Goal: Ask a question: Seek information or help from site administrators or community

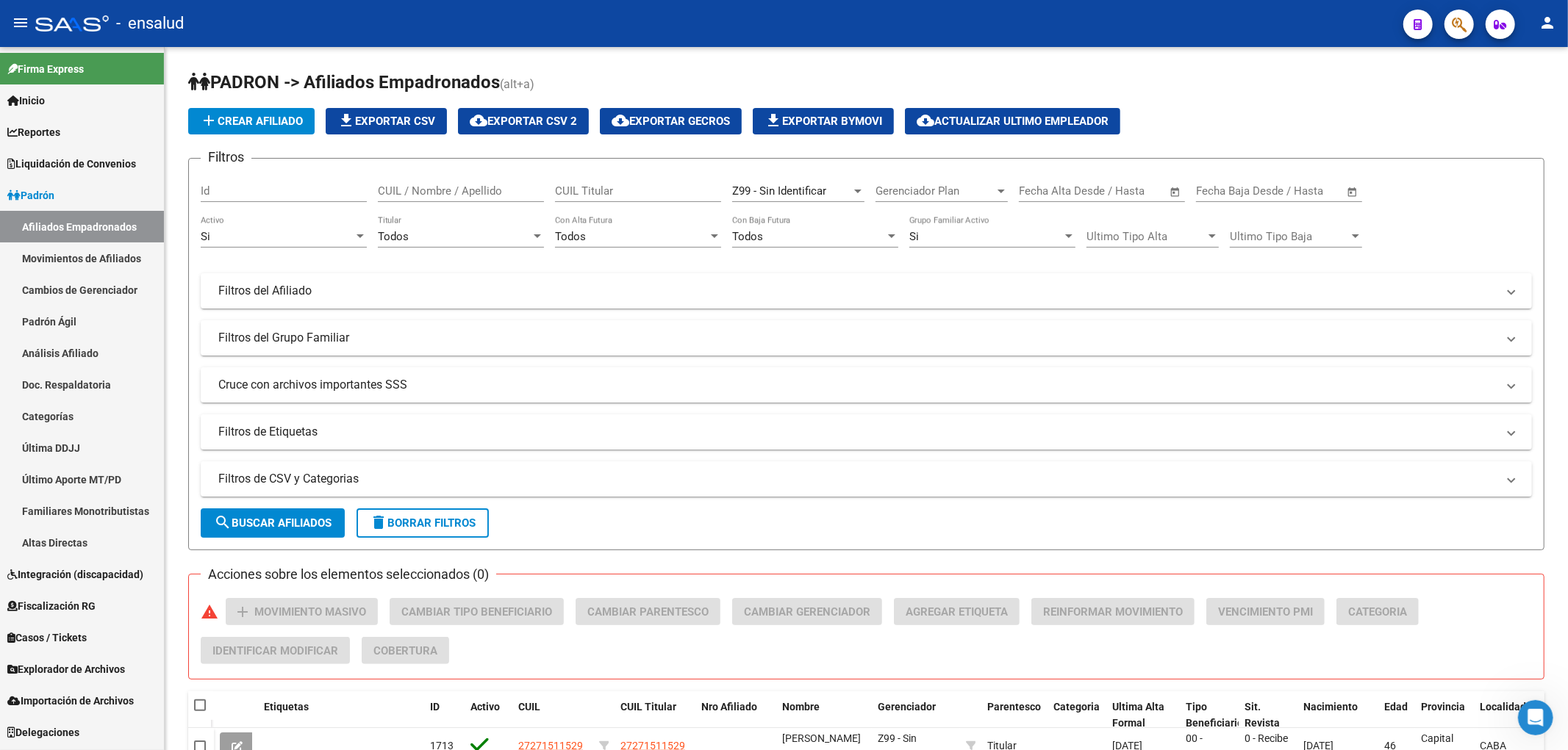
scroll to position [441, 0]
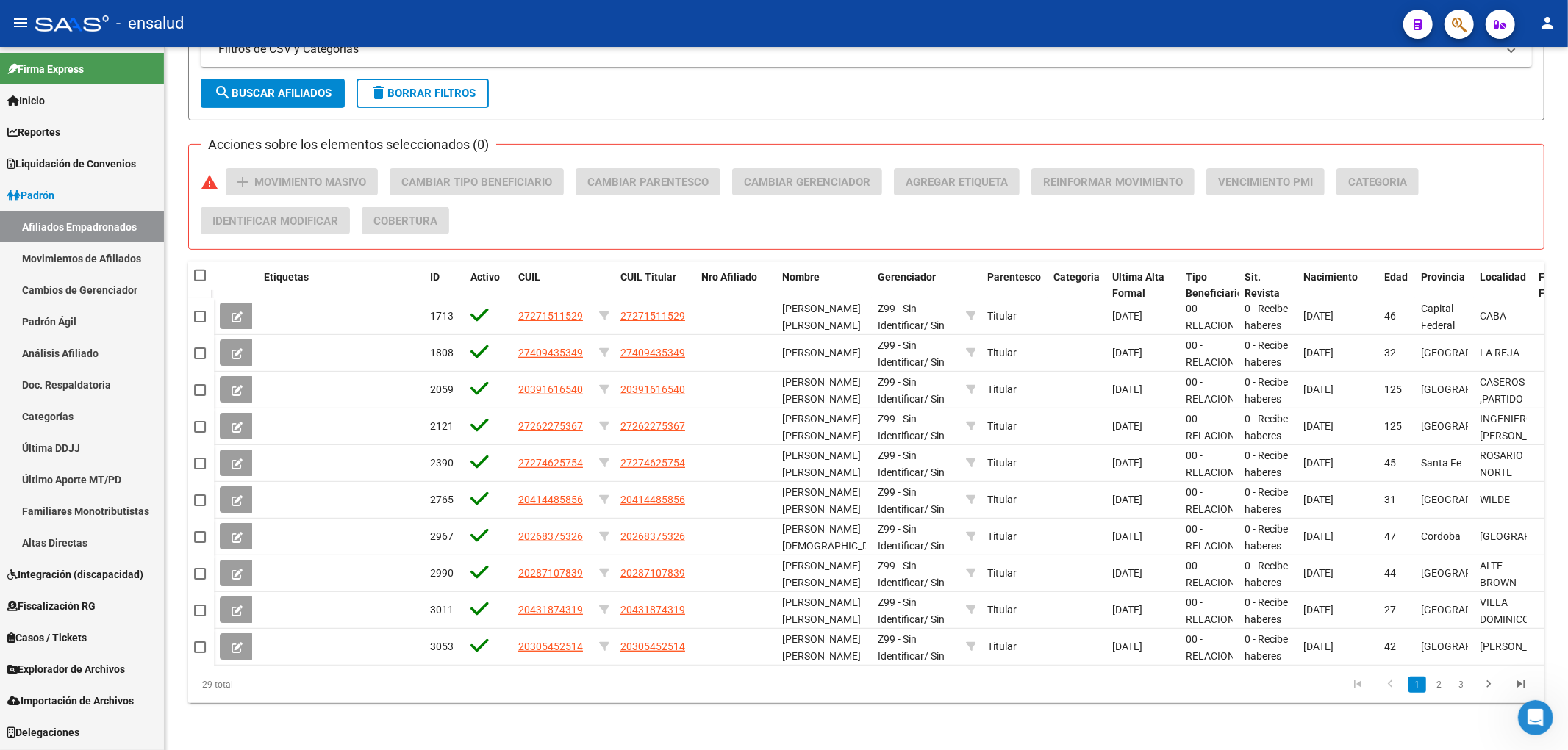
click at [66, 163] on span "Liquidación de Convenios" at bounding box center [71, 164] width 128 height 17
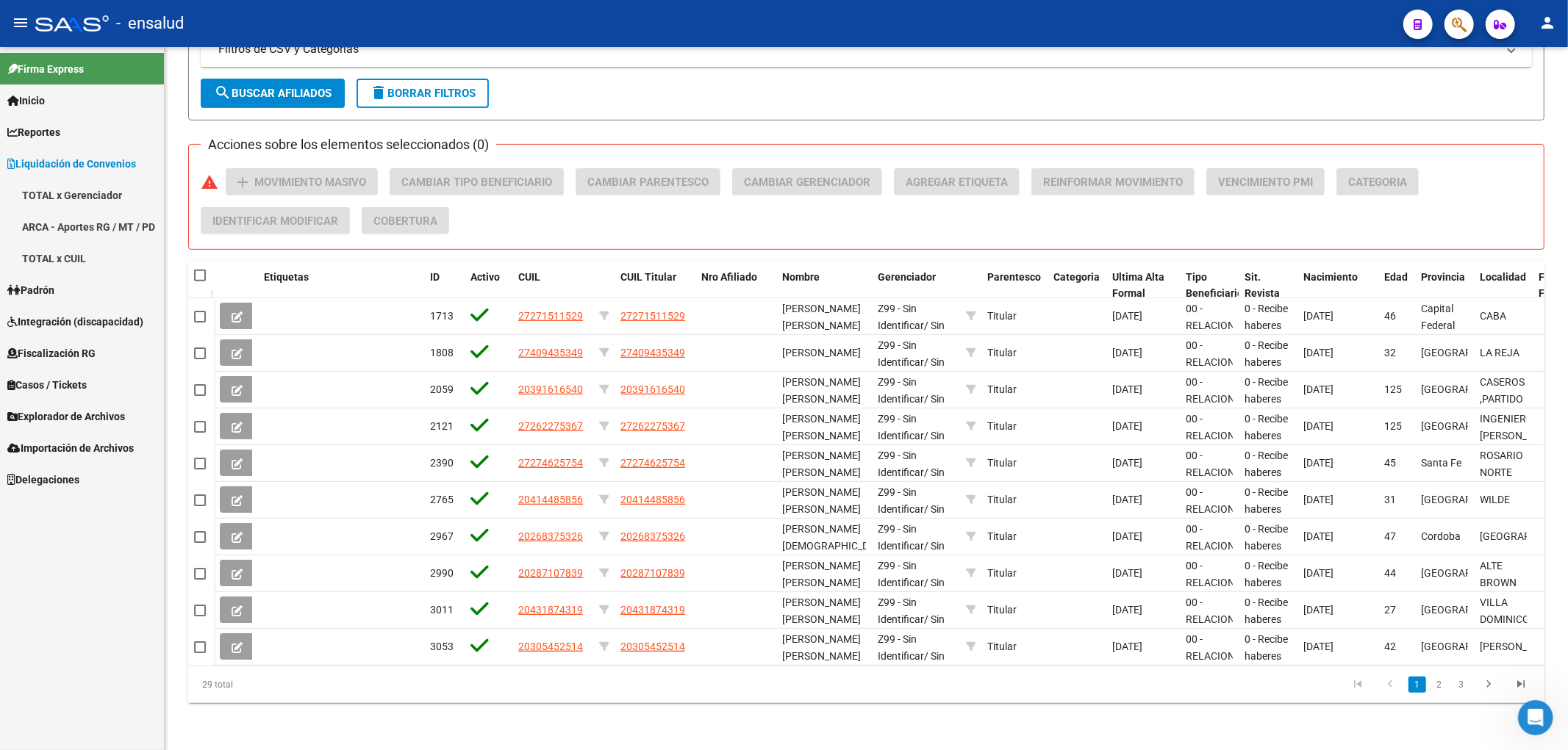
click at [72, 260] on link "TOTAL x CUIL" at bounding box center [82, 258] width 164 height 31
click at [60, 262] on link "TOTAL x CUIL" at bounding box center [82, 258] width 164 height 31
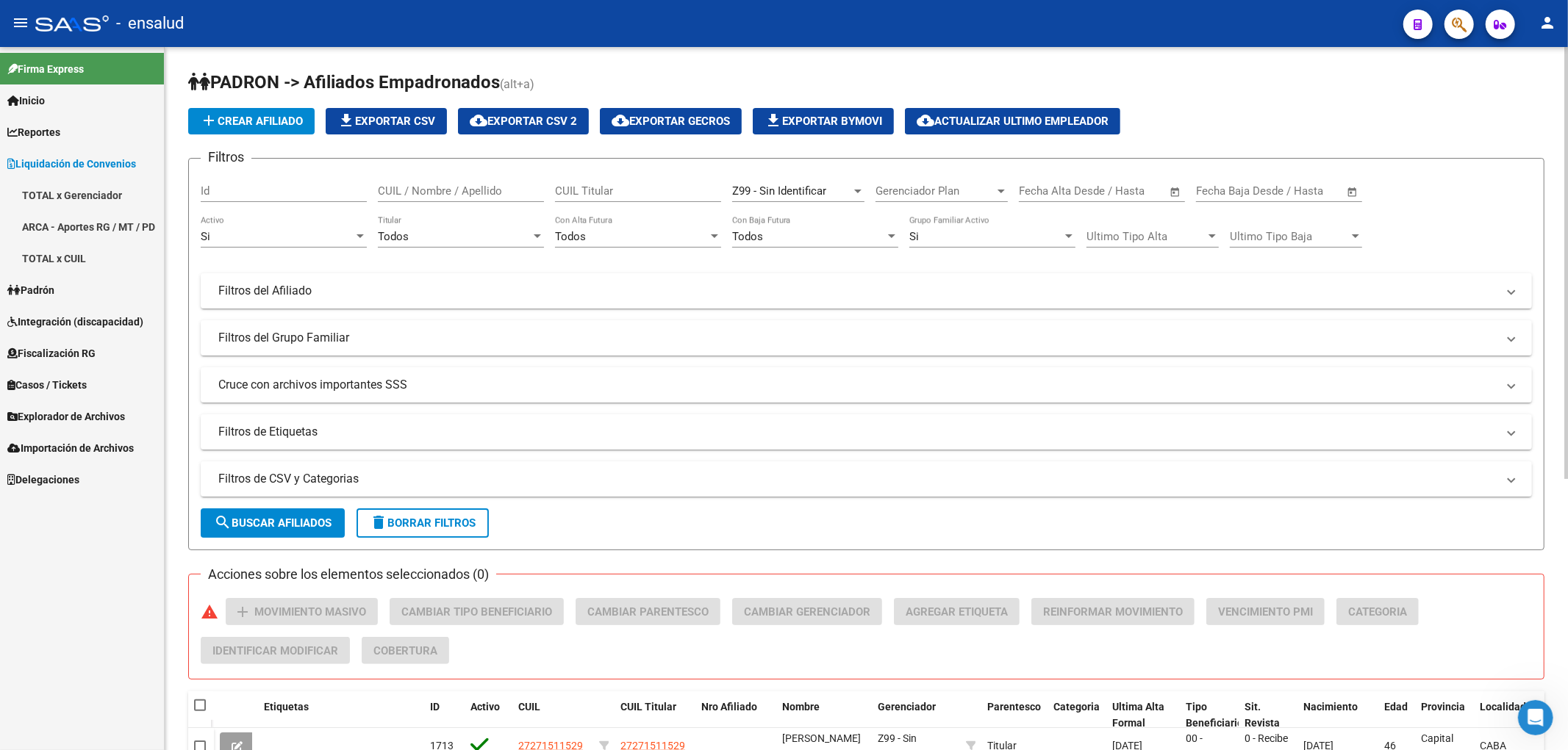
click at [790, 192] on span "Z99 - Sin Identificar" at bounding box center [779, 191] width 94 height 13
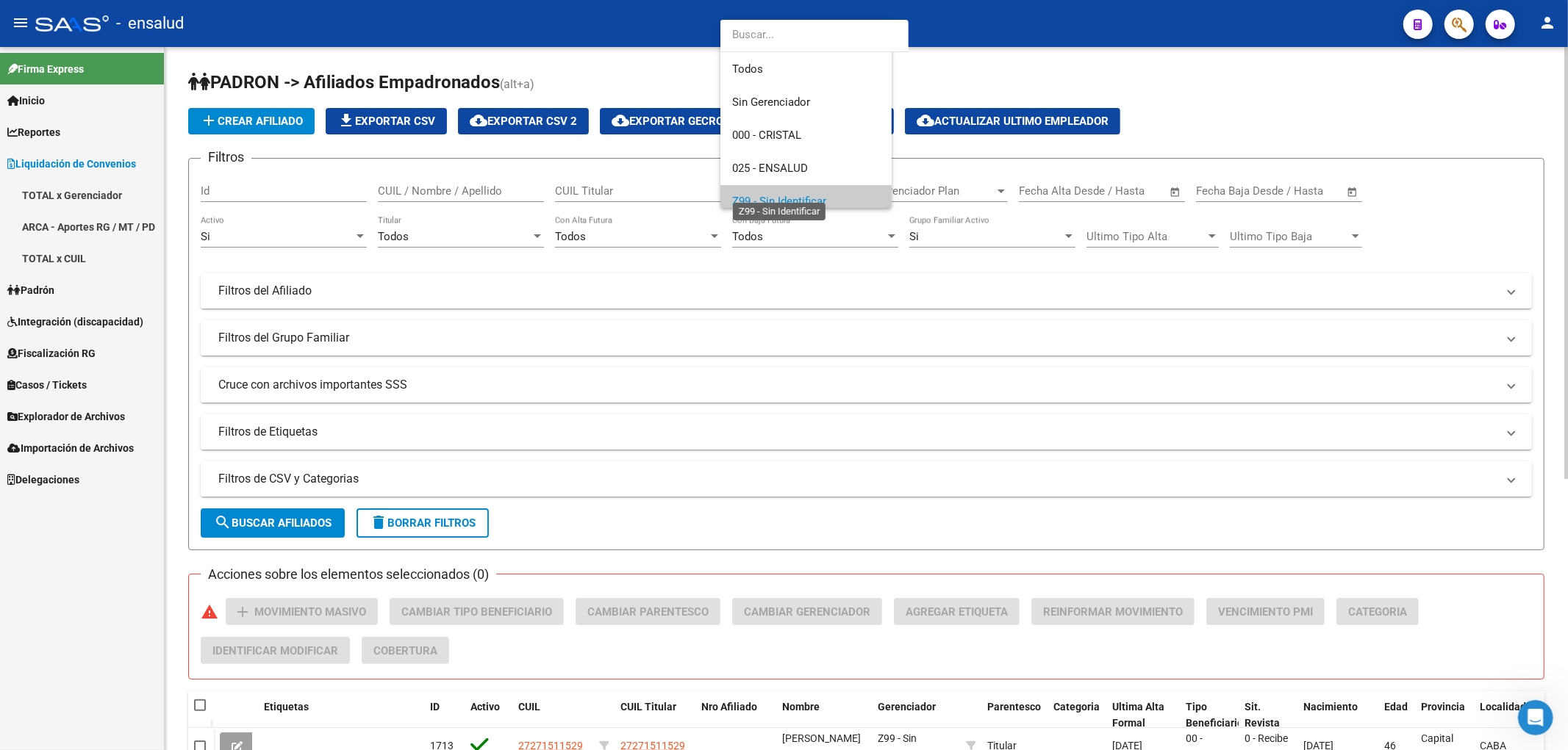
scroll to position [10, 0]
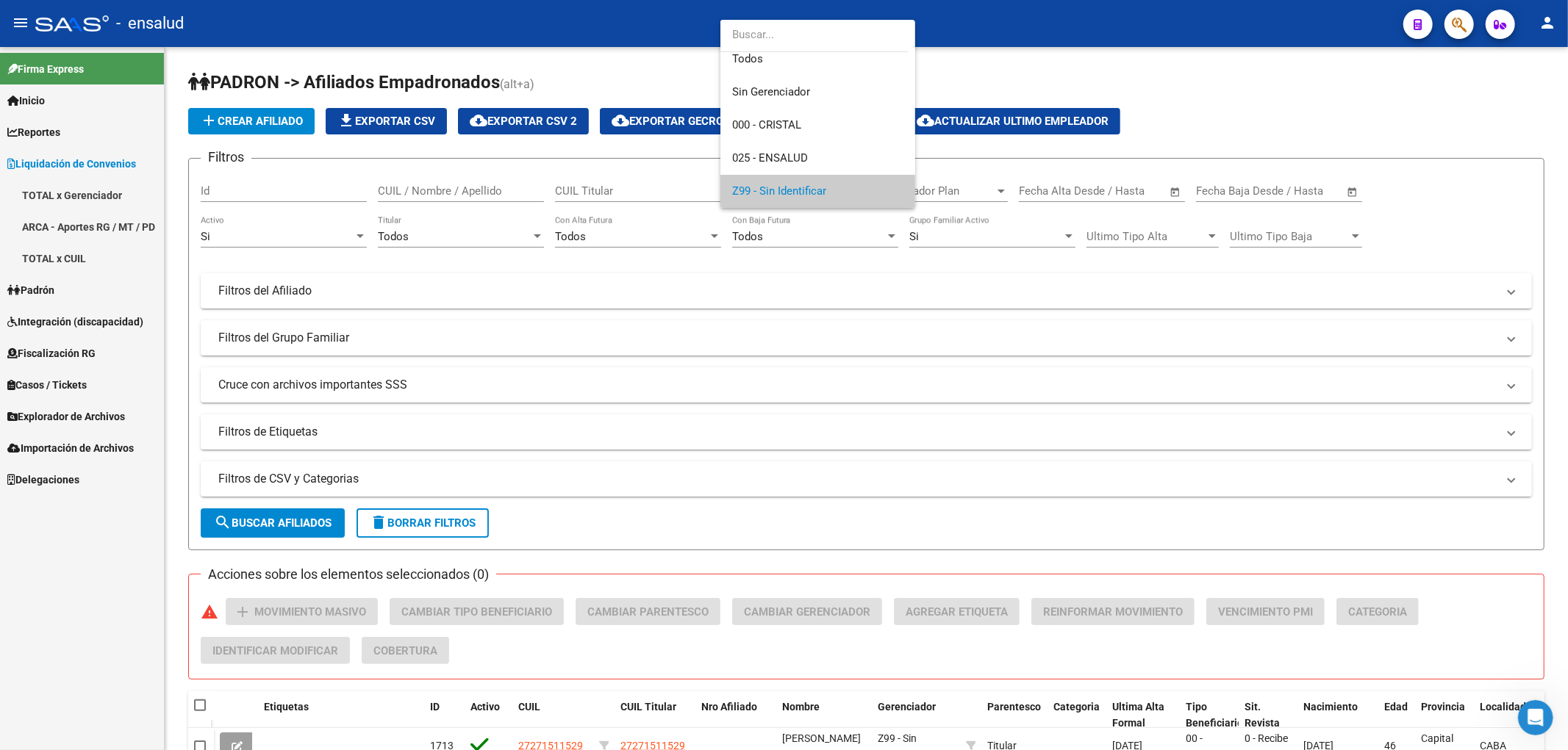
click at [72, 256] on div at bounding box center [784, 375] width 1568 height 750
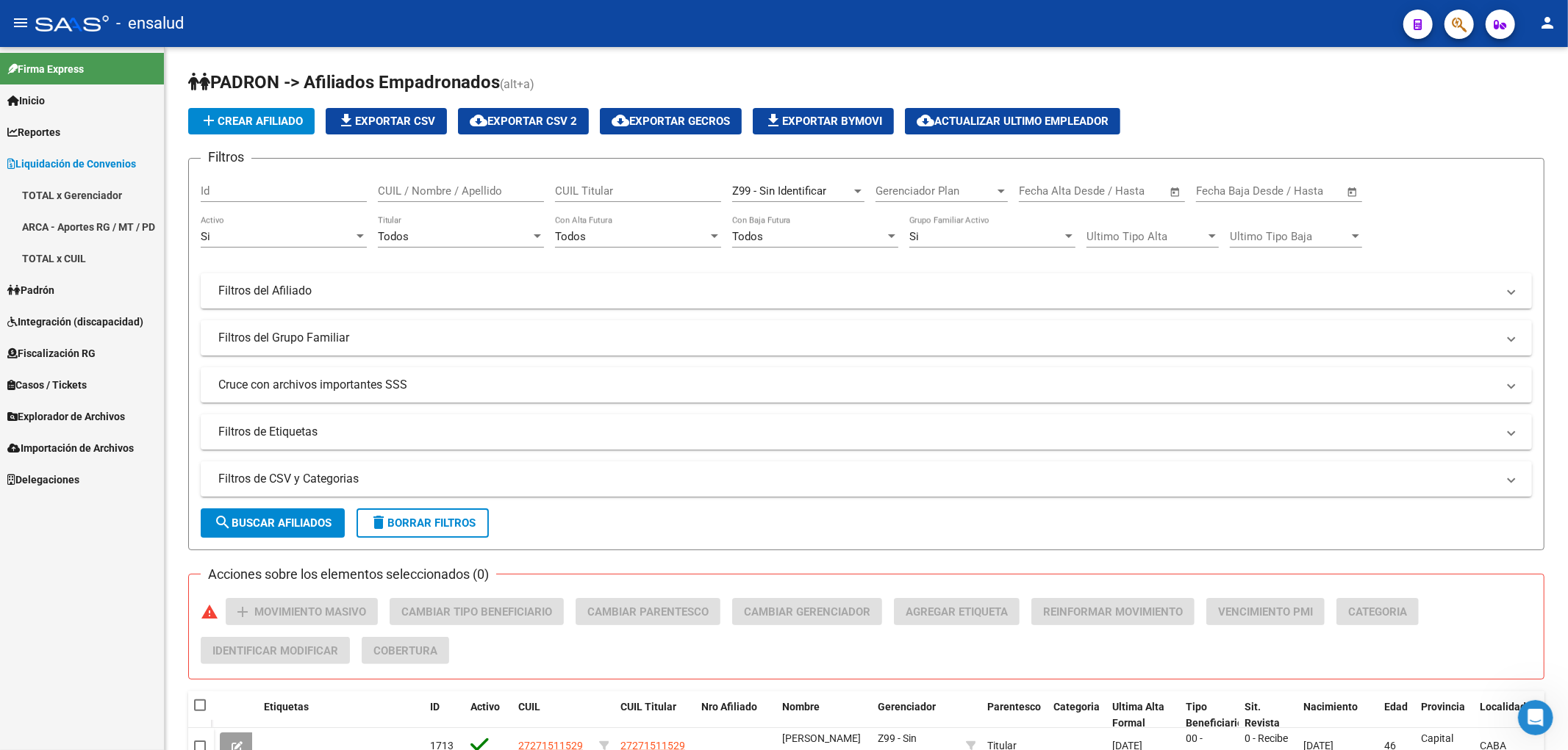
click at [72, 256] on link "TOTAL x CUIL" at bounding box center [82, 258] width 164 height 31
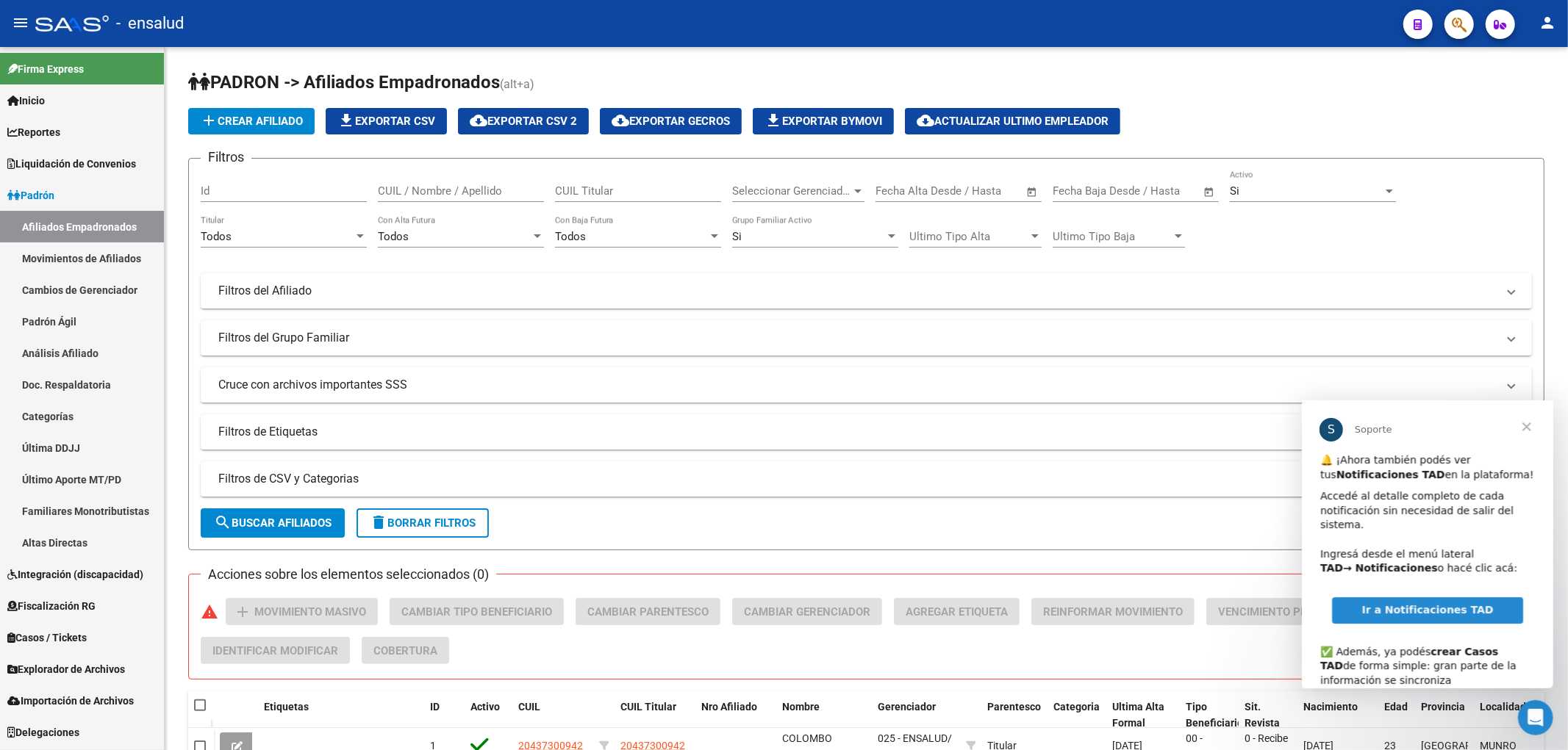
click at [70, 166] on span "Liquidación de Convenios" at bounding box center [71, 164] width 128 height 17
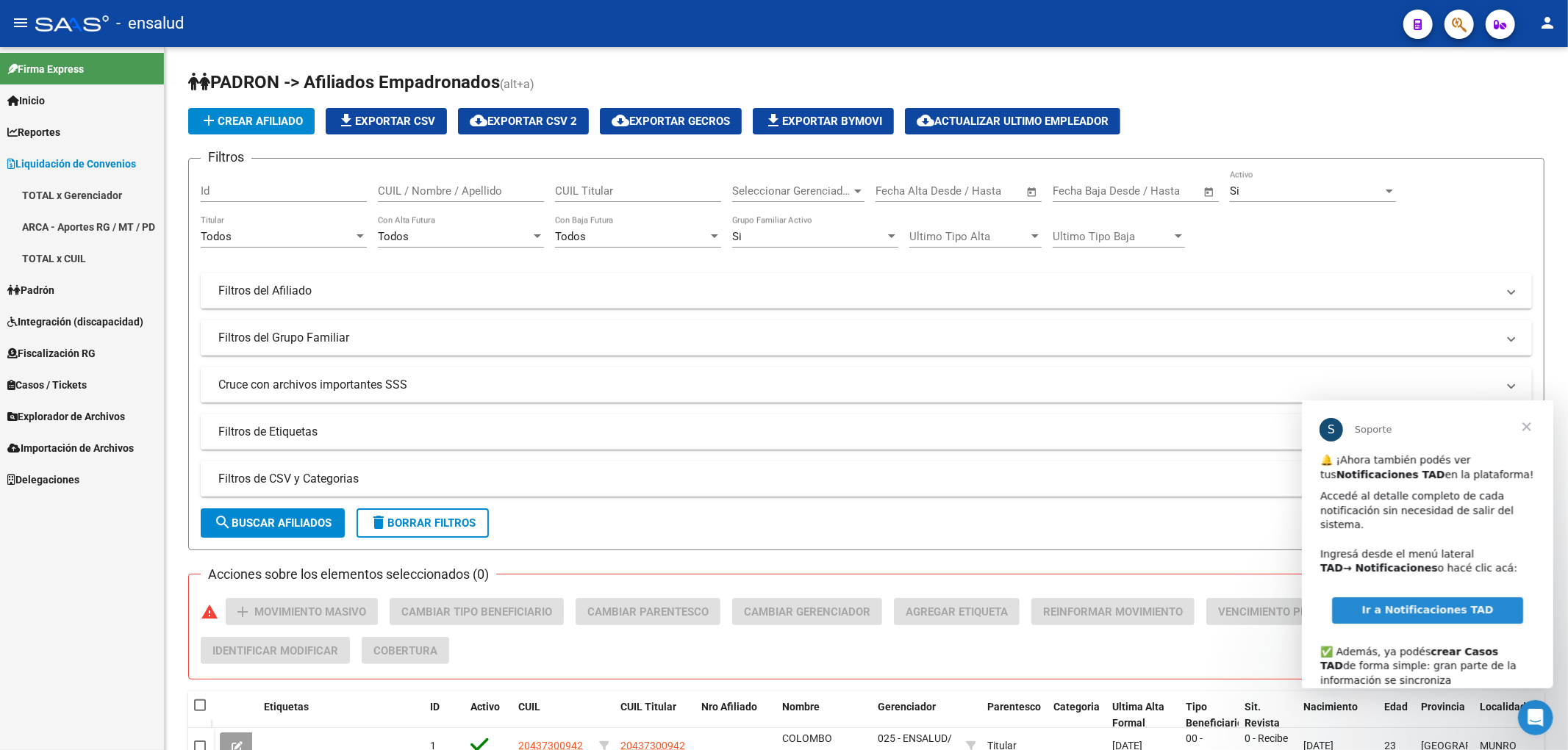
click at [55, 253] on link "TOTAL x CUIL" at bounding box center [82, 258] width 164 height 31
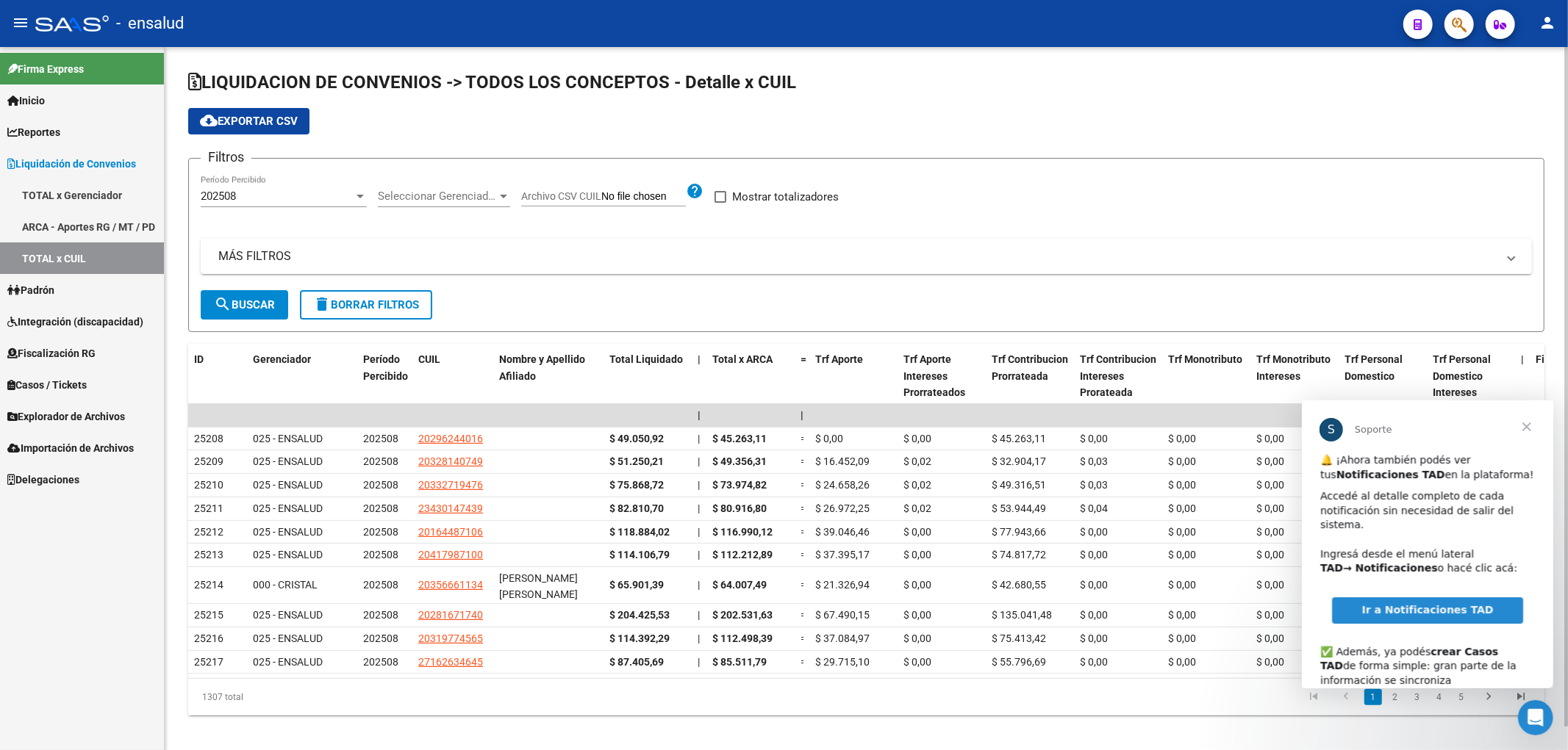
click at [407, 188] on div "Seleccionar Gerenciador Seleccionar Gerenciador" at bounding box center [444, 191] width 133 height 31
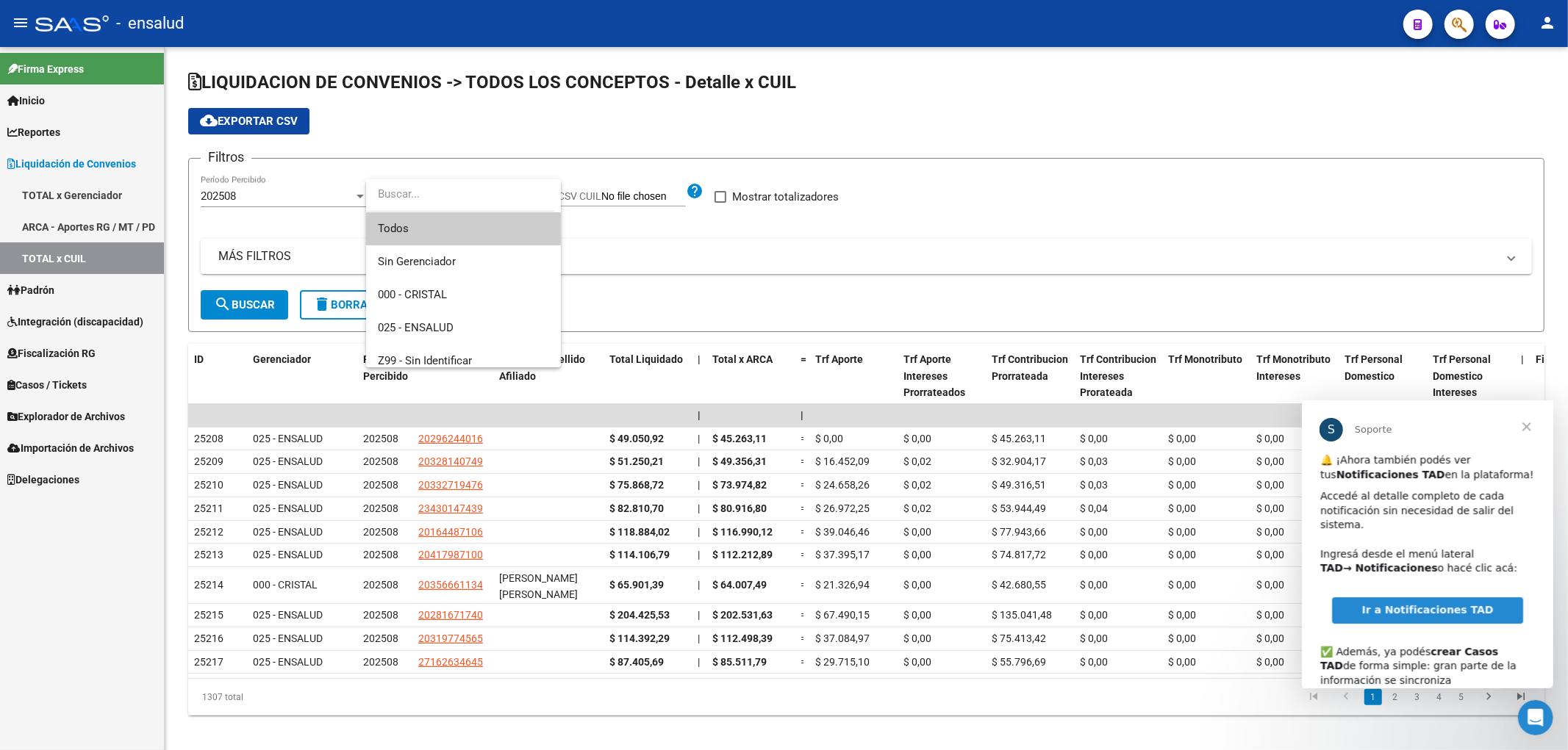
click at [271, 193] on div at bounding box center [784, 375] width 1568 height 750
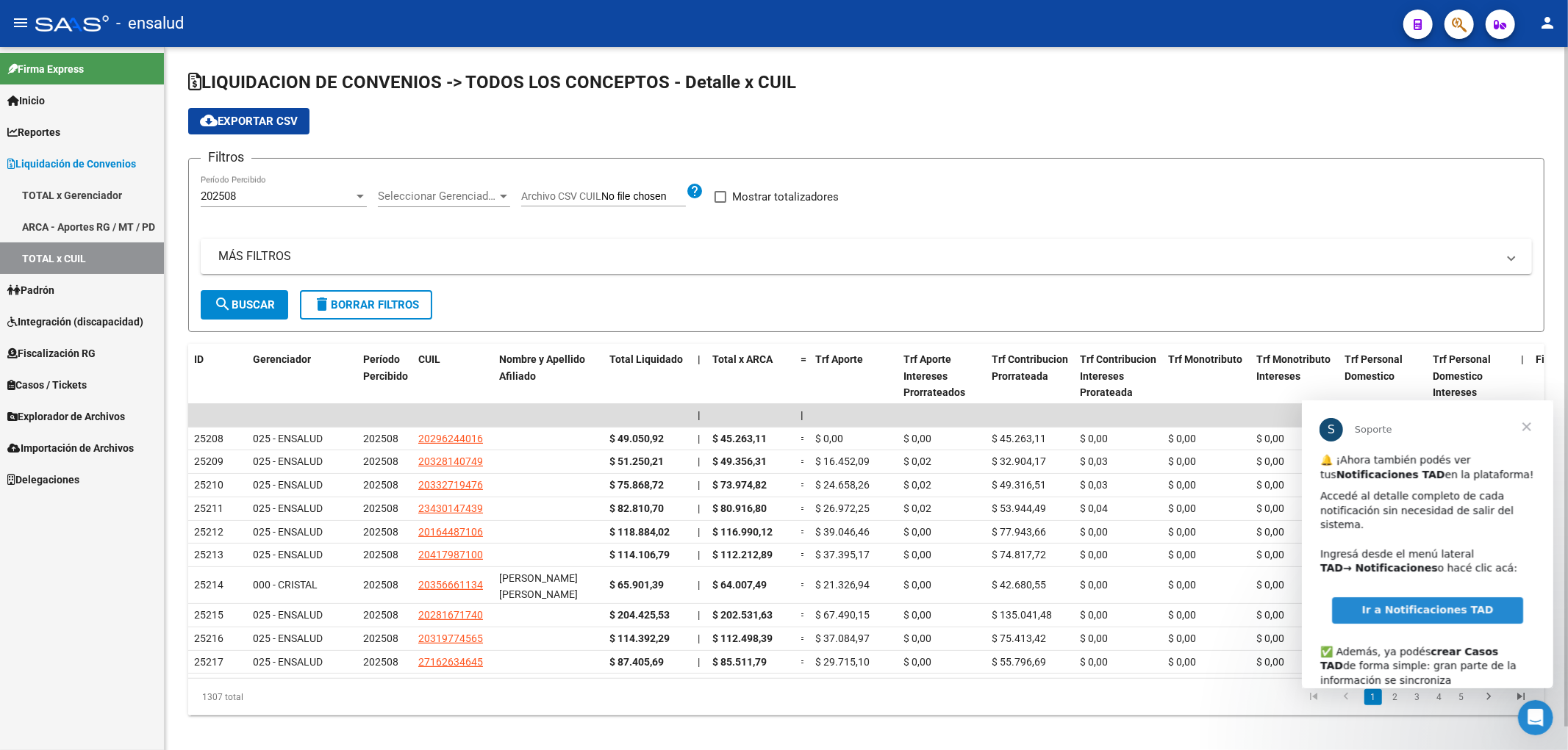
click at [413, 187] on div "Seleccionar Gerenciador Seleccionar Gerenciador" at bounding box center [444, 191] width 133 height 31
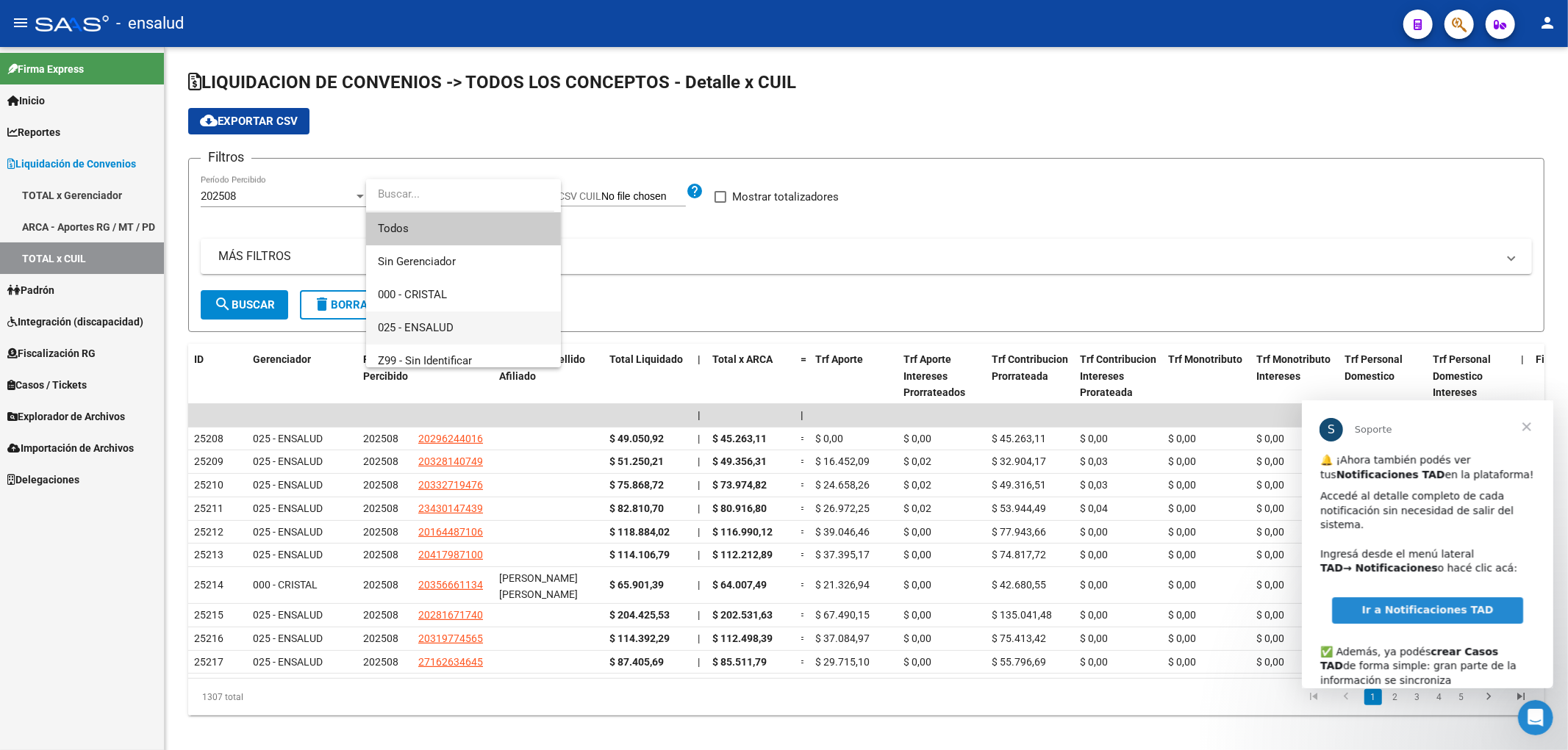
click at [432, 312] on span "025 - ENSALUD" at bounding box center [463, 328] width 171 height 33
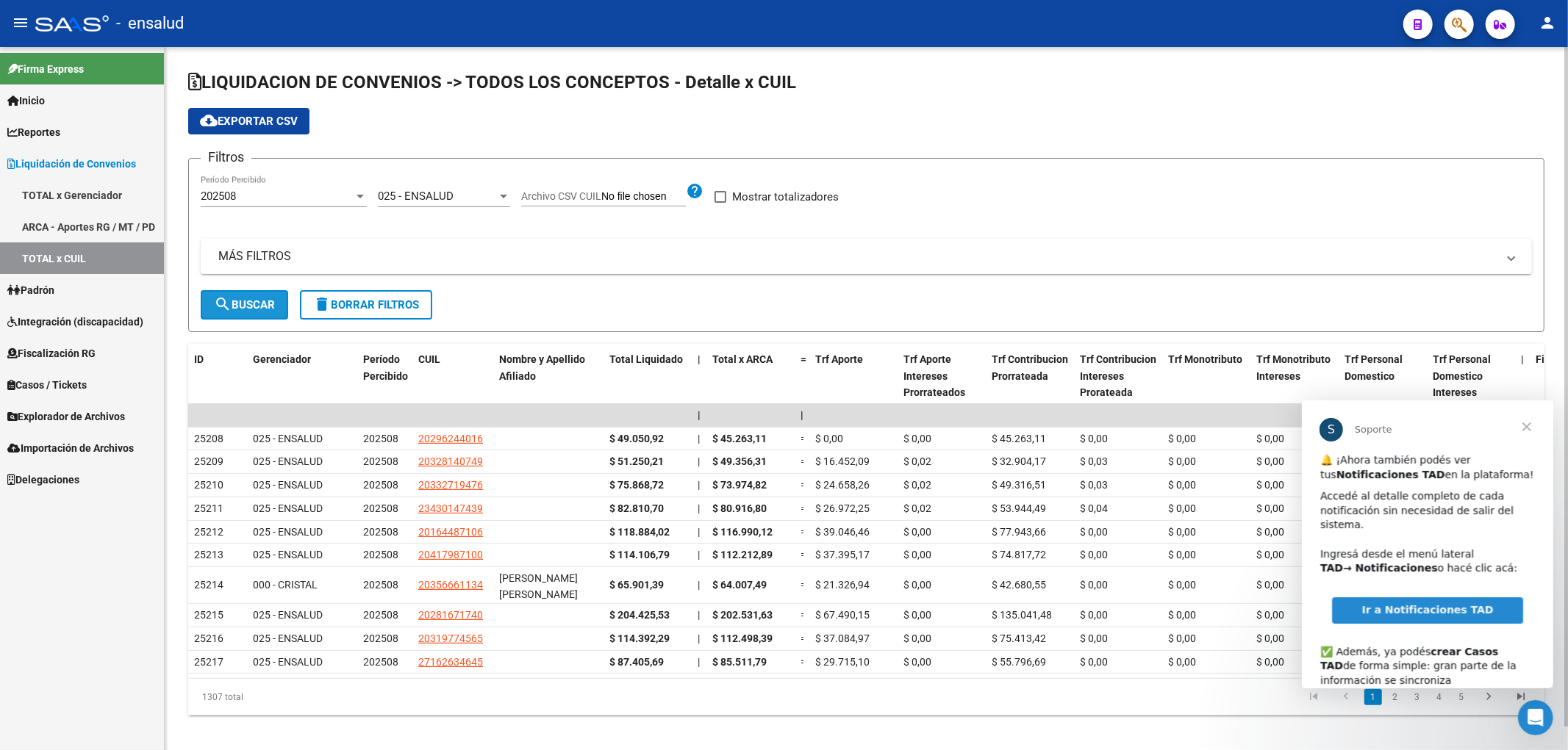
click at [243, 306] on span "search Buscar" at bounding box center [244, 305] width 61 height 13
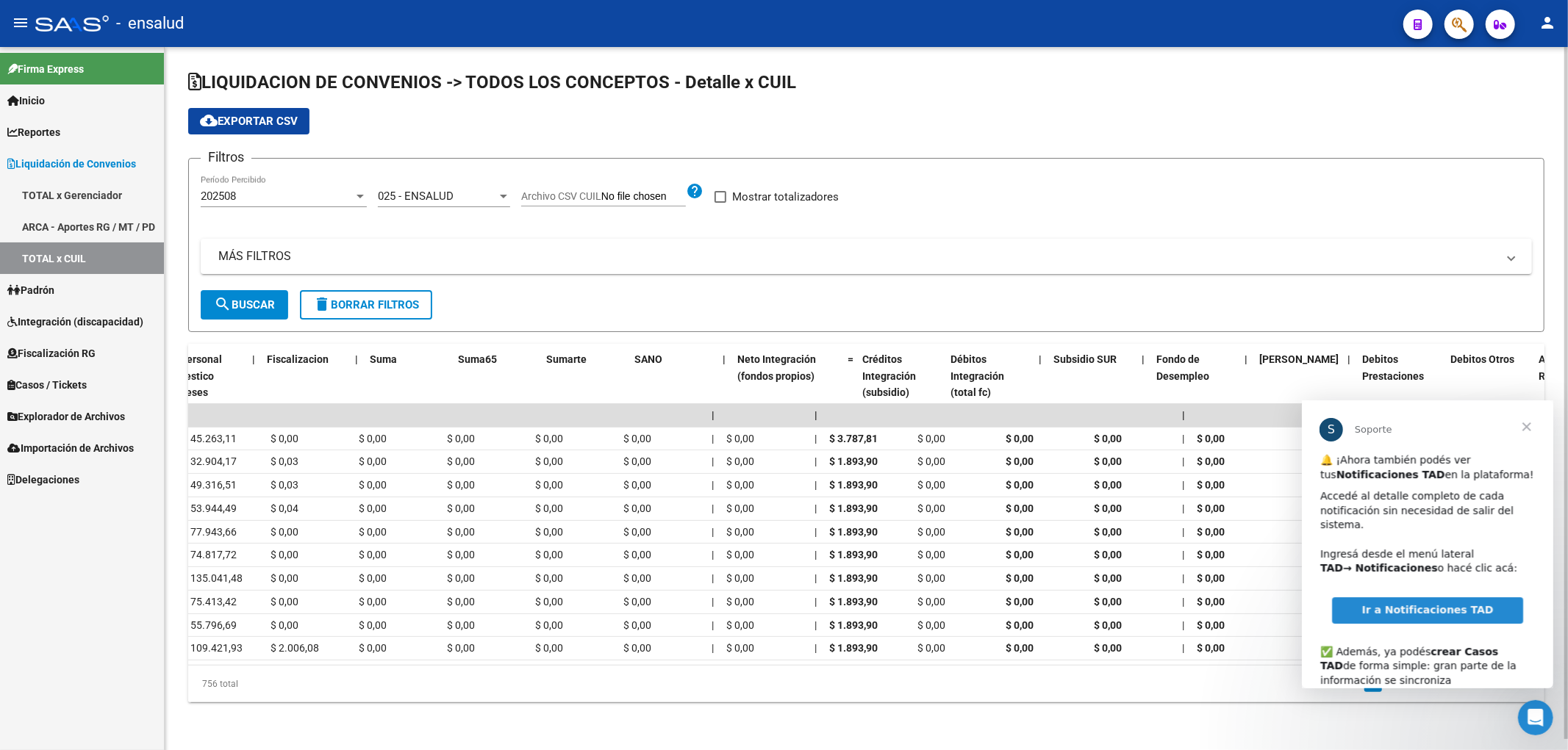
scroll to position [0, 1345]
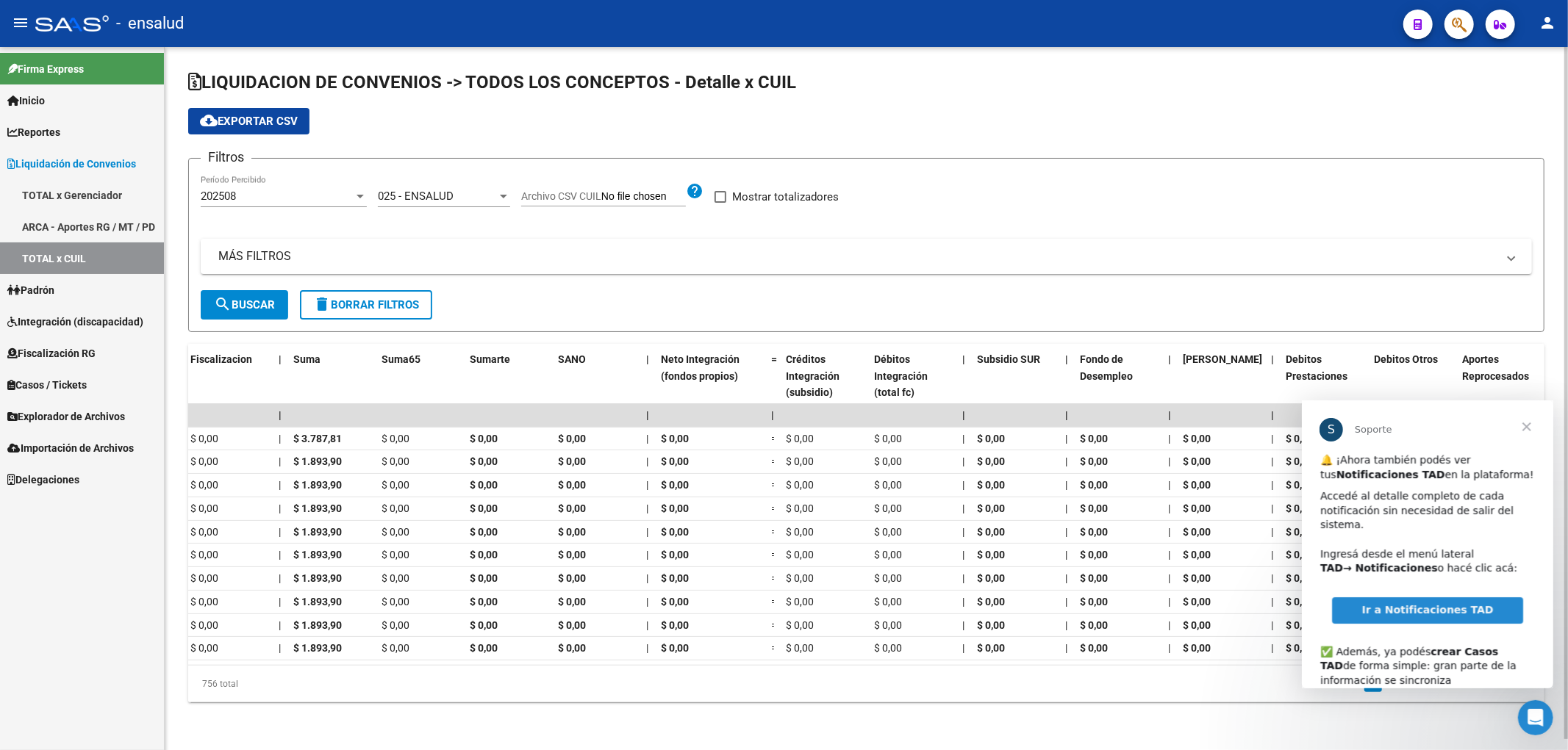
drag, startPoint x: 663, startPoint y: 657, endPoint x: 33, endPoint y: 244, distance: 753.3
click at [1527, 430] on span "Cerrar" at bounding box center [1527, 426] width 53 height 53
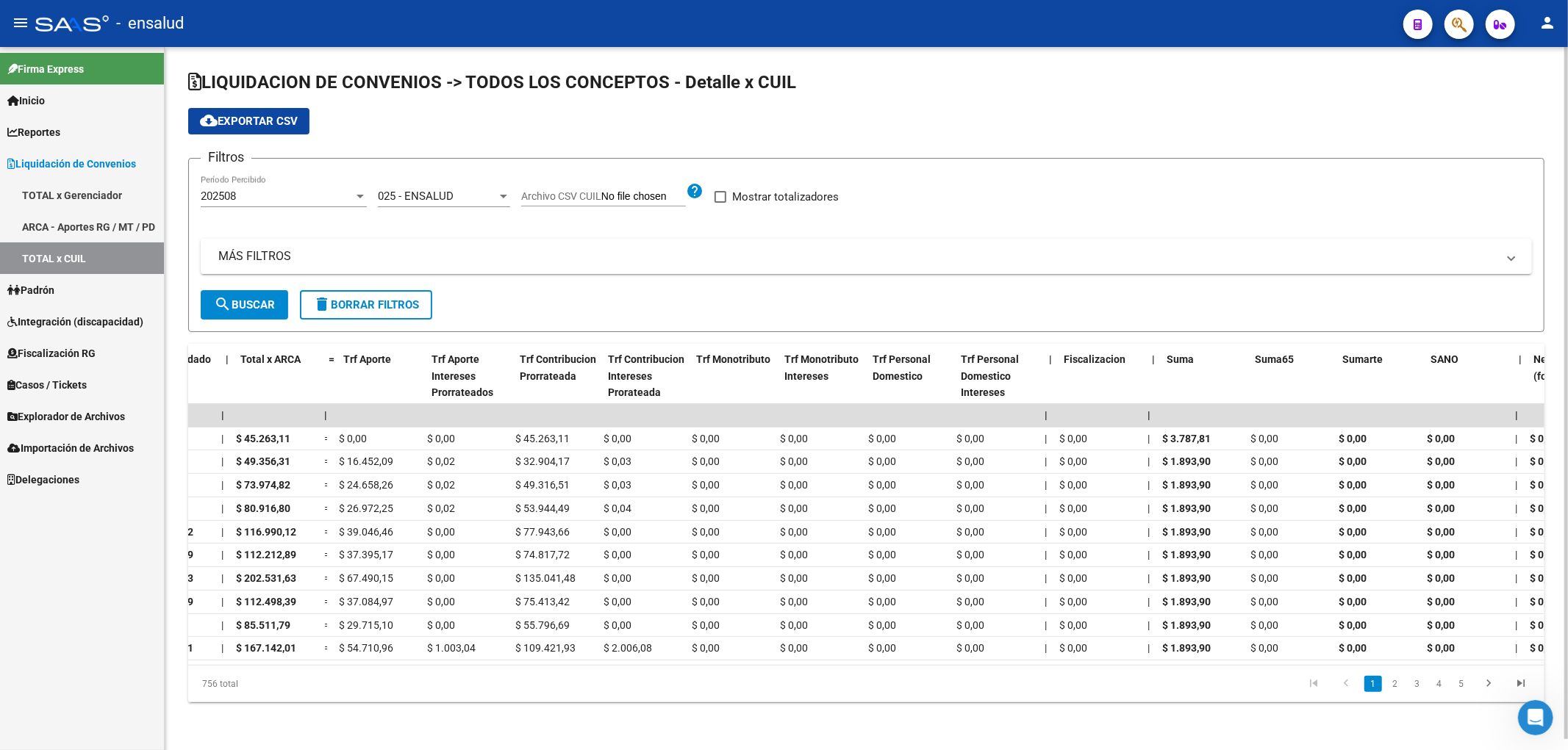
scroll to position [0, 472]
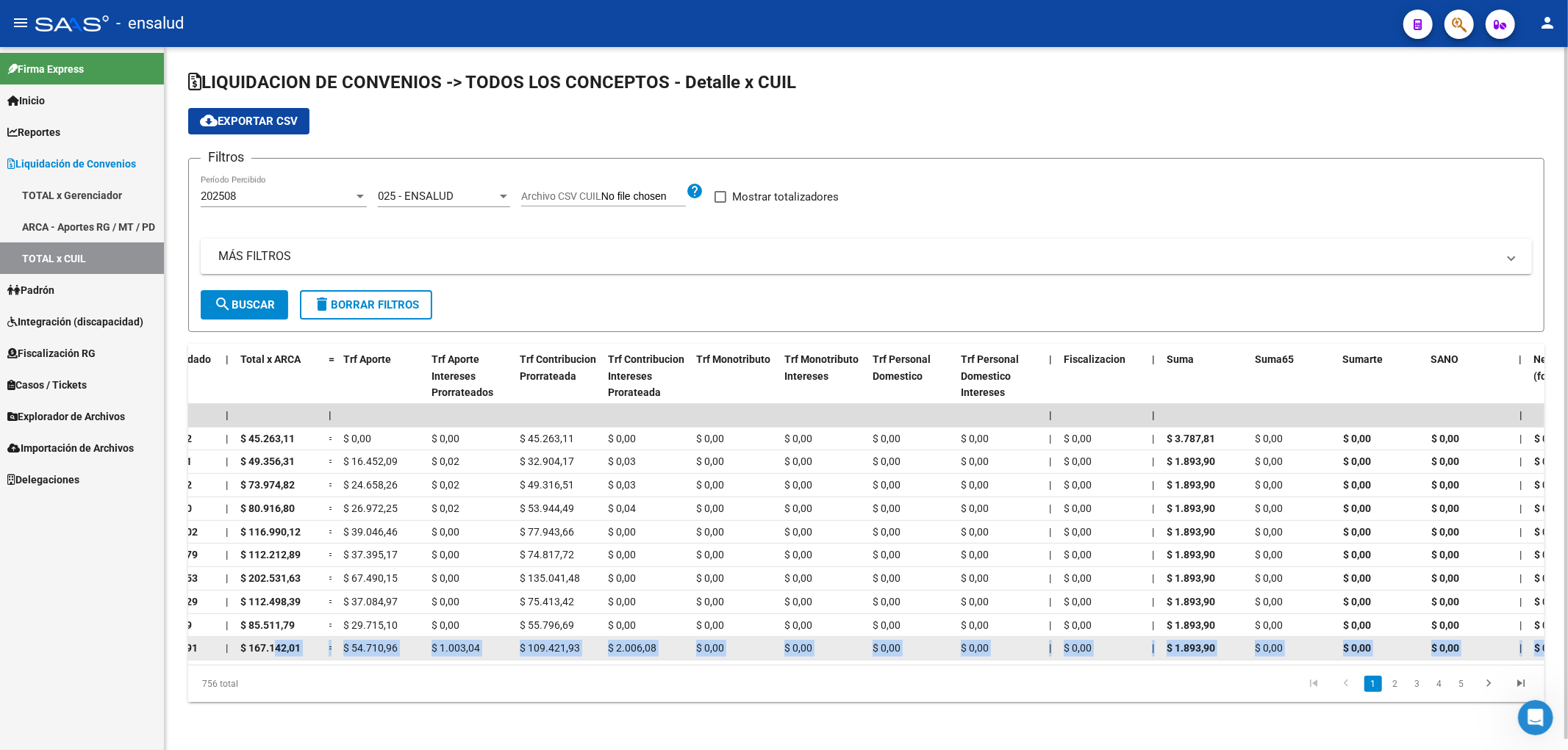
drag, startPoint x: 549, startPoint y: 651, endPoint x: 275, endPoint y: 647, distance: 274.0
click at [275, 647] on datatable-body "| | | | | | | | | | 25208 025 - ENSALUD 202508 20296244016 $ 49.050,92 | $ 45.2…" at bounding box center [866, 534] width 1357 height 261
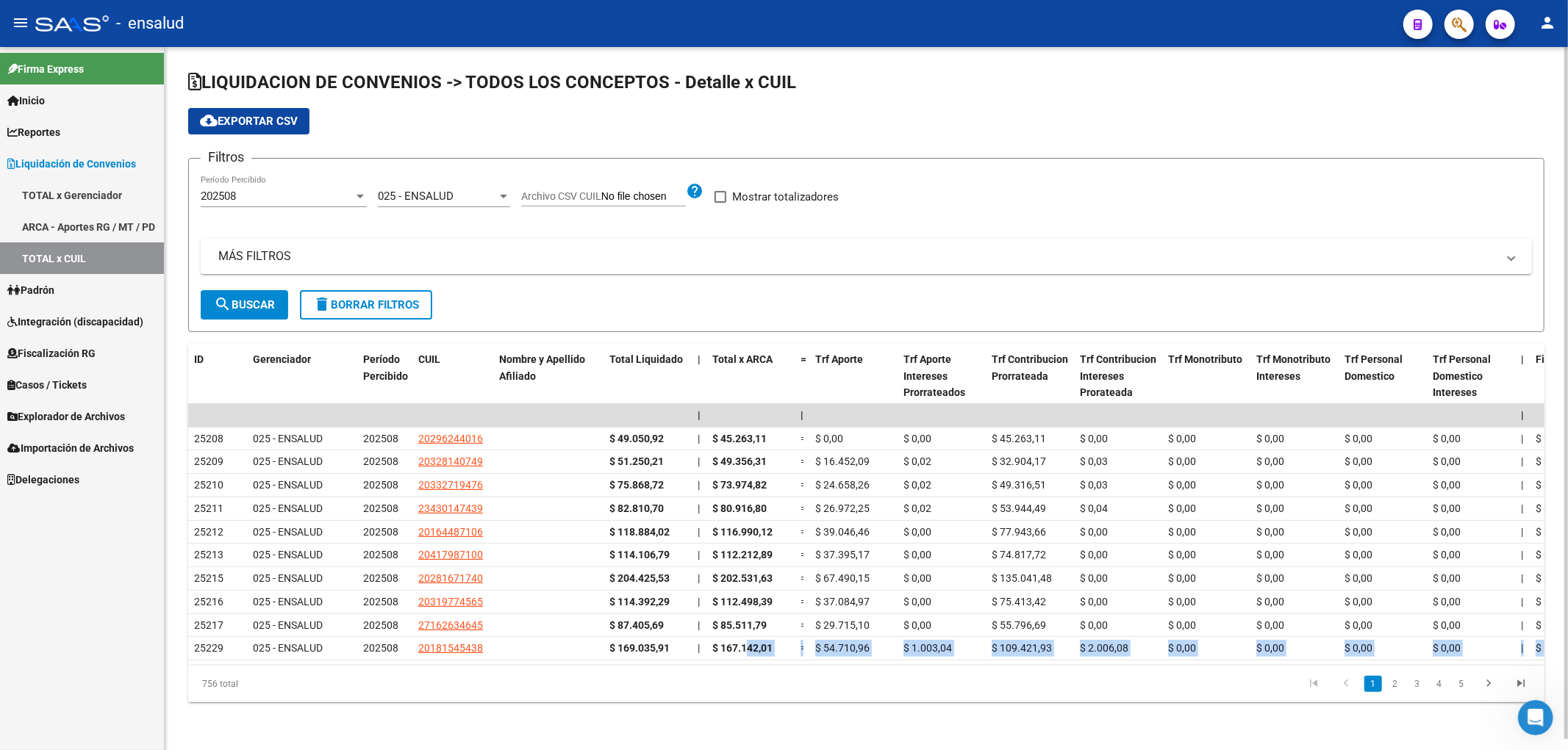
scroll to position [0, 0]
click at [1011, 176] on div "Filtros 202508 Período Percibido 025 - ENSALUD Seleccionar Gerenciador Archivo …" at bounding box center [866, 230] width 1331 height 120
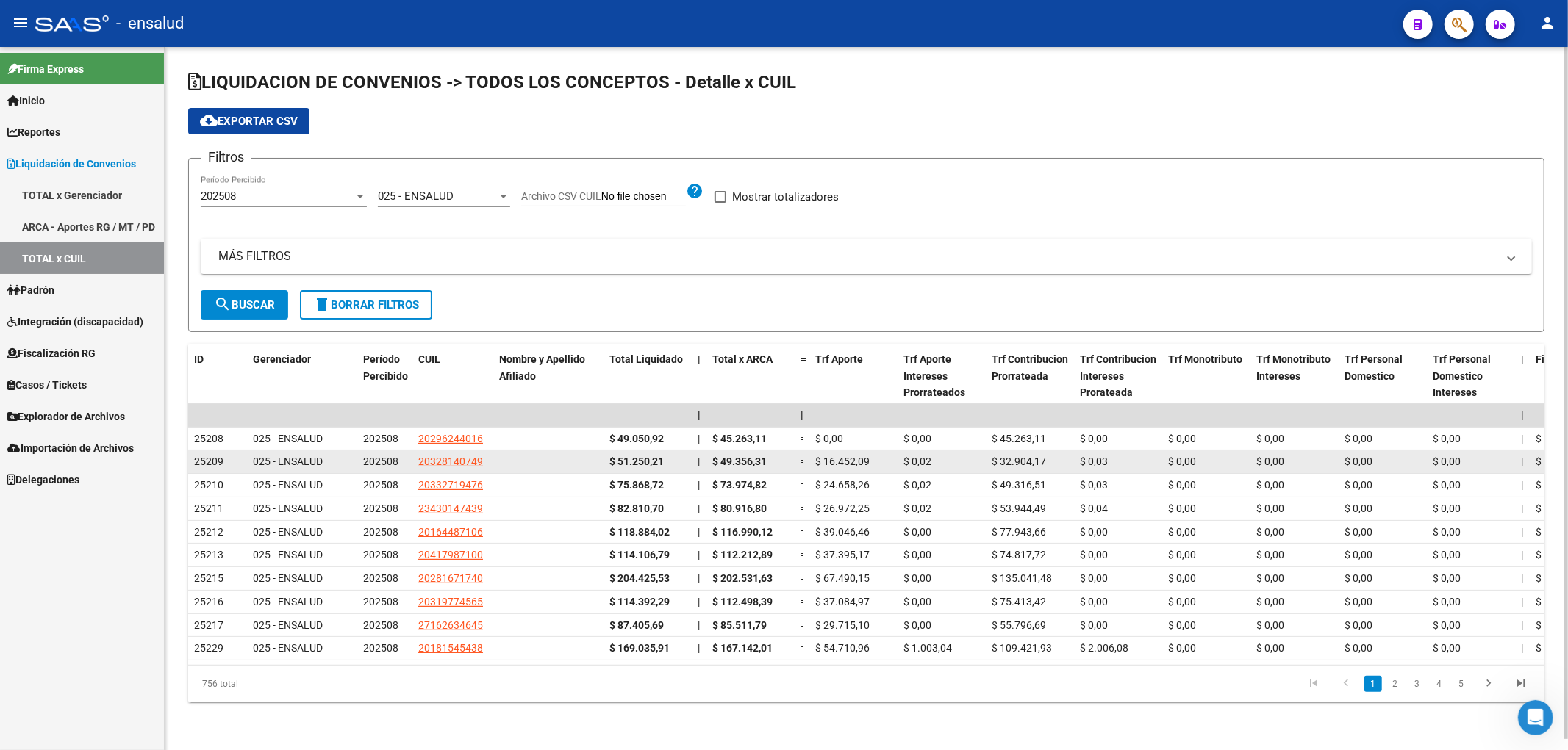
scroll to position [11, 0]
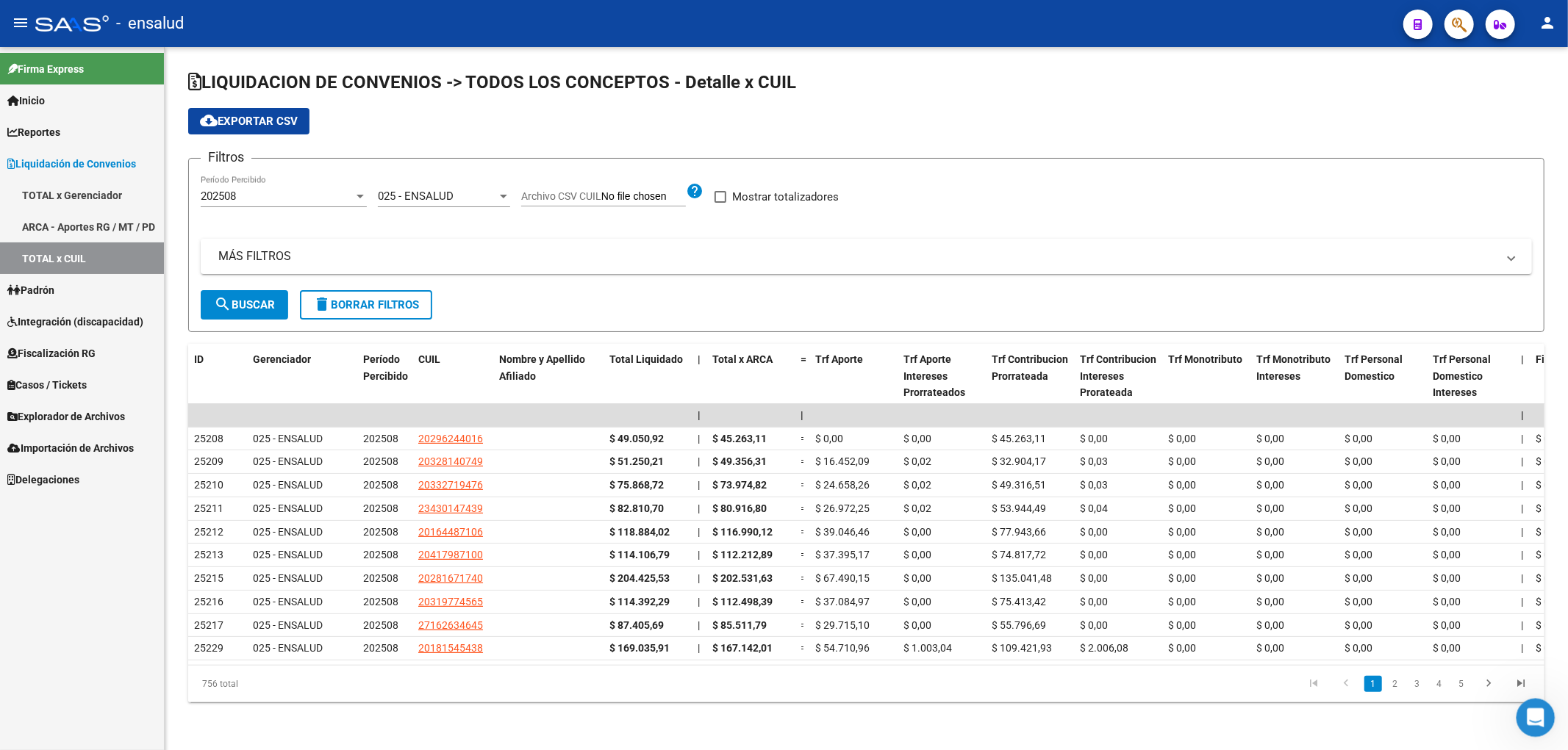
click at [1536, 712] on icon "Abrir Intercom Messenger" at bounding box center [1533, 715] width 24 height 24
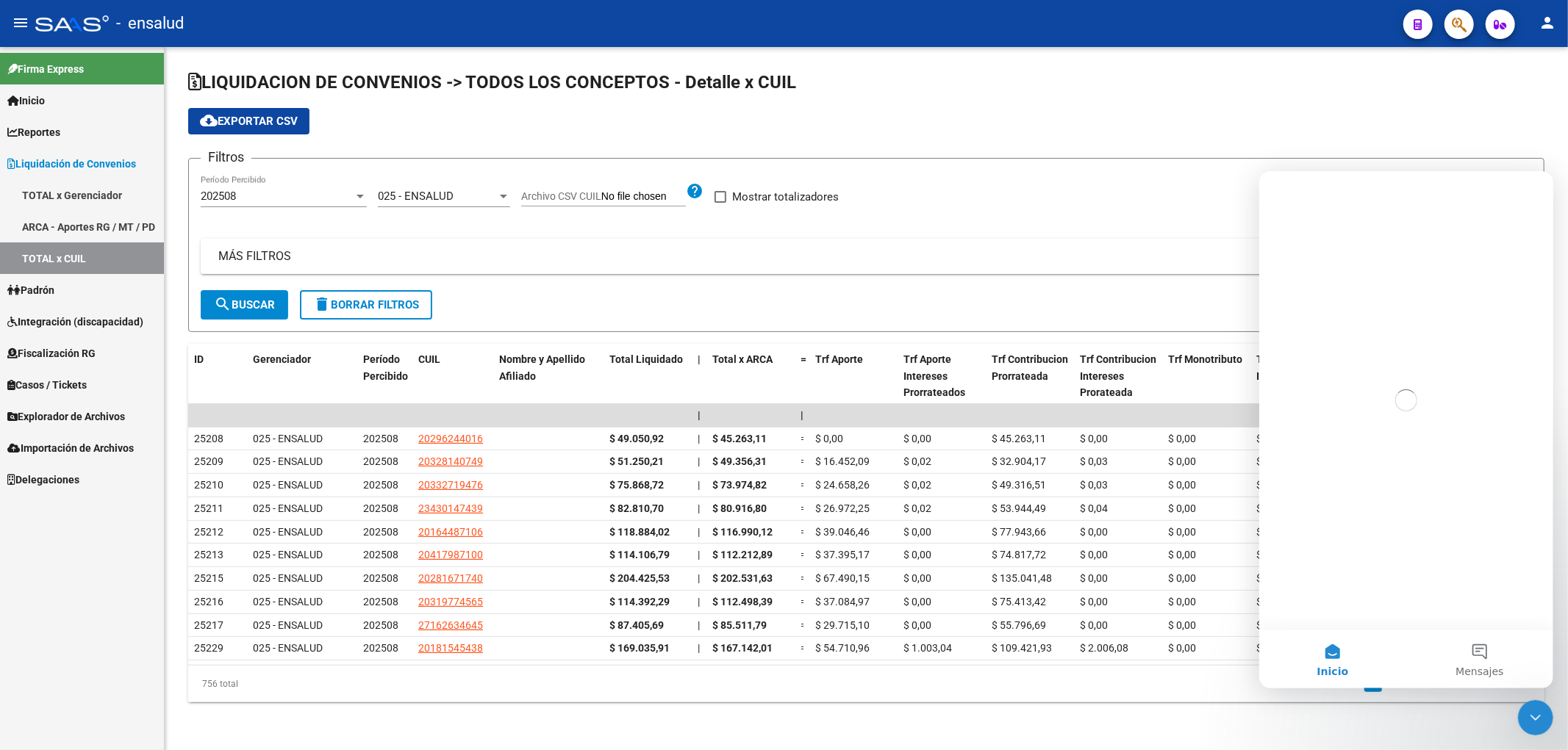
scroll to position [0, 0]
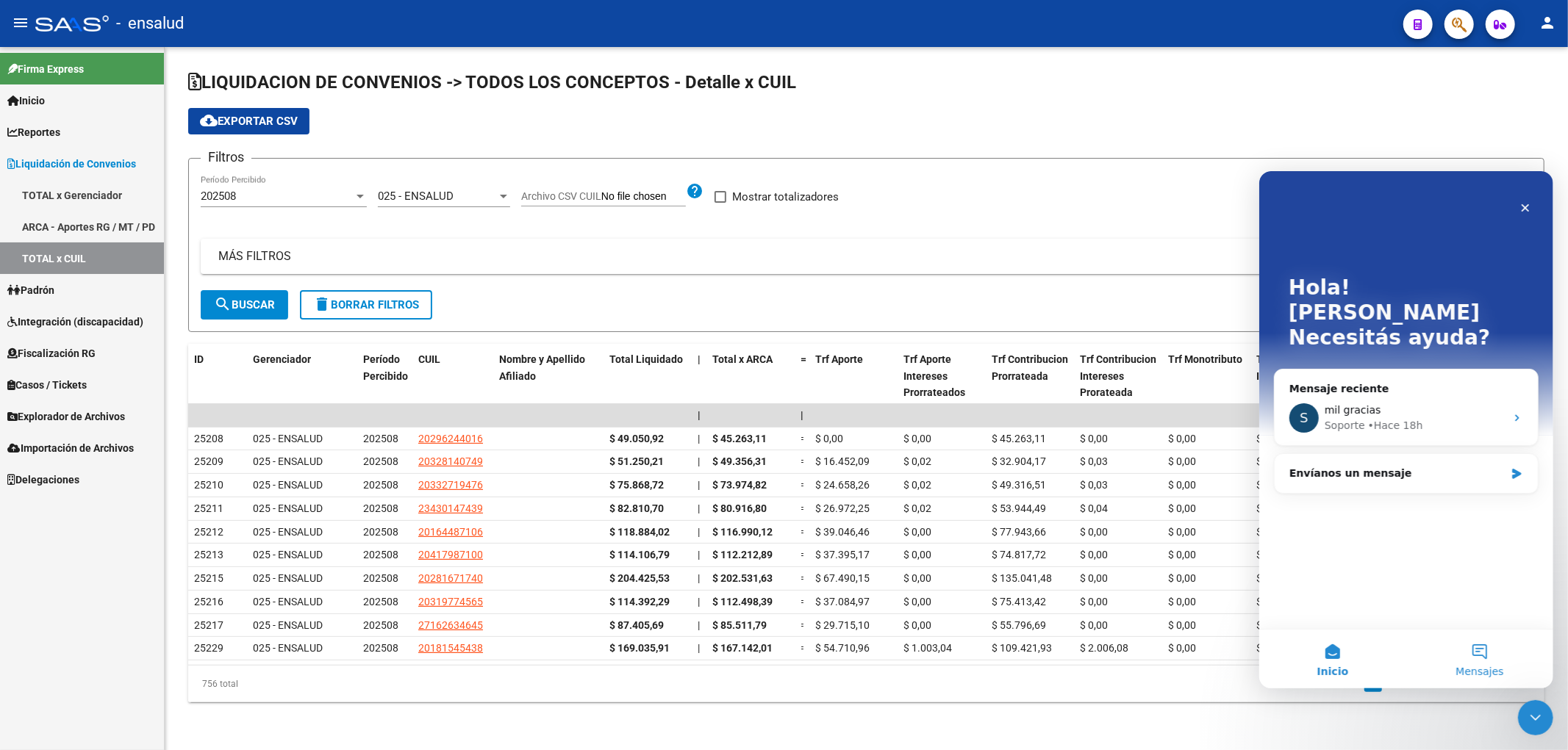
click at [1481, 661] on button "Mensajes" at bounding box center [1479, 658] width 147 height 59
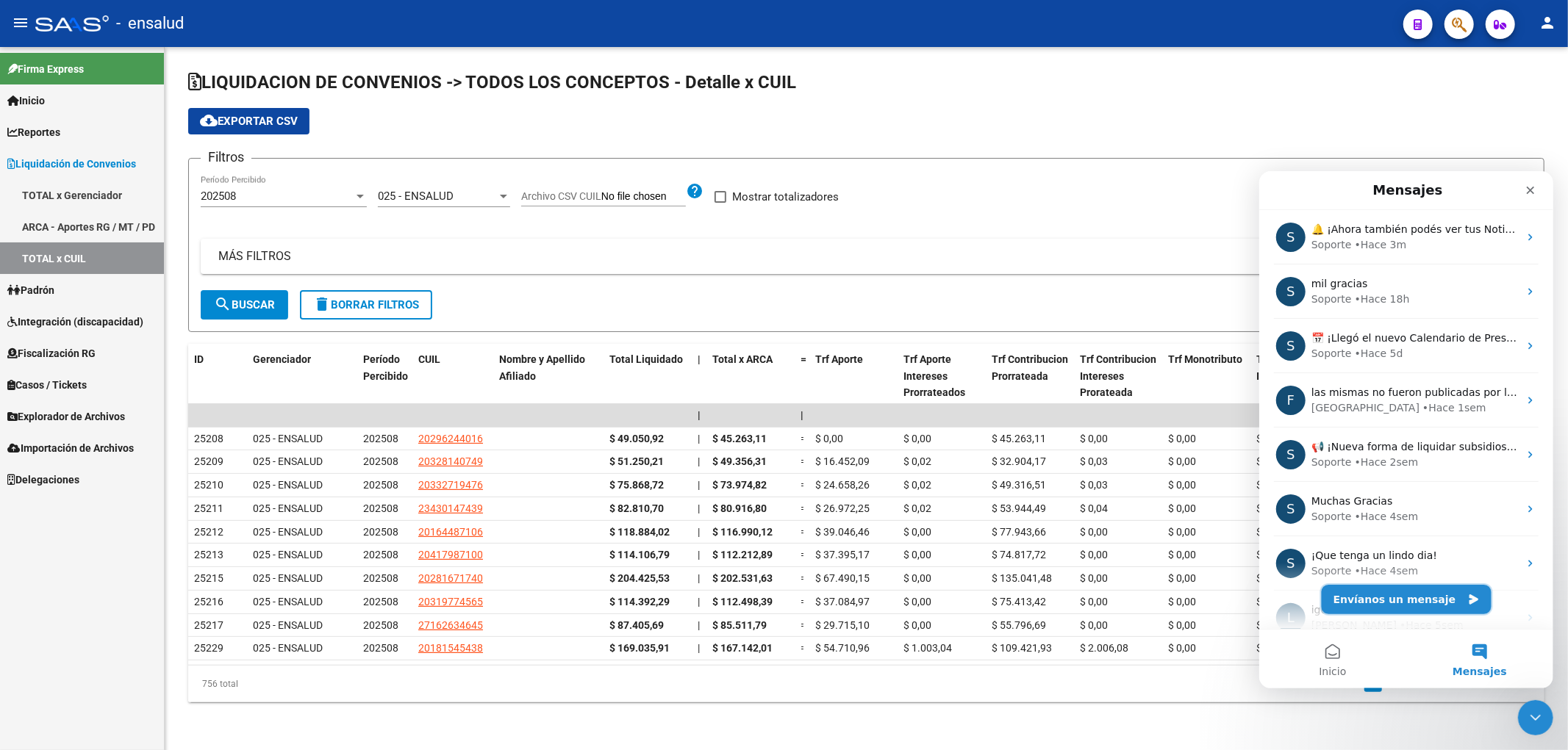
click at [1399, 600] on button "Envíanos un mensaje" at bounding box center [1406, 599] width 170 height 30
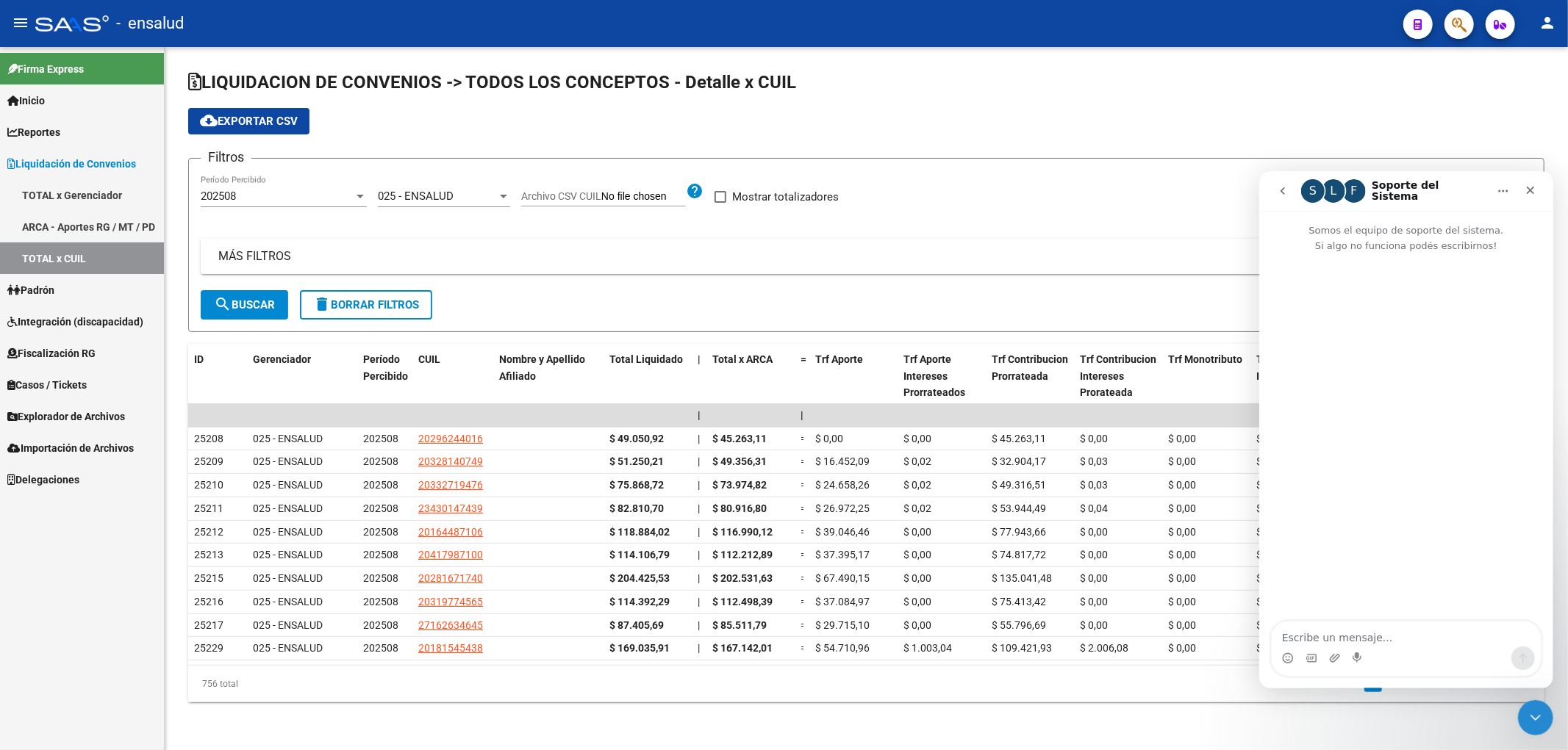
click at [1398, 647] on div "Intercom Messenger" at bounding box center [1406, 657] width 269 height 23
click at [1396, 637] on textarea "Escribe un mensaje..." at bounding box center [1406, 633] width 269 height 25
type textarea "Buenos dias"
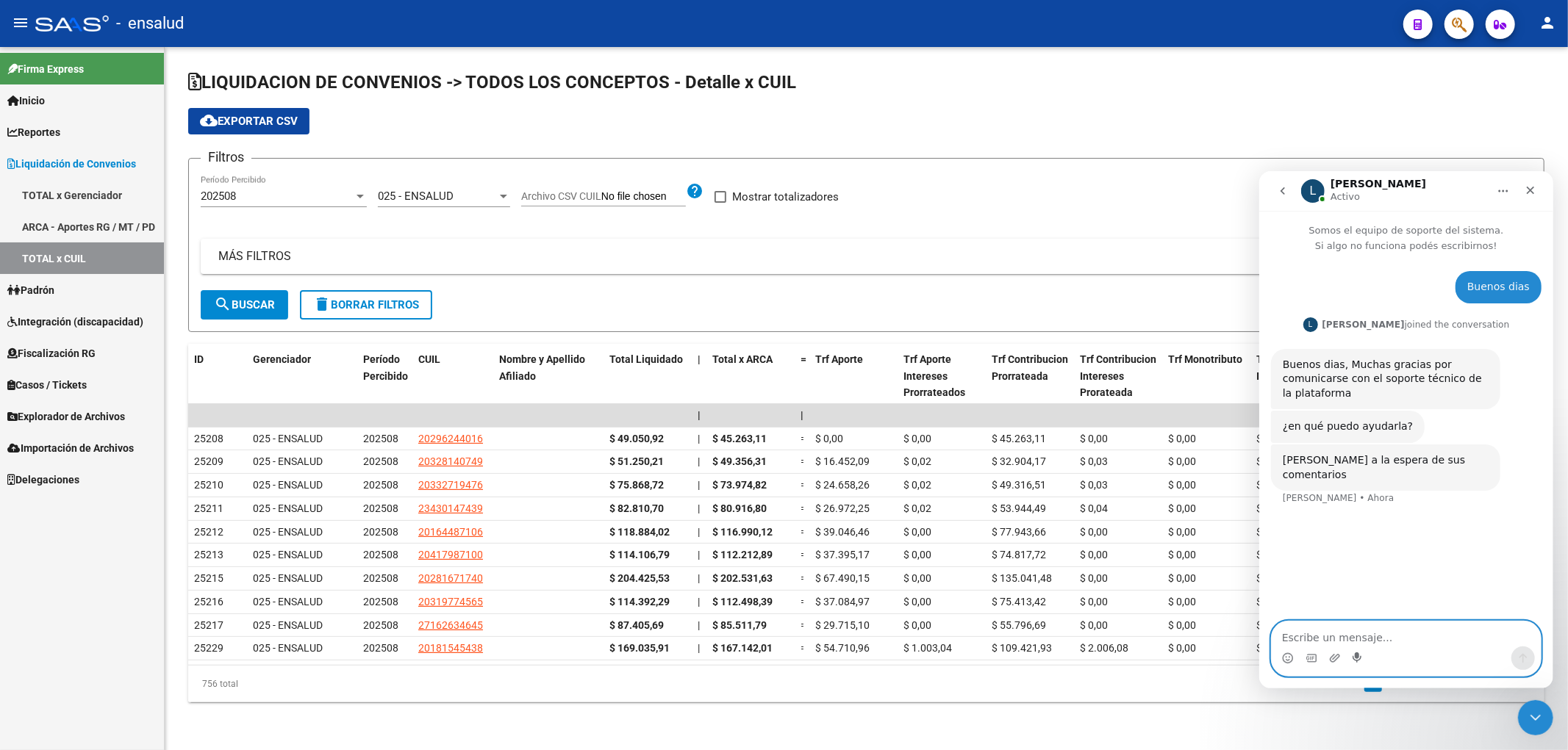
click at [1359, 660] on icon "Start recording" at bounding box center [1358, 657] width 12 height 12
click at [1378, 653] on div "Intercom Messenger" at bounding box center [1406, 657] width 269 height 23
click at [1387, 641] on textarea "Escribe un mensaje..." at bounding box center [1406, 633] width 269 height 25
type textarea "Queria consultar si en la liquidacion de conveniios hay manera de incorporar el…"
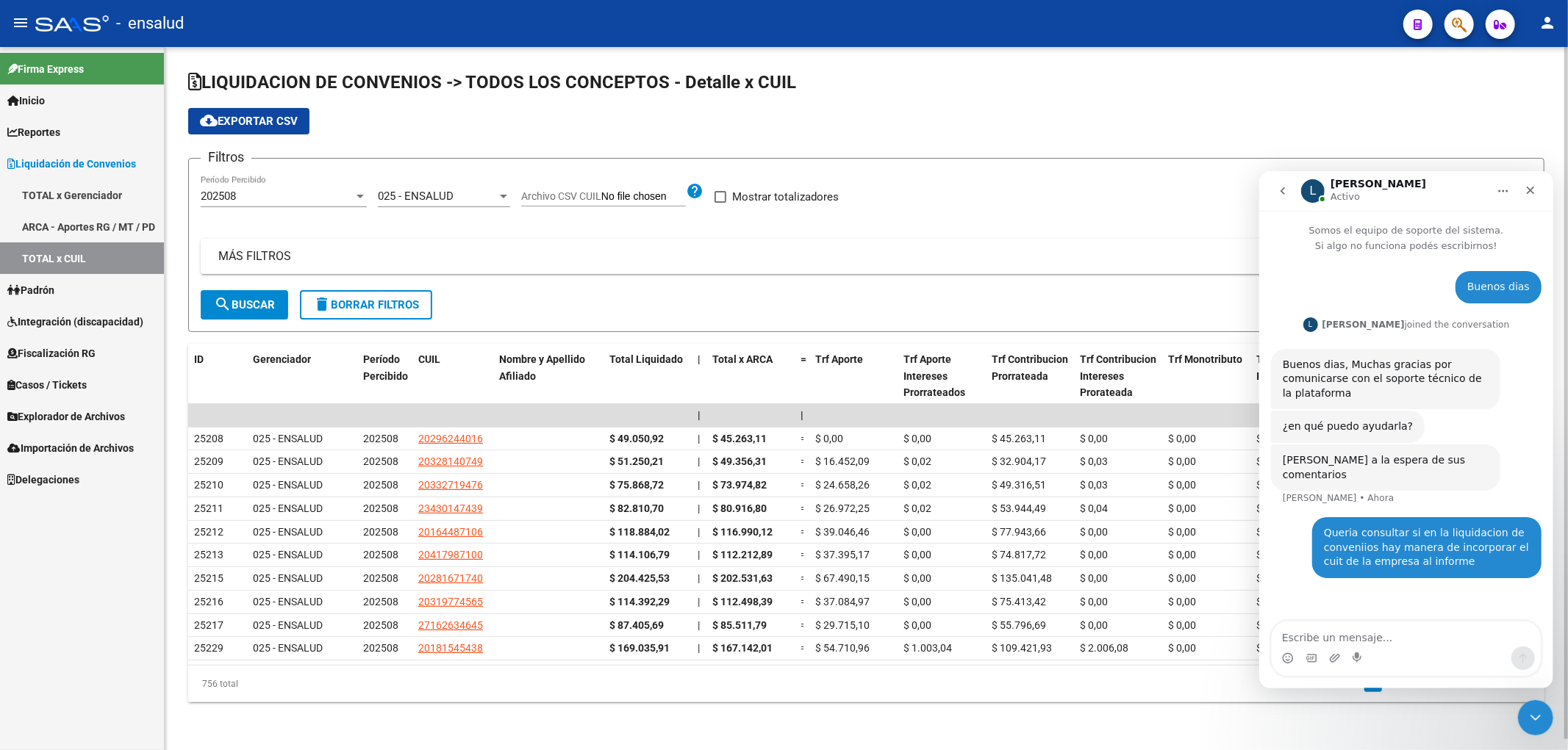
click at [1180, 729] on div "LIQUIDACION DE CONVENIOS -> TODOS LOS CONCEPTOS - Detalle x CUIL cloud_download…" at bounding box center [866, 398] width 1403 height 703
click at [1181, 689] on datatable-pager "1 2 3 4 5" at bounding box center [1001, 684] width 1073 height 25
click at [1506, 192] on icon "Inicio" at bounding box center [1503, 190] width 12 height 12
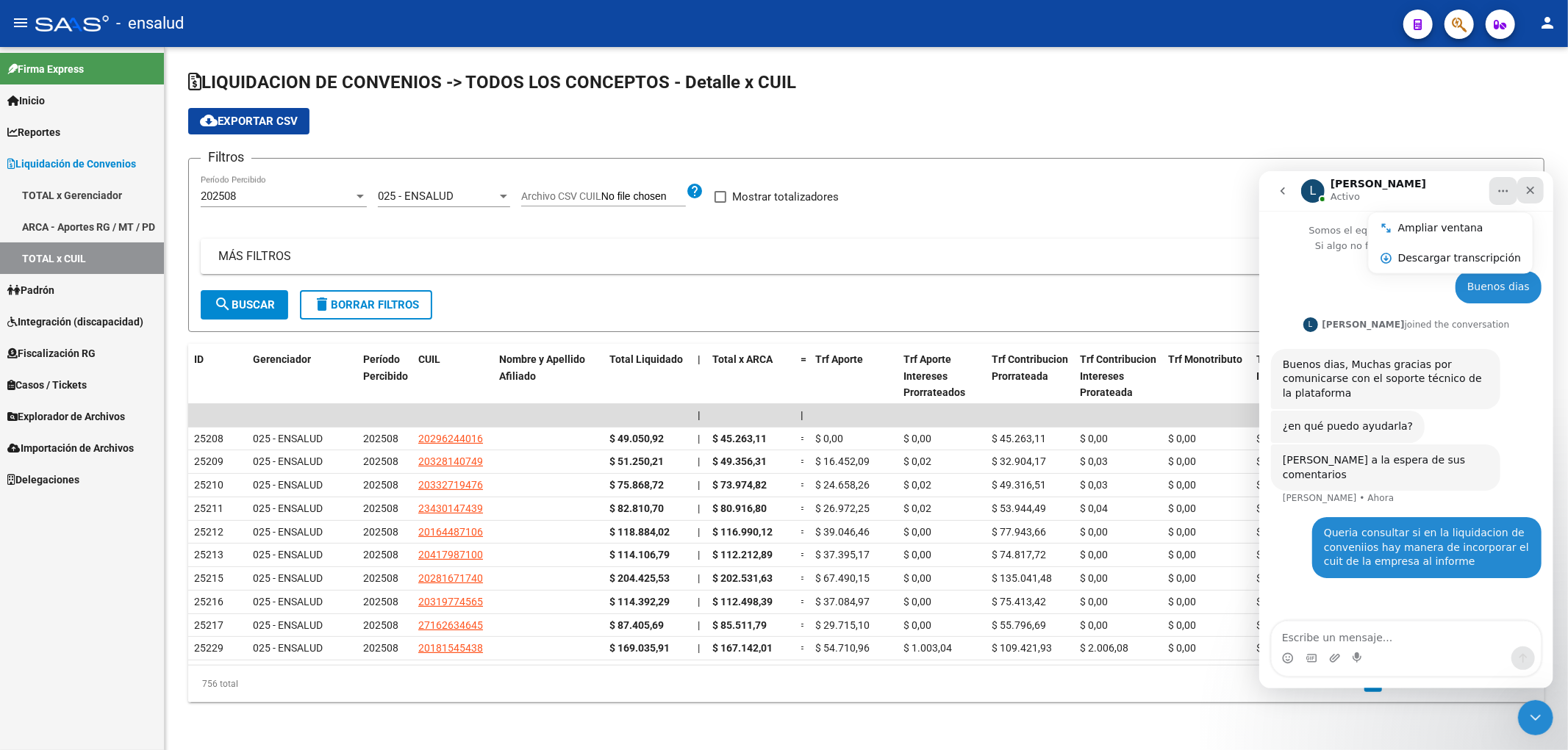
click at [1536, 185] on div "Cerrar" at bounding box center [1530, 190] width 27 height 26
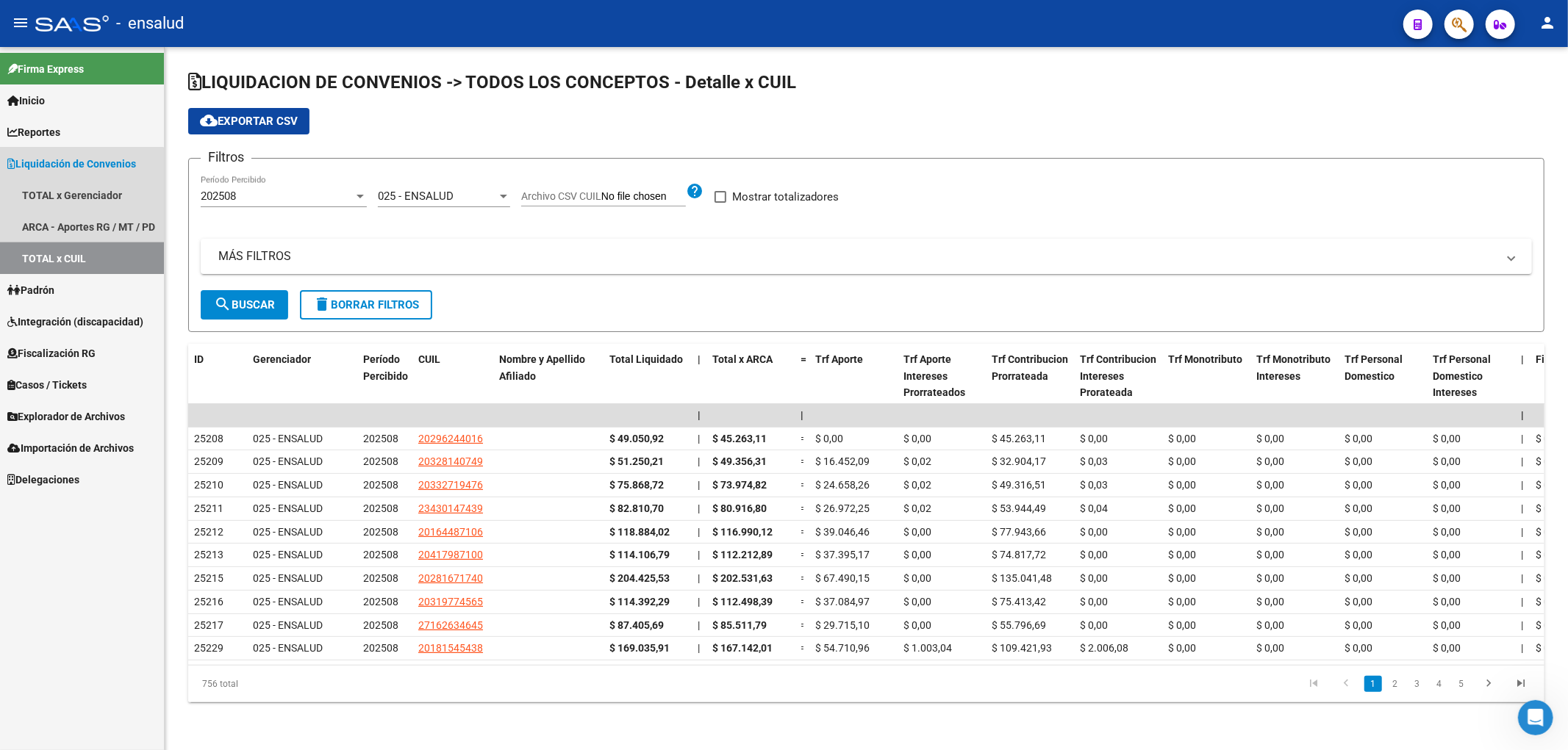
click at [49, 252] on link "TOTAL x CUIL" at bounding box center [82, 258] width 164 height 31
click at [101, 197] on link "TOTAL x Gerenciador" at bounding box center [82, 195] width 164 height 31
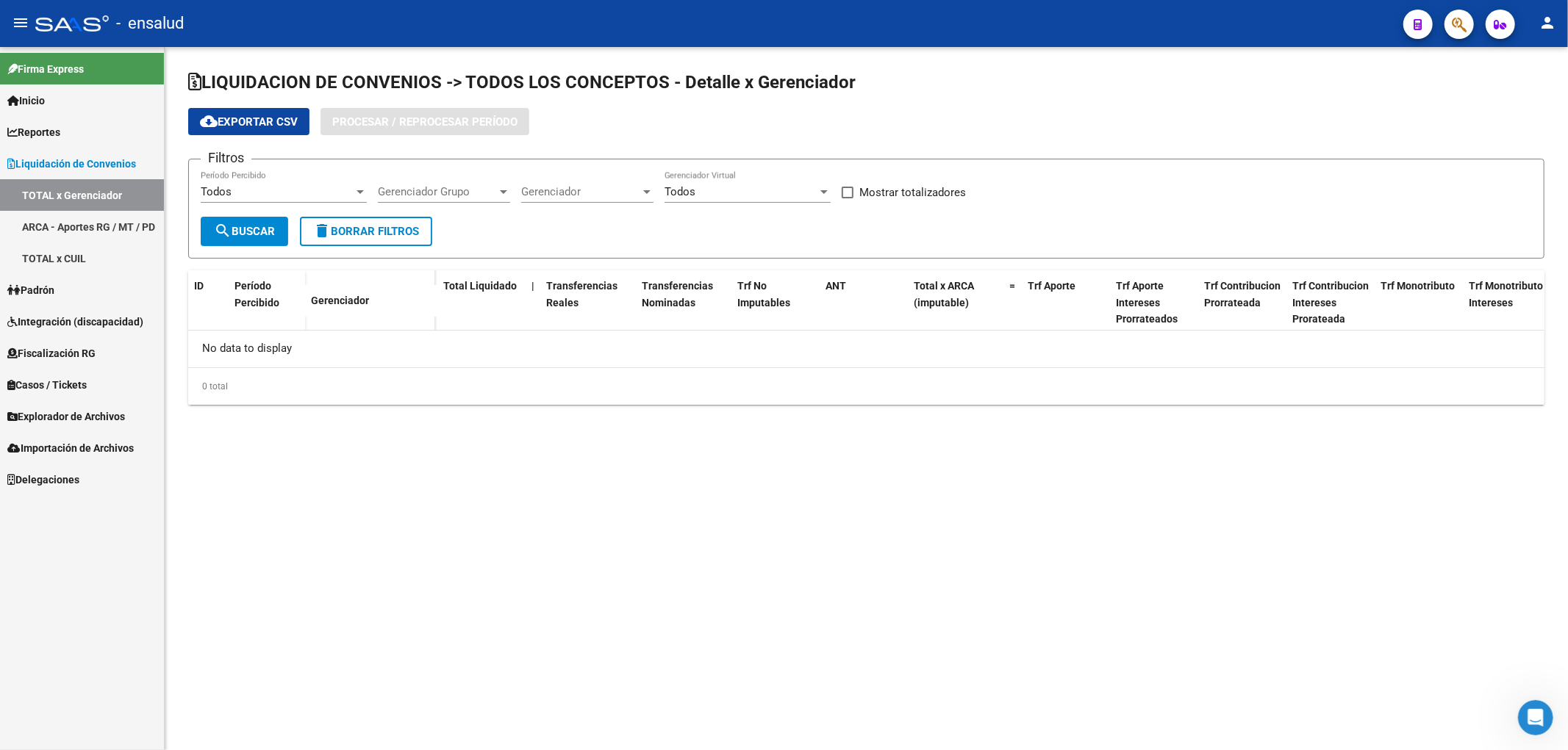
checkbox input "true"
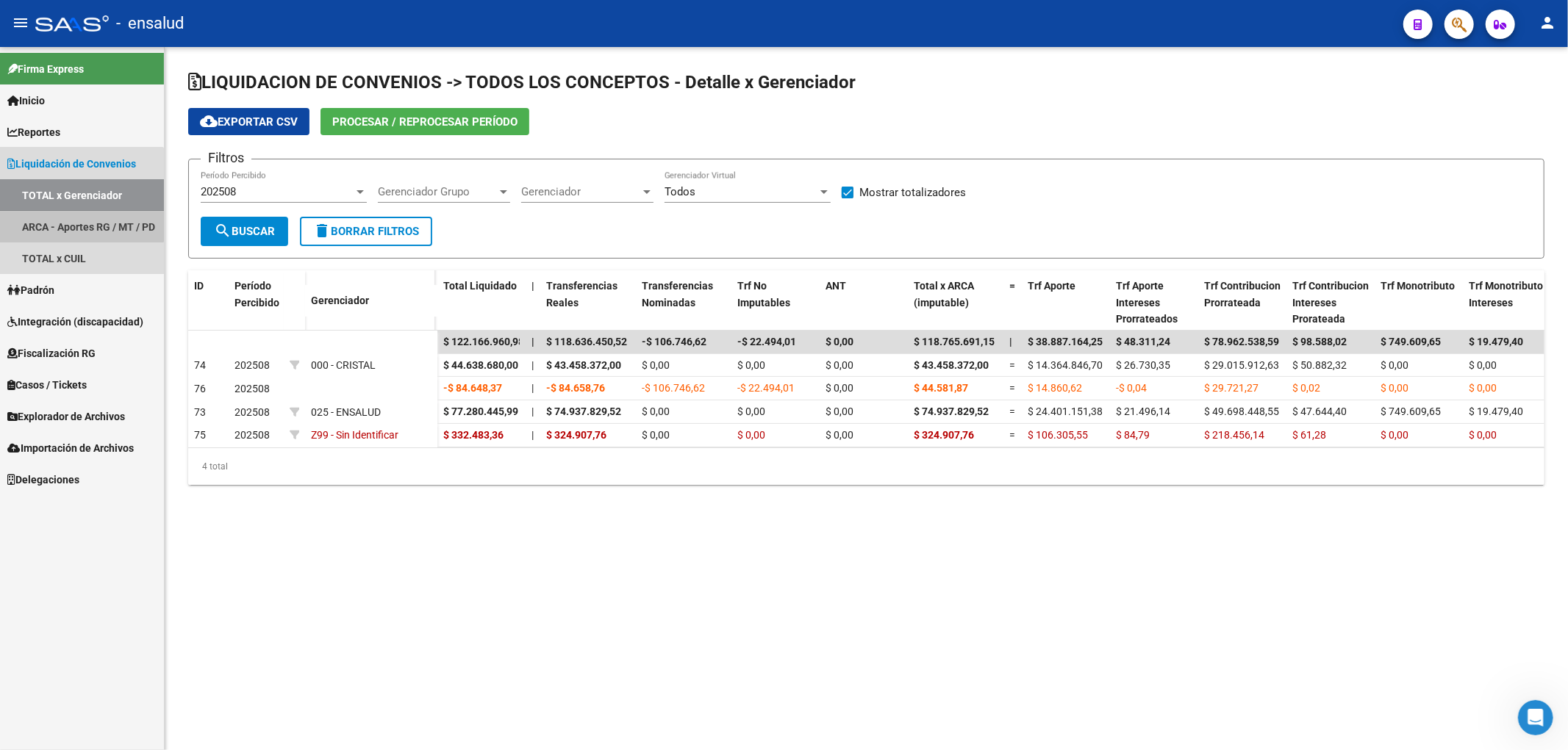
click at [70, 219] on link "ARCA - Aportes RG / MT / PD" at bounding box center [82, 227] width 164 height 31
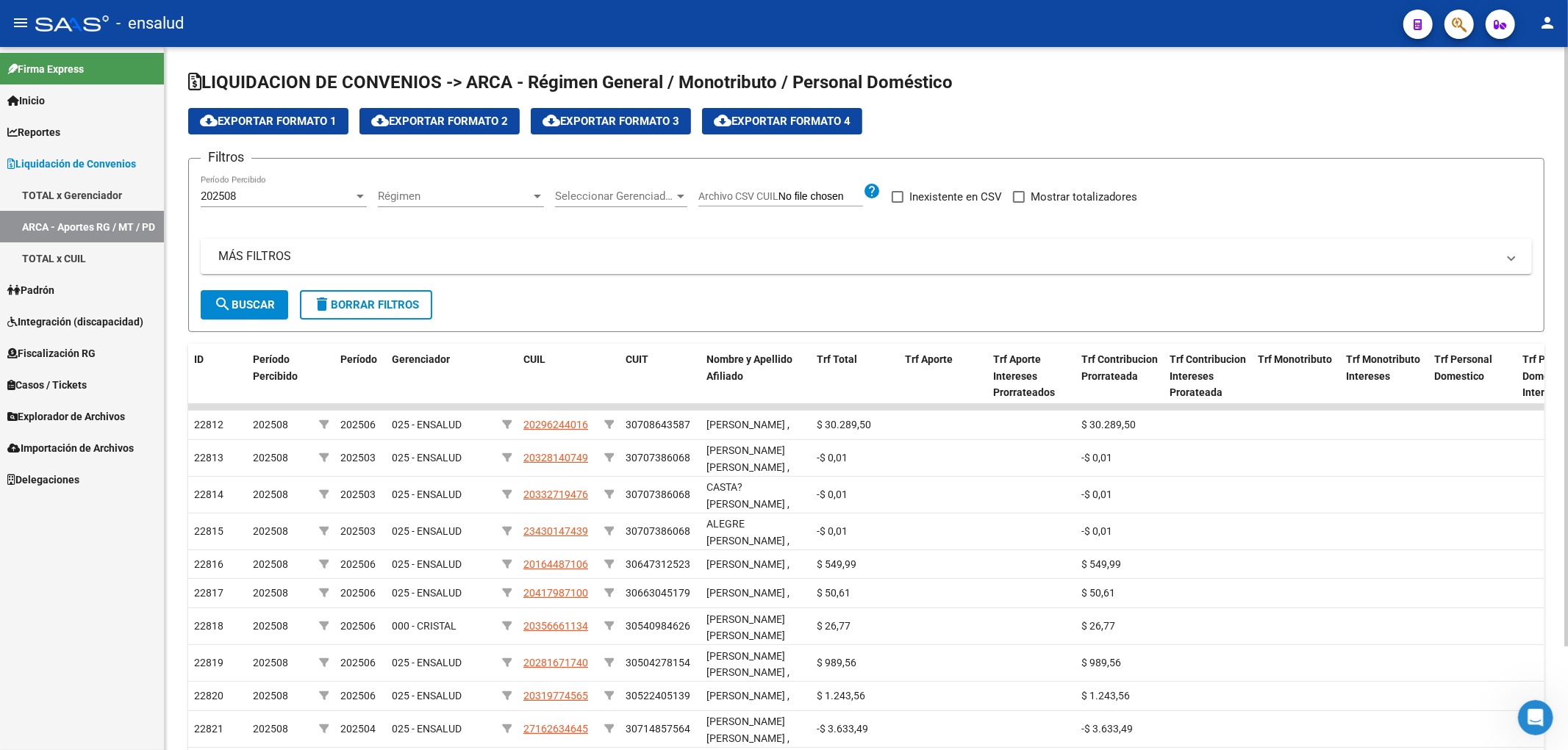
click at [578, 195] on span "Seleccionar Gerenciador" at bounding box center [615, 196] width 119 height 13
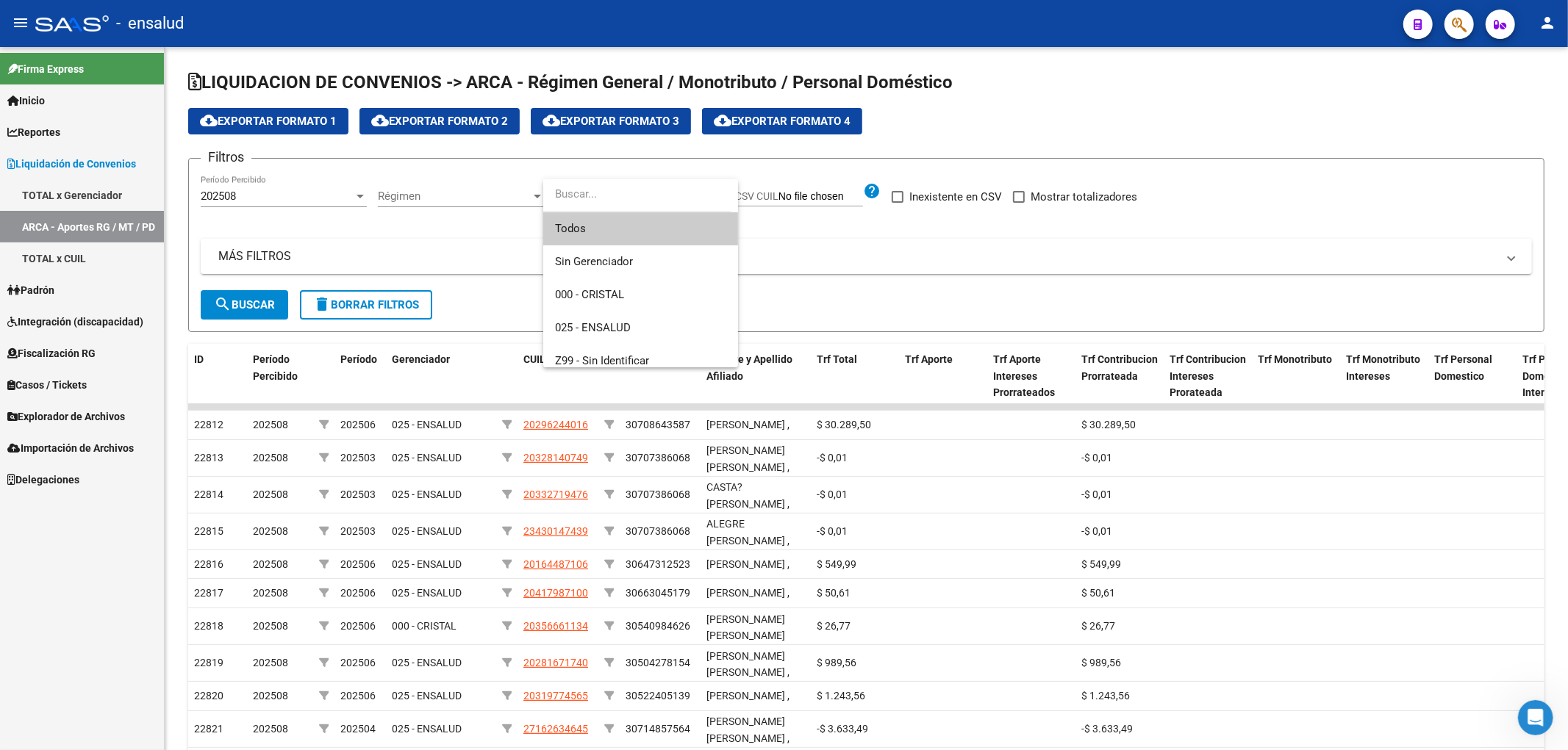
click at [246, 303] on div at bounding box center [784, 375] width 1568 height 750
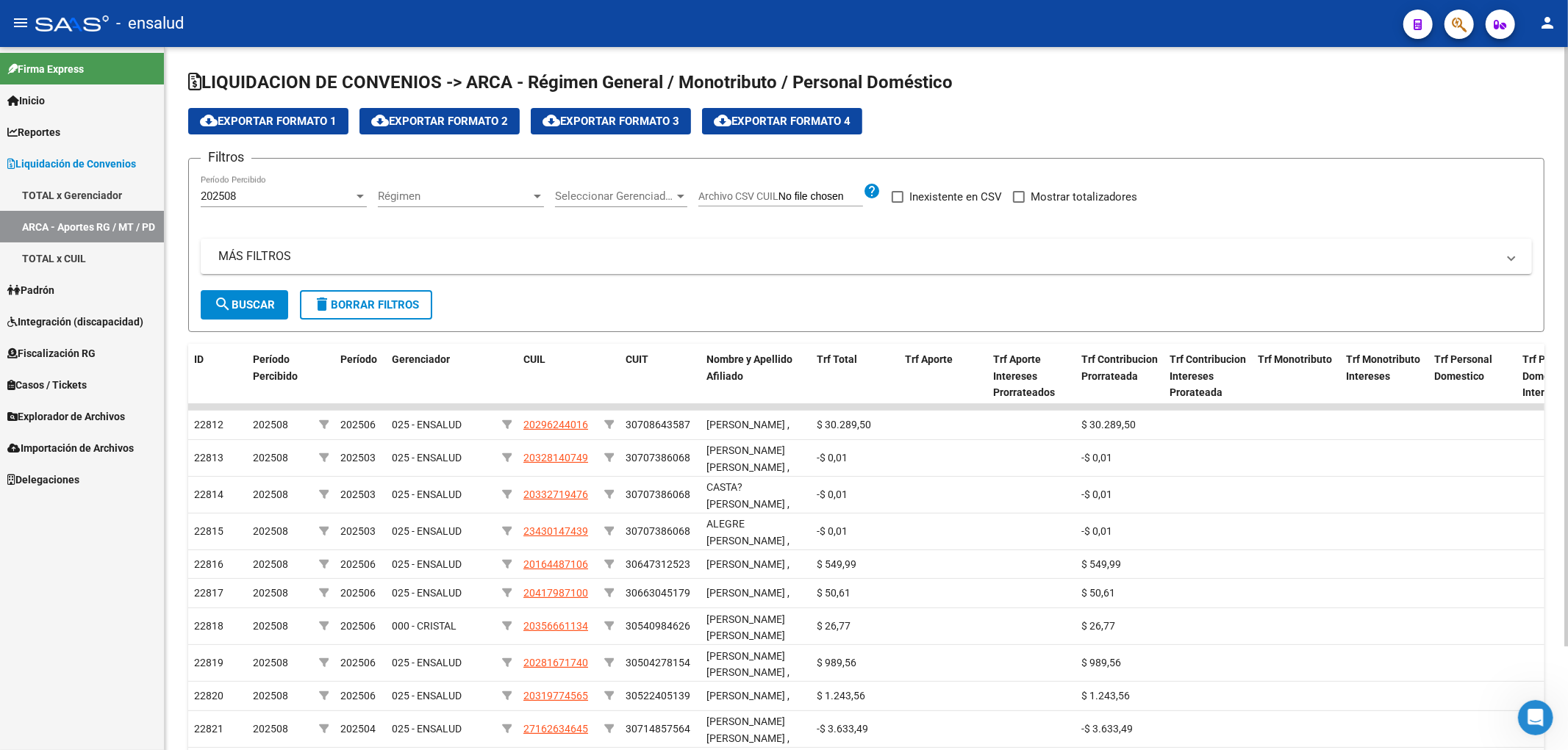
drag, startPoint x: 206, startPoint y: 79, endPoint x: 968, endPoint y: 92, distance: 762.1
click at [968, 92] on h1 "LIQUIDACION DE CONVENIOS -> ARCA - Régimen General / Monotributo / Personal Dom…" at bounding box center [866, 83] width 1357 height 26
copy span "LIQUIDACION DE CONVENIOS -> ARCA - Régimen General / Monotributo / Personal Dom…"
click at [1539, 713] on icon "Abrir Intercom Messenger" at bounding box center [1533, 715] width 24 height 24
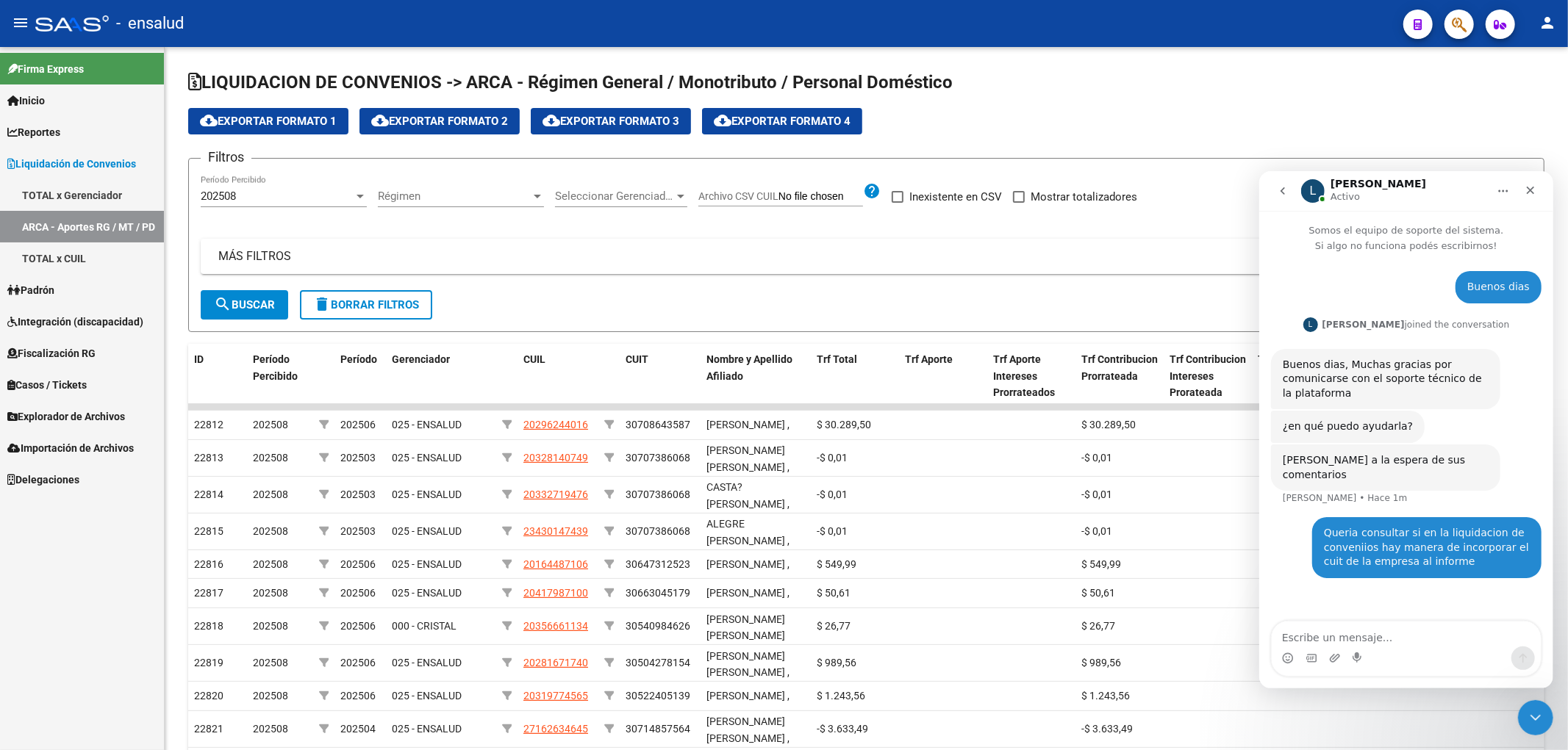
click at [1377, 655] on div "Intercom Messenger" at bounding box center [1406, 657] width 269 height 23
click at [1382, 641] on textarea "Escribe un mensaje..." at bounding box center [1406, 633] width 269 height 25
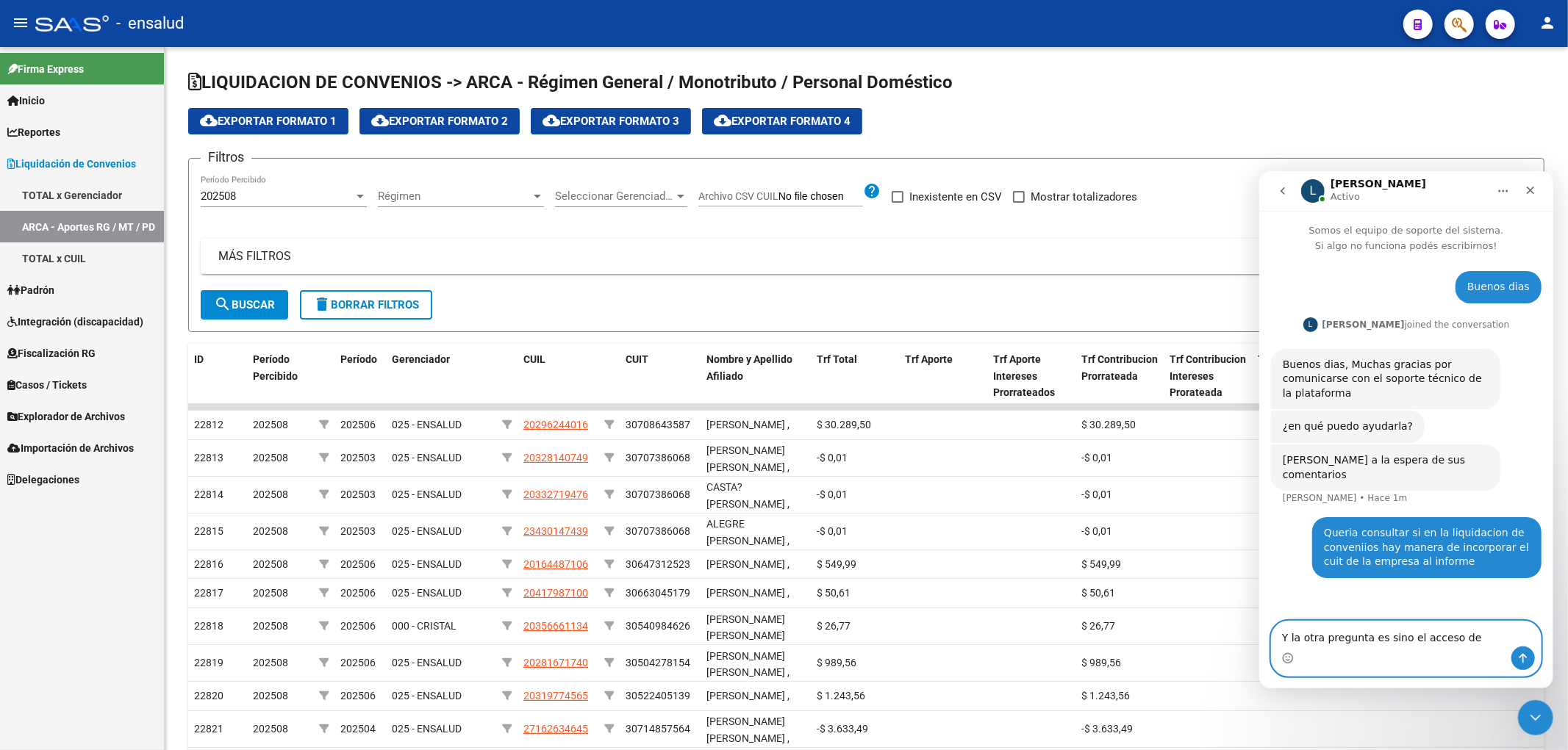
paste textarea "LIQUIDACION DE CONVENIOS -> ARCA - Régimen General / Monotributo / Personal Dom…"
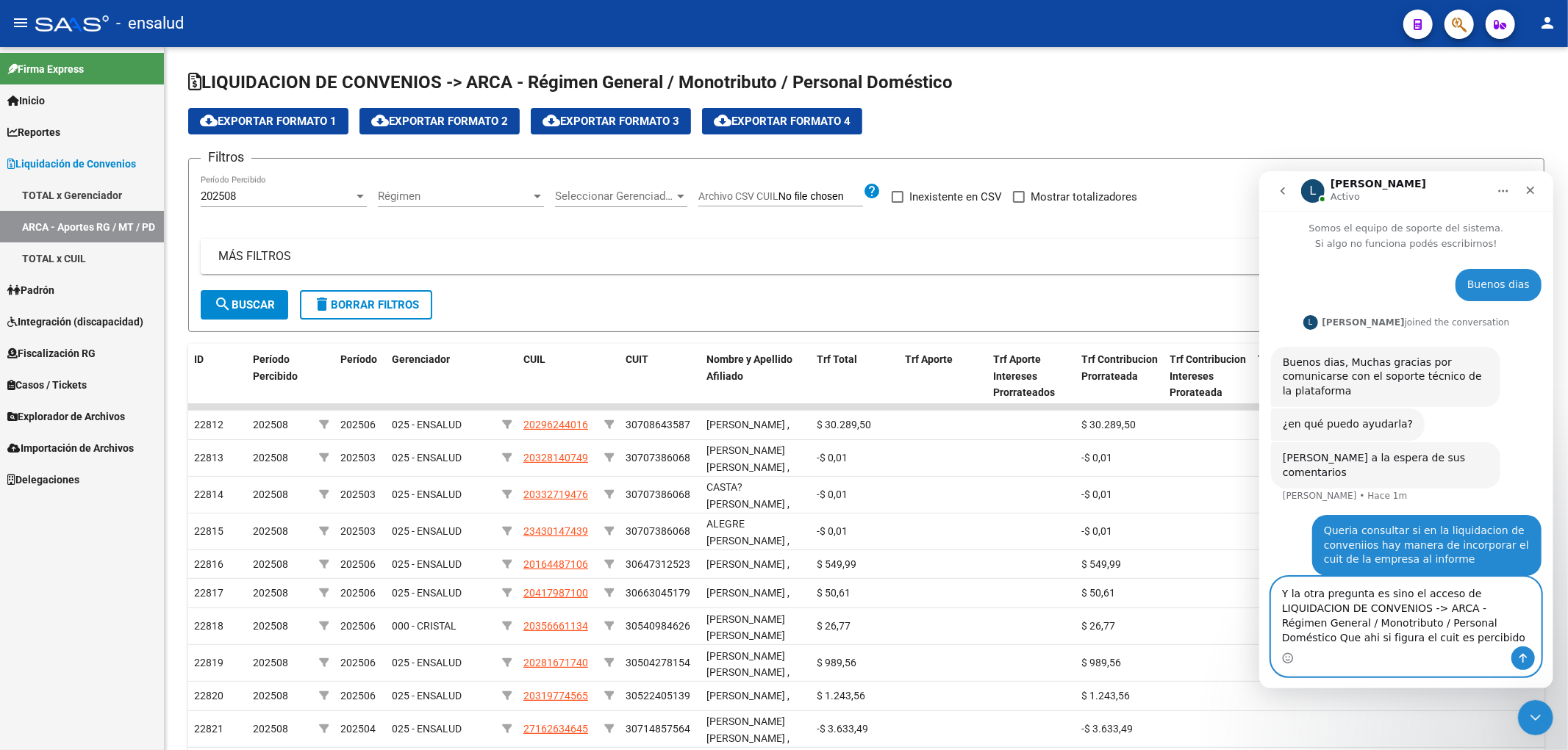
type textarea "Y la otra pregunta es sino el acceso de LIQUIDACION DE CONVENIOS -> ARCA - Régi…"
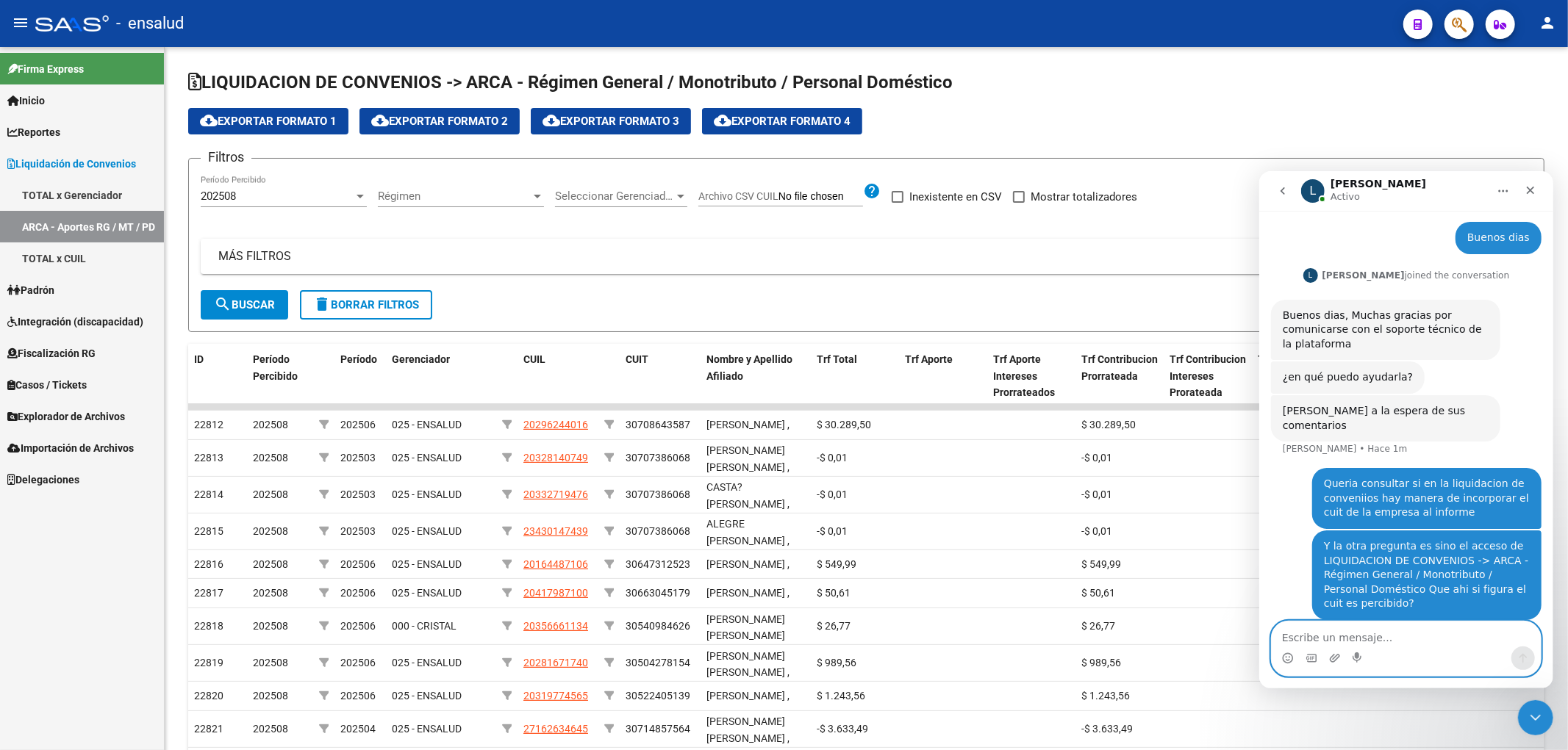
scroll to position [49, 0]
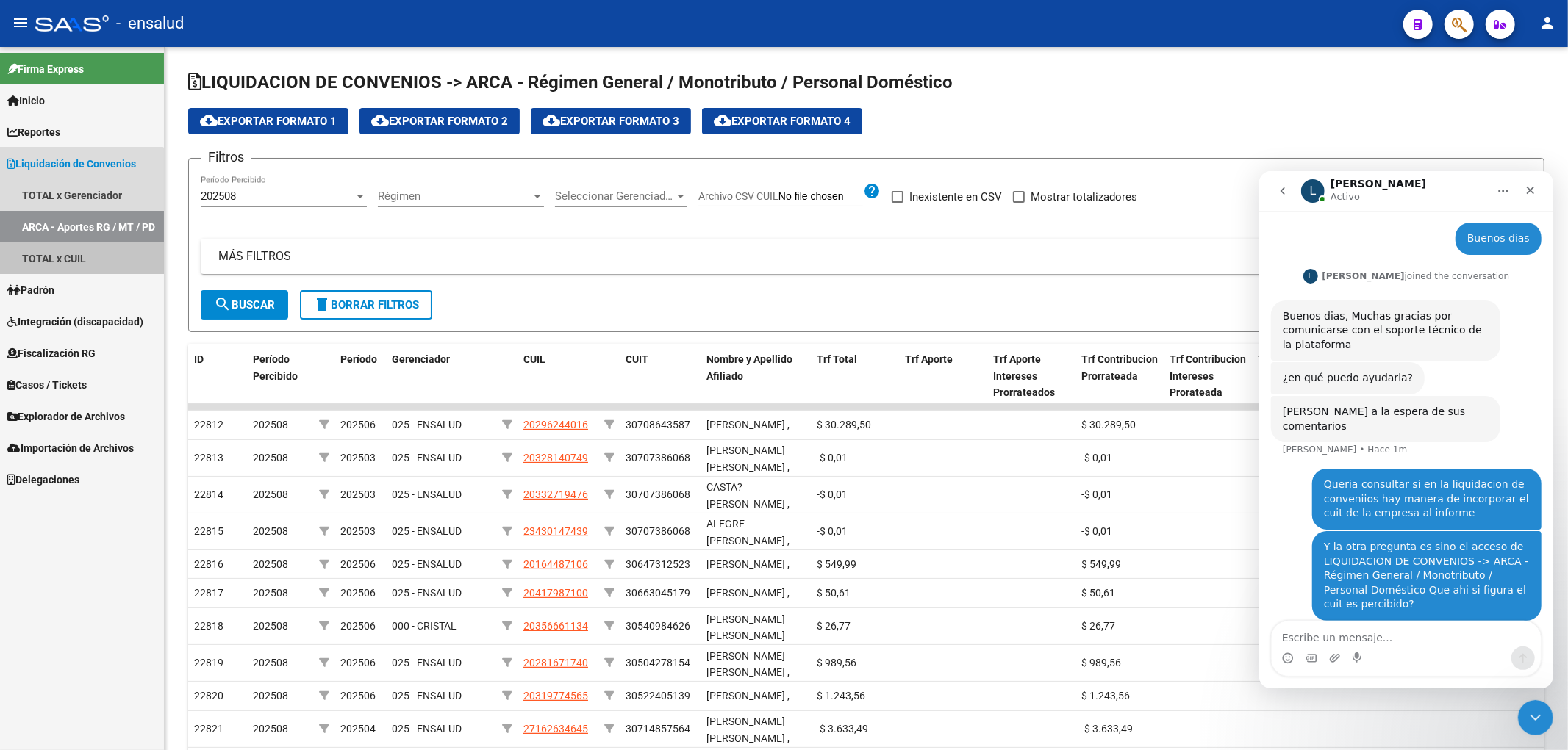
click at [65, 258] on link "TOTAL x CUIL" at bounding box center [82, 258] width 164 height 31
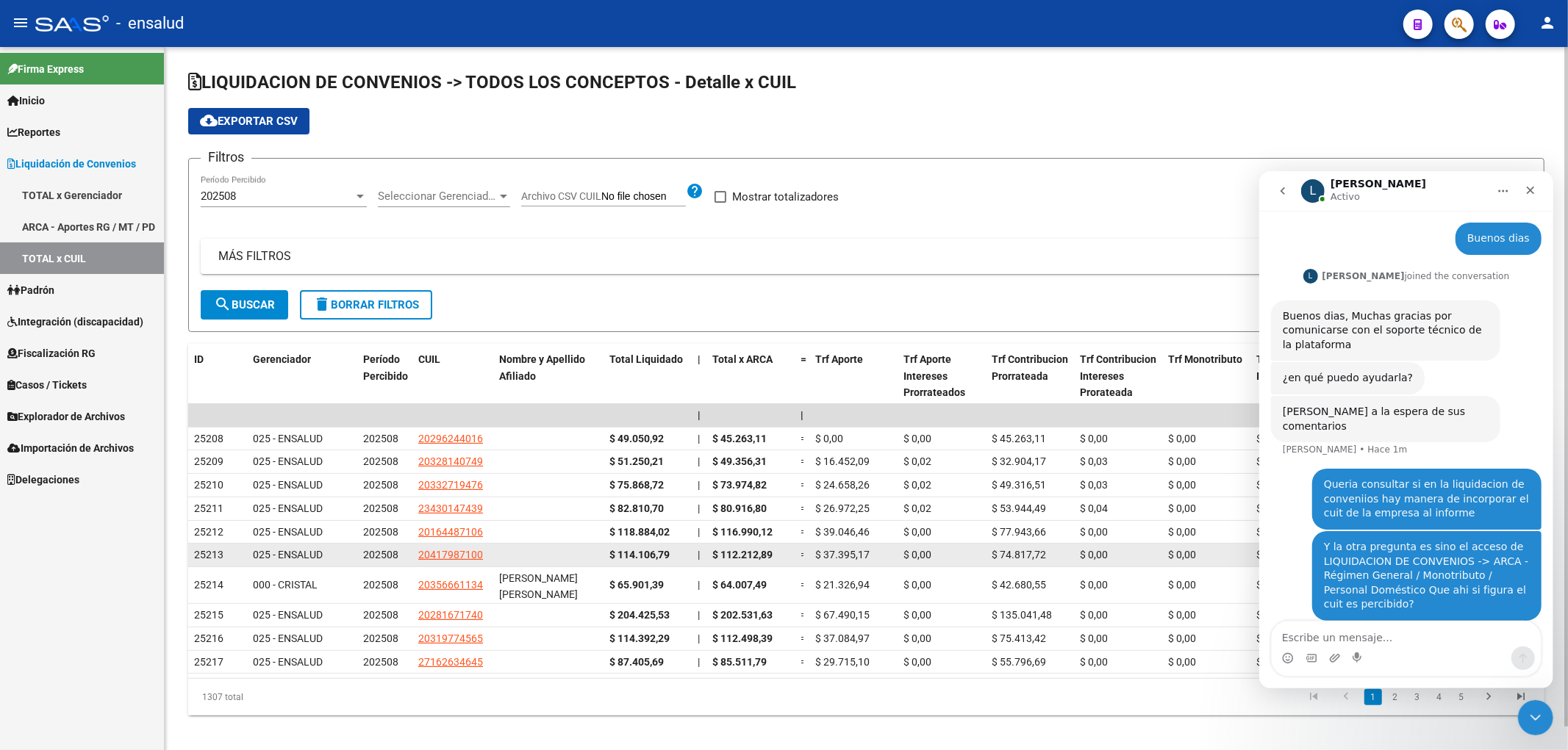
scroll to position [24, 0]
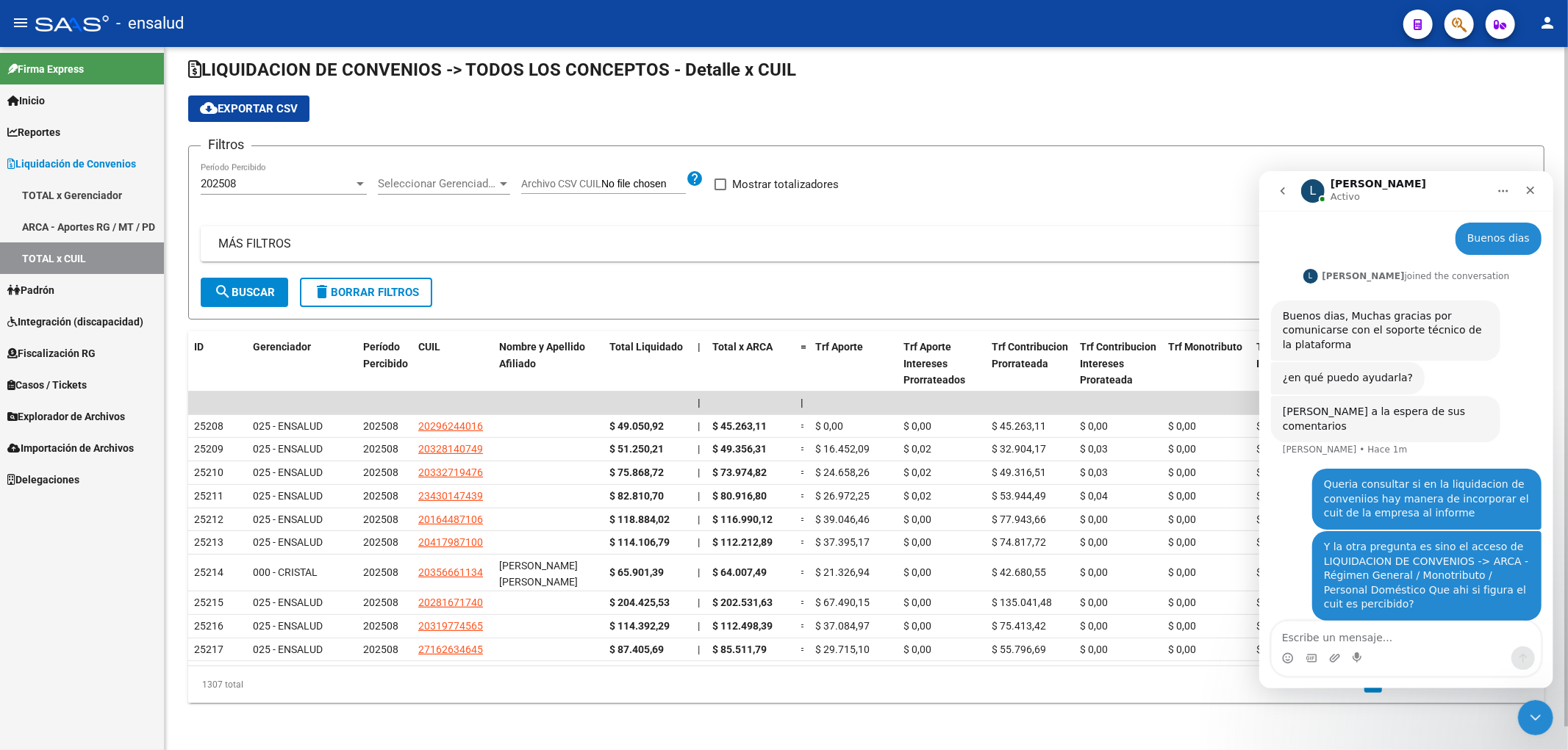
click at [1437, 123] on app-list-header "LIQUIDACION DE CONVENIOS -> TODOS LOS CONCEPTOS - Detalle x CUIL cloud_download…" at bounding box center [866, 189] width 1357 height 262
drag, startPoint x: 1535, startPoint y: 723, endPoint x: 1527, endPoint y: 728, distance: 9.4
click at [1534, 724] on icon "Cerrar Intercom Messenger" at bounding box center [1533, 715] width 17 height 17
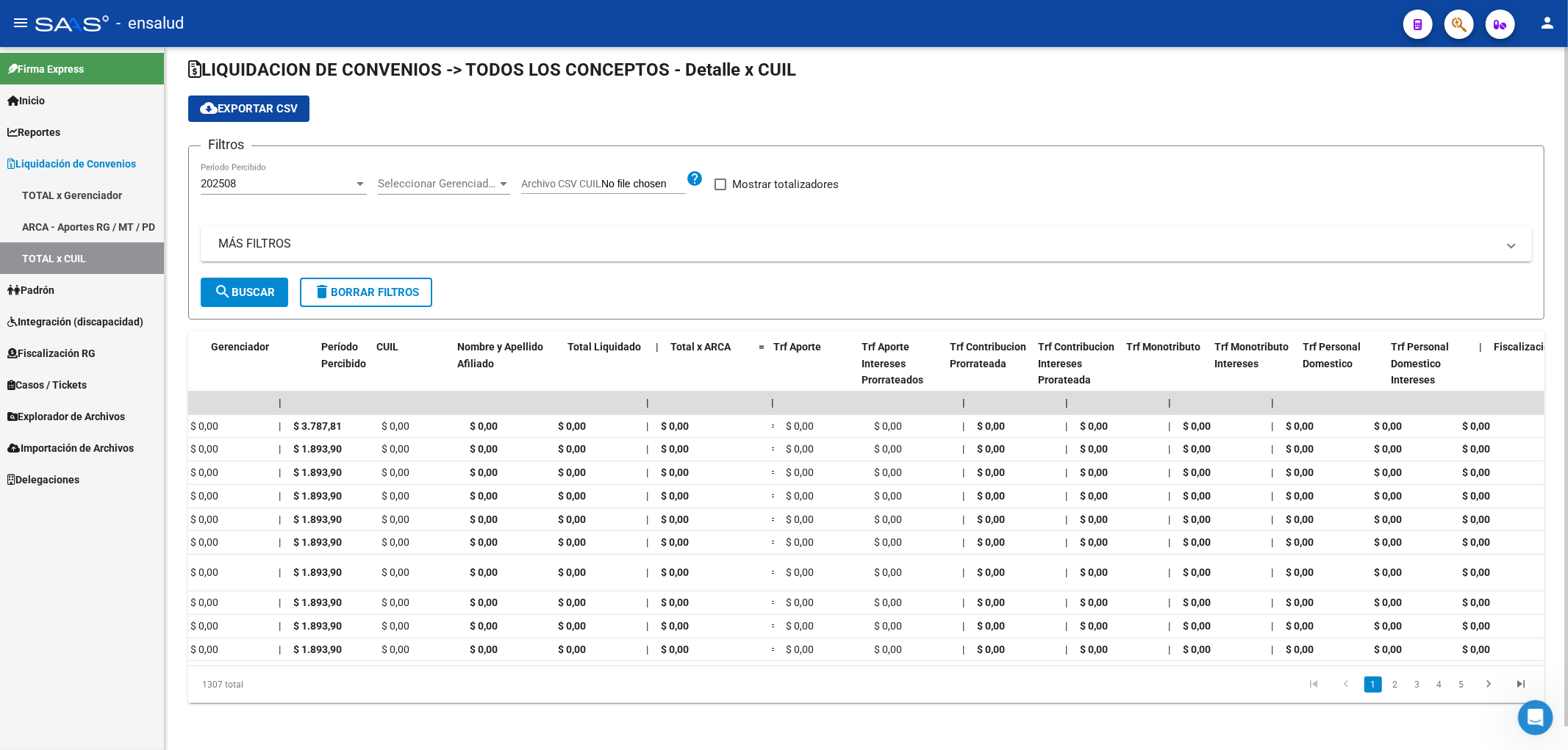
scroll to position [0, 0]
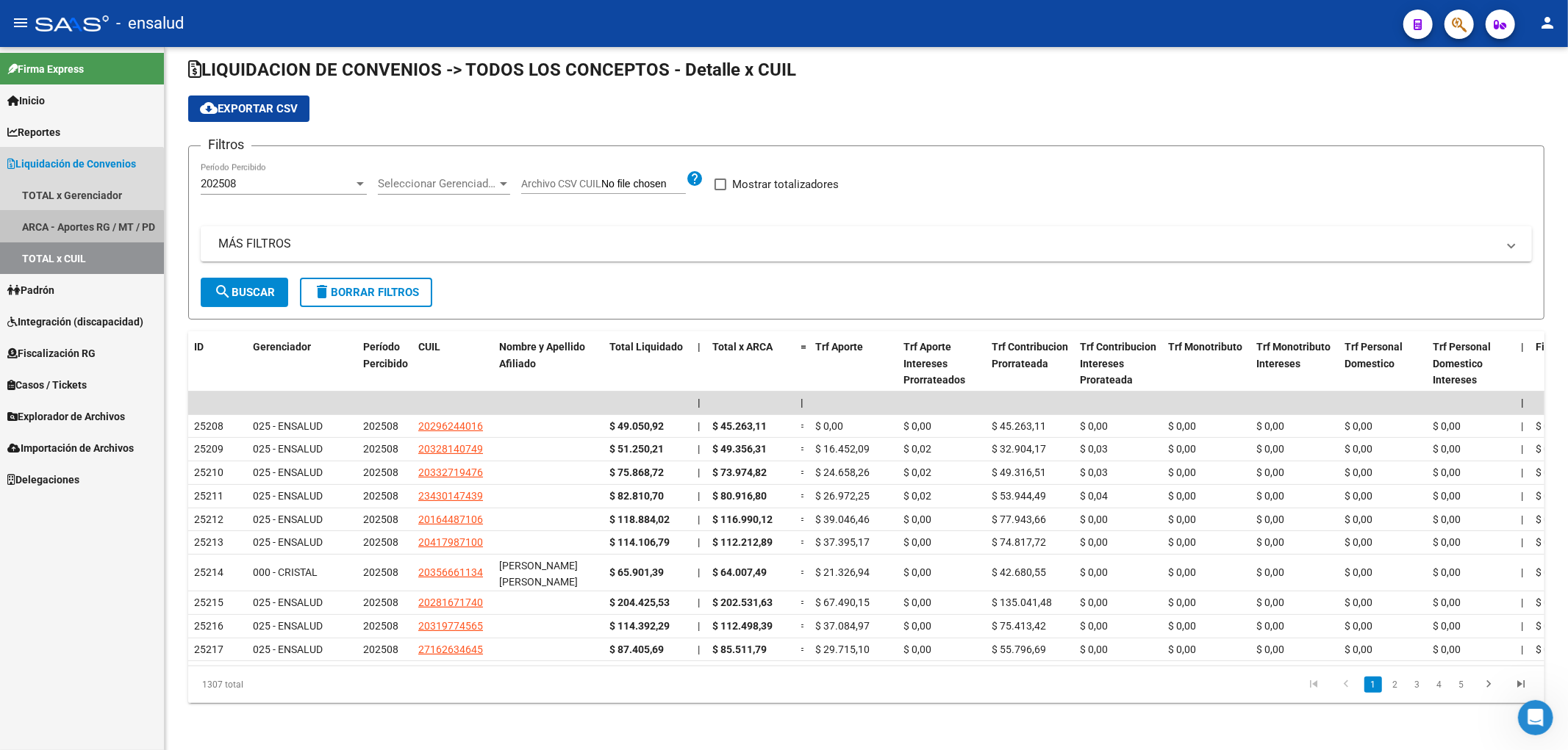
click at [62, 228] on link "ARCA - Aportes RG / MT / PD" at bounding box center [82, 227] width 164 height 31
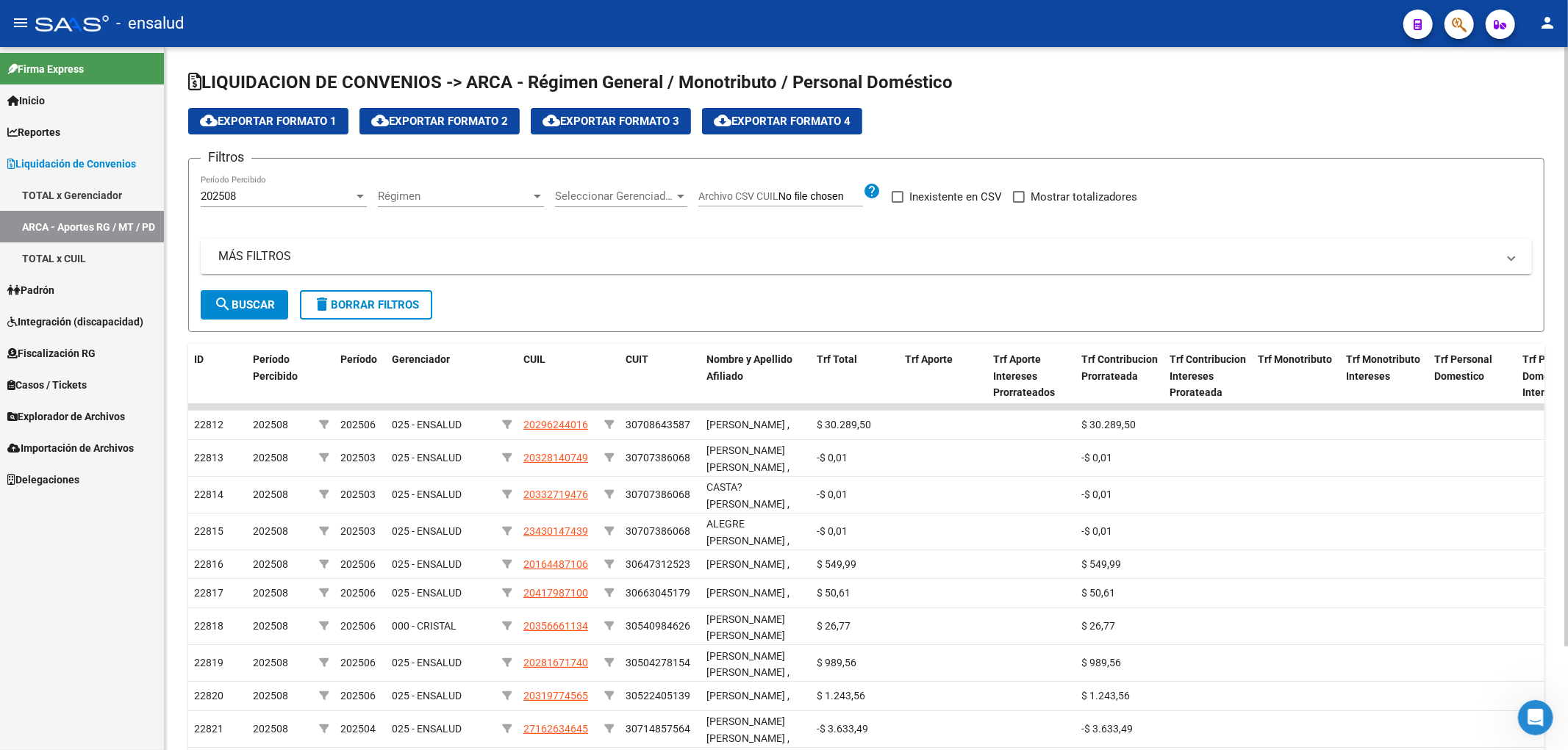
click at [611, 197] on span "Seleccionar Gerenciador" at bounding box center [615, 196] width 119 height 13
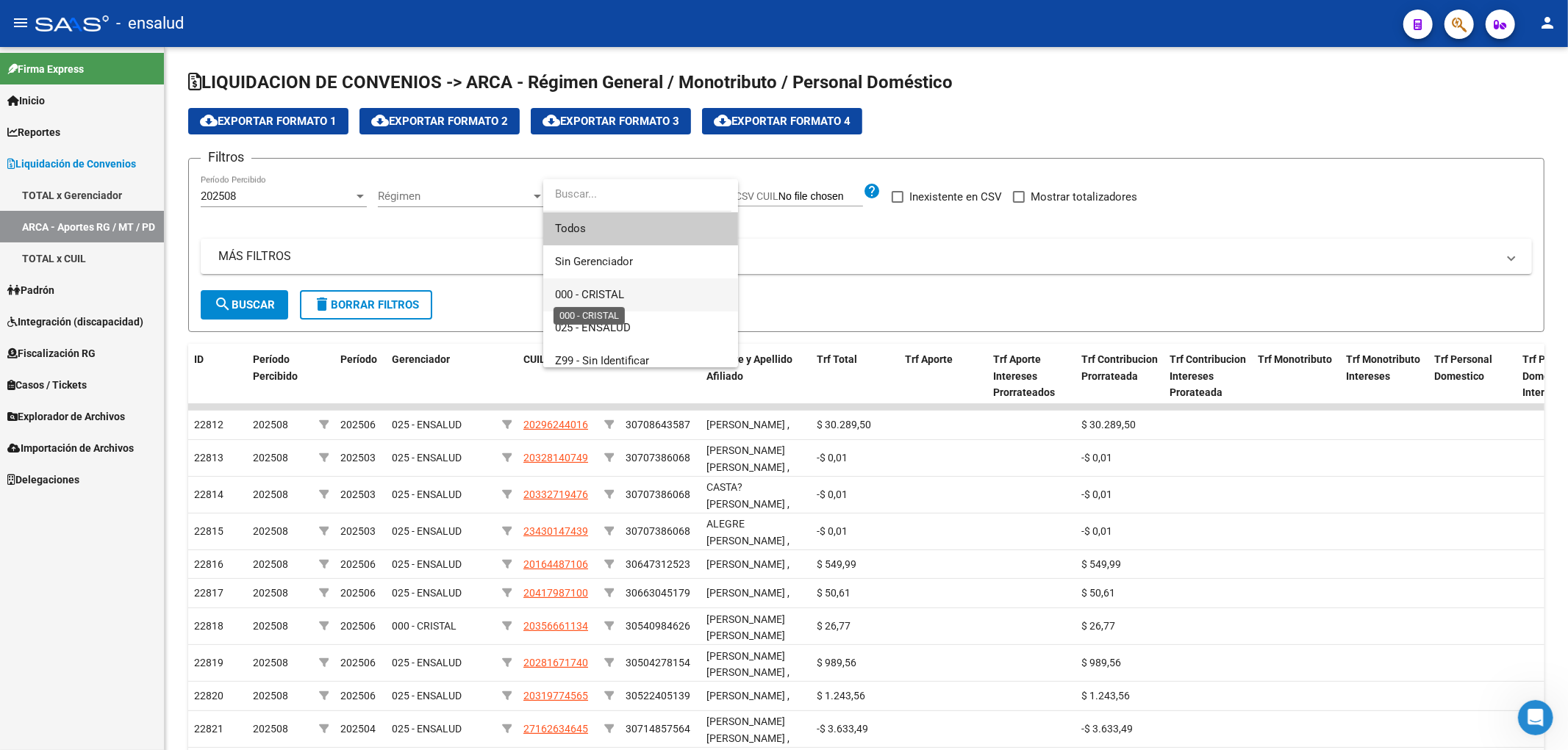
click at [608, 296] on span "000 - CRISTAL" at bounding box center [589, 295] width 69 height 13
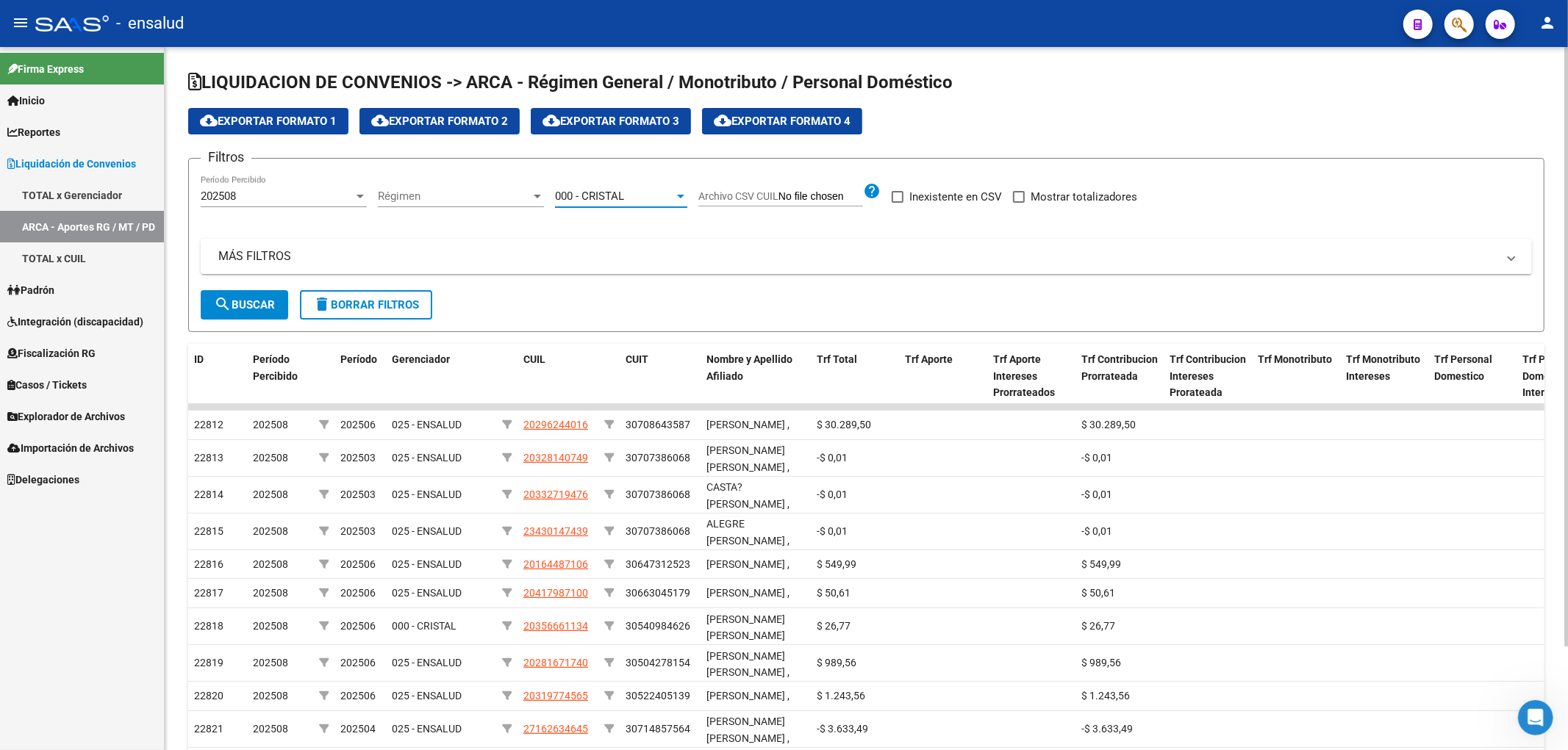
click at [235, 304] on span "search Buscar" at bounding box center [244, 305] width 61 height 13
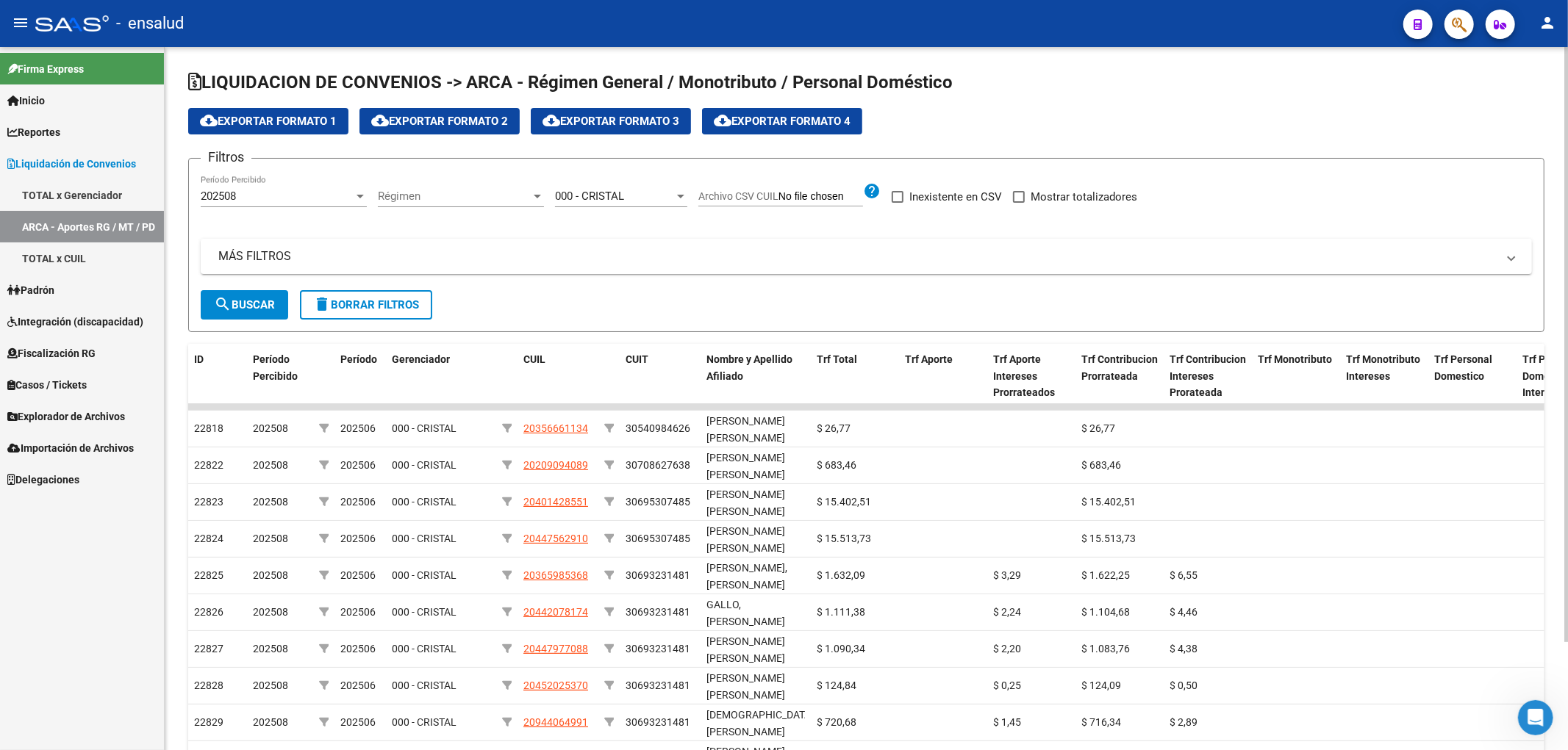
click at [607, 207] on div "000 - CRISTAL Seleccionar Gerenciador" at bounding box center [621, 191] width 133 height 31
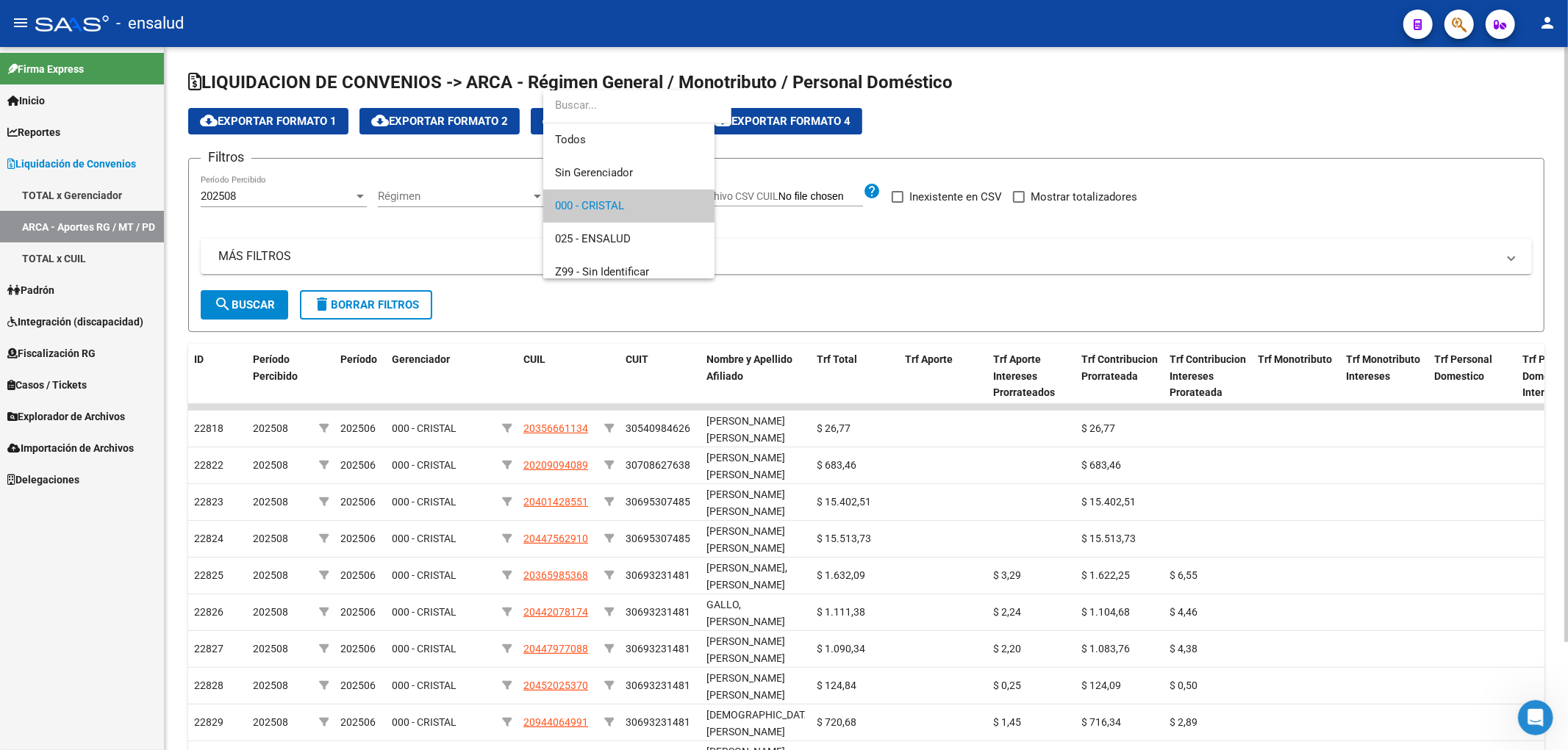
scroll to position [10, 0]
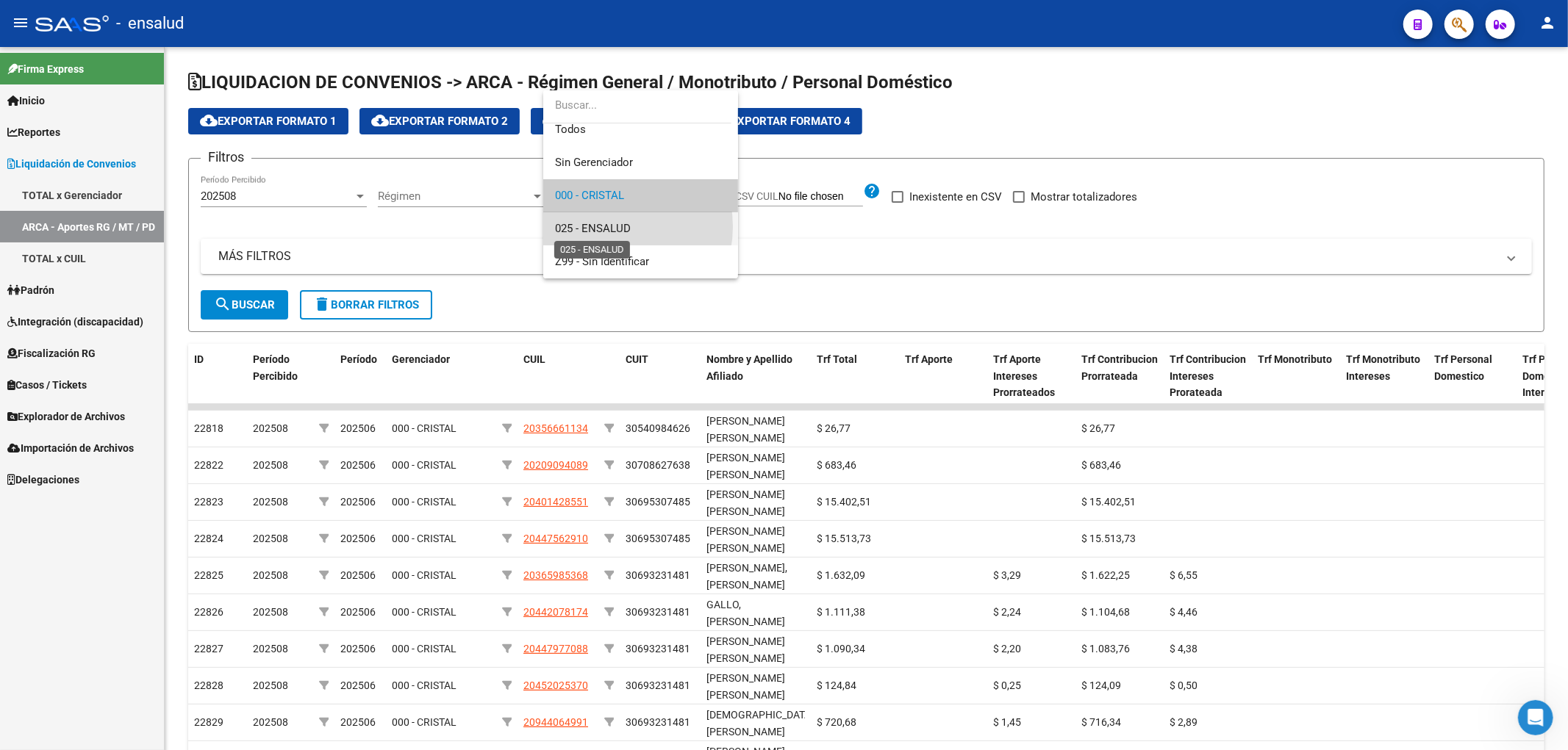
click at [612, 226] on span "025 - ENSALUD" at bounding box center [592, 228] width 75 height 13
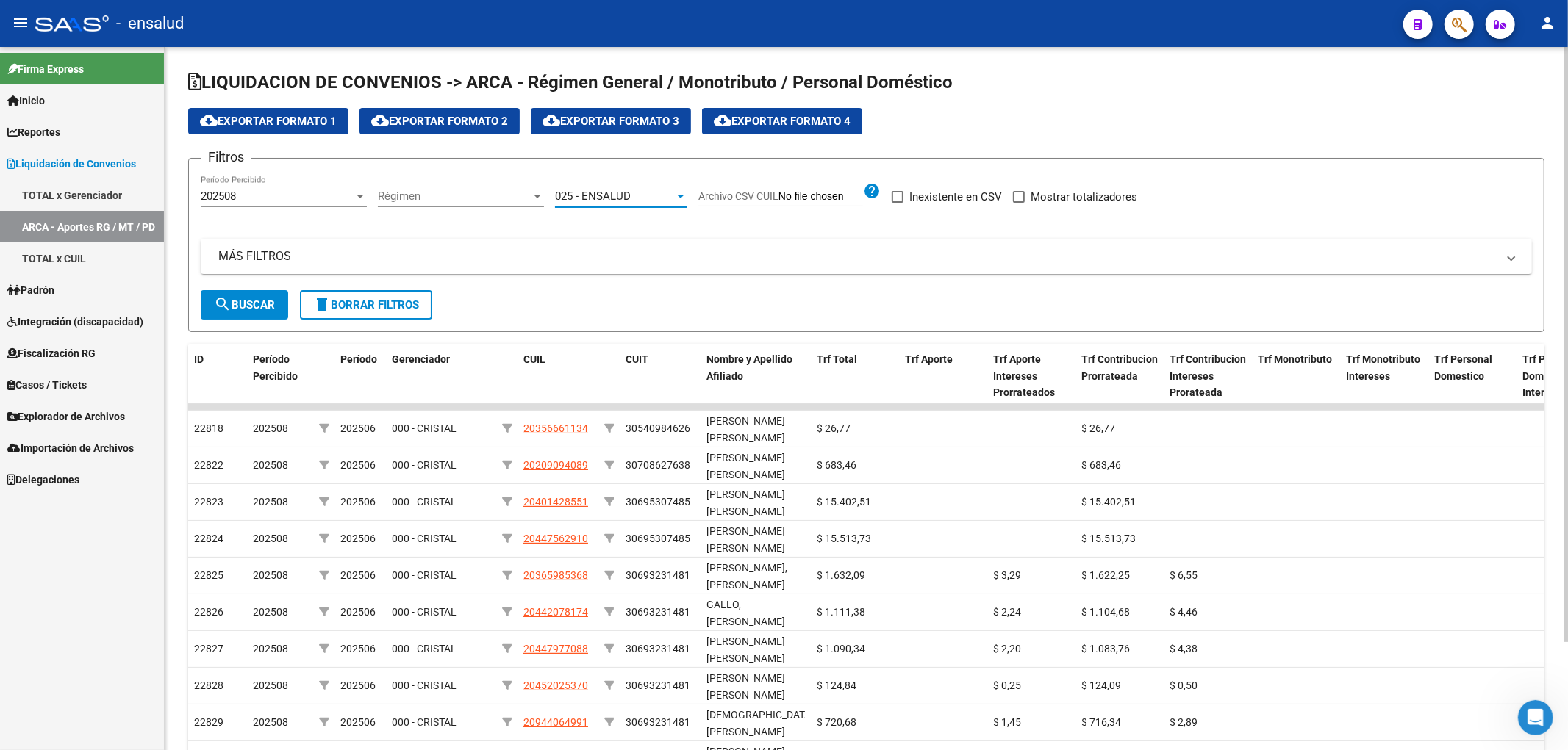
click at [228, 299] on mat-icon "search" at bounding box center [222, 304] width 17 height 17
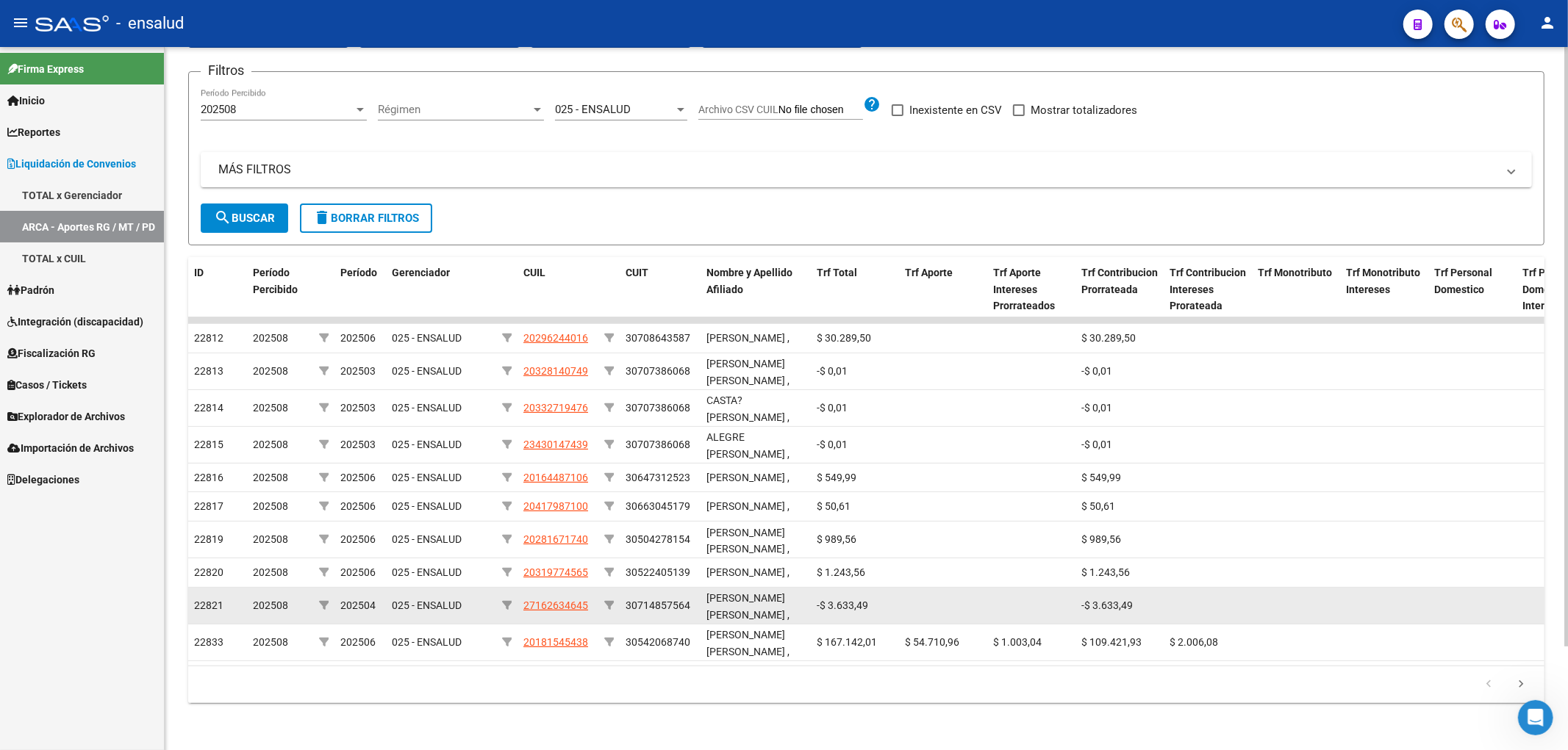
scroll to position [0, 0]
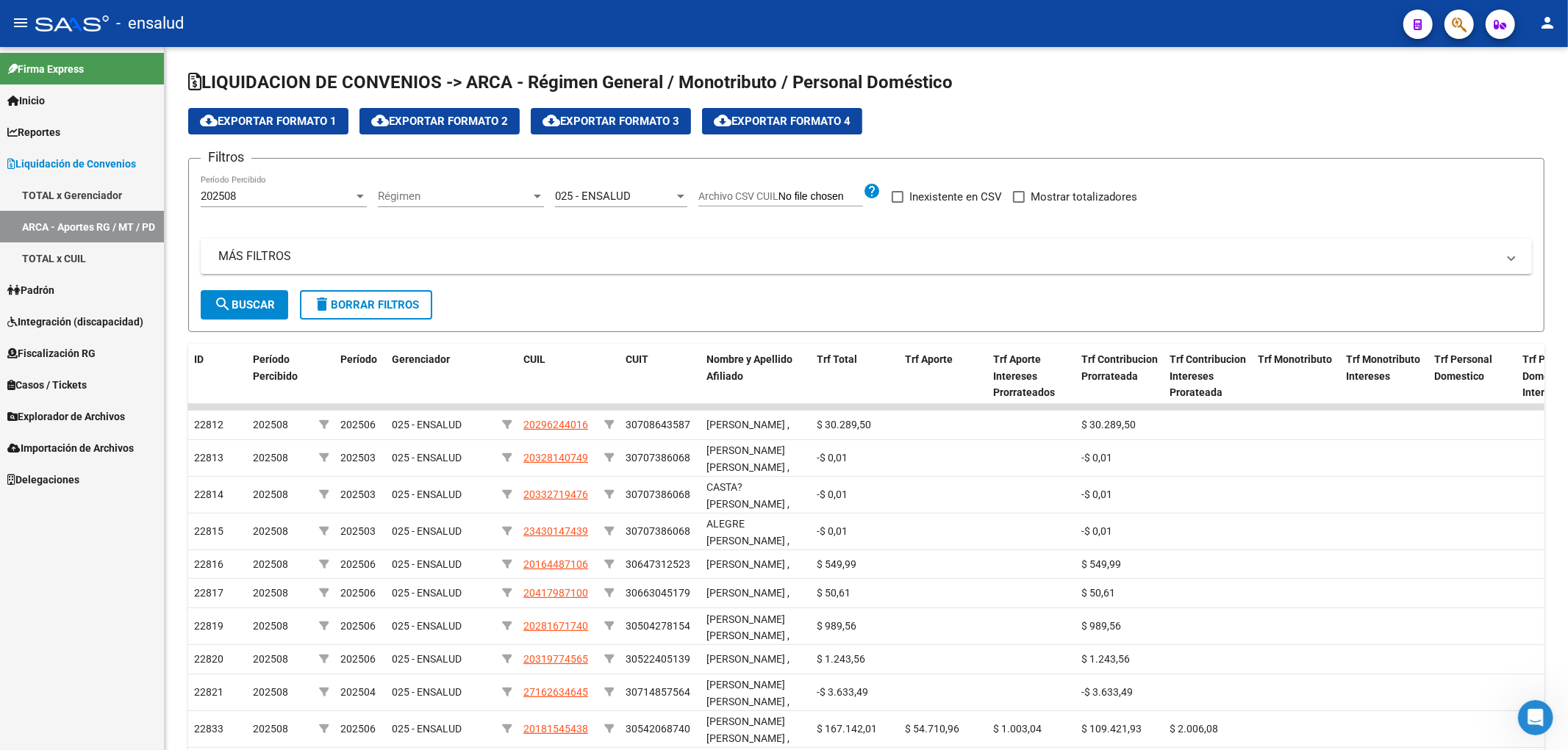
click at [37, 260] on link "TOTAL x CUIL" at bounding box center [82, 258] width 164 height 31
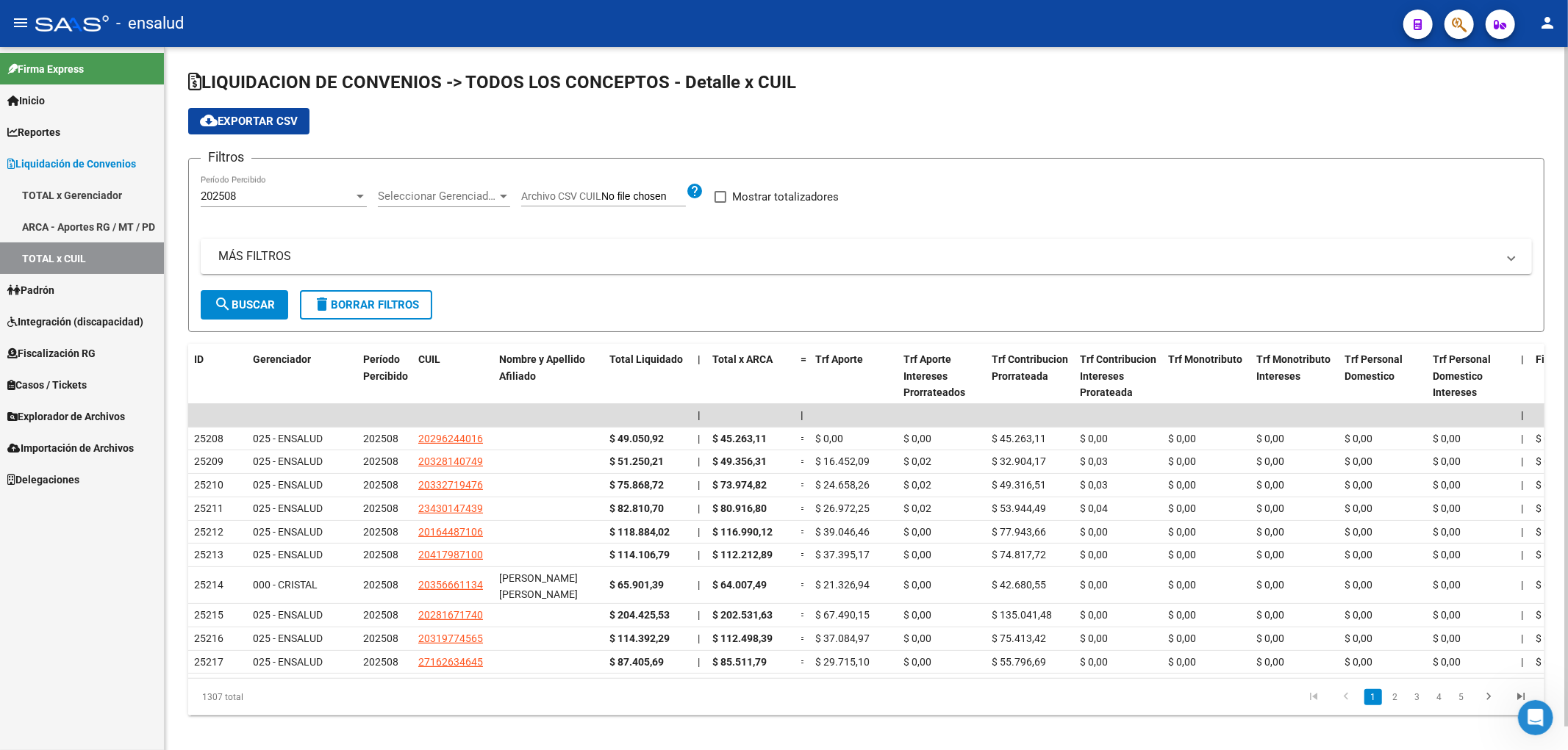
click at [263, 193] on div "202508" at bounding box center [277, 196] width 153 height 13
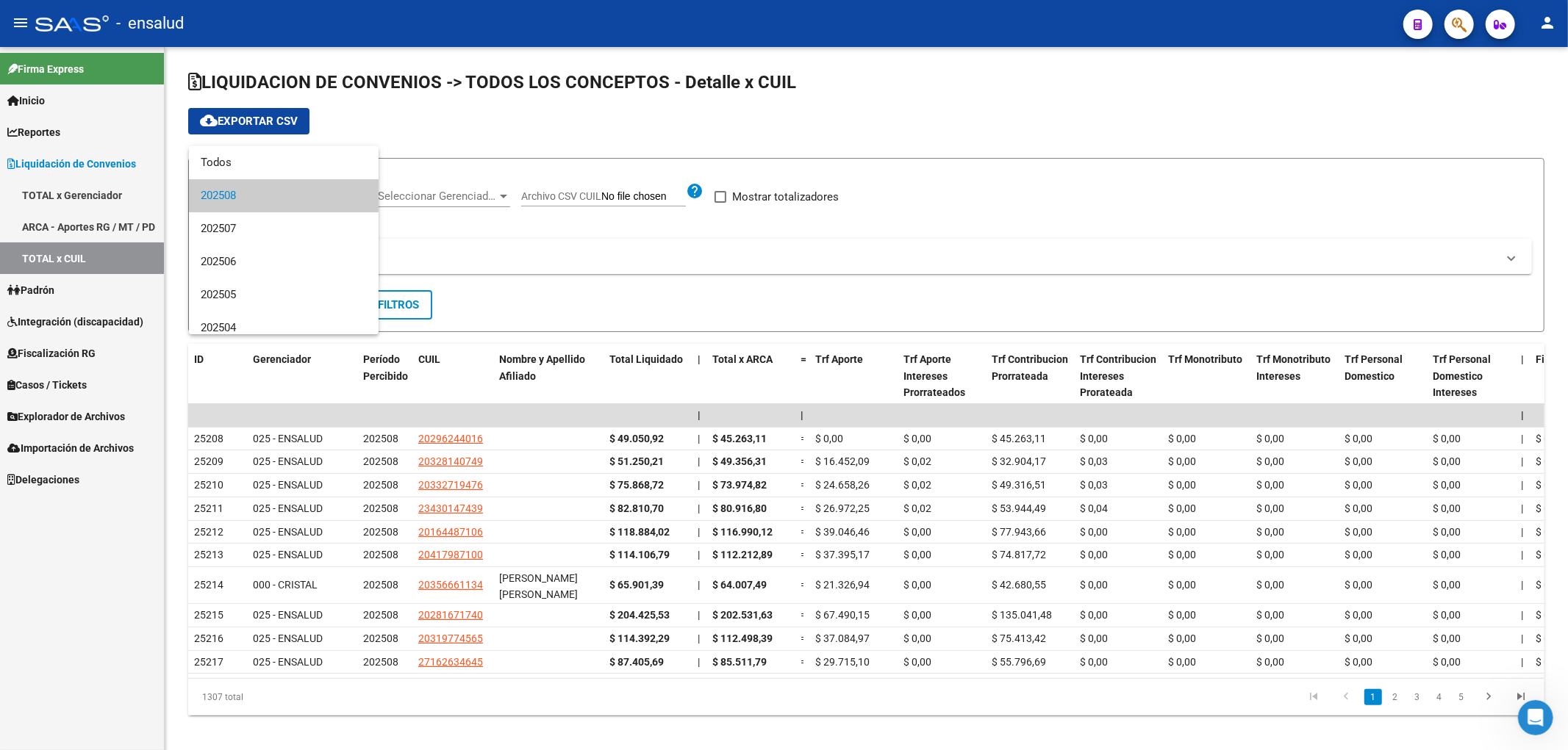
click at [480, 199] on div at bounding box center [784, 375] width 1568 height 750
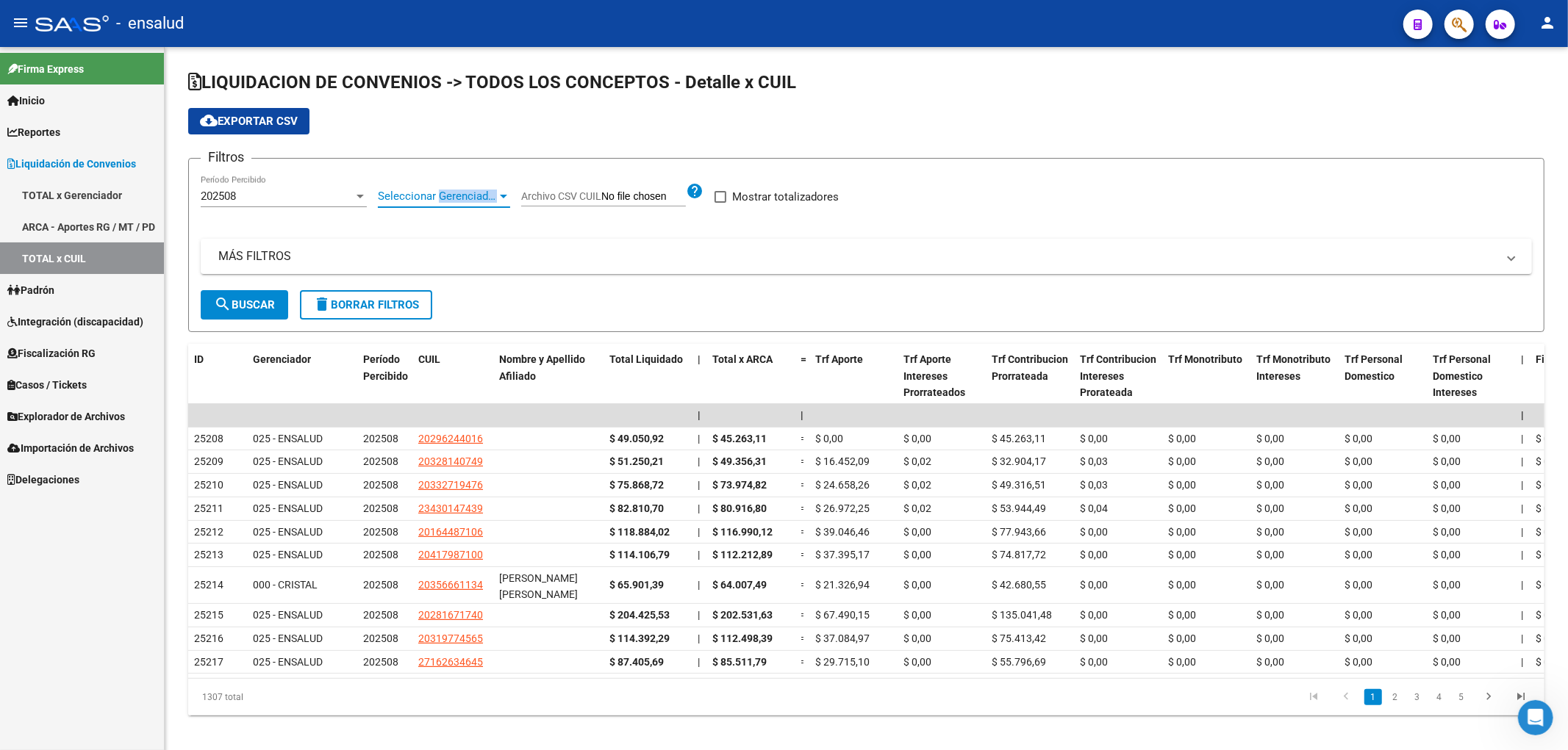
click at [480, 199] on span "Seleccionar Gerenciador" at bounding box center [437, 196] width 119 height 13
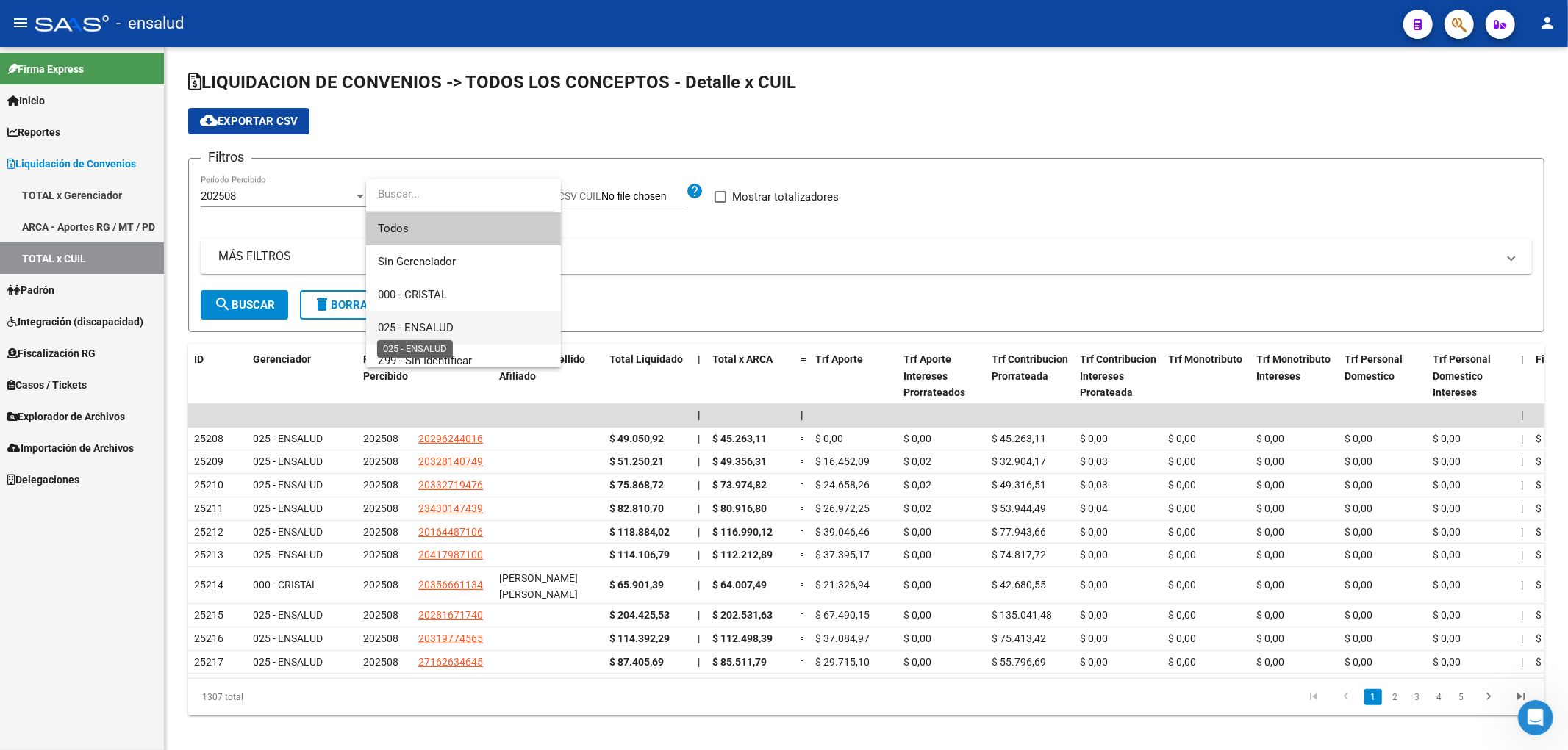
click at [443, 327] on span "025 - ENSALUD" at bounding box center [415, 328] width 75 height 13
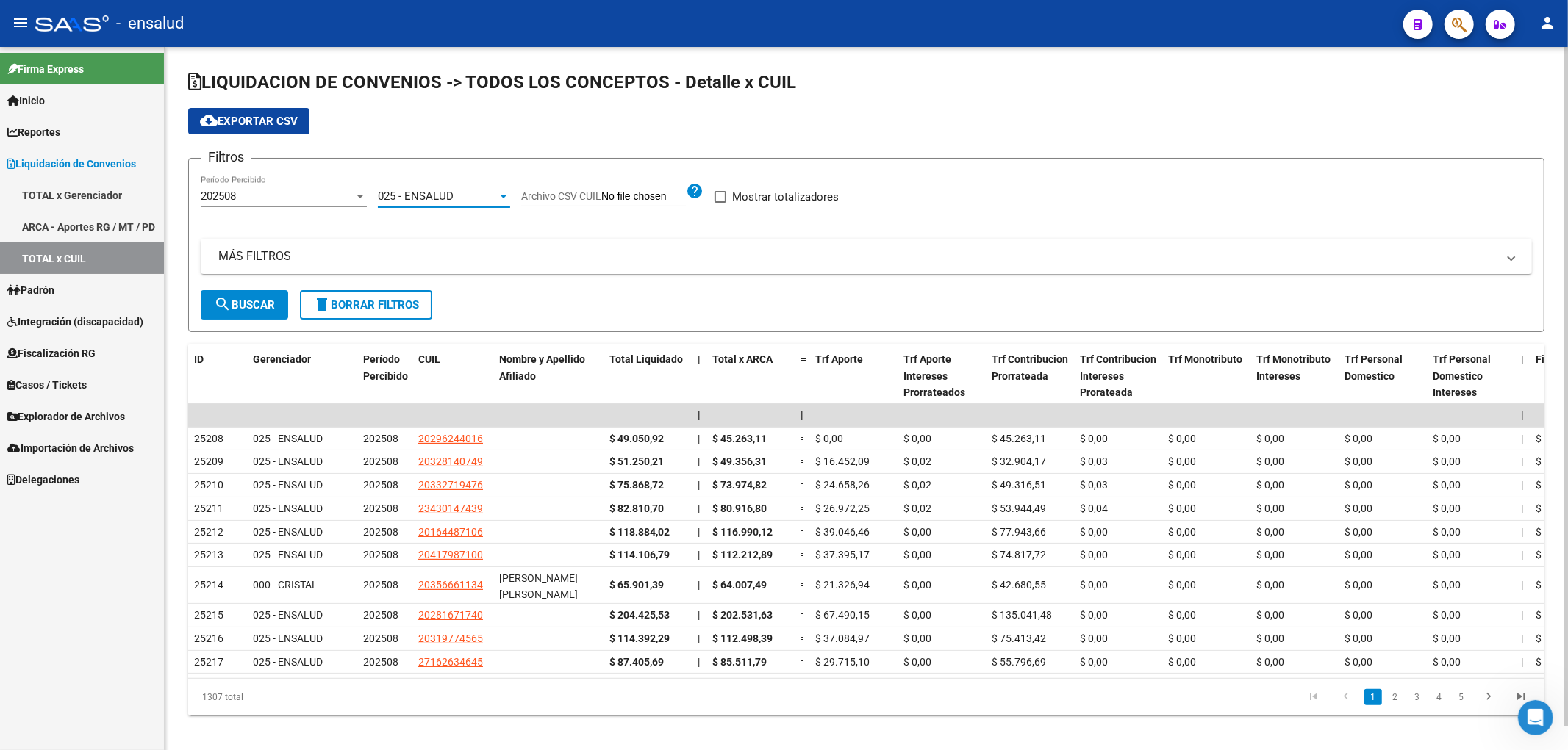
click at [217, 310] on mat-icon "search" at bounding box center [222, 304] width 17 height 17
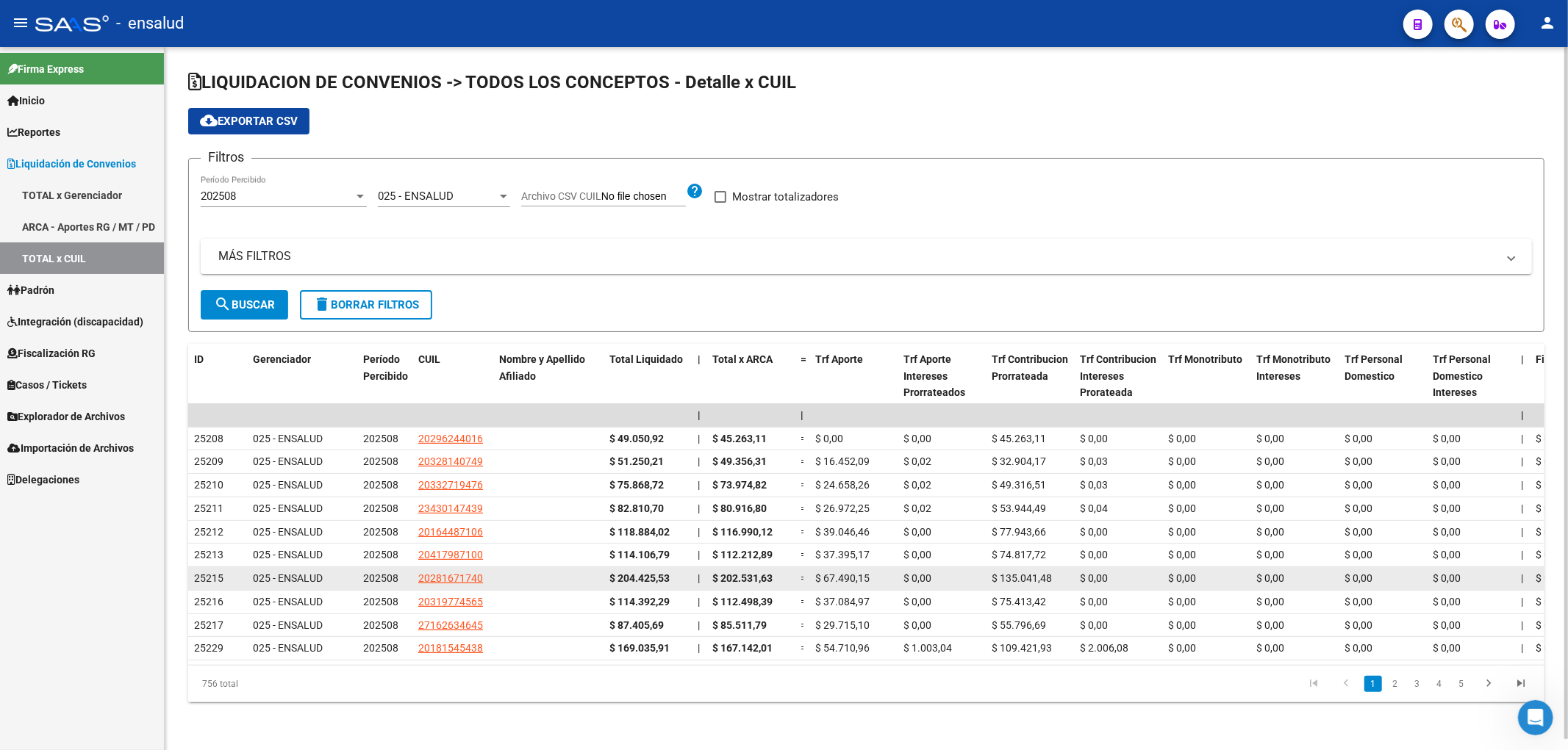
scroll to position [11, 0]
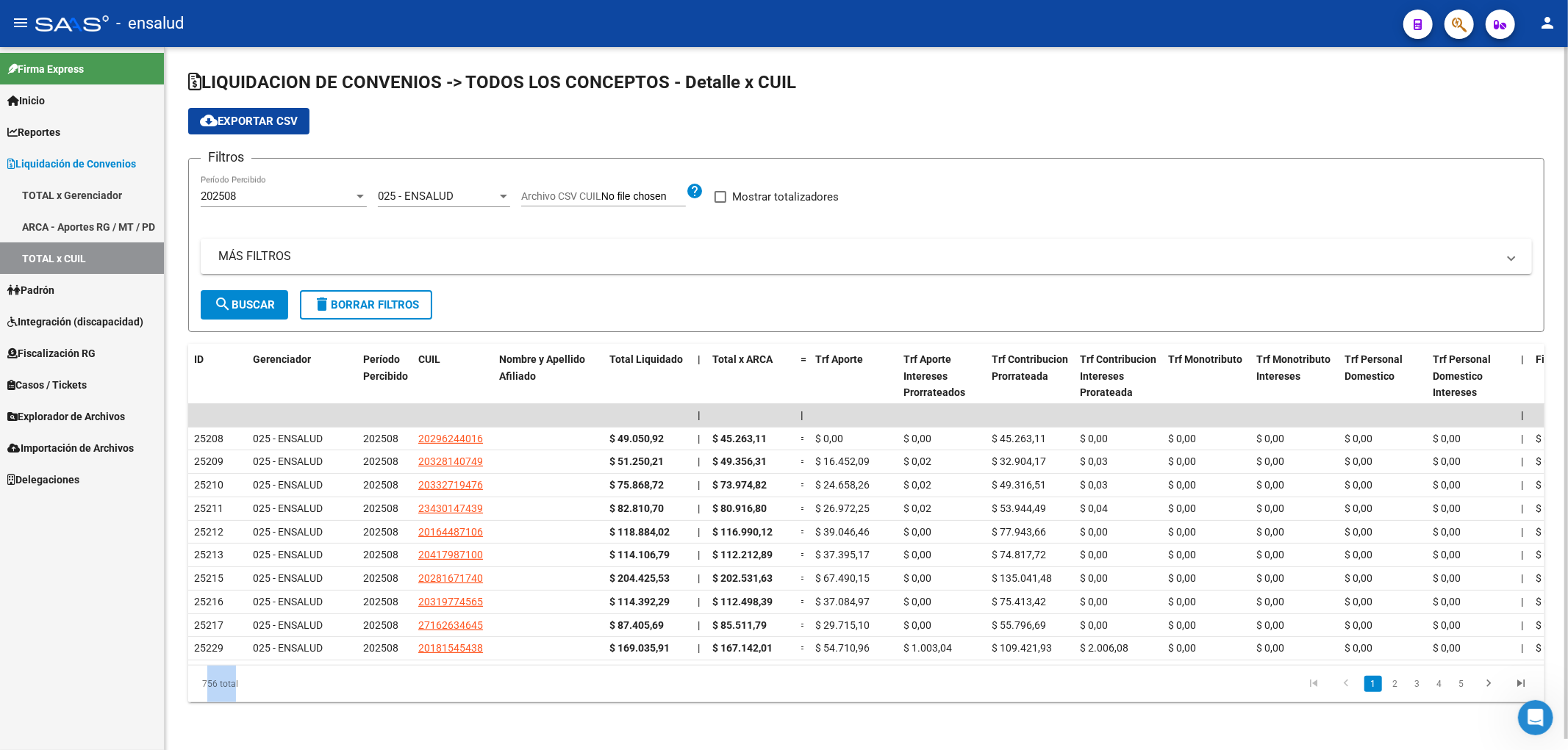
drag, startPoint x: 200, startPoint y: 676, endPoint x: 230, endPoint y: 695, distance: 35.5
click at [230, 695] on div "756 total" at bounding box center [322, 684] width 268 height 36
click at [1527, 718] on icon "Abrir Intercom Messenger" at bounding box center [1533, 715] width 24 height 24
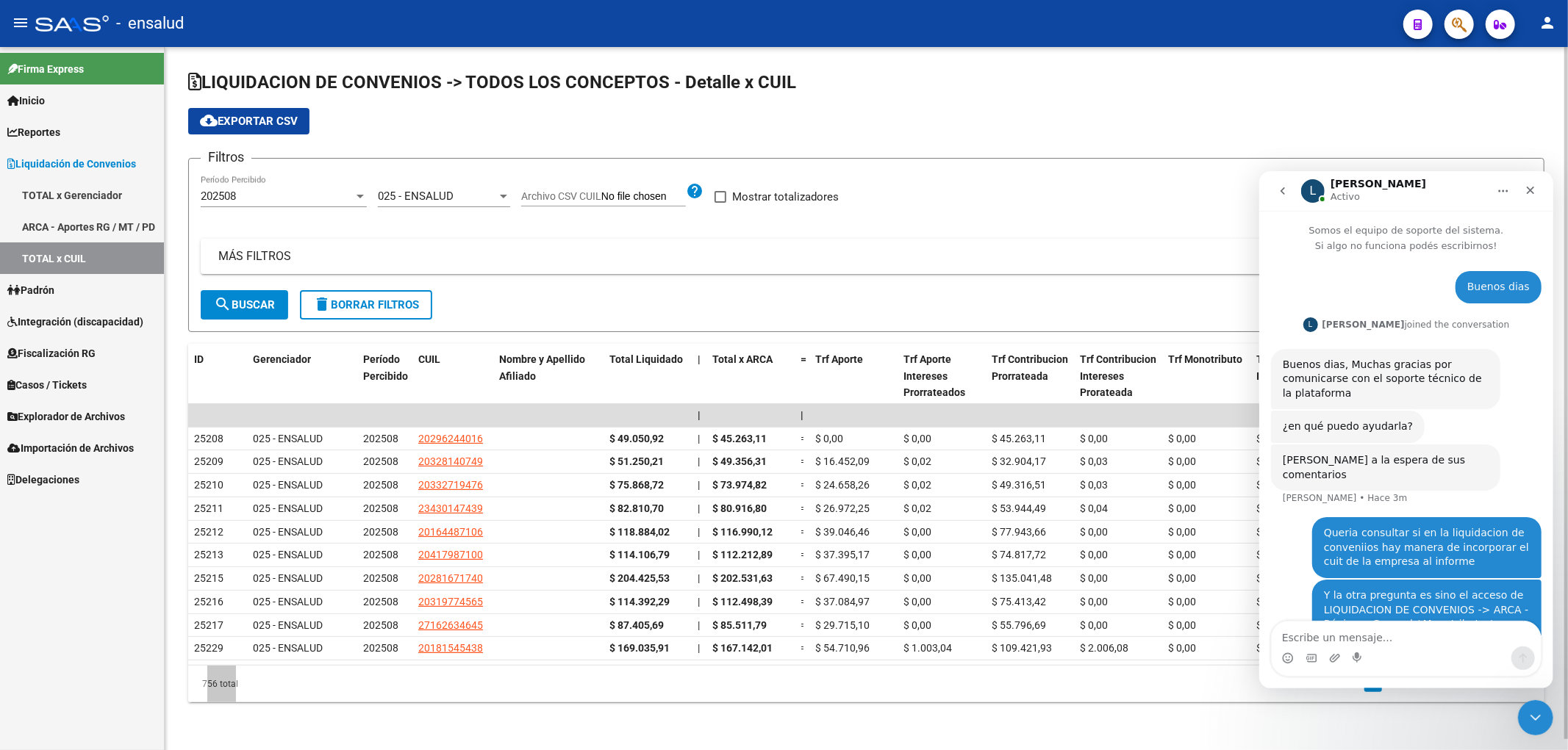
scroll to position [49, 0]
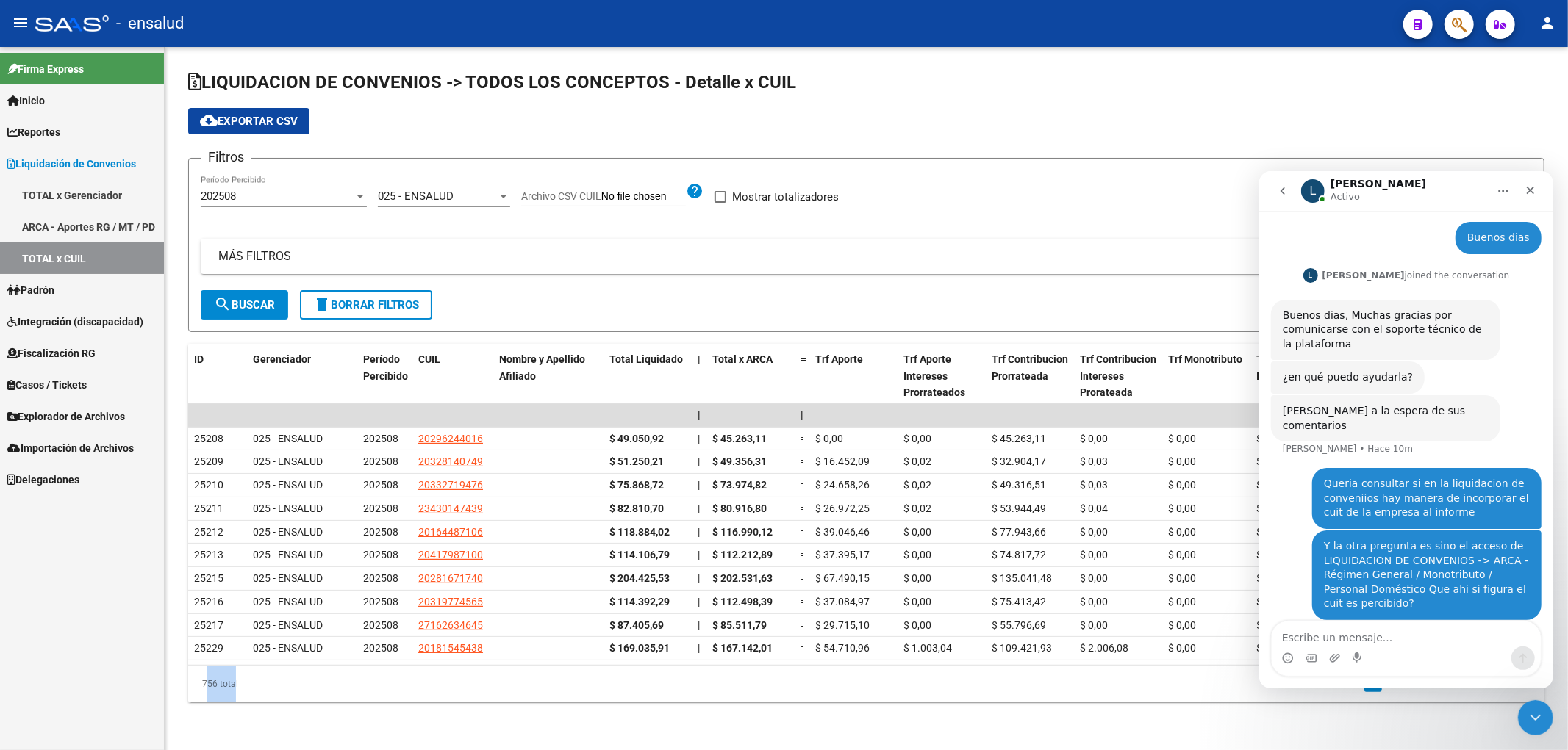
click at [65, 449] on span "Importación de Archivos" at bounding box center [70, 449] width 127 height 17
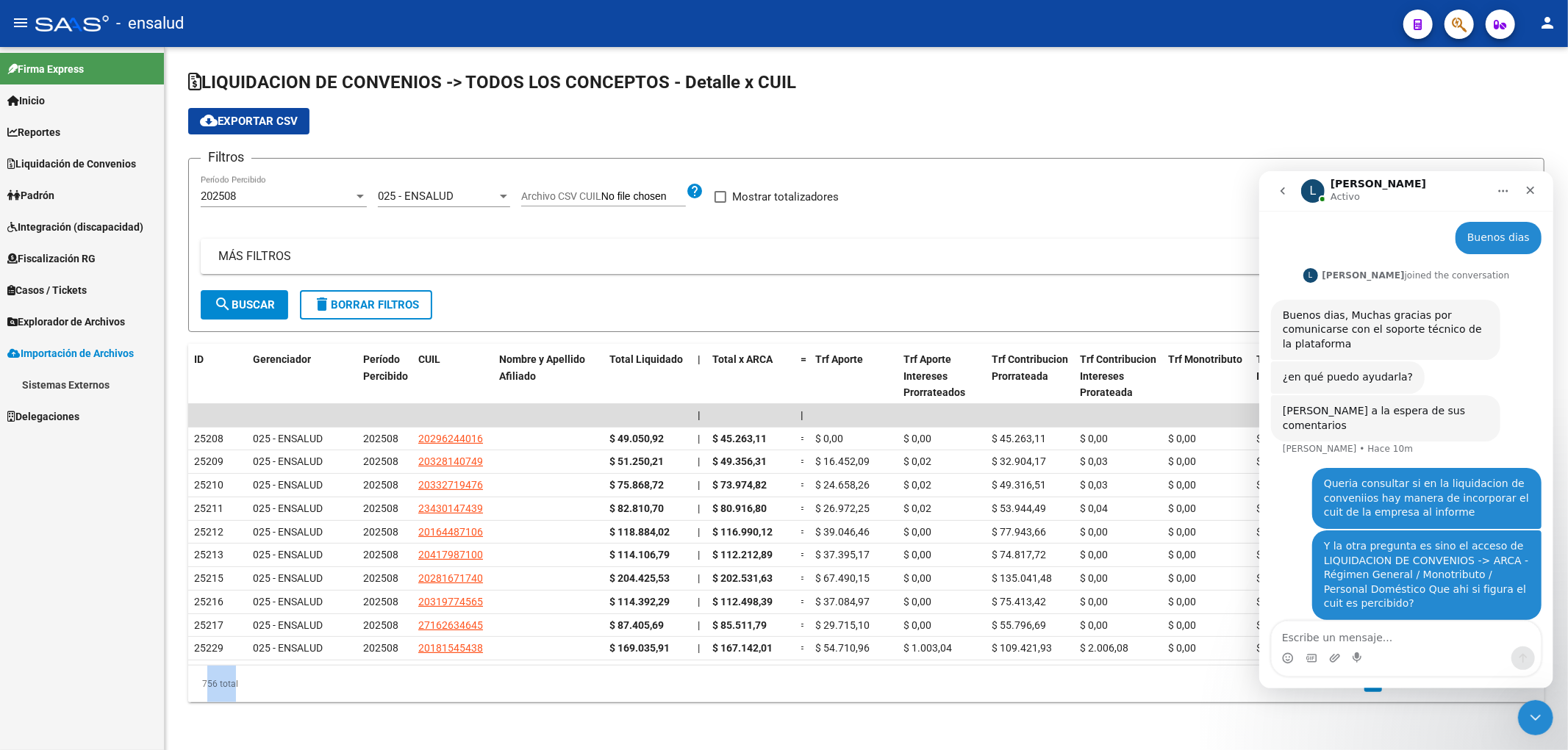
click at [75, 324] on span "Explorador de Archivos" at bounding box center [66, 322] width 118 height 17
click at [44, 416] on link "SSS" at bounding box center [82, 416] width 164 height 31
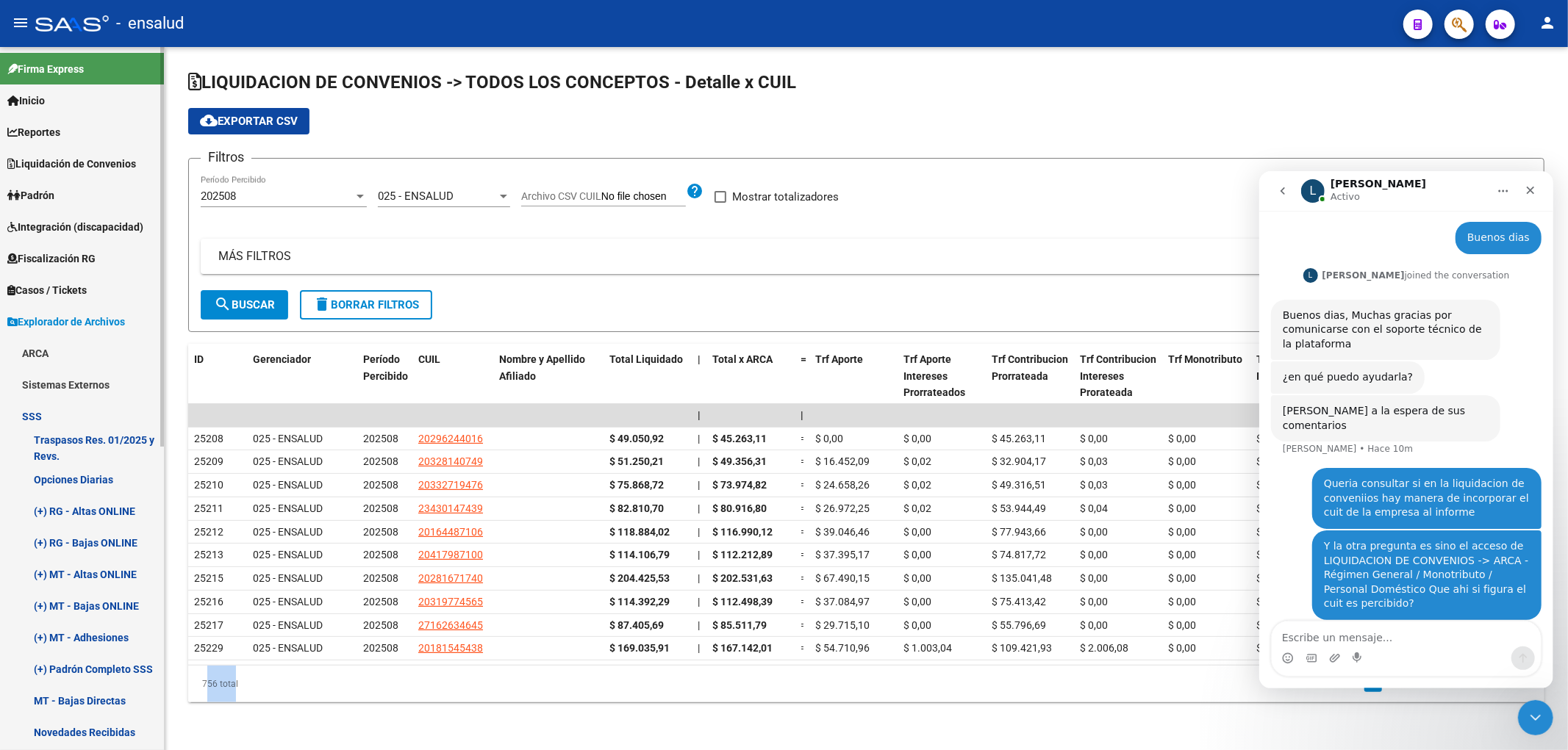
click at [69, 512] on link "(+) RG - Altas ONLINE" at bounding box center [82, 511] width 164 height 31
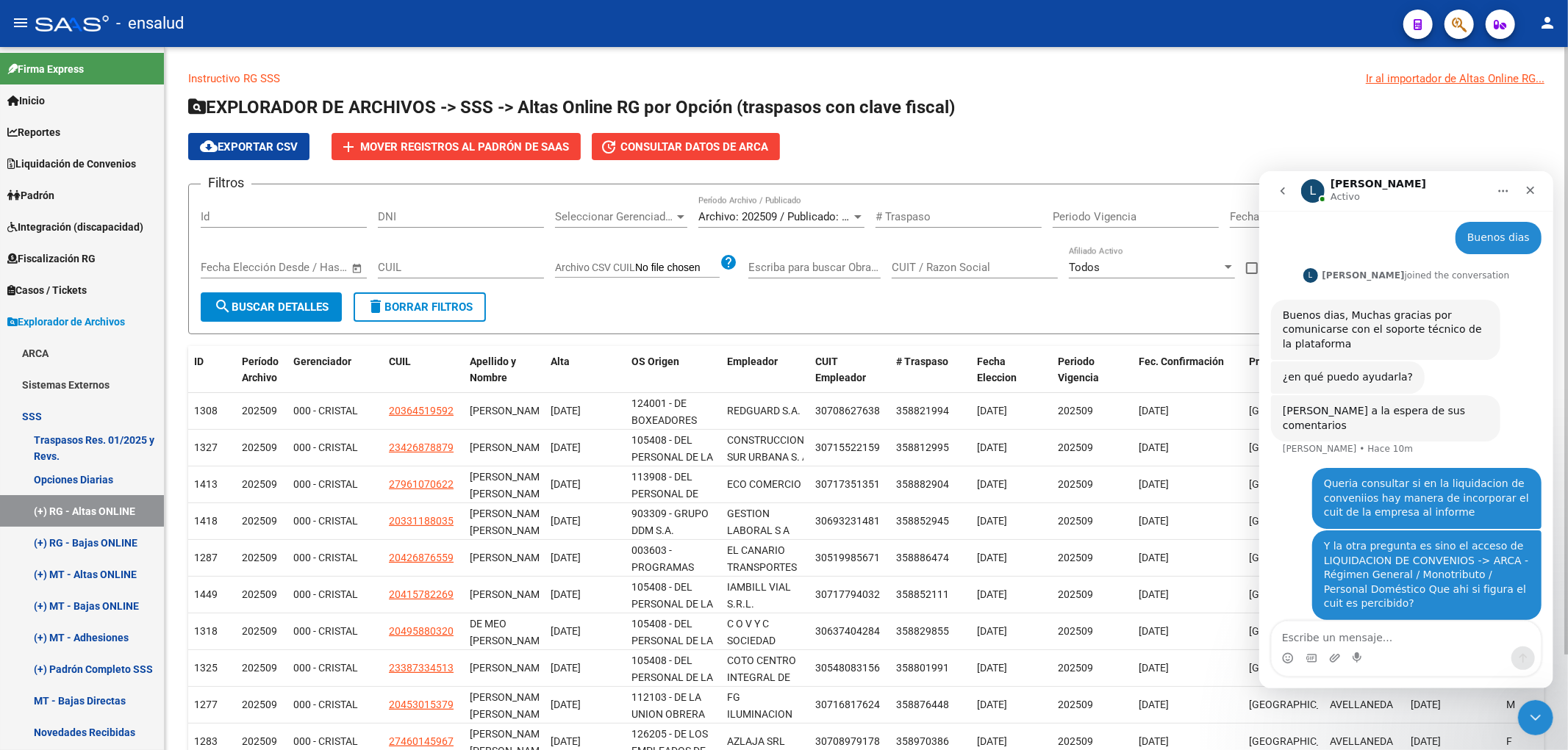
click at [644, 214] on span "Seleccionar Gerenciador" at bounding box center [615, 217] width 119 height 13
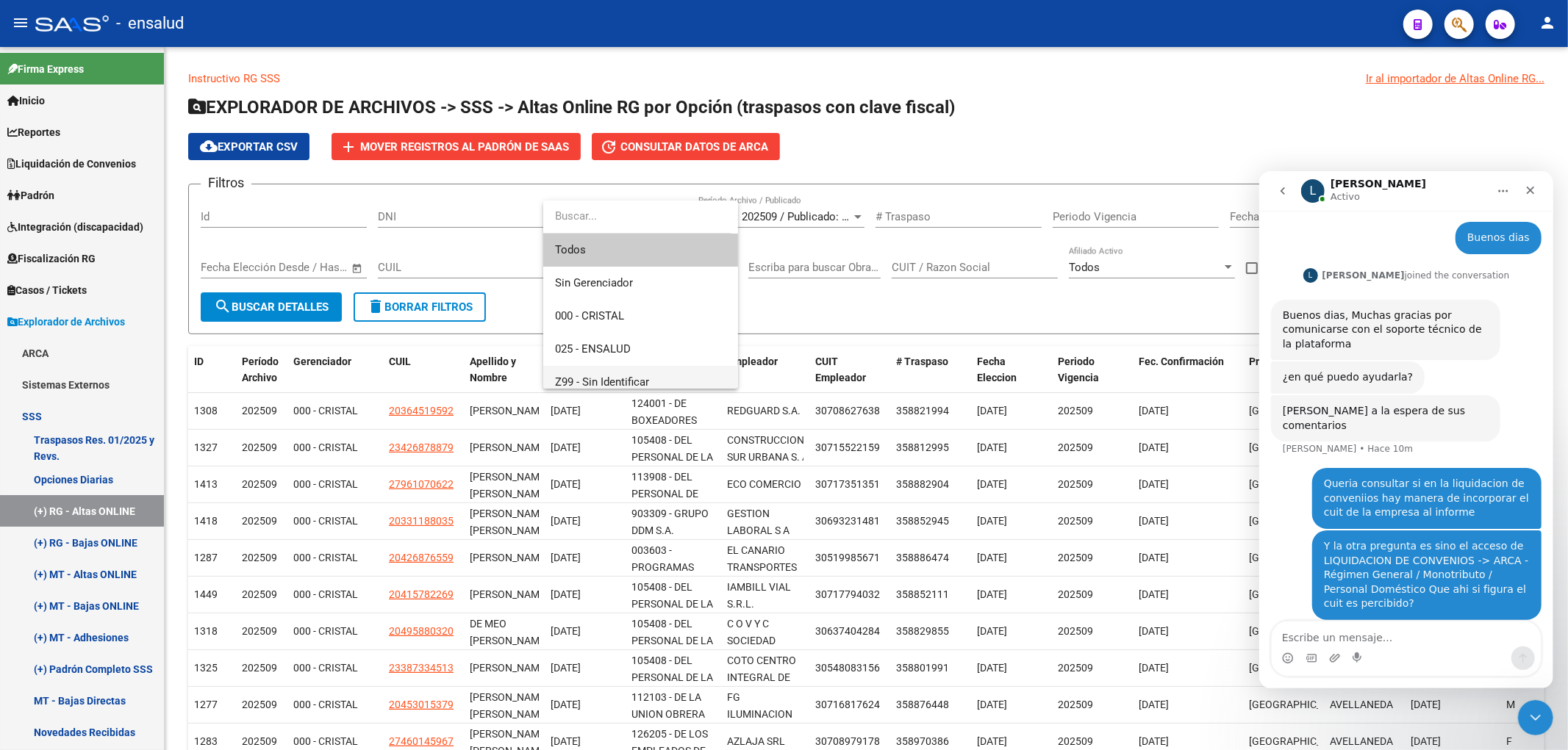
click at [613, 376] on span "Z99 - Sin Identificar" at bounding box center [602, 382] width 94 height 13
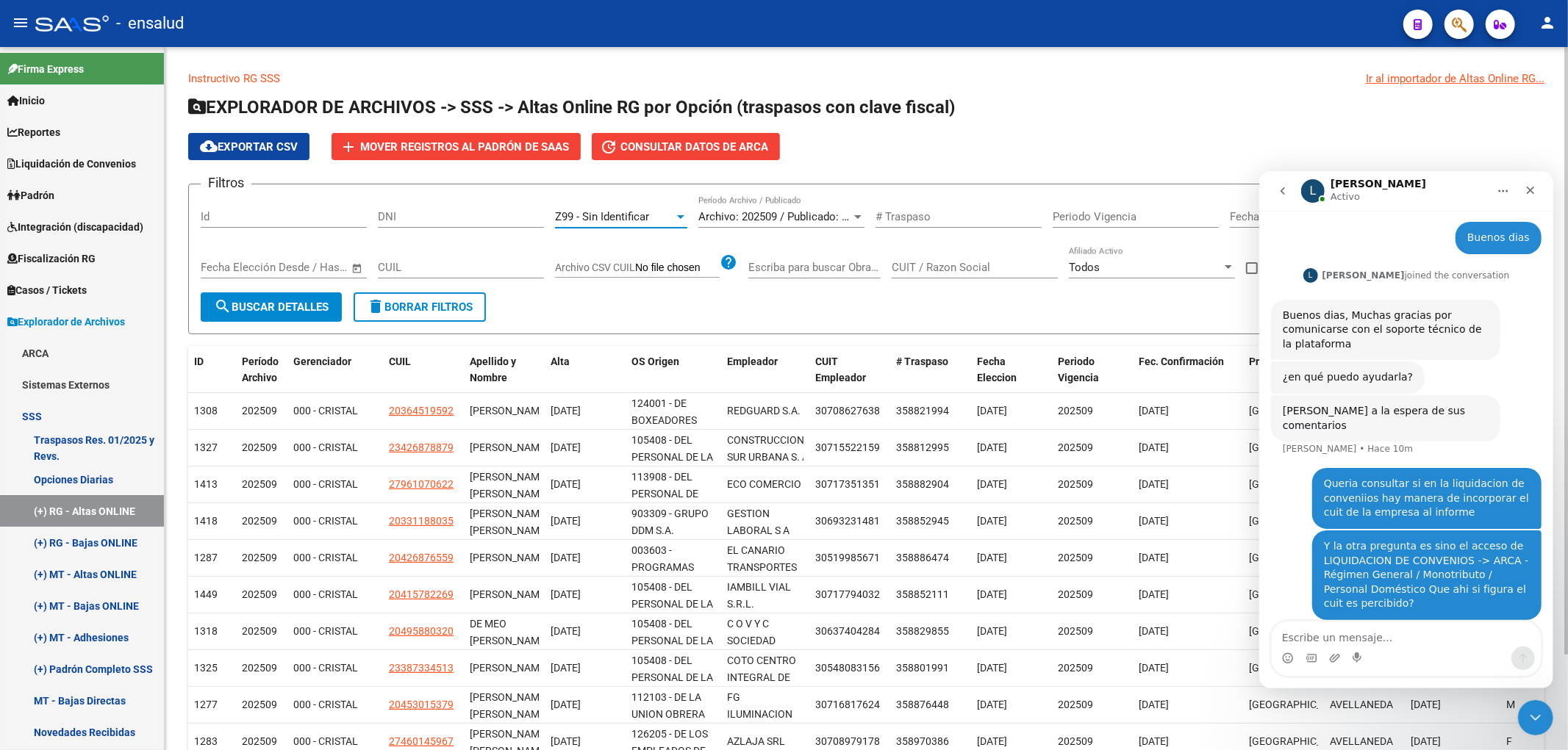
scroll to position [10, 0]
click at [282, 317] on button "search Buscar Detalles" at bounding box center [271, 307] width 141 height 30
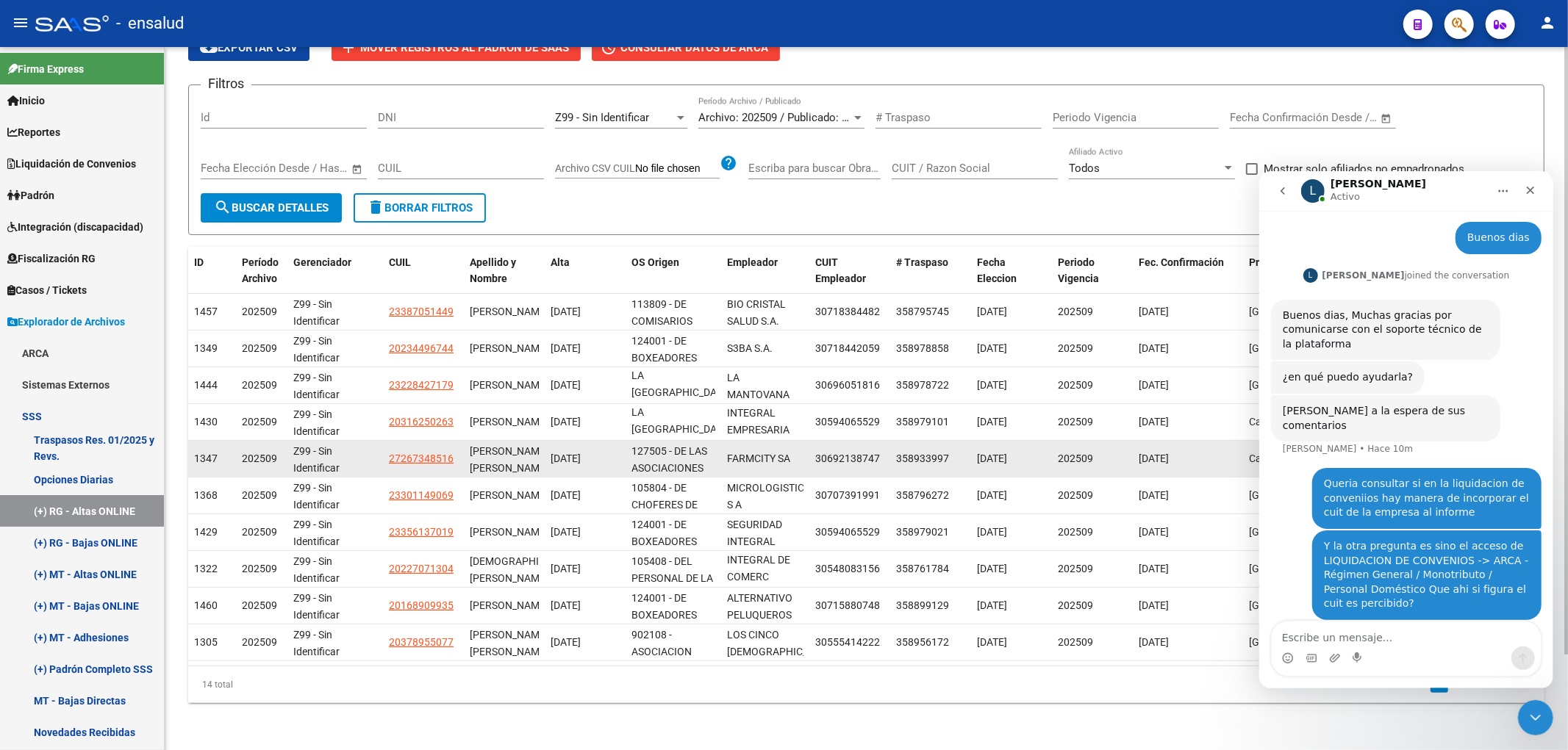
scroll to position [0, 0]
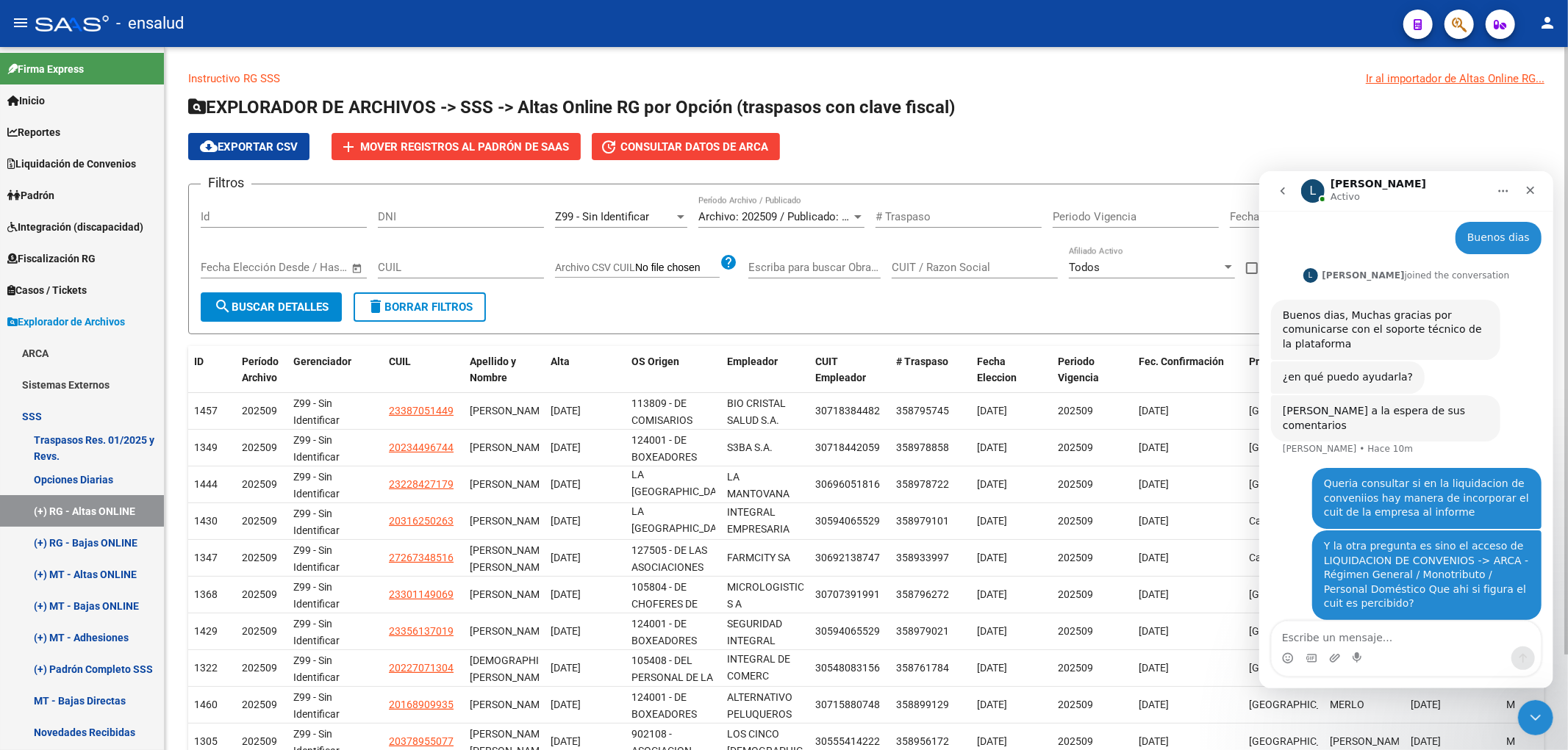
click at [836, 221] on span "Archivo: 202509 / Publicado: 202508" at bounding box center [788, 217] width 179 height 13
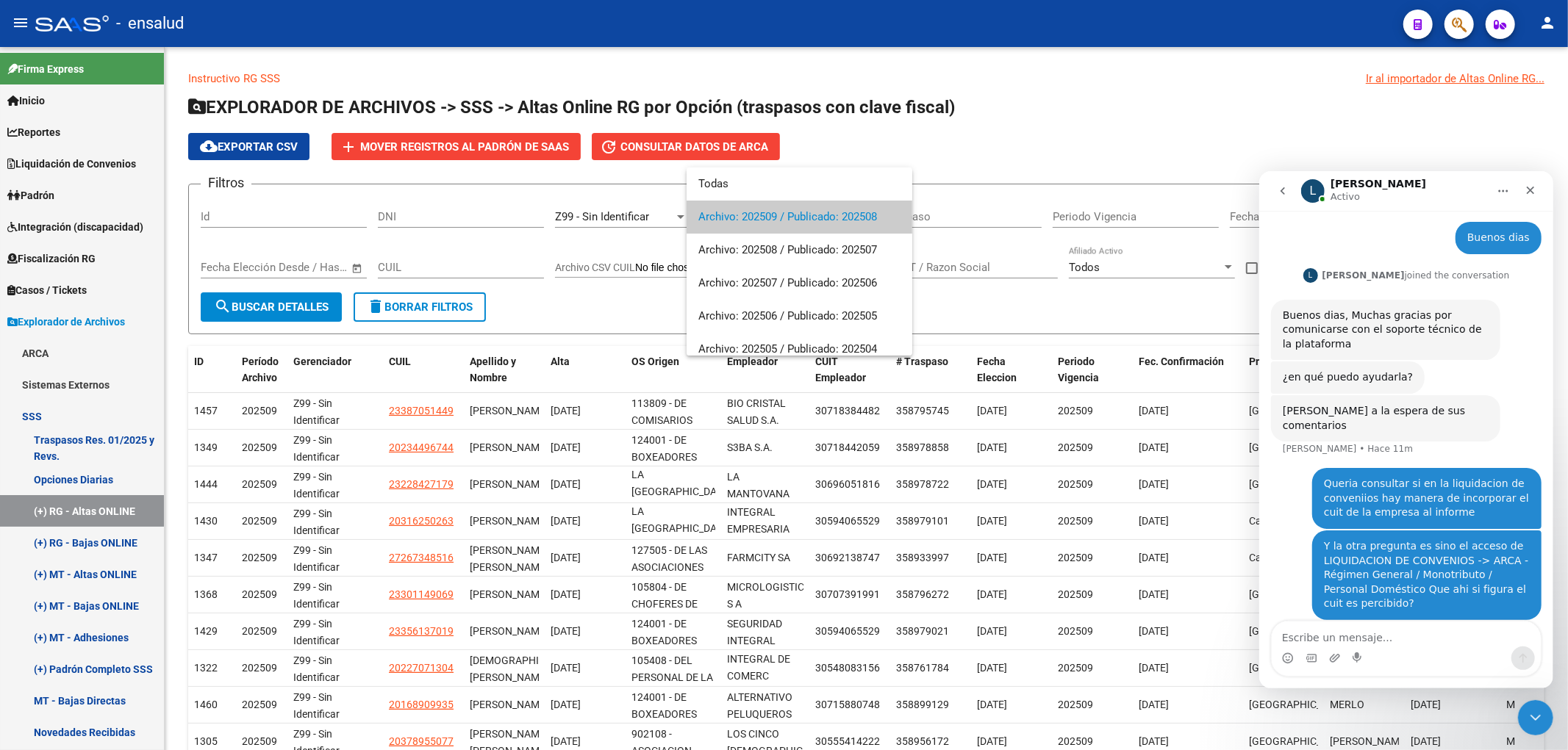
click at [1078, 295] on div at bounding box center [784, 375] width 1568 height 750
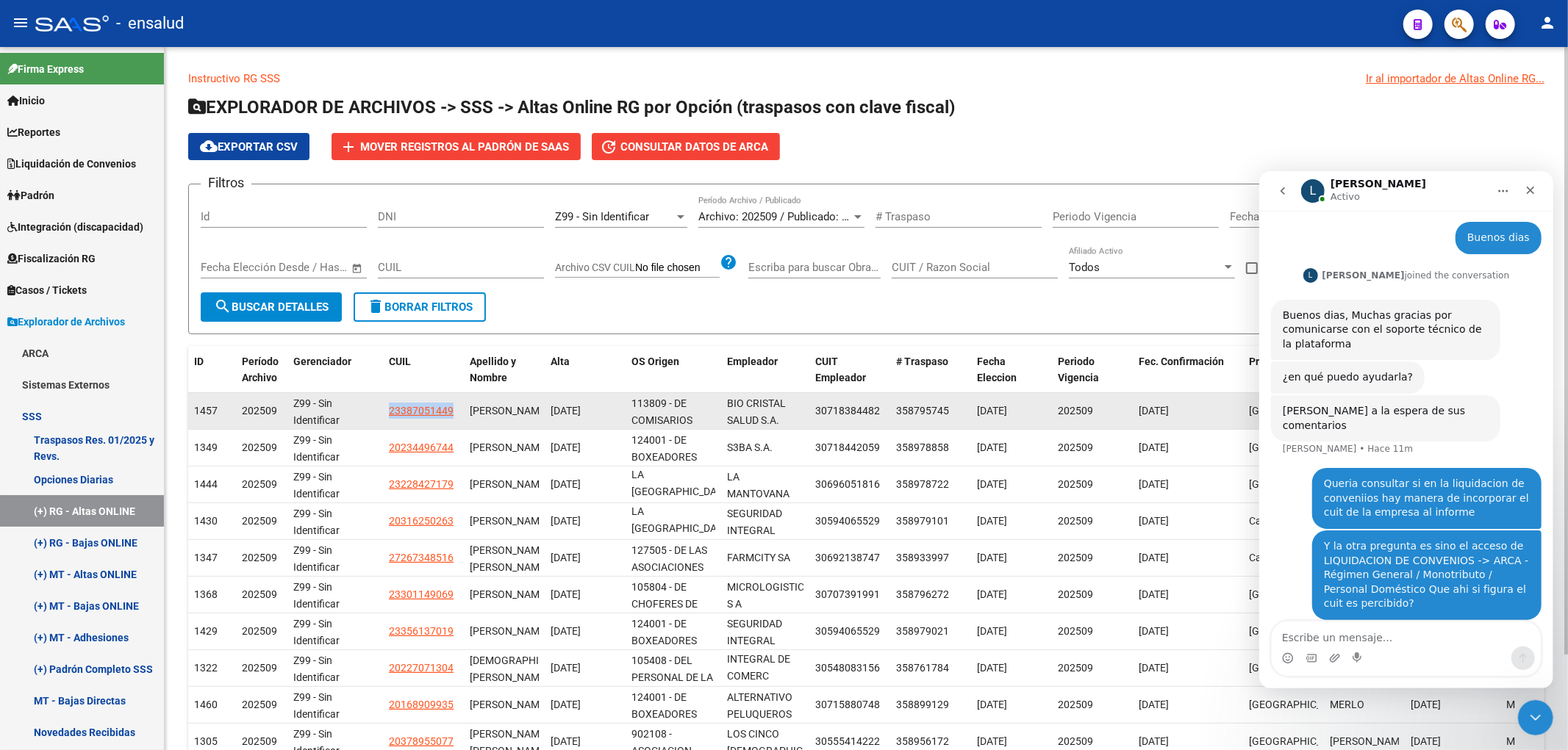
drag, startPoint x: 386, startPoint y: 419, endPoint x: 457, endPoint y: 423, distance: 71.1
click at [457, 423] on datatable-body-cell "23387051449" at bounding box center [423, 411] width 81 height 36
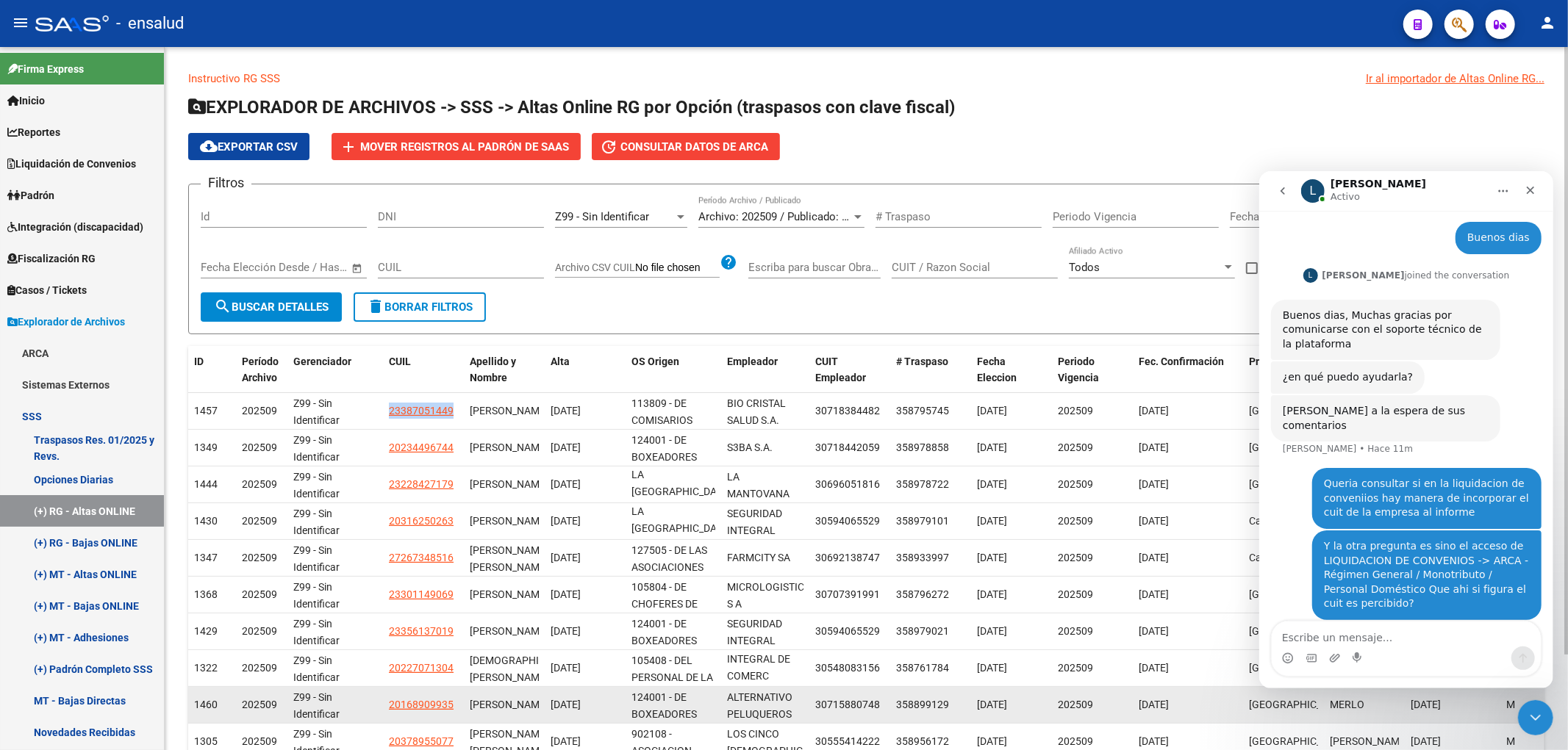
copy span "23387051449"
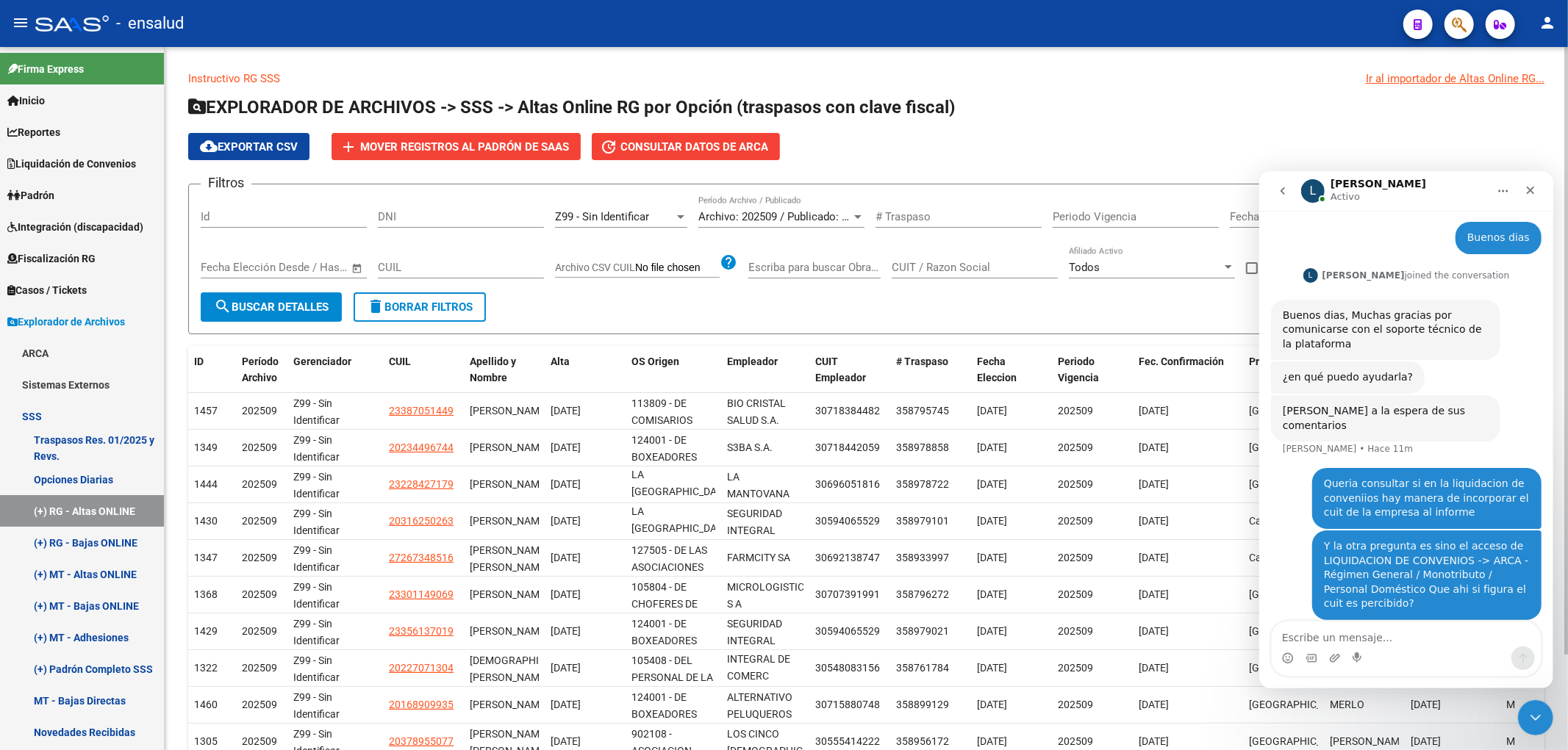
click at [799, 211] on span "Archivo: 202509 / Publicado: 202508" at bounding box center [788, 217] width 179 height 13
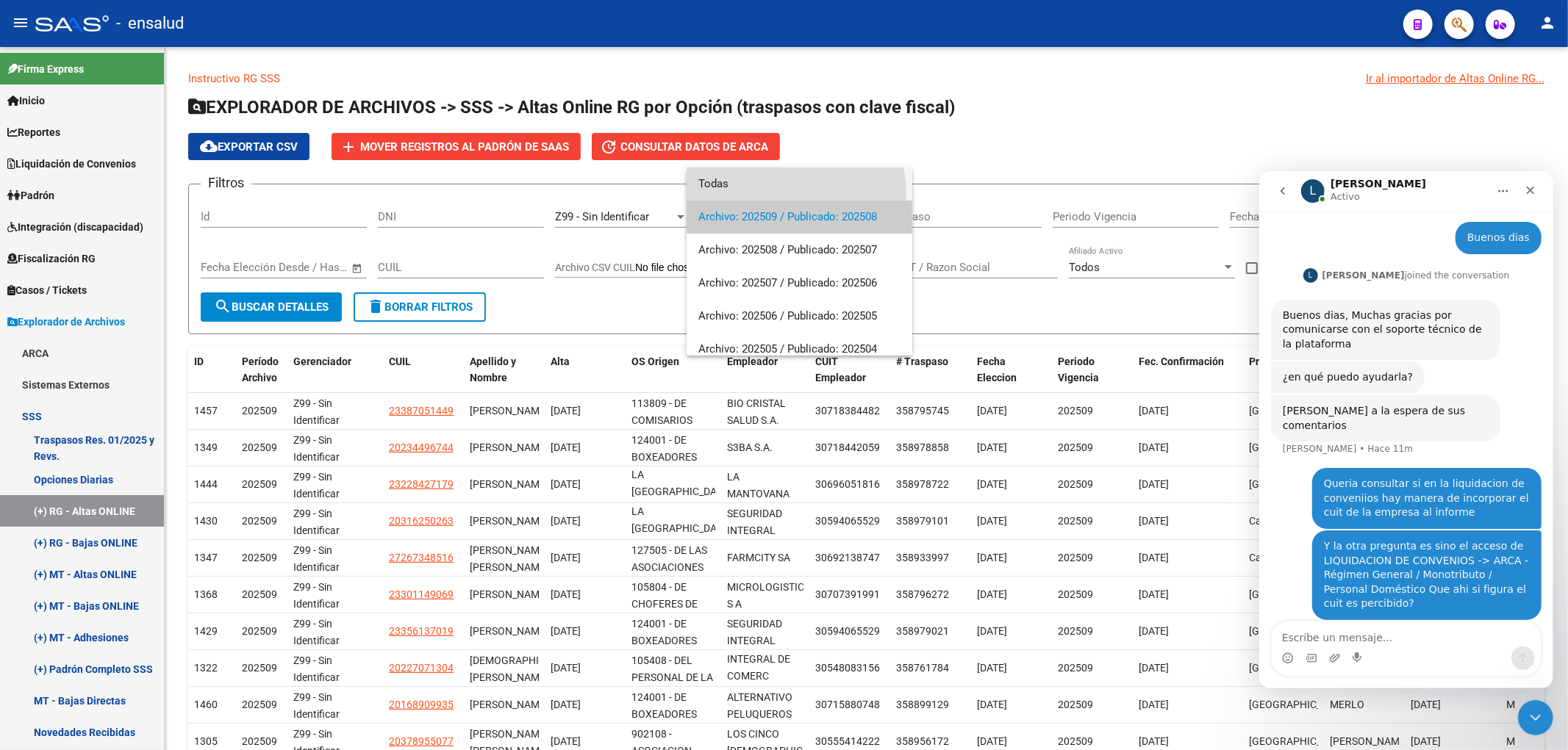
click at [781, 195] on span "Todas" at bounding box center [799, 184] width 202 height 33
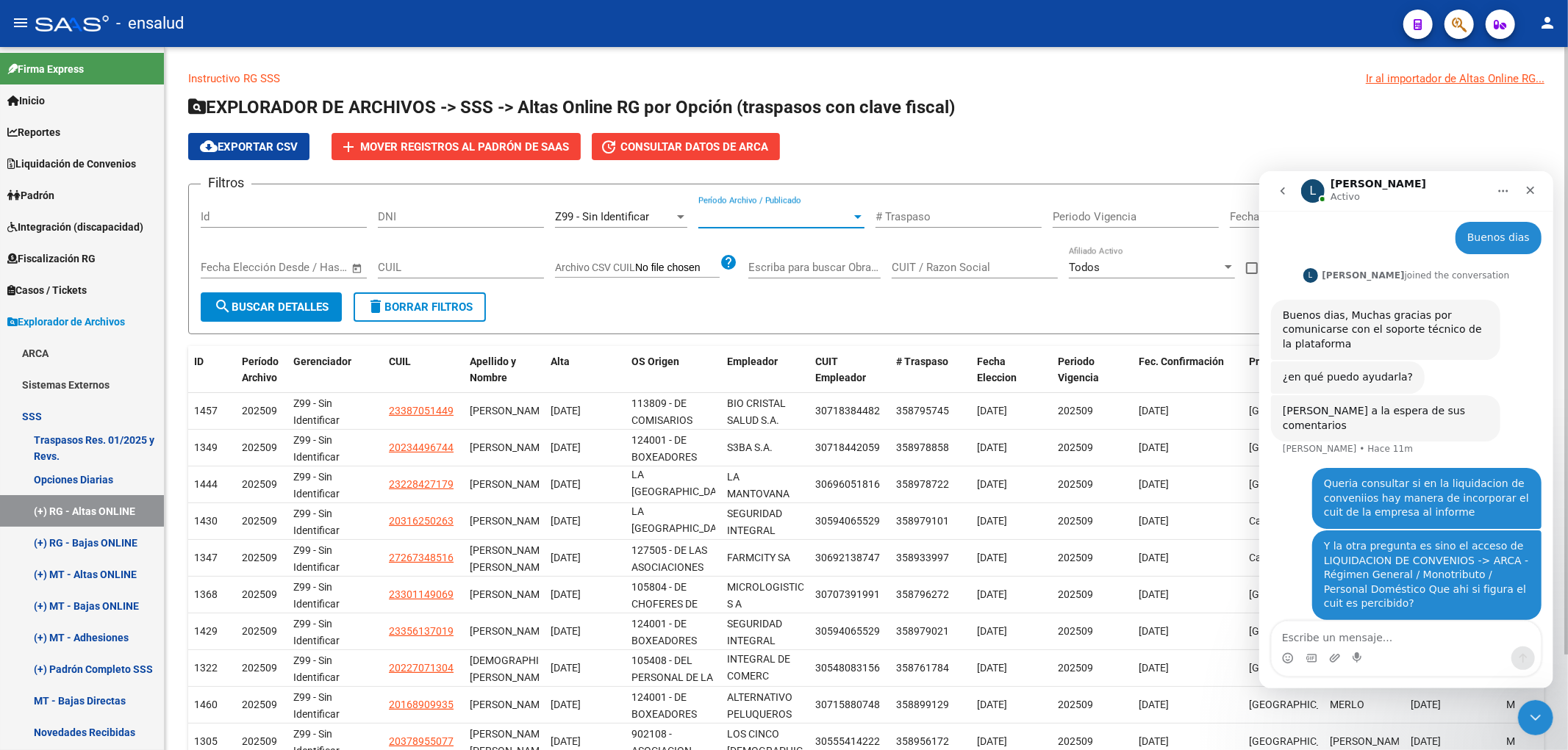
click at [312, 300] on span "search Buscar Detalles" at bounding box center [271, 307] width 114 height 13
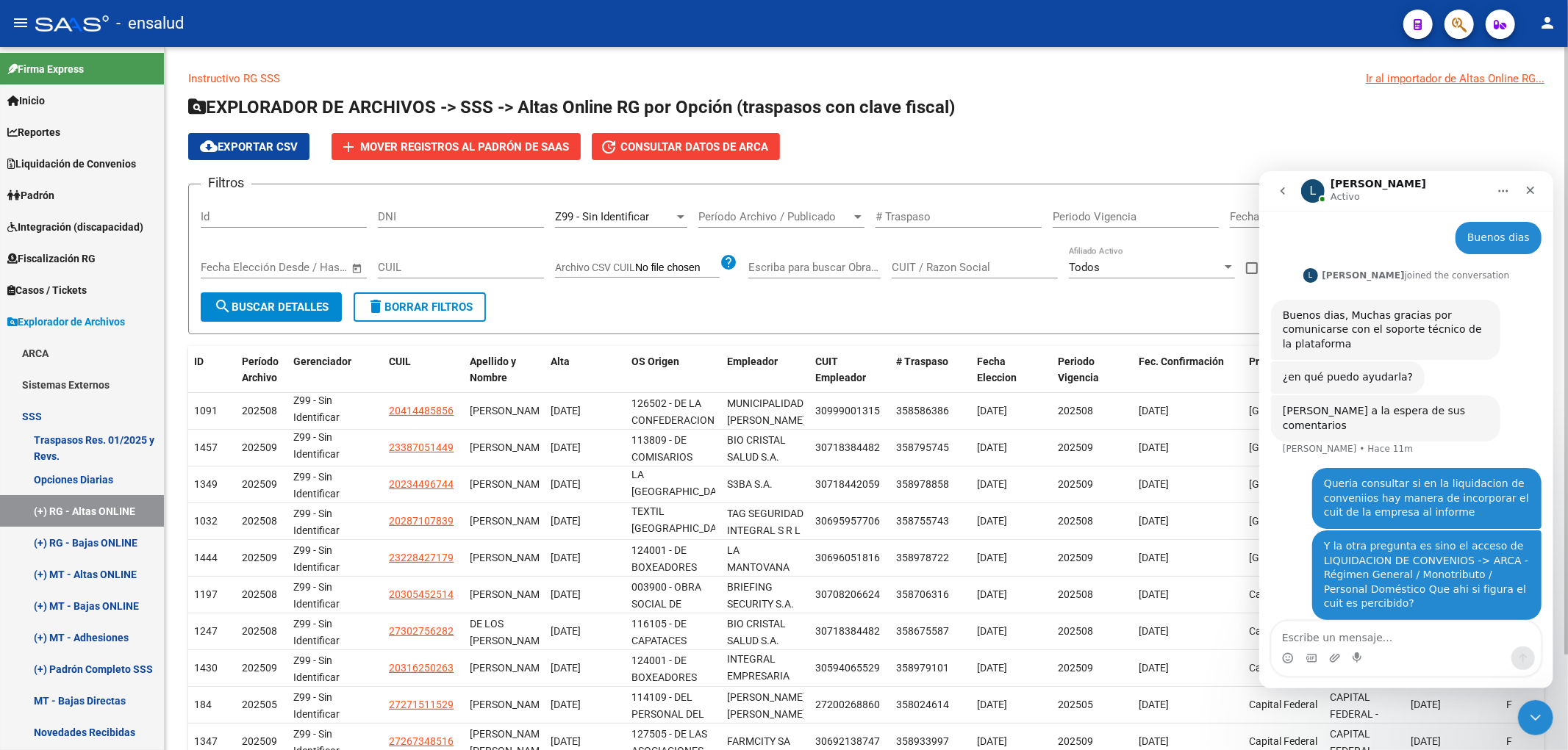
click at [247, 163] on app-list-header "EXPLORADOR DE ARCHIVOS -> SSS -> Altas Online RG por Opción (traspasos con clav…" at bounding box center [866, 214] width 1357 height 238
click at [247, 160] on button "cloud_download Exportar CSV" at bounding box center [248, 147] width 121 height 27
click at [101, 671] on link "(+) Padrón Completo SSS" at bounding box center [82, 669] width 164 height 31
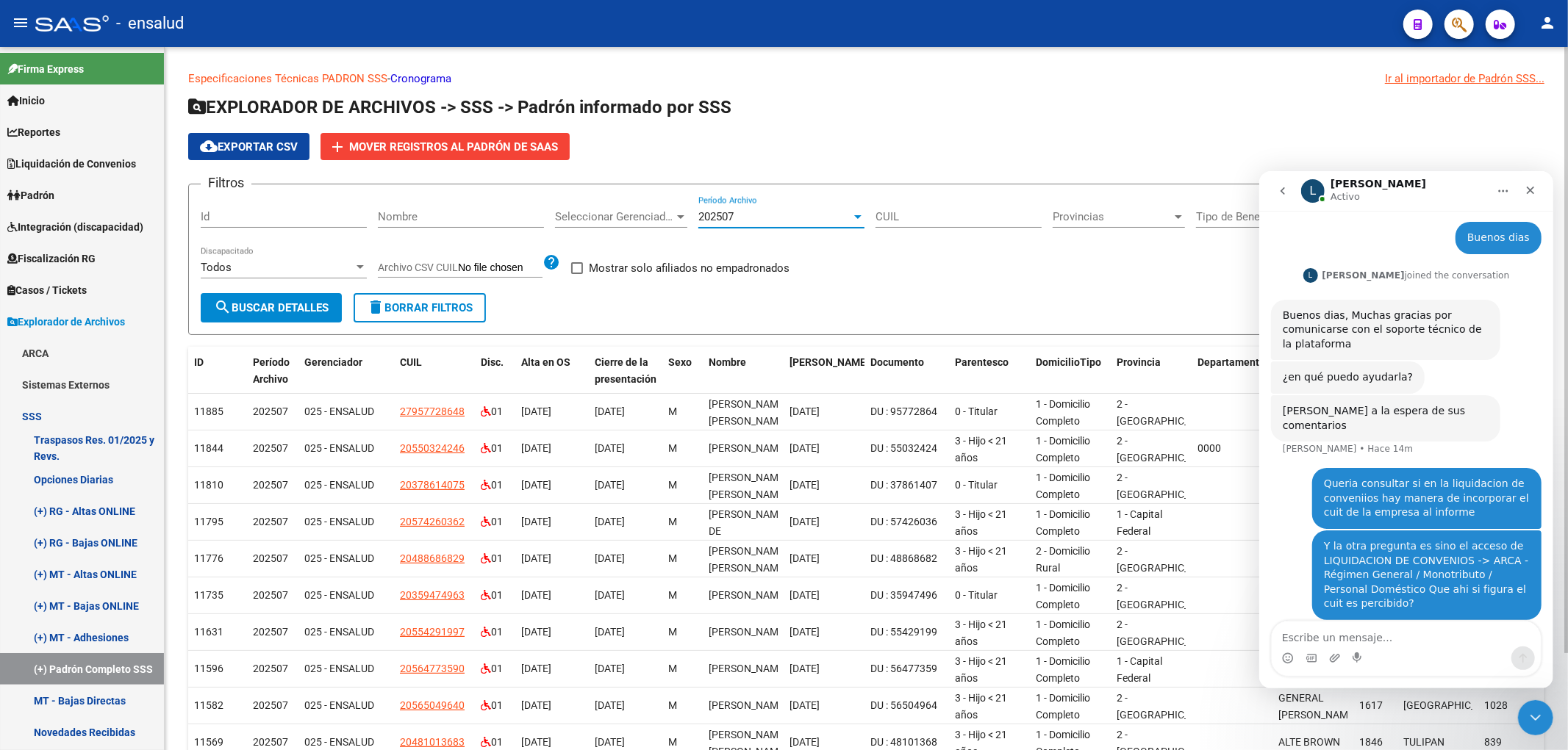
click at [702, 222] on span "202507" at bounding box center [716, 217] width 36 height 13
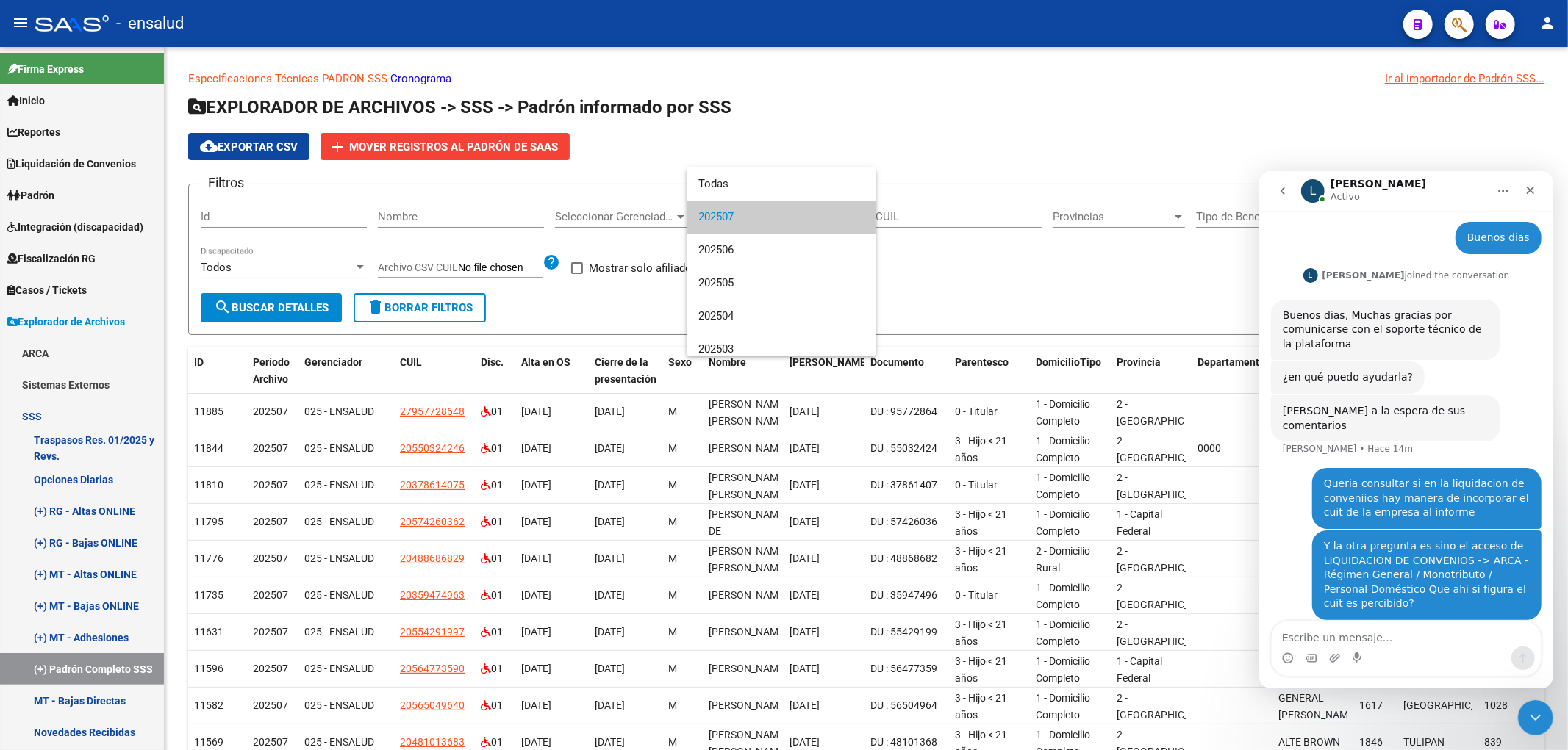
click at [614, 216] on div at bounding box center [784, 375] width 1568 height 750
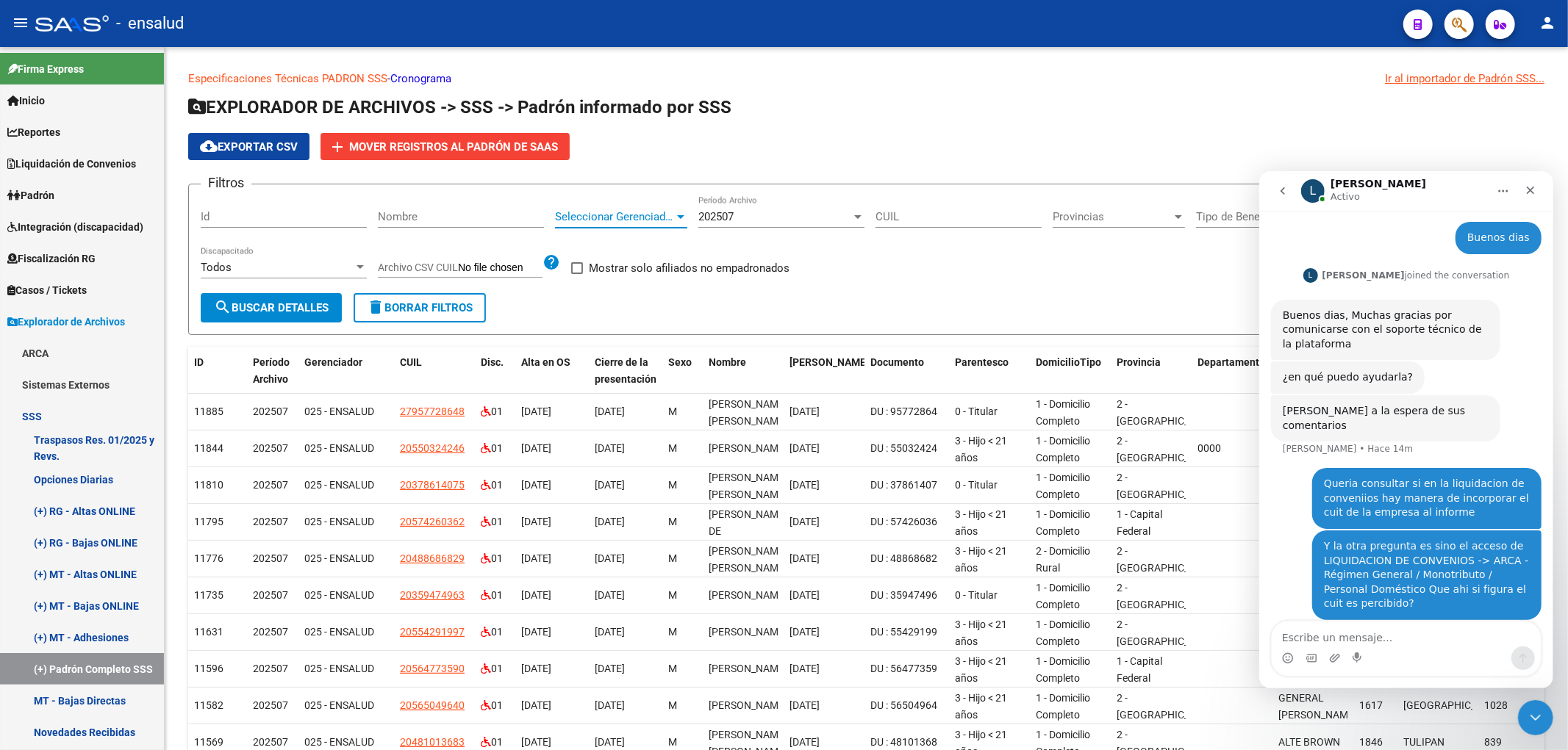
click at [614, 216] on span "Seleccionar Gerenciador" at bounding box center [615, 217] width 119 height 13
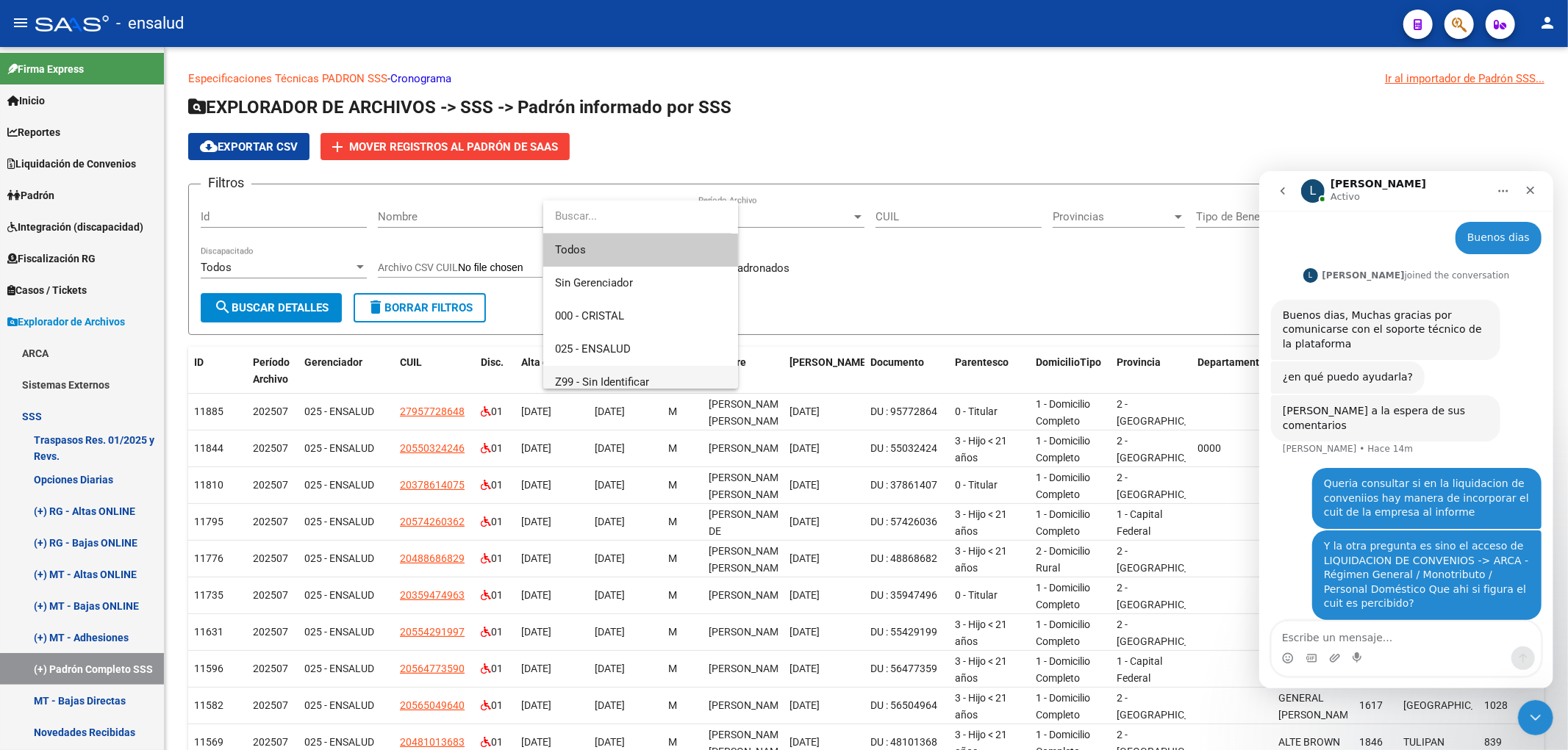
click at [635, 379] on span "Z99 - Sin Identificar" at bounding box center [602, 382] width 94 height 13
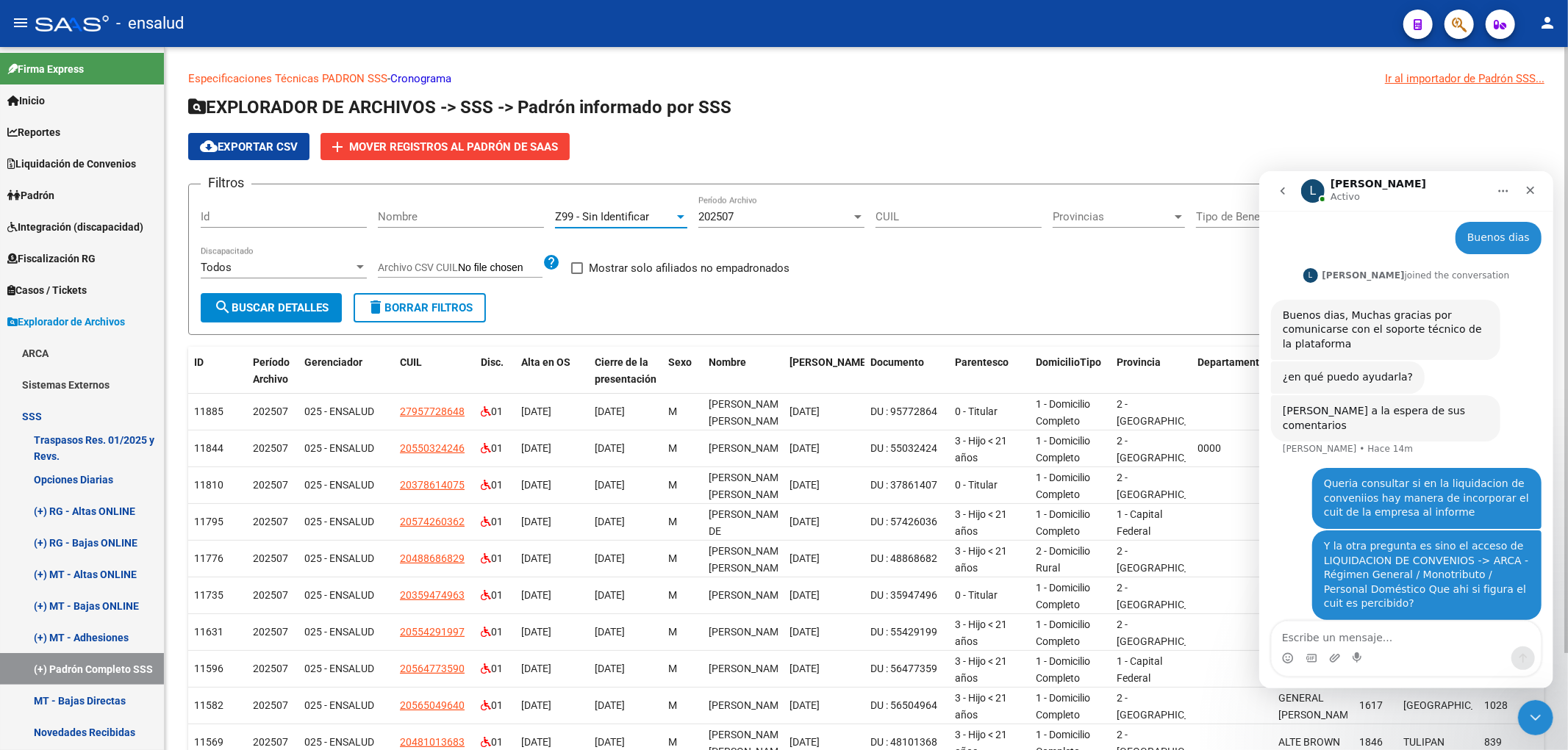
scroll to position [10, 0]
click at [321, 305] on span "search Buscar Detalles" at bounding box center [271, 308] width 114 height 13
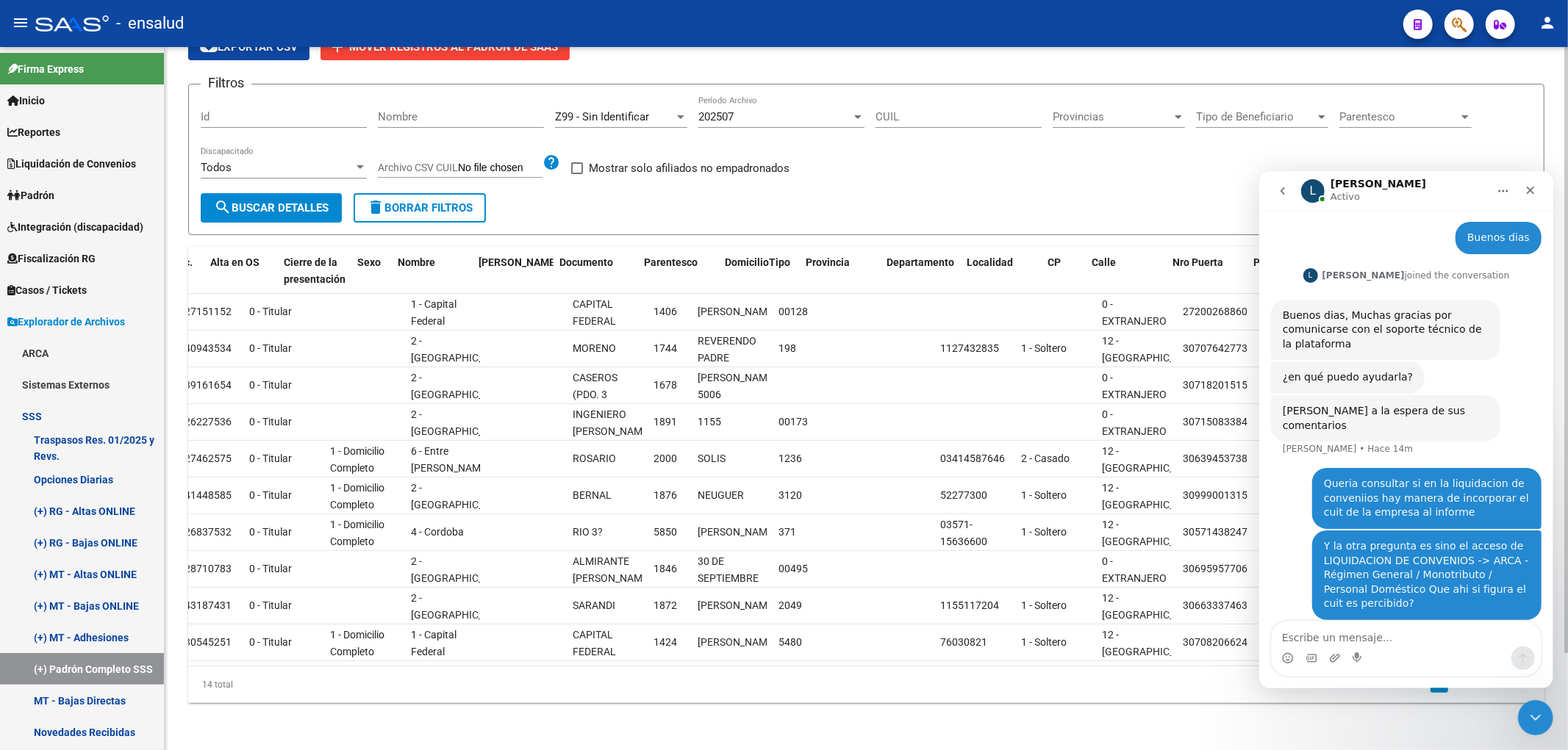
scroll to position [0, 0]
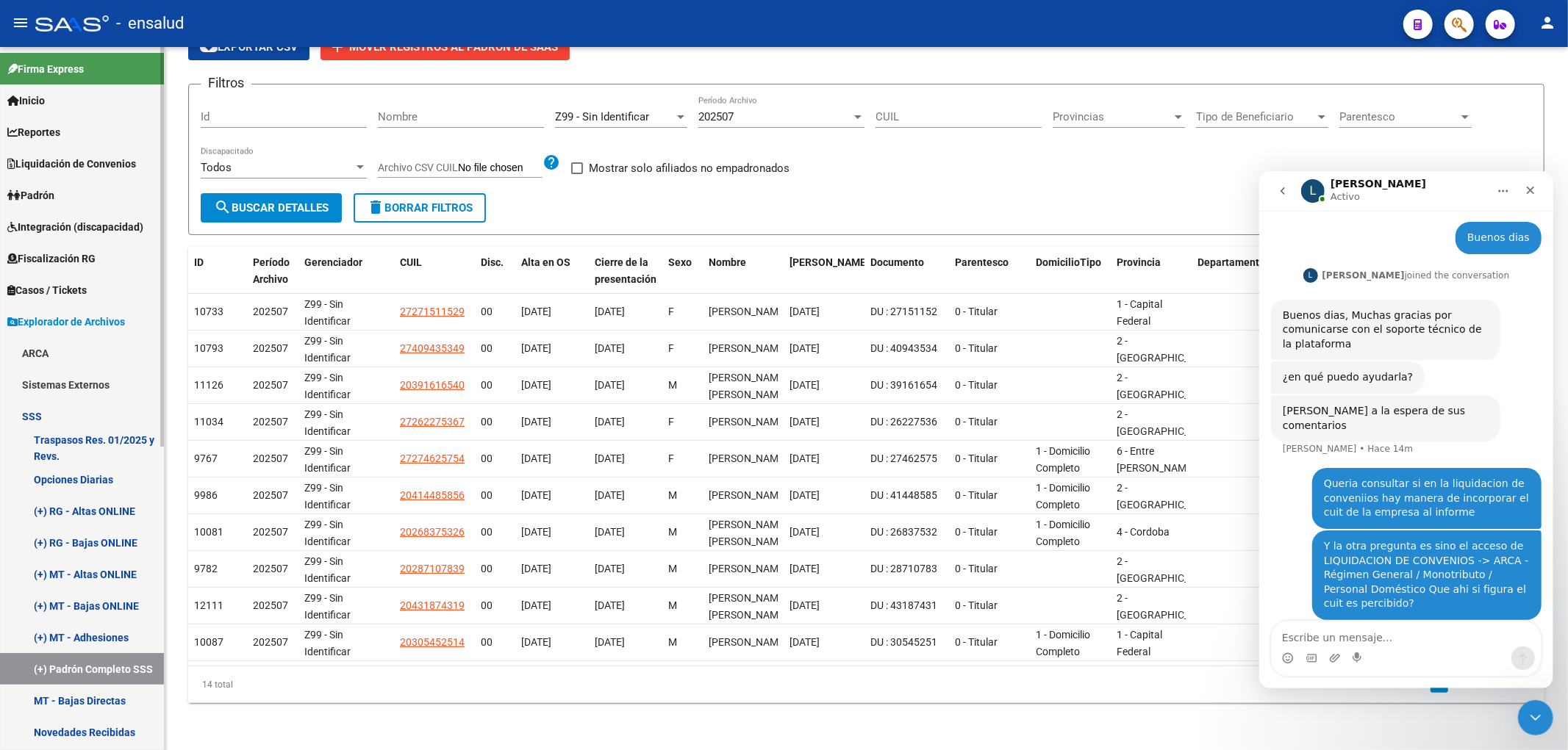
click at [115, 517] on link "(+) RG - Altas ONLINE" at bounding box center [82, 511] width 164 height 31
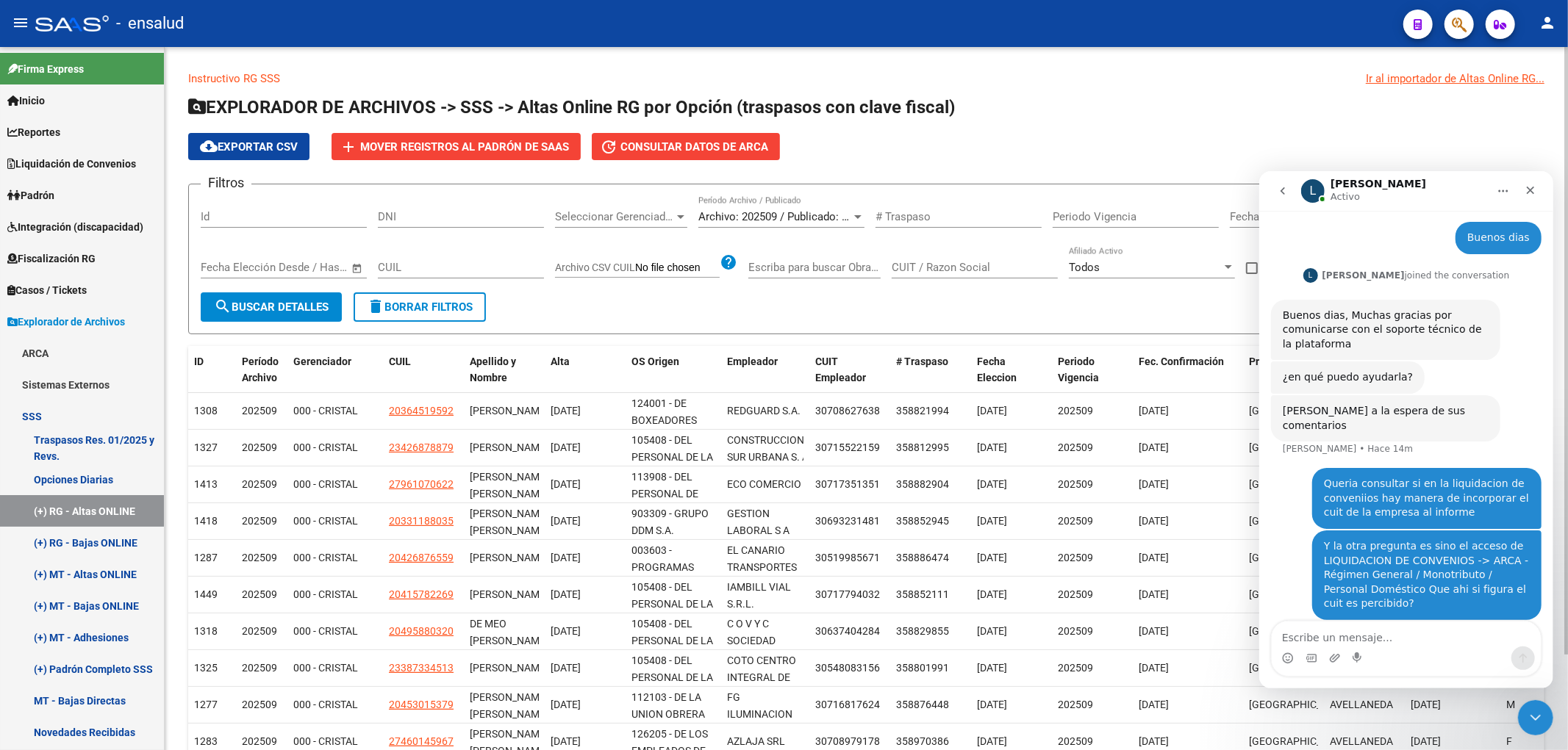
click at [821, 216] on span "Archivo: 202509 / Publicado: 202508" at bounding box center [788, 217] width 179 height 13
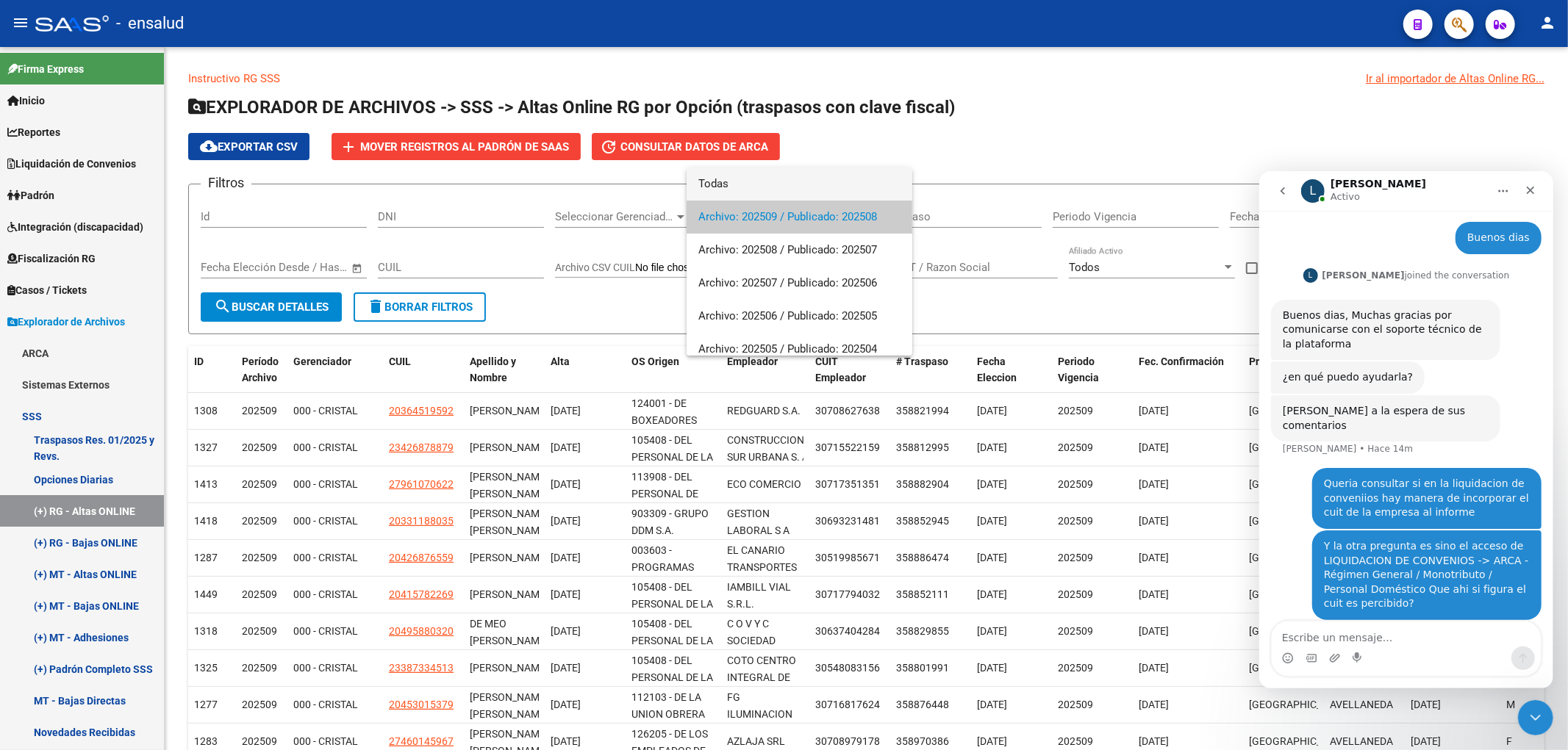
click at [750, 188] on span "Todas" at bounding box center [799, 184] width 202 height 33
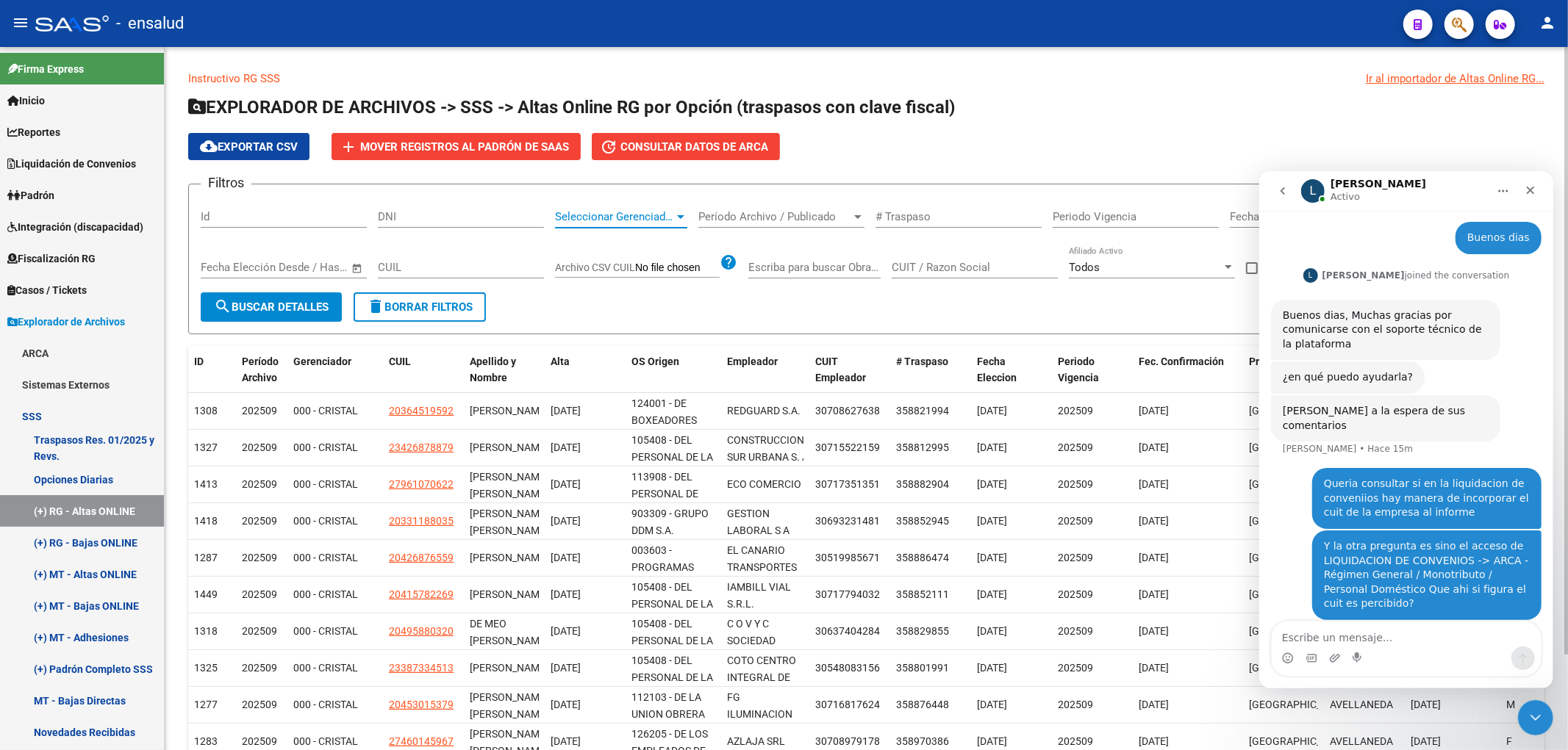
click at [597, 216] on span "Seleccionar Gerenciador" at bounding box center [615, 217] width 119 height 13
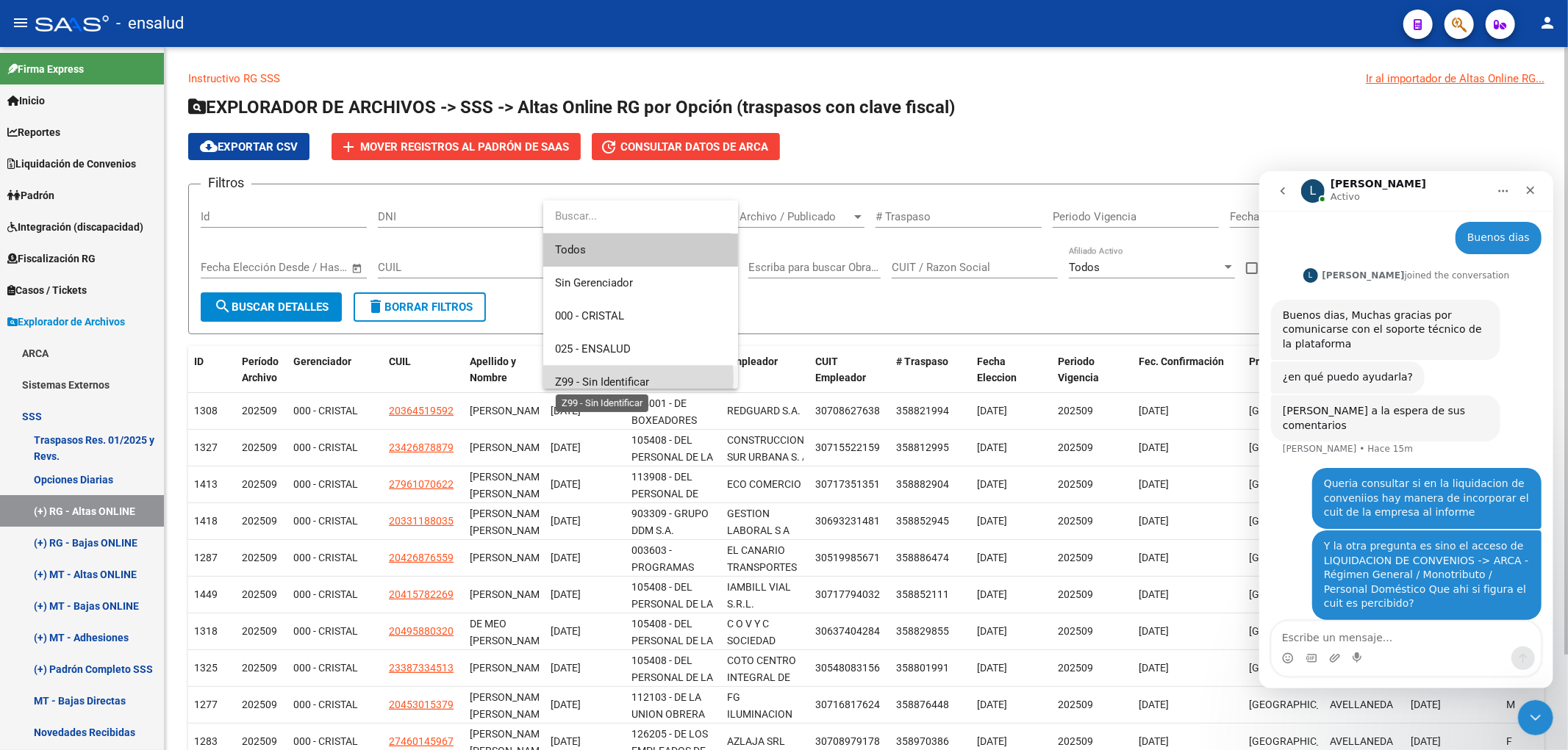
drag, startPoint x: 615, startPoint y: 378, endPoint x: 442, endPoint y: 339, distance: 177.3
click at [614, 379] on span "Z99 - Sin Identificar" at bounding box center [602, 382] width 94 height 13
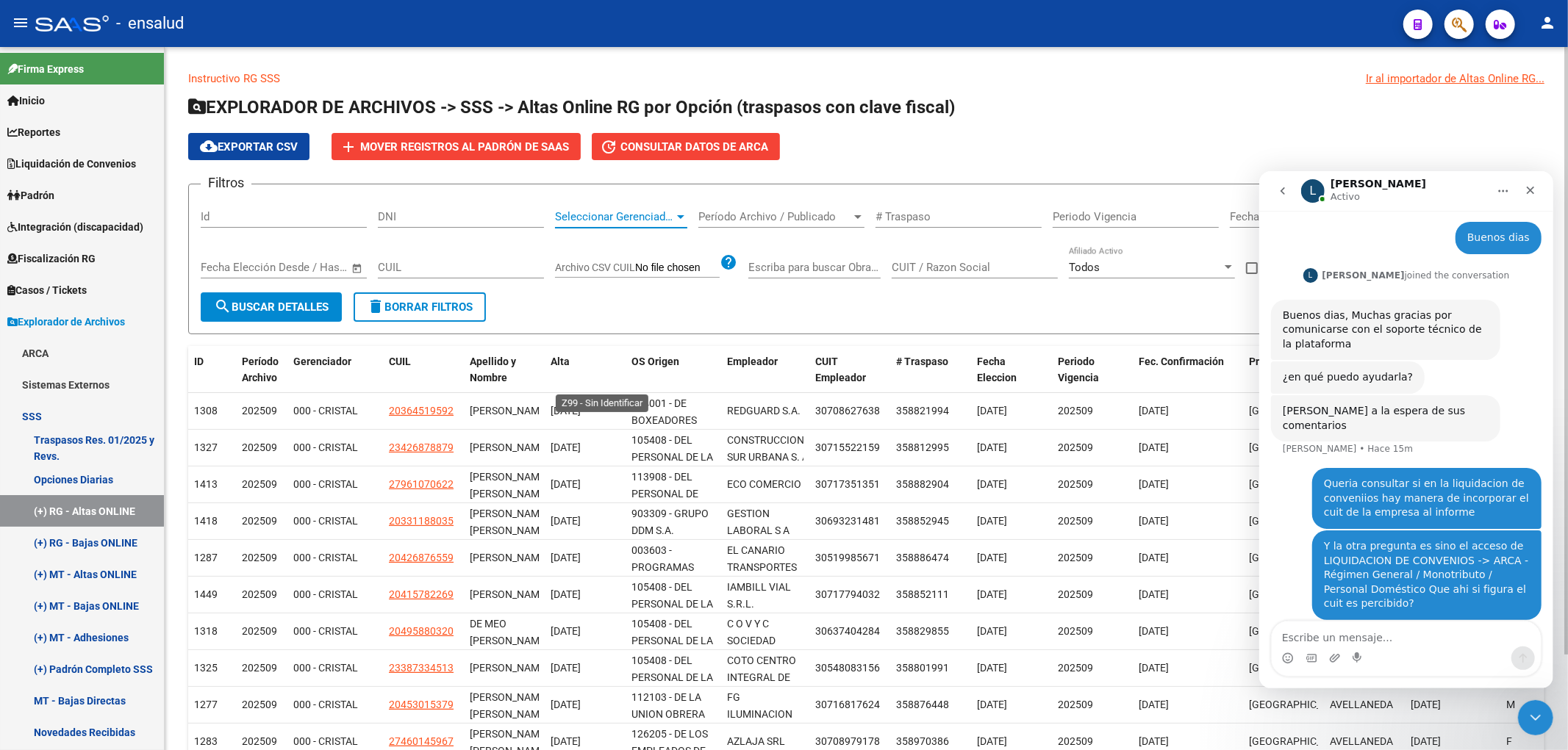
scroll to position [10, 0]
click at [262, 301] on span "search Buscar Detalles" at bounding box center [271, 307] width 114 height 13
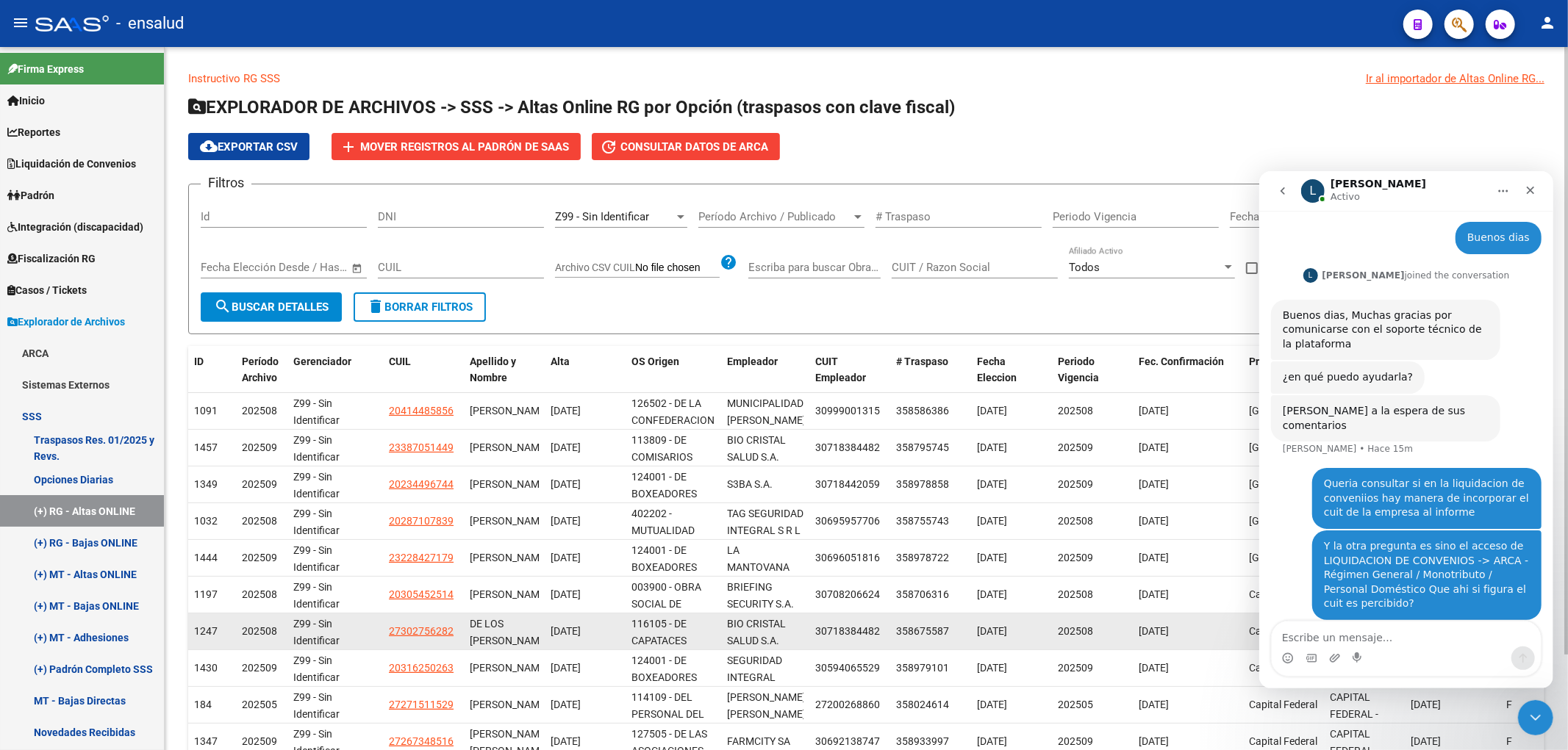
scroll to position [110, 0]
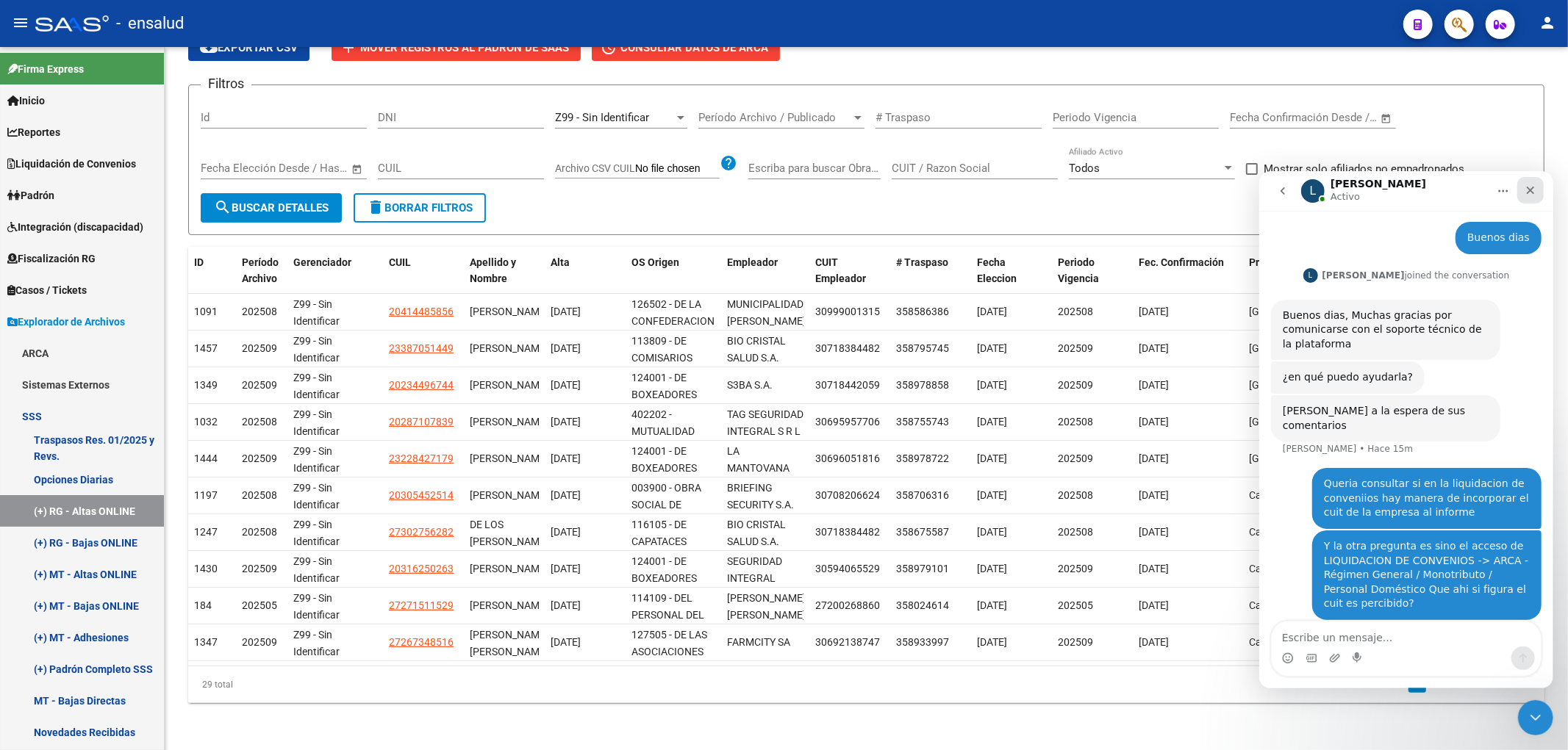
click at [1533, 190] on icon "Cerrar" at bounding box center [1530, 190] width 12 height 12
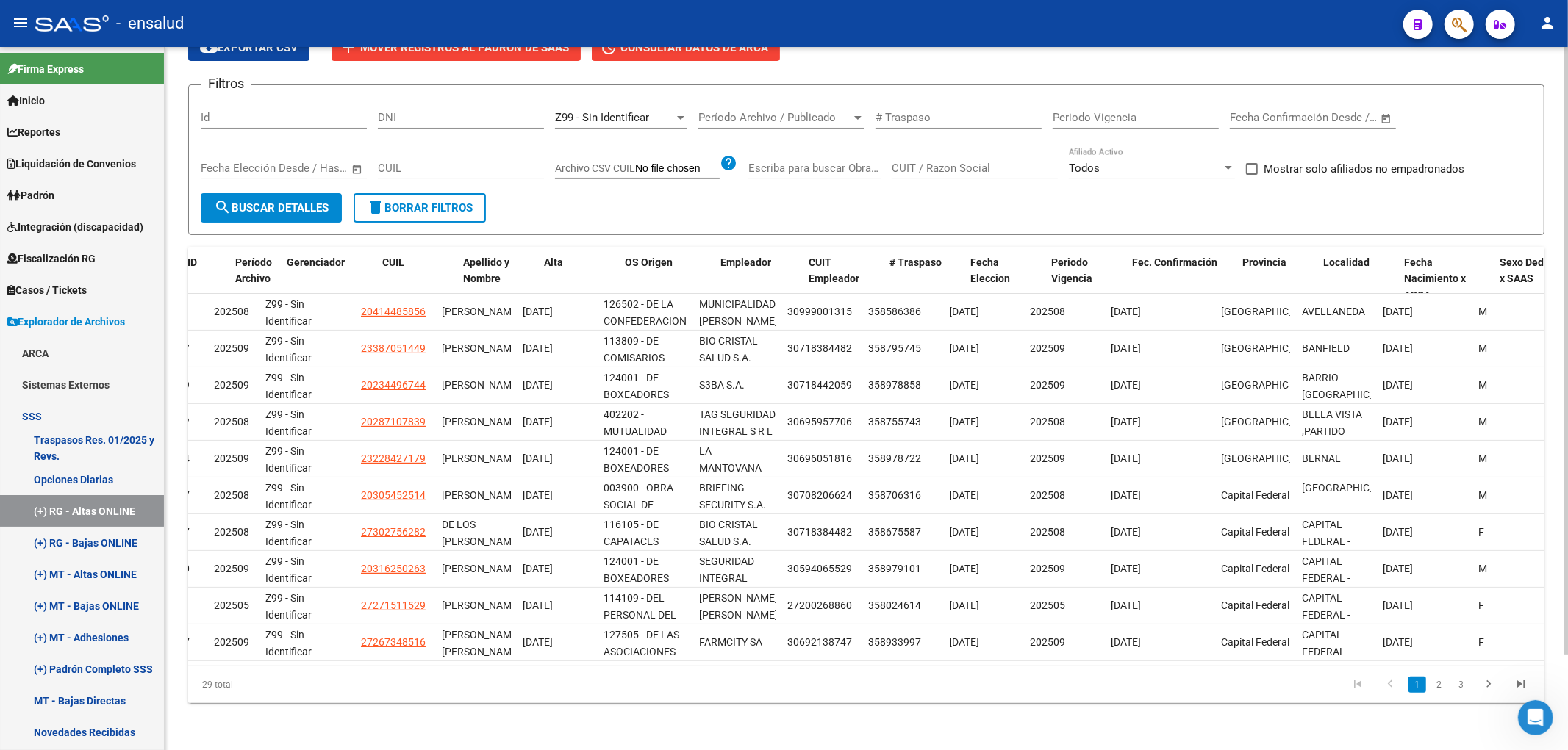
scroll to position [0, 6]
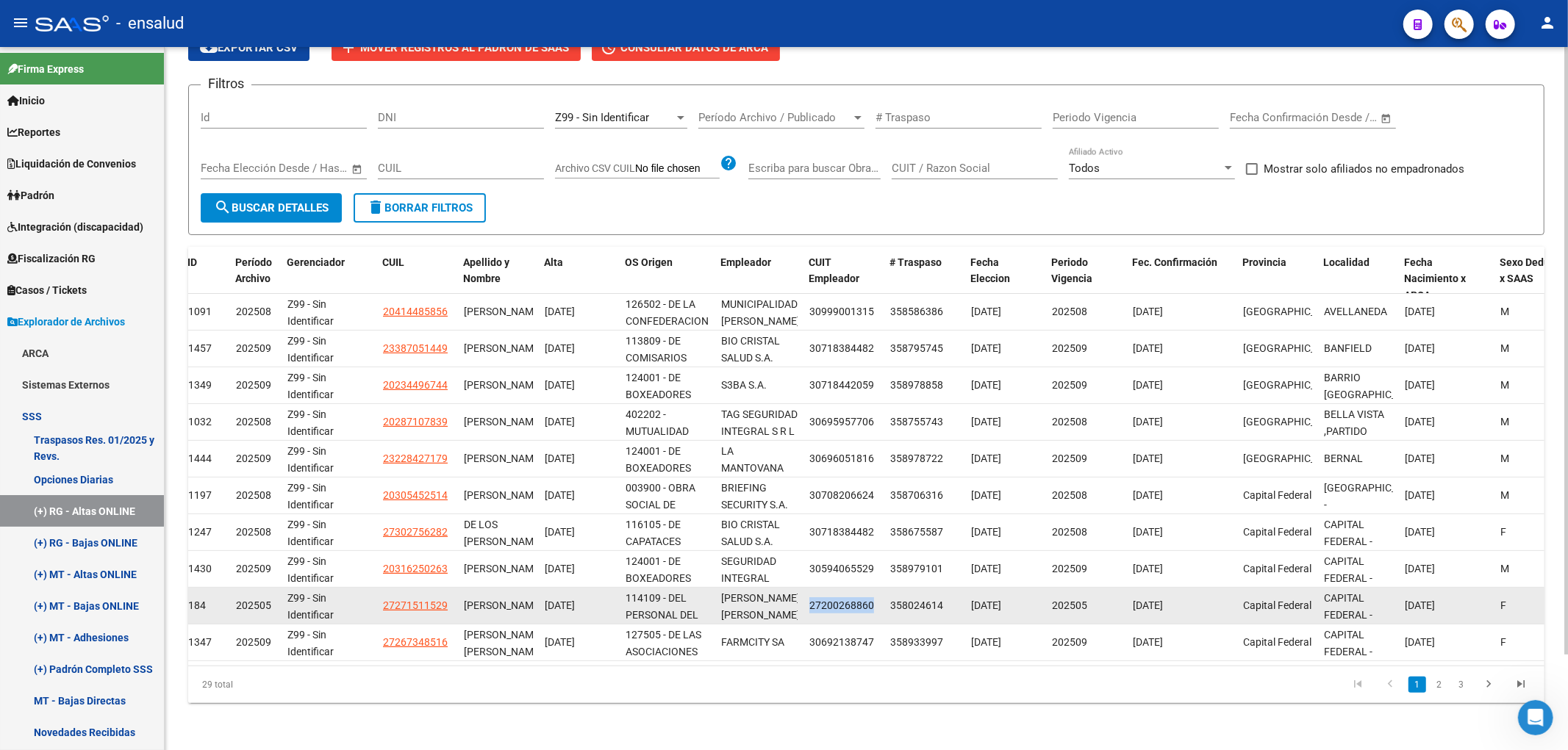
drag, startPoint x: 807, startPoint y: 596, endPoint x: 879, endPoint y: 596, distance: 72.0
click at [879, 596] on datatable-body-cell "27200268860" at bounding box center [844, 605] width 81 height 36
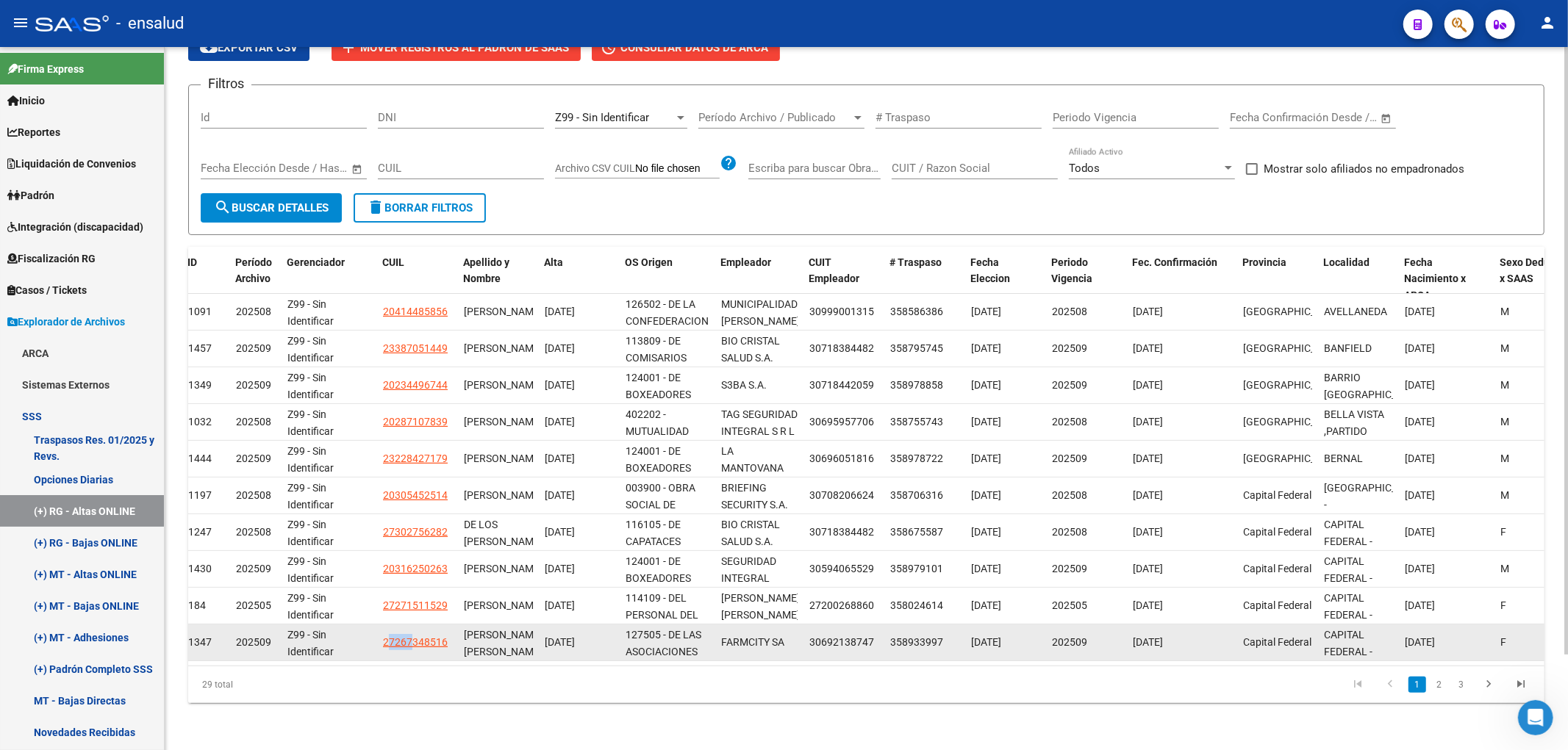
drag, startPoint x: 391, startPoint y: 637, endPoint x: 413, endPoint y: 637, distance: 22.0
click at [413, 637] on app-link-go-to "27267348516" at bounding box center [415, 642] width 65 height 17
click at [398, 641] on datatable-body-cell "27267348516" at bounding box center [417, 642] width 81 height 36
drag, startPoint x: 396, startPoint y: 639, endPoint x: 417, endPoint y: 637, distance: 21.1
click at [417, 637] on datatable-body-cell "27267348516" at bounding box center [417, 642] width 81 height 36
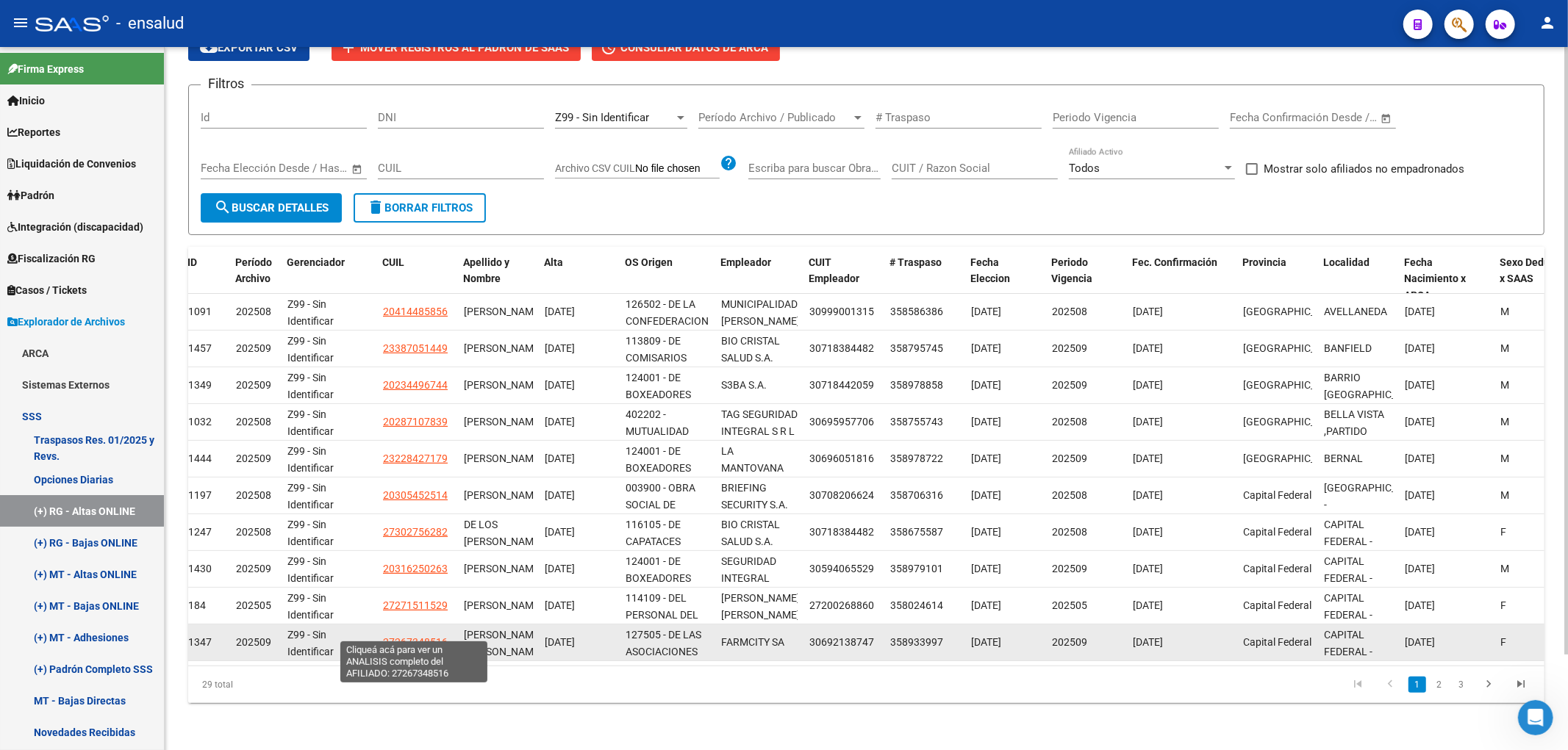
click at [396, 637] on span "27267348516" at bounding box center [415, 642] width 65 height 12
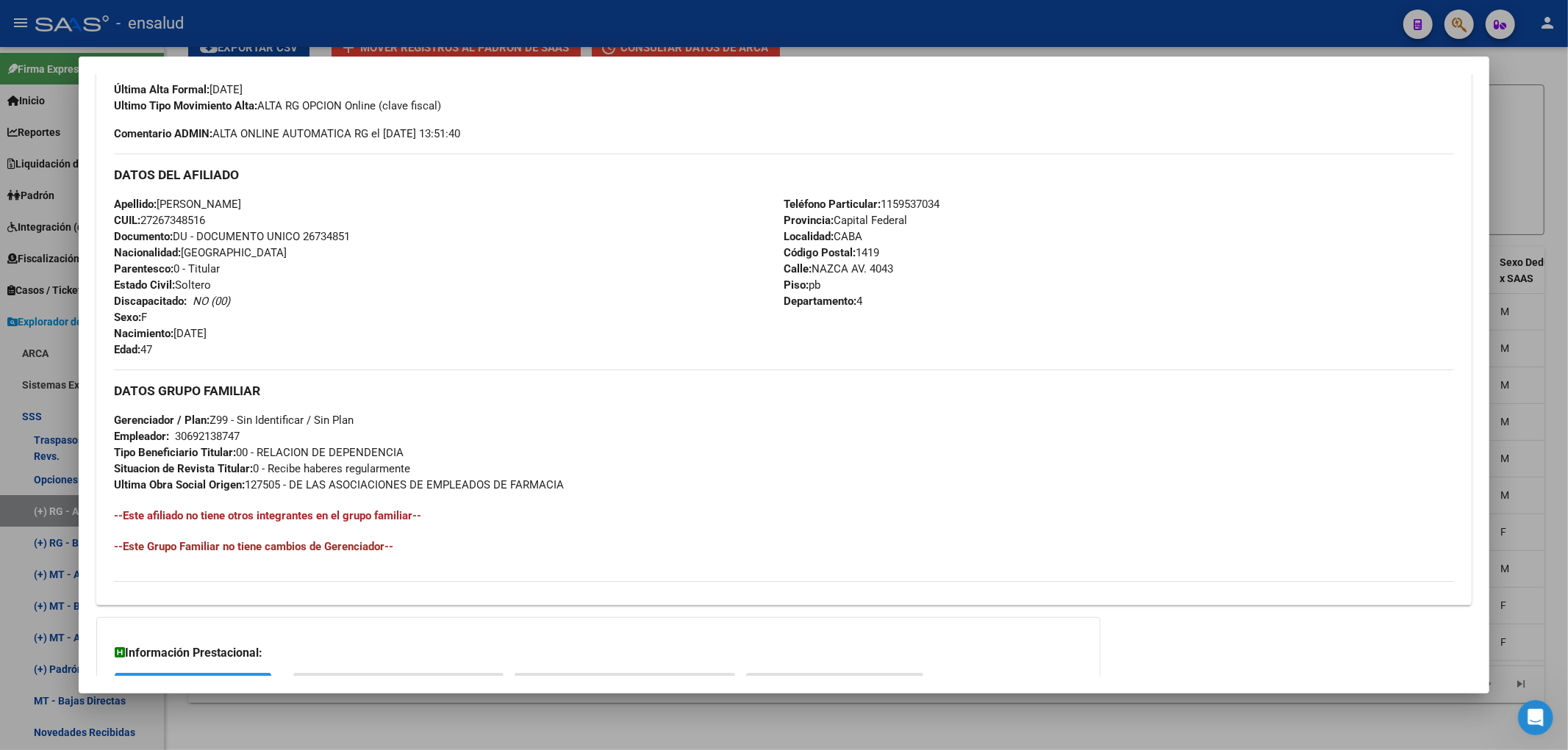
scroll to position [0, 0]
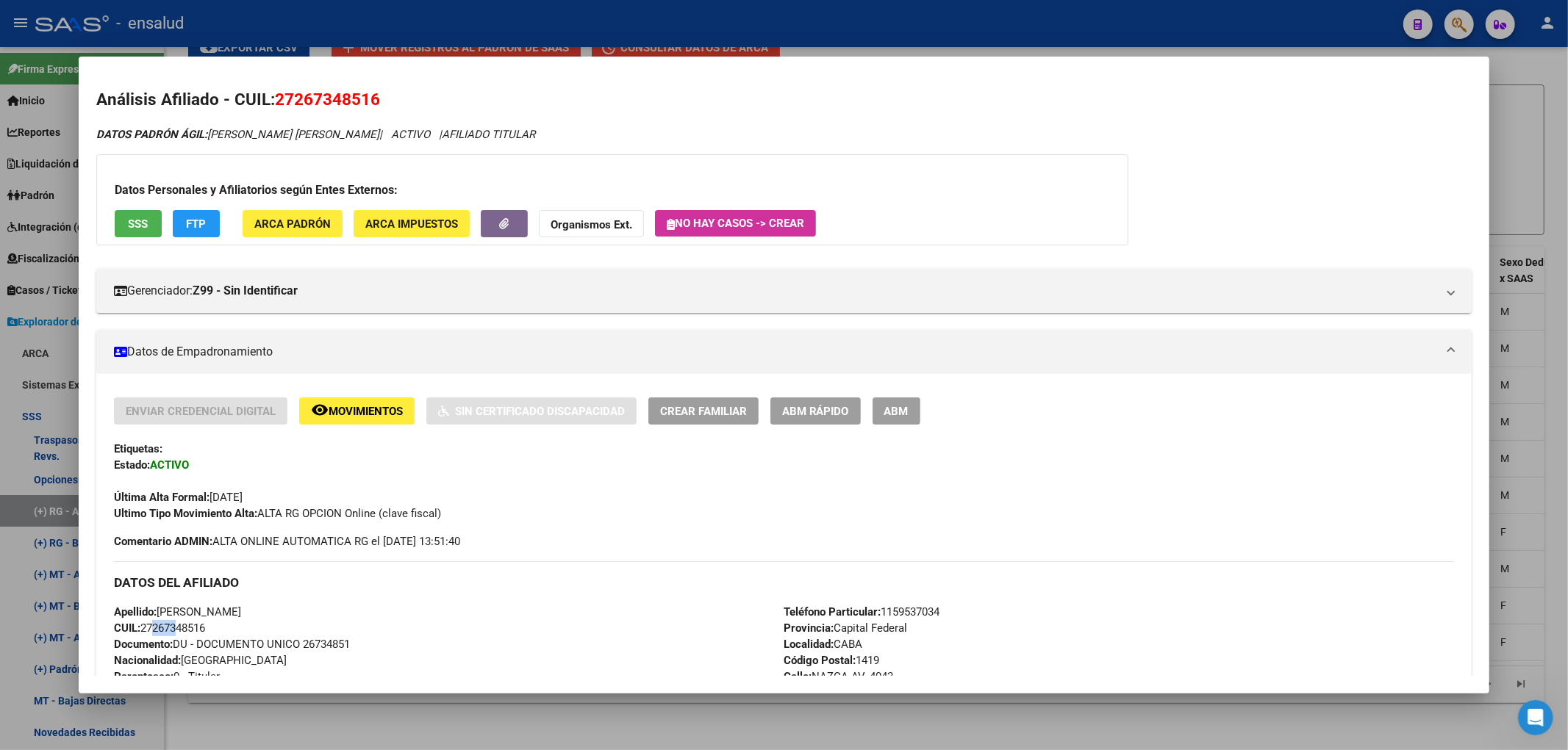
drag, startPoint x: 150, startPoint y: 626, endPoint x: 171, endPoint y: 630, distance: 21.4
click at [171, 630] on span "CUIL: 27267348516" at bounding box center [160, 628] width 91 height 13
drag, startPoint x: 157, startPoint y: 627, endPoint x: 206, endPoint y: 629, distance: 49.0
click at [205, 629] on span "CUIL: 27267348516" at bounding box center [160, 628] width 91 height 13
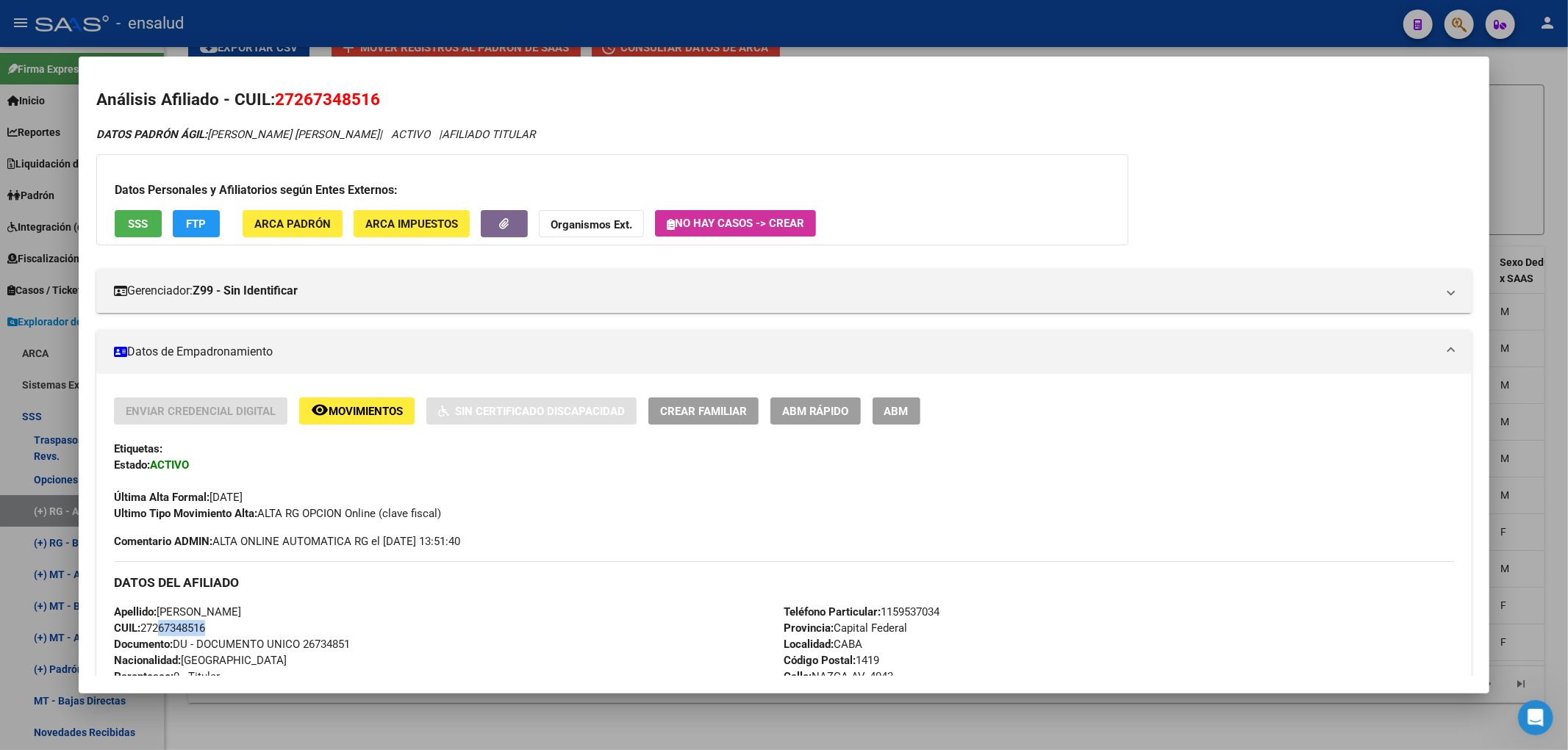
copy span "26734851"
click at [842, 413] on span "ABM Rápido" at bounding box center [815, 411] width 67 height 13
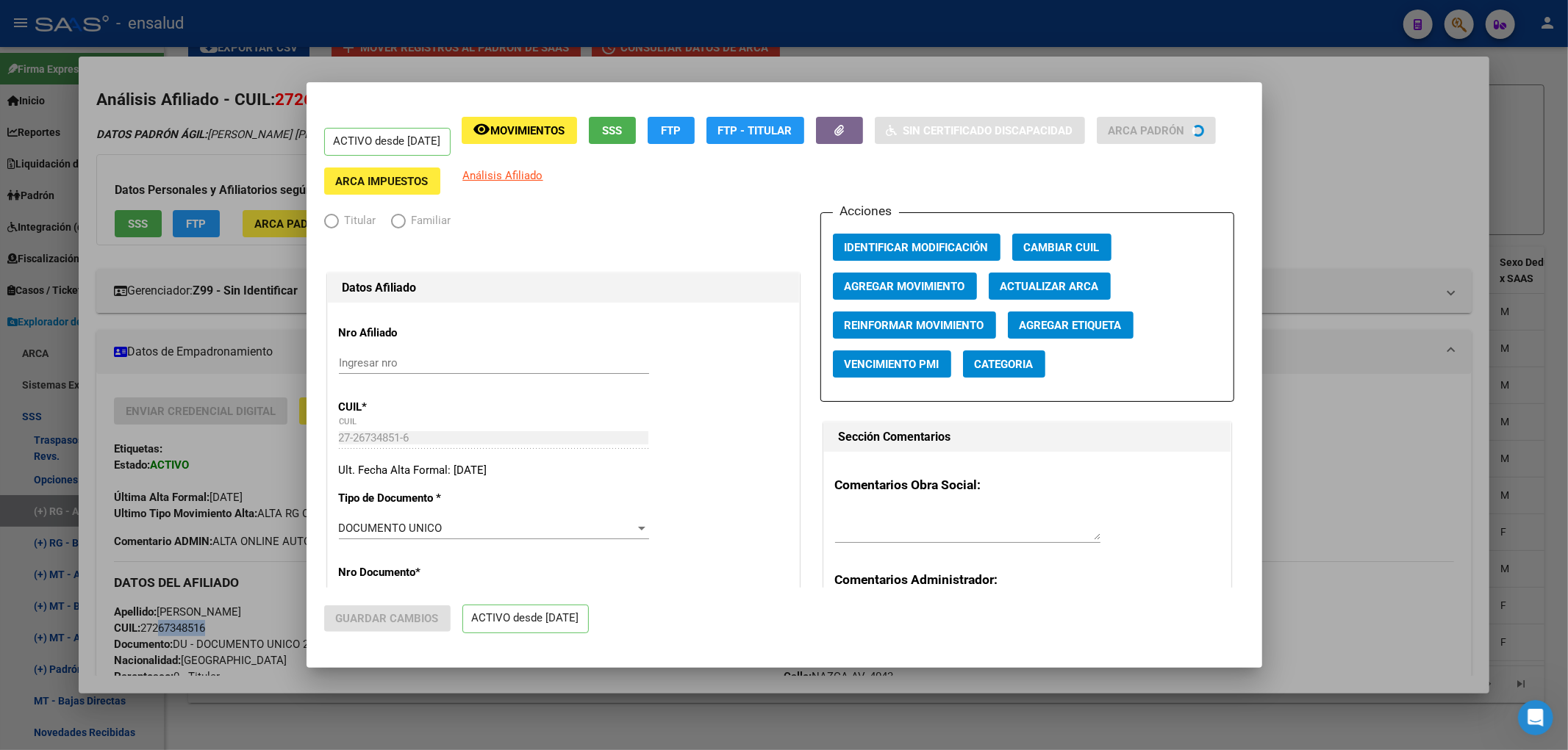
radio input "true"
type input "30-69213874-7"
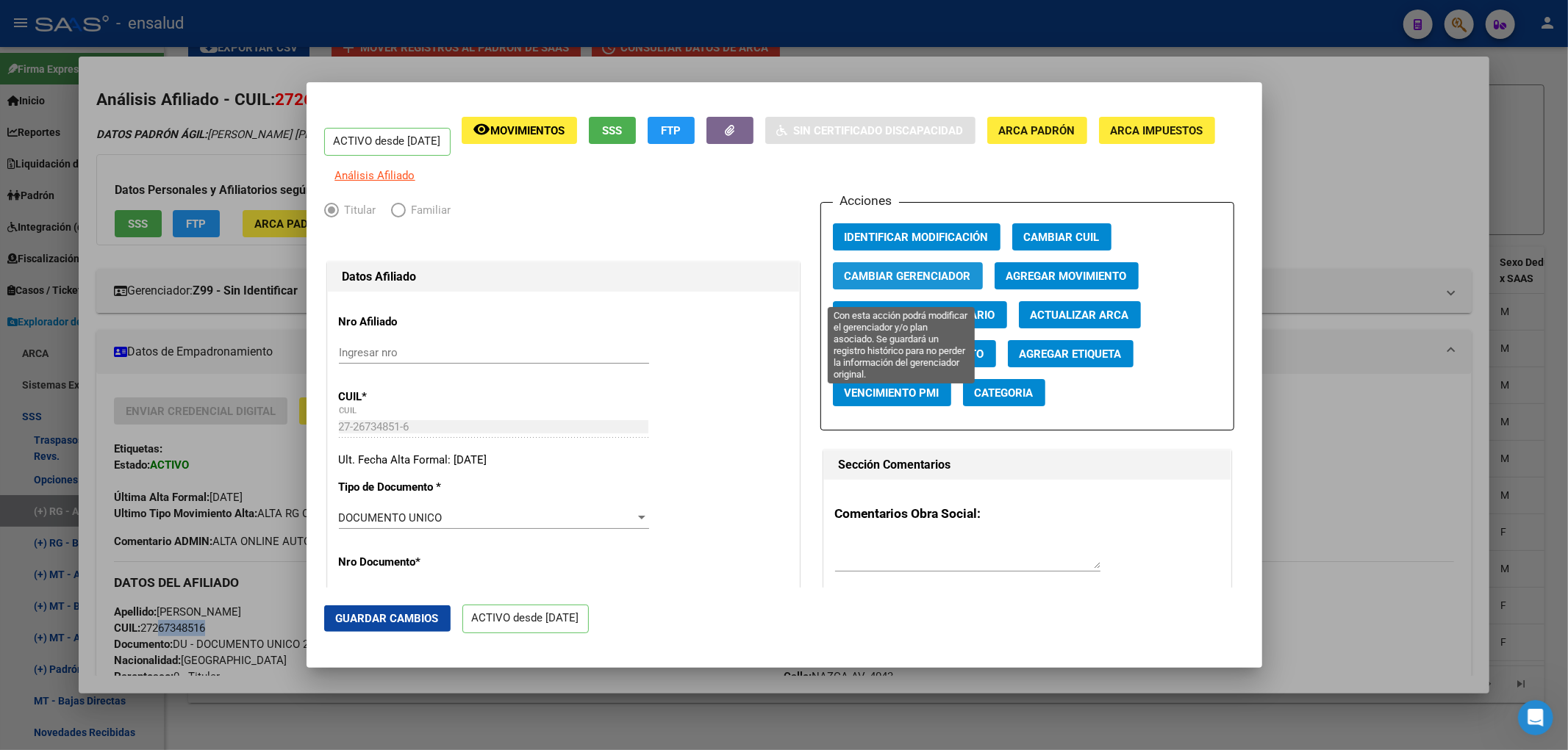
click at [919, 283] on span "Cambiar Gerenciador" at bounding box center [908, 276] width 127 height 13
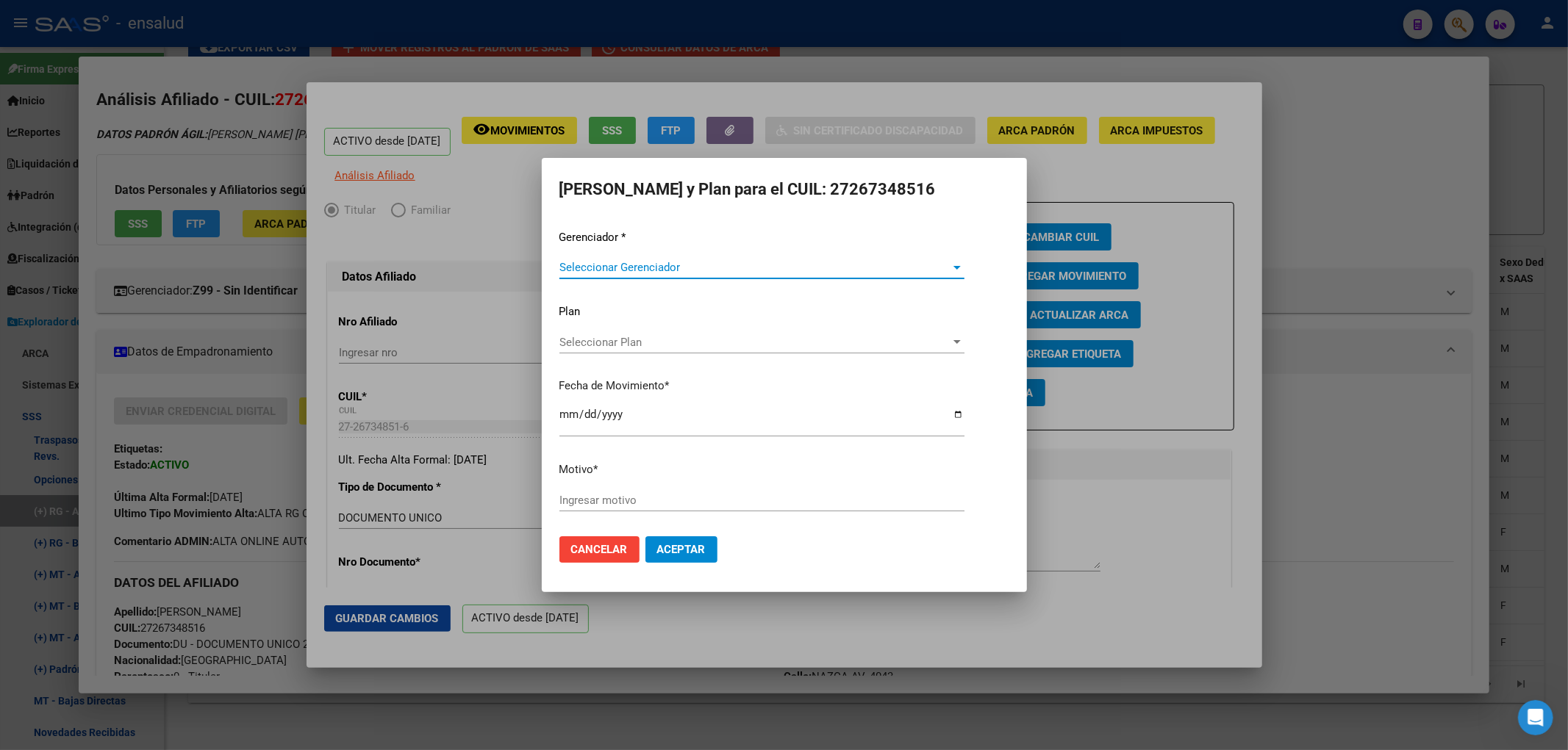
click at [762, 265] on span "Seleccionar Gerenciador" at bounding box center [755, 267] width 392 height 13
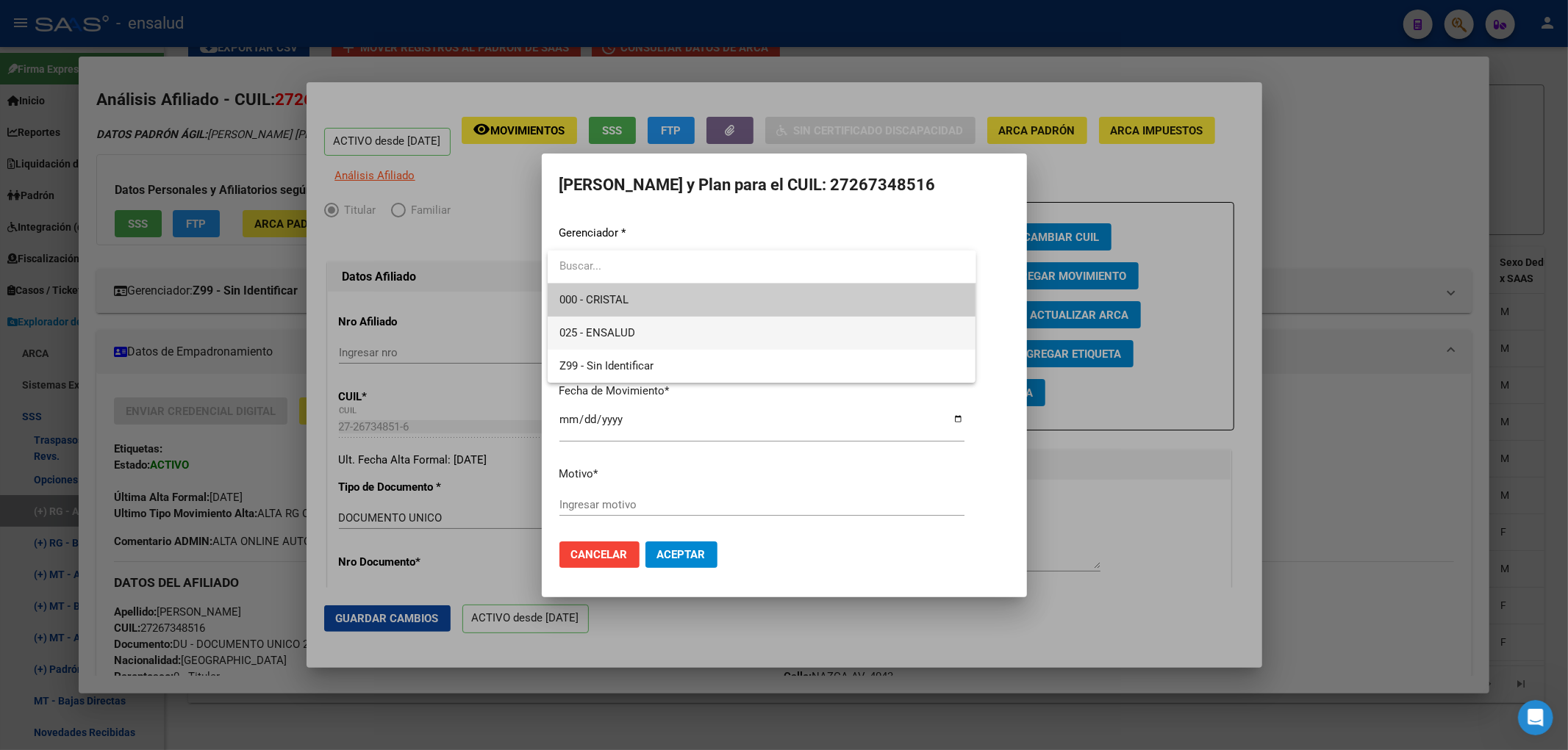
click at [699, 325] on span "025 - ENSALUD" at bounding box center [761, 334] width 405 height 33
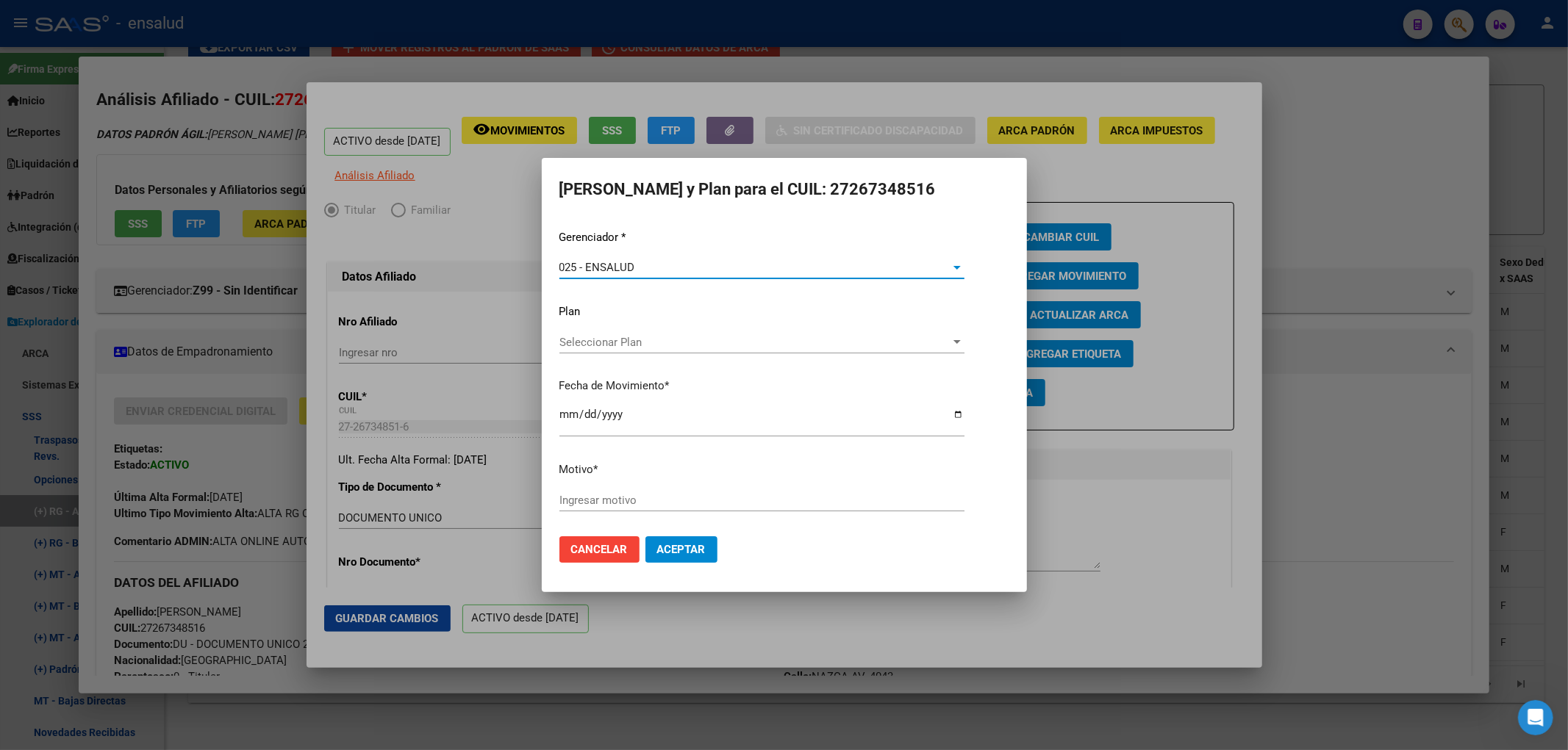
click at [668, 556] on button "Aceptar" at bounding box center [681, 550] width 72 height 26
click at [704, 500] on input "Ingresar motivo" at bounding box center [761, 500] width 405 height 13
type input "cambio gerenciador"
click at [645, 536] on button "Aceptar" at bounding box center [681, 550] width 72 height 26
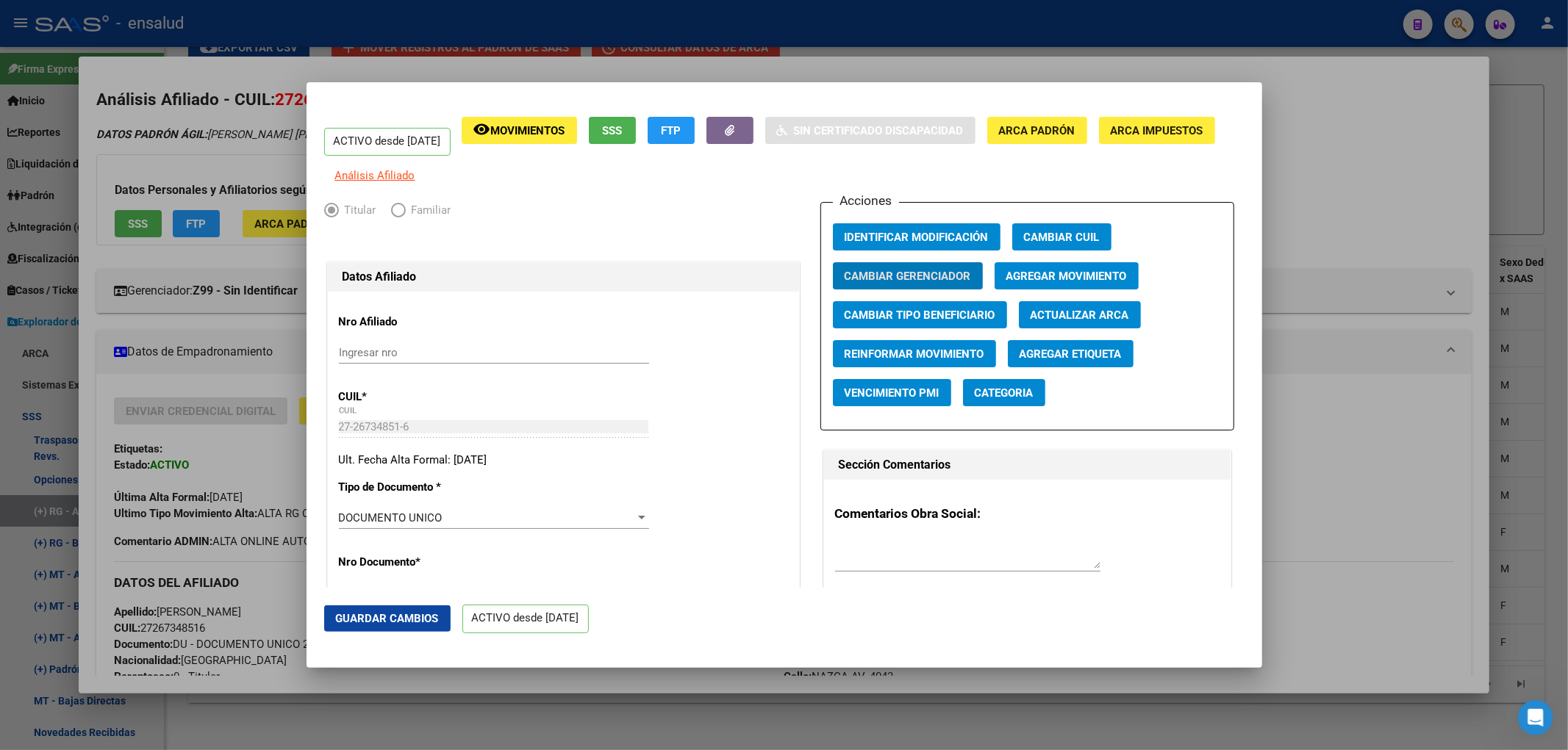
click at [1427, 311] on div at bounding box center [784, 375] width 1568 height 750
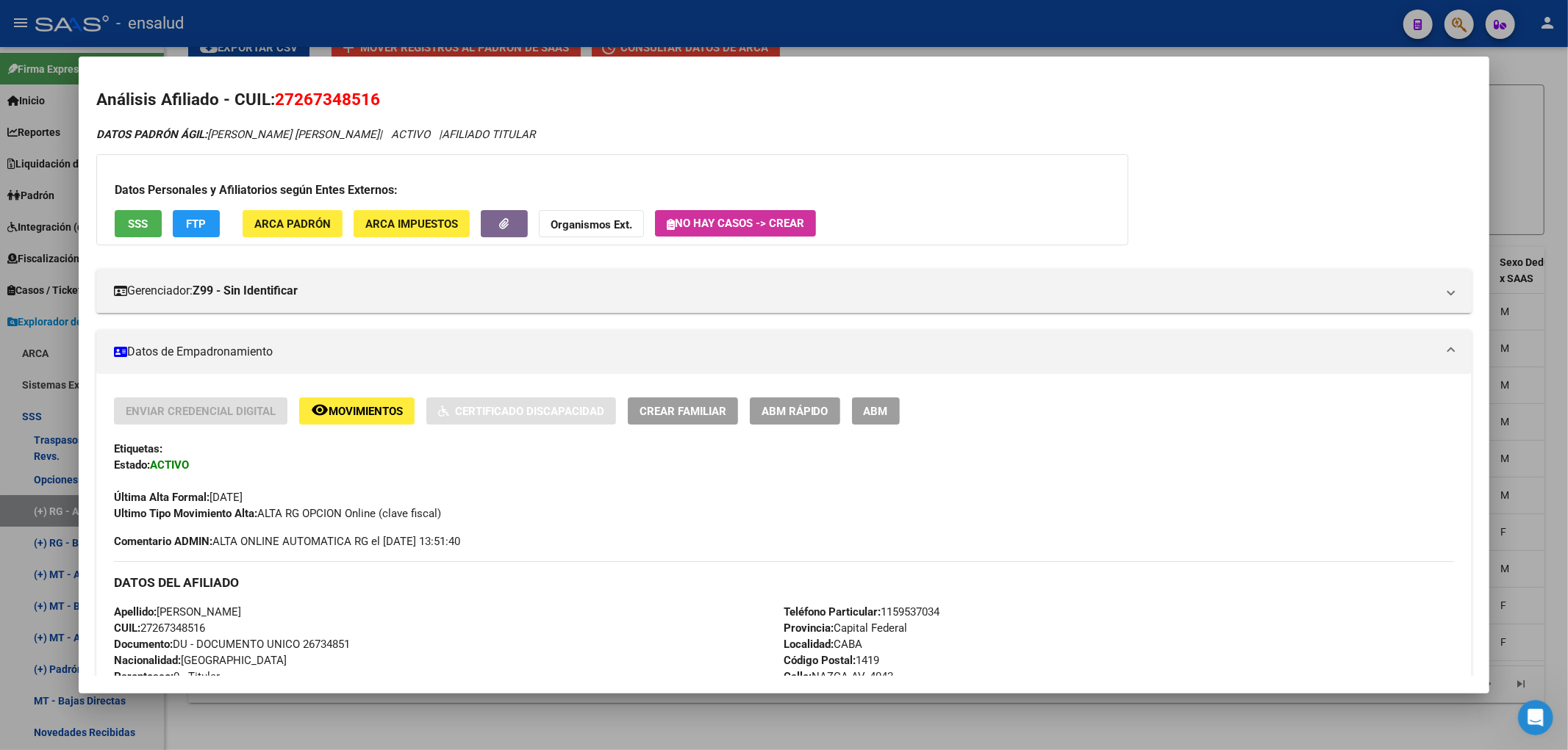
click at [1517, 356] on div at bounding box center [784, 375] width 1568 height 750
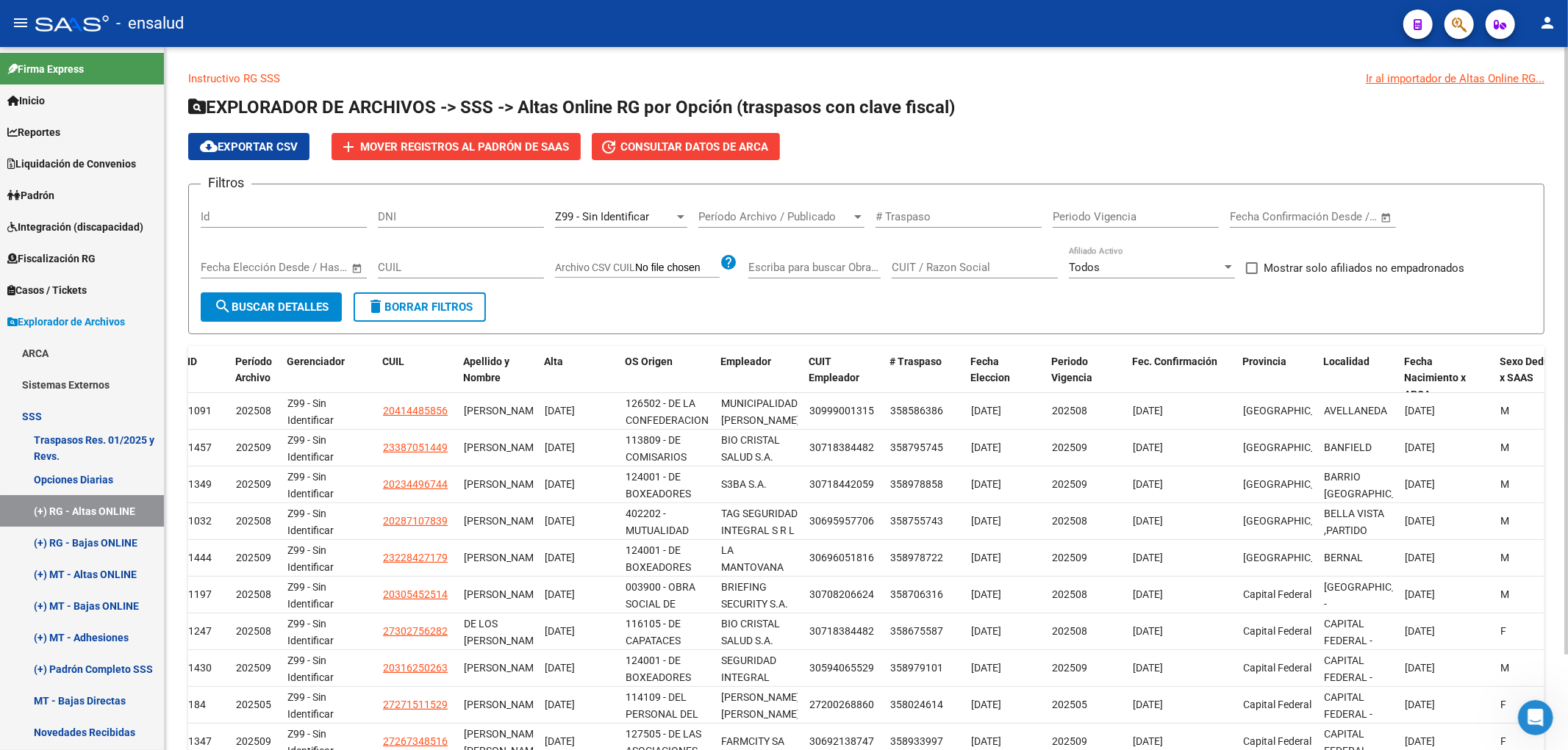
click at [295, 297] on button "search Buscar Detalles" at bounding box center [271, 307] width 141 height 30
click at [448, 219] on input "DNI" at bounding box center [461, 217] width 166 height 13
paste input "40676532"
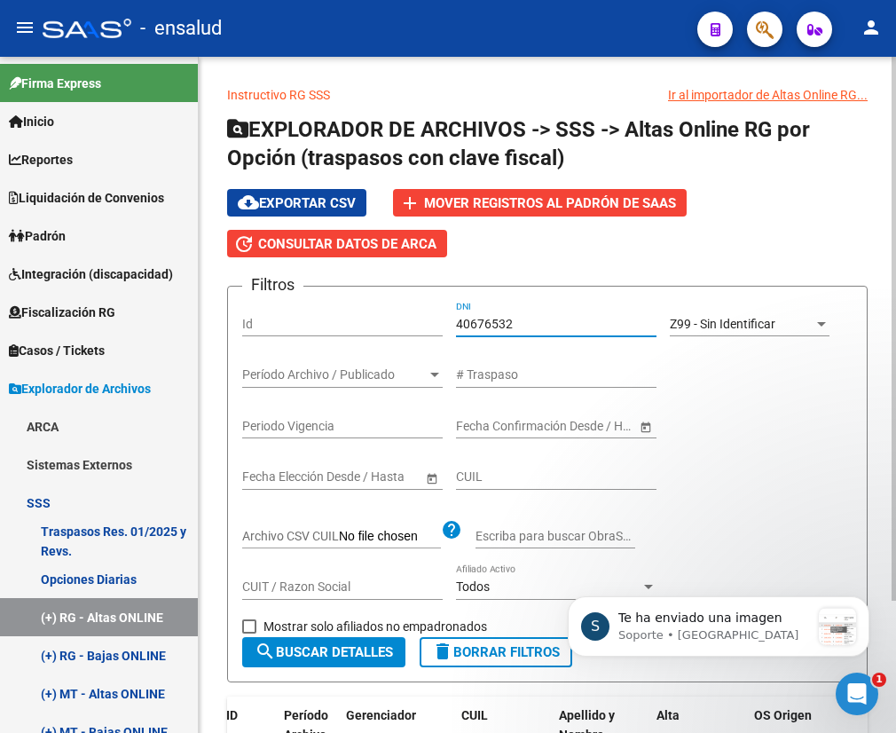
click at [575, 324] on input "40676532" at bounding box center [556, 324] width 201 height 15
paste input "37895507"
click at [524, 317] on input "4067653237895507" at bounding box center [556, 324] width 201 height 15
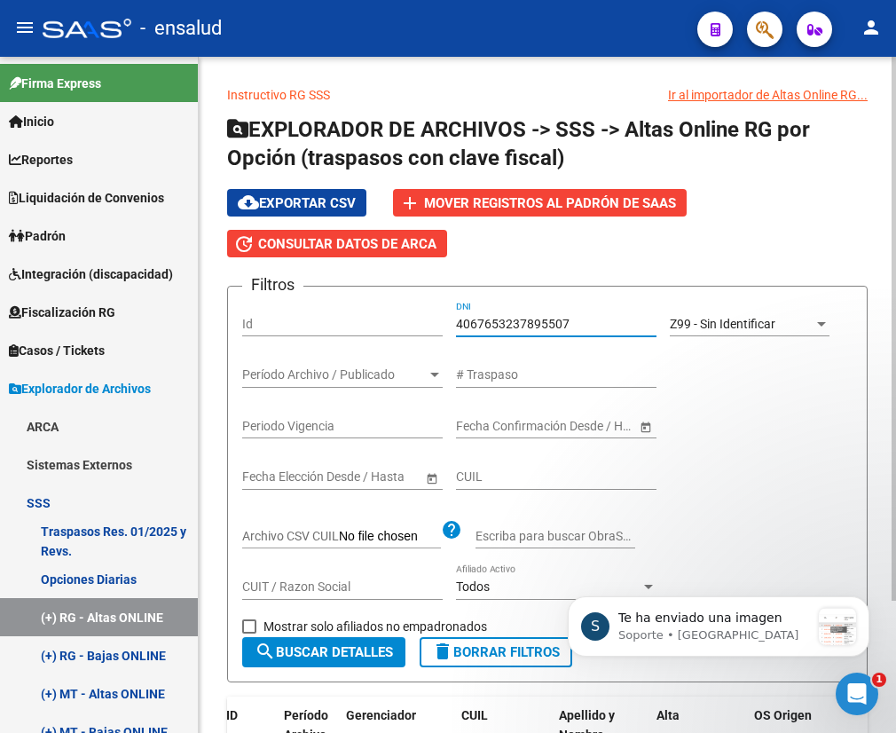
paste input "number"
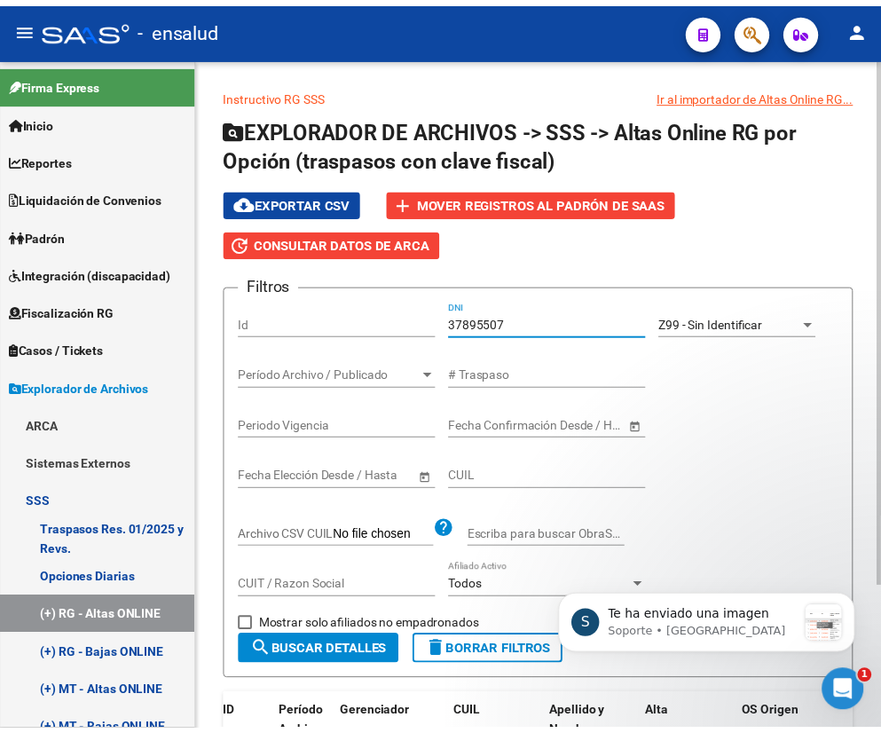
scroll to position [185, 0]
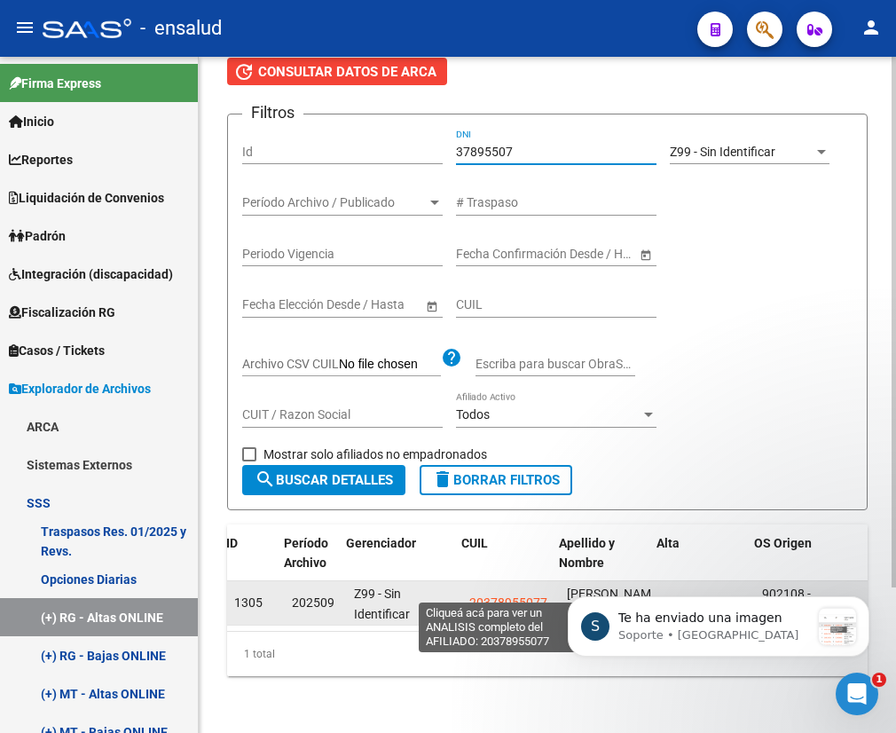
type input "37895507"
click at [484, 596] on span "20378955077" at bounding box center [509, 603] width 78 height 14
type textarea "20378955077"
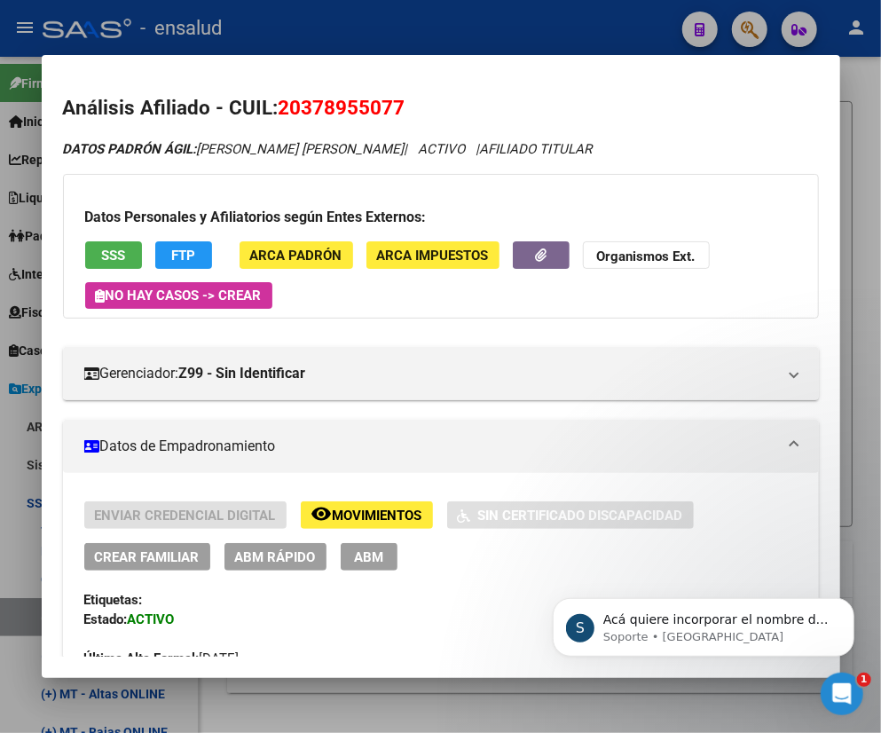
scroll to position [296, 0]
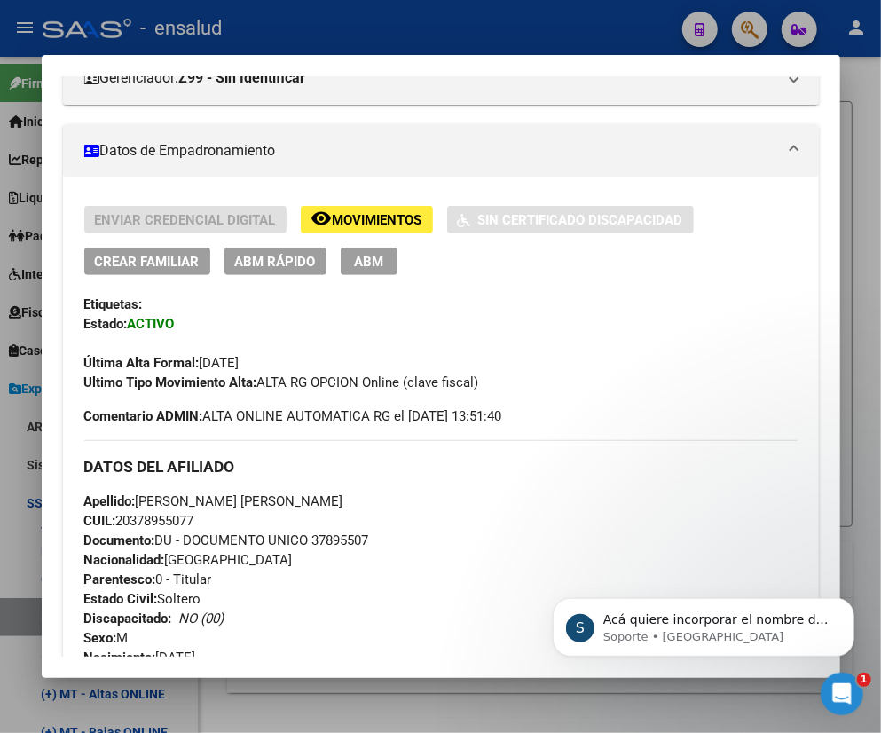
click at [276, 263] on span "ABM Rápido" at bounding box center [275, 262] width 81 height 16
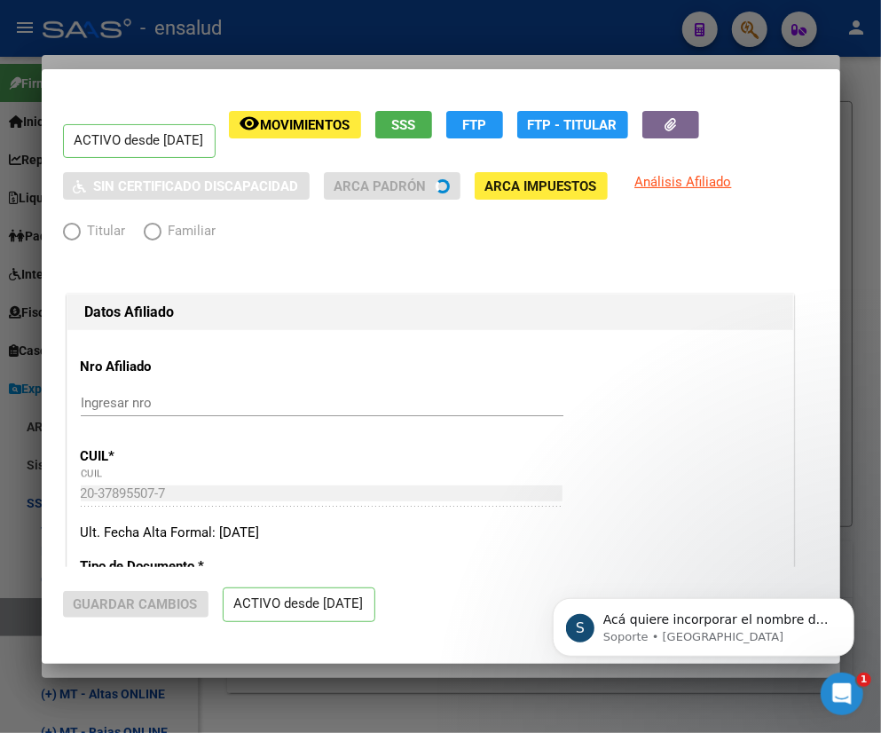
radio input "true"
type input "30-55541422-2"
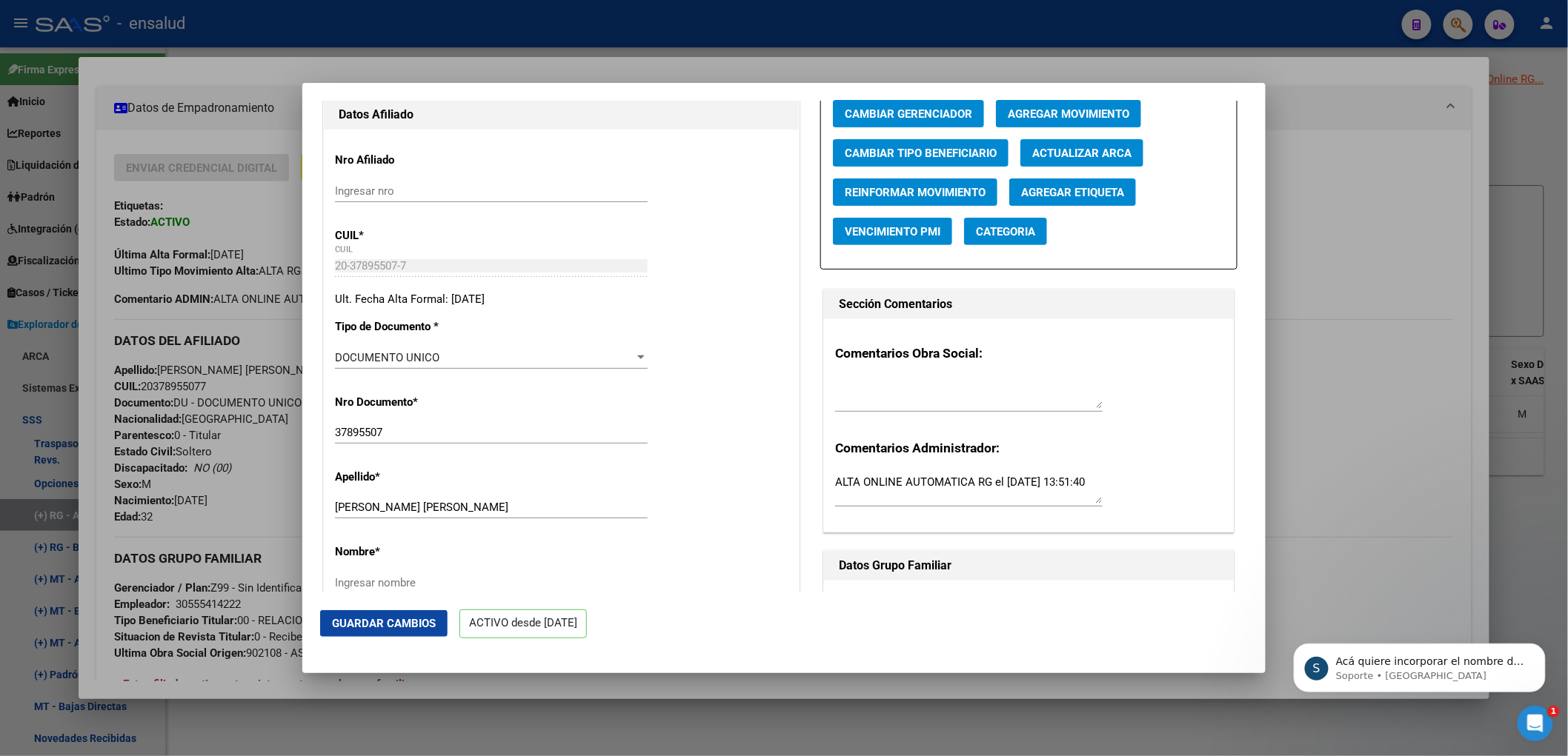
scroll to position [218, 0]
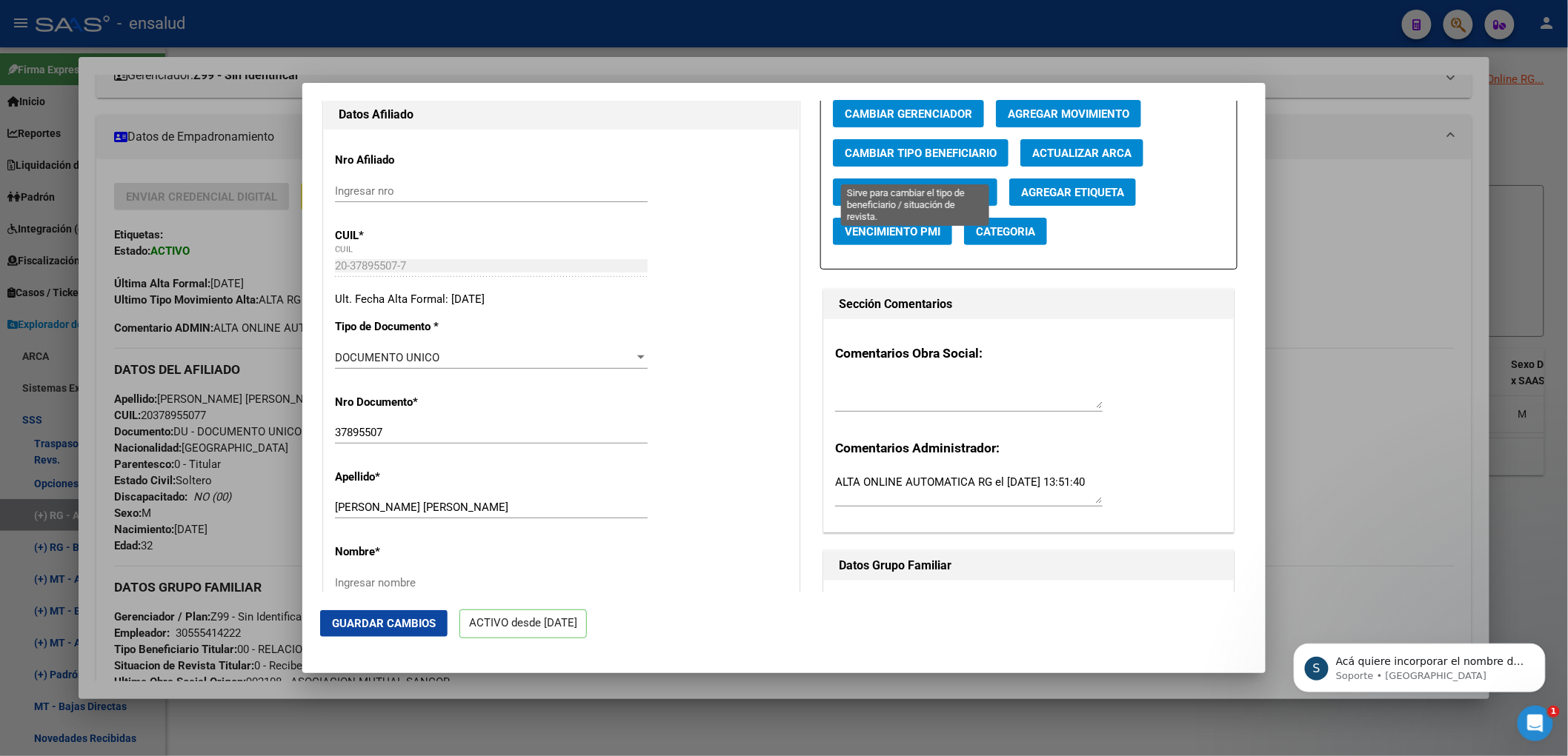
click at [935, 157] on span "Cambiar Tipo Beneficiario" at bounding box center [921, 153] width 152 height 13
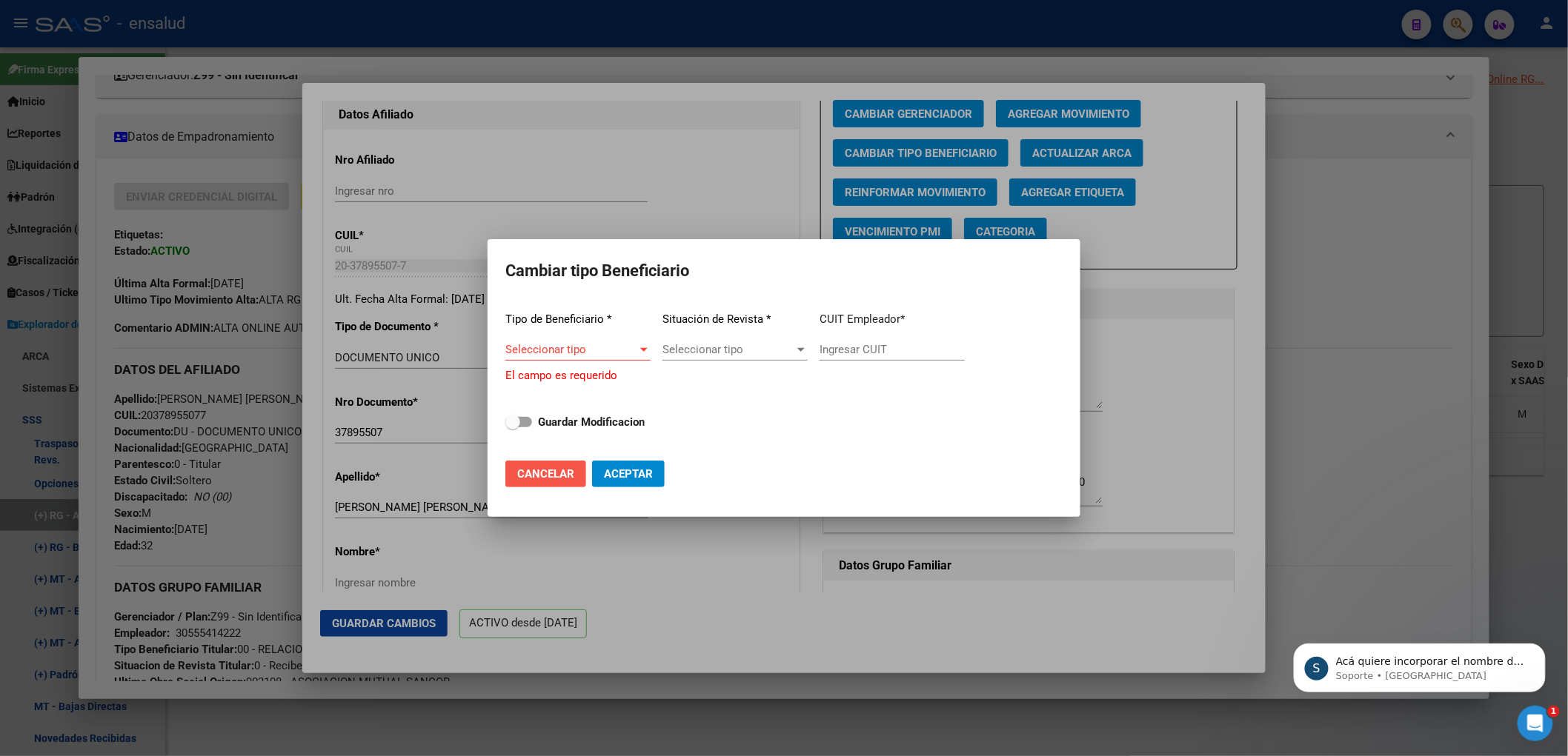
click at [557, 477] on button "Cancelar" at bounding box center [545, 474] width 81 height 27
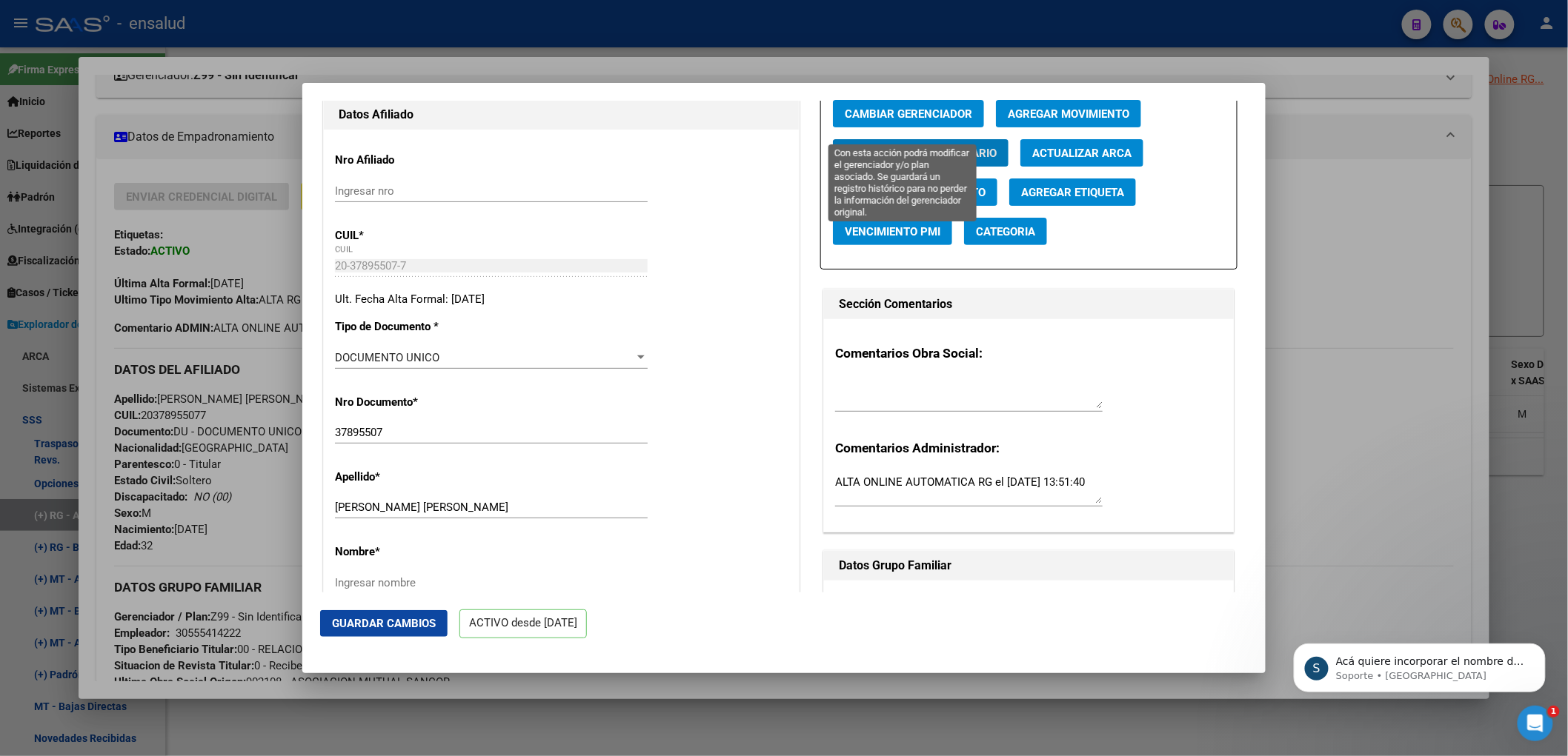
click at [928, 121] on span "Cambiar Gerenciador" at bounding box center [908, 114] width 128 height 13
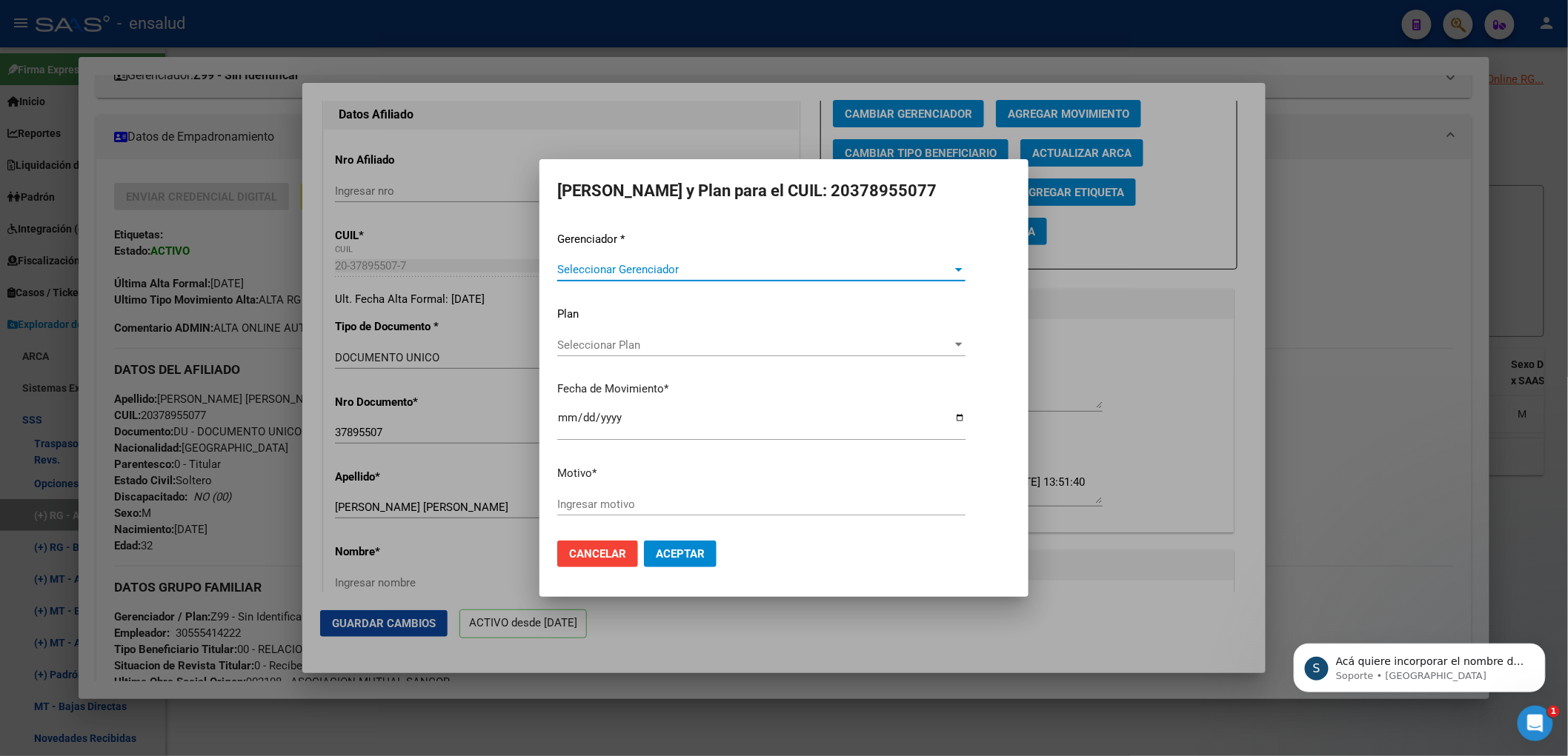
click at [729, 273] on span "Seleccionar Gerenciador" at bounding box center [754, 270] width 395 height 13
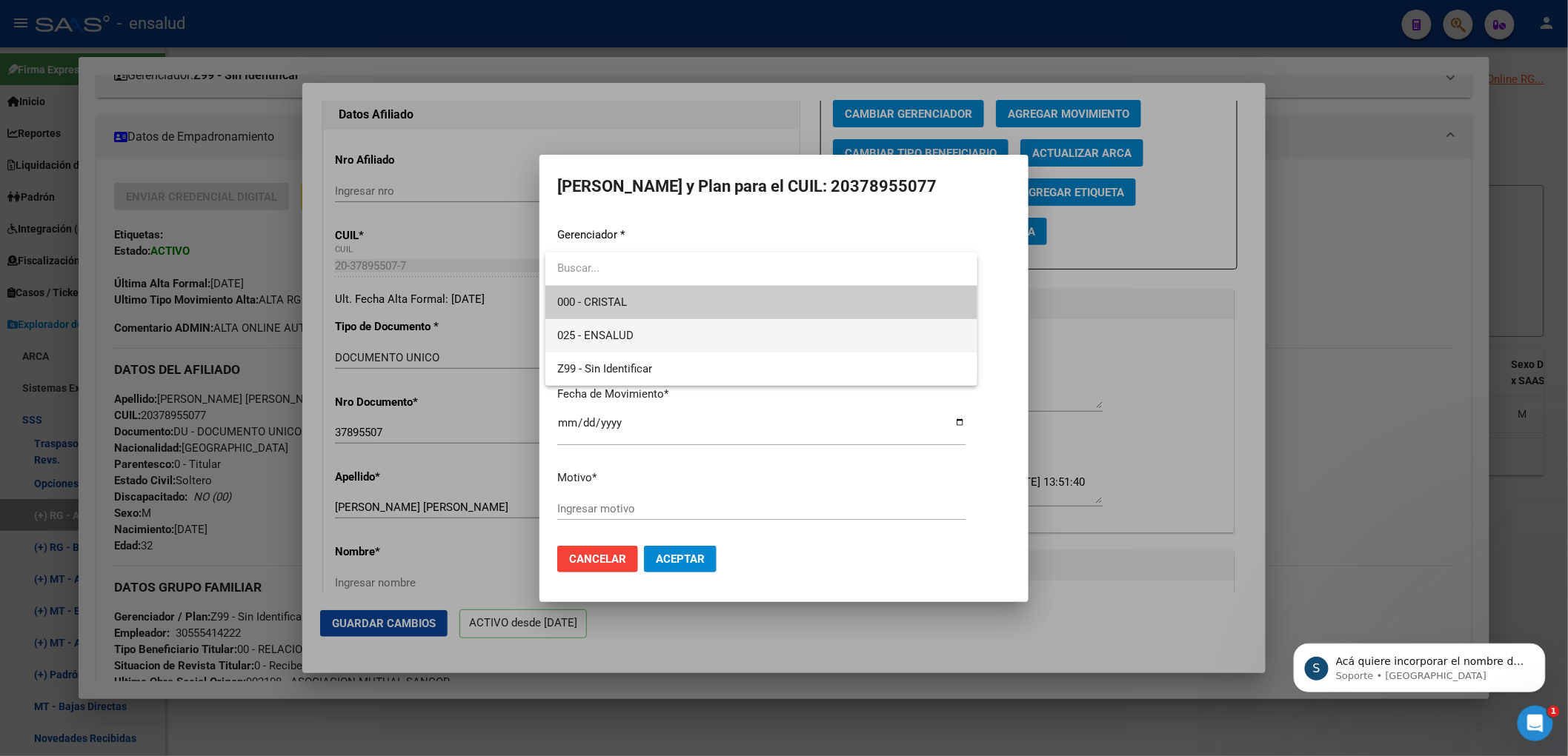
click at [669, 332] on span "025 - ENSALUD" at bounding box center [761, 336] width 408 height 33
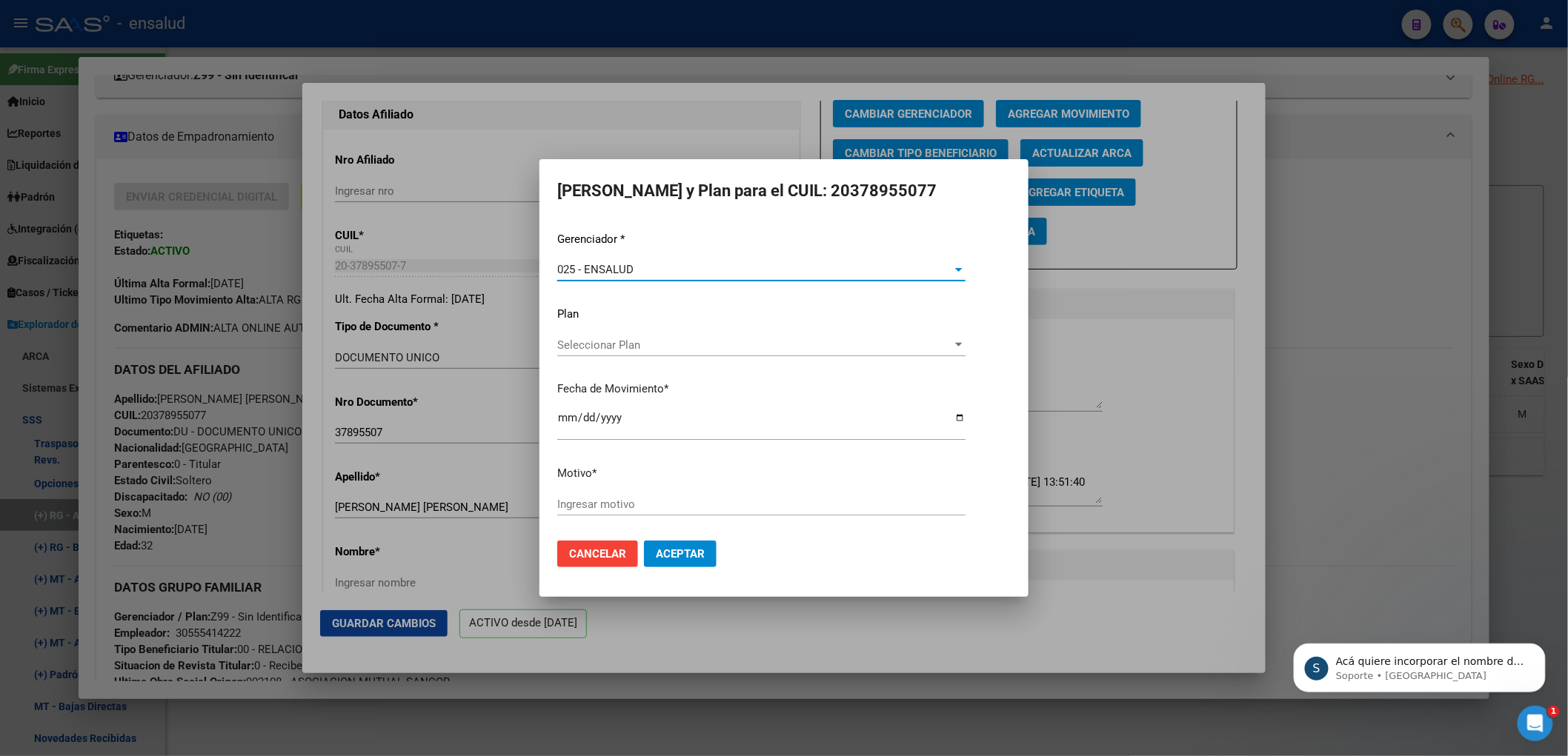
click at [640, 504] on input "Ingresar motivo" at bounding box center [761, 504] width 408 height 13
type input "cambio gerenciador"
click at [644, 541] on button "Aceptar" at bounding box center [680, 554] width 73 height 27
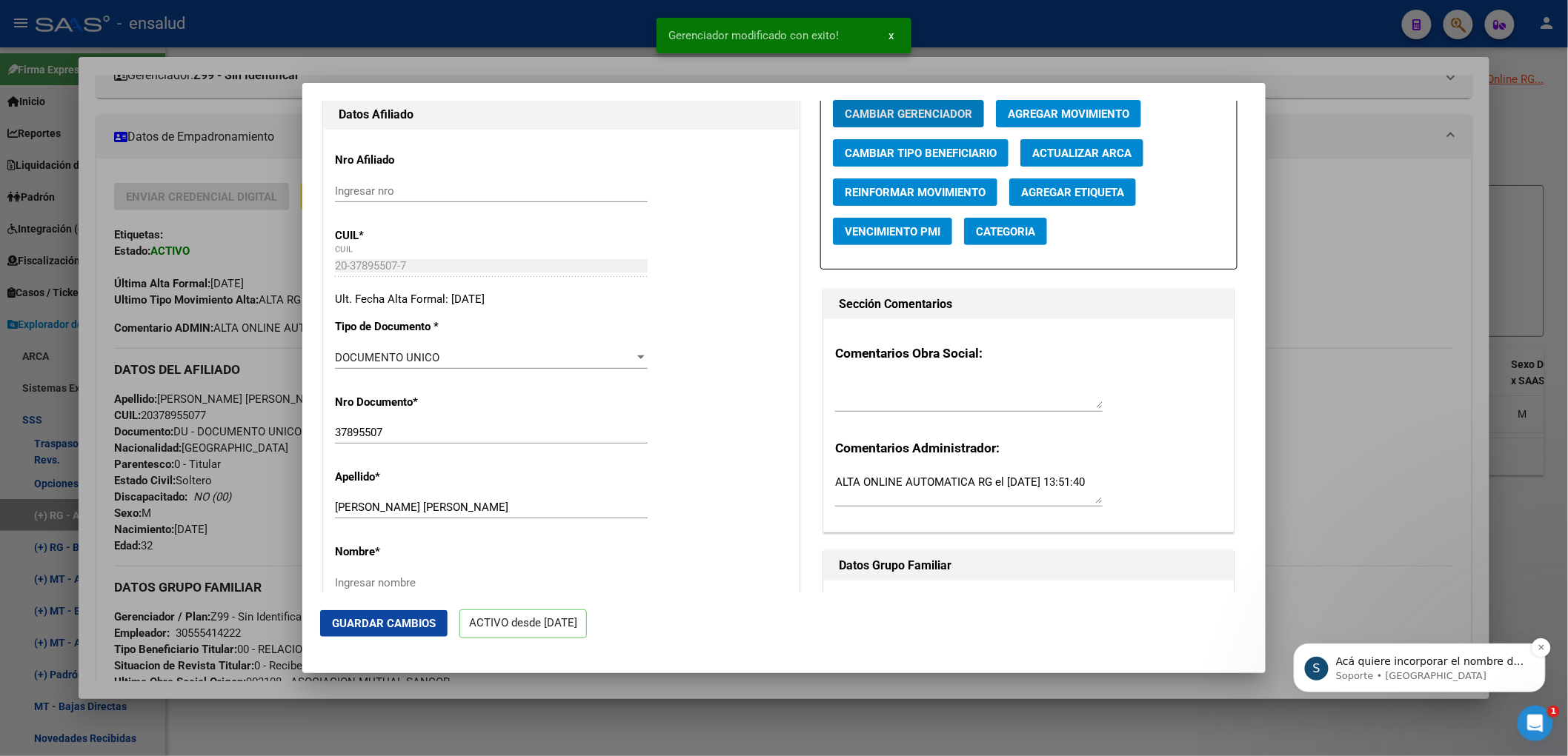
click at [1446, 663] on p "Acá quiere incorporar el nombre de la empresa?" at bounding box center [1430, 662] width 191 height 15
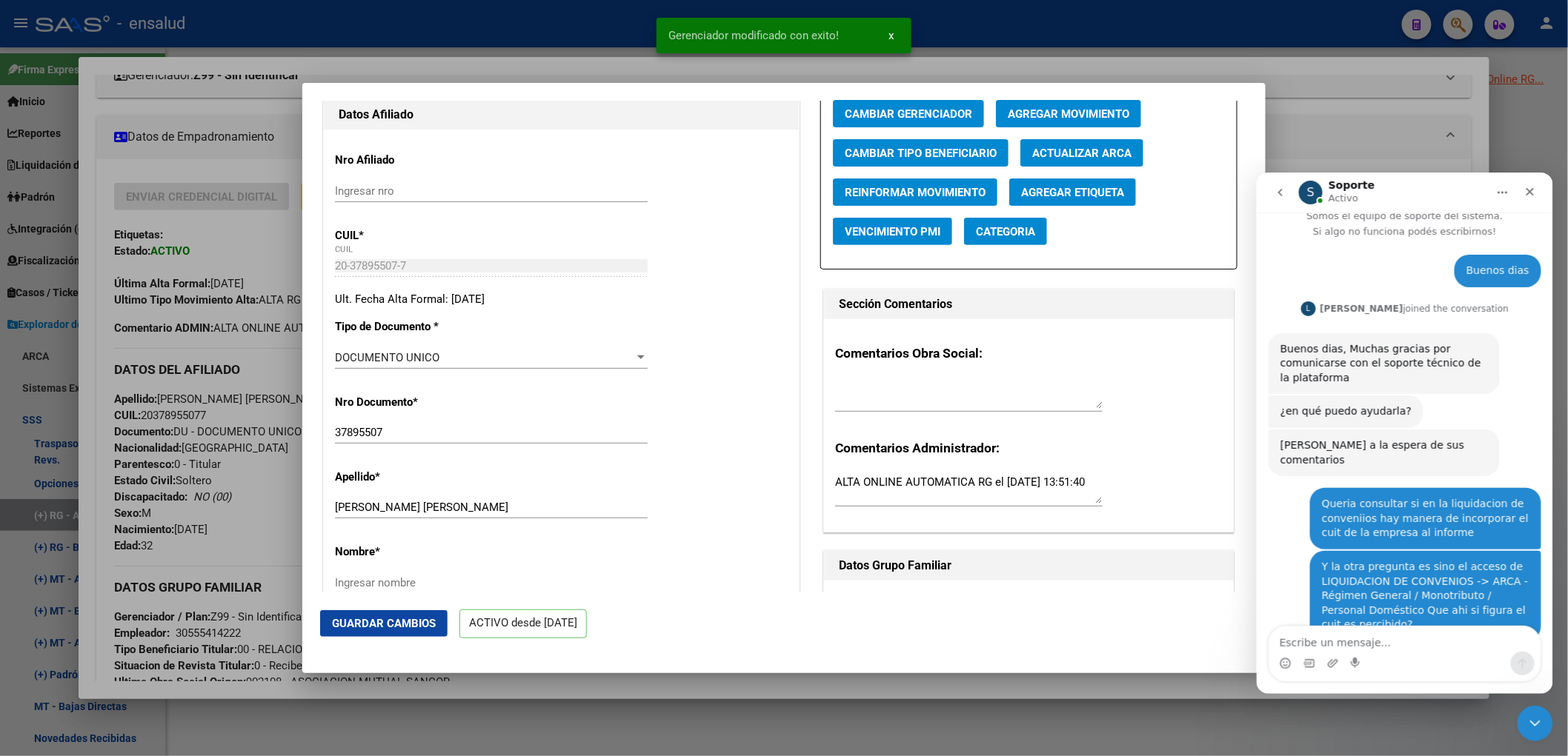
scroll to position [256, 0]
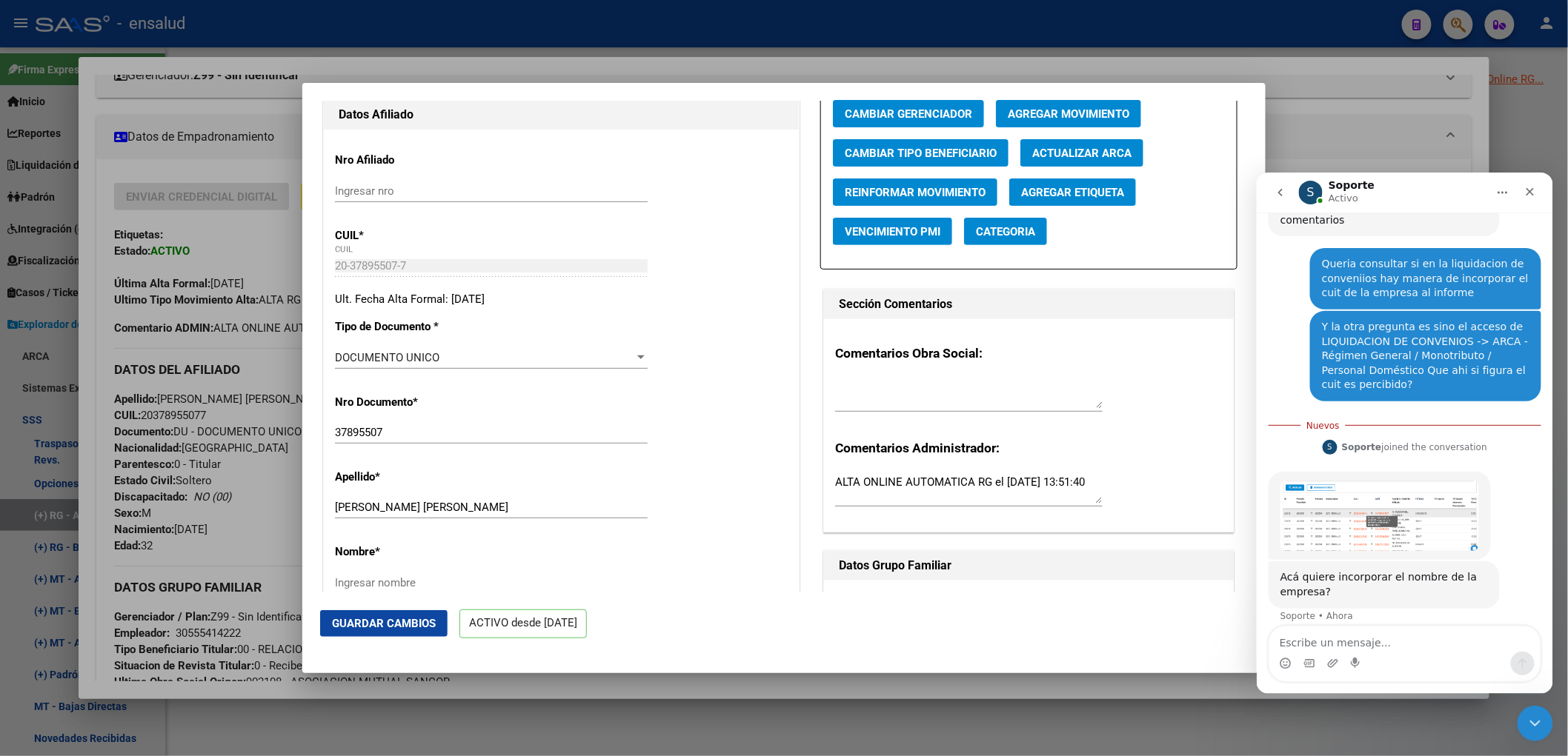
click at [1347, 531] on img "Soporte dice…" at bounding box center [1379, 515] width 199 height 71
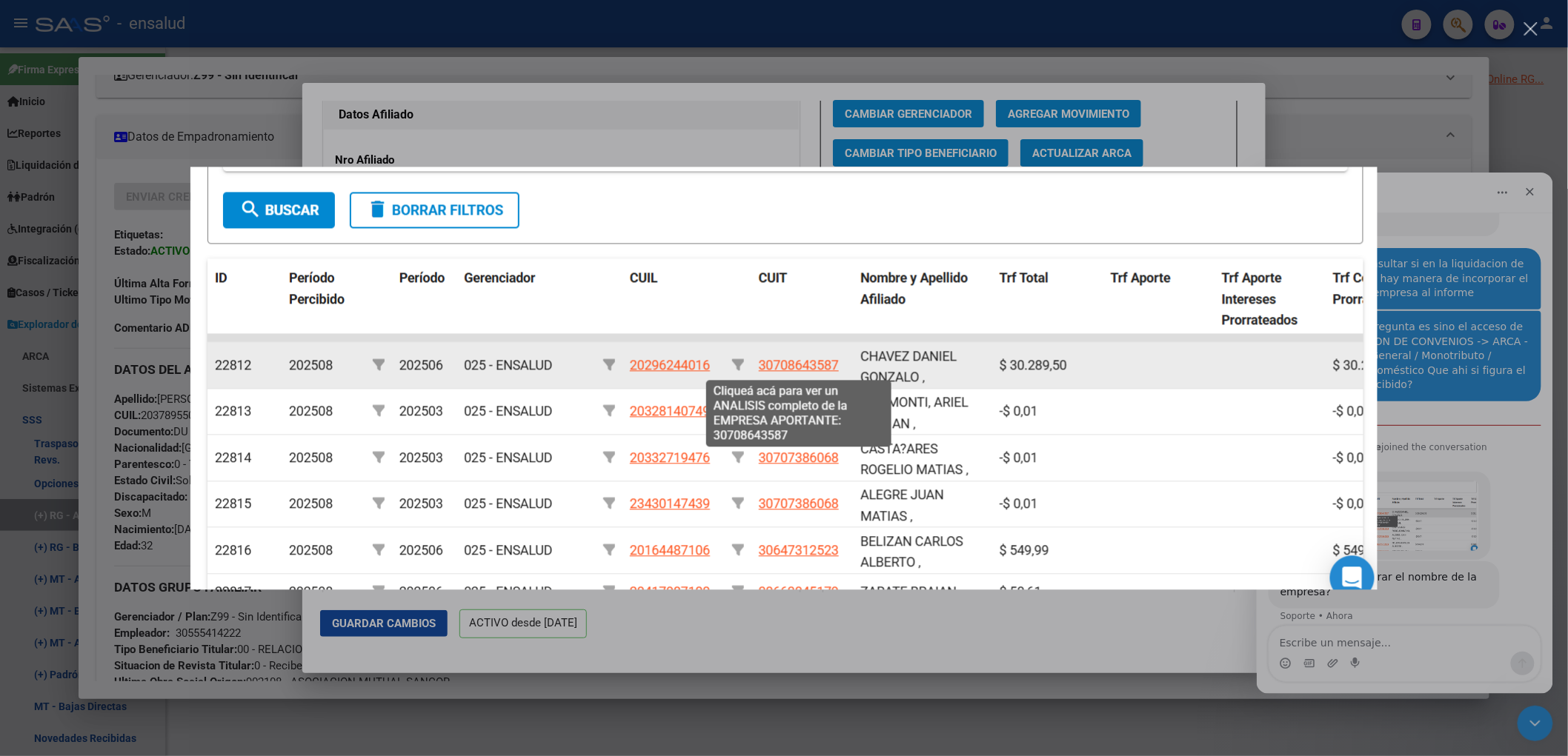
click at [1440, 638] on div "Intercom Messenger" at bounding box center [784, 378] width 1568 height 756
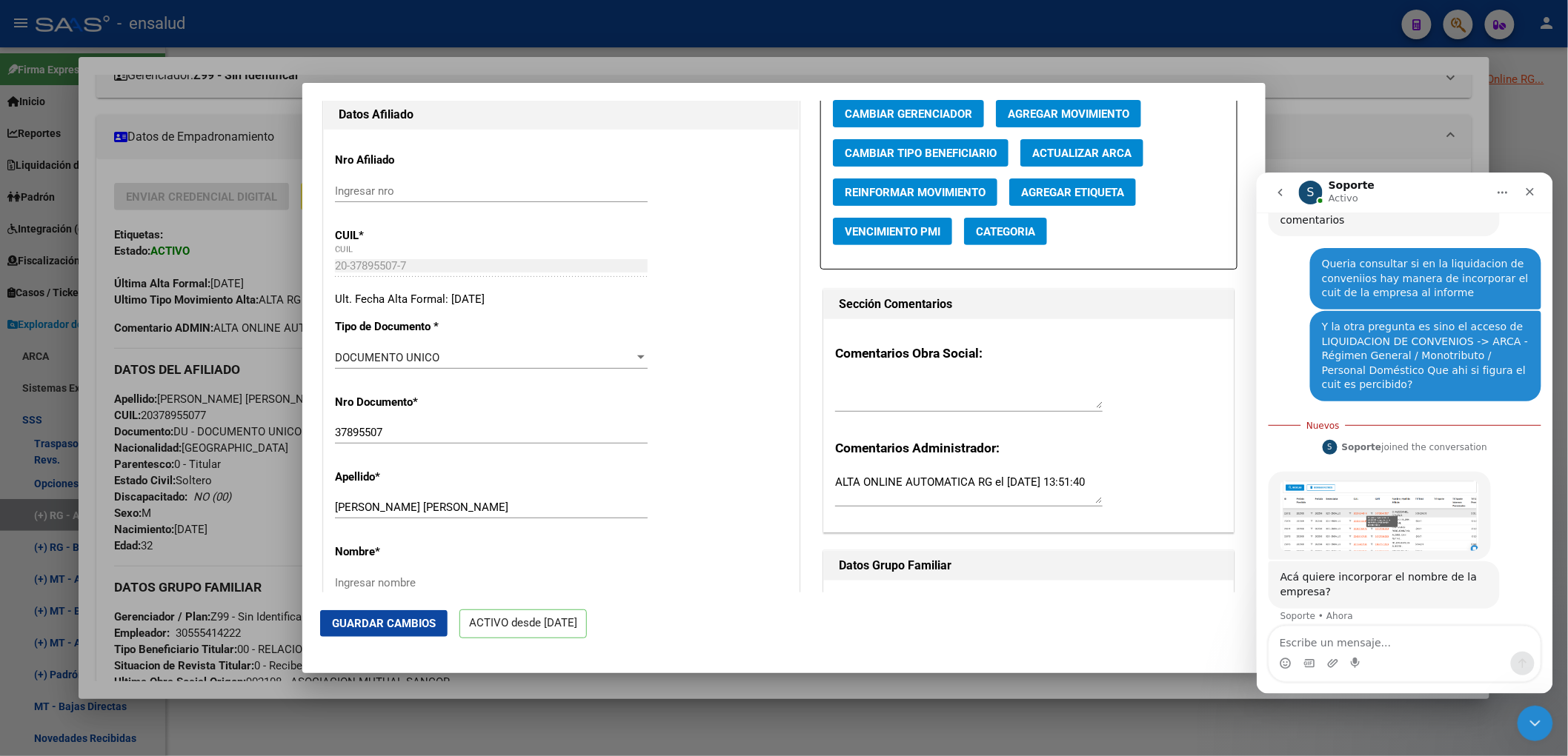
click at [409, 629] on span "Guardar Cambios" at bounding box center [384, 623] width 104 height 13
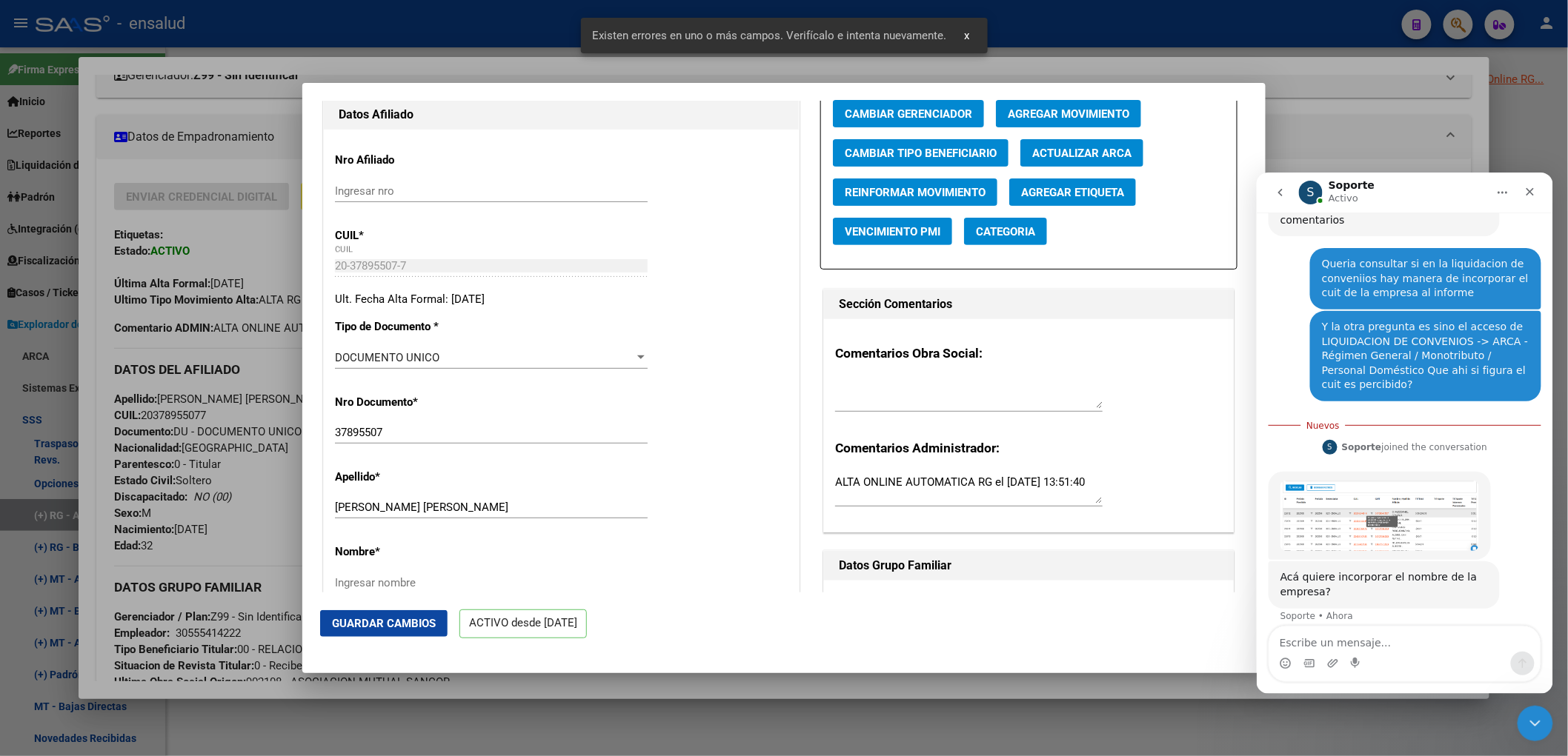
click at [589, 728] on div at bounding box center [784, 378] width 1568 height 756
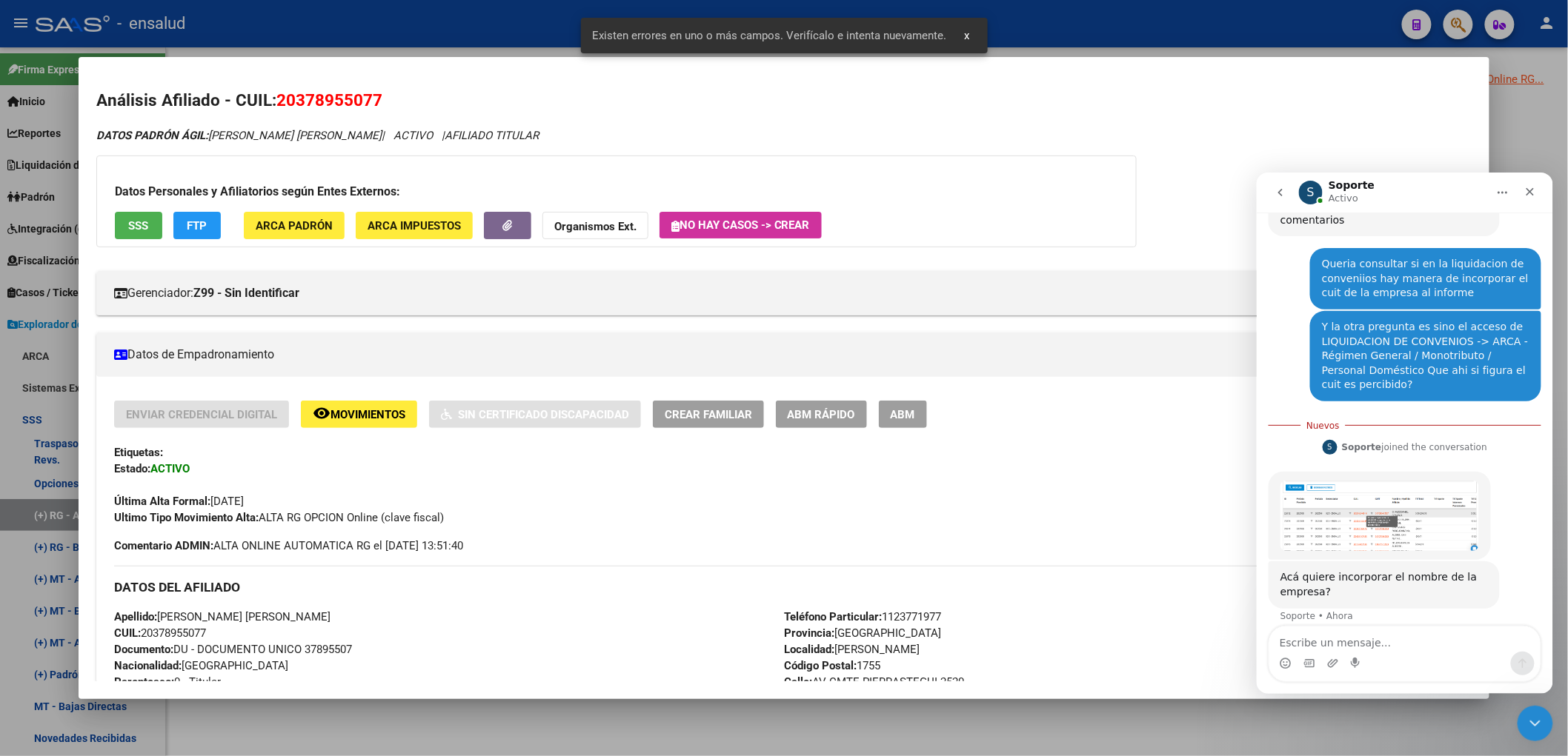
click at [561, 732] on div at bounding box center [784, 378] width 1568 height 756
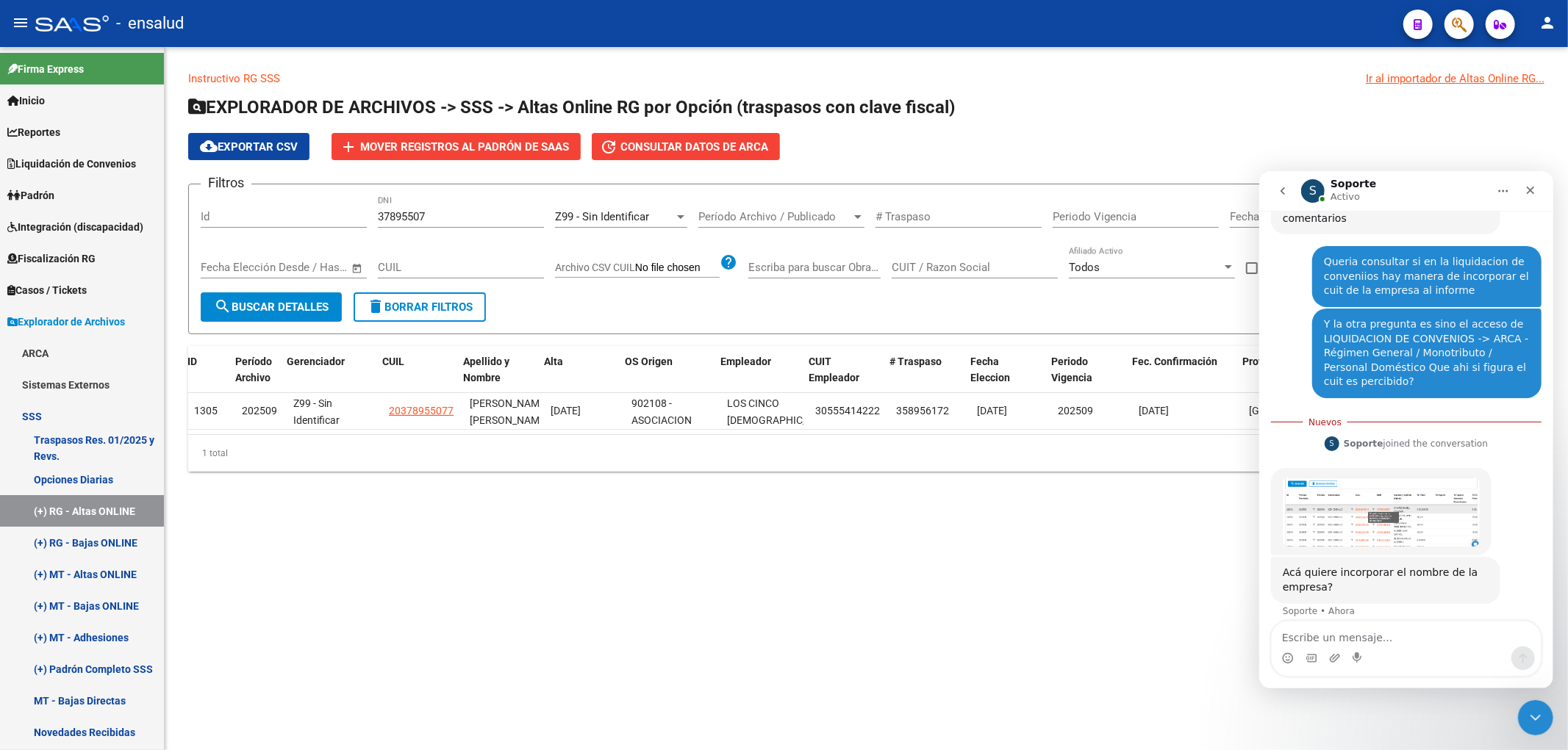
click at [460, 219] on input "37895507" at bounding box center [461, 217] width 166 height 13
click at [452, 216] on input "37895507" at bounding box center [461, 217] width 166 height 13
click at [414, 211] on input "37895507" at bounding box center [461, 217] width 166 height 13
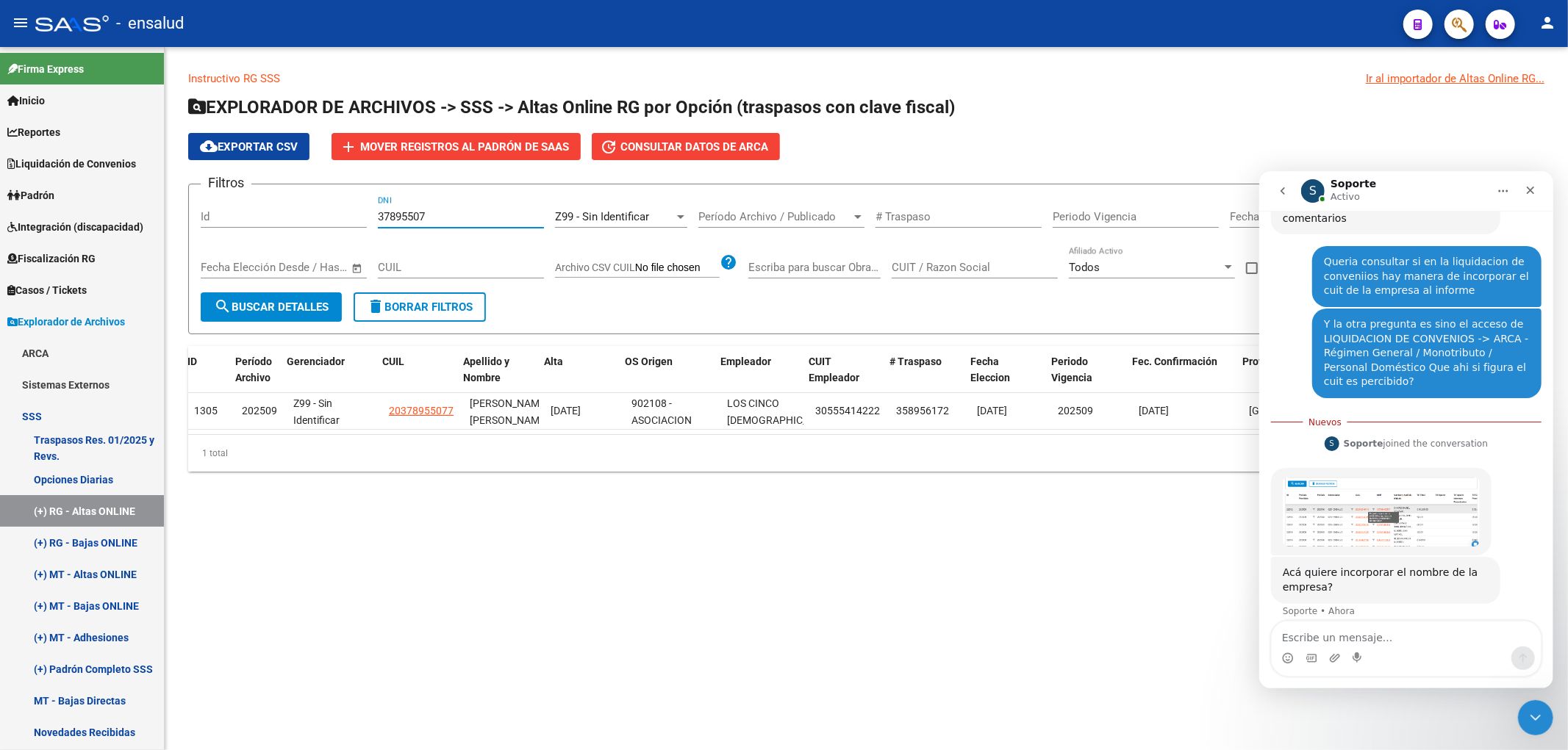
click at [283, 305] on span "search Buscar Detalles" at bounding box center [271, 307] width 114 height 13
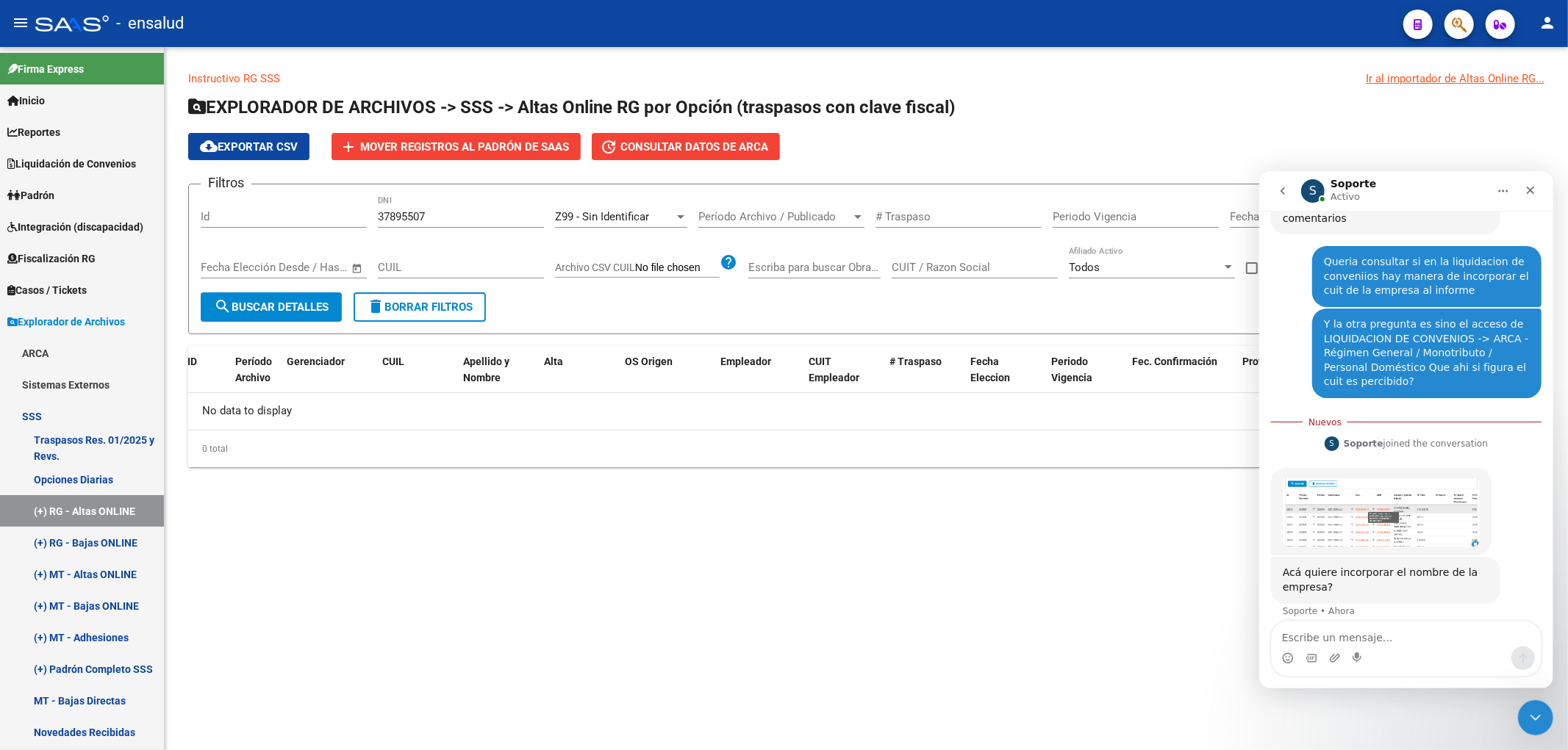
scroll to position [310, 0]
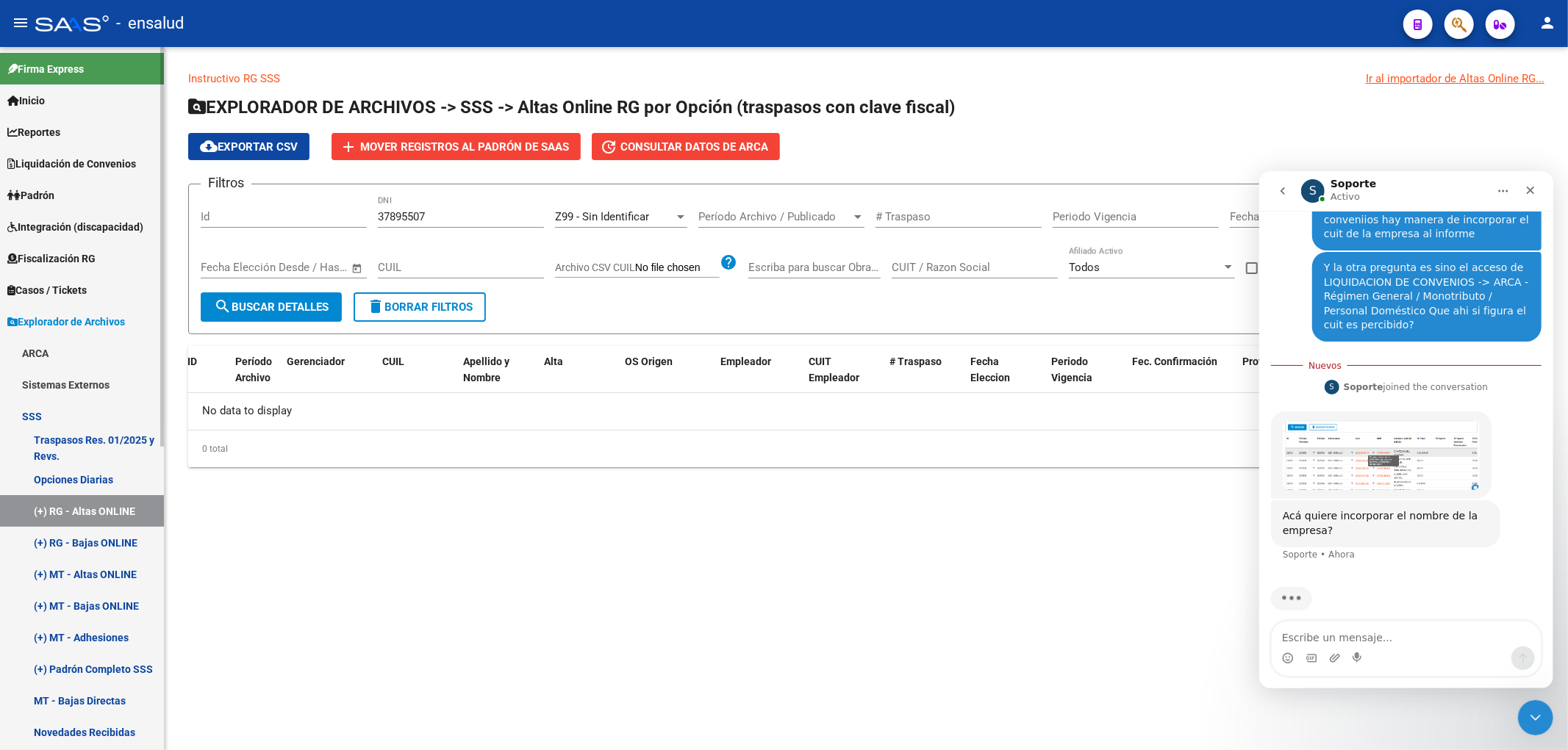
drag, startPoint x: 379, startPoint y: 546, endPoint x: 107, endPoint y: 345, distance: 338.2
click at [379, 546] on mat-sidenav-content "Instructivo RG SSS Ir al importador de Altas Online RG... EXPLORADOR DE ARCHIVO…" at bounding box center [866, 398] width 1403 height 703
click at [55, 169] on span "Liquidación de Convenios" at bounding box center [71, 164] width 128 height 17
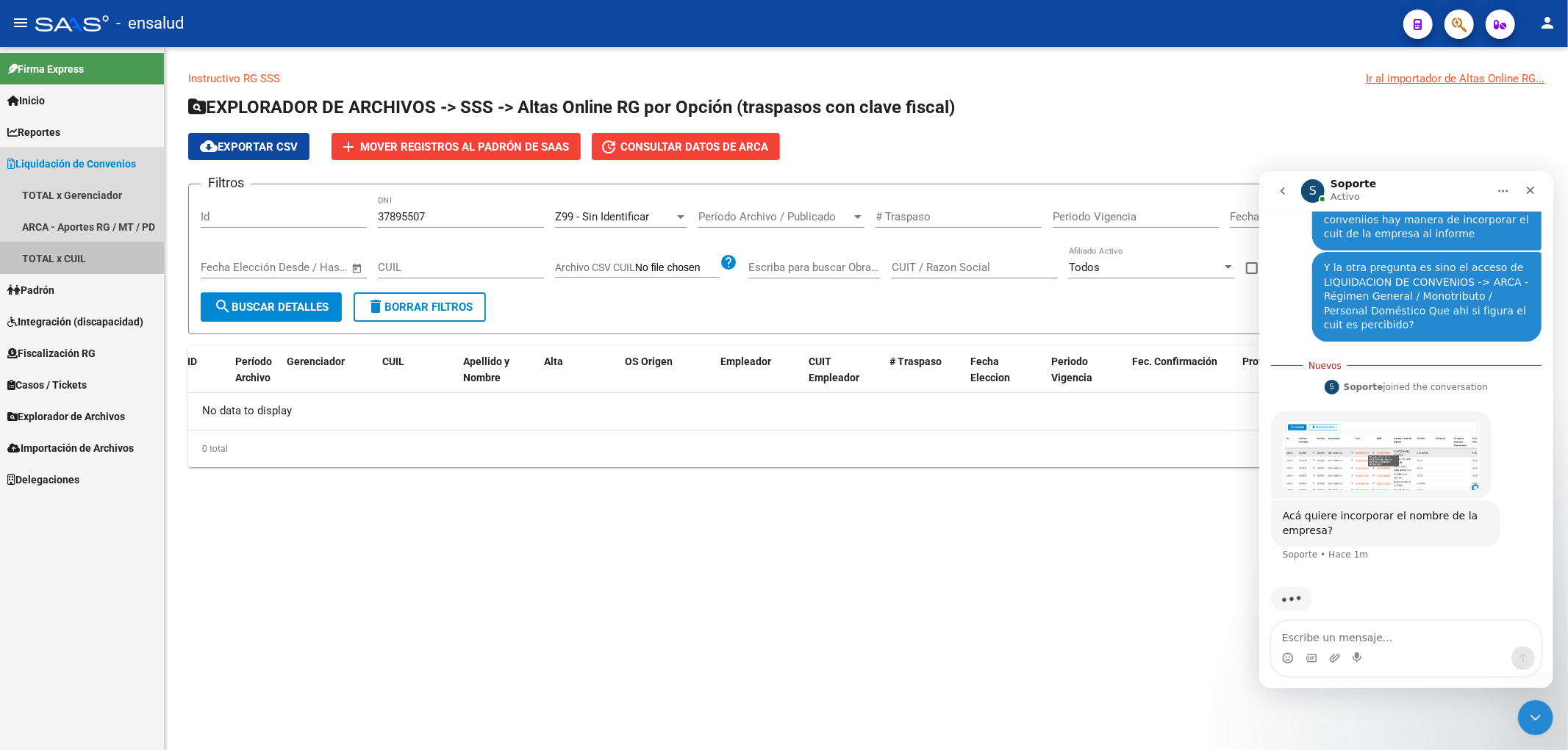
click at [53, 258] on link "TOTAL x CUIL" at bounding box center [82, 258] width 164 height 31
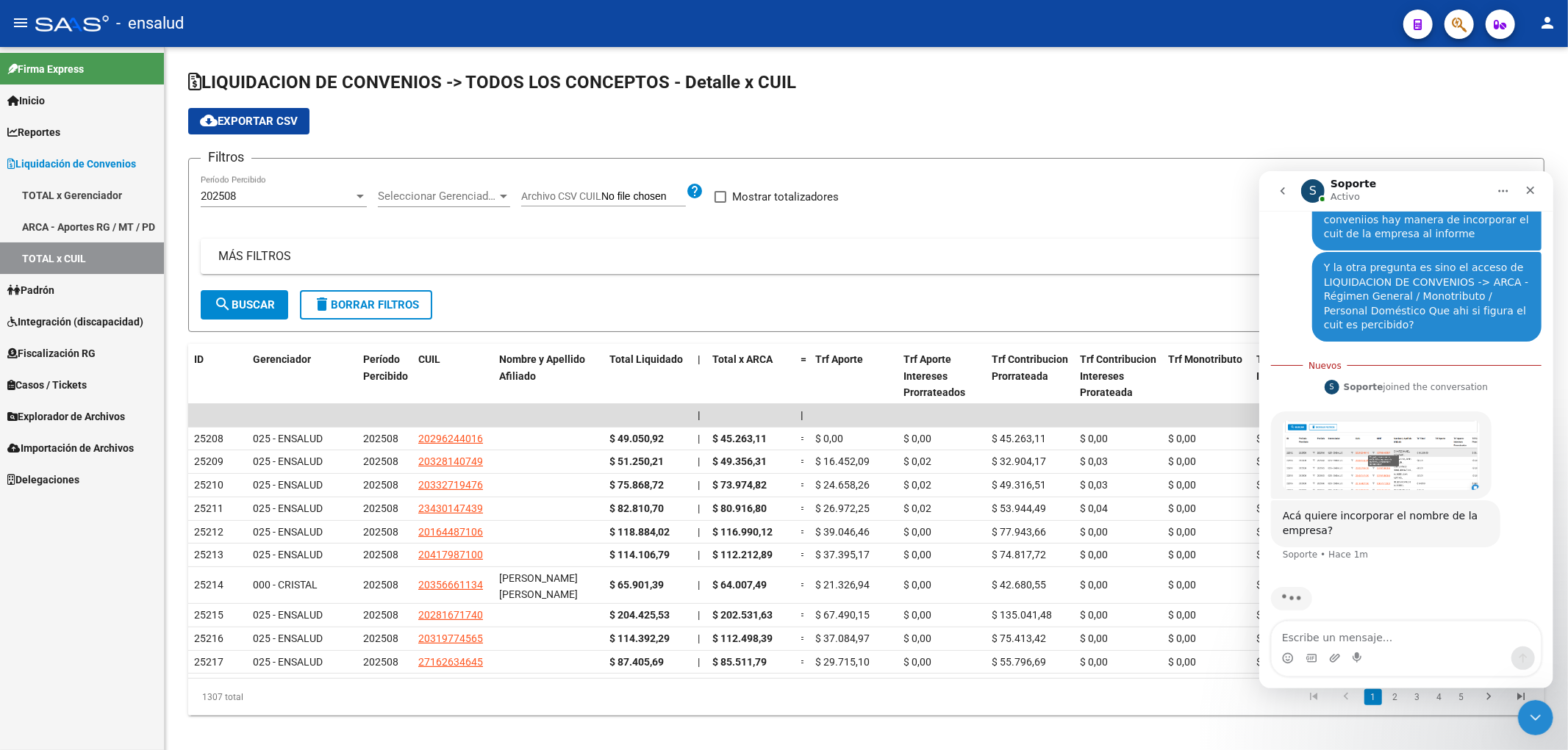
scroll to position [307, 0]
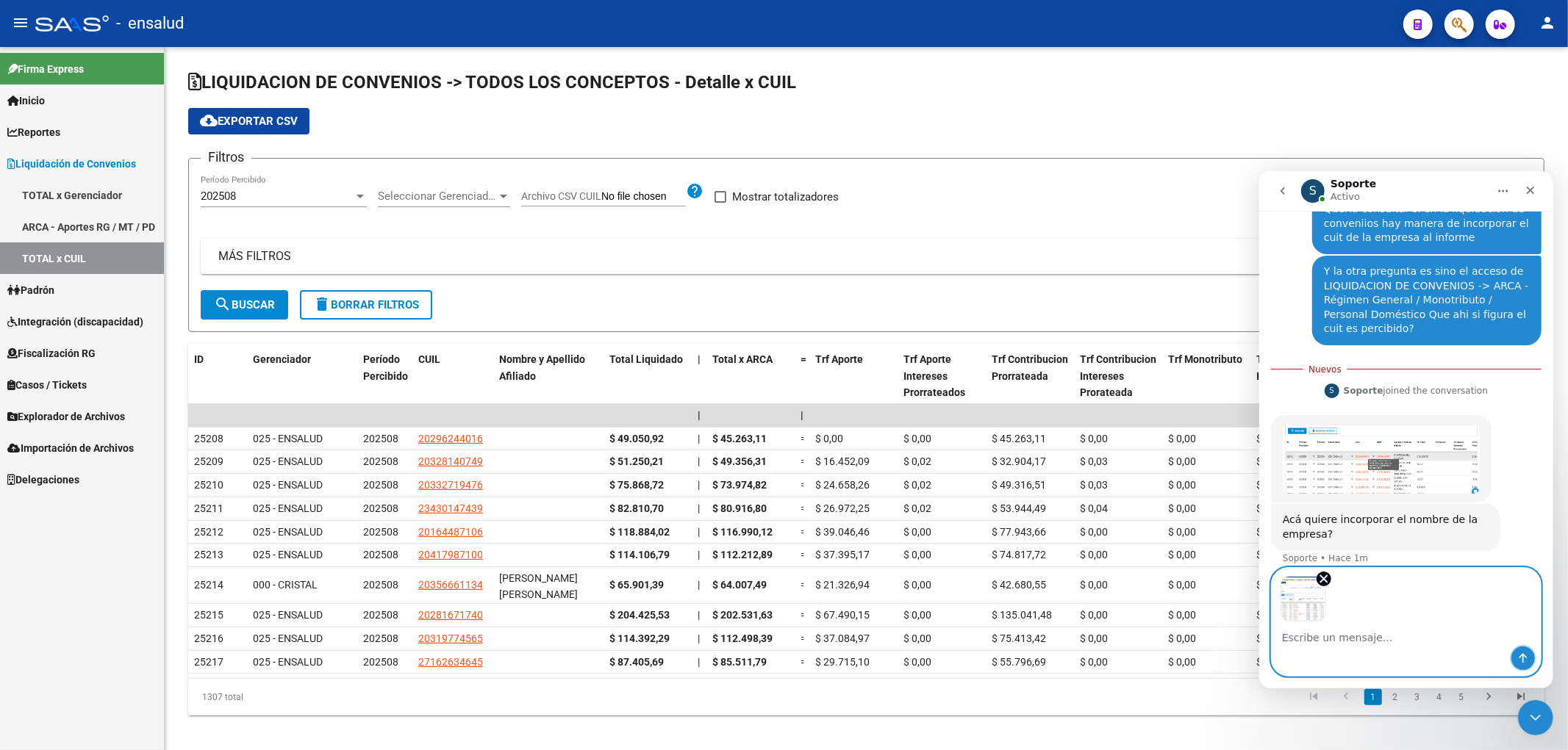
click at [1527, 657] on icon "Enviar un mensaje…" at bounding box center [1522, 657] width 12 height 12
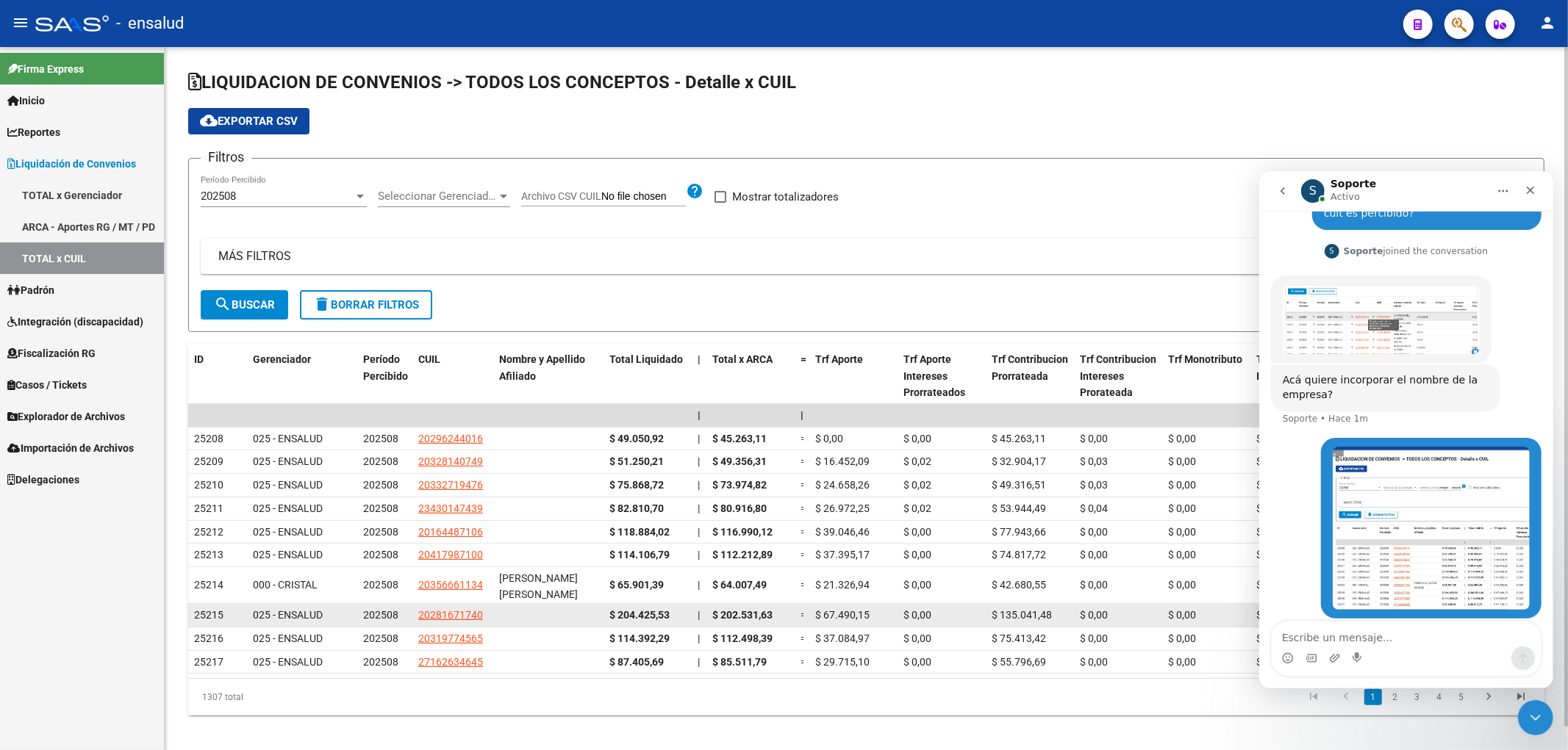
scroll to position [422, 0]
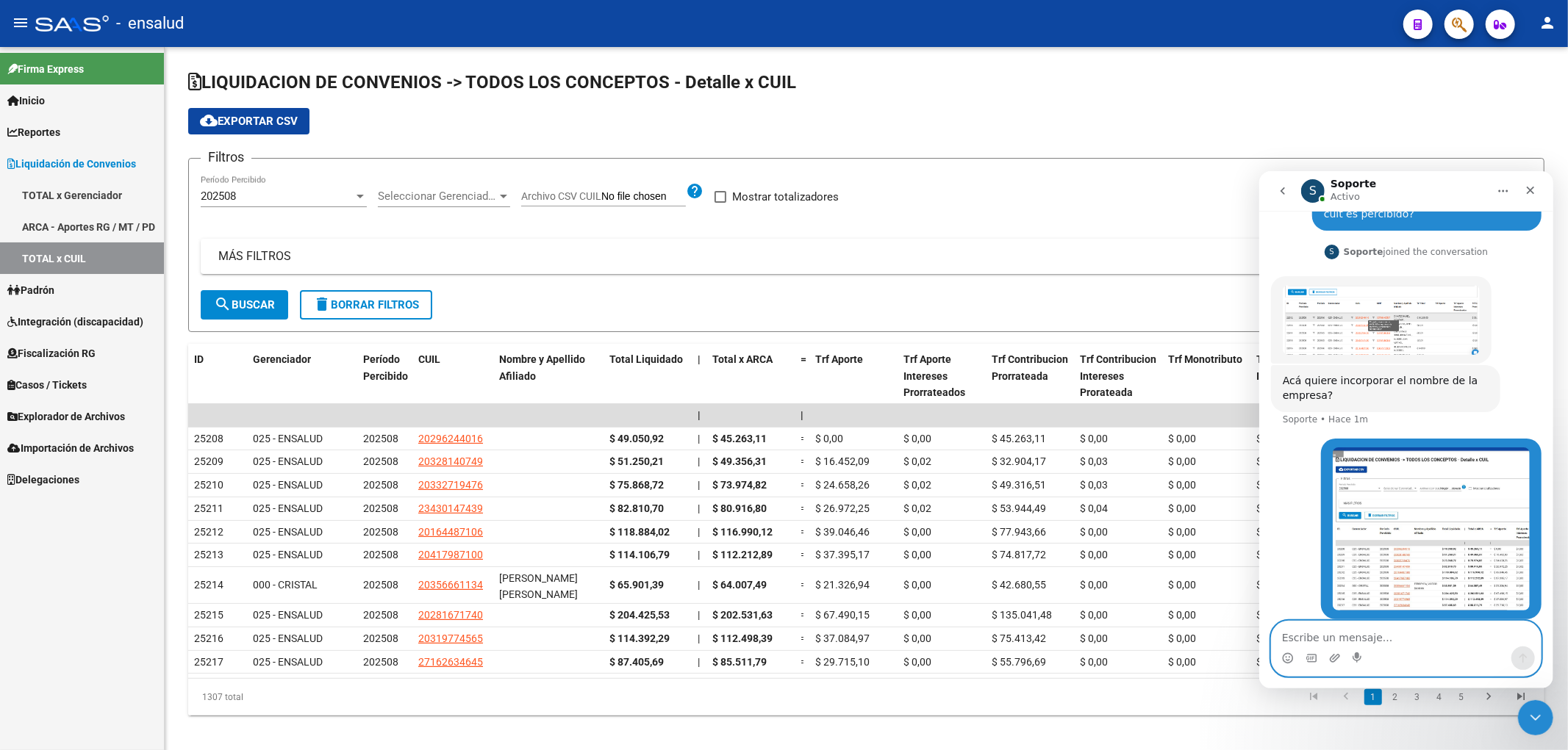
click at [1360, 638] on textarea "Escribe un mensaje..." at bounding box center [1406, 633] width 269 height 25
click at [1370, 317] on img "Soporte dice…" at bounding box center [1381, 319] width 197 height 70
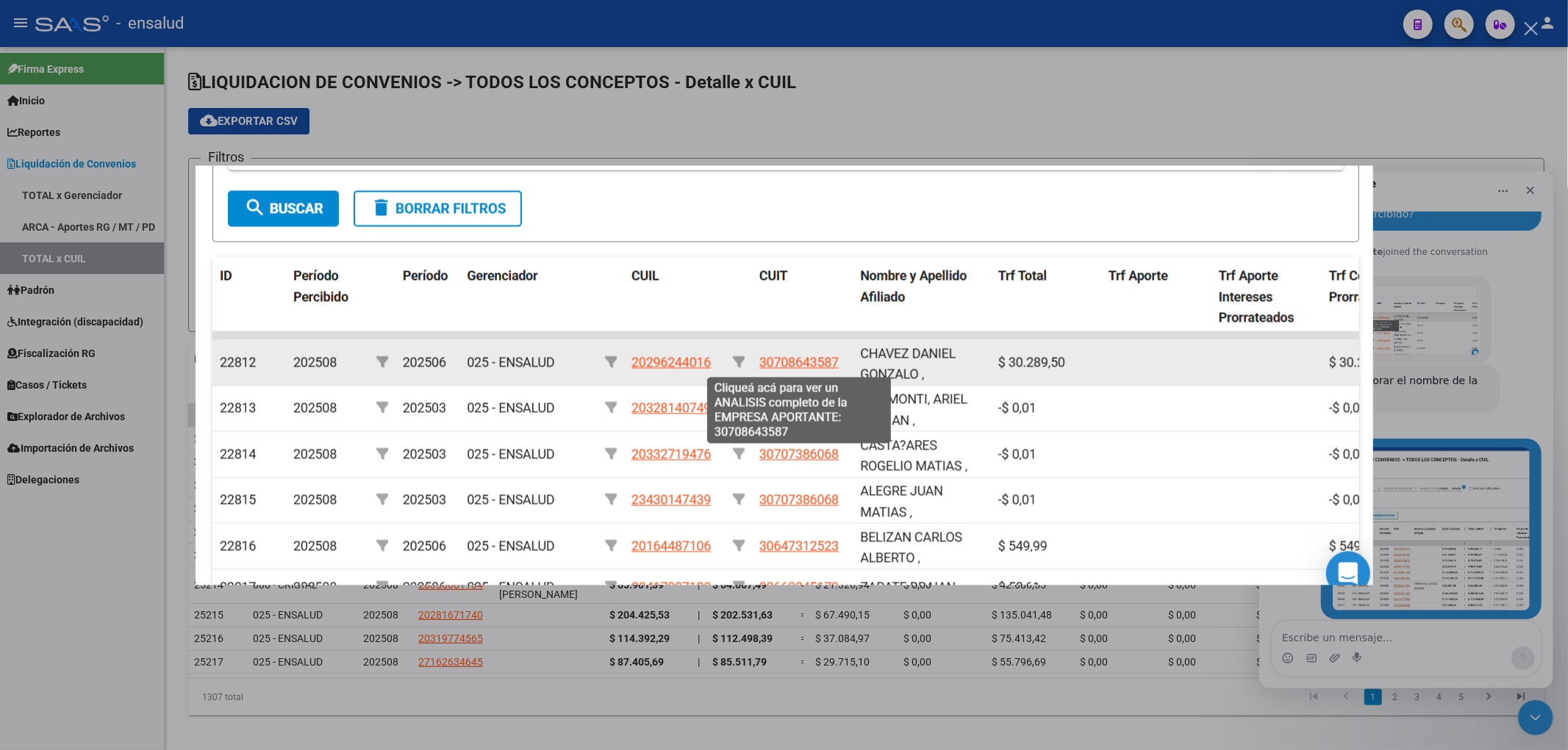
click at [644, 634] on div "Intercom Messenger" at bounding box center [784, 375] width 1568 height 750
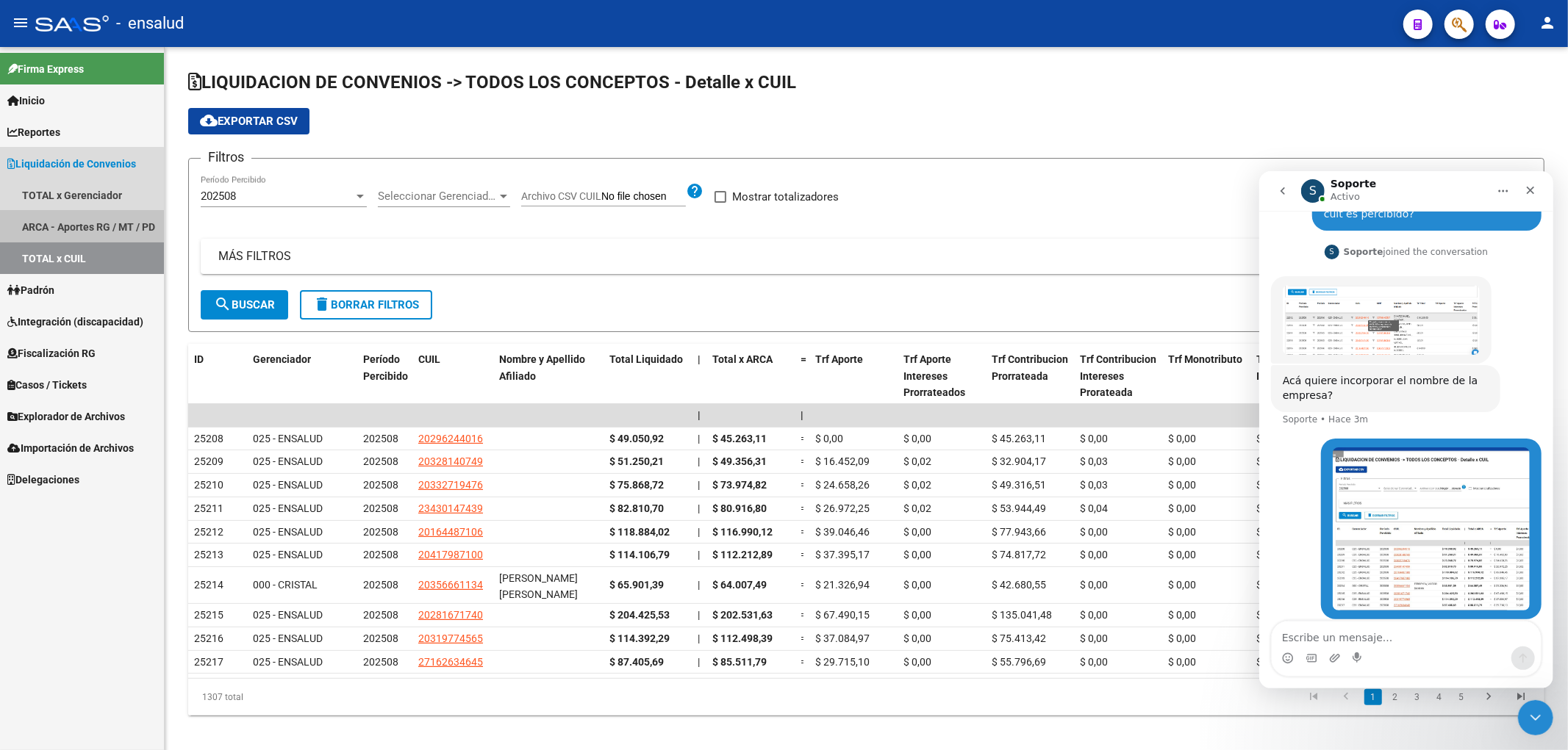
click at [31, 219] on link "ARCA - Aportes RG / MT / PD" at bounding box center [82, 227] width 164 height 31
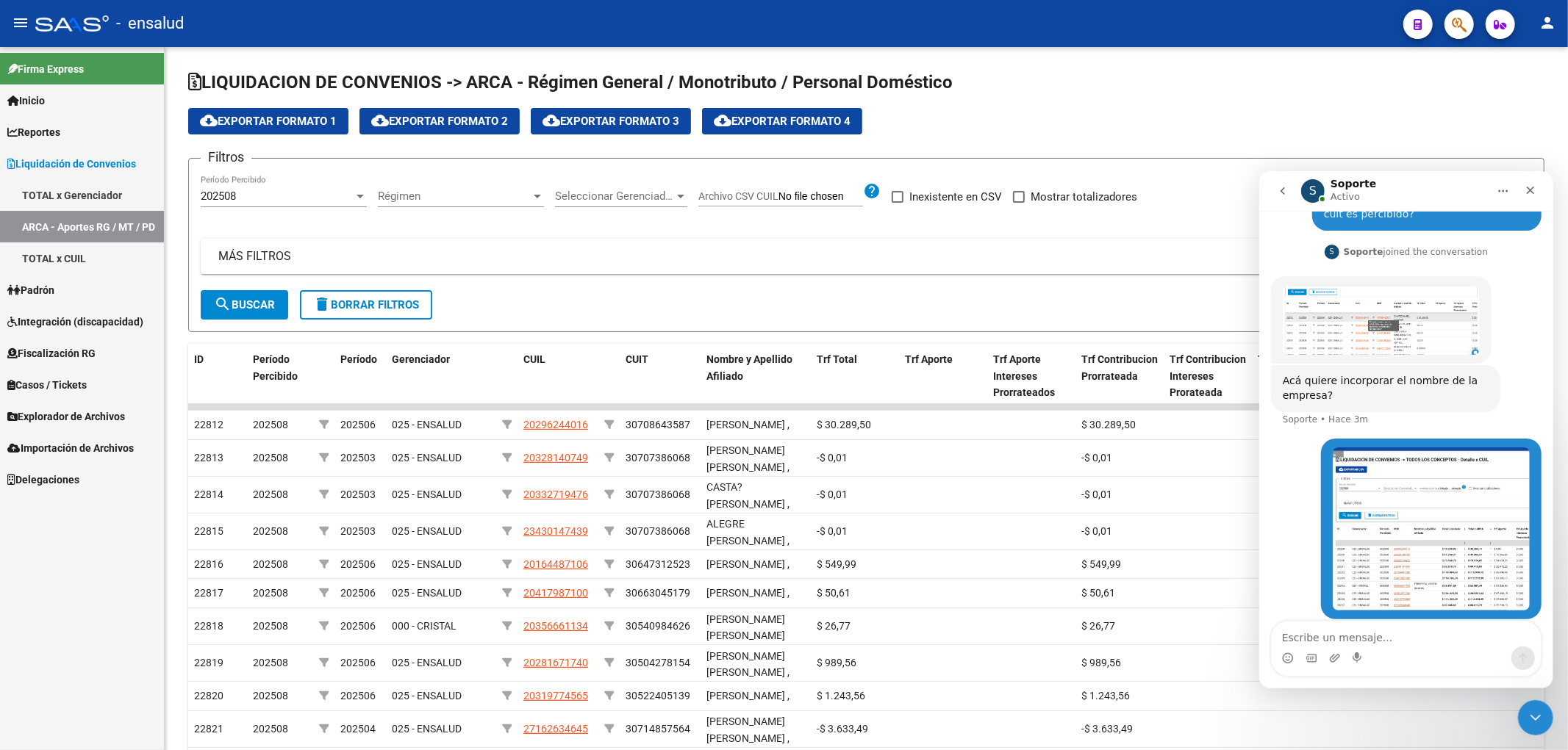
click at [1350, 317] on img "Soporte dice…" at bounding box center [1381, 319] width 197 height 70
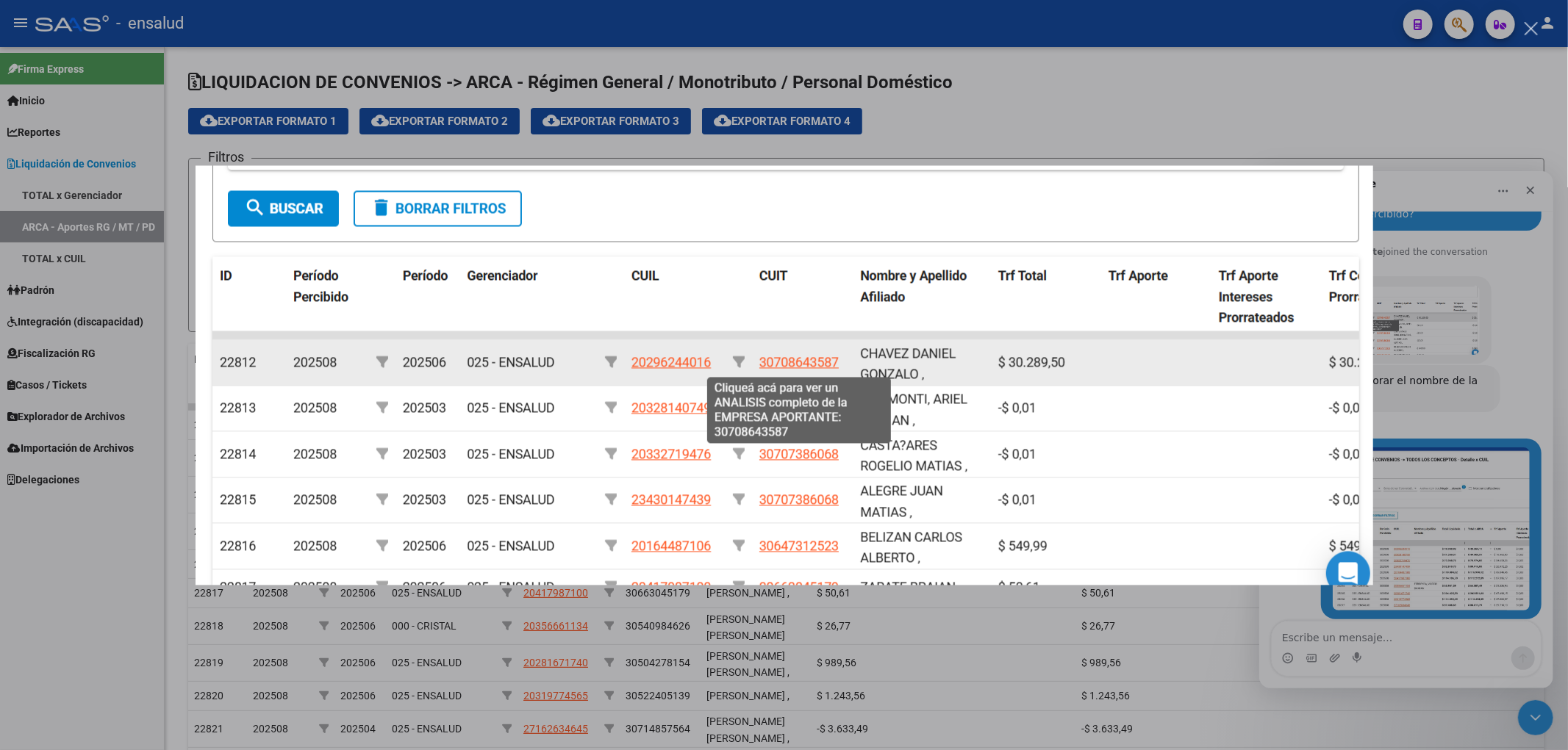
scroll to position [480, 0]
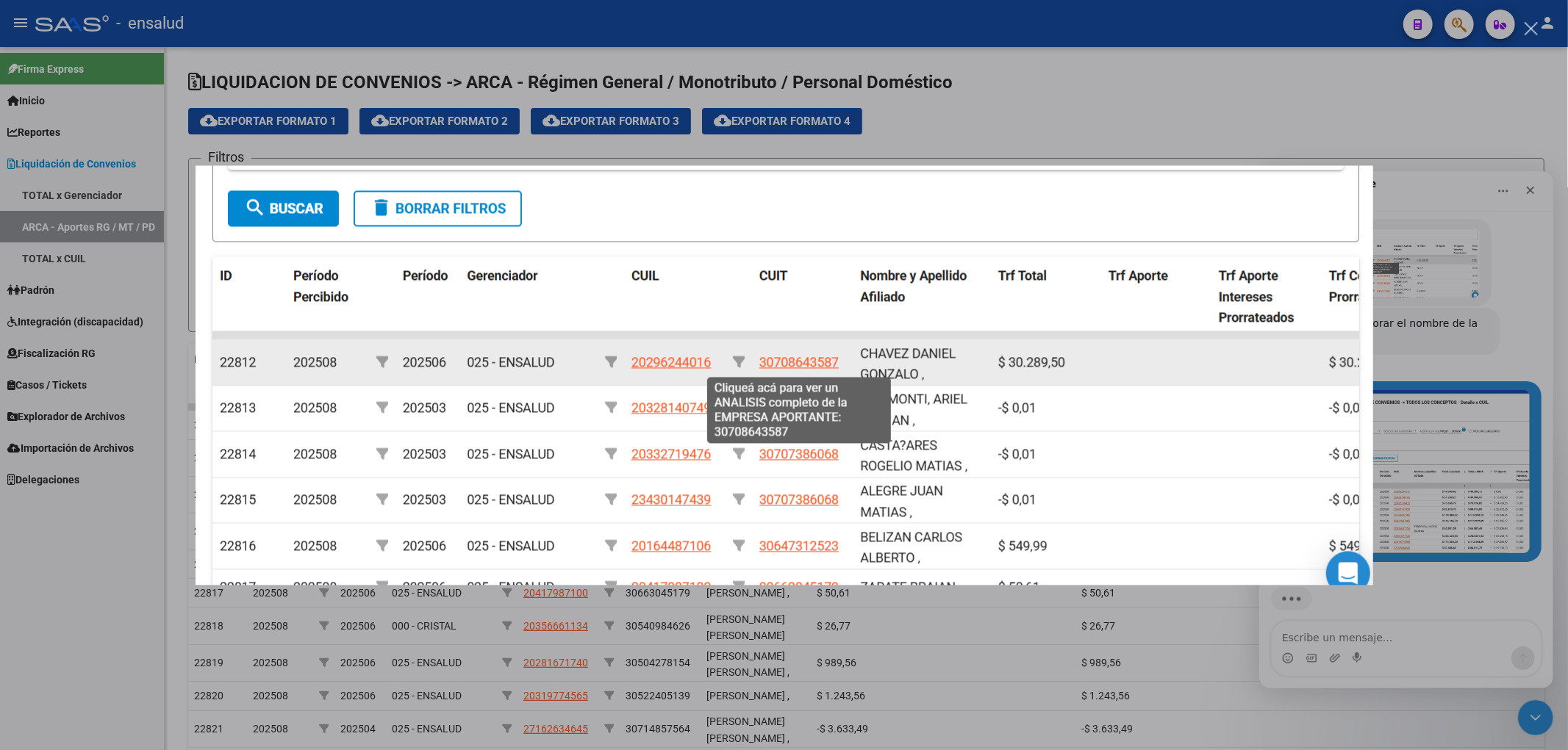
click at [1442, 598] on div "Intercom Messenger" at bounding box center [784, 375] width 1568 height 750
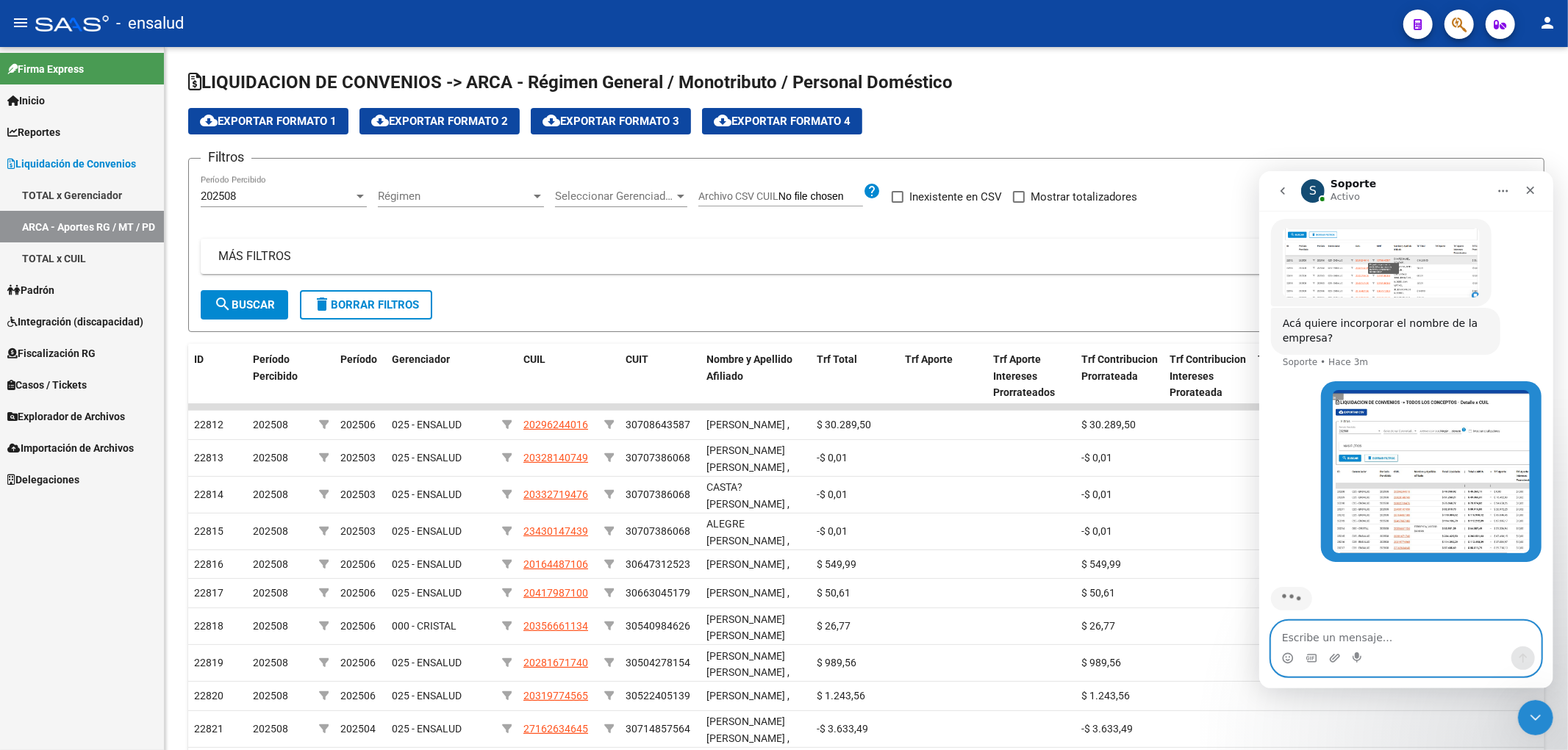
click at [1367, 642] on textarea "Escribe un mensaje..." at bounding box center [1406, 633] width 269 height 25
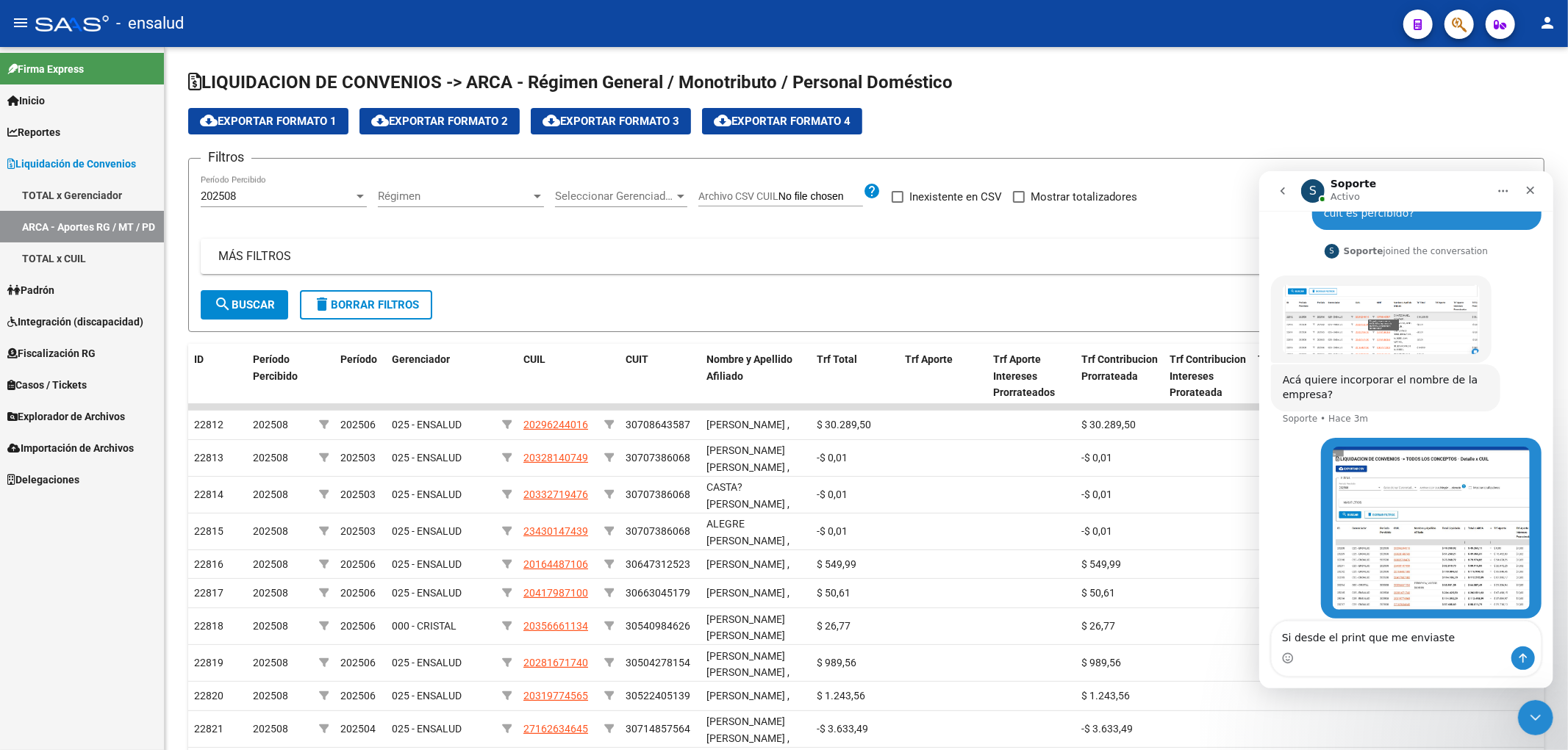
click at [1334, 327] on img "Soporte dice…" at bounding box center [1381, 319] width 197 height 70
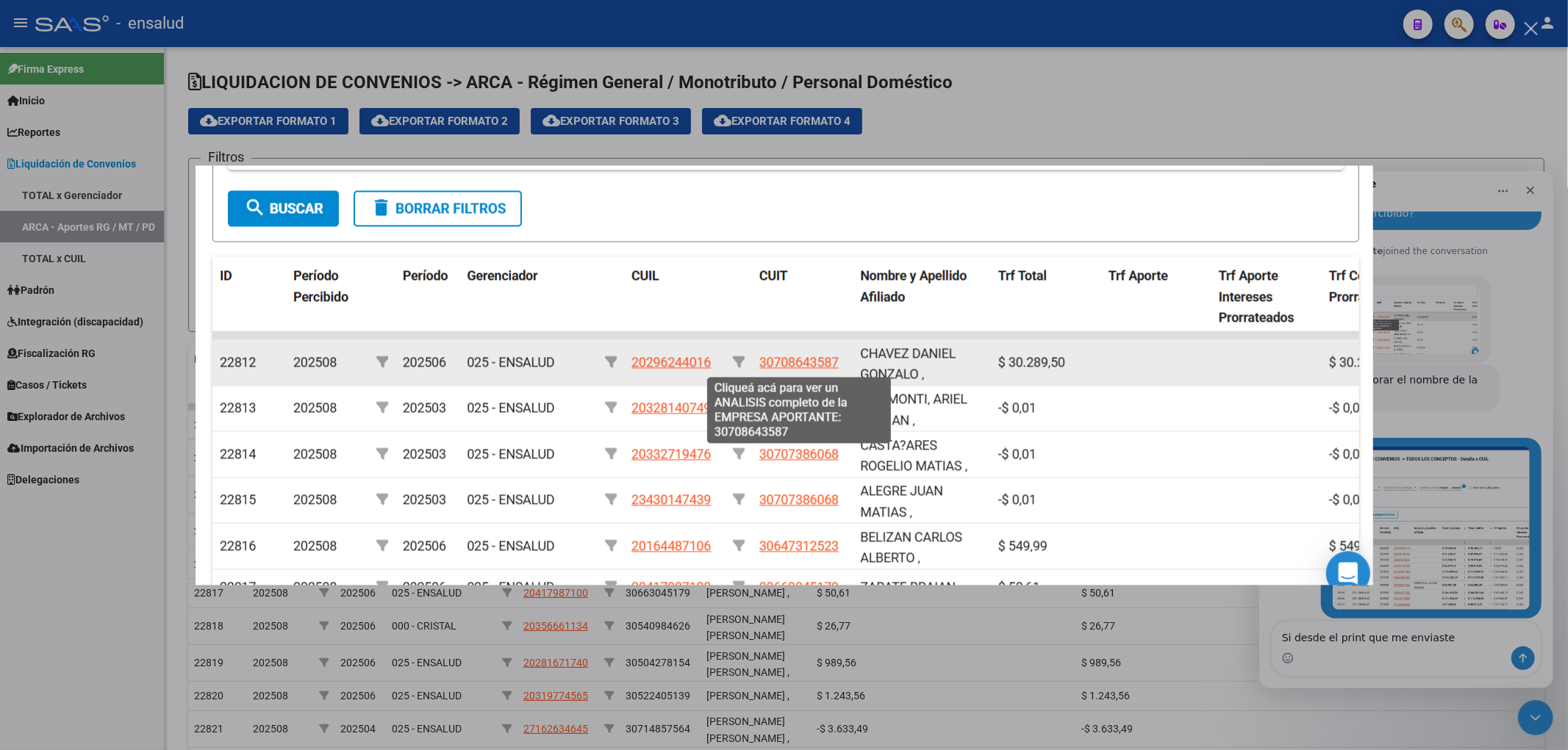
scroll to position [480, 0]
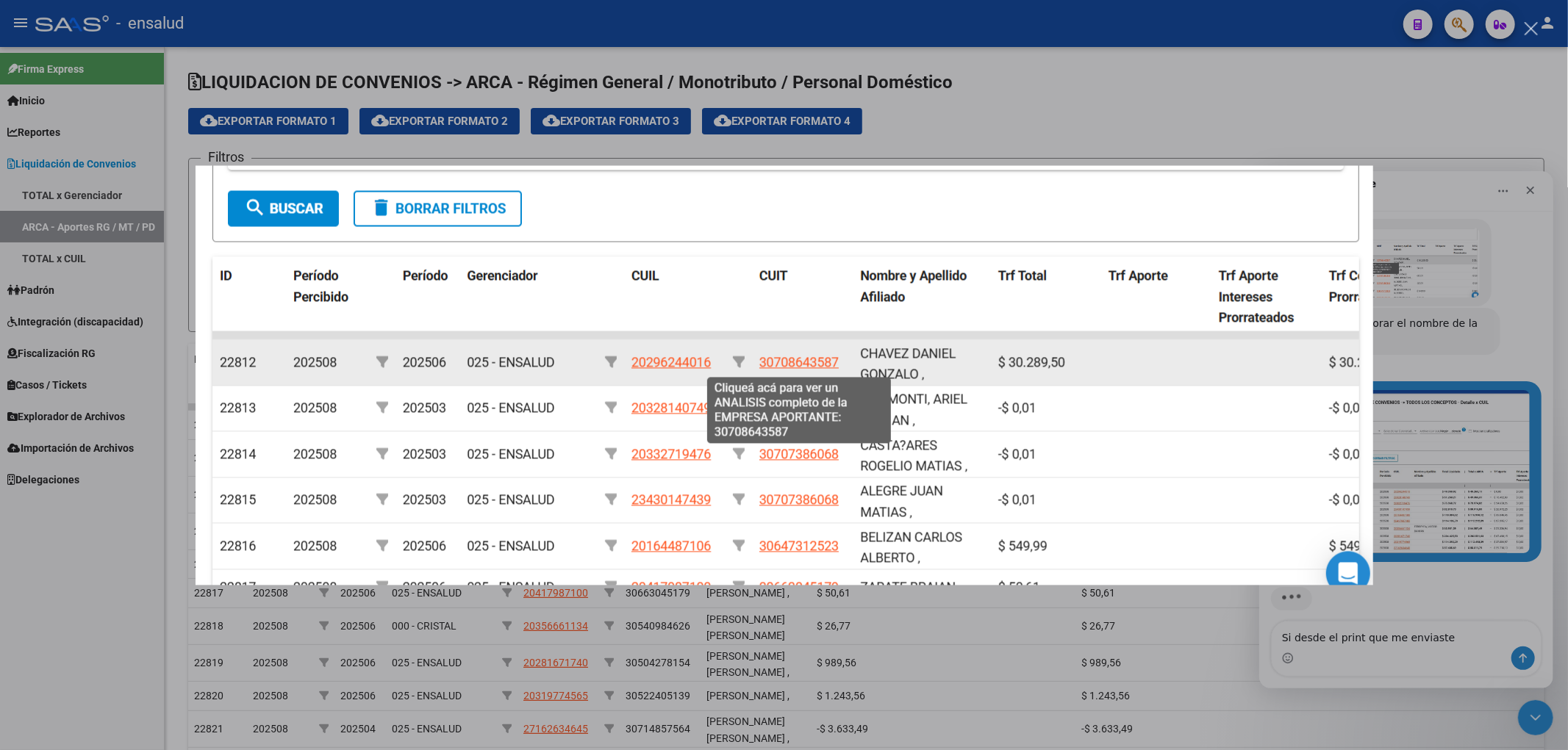
click at [1038, 656] on div "Intercom Messenger" at bounding box center [784, 375] width 1568 height 750
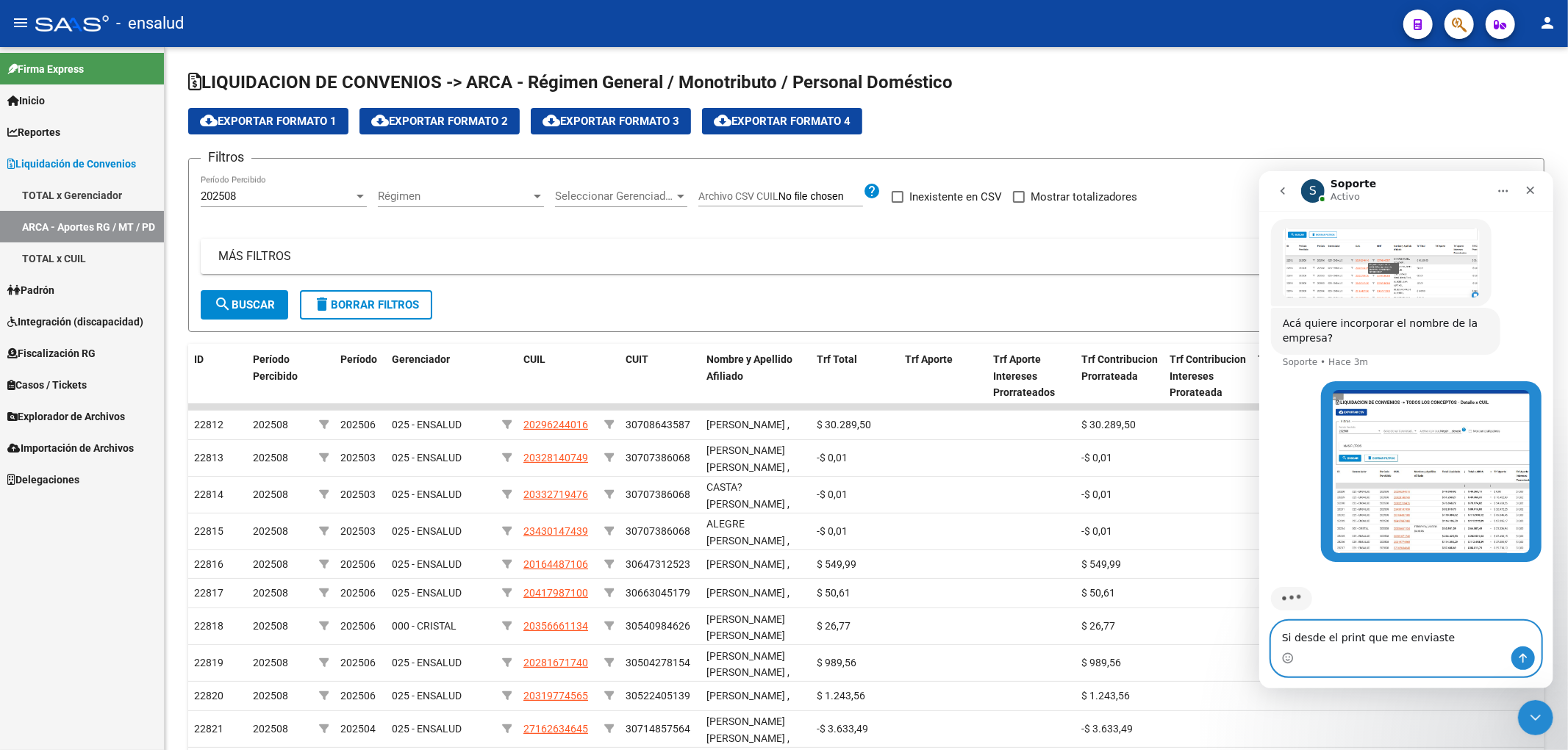
click at [1442, 638] on textarea "Si desde el print que me enviaste" at bounding box center [1406, 633] width 269 height 25
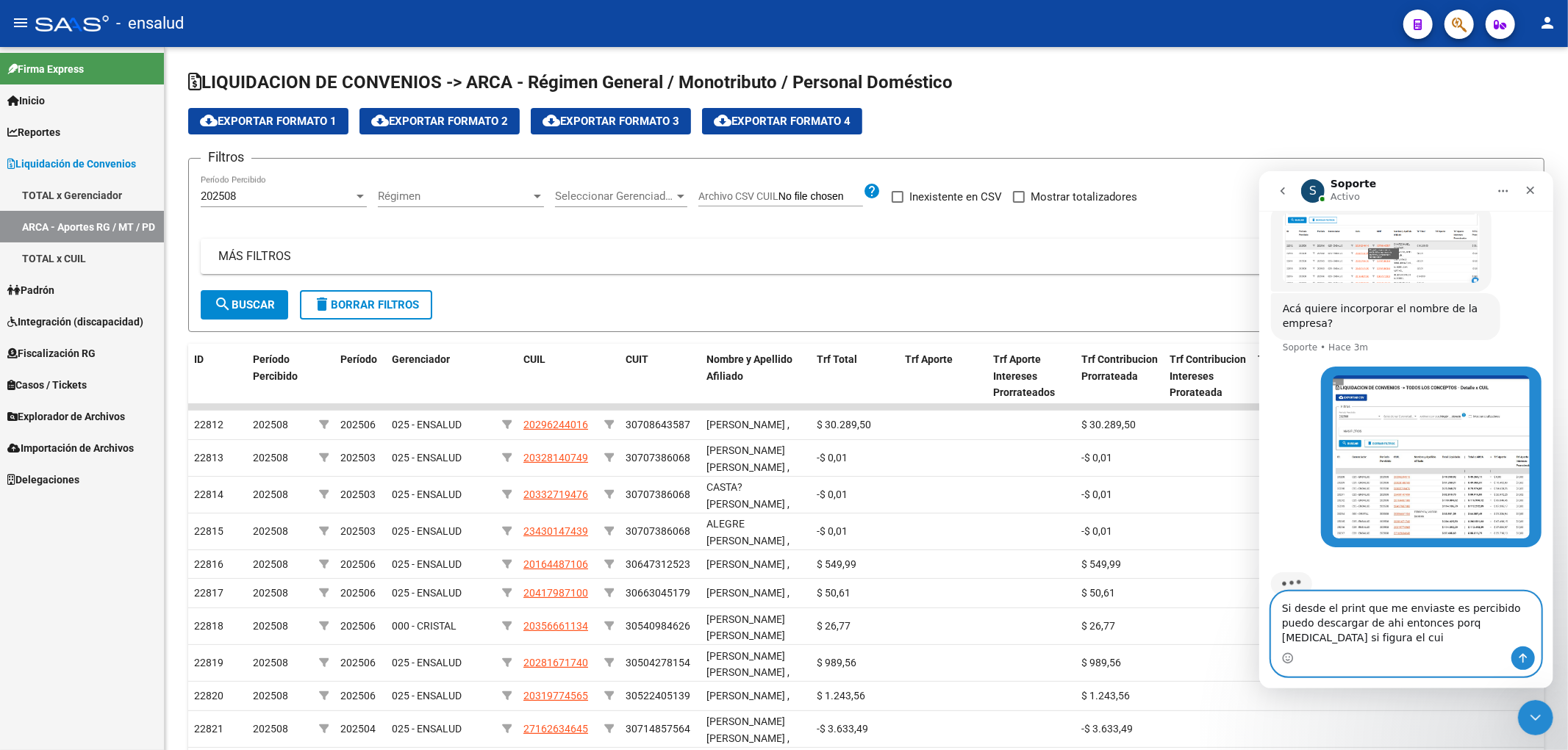
type textarea "Si desde el print que me enviaste es percibido puedo descargar de ahi entonces …"
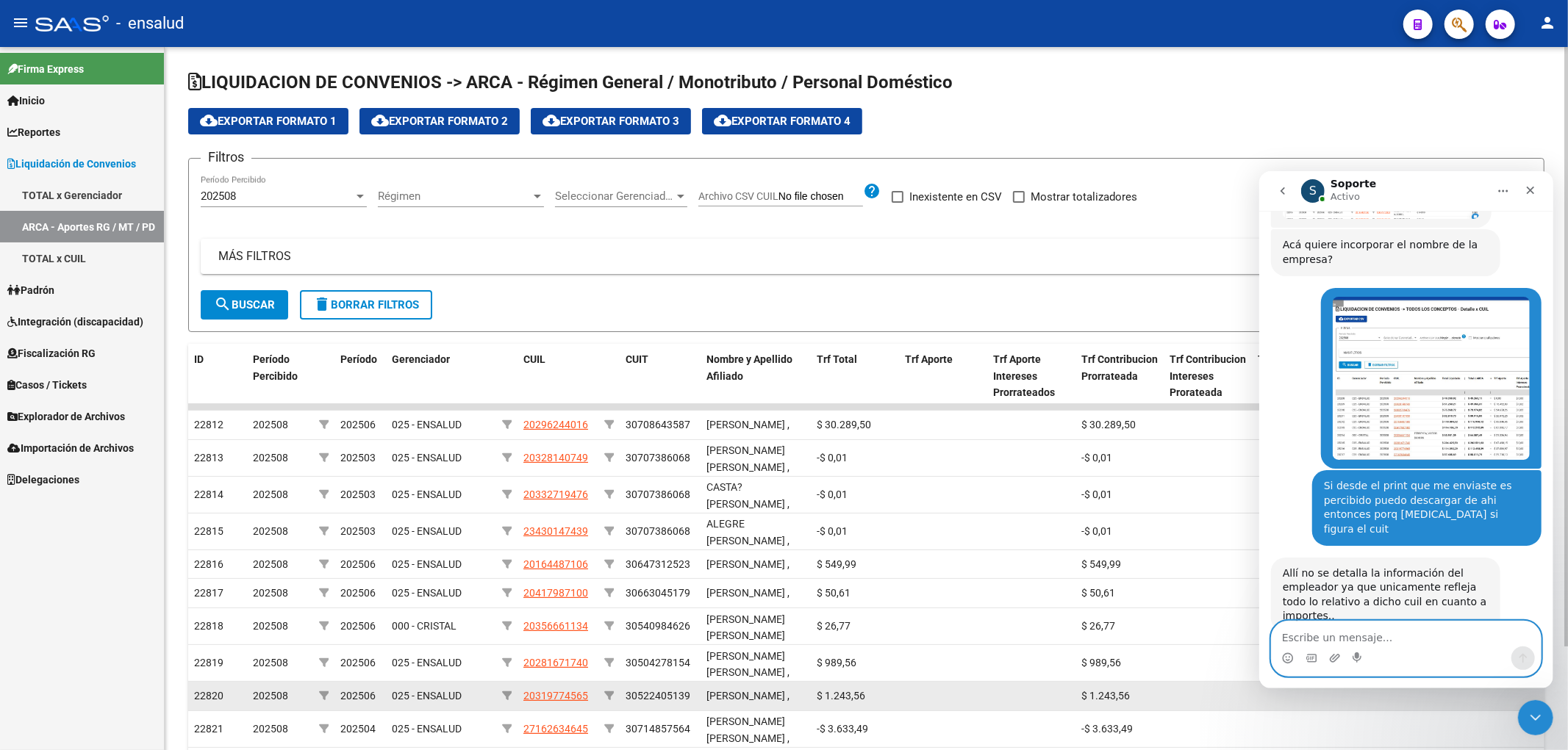
scroll to position [614, 0]
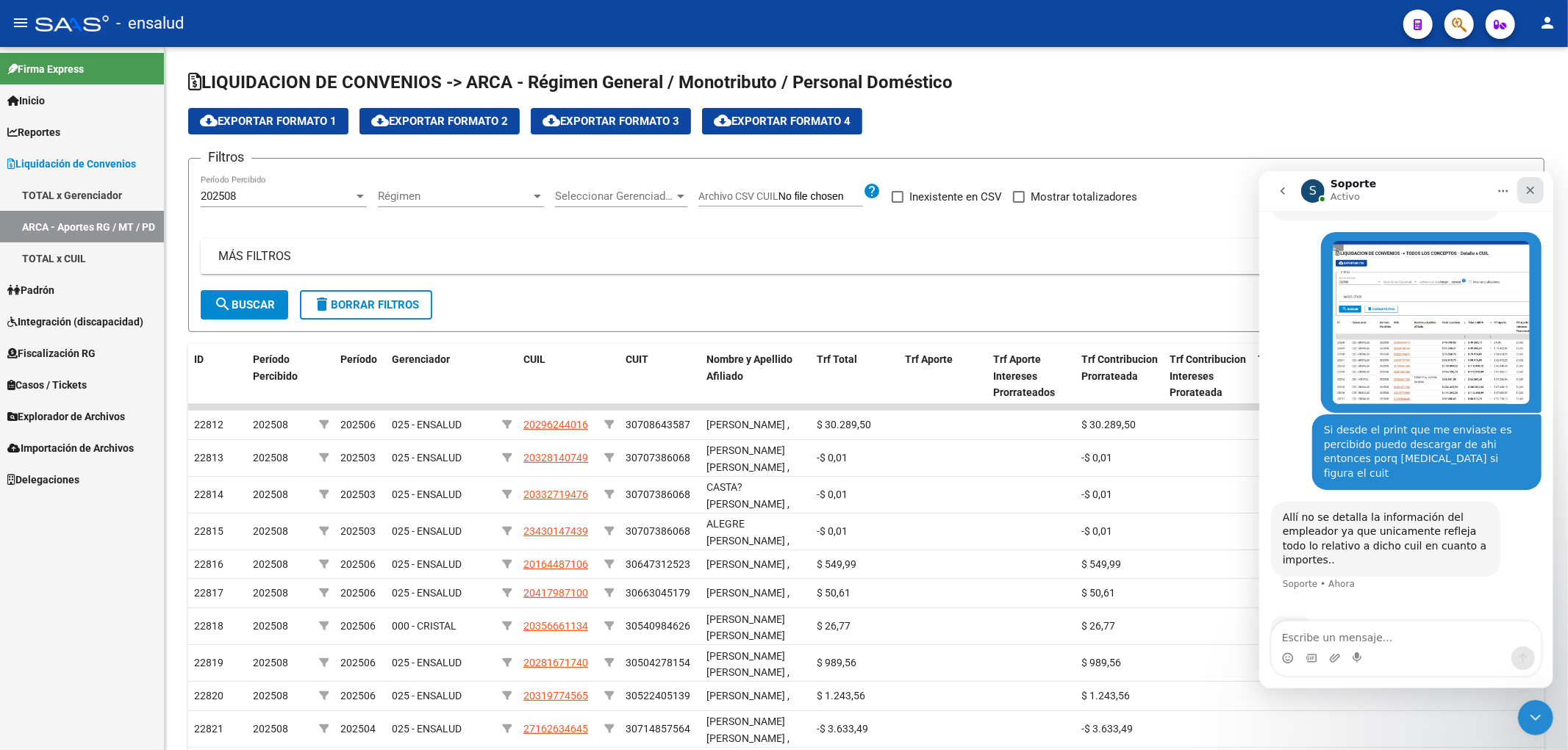
click at [1529, 186] on icon "Cerrar" at bounding box center [1530, 190] width 12 height 12
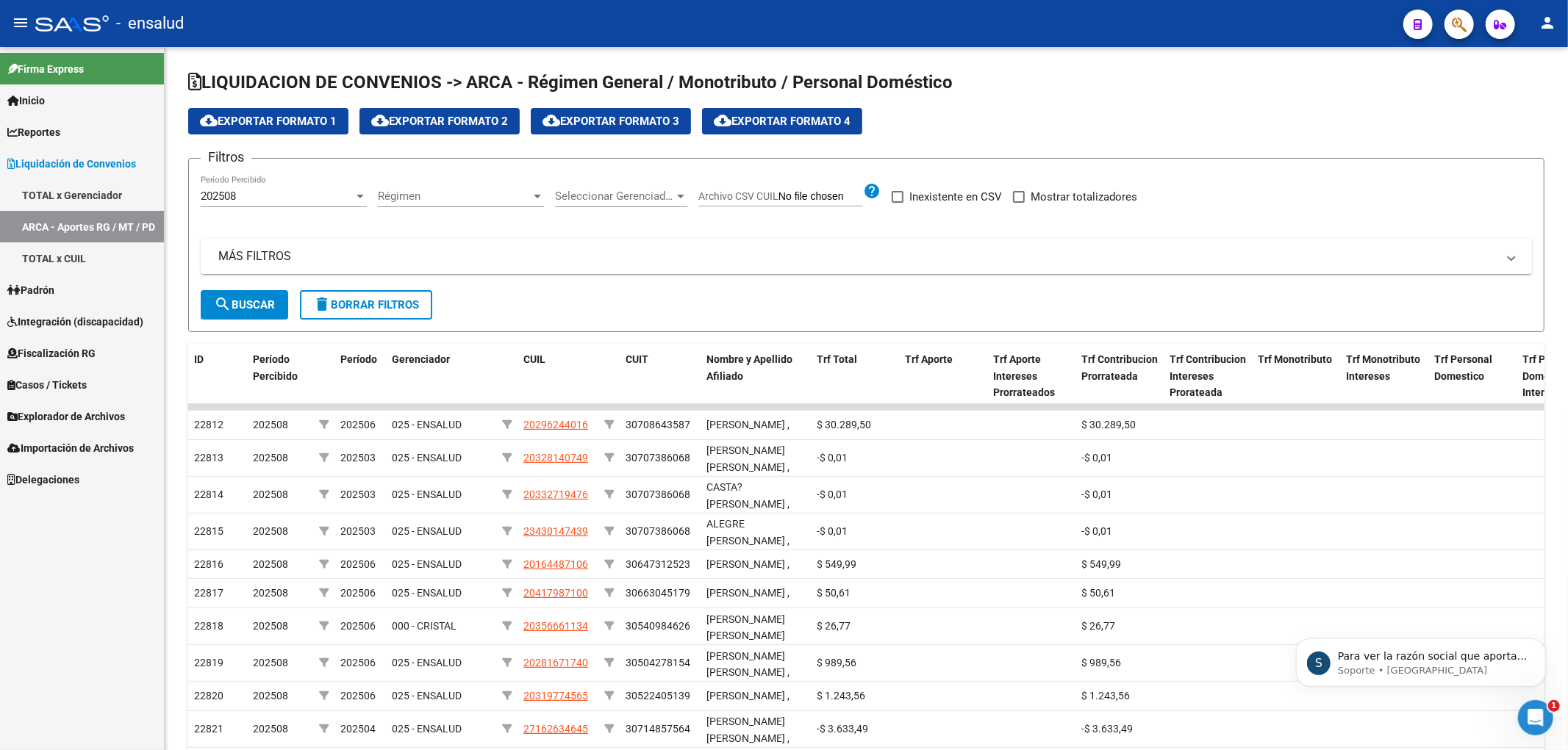
scroll to position [0, 0]
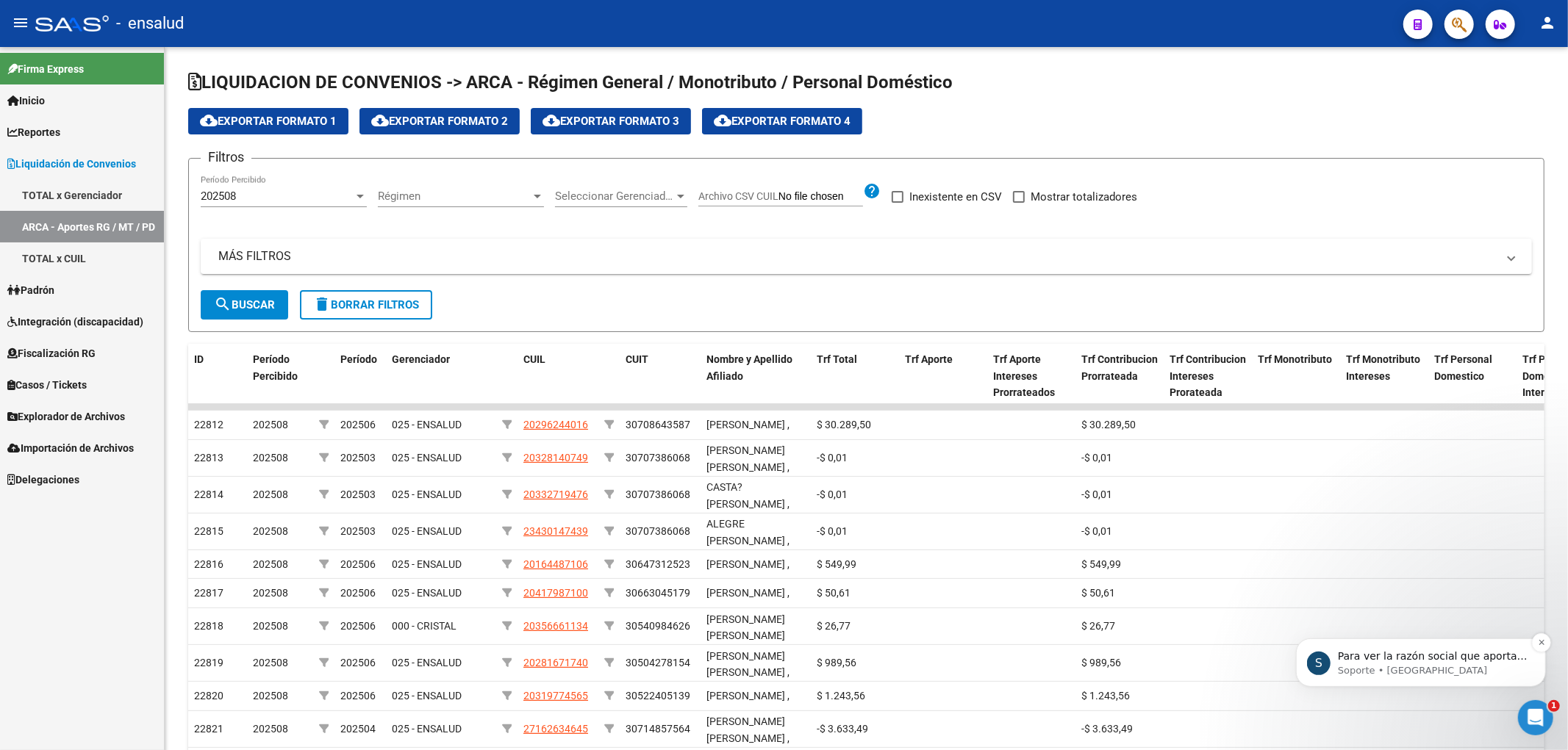
click at [1430, 670] on p "Soporte • Ahora" at bounding box center [1431, 670] width 190 height 13
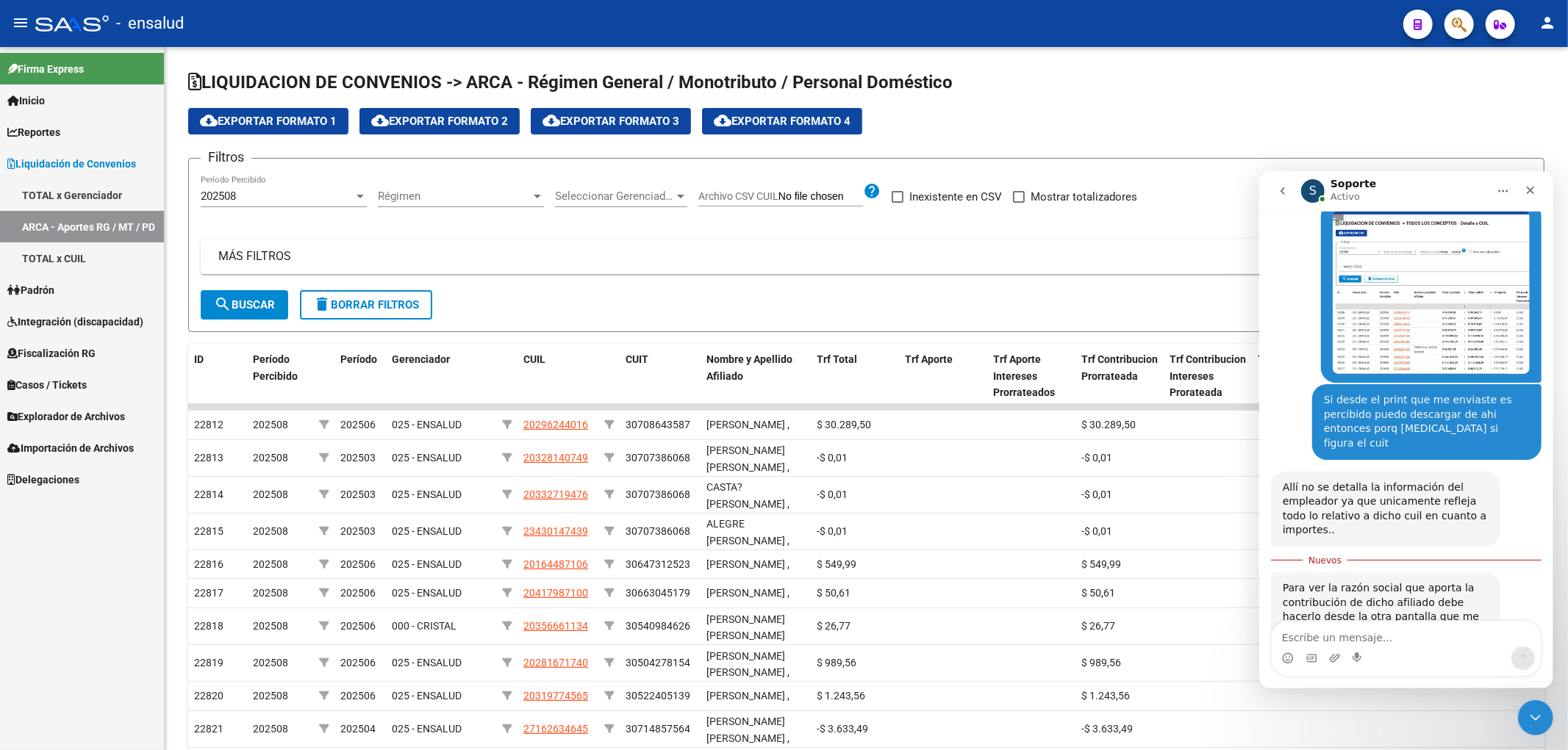
scroll to position [644, 0]
click at [1399, 648] on div "Intercom Messenger" at bounding box center [1406, 657] width 269 height 23
click at [1390, 642] on textarea "Escribe un mensaje..." at bounding box center [1406, 633] width 269 height 25
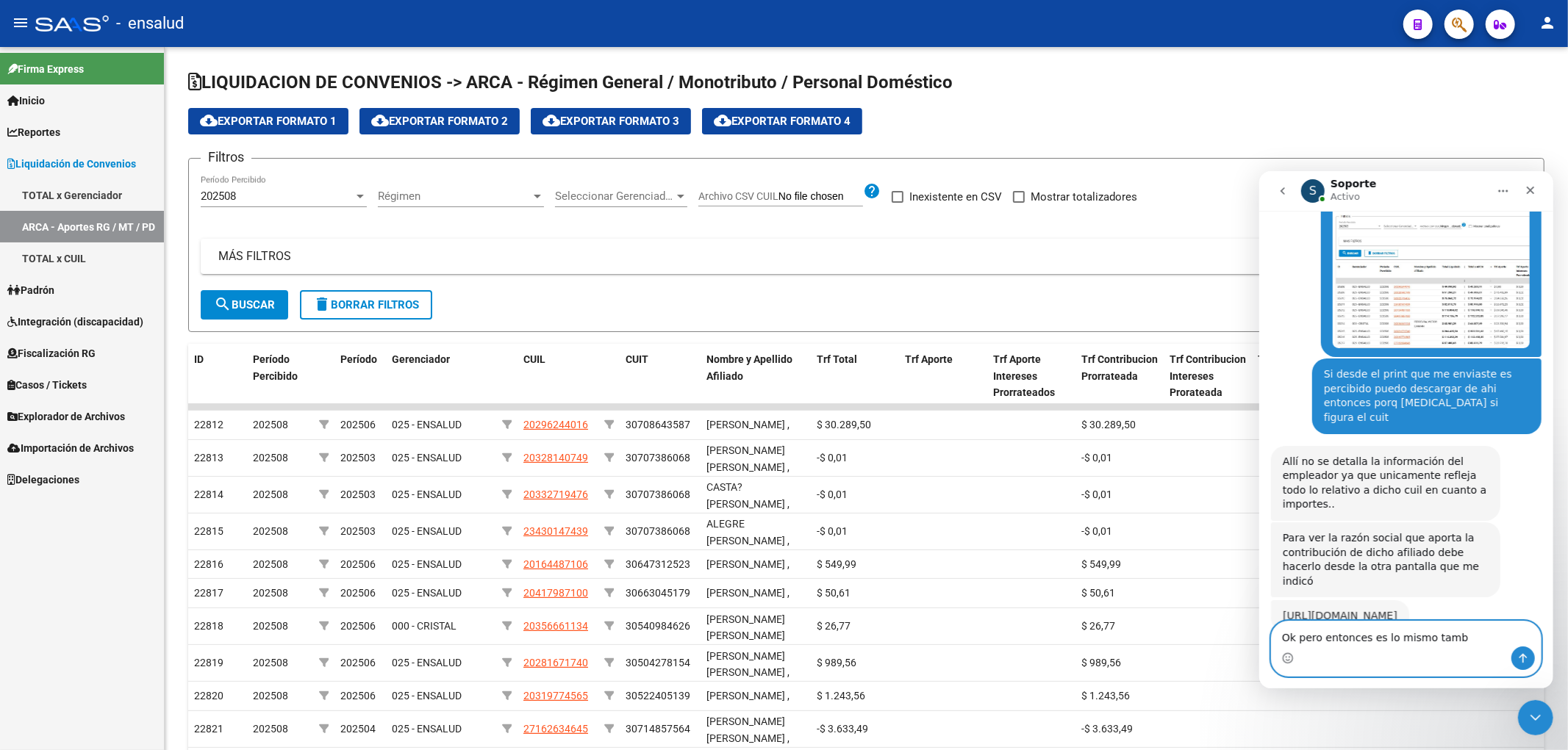
scroll to position [669, 0]
type textarea "Ok pero entonces es lo mismo tambien percibido"
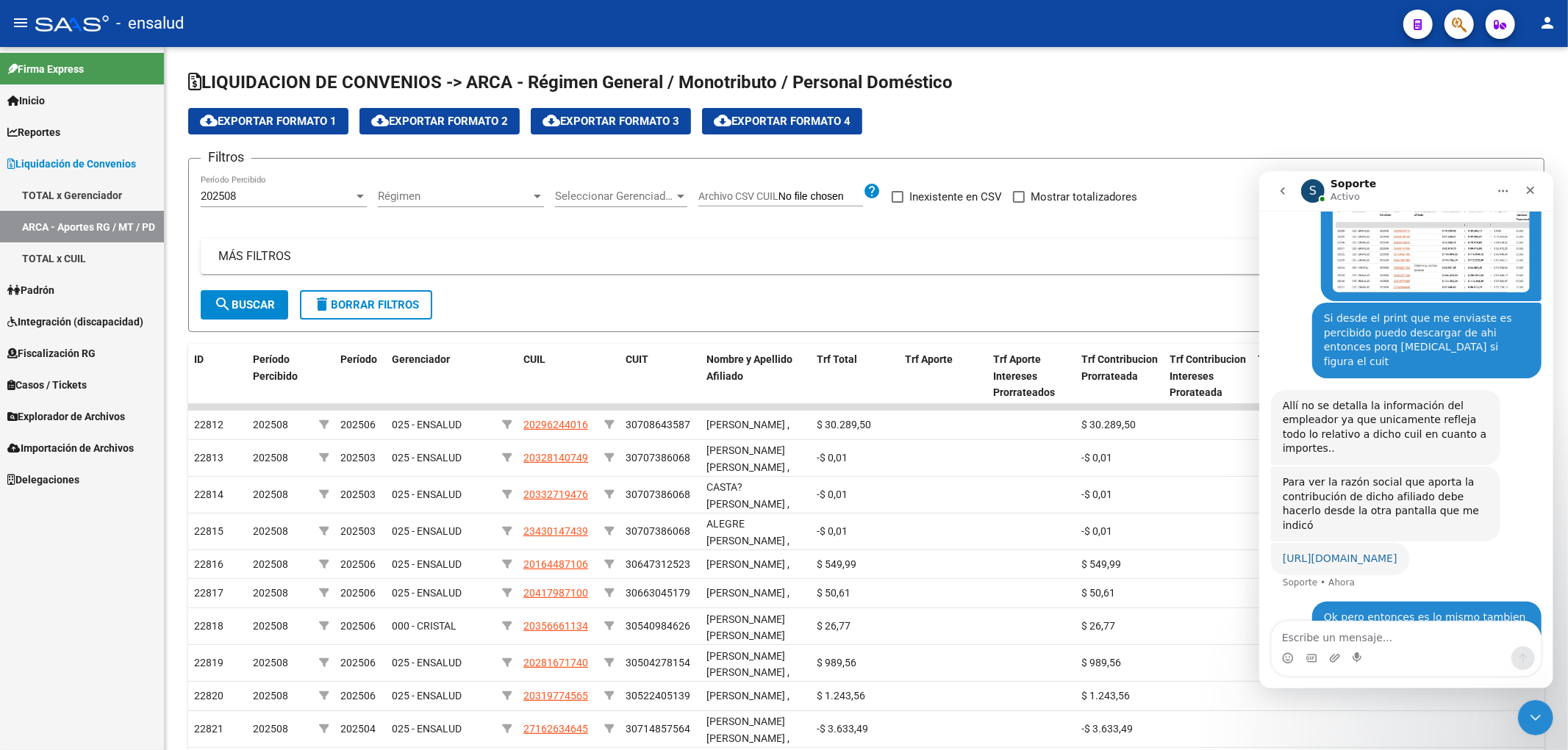
click at [1397, 552] on link "https://ensalud.saas.com.ar/liquidacion/detalle-rg-mt-pd" at bounding box center [1339, 558] width 114 height 12
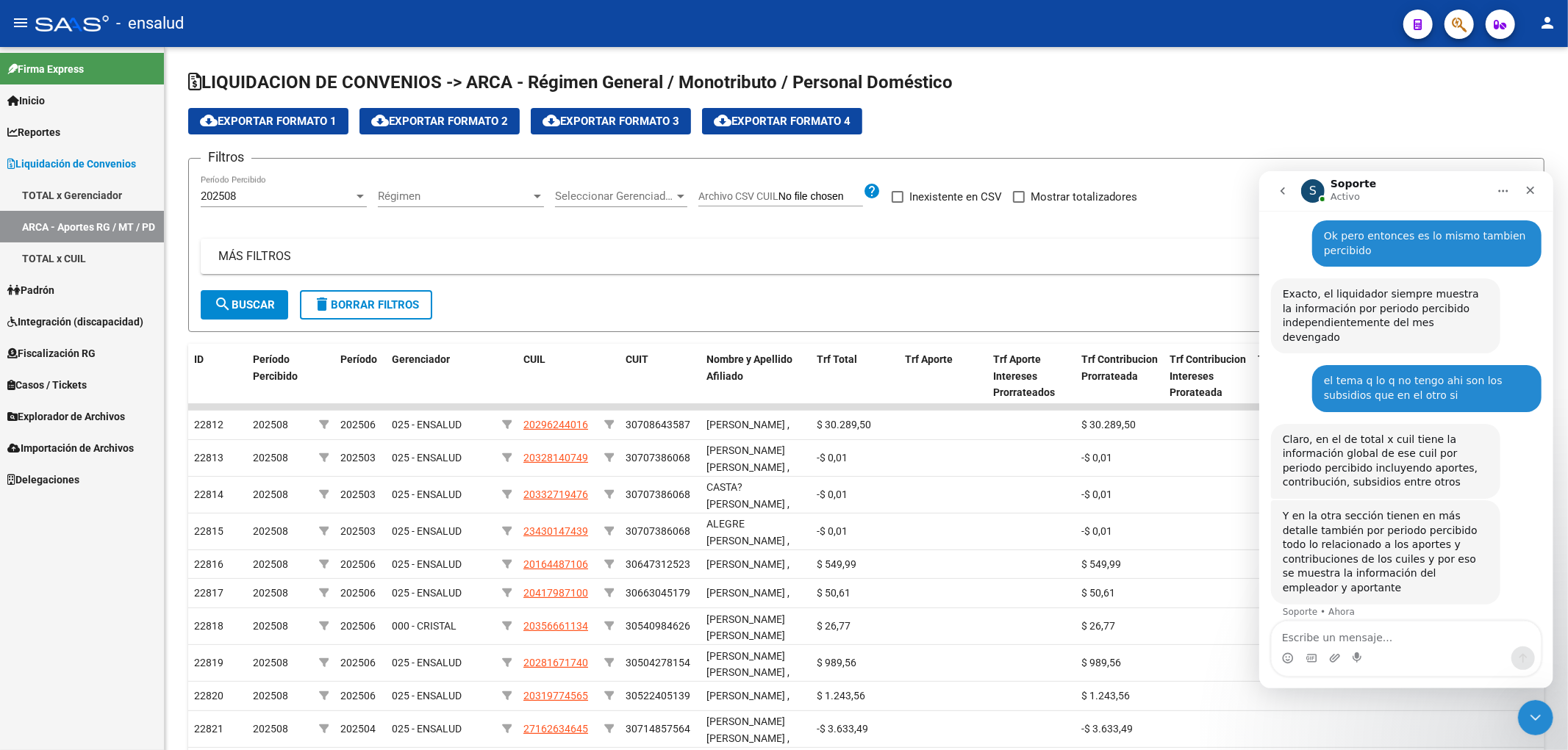
click at [82, 223] on link "ARCA - Aportes RG / MT / PD" at bounding box center [82, 227] width 164 height 31
click at [51, 275] on link "Padrón" at bounding box center [82, 290] width 164 height 31
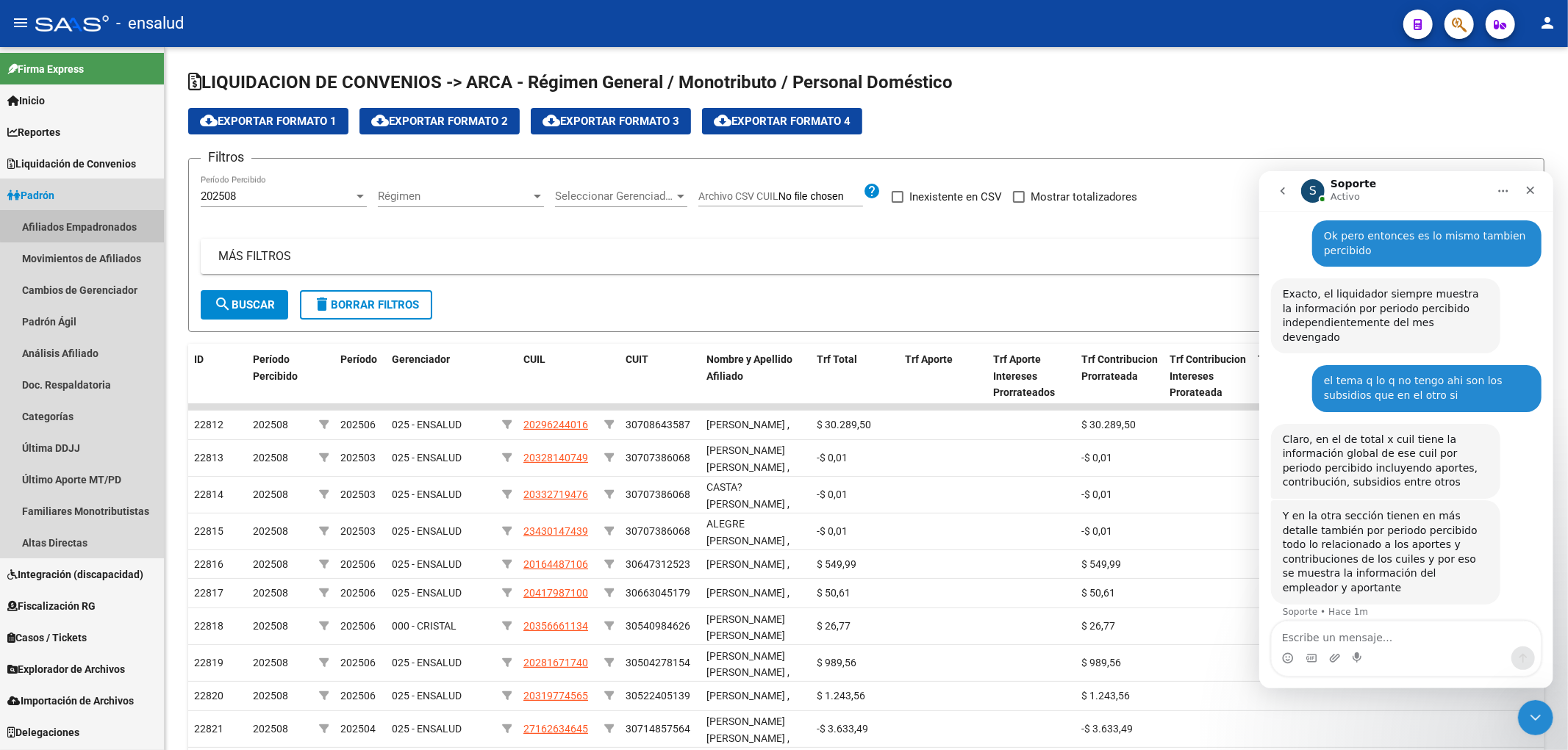
click at [83, 221] on link "Afiliados Empadronados" at bounding box center [82, 227] width 164 height 31
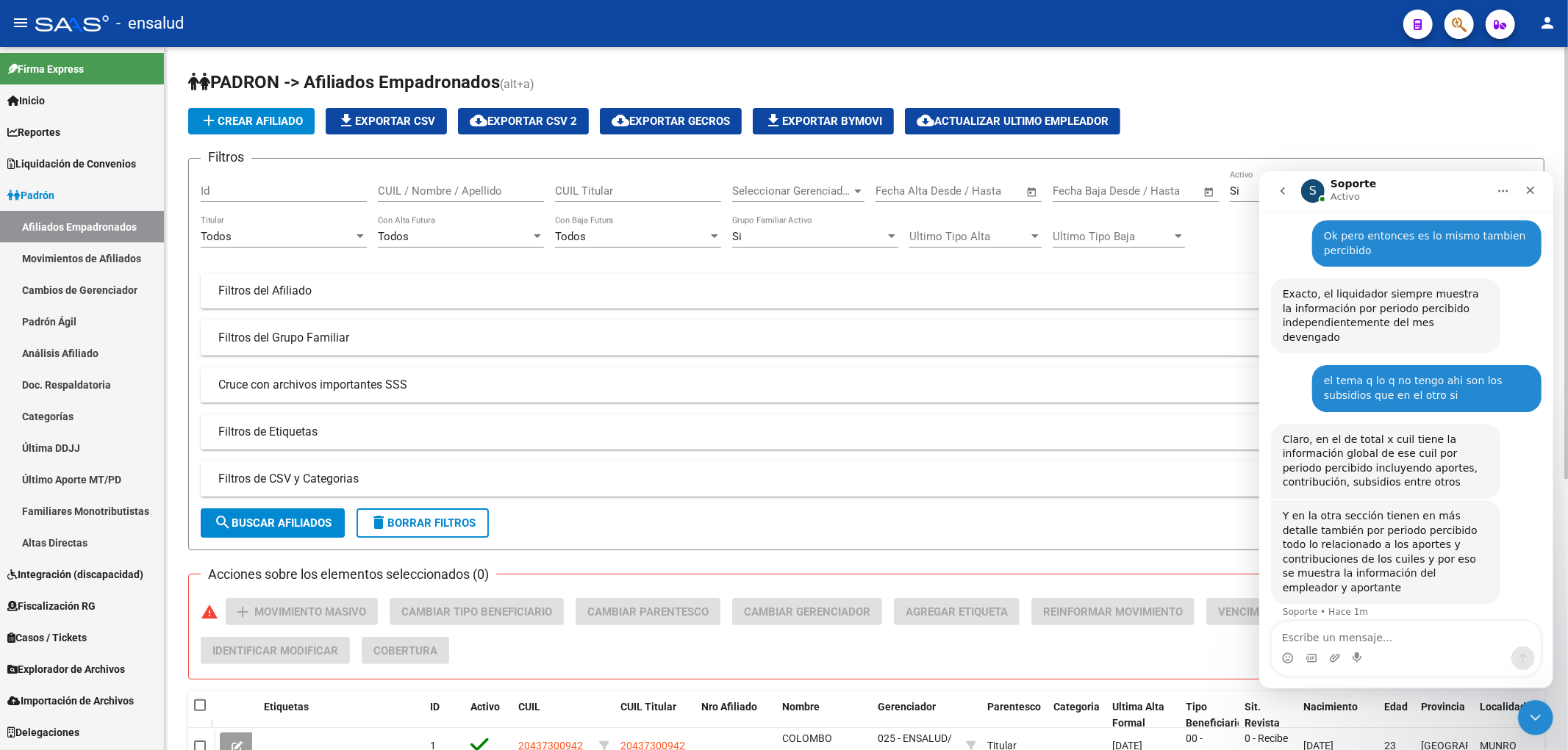
click at [456, 189] on input "CUIL / Nombre / Apellido" at bounding box center [461, 191] width 166 height 13
paste input "40943534"
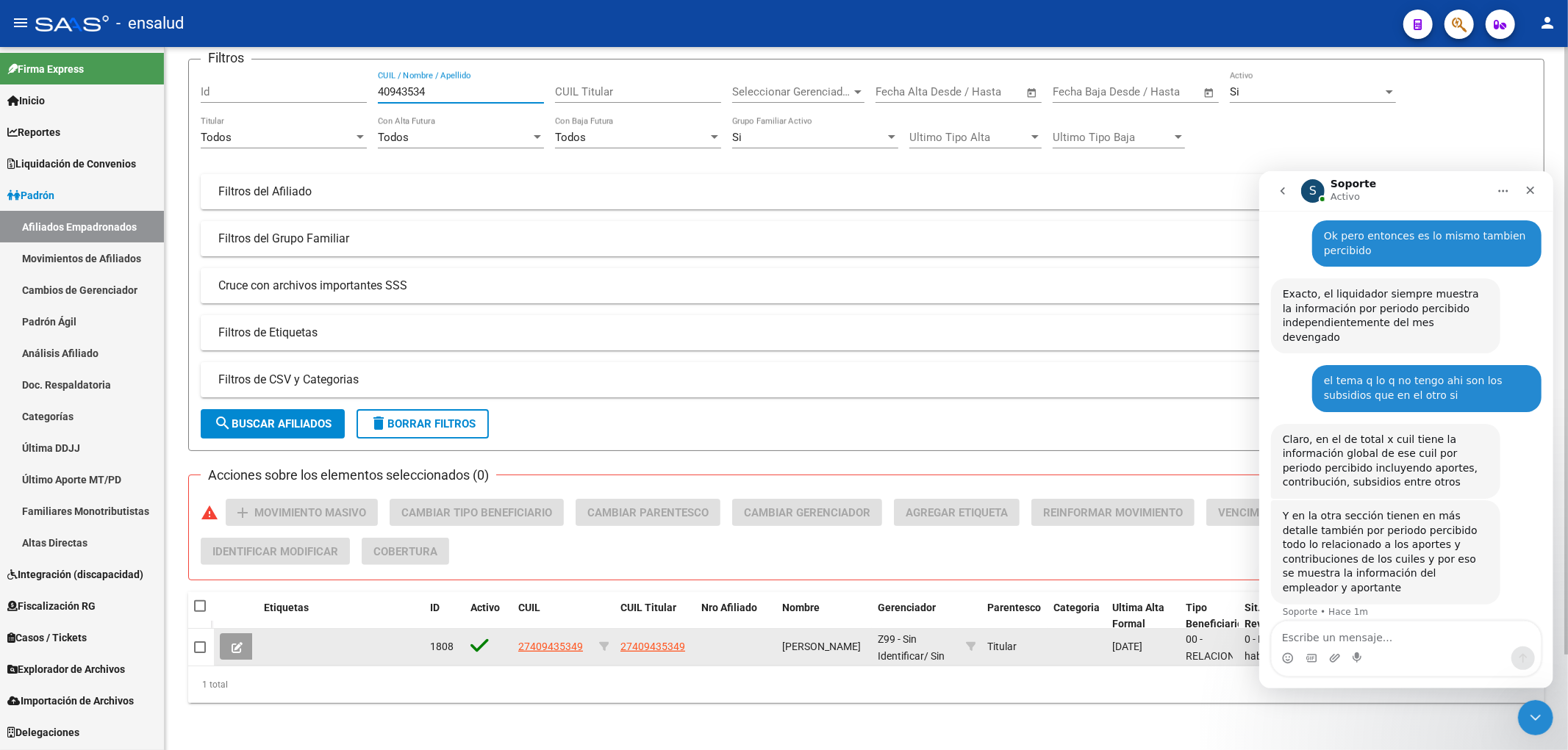
type input "40943534"
click at [229, 643] on button at bounding box center [237, 647] width 35 height 26
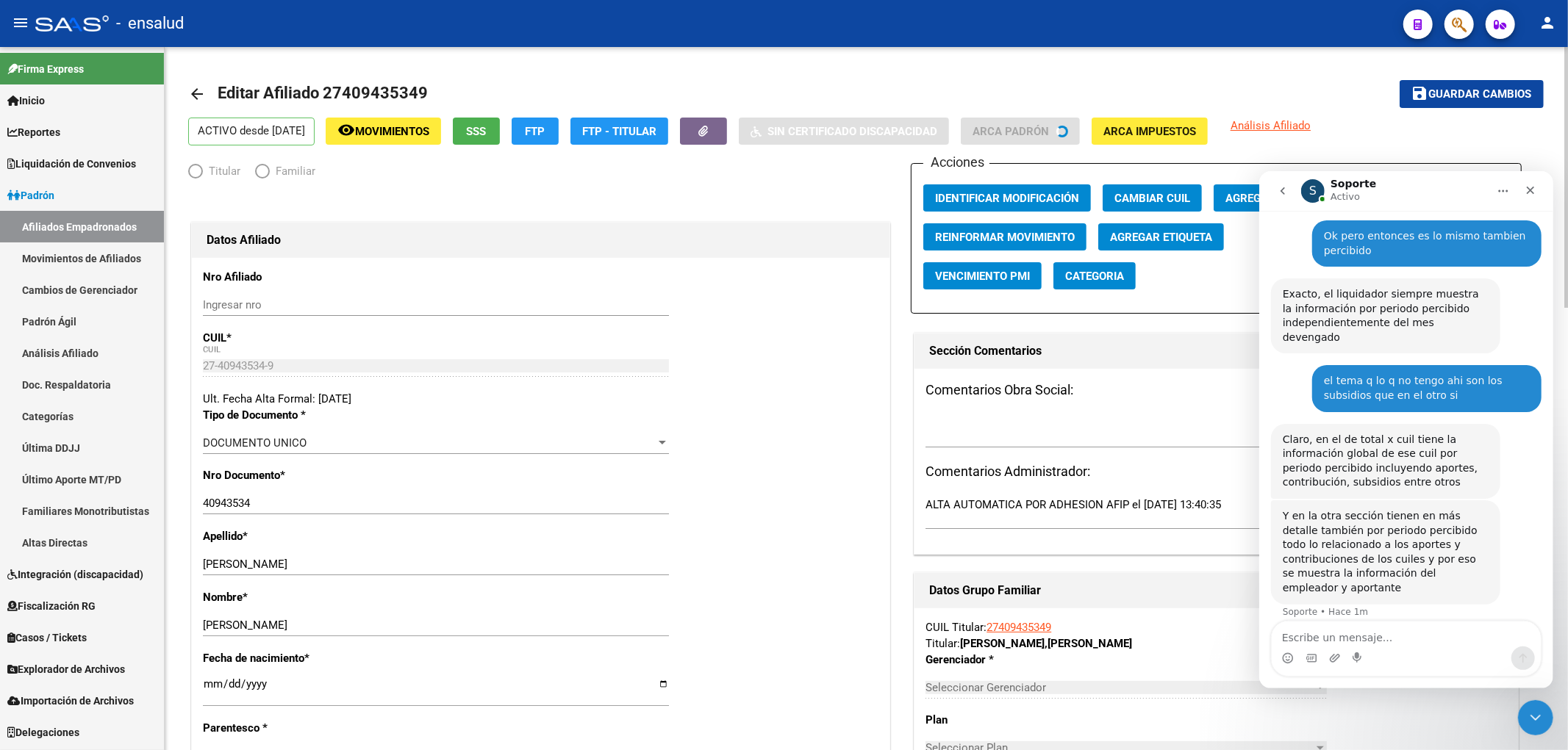
radio input "true"
type input "30-70764277-3"
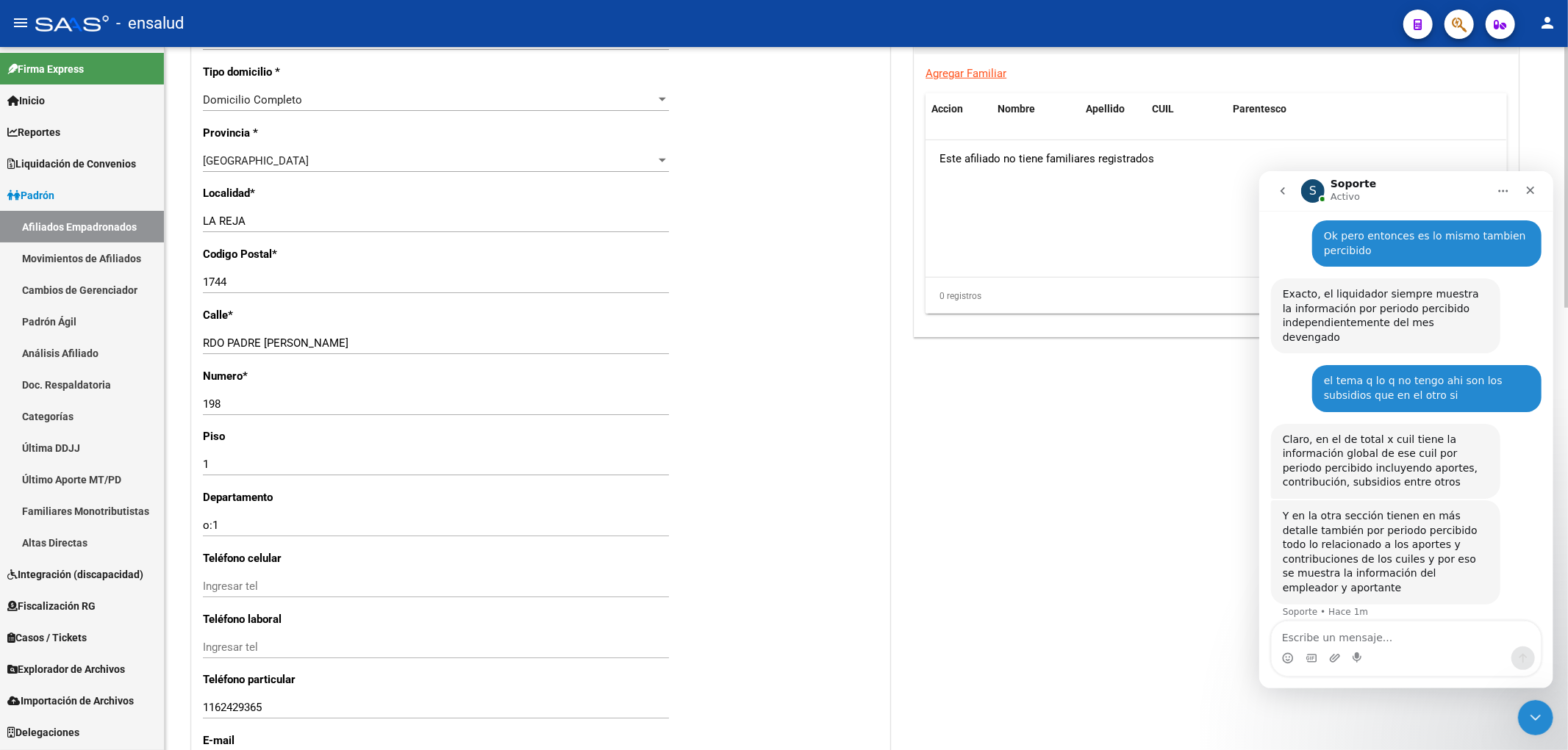
scroll to position [1193, 0]
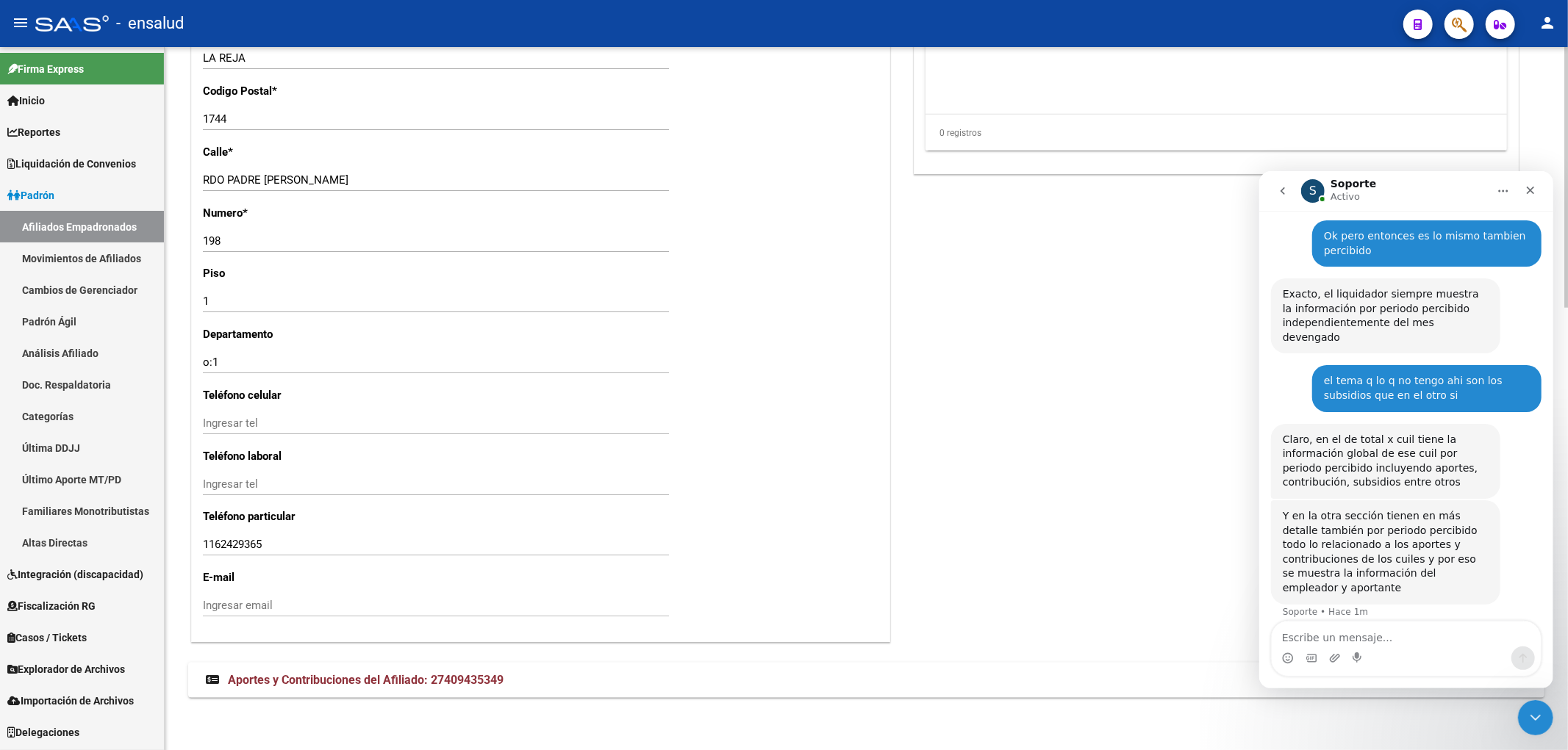
click at [315, 547] on input "‪‪‪1162429365" at bounding box center [436, 545] width 466 height 13
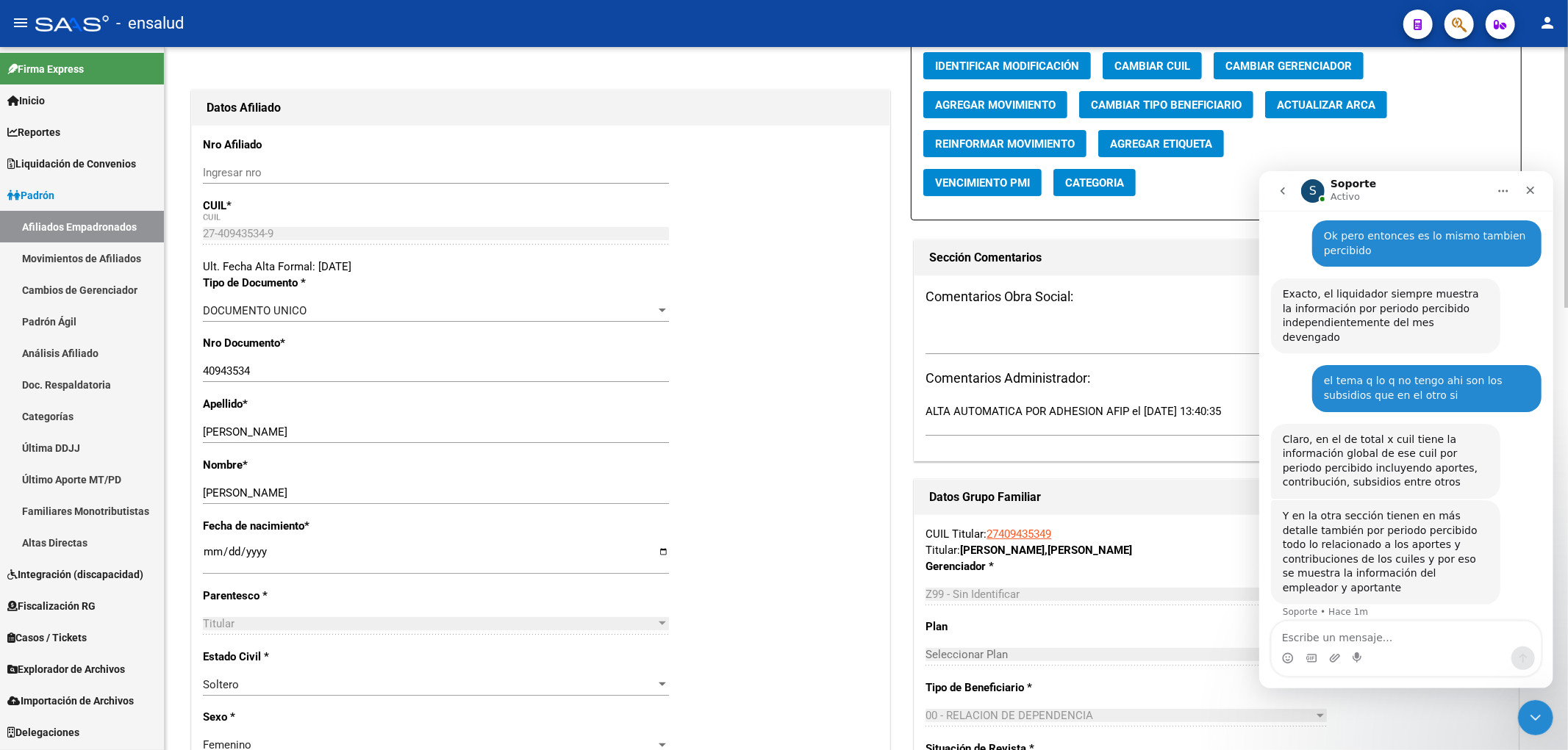
scroll to position [50, 0]
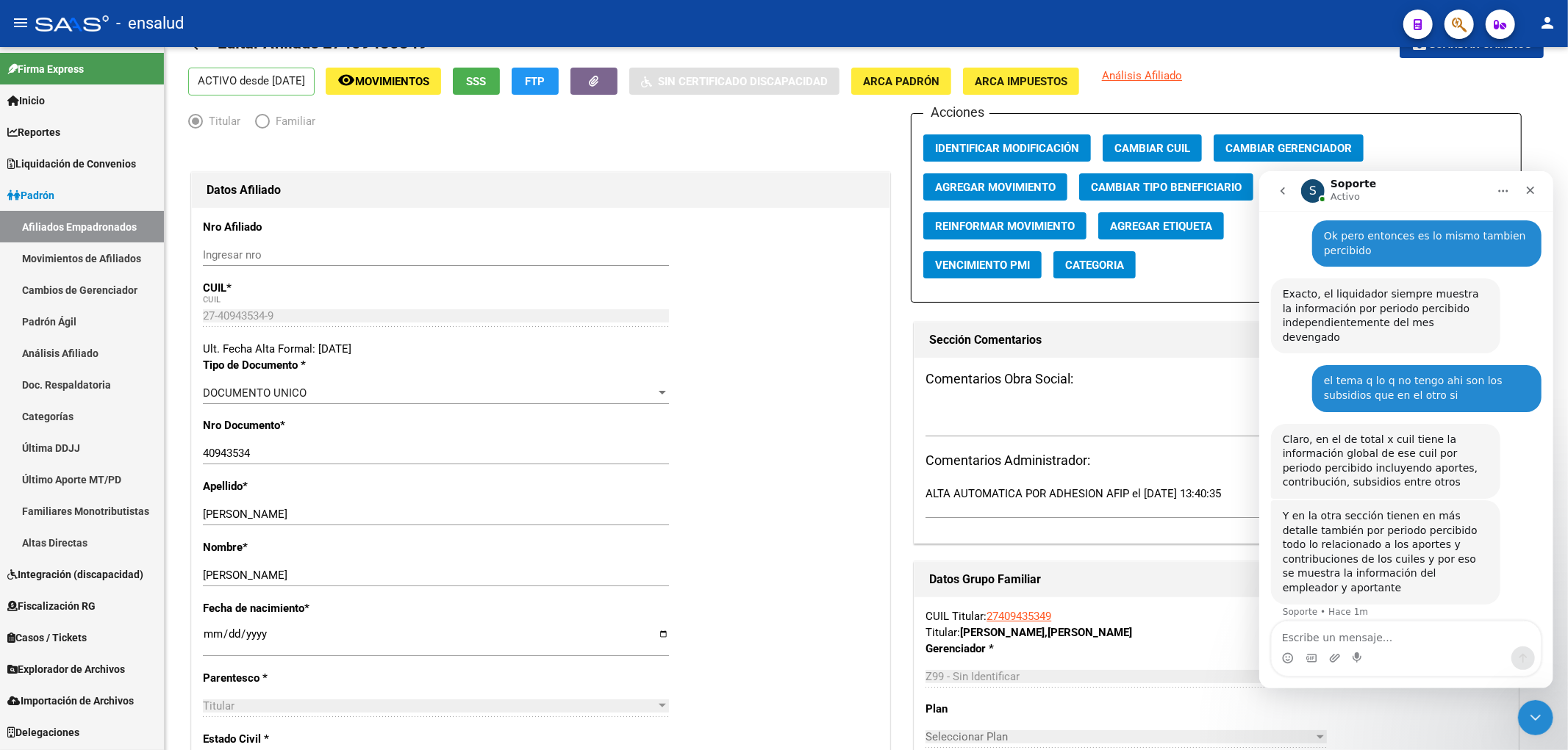
click at [90, 663] on span "Explorador de Archivos" at bounding box center [66, 670] width 118 height 17
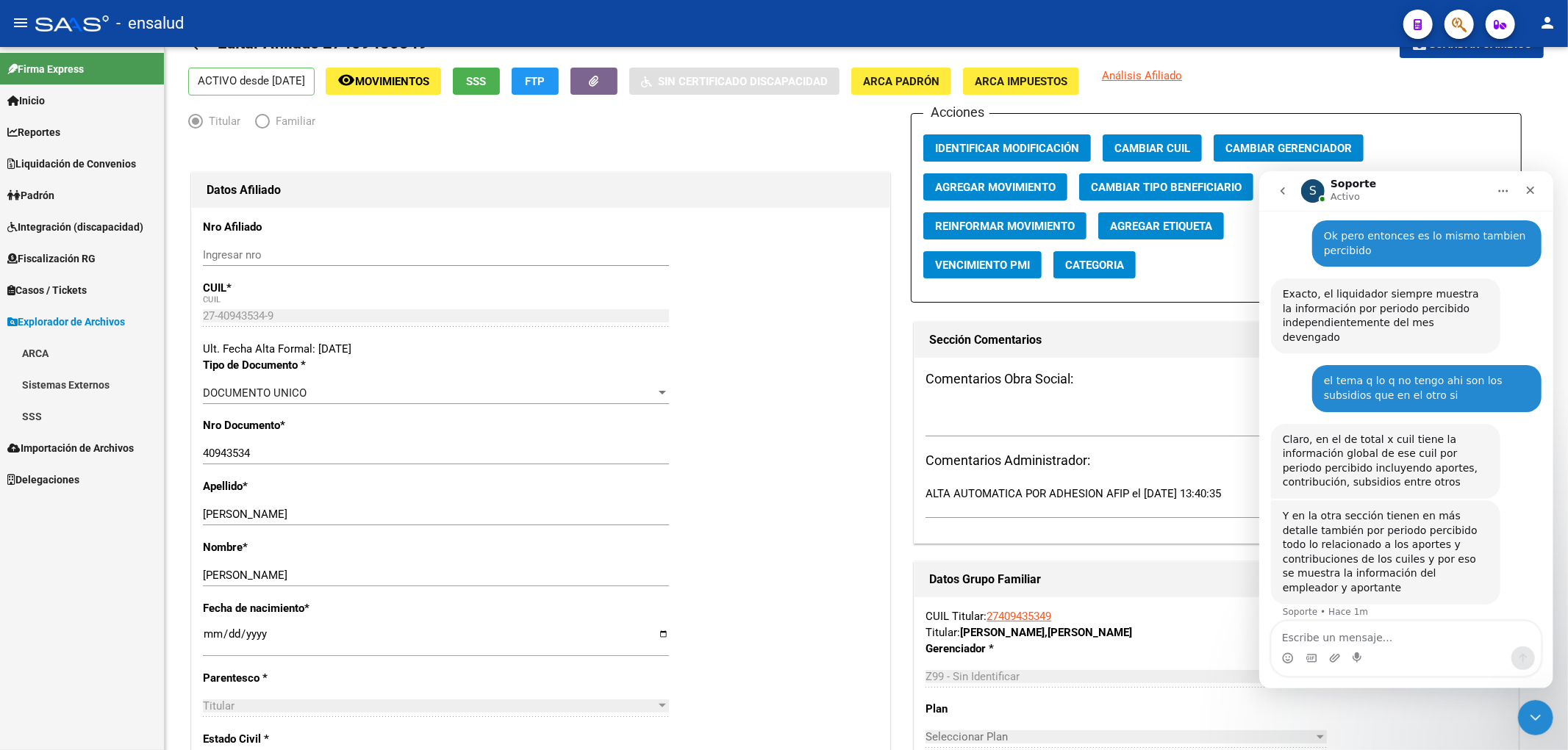
click at [35, 405] on link "SSS" at bounding box center [82, 416] width 164 height 31
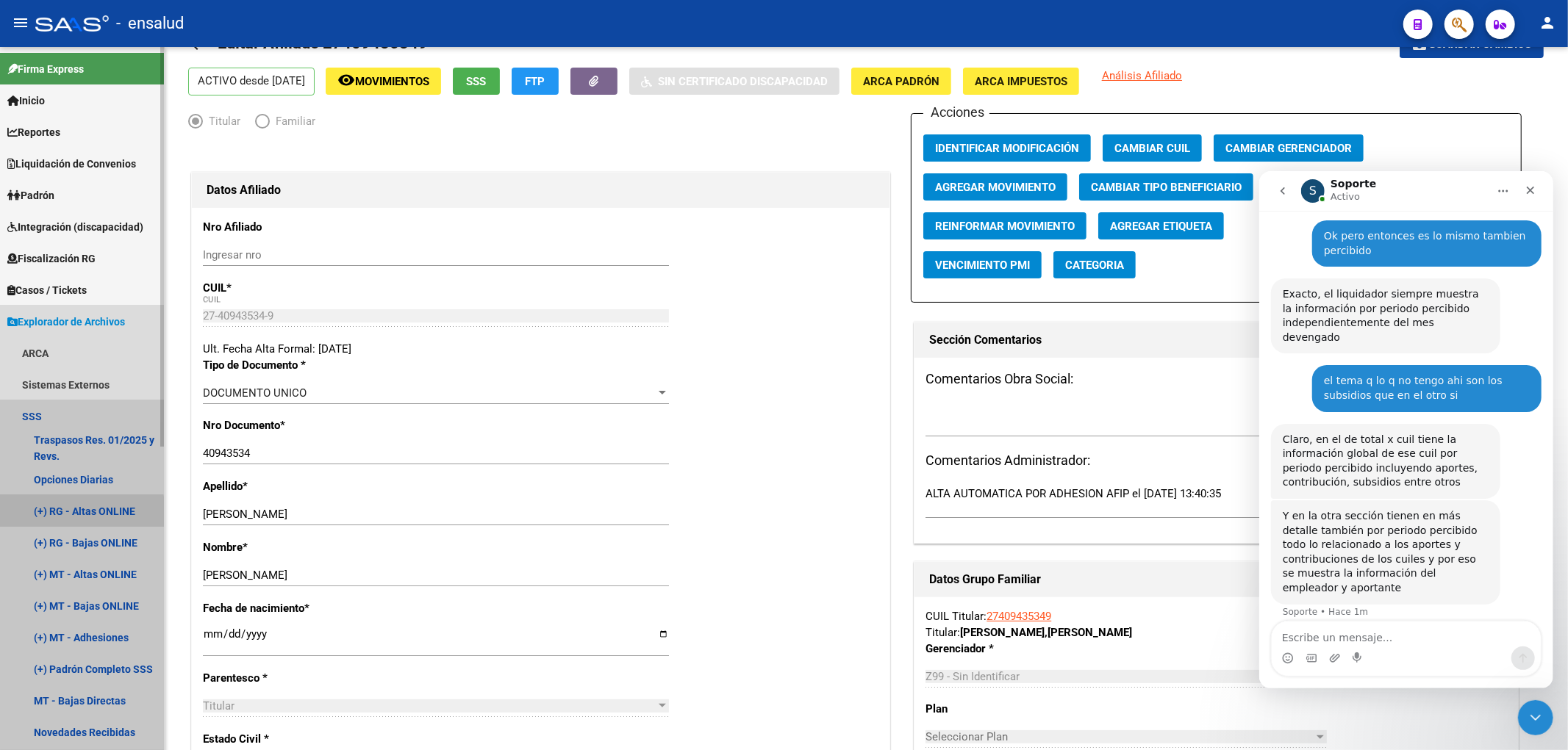
click at [79, 512] on link "(+) RG - Altas ONLINE" at bounding box center [82, 511] width 164 height 31
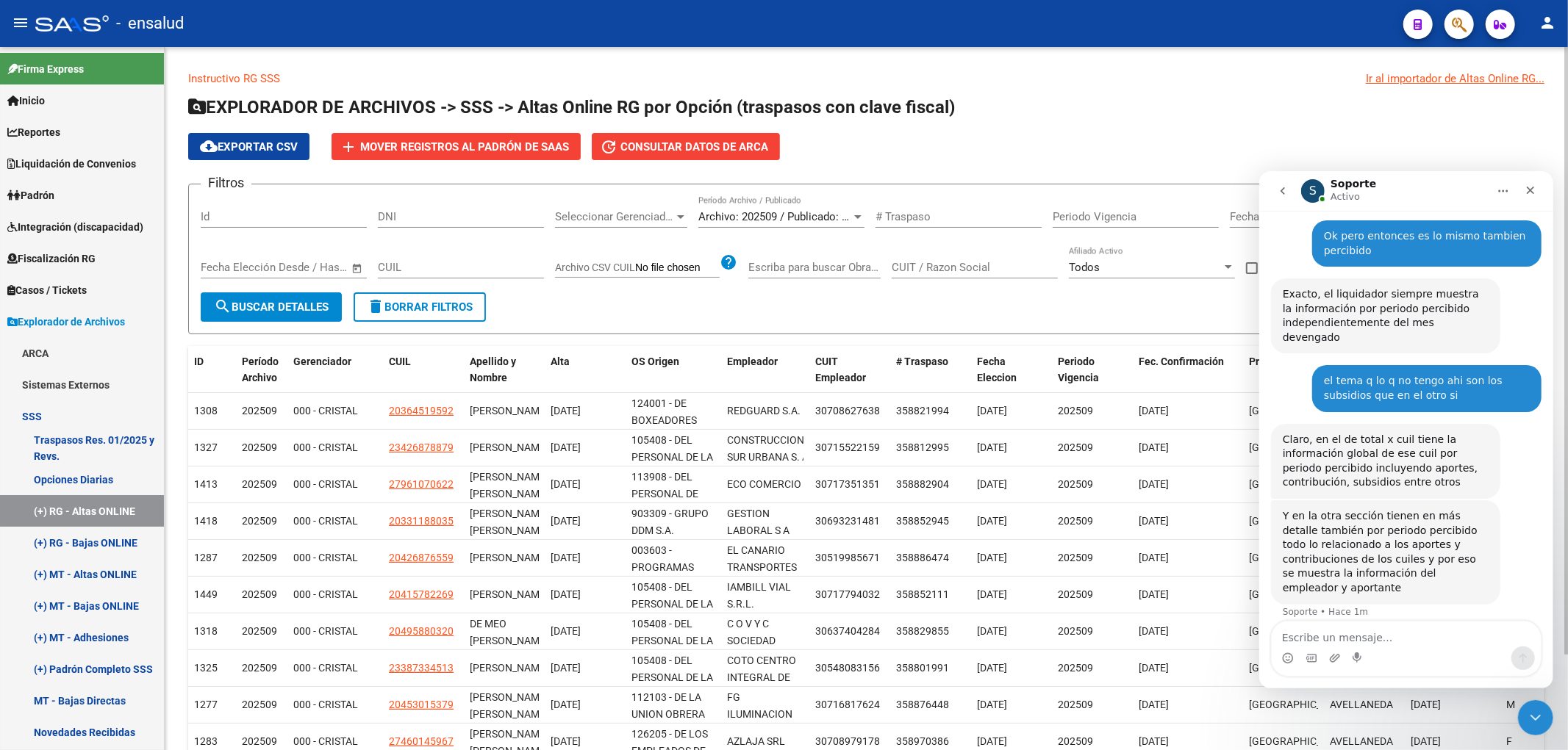
click at [827, 212] on span "Archivo: 202509 / Publicado: 202508" at bounding box center [788, 217] width 179 height 13
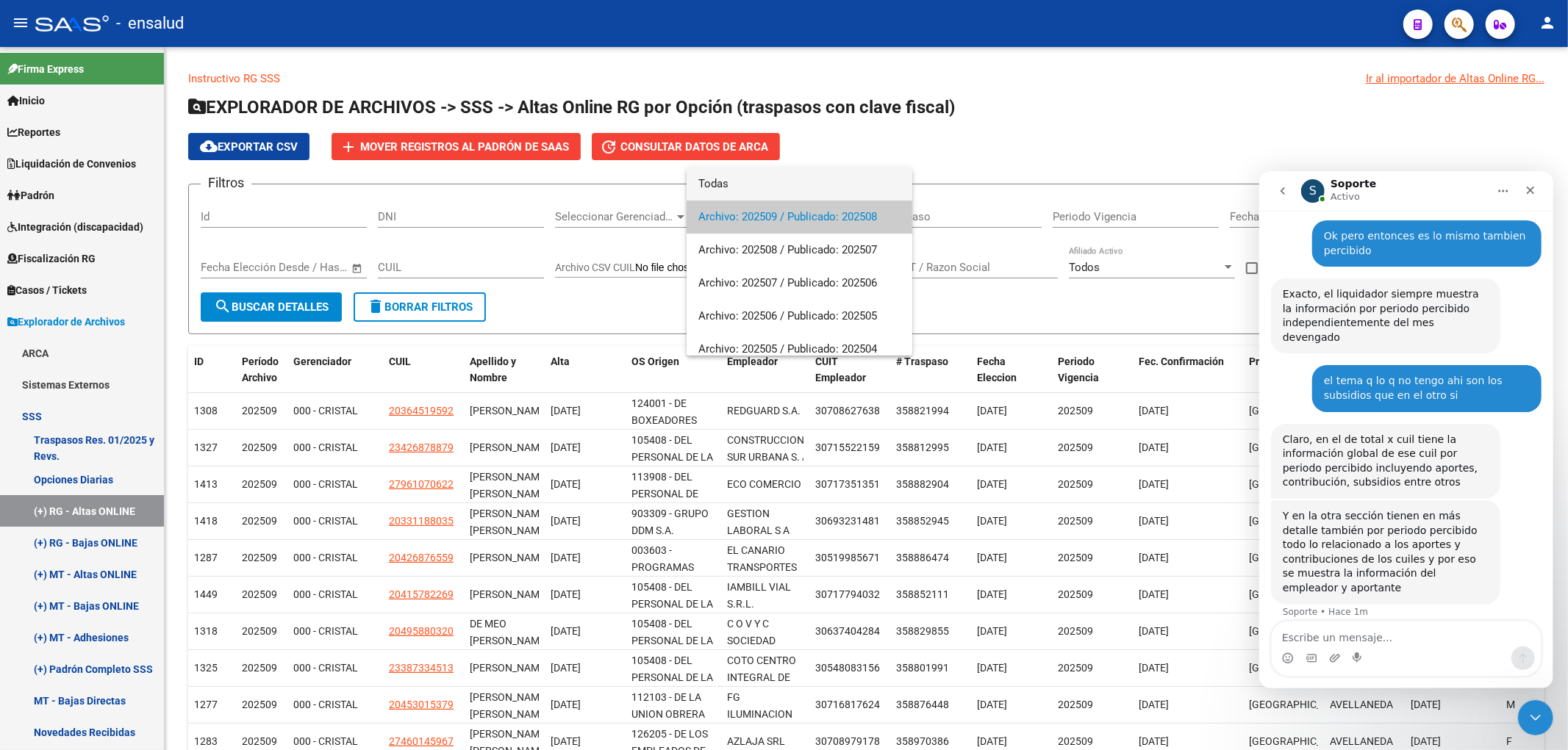
click at [798, 187] on span "Todas" at bounding box center [799, 184] width 202 height 33
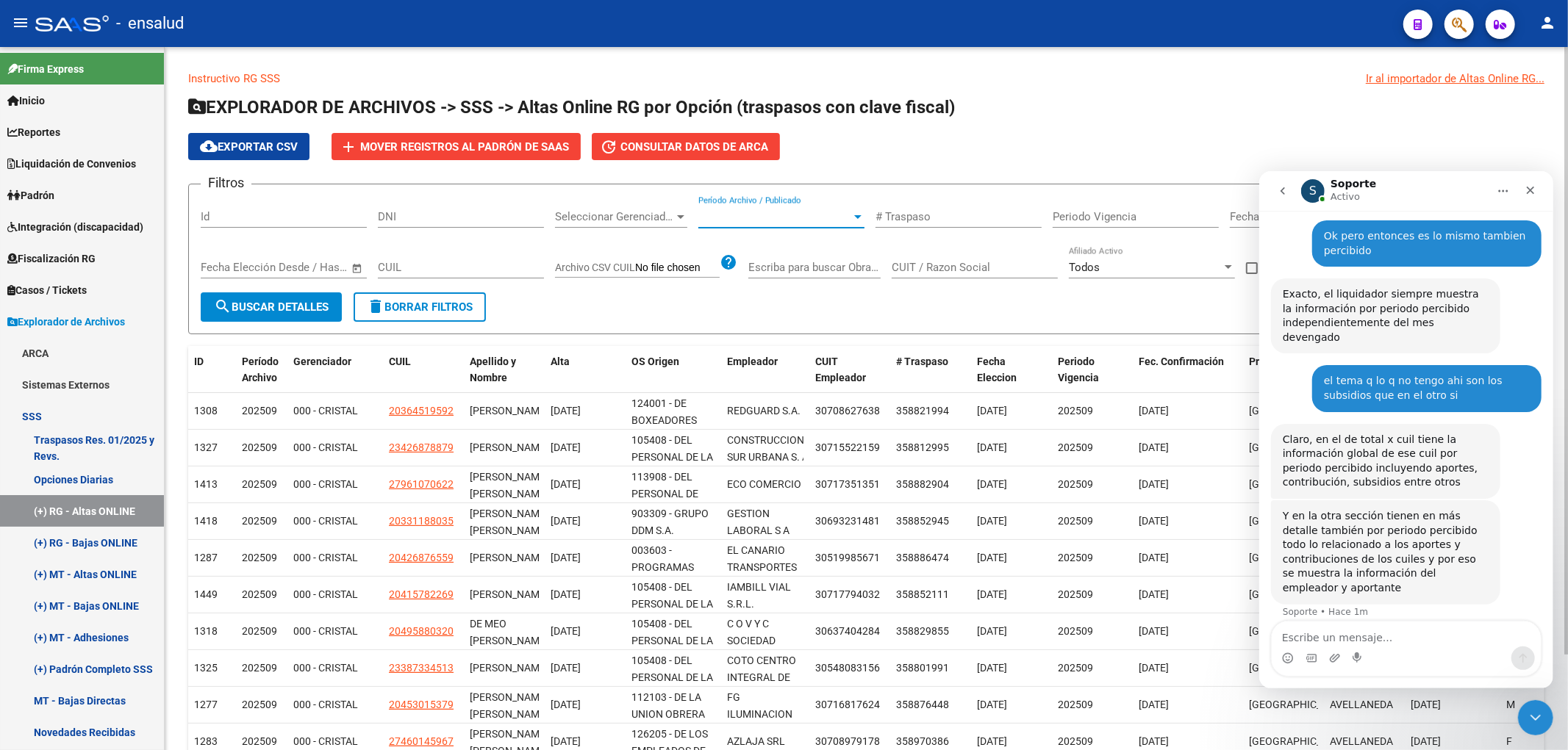
click at [313, 305] on span "search Buscar Detalles" at bounding box center [271, 307] width 114 height 13
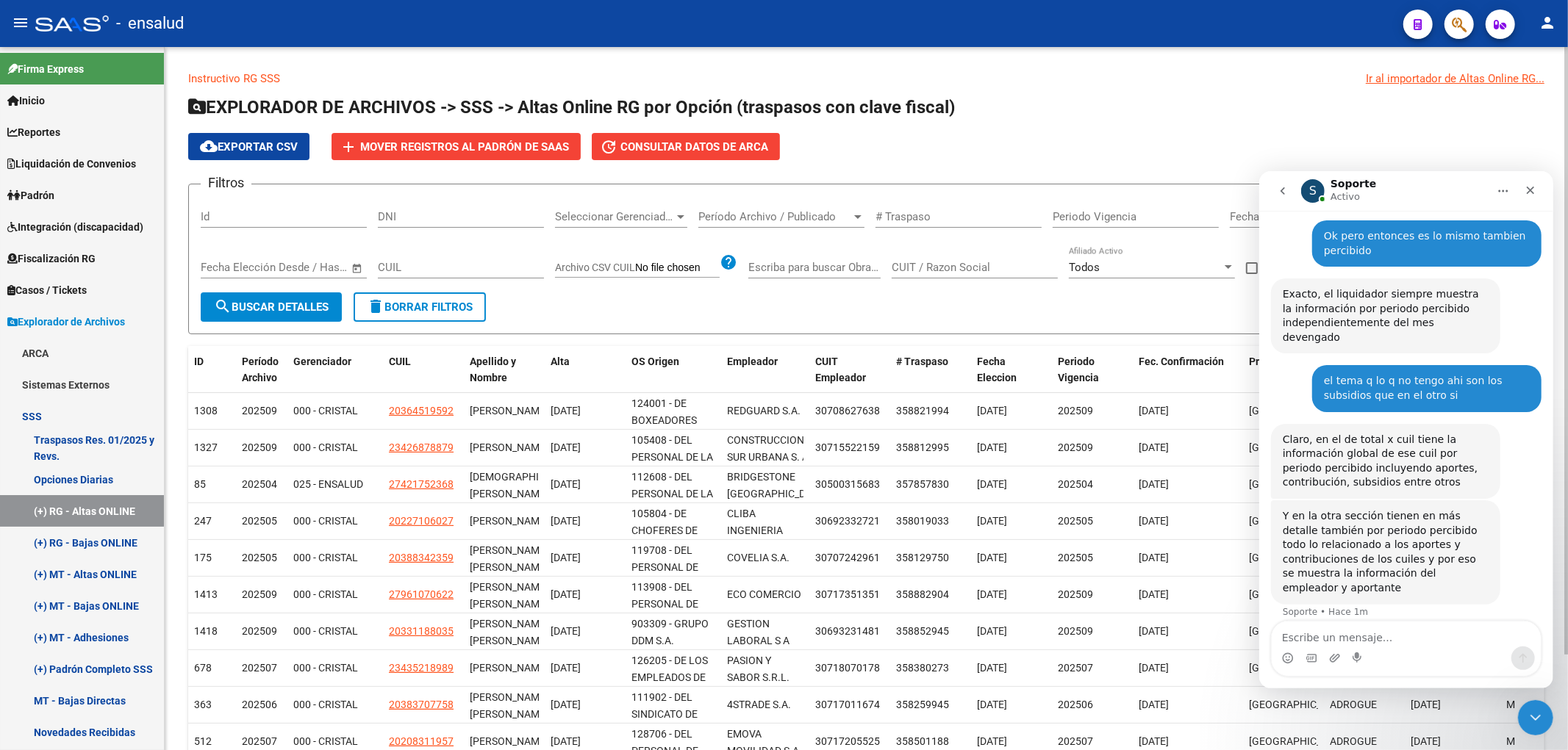
click at [562, 221] on span "Seleccionar Gerenciador" at bounding box center [615, 217] width 119 height 13
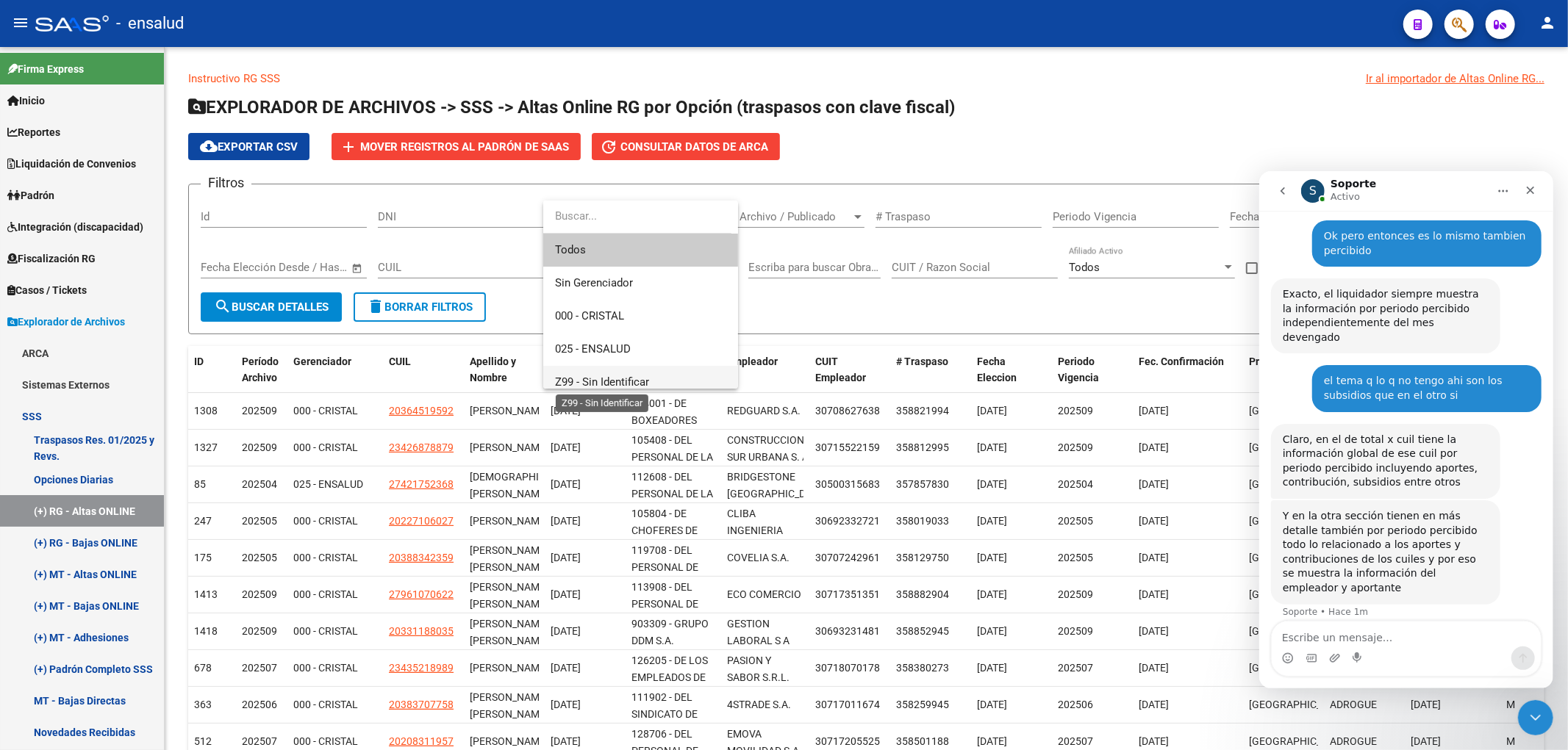
click at [586, 377] on span "Z99 - Sin Identificar" at bounding box center [602, 382] width 94 height 13
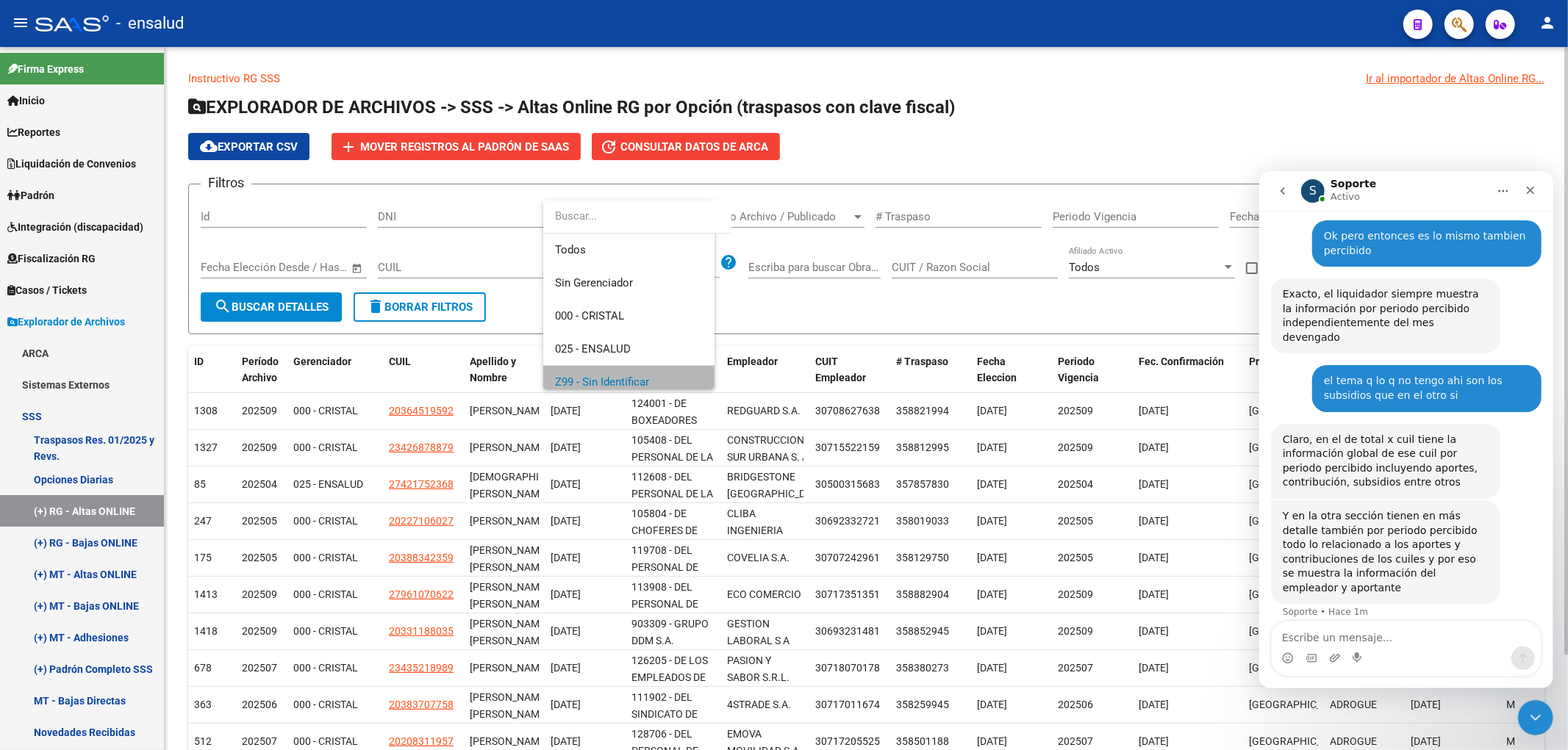
scroll to position [10, 0]
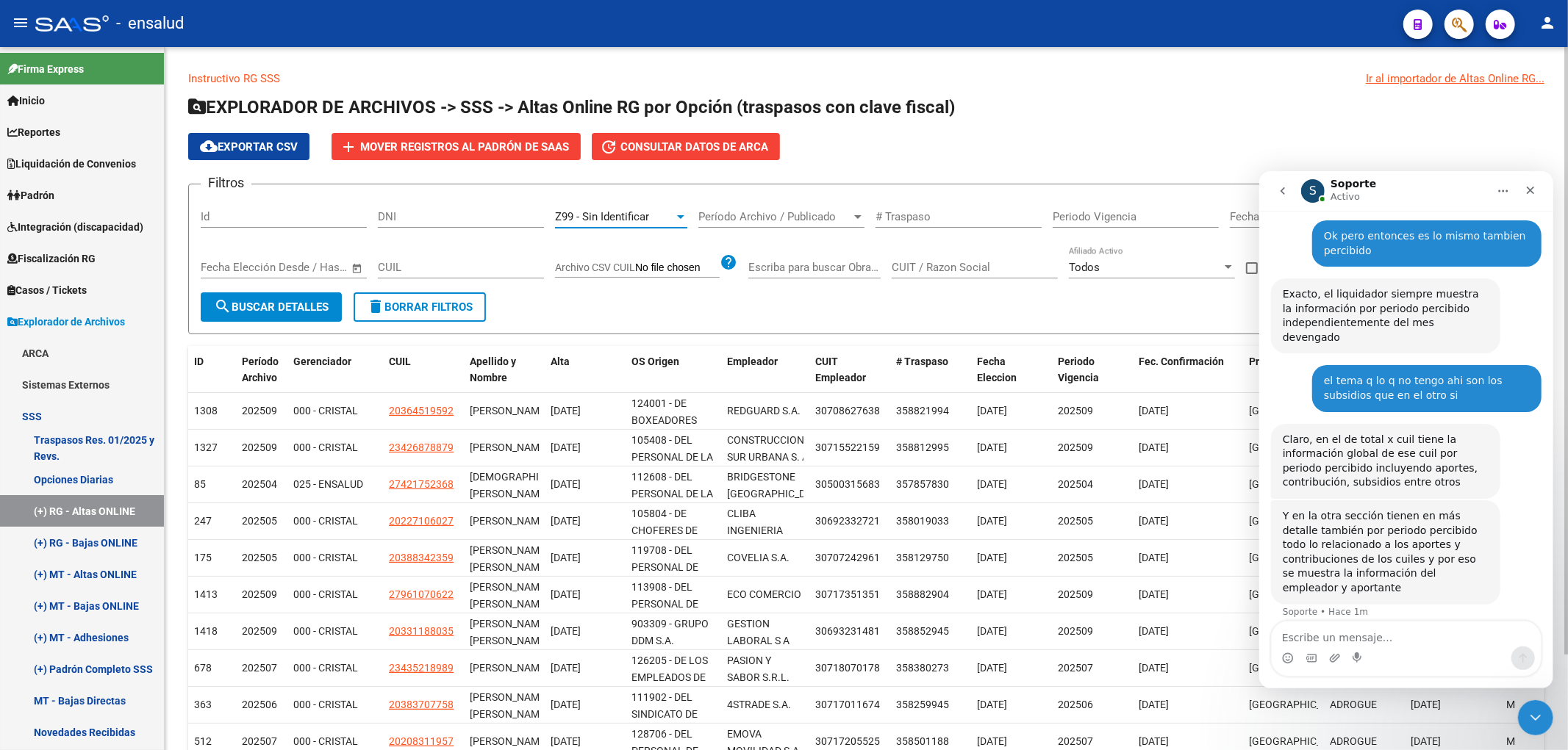
click at [258, 305] on span "search Buscar Detalles" at bounding box center [271, 307] width 114 height 13
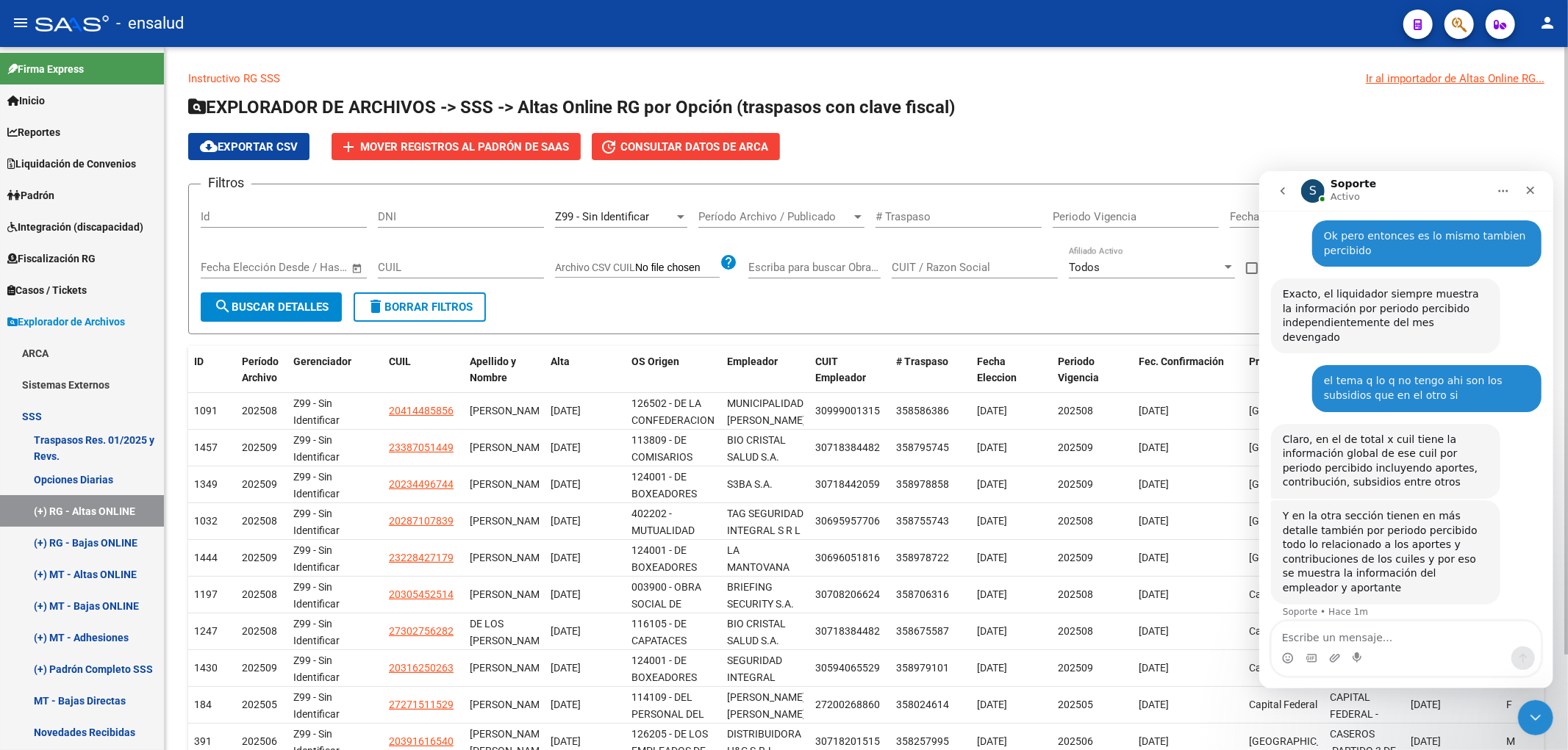
click at [449, 209] on div "DNI" at bounding box center [461, 212] width 166 height 31
paste input "1162429365"
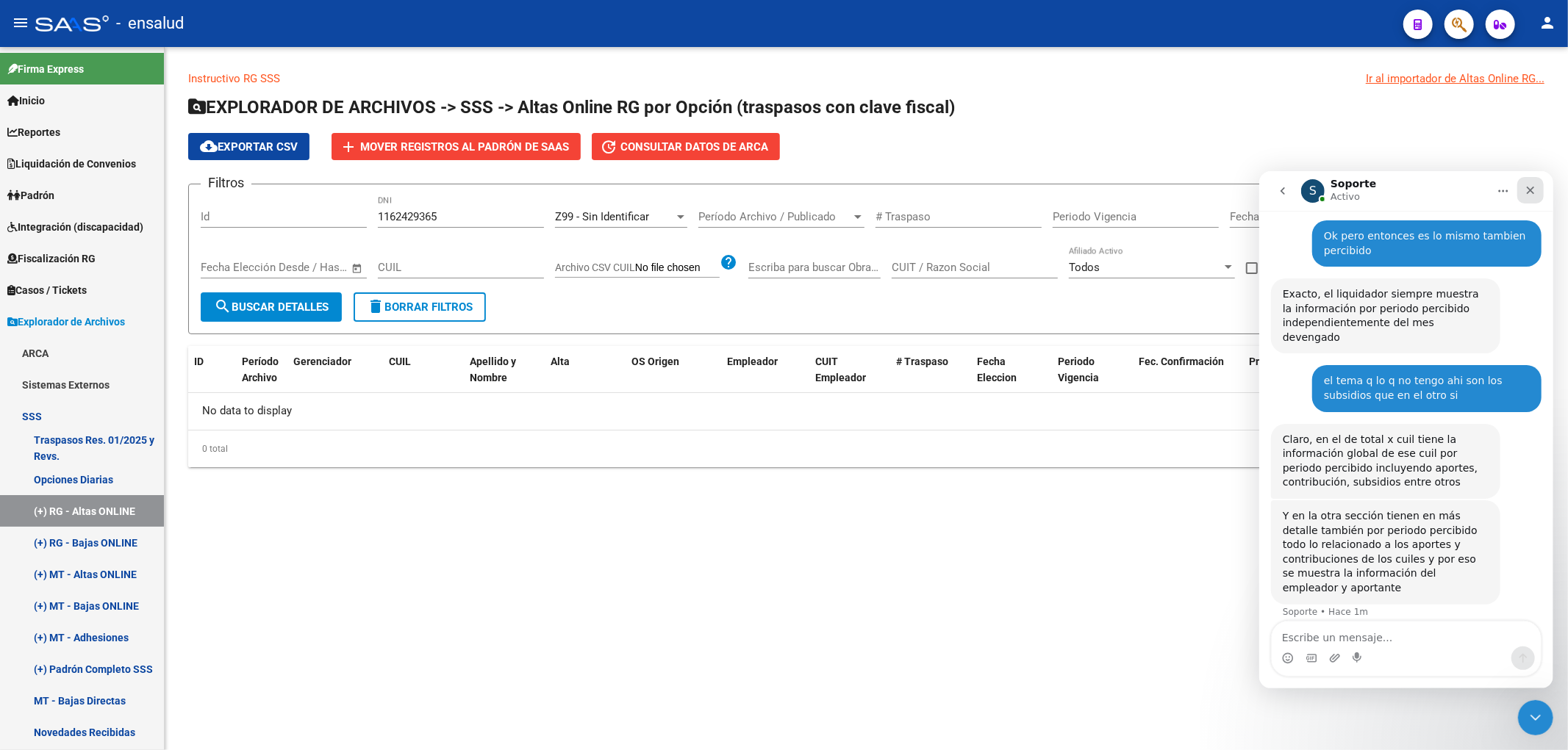
click at [1533, 185] on icon "Cerrar" at bounding box center [1530, 190] width 12 height 12
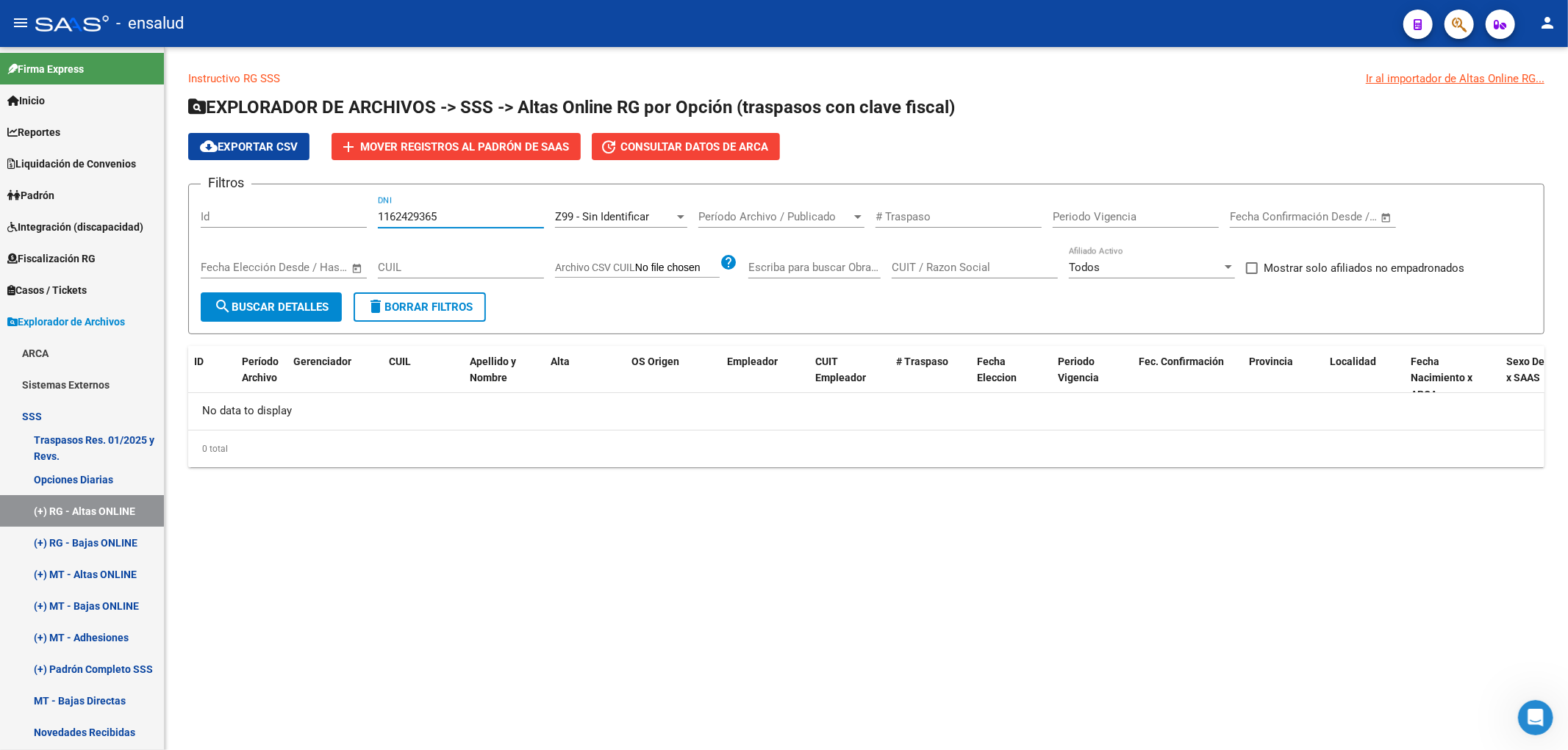
click at [452, 215] on input "1162429365" at bounding box center [461, 217] width 166 height 13
paste input "40943534"
click at [494, 214] on input "116242936540943534" at bounding box center [461, 217] width 166 height 13
click at [493, 214] on input "116242936540943534" at bounding box center [461, 217] width 166 height 13
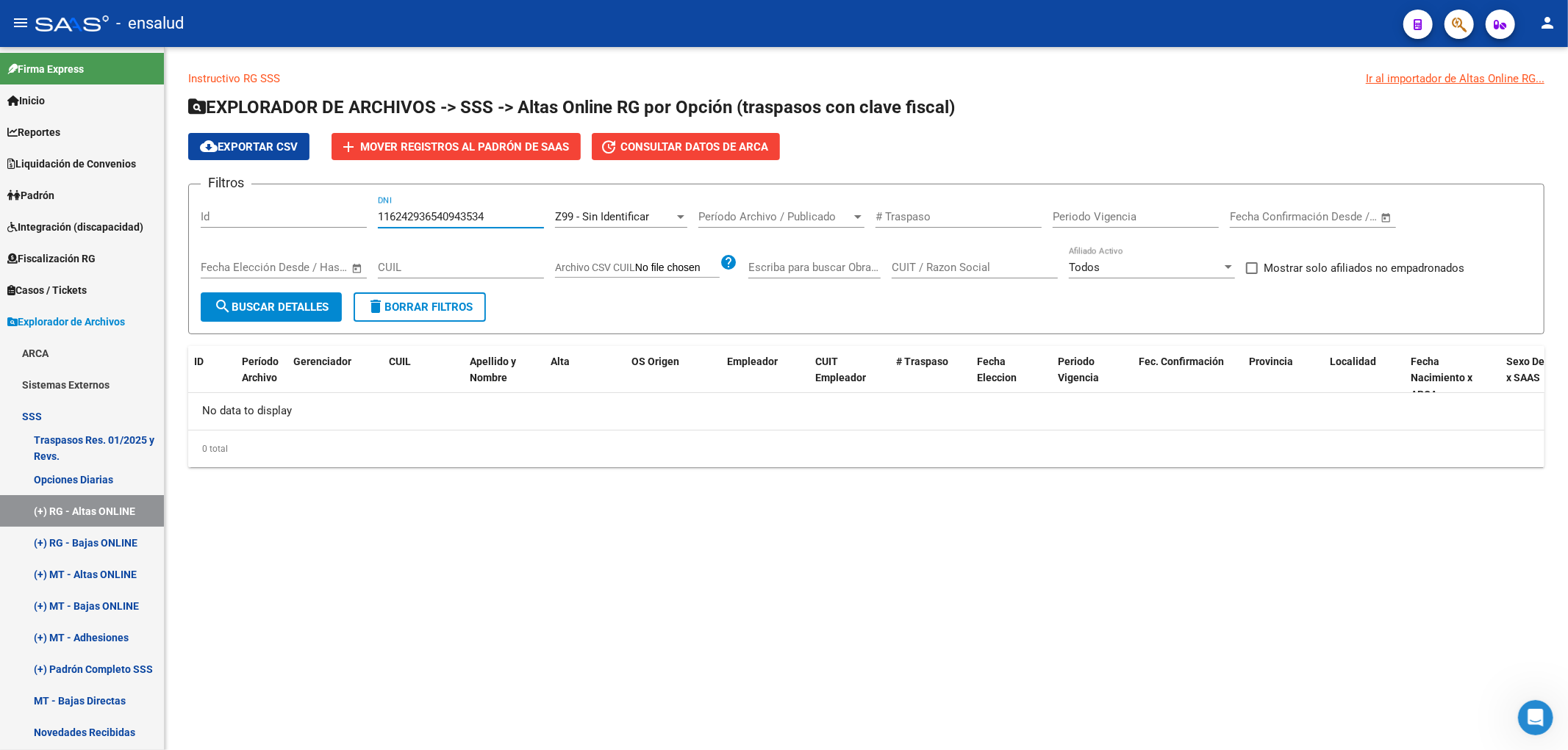
click at [493, 214] on input "116242936540943534" at bounding box center [461, 217] width 166 height 13
paste input "number"
type input "40943534"
click at [265, 318] on button "search Buscar Detalles" at bounding box center [271, 307] width 141 height 30
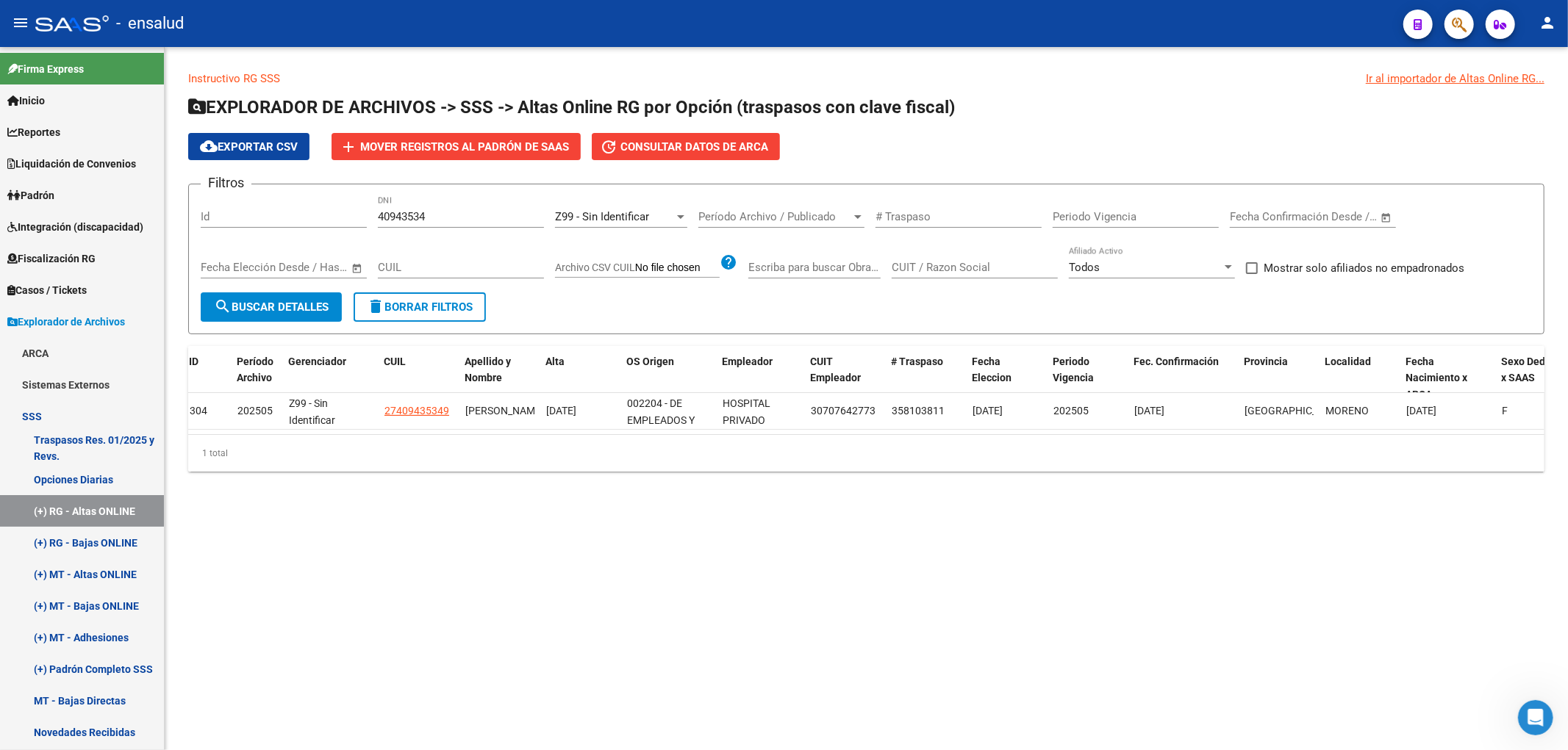
scroll to position [0, 0]
click at [69, 663] on link "(+) Padrón Completo SSS" at bounding box center [82, 669] width 164 height 31
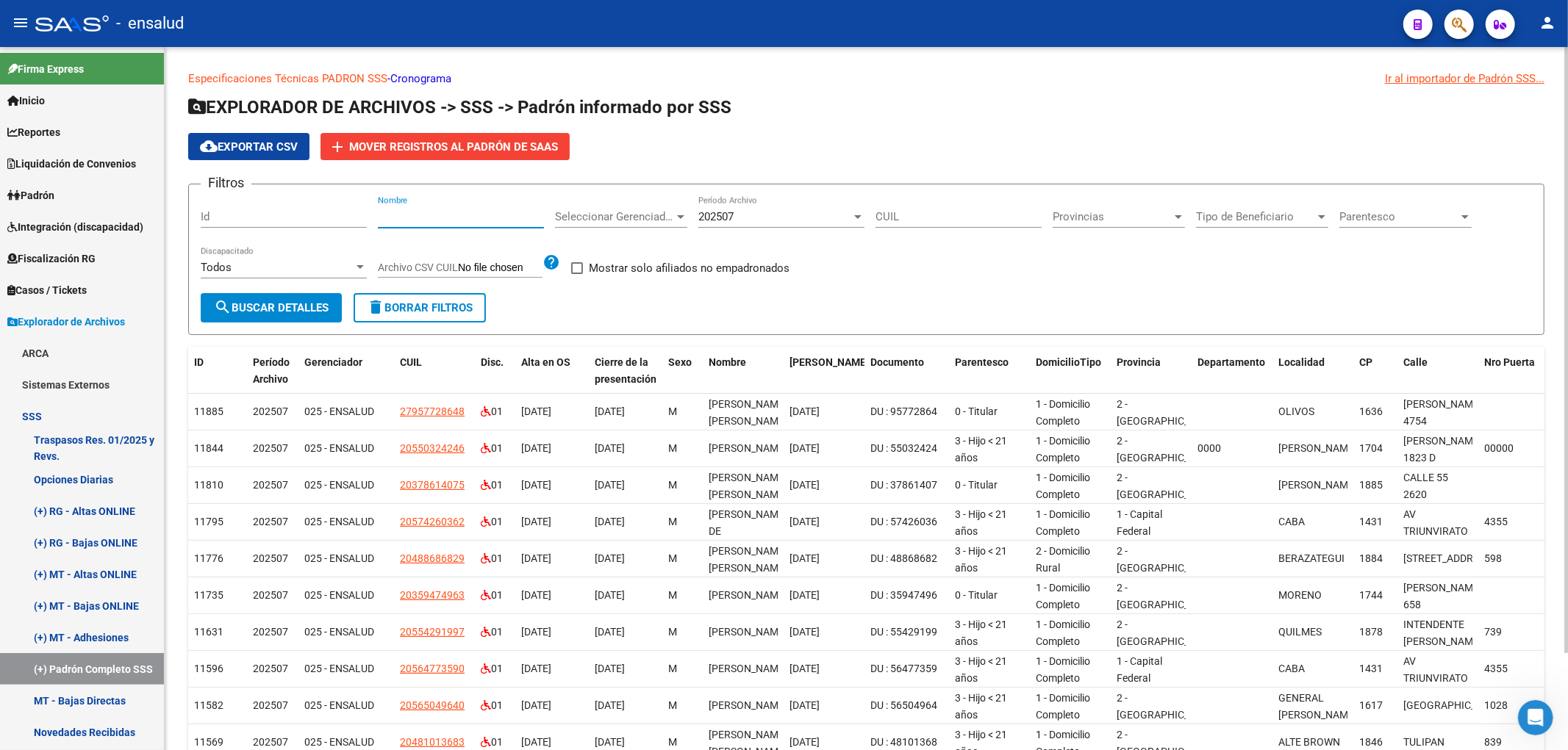
click at [464, 220] on input "Nombre" at bounding box center [461, 217] width 166 height 13
paste input "40943534"
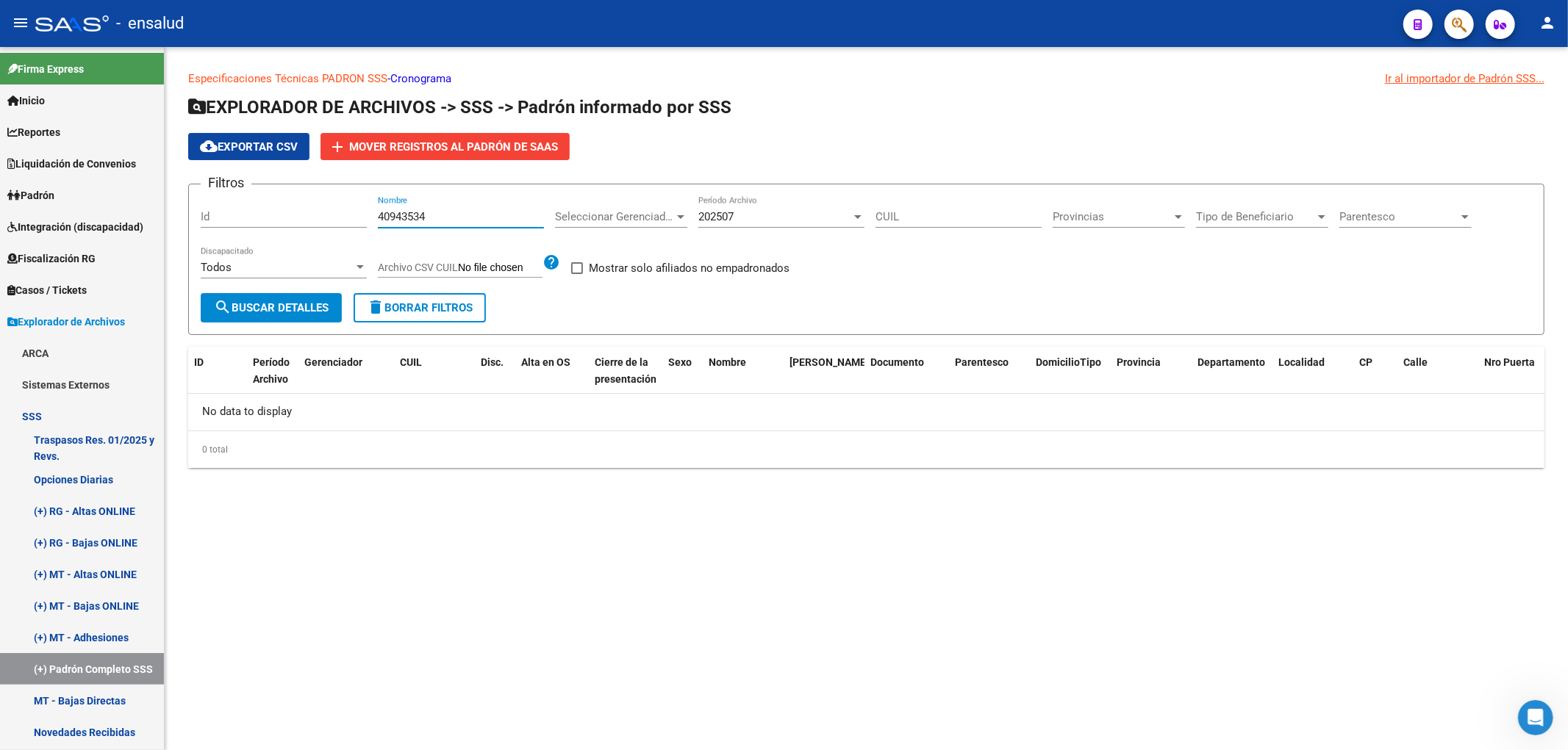
type input "40943534"
click at [739, 219] on div "202507" at bounding box center [774, 217] width 153 height 13
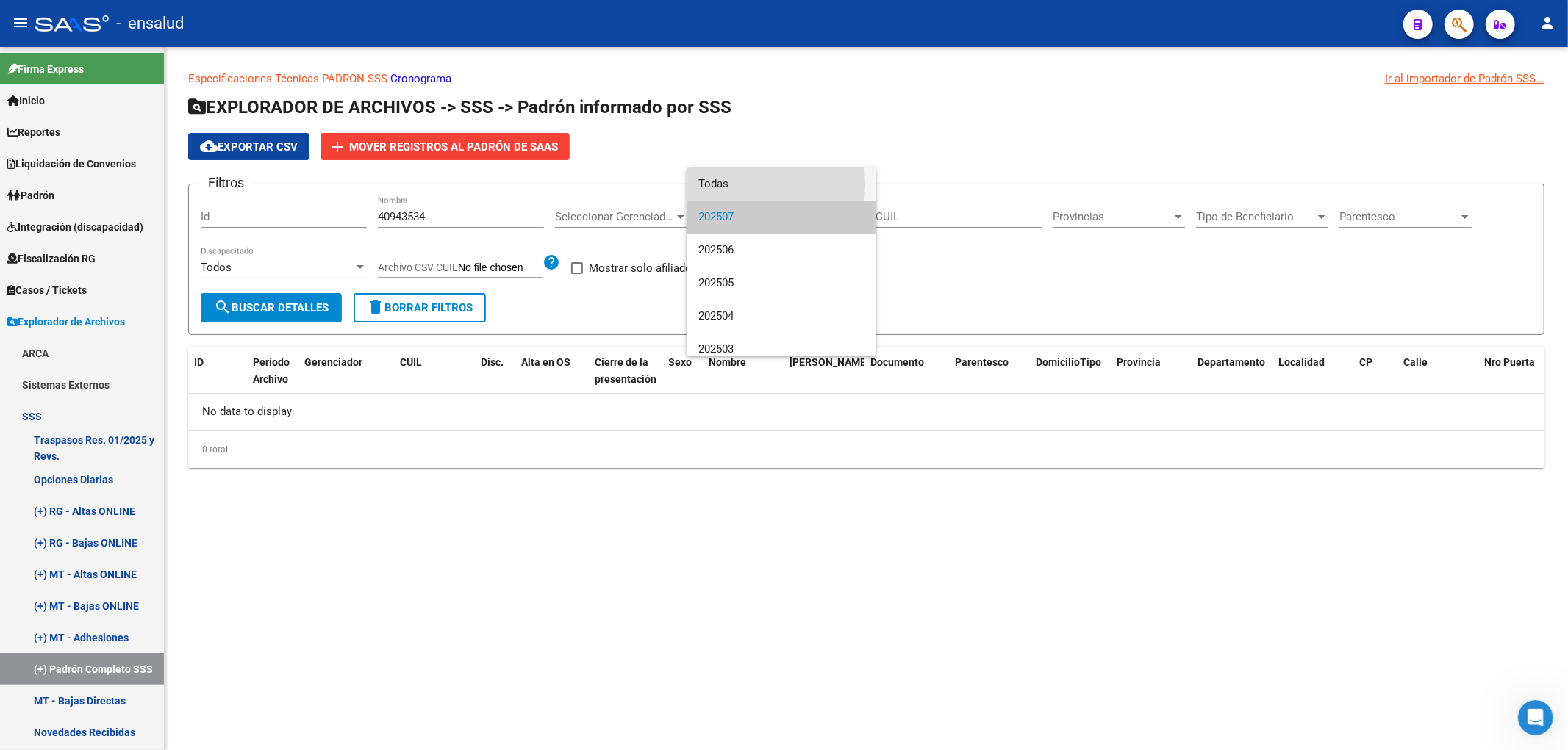
click at [751, 185] on span "Todas" at bounding box center [781, 184] width 166 height 33
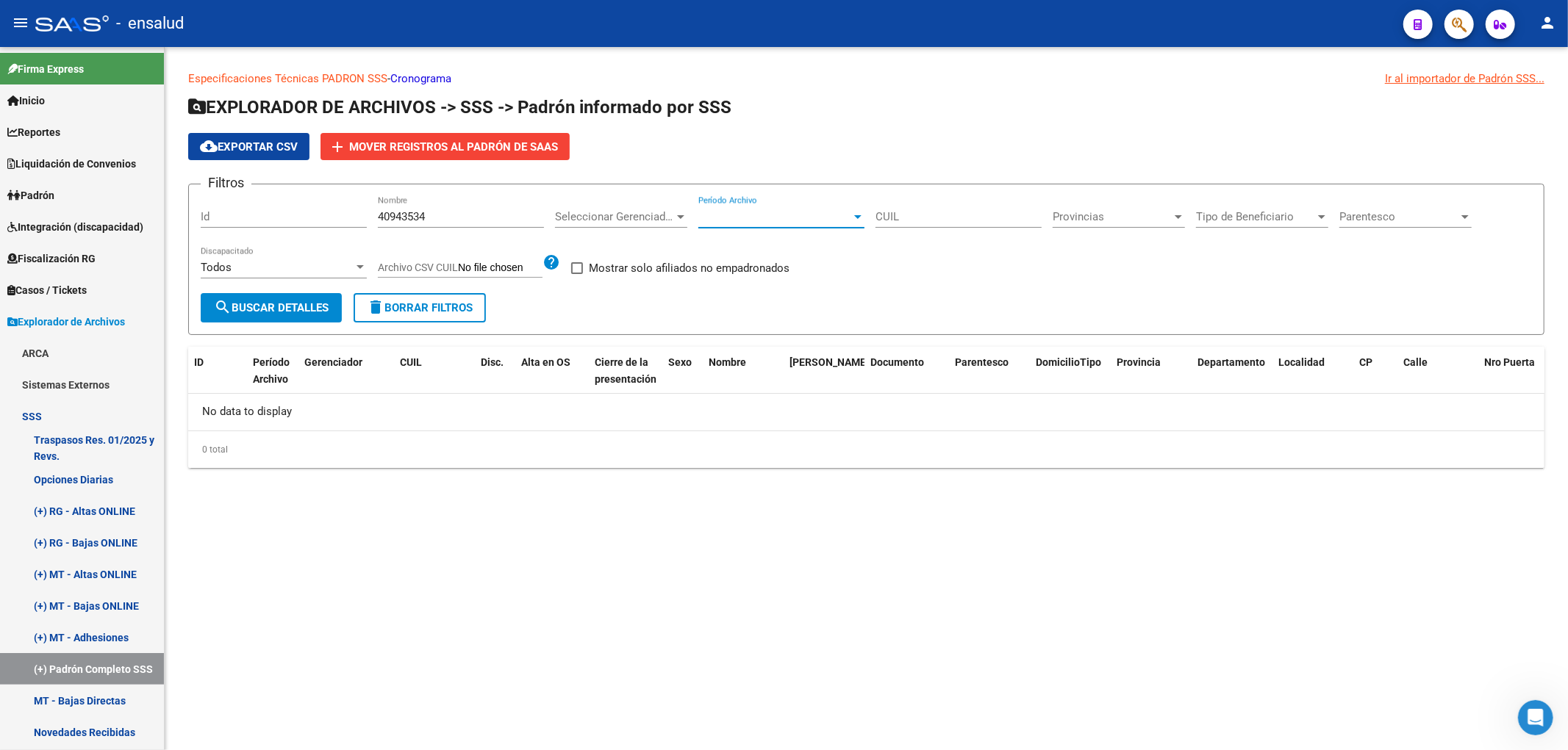
click at [309, 298] on button "search Buscar Detalles" at bounding box center [271, 308] width 141 height 30
click at [294, 314] on span "search Buscar Detalles" at bounding box center [271, 308] width 114 height 13
click at [422, 210] on input "40943534" at bounding box center [461, 217] width 166 height 13
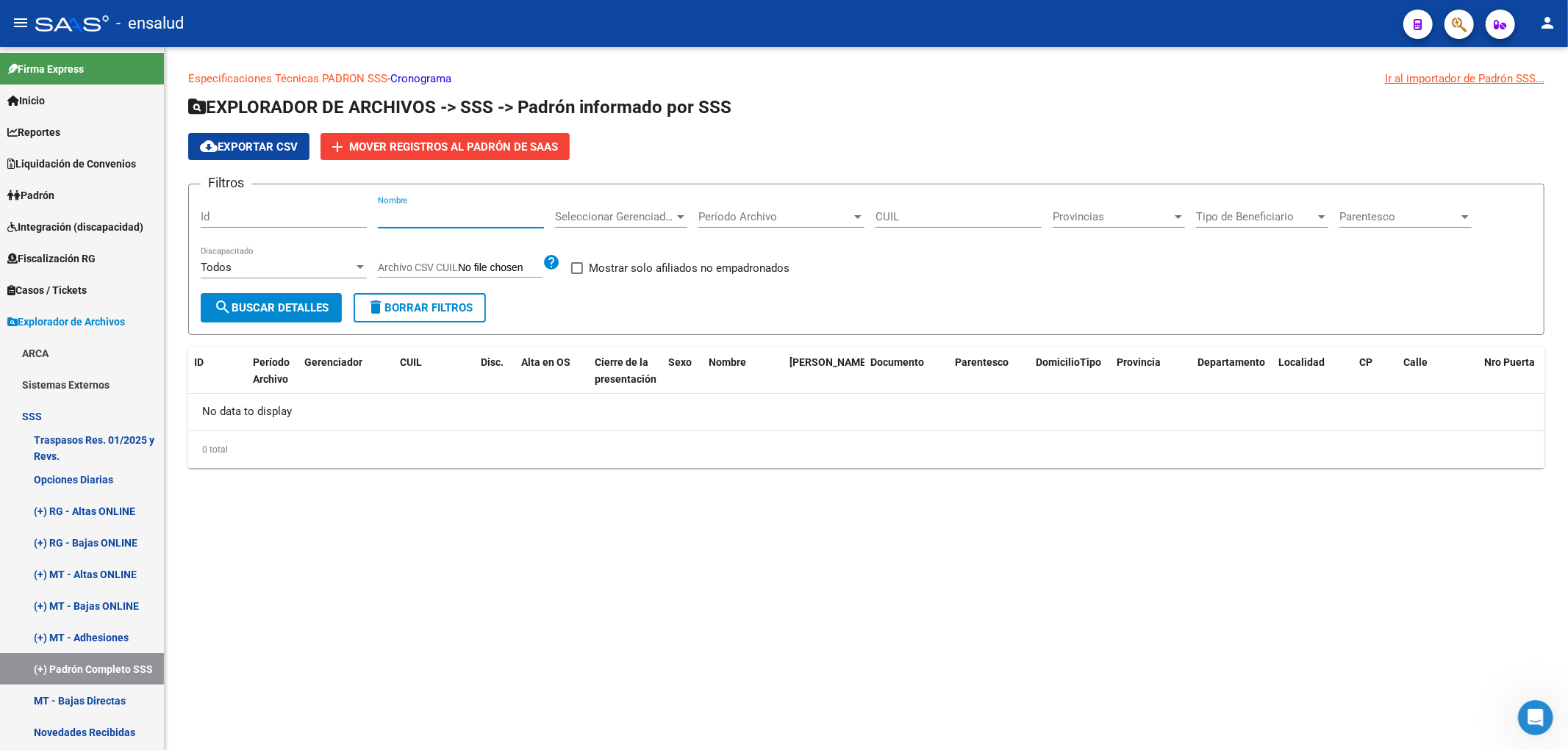
click at [939, 202] on div "CUIL" at bounding box center [958, 212] width 166 height 31
click at [938, 212] on input "CUIL" at bounding box center [958, 217] width 166 height 13
paste input "40-943534"
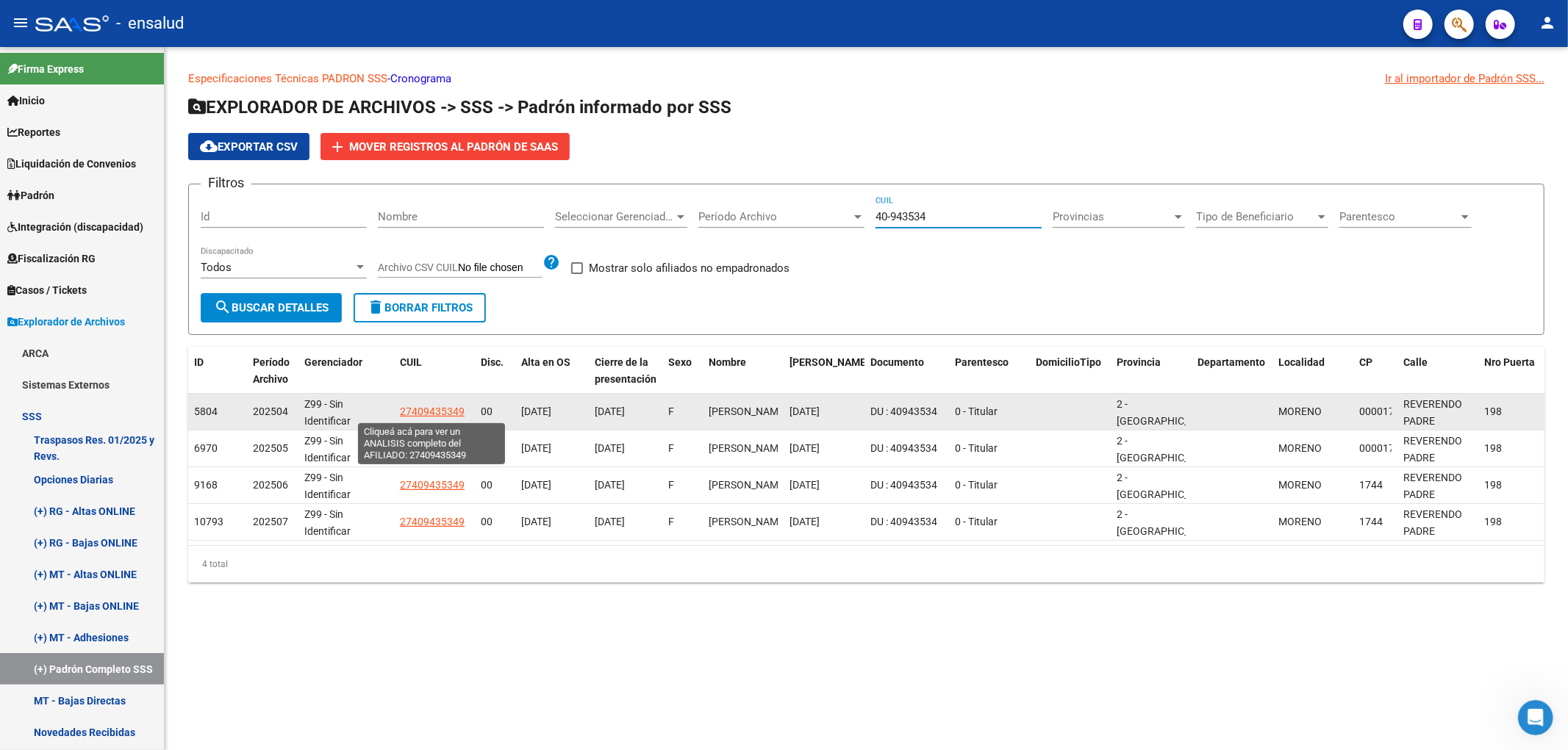
type input "40-943534"
click at [416, 411] on span "27409435349" at bounding box center [432, 411] width 65 height 12
type textarea "27409435349"
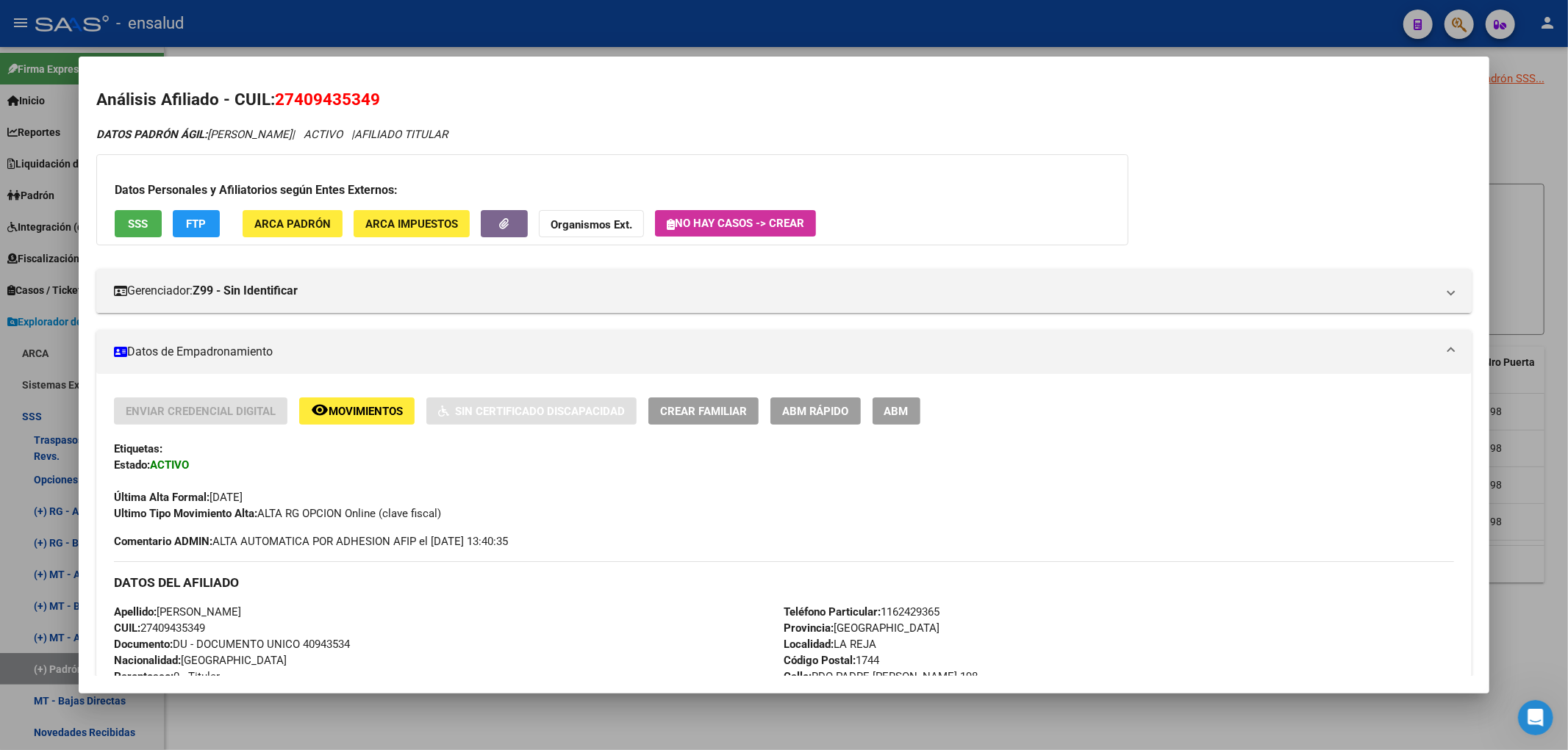
scroll to position [1164, 0]
click at [1520, 147] on div at bounding box center [784, 375] width 1568 height 750
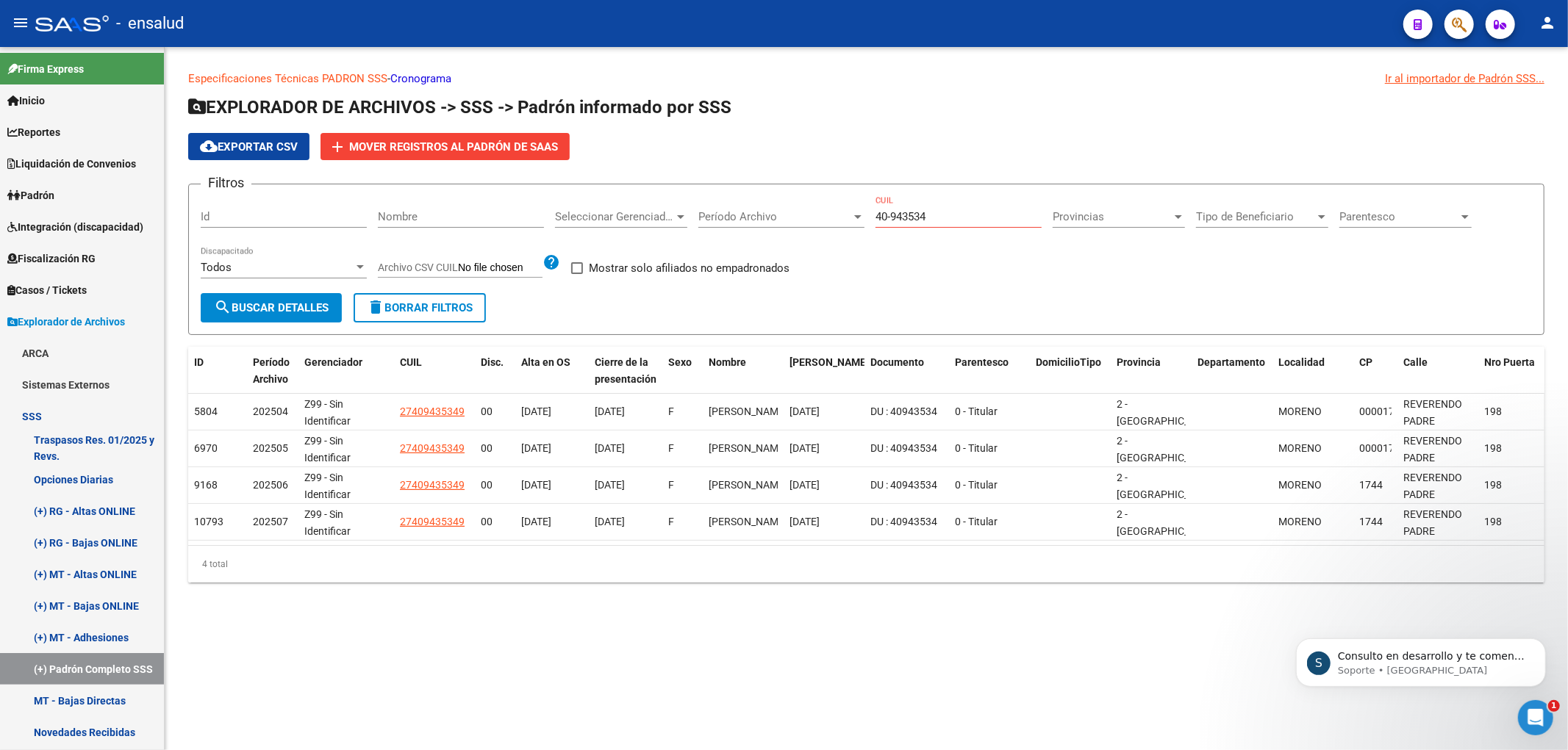
scroll to position [1166, 0]
click at [1445, 671] on p "Soporte • Ahora" at bounding box center [1431, 670] width 190 height 13
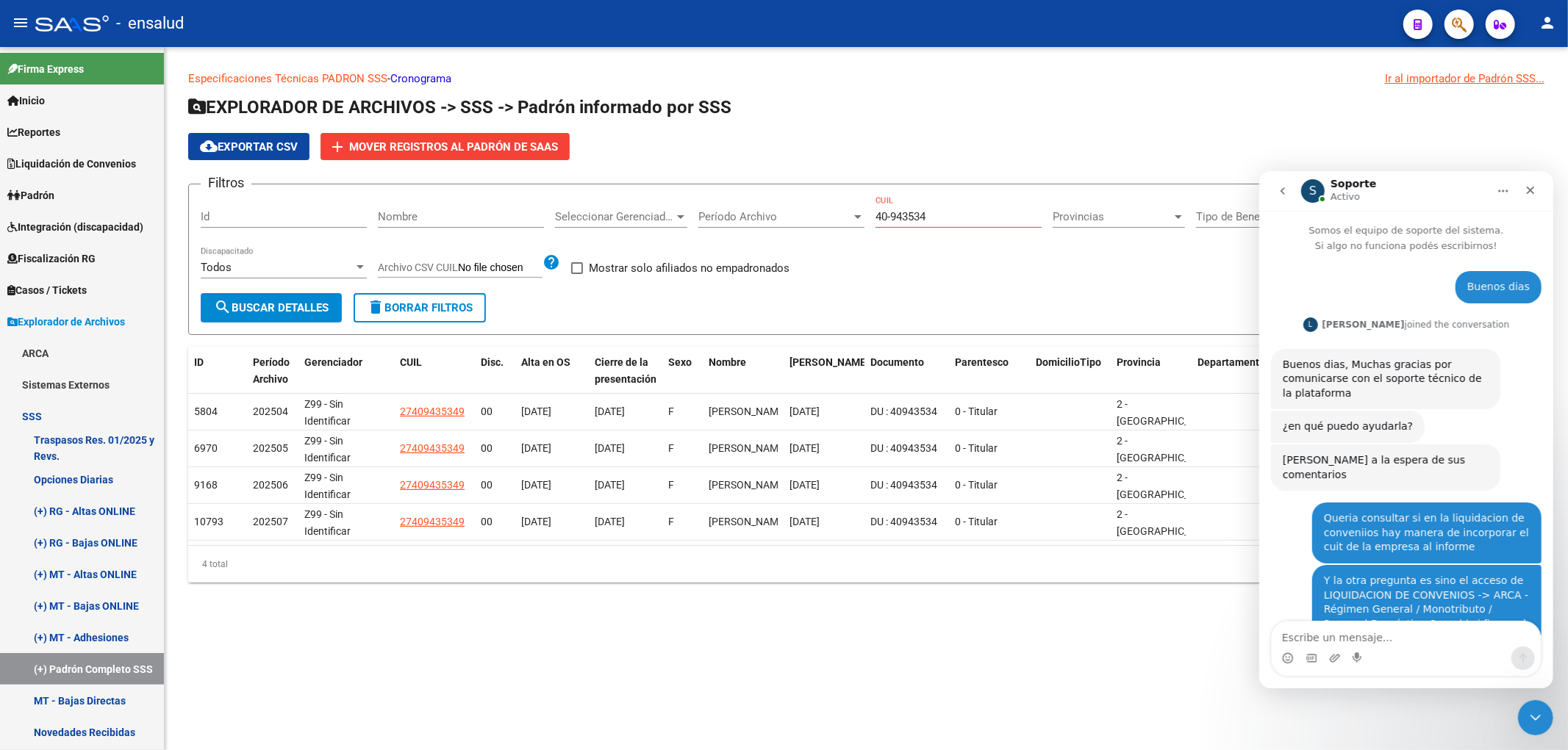
scroll to position [1175, 0]
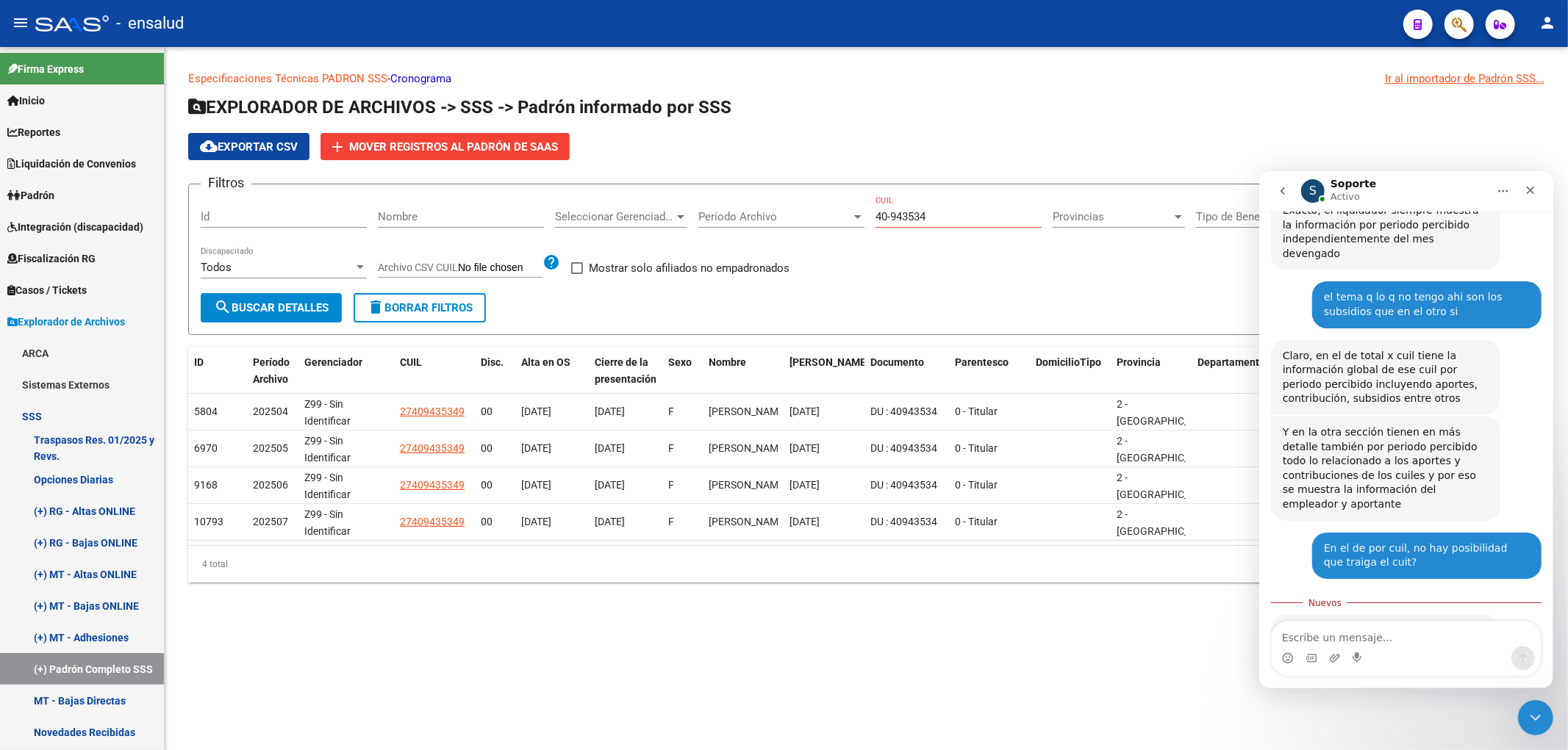
click at [1357, 646] on div "Intercom Messenger" at bounding box center [1358, 657] width 12 height 23
click at [1359, 643] on textarea "Escribe un mensaje..." at bounding box center [1406, 633] width 269 height 25
click at [1407, 637] on textarea "Escribe un mensaje..." at bounding box center [1406, 633] width 269 height 25
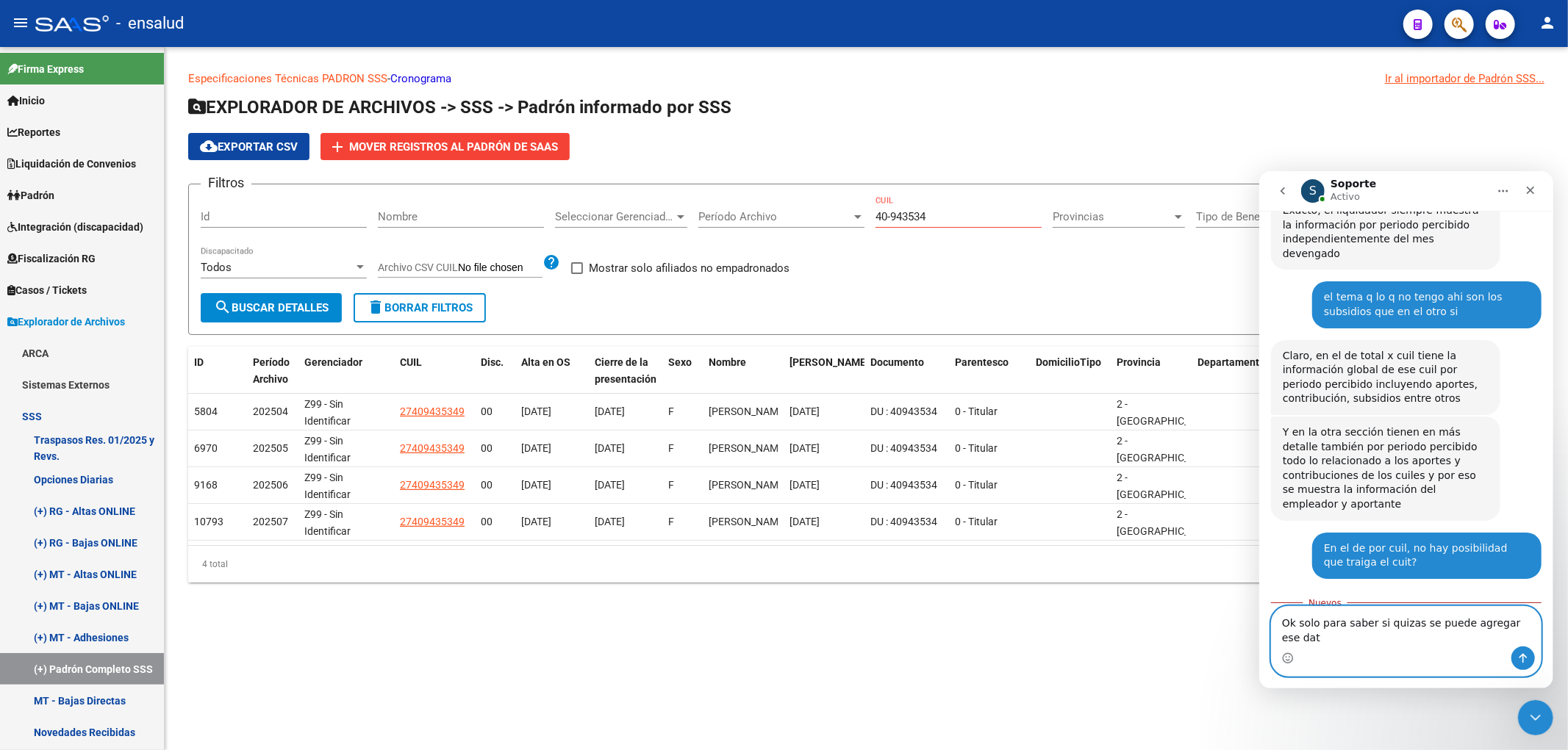
type textarea "Ok solo para saber si quizas se puede agregar ese dato"
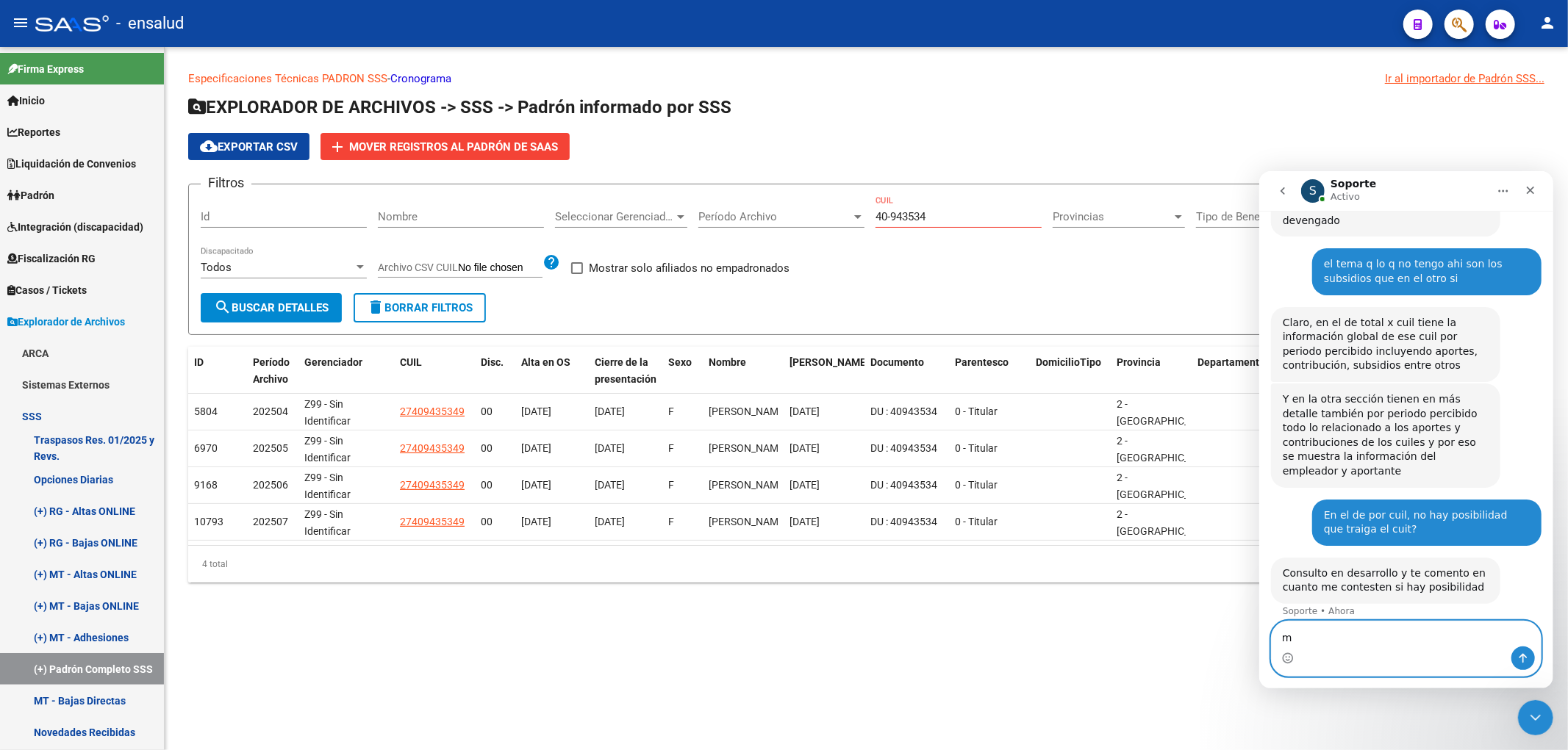
scroll to position [1209, 0]
type textarea "muchas gracias"
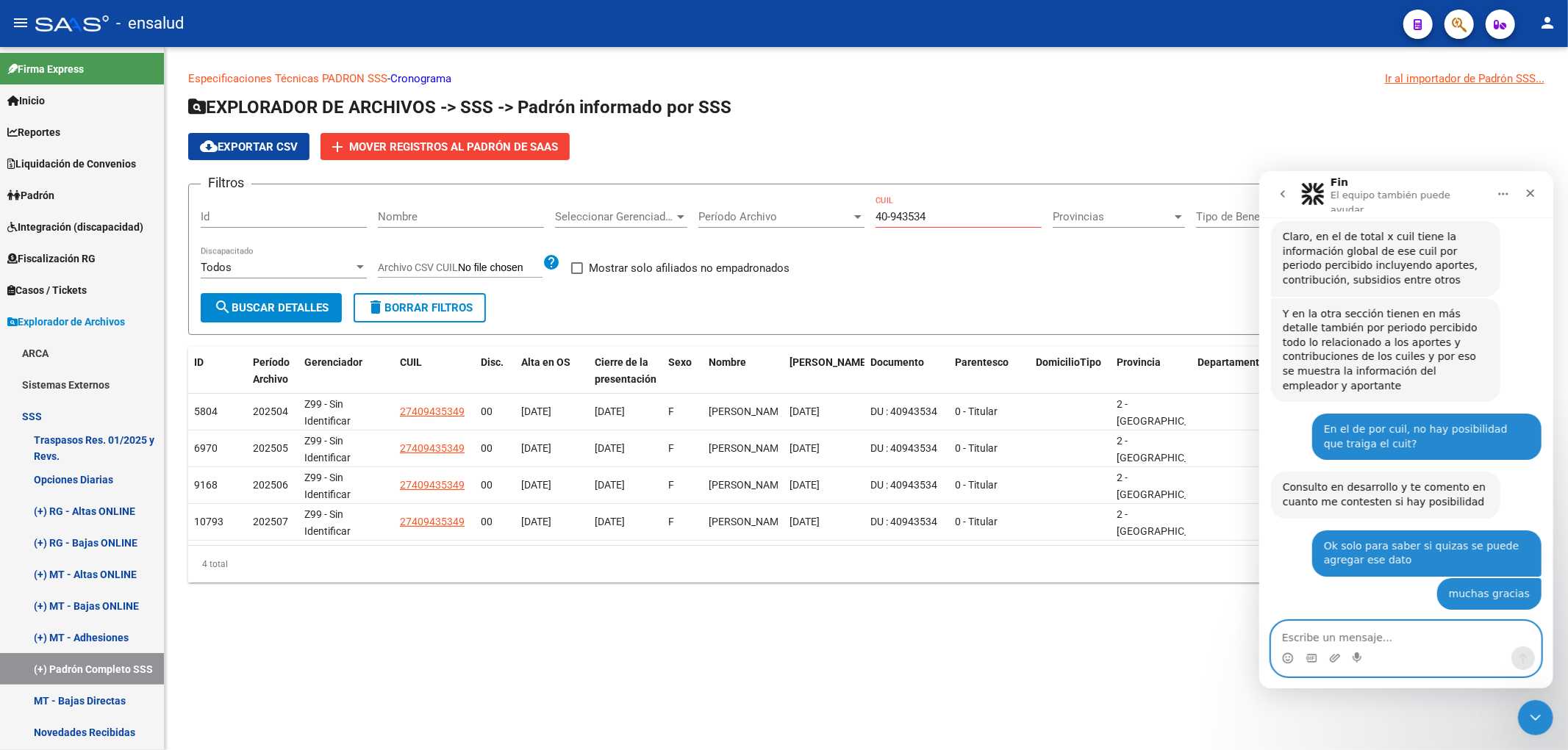
scroll to position [1301, 0]
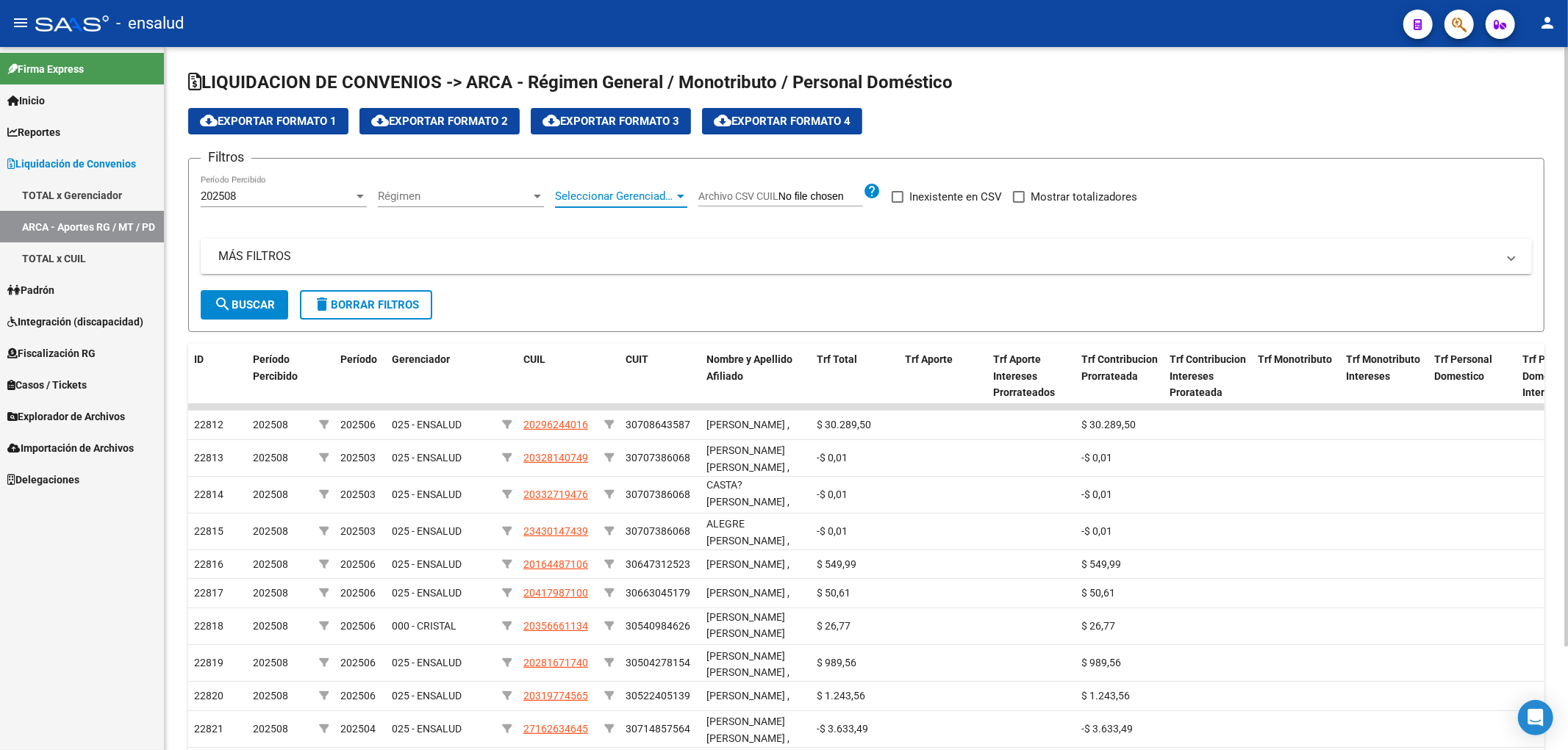
click at [637, 191] on span "Seleccionar Gerenciador" at bounding box center [615, 196] width 119 height 13
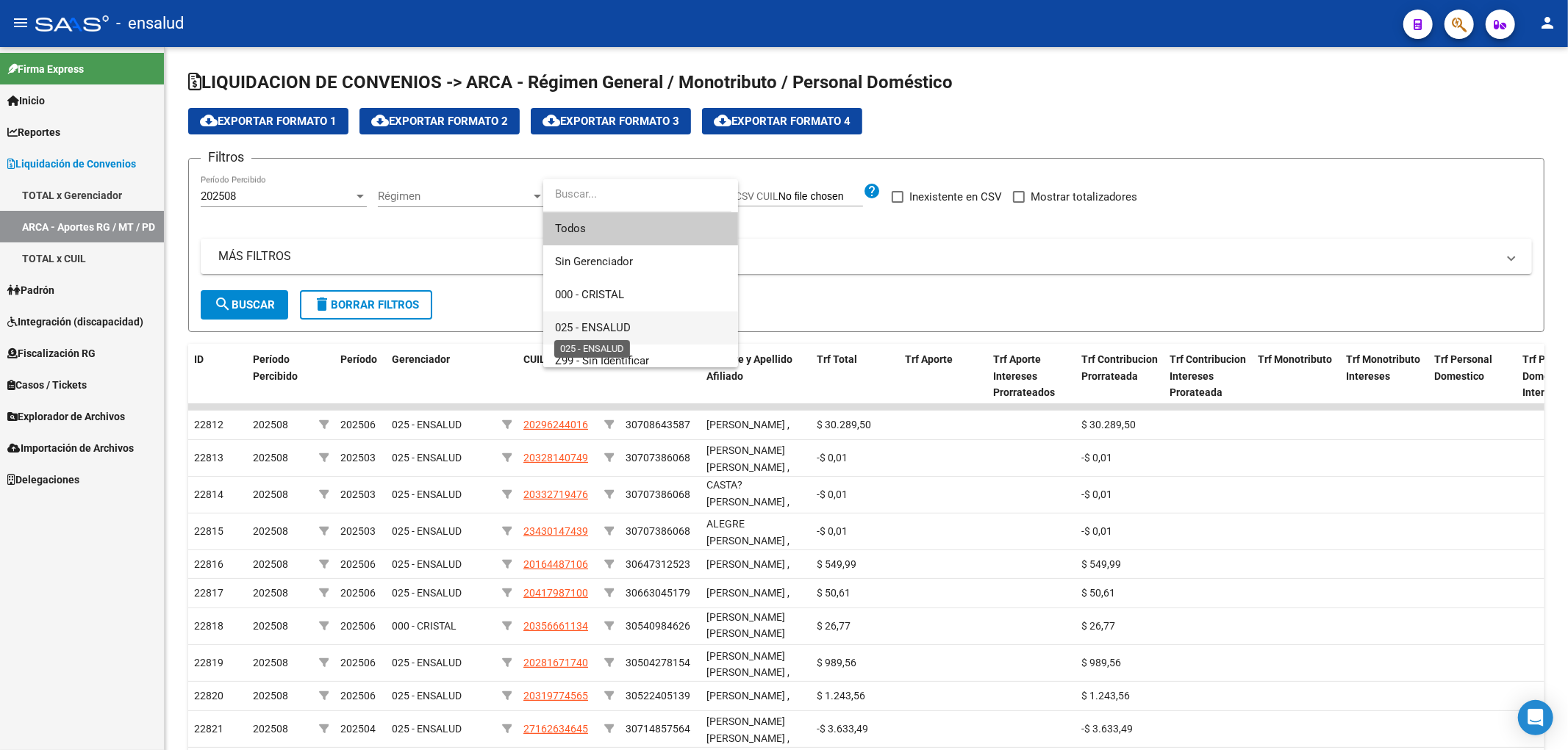
click at [618, 324] on span "025 - ENSALUD" at bounding box center [592, 328] width 75 height 13
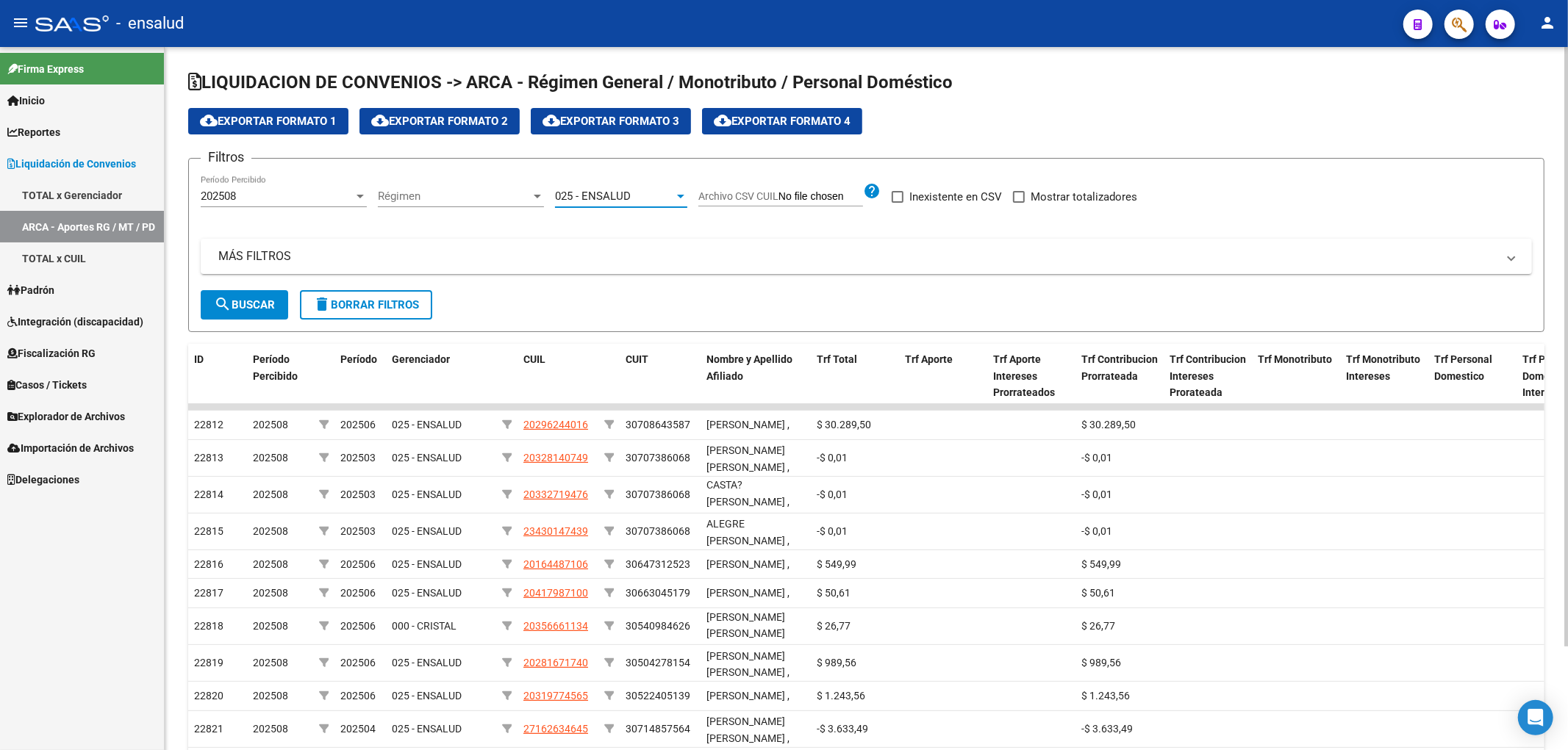
click at [237, 313] on button "search Buscar" at bounding box center [244, 305] width 88 height 30
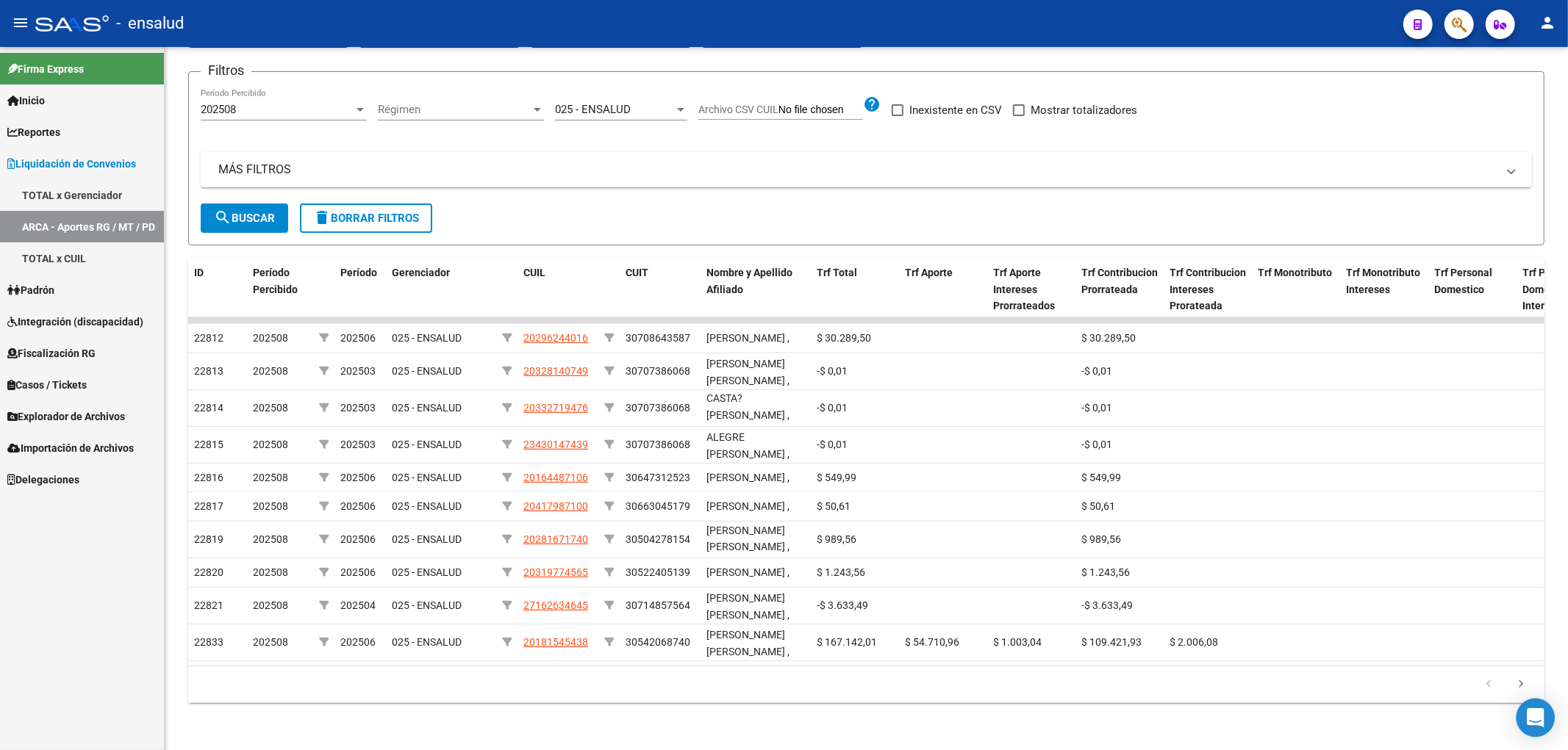
click at [1537, 718] on icon "Open Intercom Messenger" at bounding box center [1535, 718] width 17 height 19
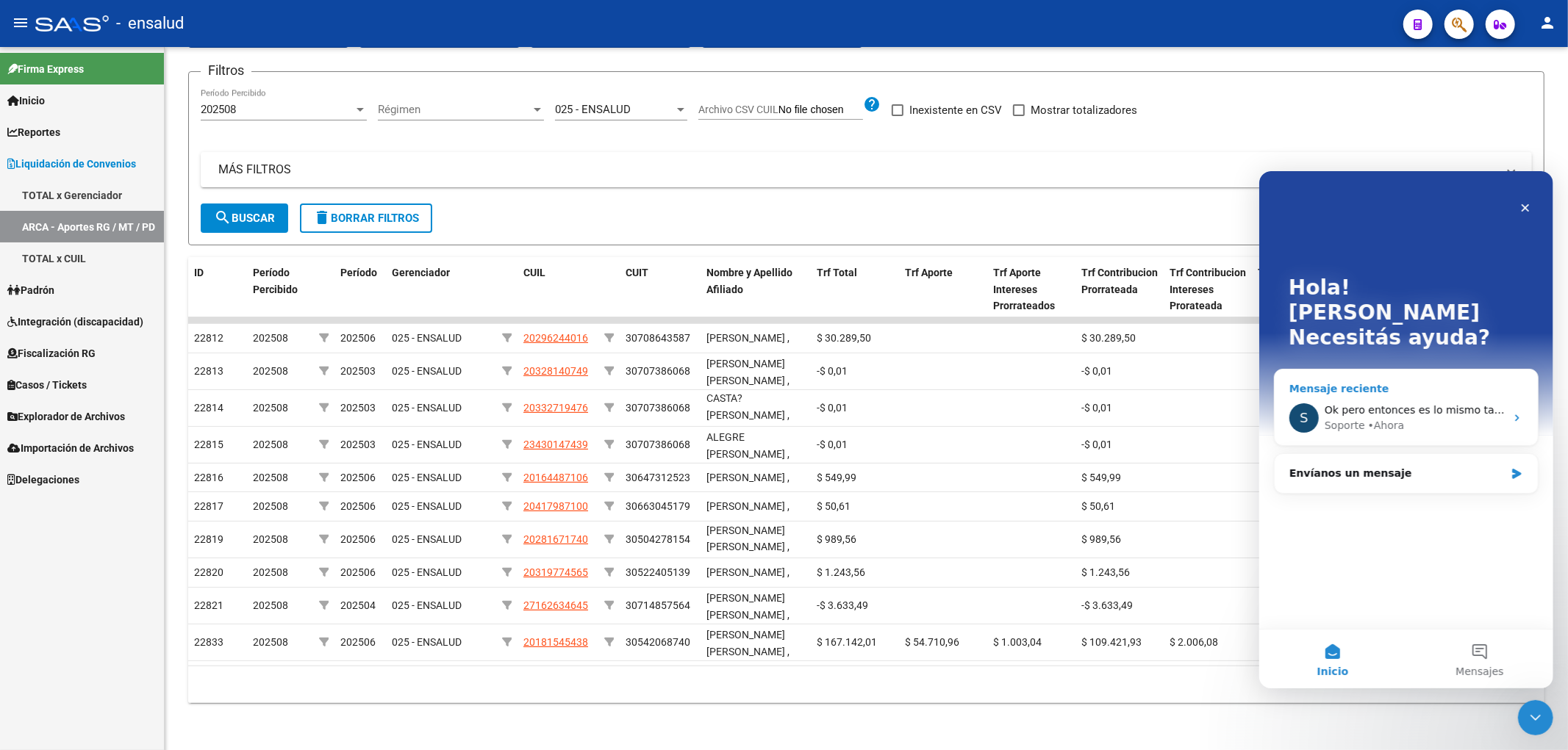
click at [1460, 403] on span "Ok pero entonces es lo mismo tambien percibido" at bounding box center [1450, 409] width 253 height 12
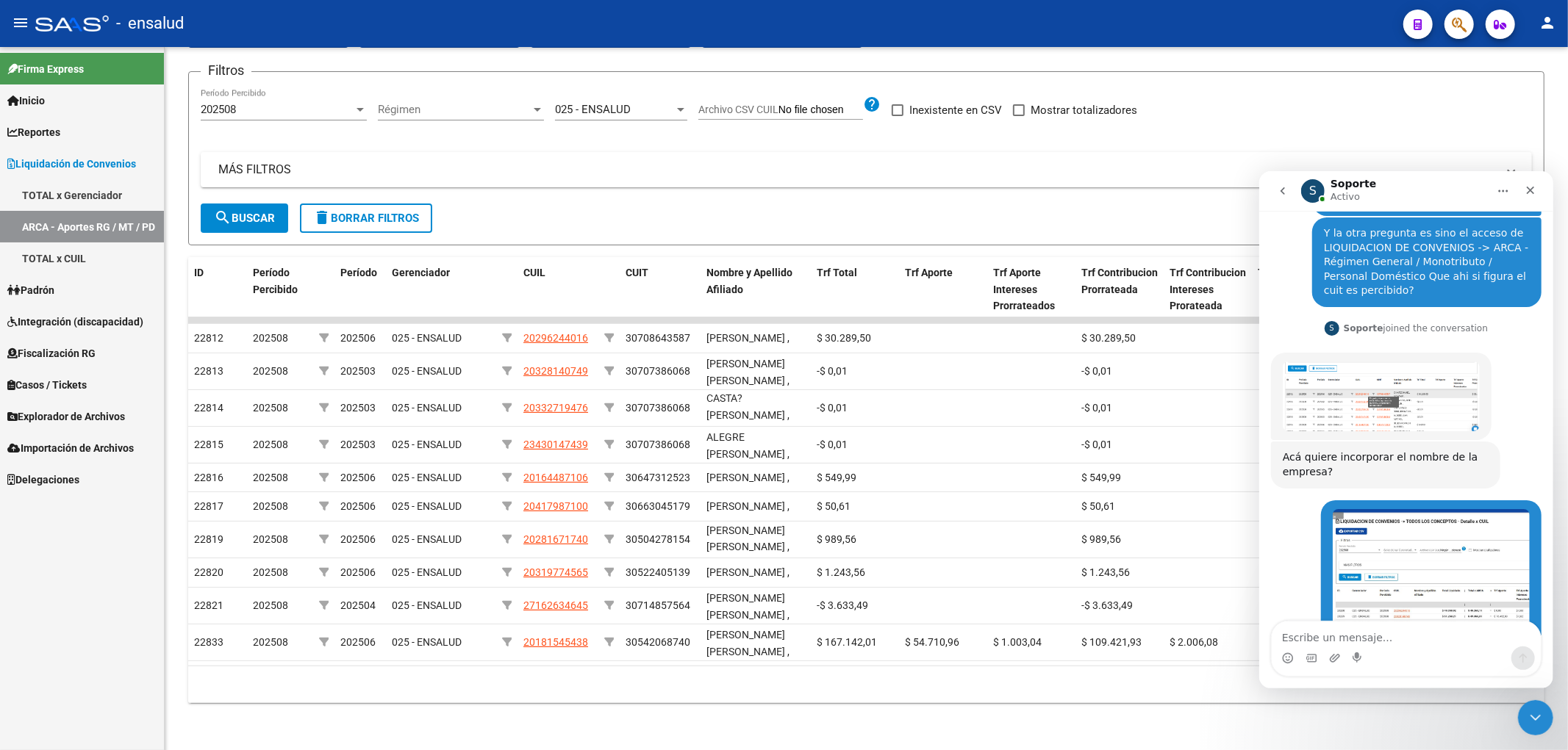
scroll to position [782, 0]
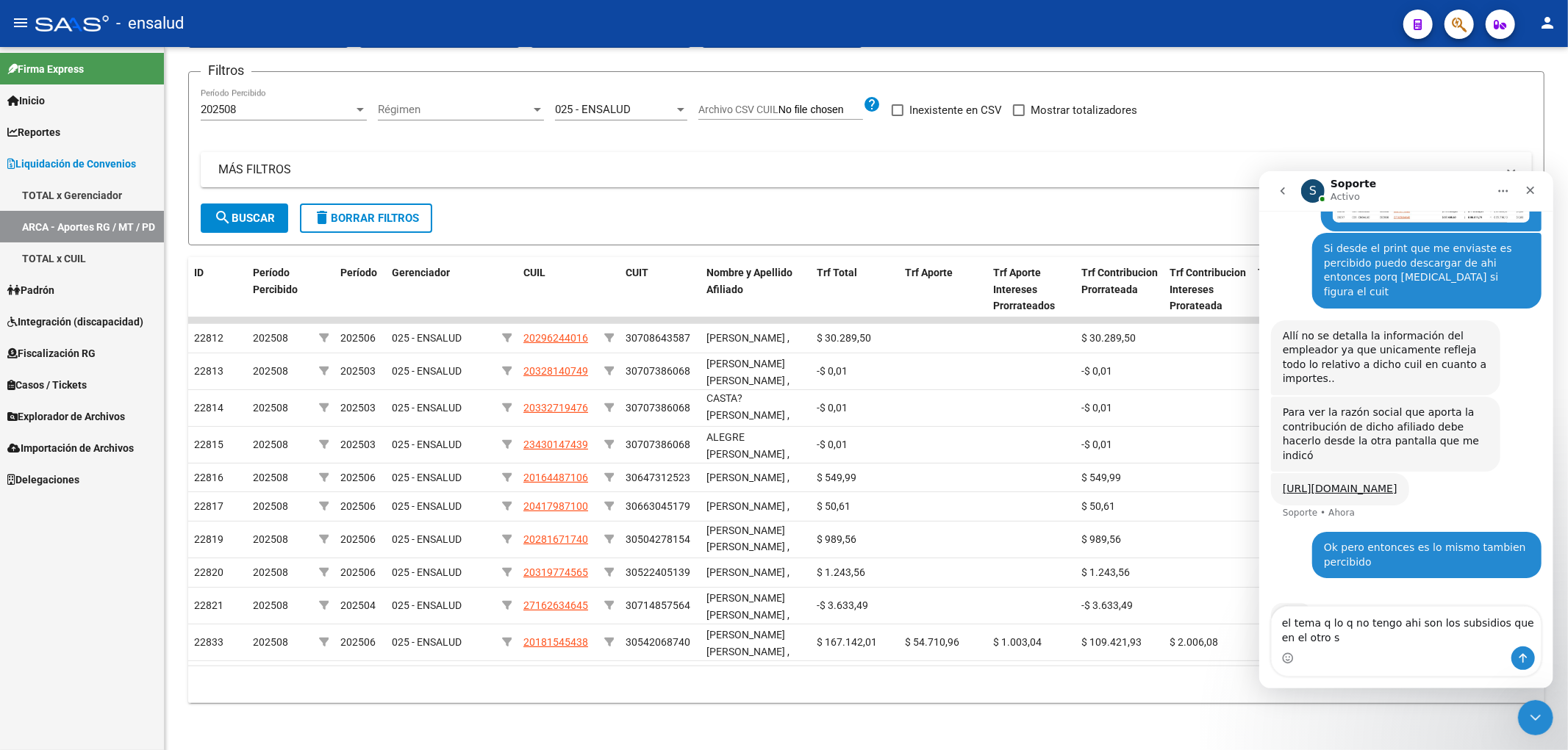
type textarea "el tema q lo q no tengo ahi son los subsidios que en el otro si"
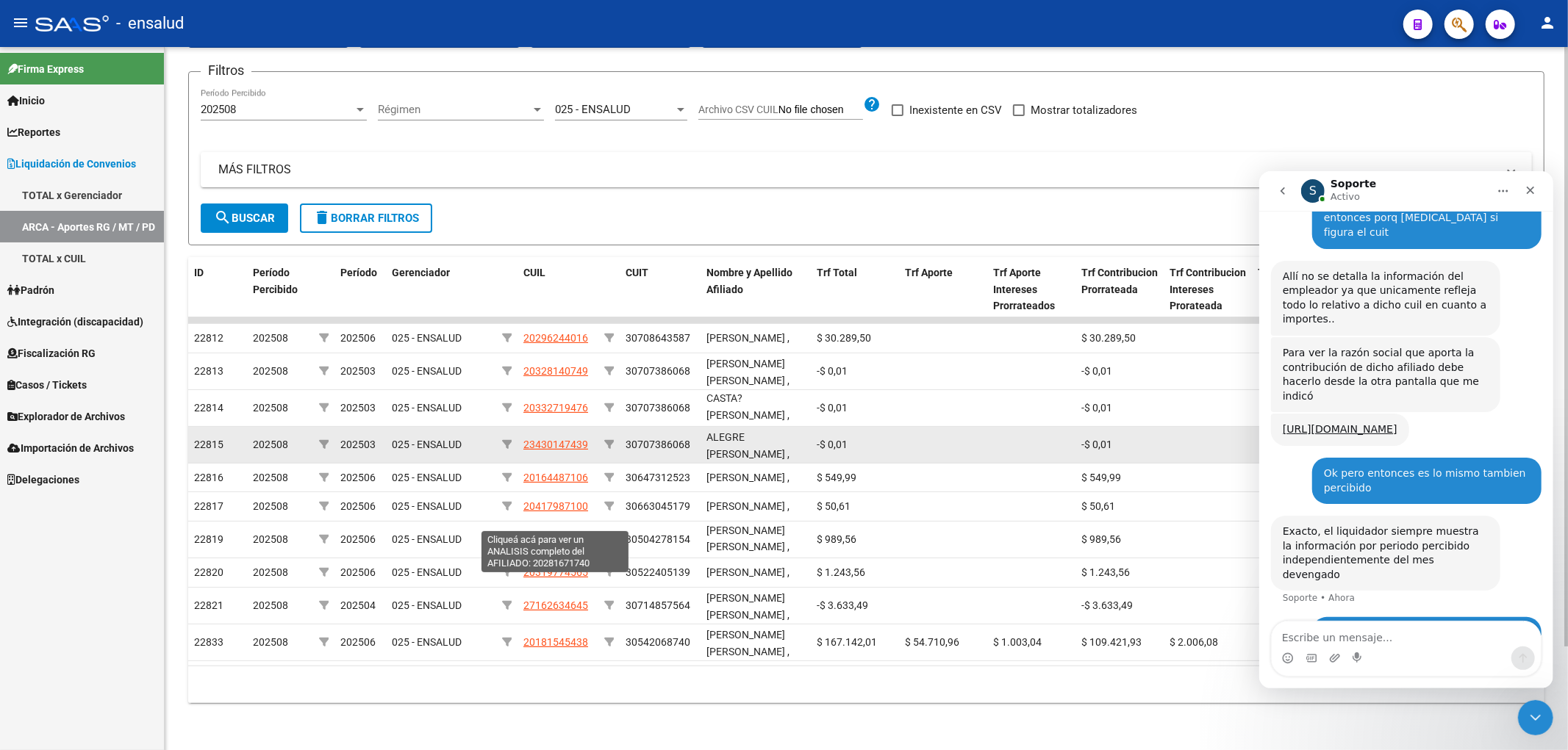
scroll to position [0, 0]
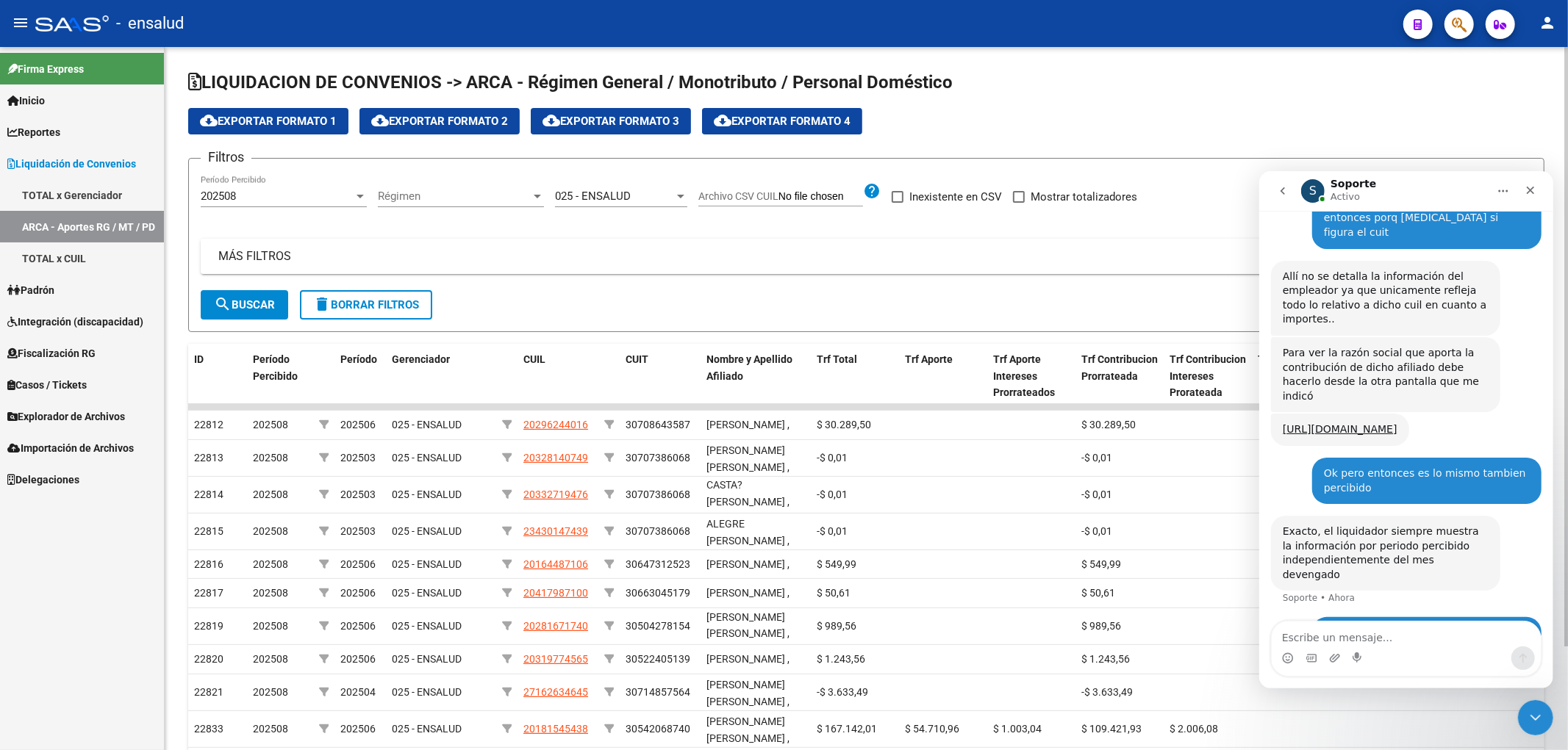
click at [239, 244] on mat-expansion-panel-header "MÁS FILTROS" at bounding box center [866, 256] width 1331 height 36
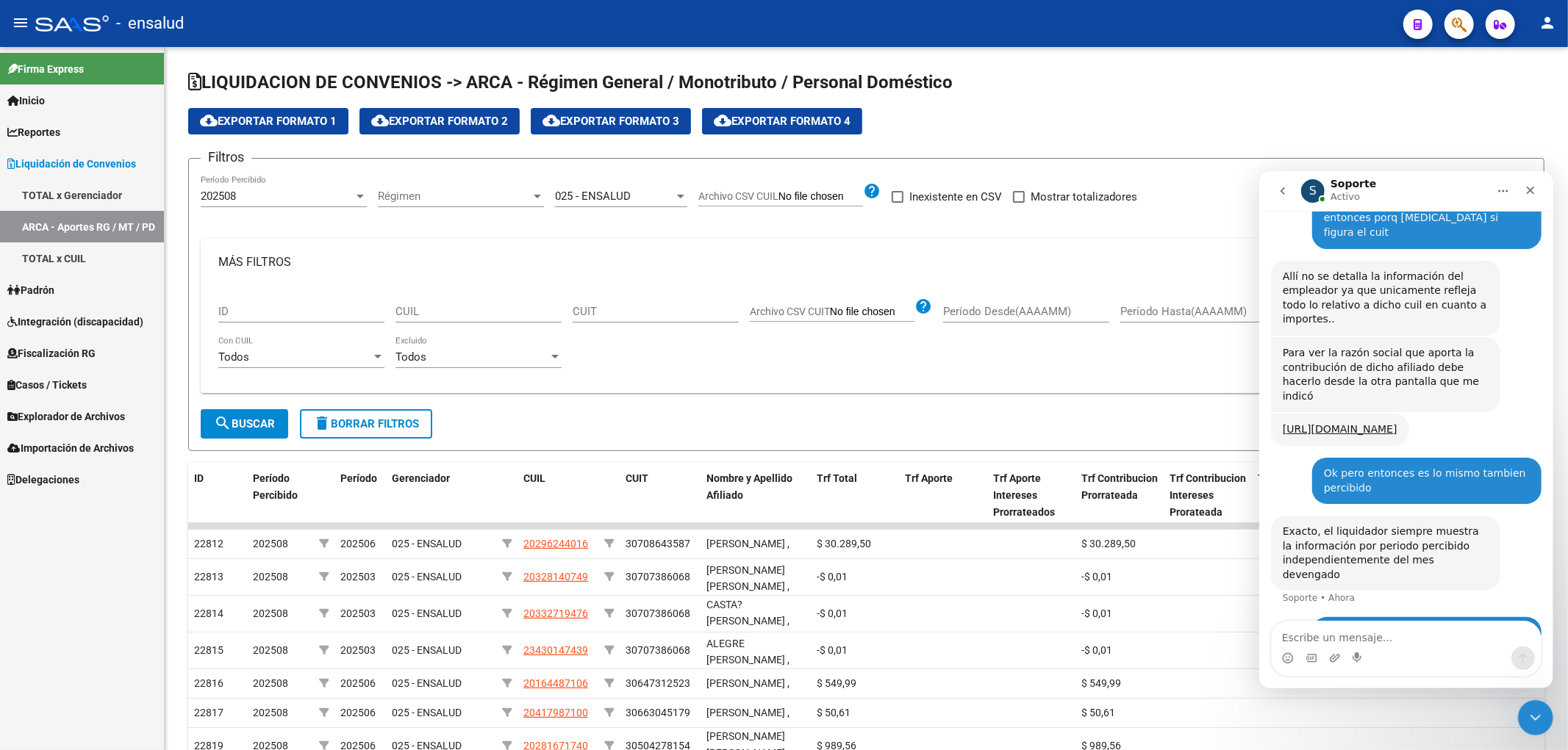
click at [64, 262] on link "TOTAL x CUIL" at bounding box center [82, 258] width 164 height 31
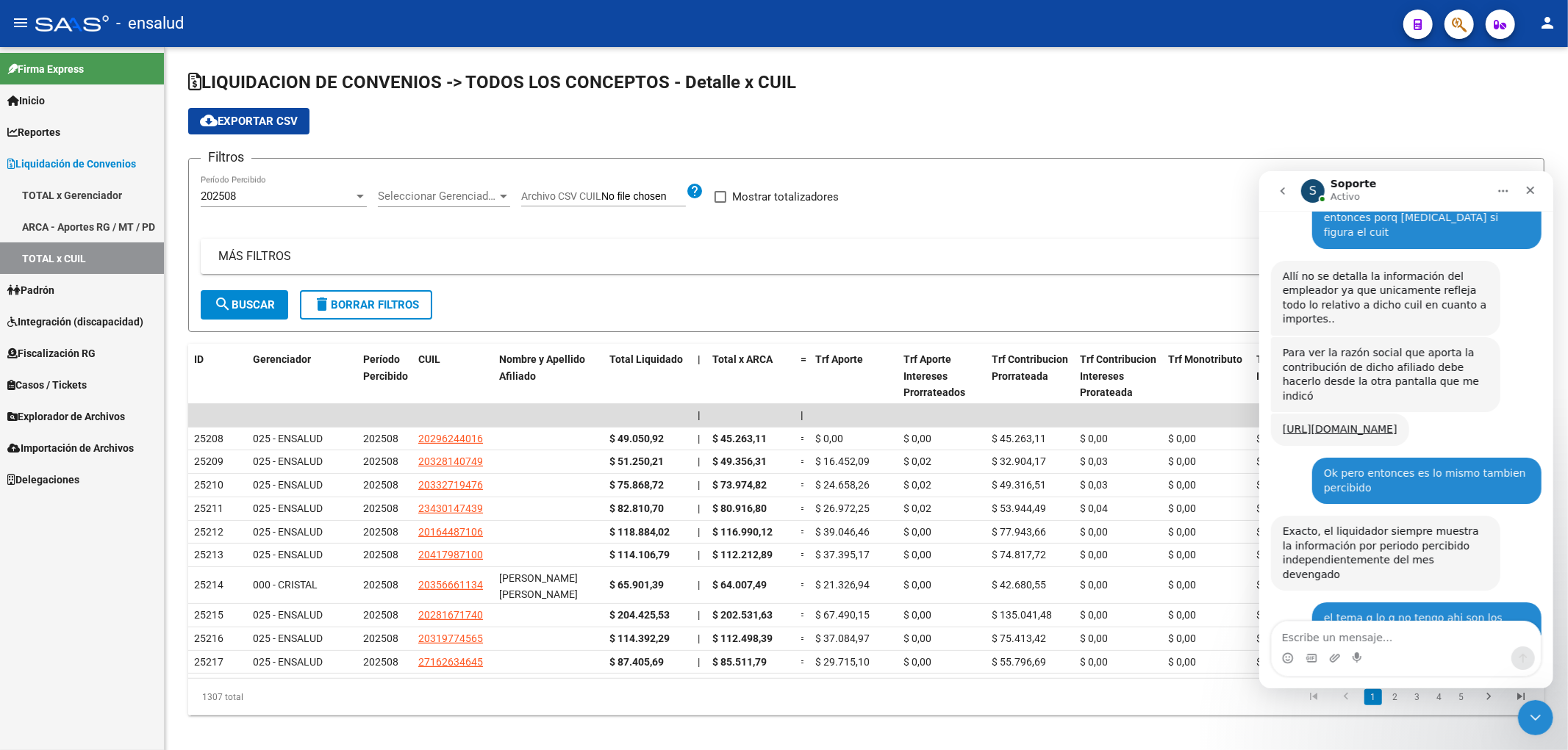
scroll to position [1035, 0]
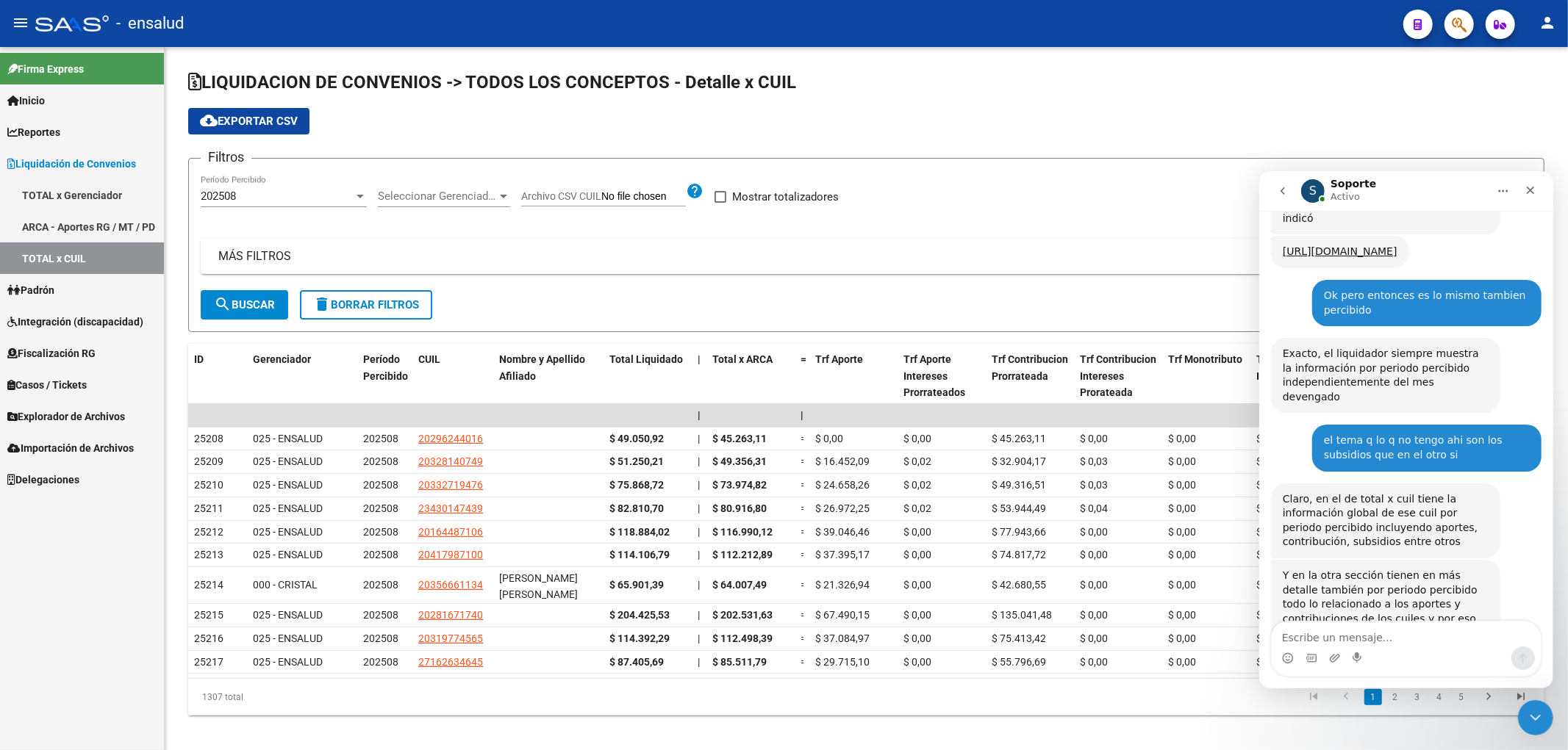
click at [1433, 652] on div "Intercom Messenger" at bounding box center [1406, 657] width 269 height 23
click at [1433, 627] on textarea "Escribe un mensaje..." at bounding box center [1406, 633] width 269 height 25
type textarea "En el de por cuil, no hay posibilidad que traiga el cuit?"
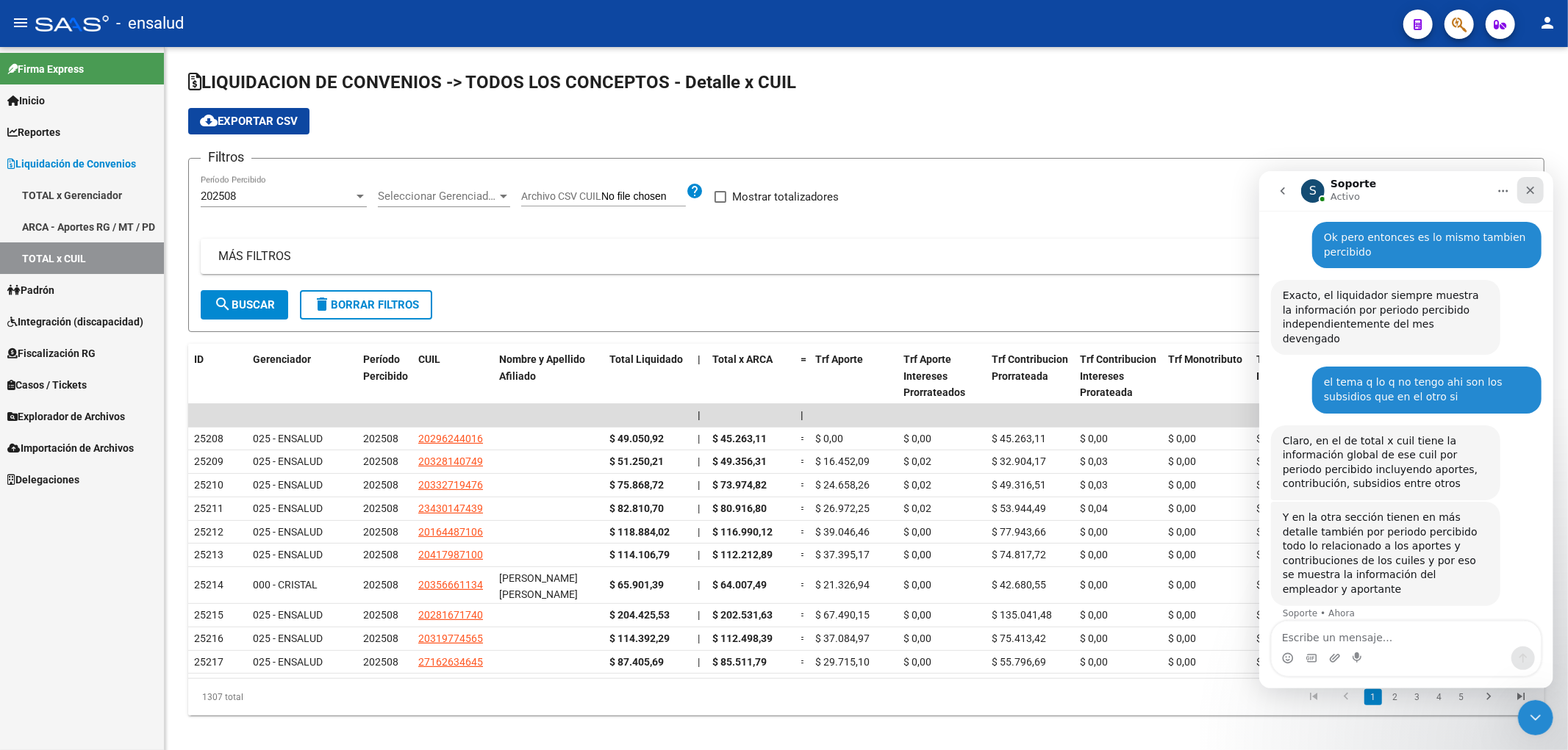
click at [1537, 182] on div "Cerrar" at bounding box center [1530, 190] width 27 height 26
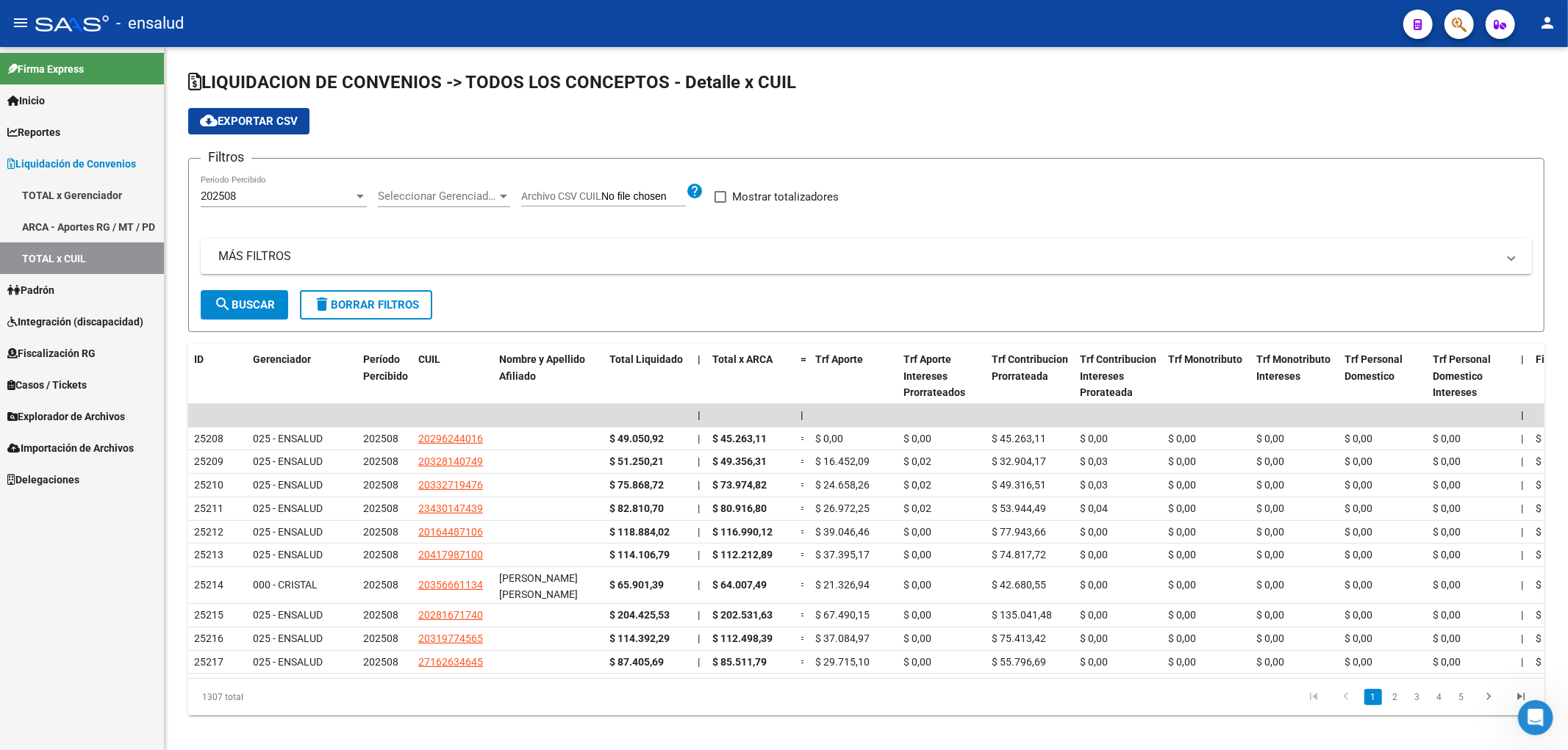
scroll to position [1301, 0]
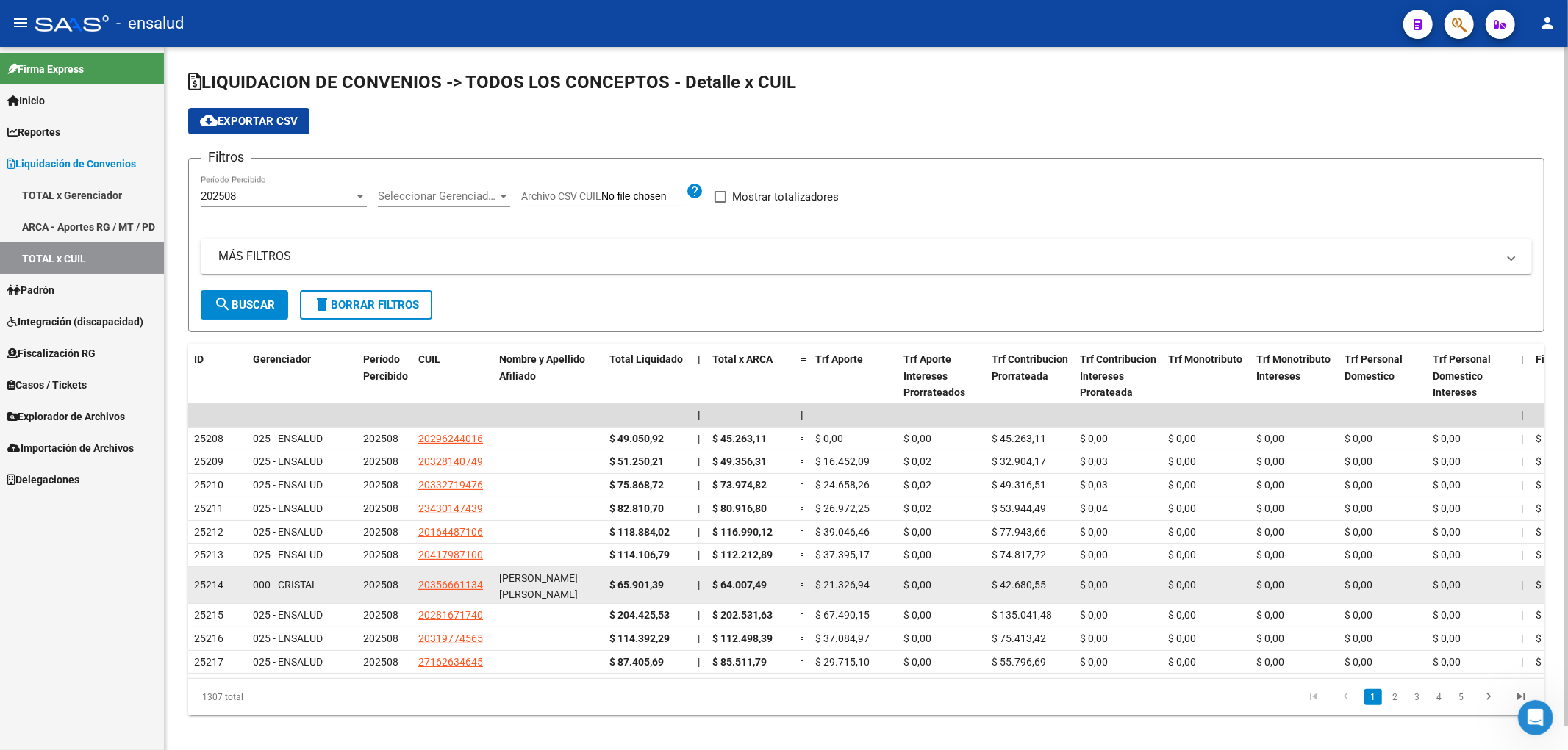
scroll to position [1301, 0]
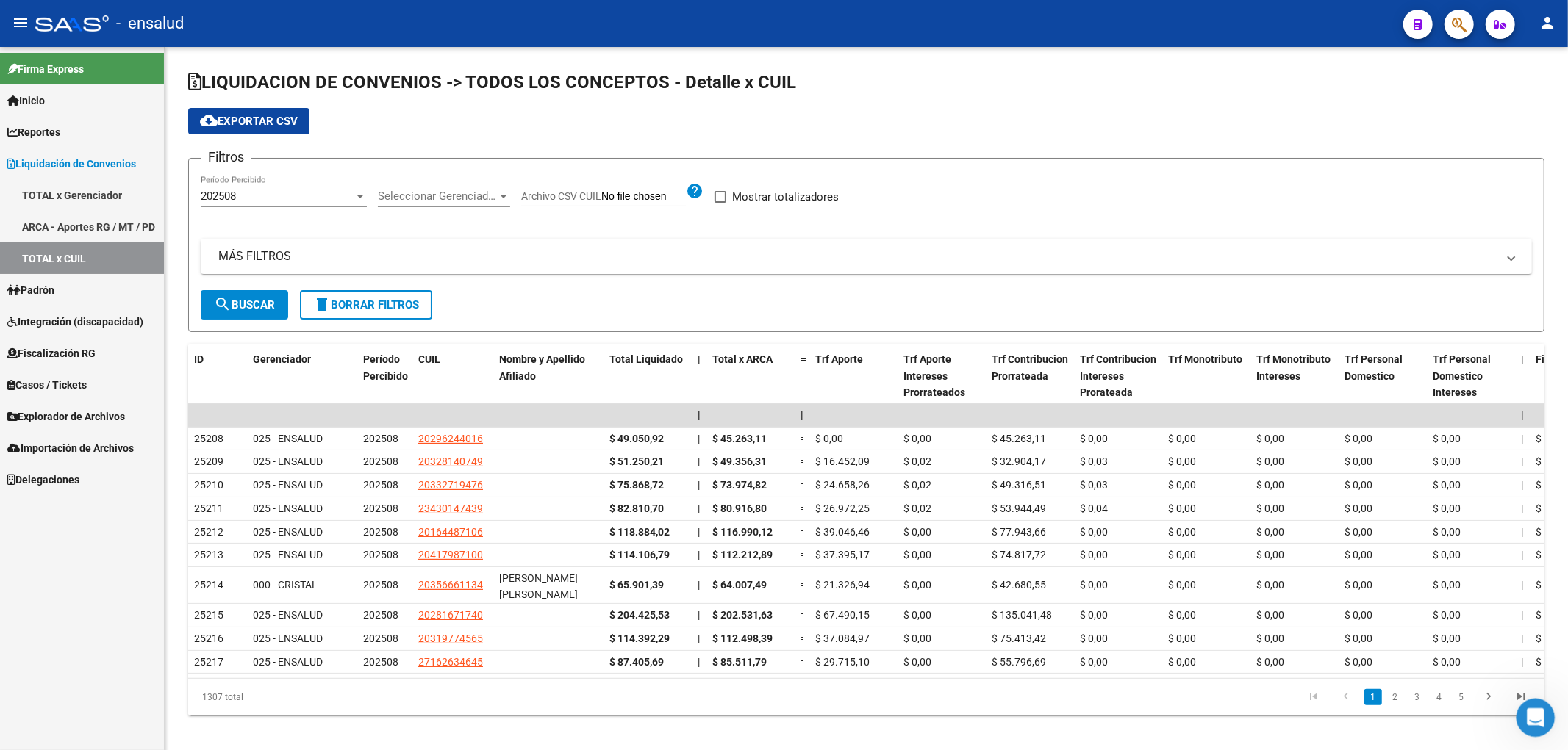
click at [1530, 716] on icon "Abrir Intercom Messenger" at bounding box center [1533, 715] width 24 height 24
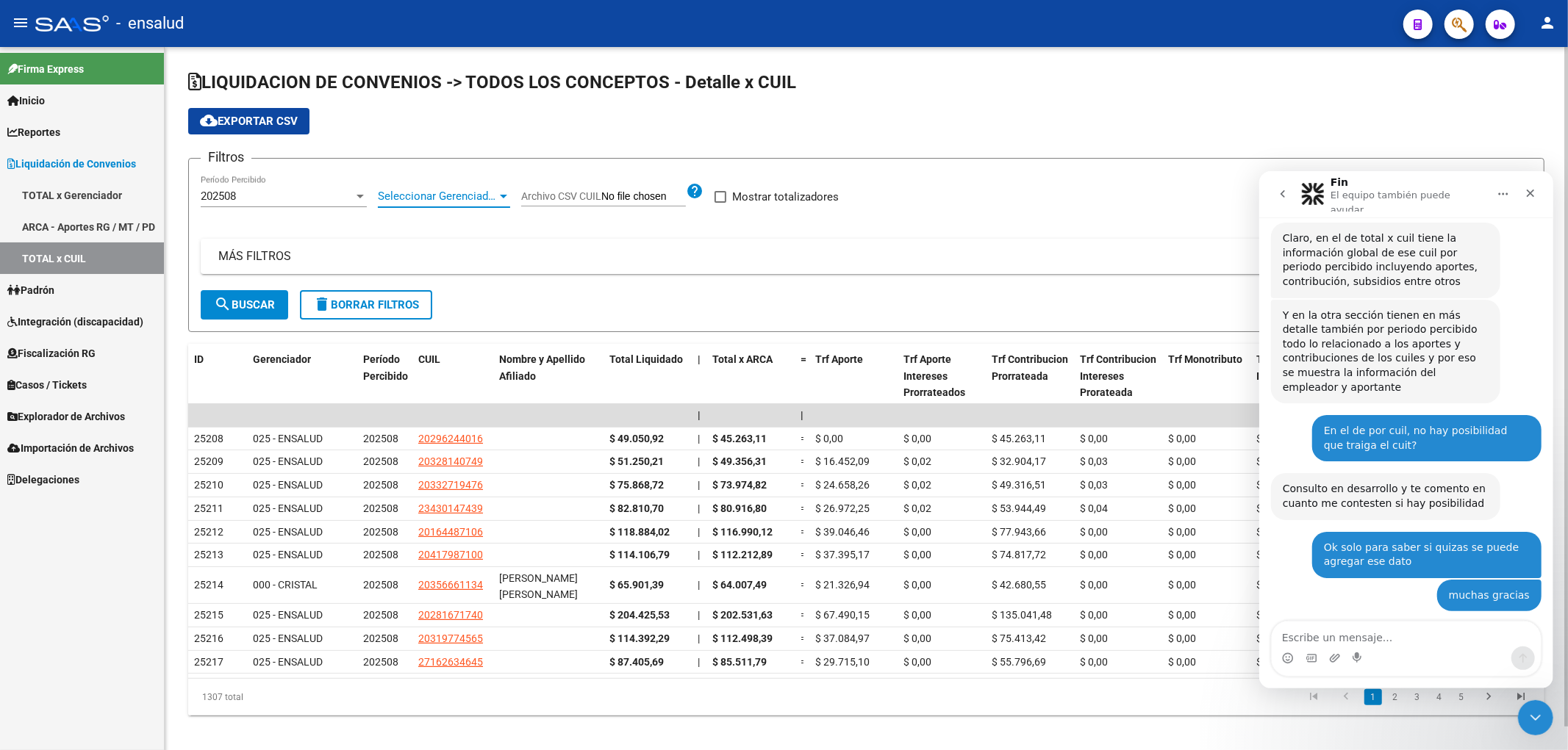
click at [432, 193] on span "Seleccionar Gerenciador" at bounding box center [437, 196] width 119 height 13
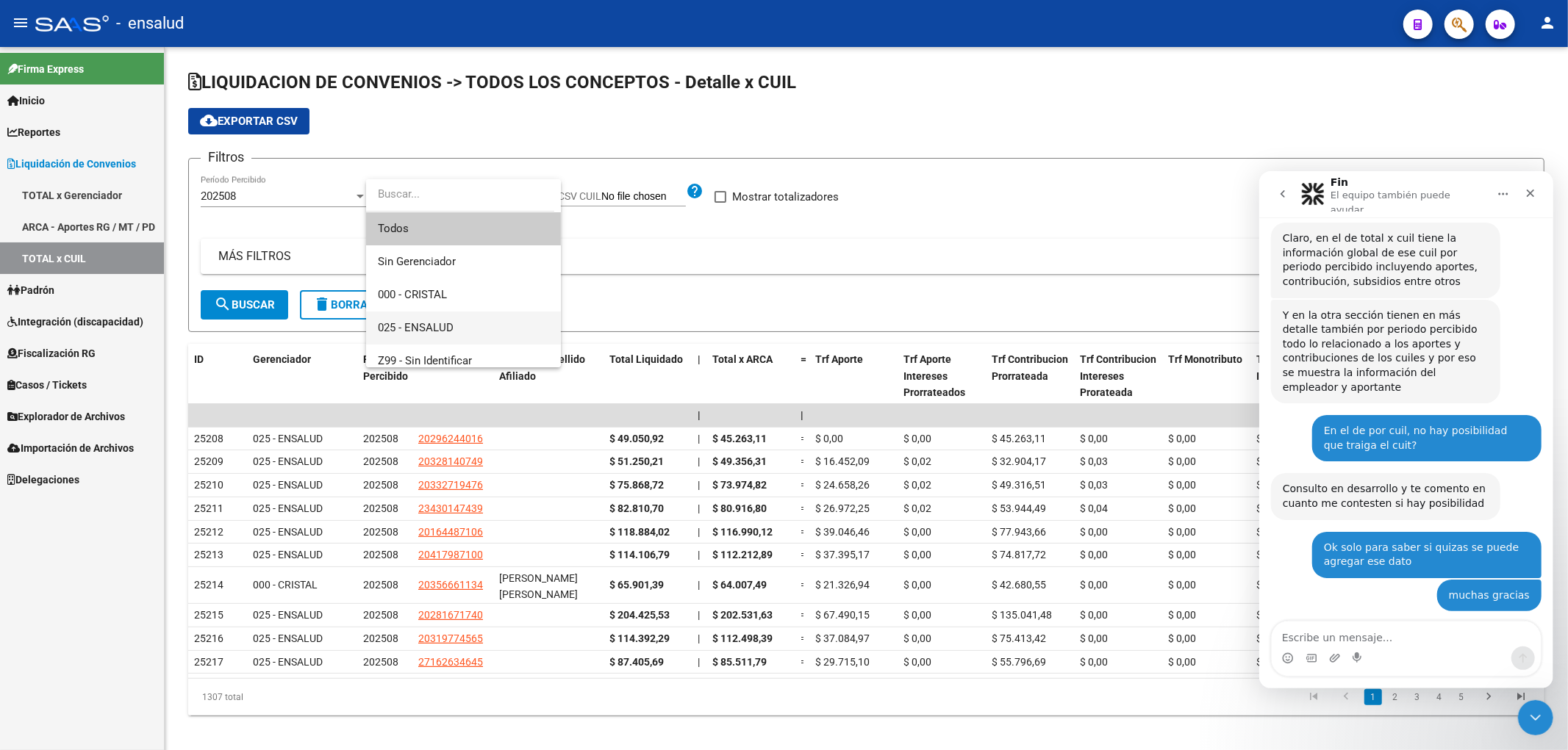
click at [446, 317] on span "025 - ENSALUD" at bounding box center [463, 328] width 171 height 33
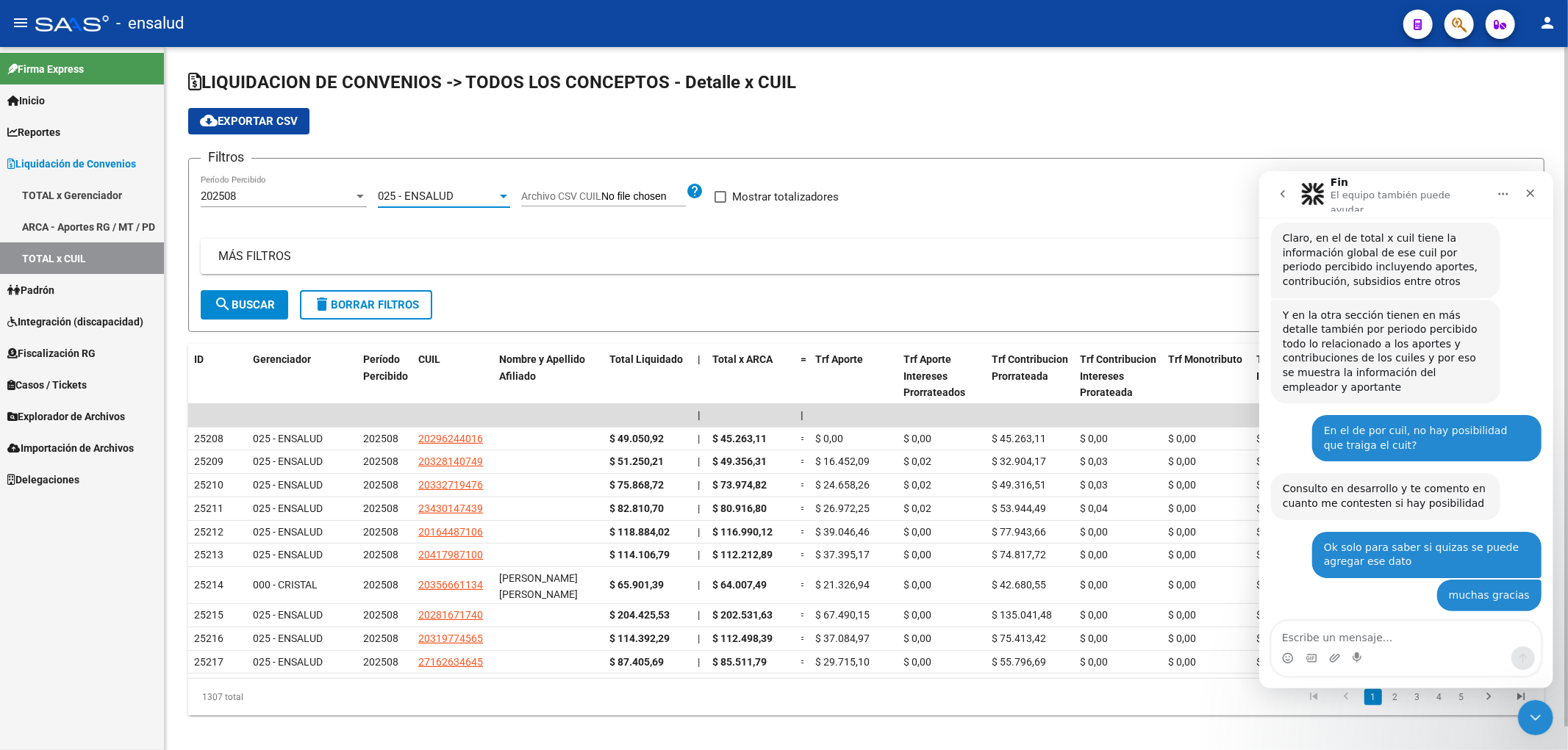
click at [255, 304] on span "search Buscar" at bounding box center [244, 305] width 61 height 13
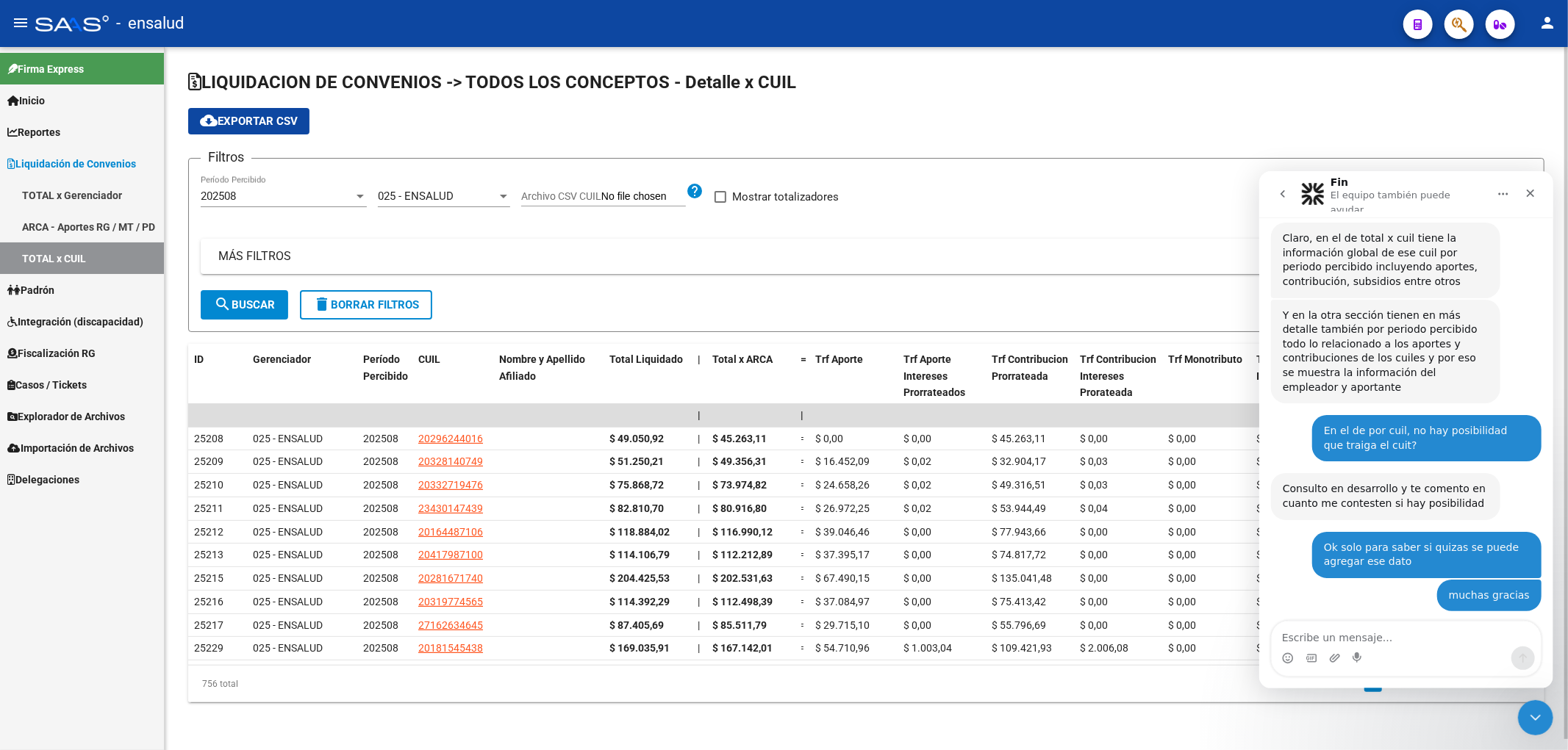
click at [254, 132] on button "cloud_download Exportar CSV" at bounding box center [248, 121] width 121 height 26
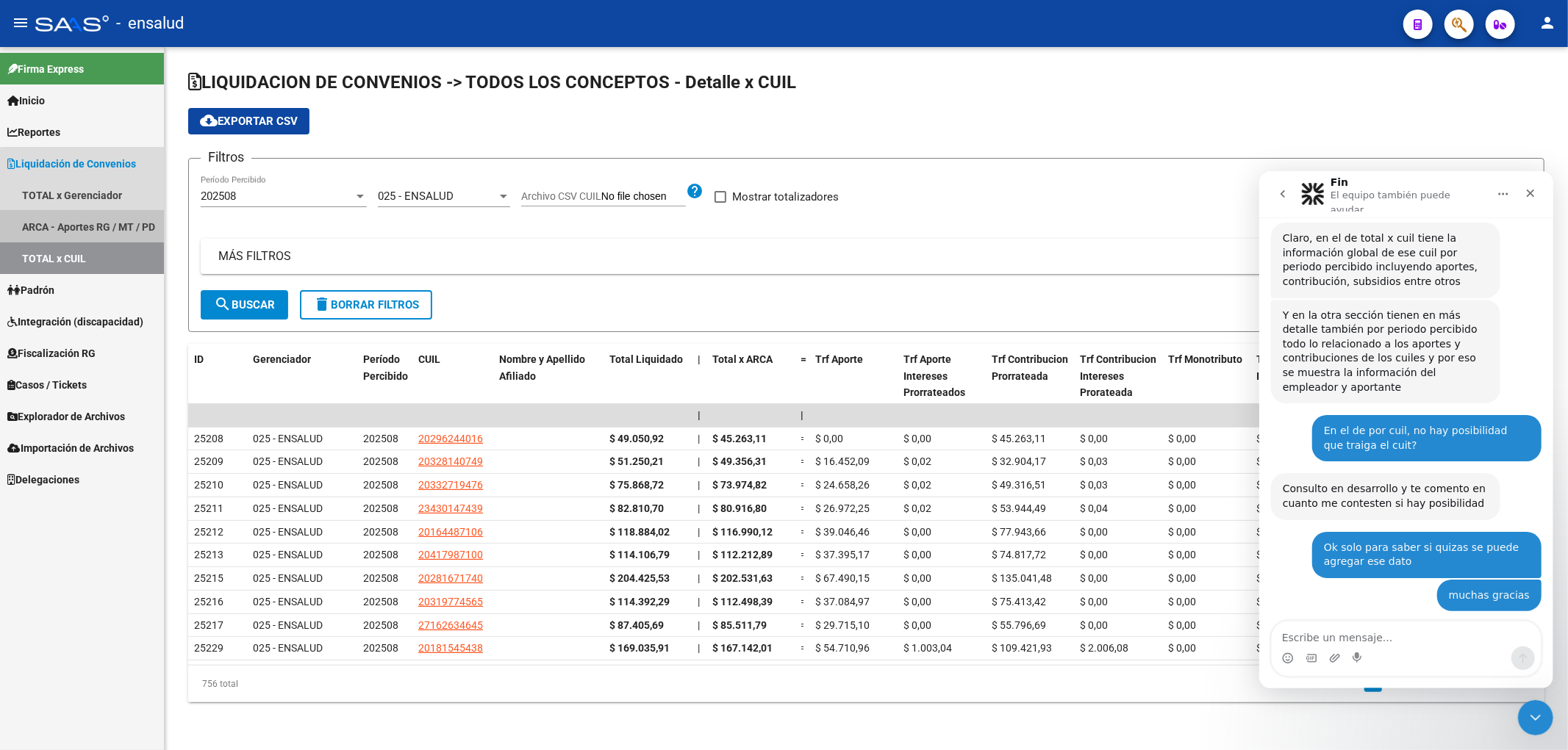
click at [99, 225] on link "ARCA - Aportes RG / MT / PD" at bounding box center [82, 227] width 164 height 31
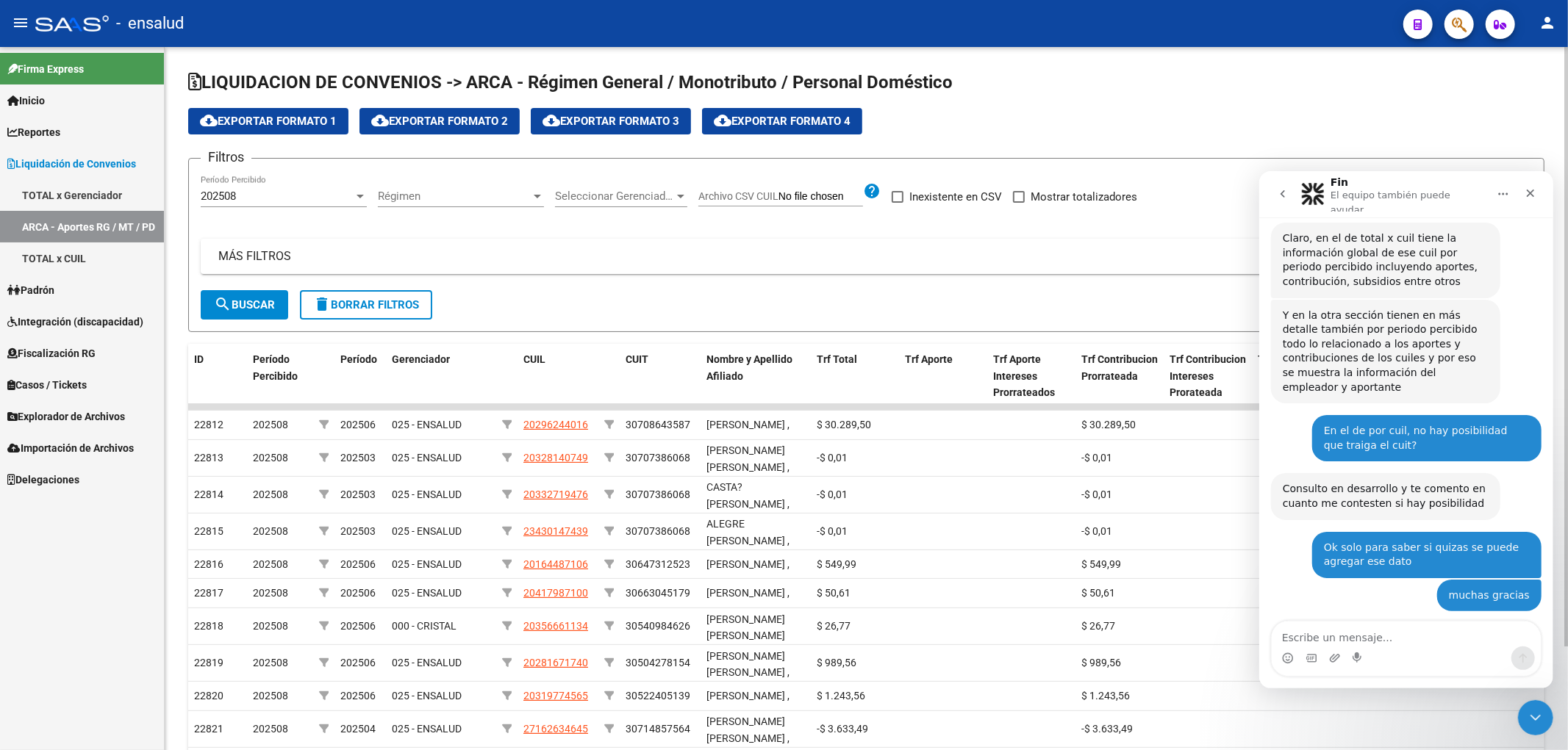
click at [591, 200] on span "Seleccionar Gerenciador" at bounding box center [615, 196] width 119 height 13
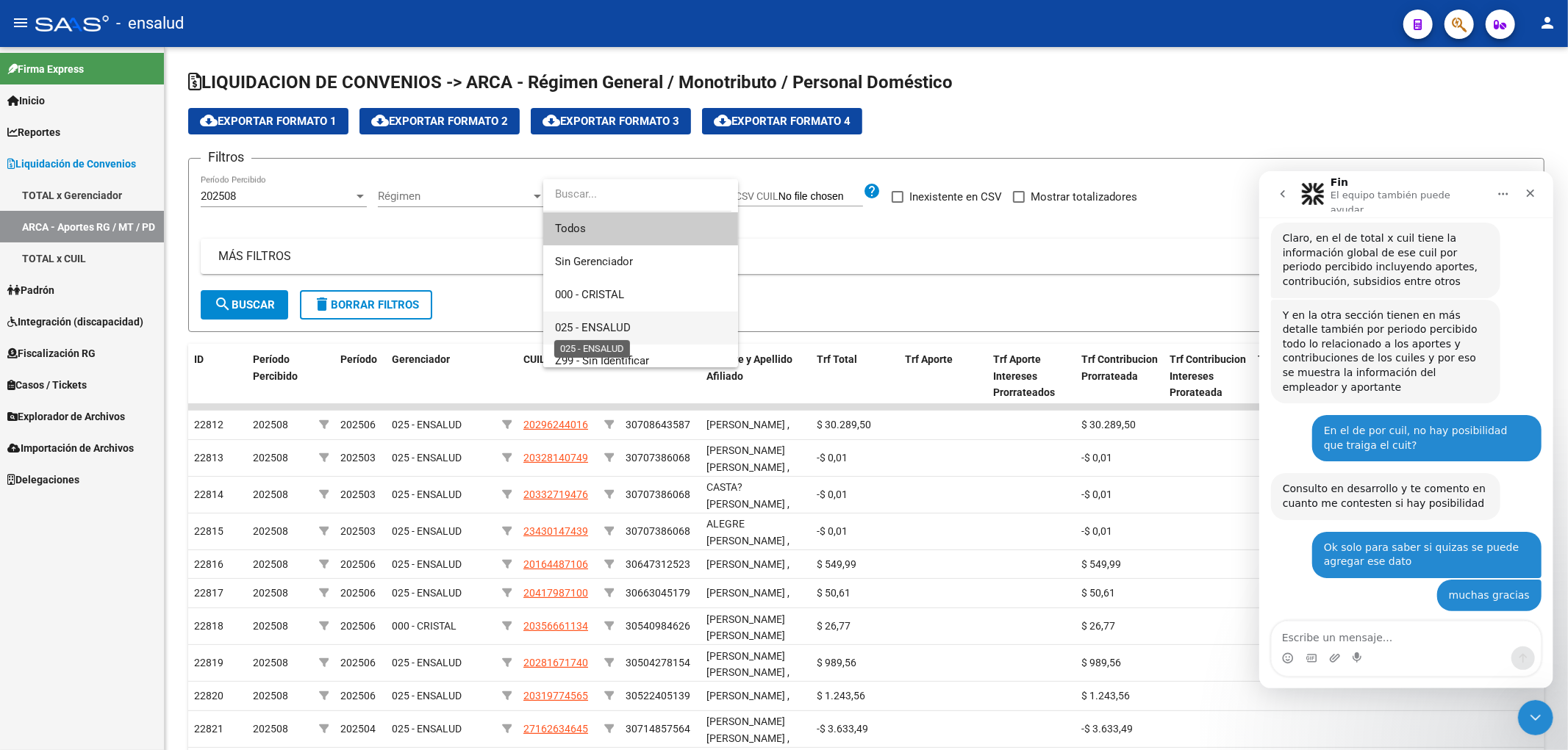
click at [618, 326] on span "025 - ENSALUD" at bounding box center [592, 328] width 75 height 13
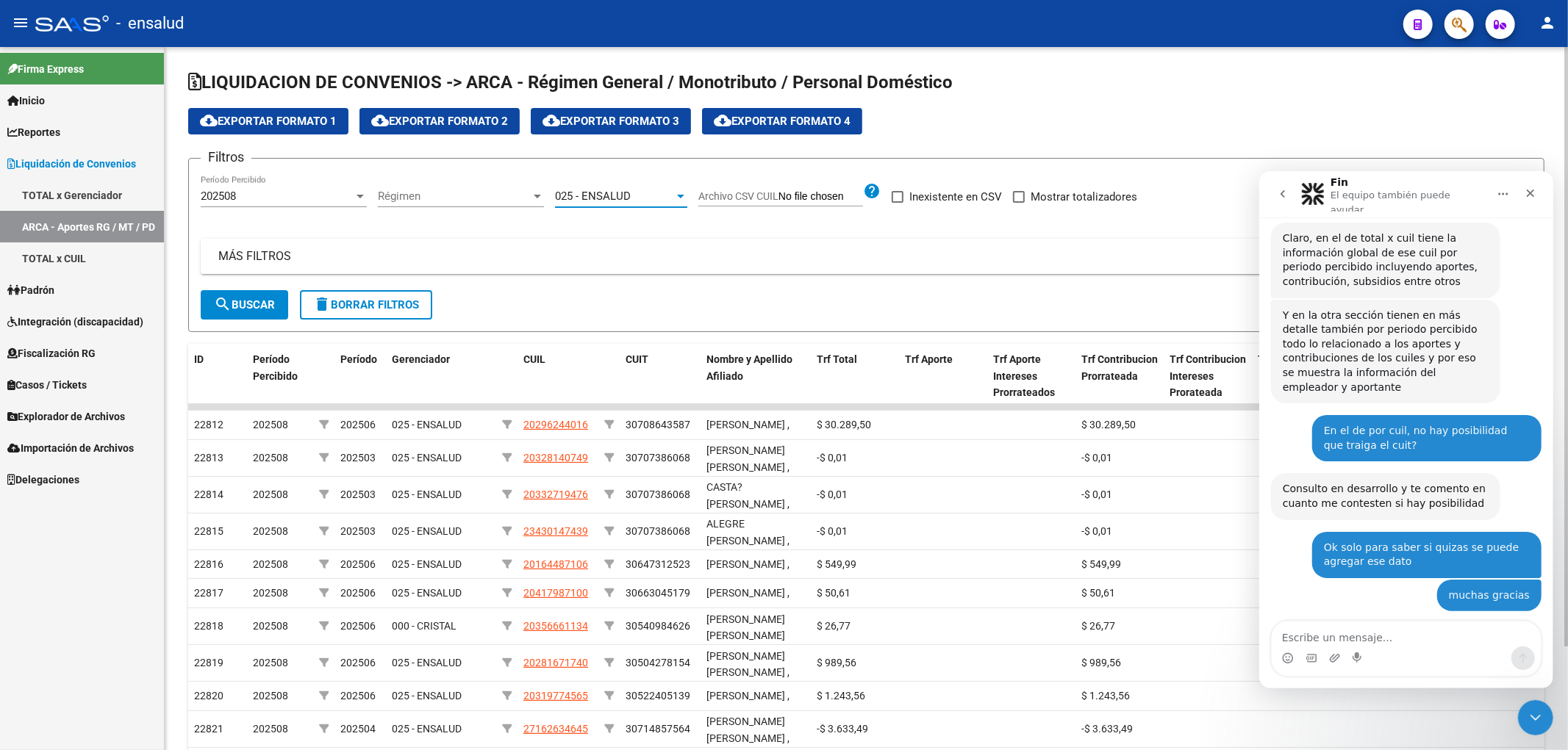
click at [222, 307] on mat-icon "search" at bounding box center [222, 304] width 17 height 17
click at [263, 120] on span "cloud_download Exportar Formato 1" at bounding box center [268, 121] width 137 height 13
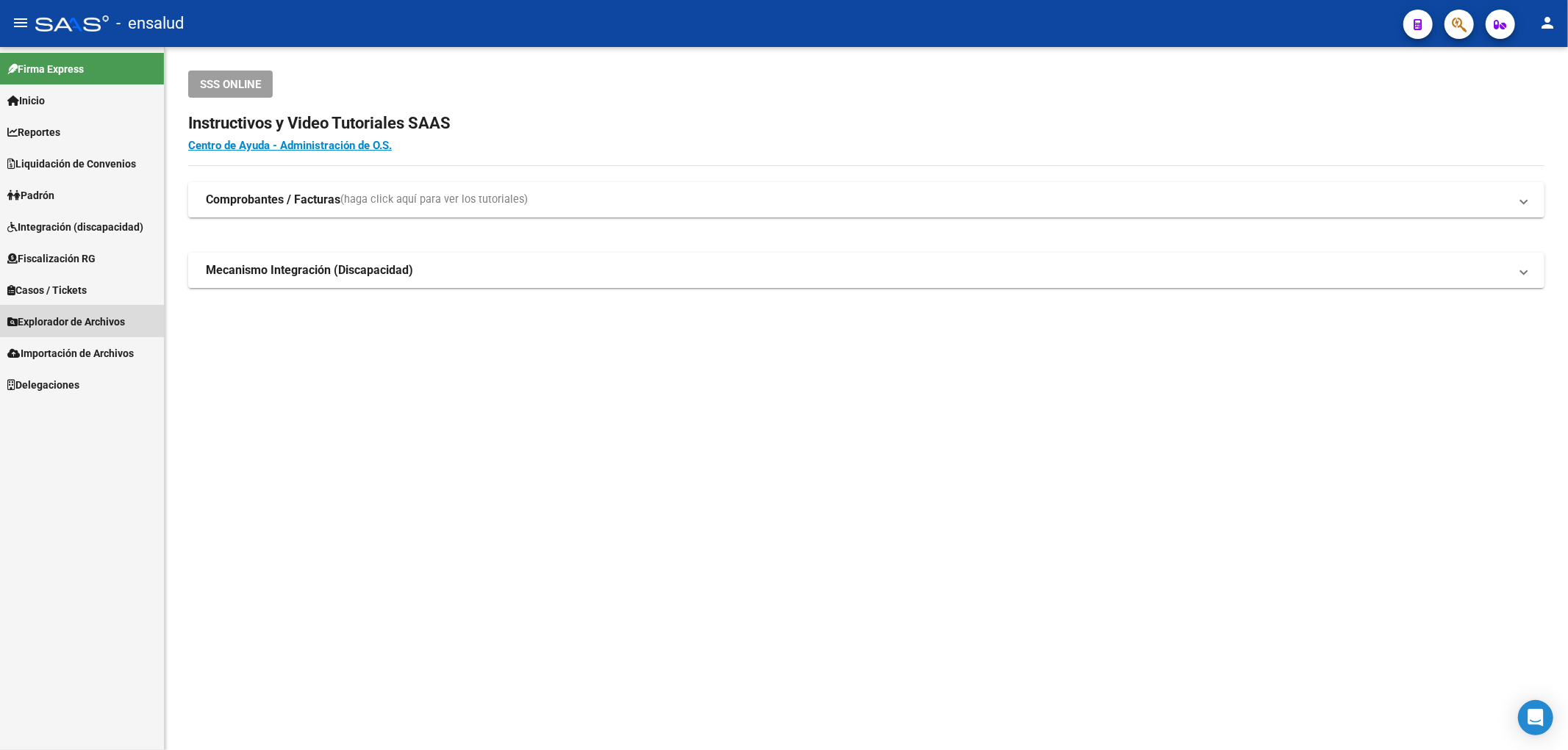
click at [84, 321] on span "Explorador de Archivos" at bounding box center [66, 322] width 118 height 17
click at [47, 415] on link "SSS" at bounding box center [82, 416] width 164 height 31
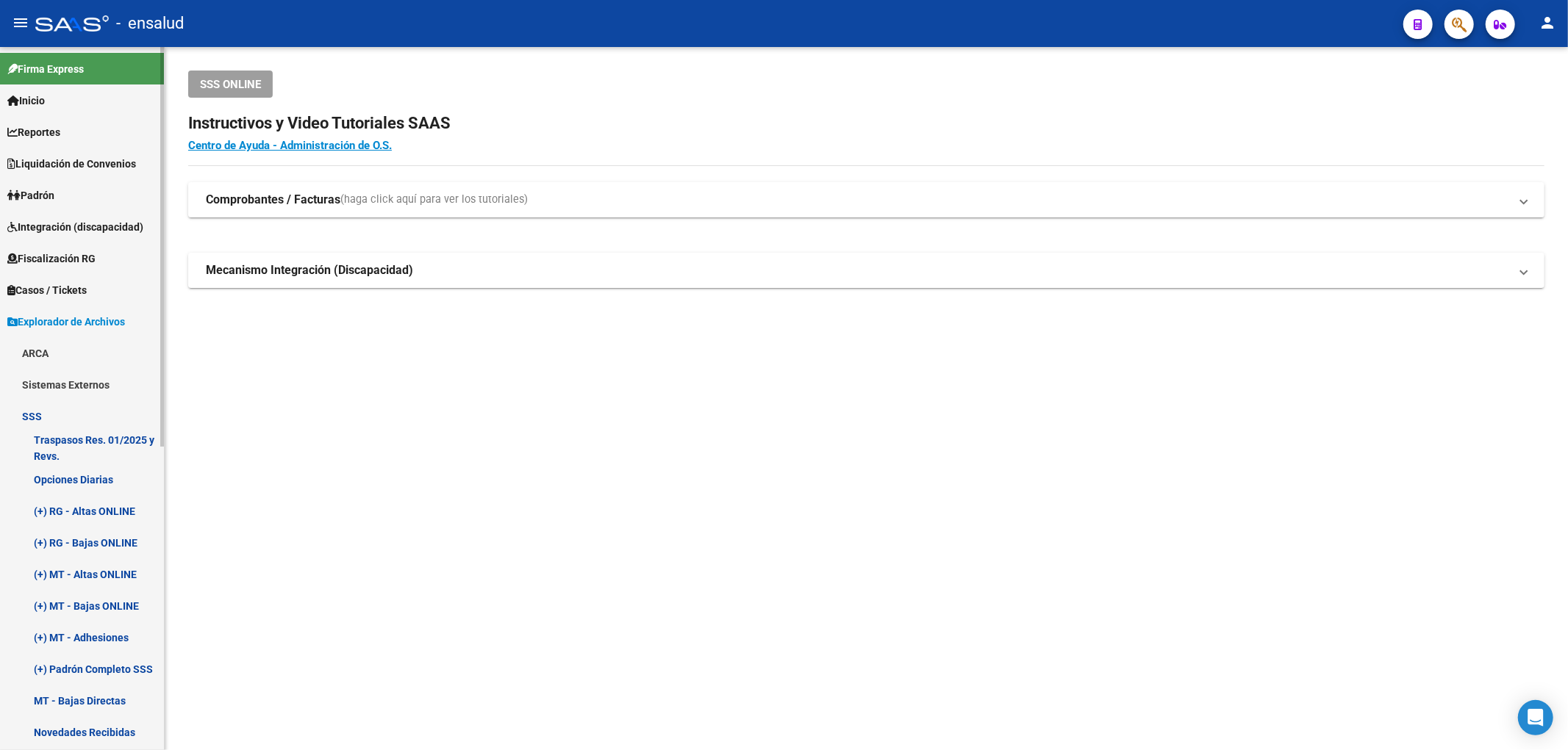
click at [82, 481] on link "Opciones Diarias" at bounding box center [82, 479] width 164 height 31
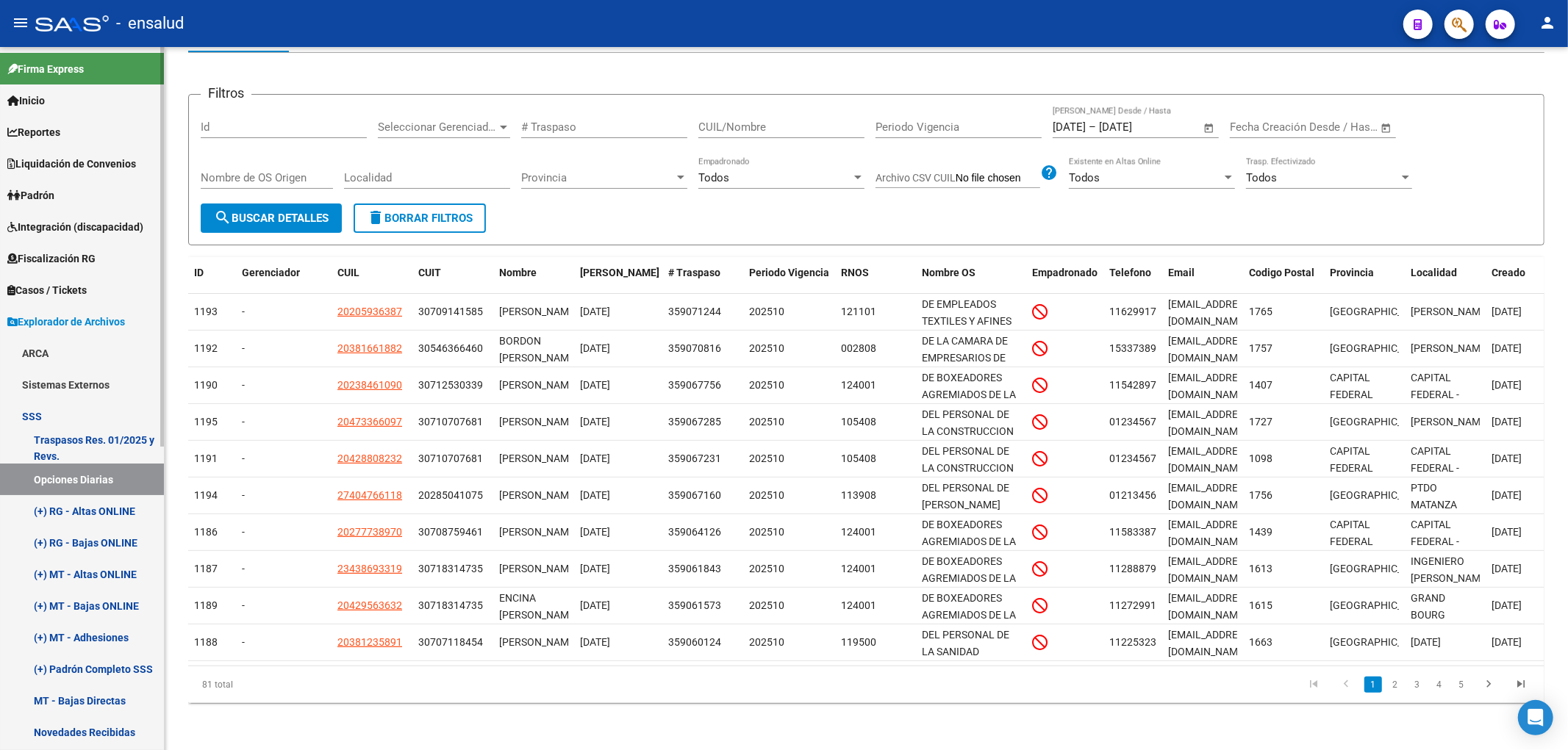
scroll to position [163, 0]
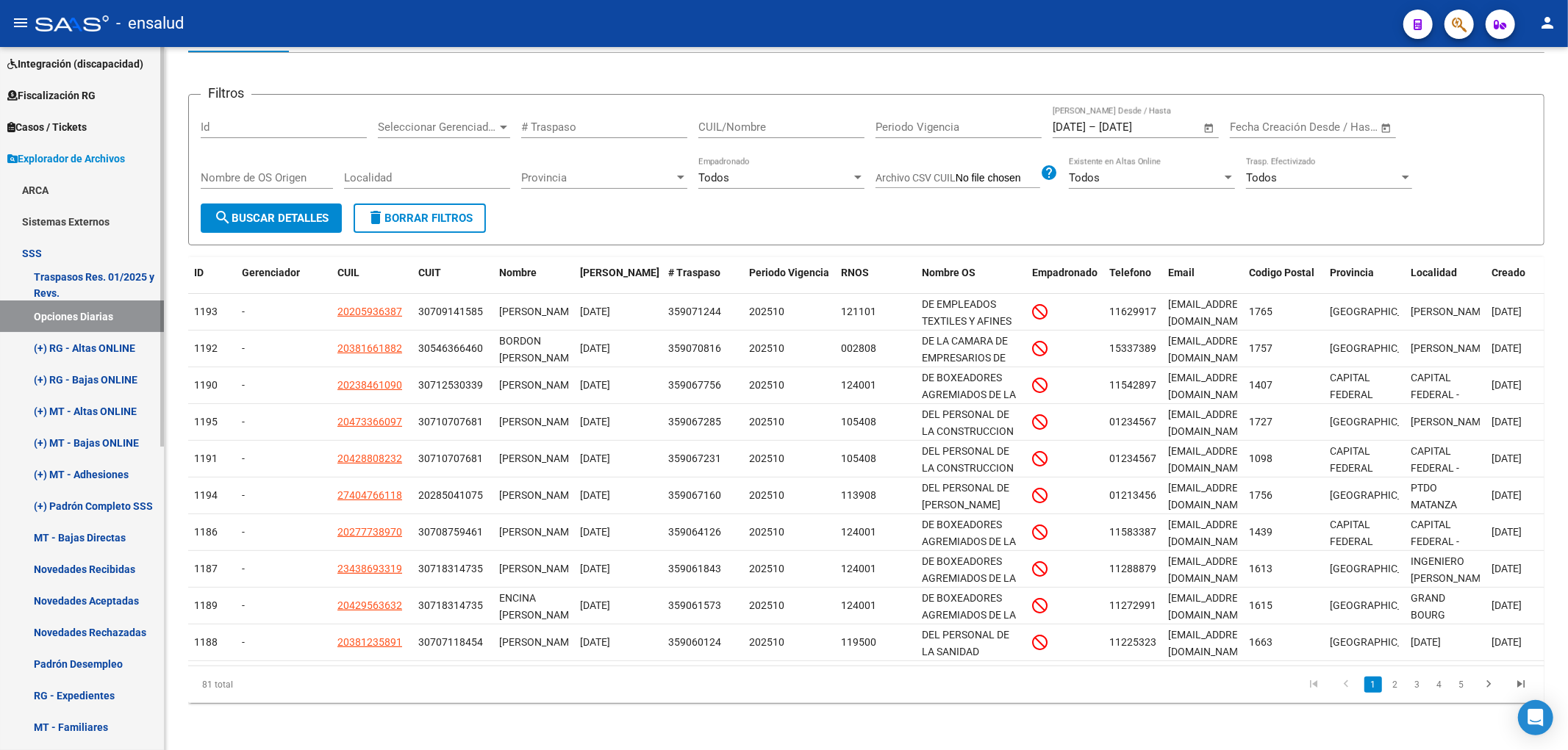
click at [104, 633] on link "Novedades Rechazadas" at bounding box center [82, 632] width 164 height 31
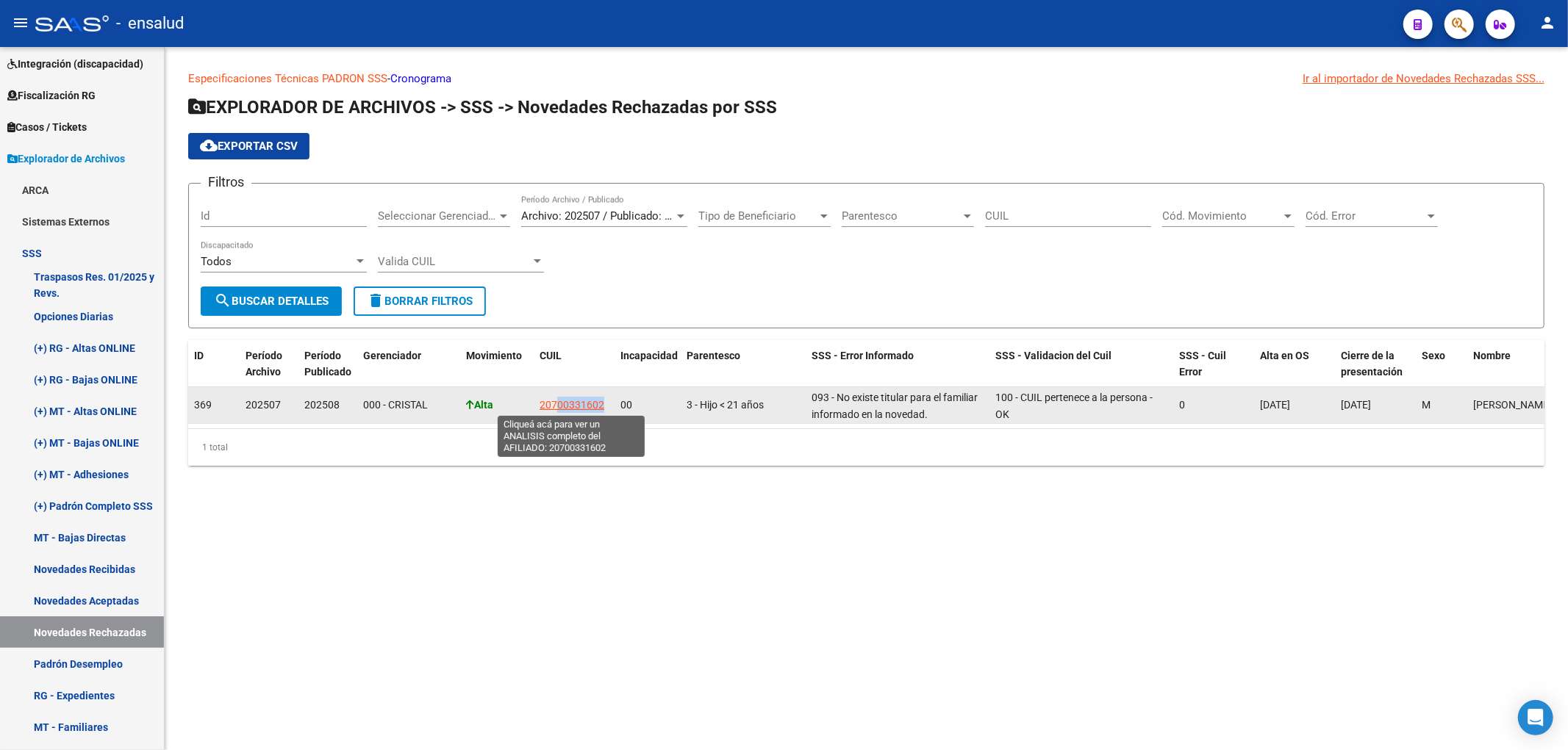
click at [554, 408] on datatable-body-cell "20700331602" at bounding box center [574, 405] width 81 height 36
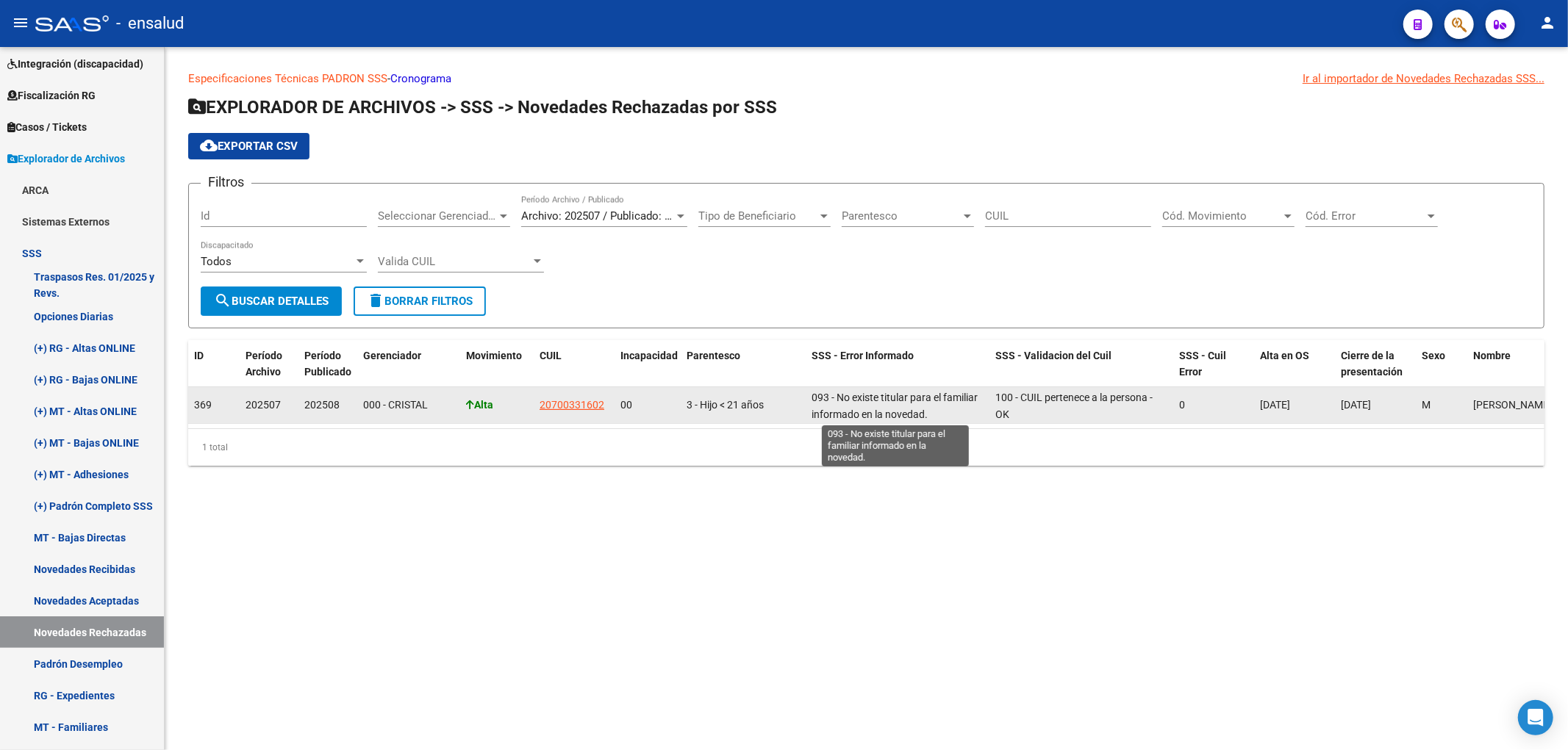
click at [866, 392] on span "093 - No existe titular para el familiar informado en la novedad." at bounding box center [895, 406] width 166 height 29
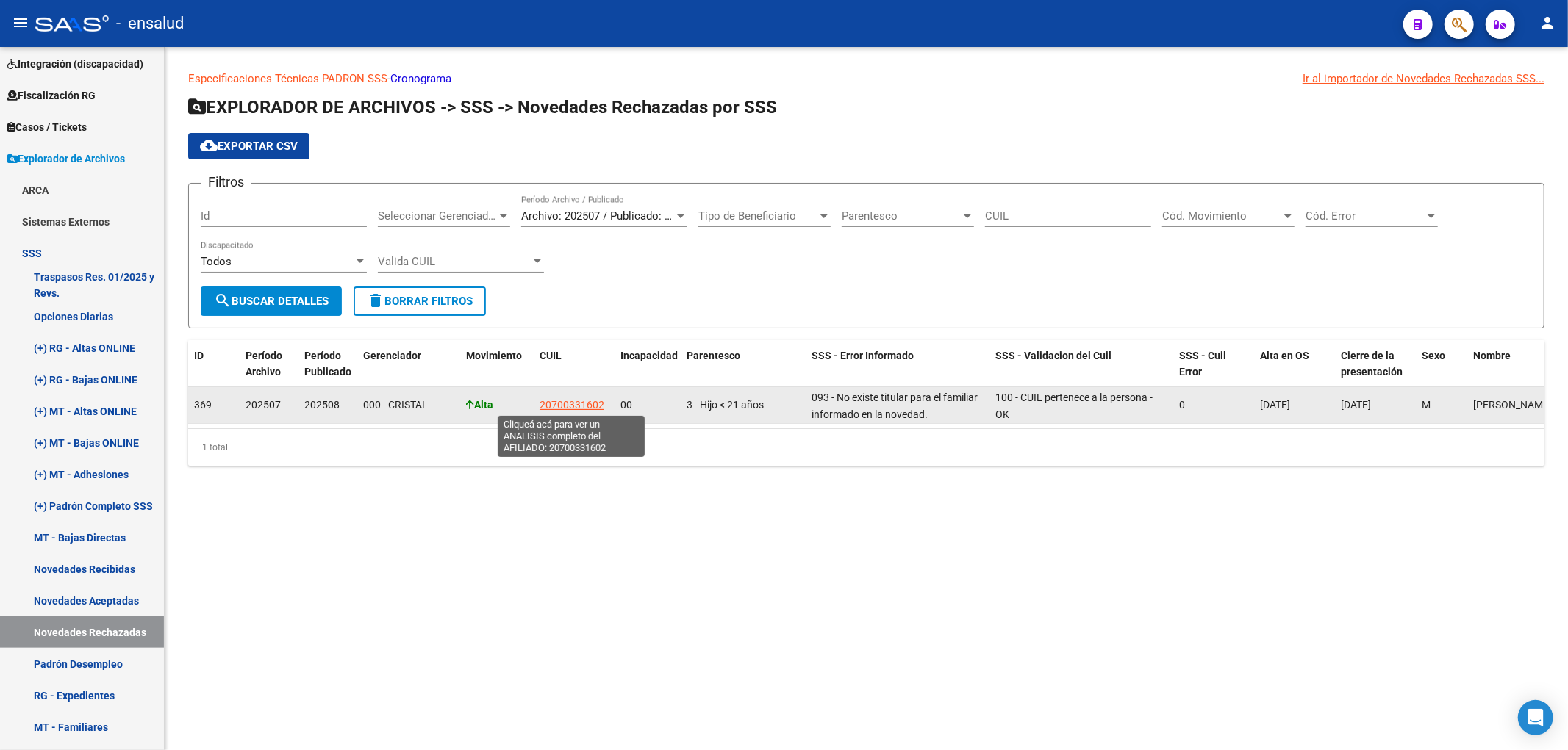
click at [603, 400] on span "20700331602" at bounding box center [572, 405] width 65 height 12
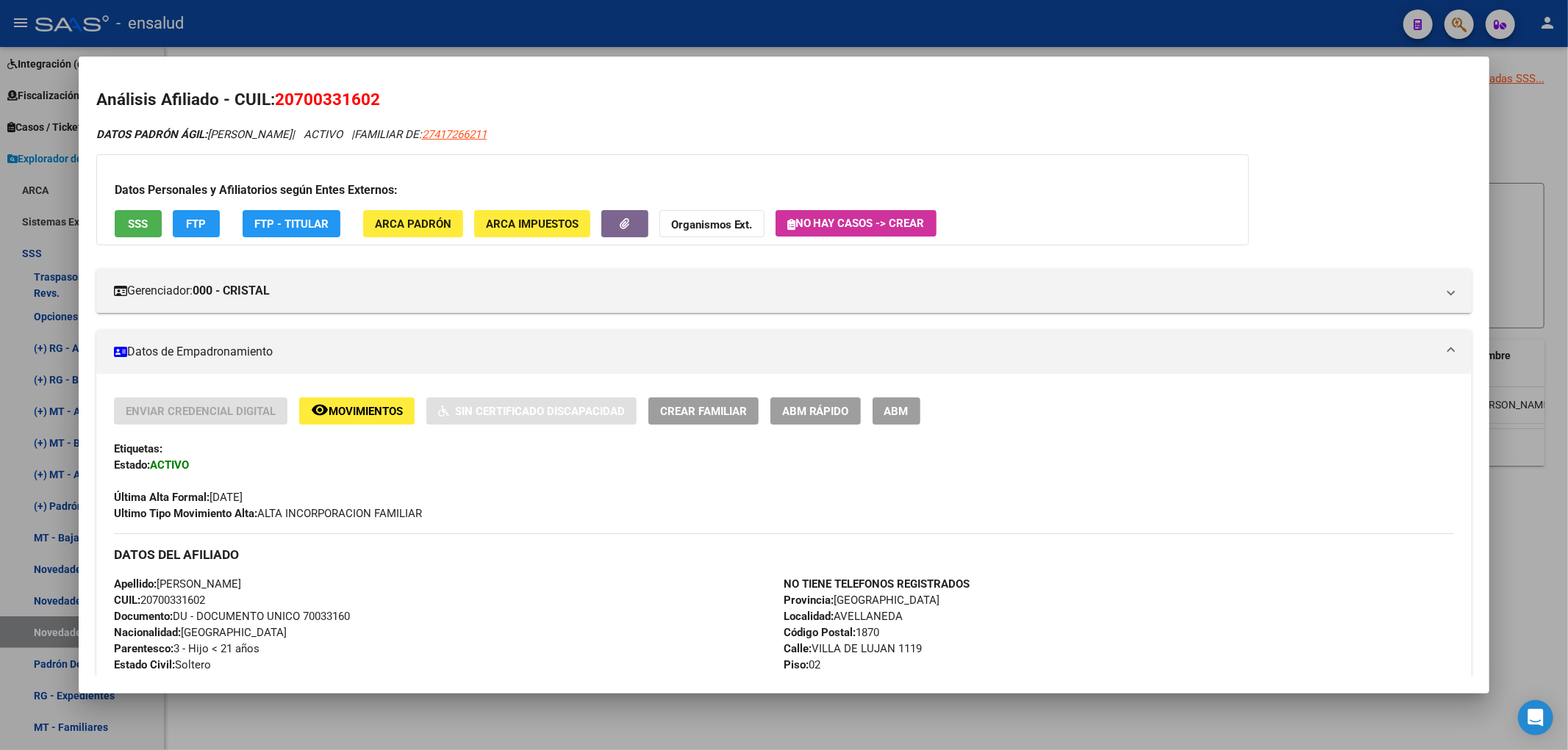
drag, startPoint x: 292, startPoint y: 105, endPoint x: 369, endPoint y: 108, distance: 77.1
click at [369, 108] on span "20700331602" at bounding box center [327, 99] width 105 height 19
copy span "70033160"
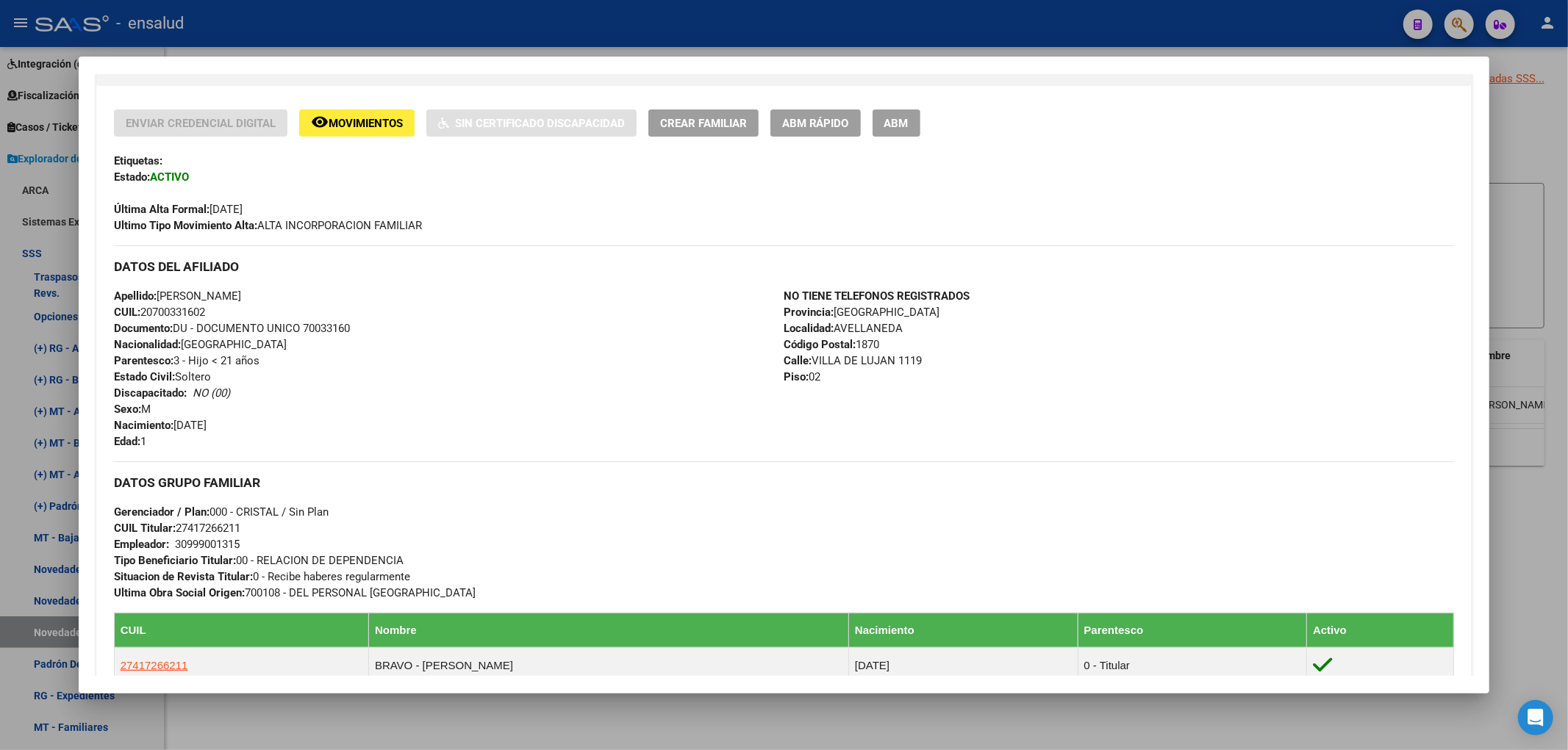
scroll to position [206, 0]
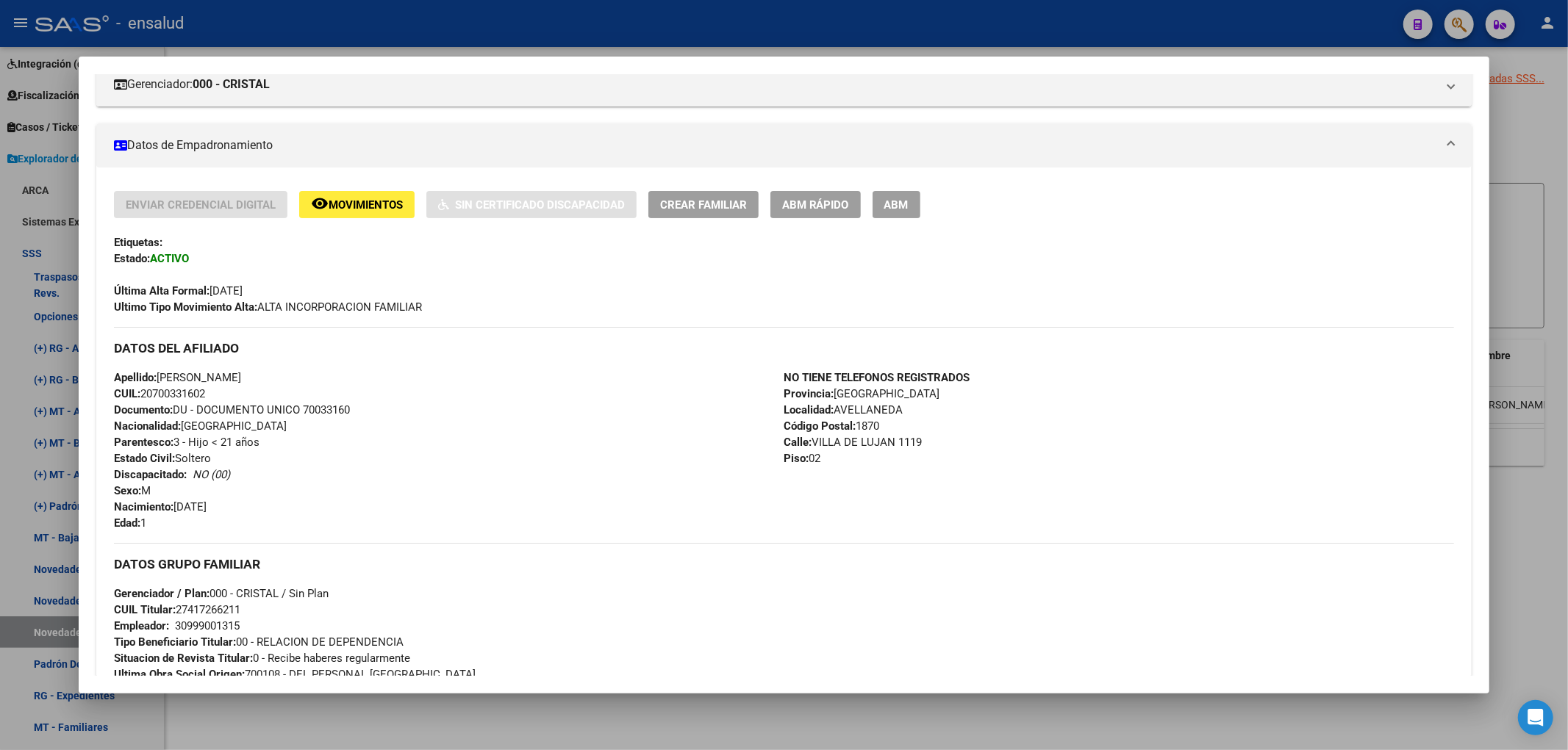
click at [1546, 159] on div at bounding box center [784, 375] width 1568 height 750
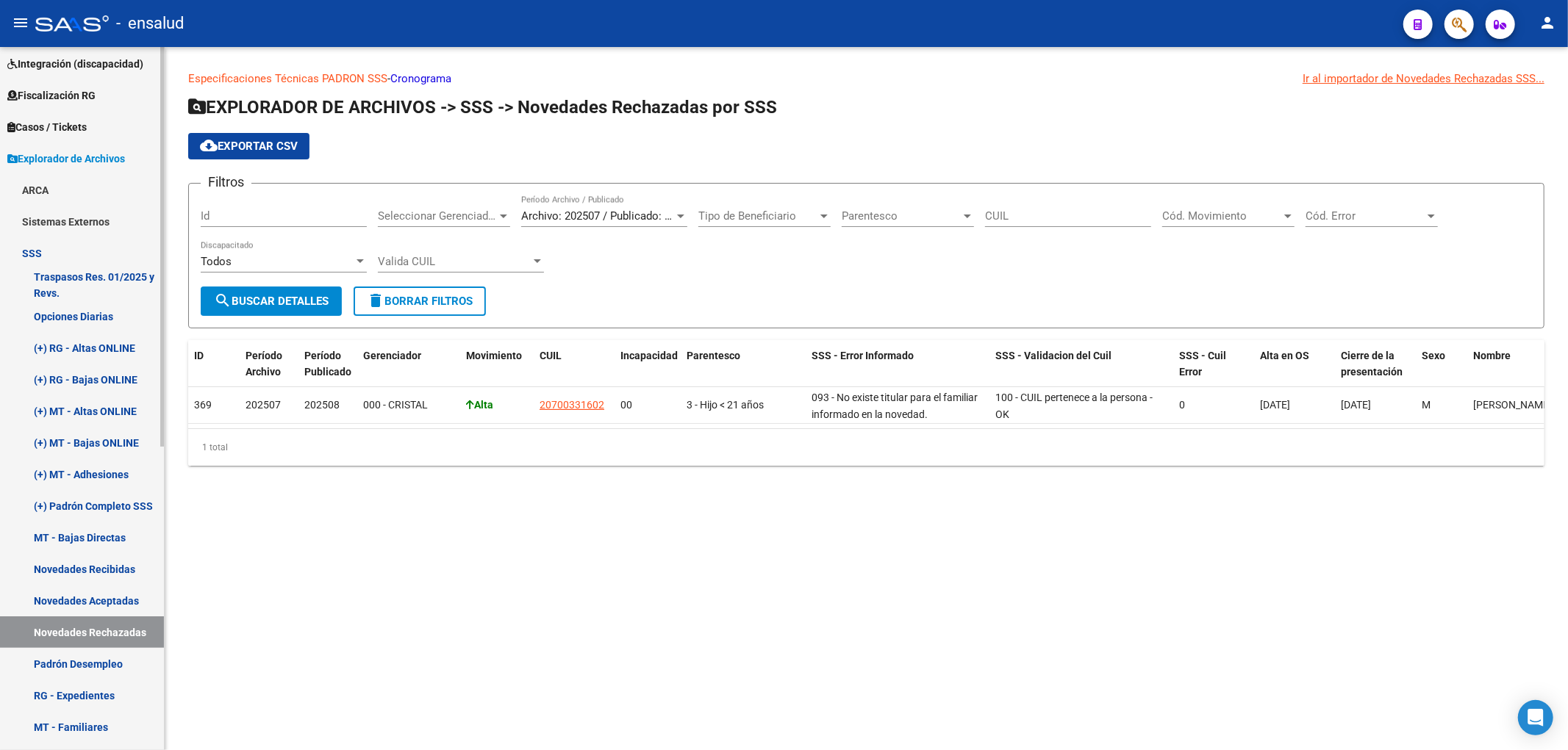
click at [85, 652] on link "Padrón Desempleo" at bounding box center [82, 664] width 164 height 31
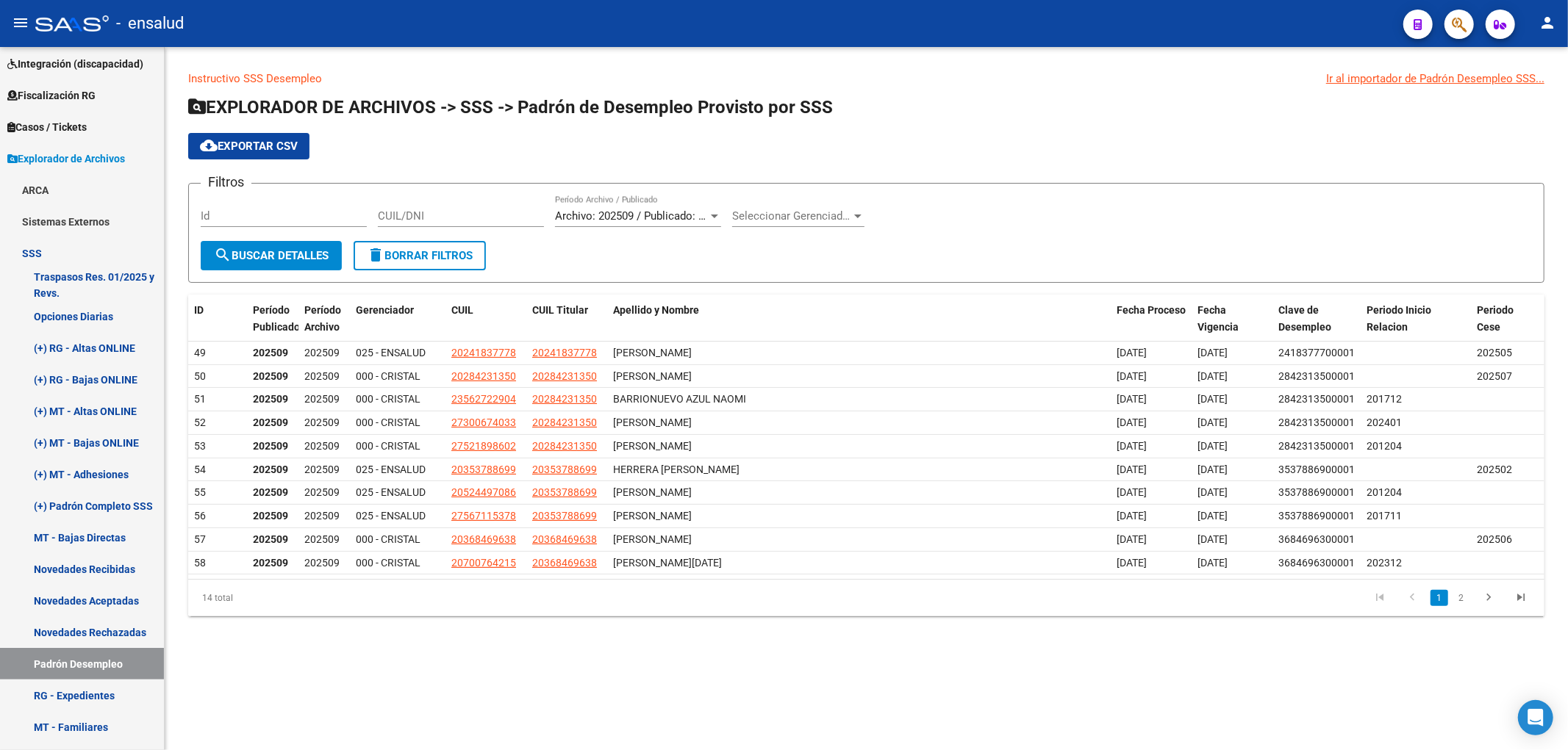
click at [663, 223] on span "Archivo: 202509 / Publicado: 202508" at bounding box center [644, 216] width 179 height 13
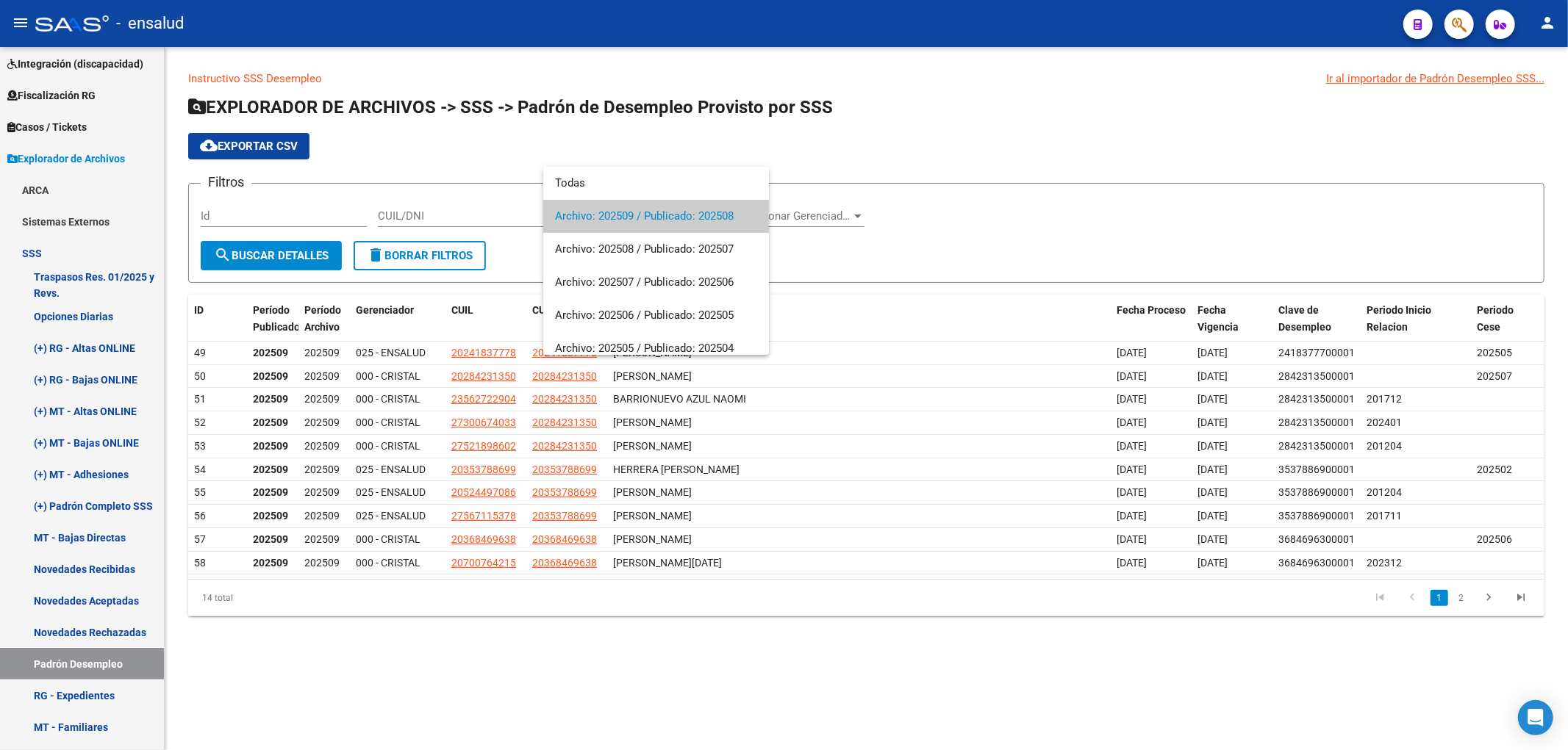
click at [663, 223] on span "Archivo: 202509 / Publicado: 202508" at bounding box center [656, 216] width 202 height 33
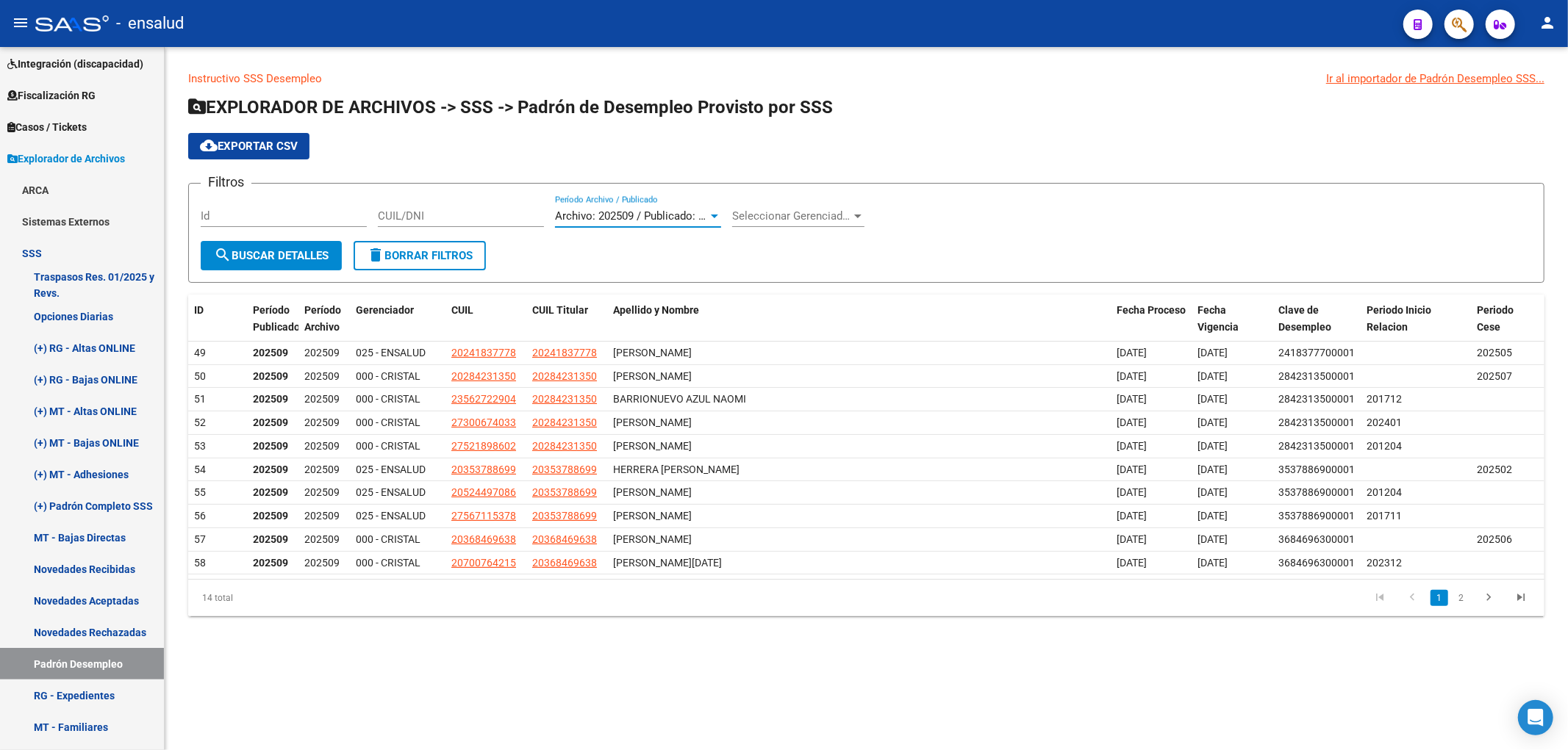
click at [788, 208] on div "Seleccionar Gerenciador Seleccionar Gerenciador" at bounding box center [798, 211] width 133 height 31
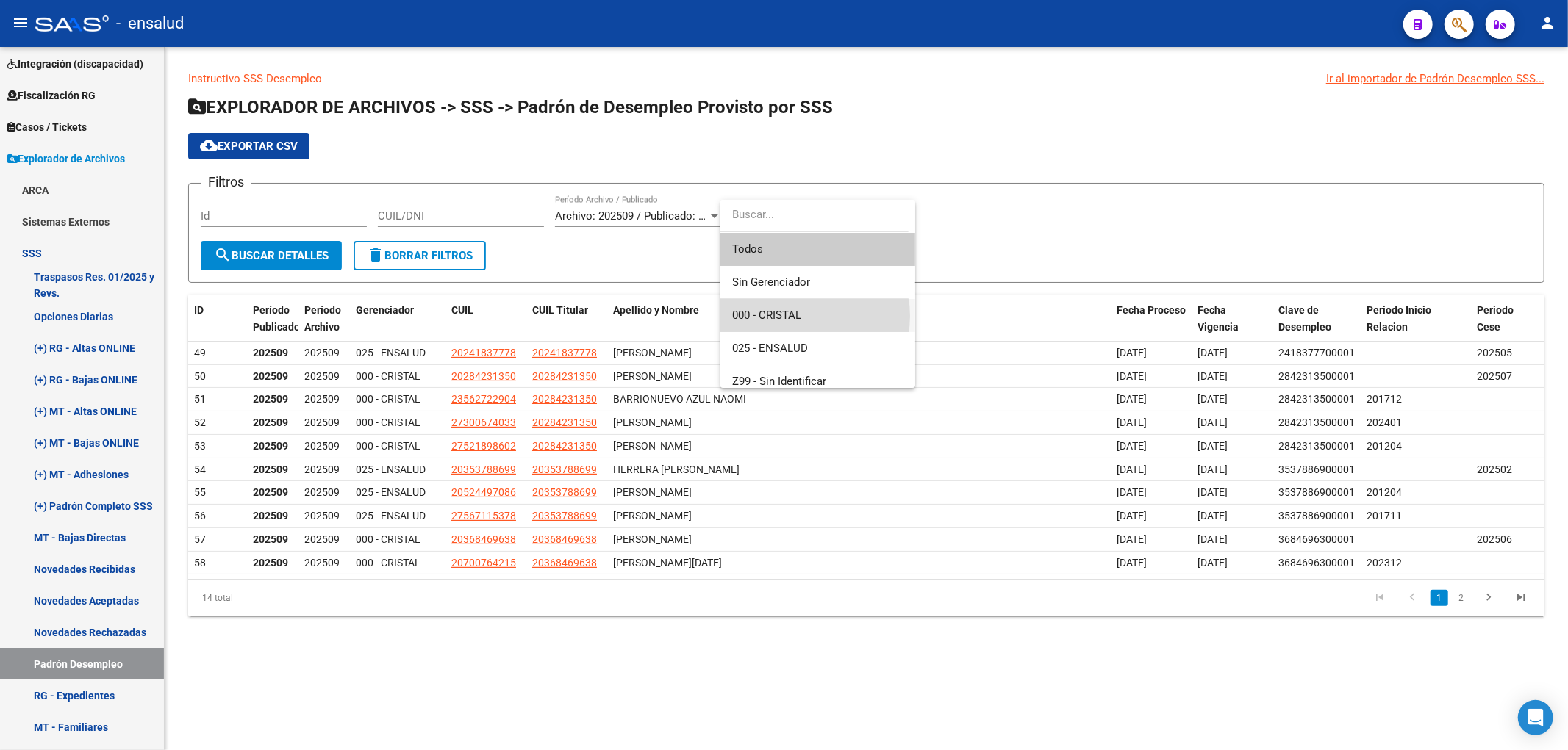
click at [803, 316] on span "000 - CRISTAL" at bounding box center [818, 315] width 171 height 33
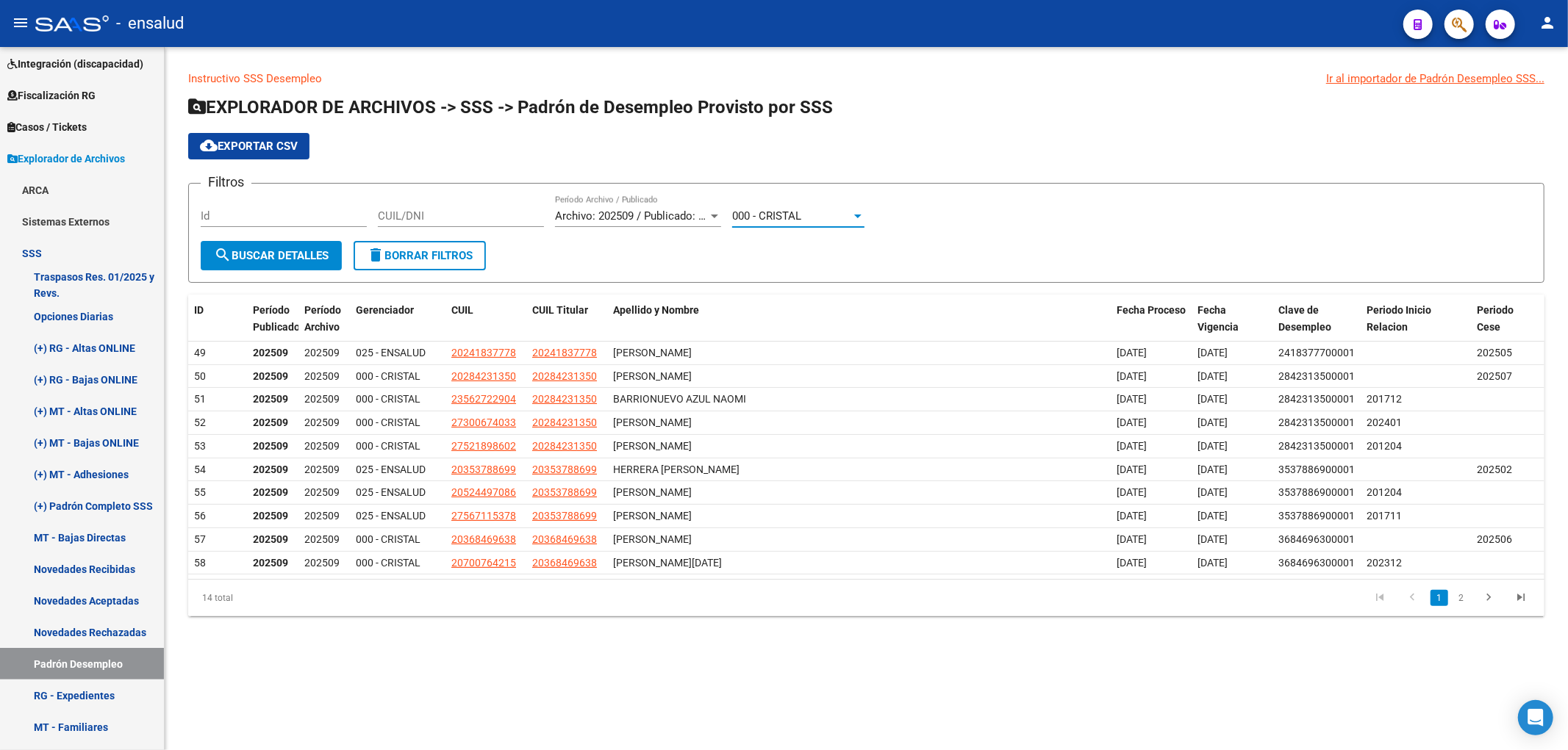
click at [272, 268] on button "search Buscar Detalles" at bounding box center [271, 256] width 141 height 30
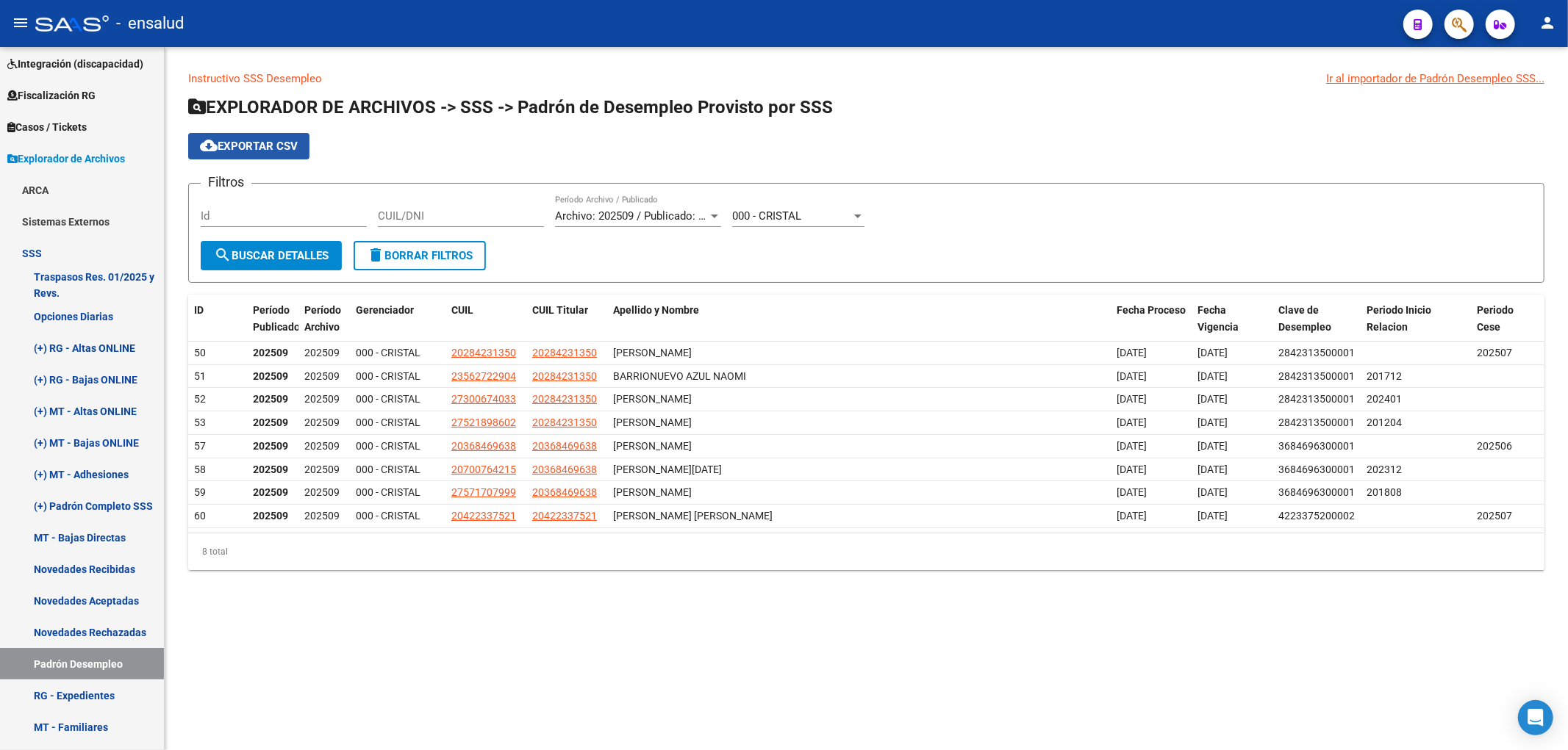
click at [270, 152] on span "cloud_download Exportar CSV" at bounding box center [248, 147] width 98 height 13
click at [789, 227] on div "000 - CRISTAL Seleccionar Gerenciador" at bounding box center [798, 211] width 133 height 31
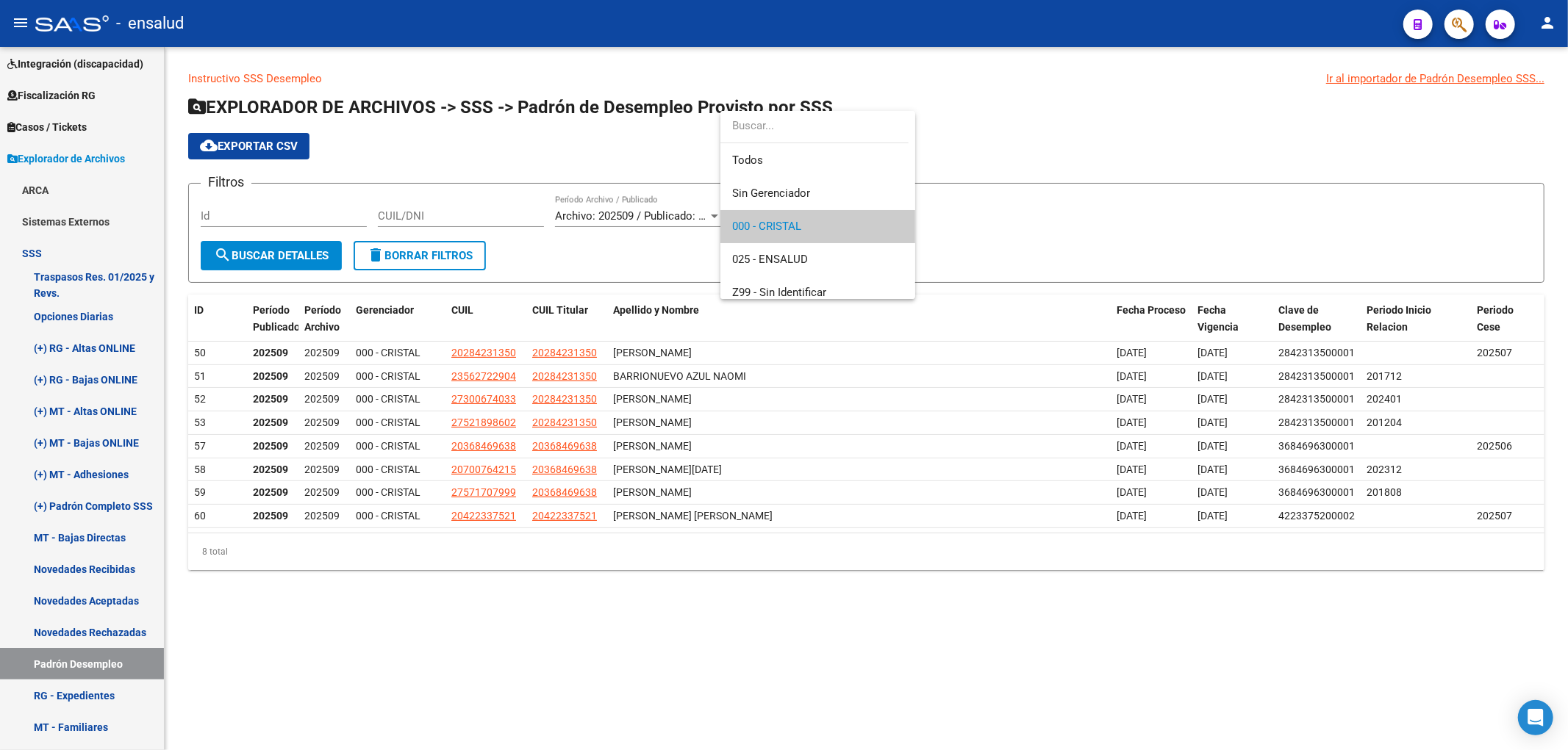
scroll to position [10, 0]
click at [798, 255] on span "025 - ENSALUD" at bounding box center [818, 249] width 171 height 33
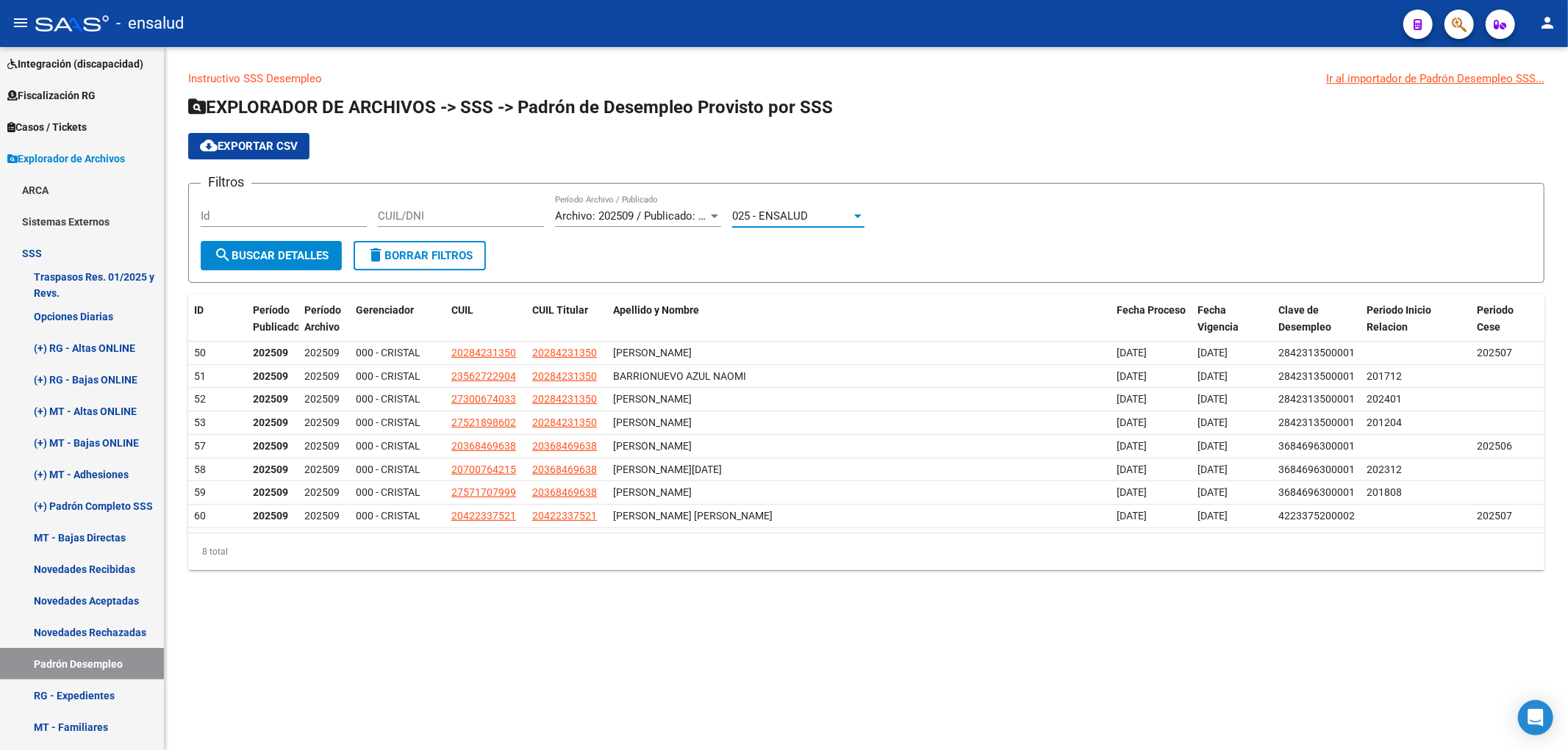
click at [282, 247] on button "search Buscar Detalles" at bounding box center [271, 256] width 141 height 30
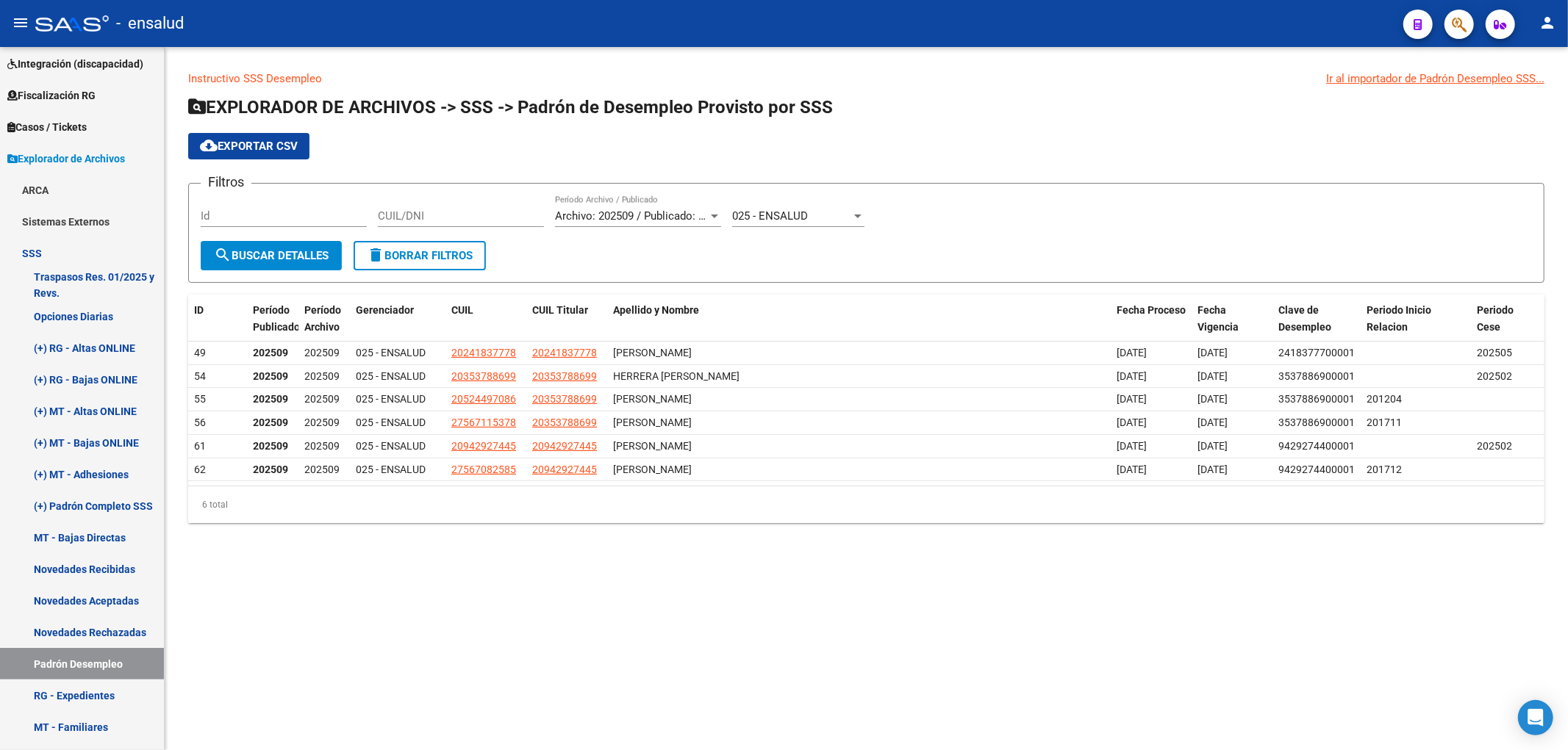
drag, startPoint x: 1474, startPoint y: 355, endPoint x: 1567, endPoint y: 373, distance: 94.7
click at [1567, 373] on div "Instructivo SSS Desempleo Ir al importador de Padrón Desempleo SSS... EXPLORADO…" at bounding box center [866, 309] width 1403 height 523
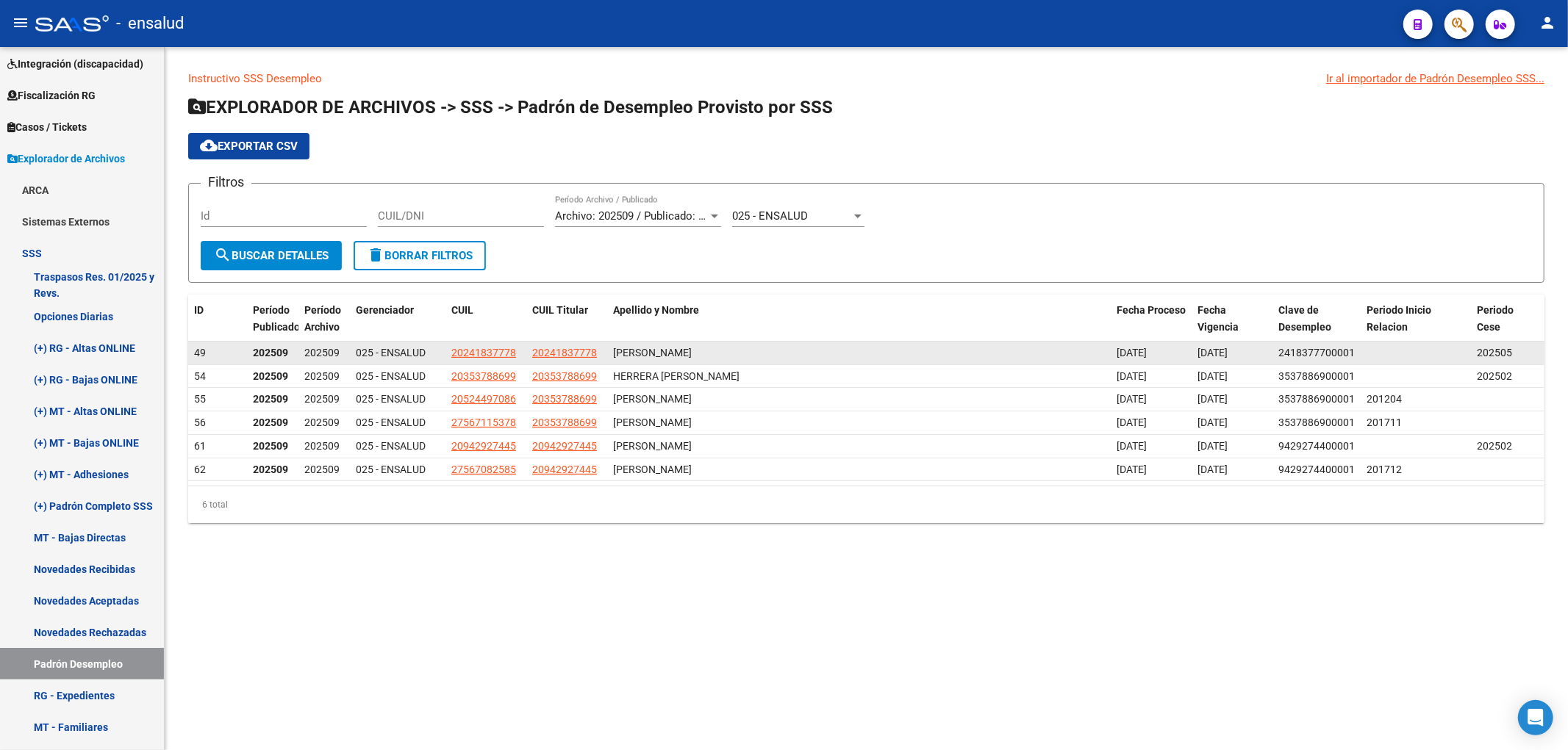
click at [1449, 355] on datatable-body-cell at bounding box center [1416, 353] width 110 height 23
drag, startPoint x: 546, startPoint y: 361, endPoint x: 554, endPoint y: 358, distance: 8.5
click at [554, 358] on datatable-body-cell "20241837778" at bounding box center [567, 353] width 81 height 23
click at [677, 358] on div "[PERSON_NAME]" at bounding box center [859, 353] width 492 height 17
drag, startPoint x: 544, startPoint y: 357, endPoint x: 590, endPoint y: 360, distance: 46.1
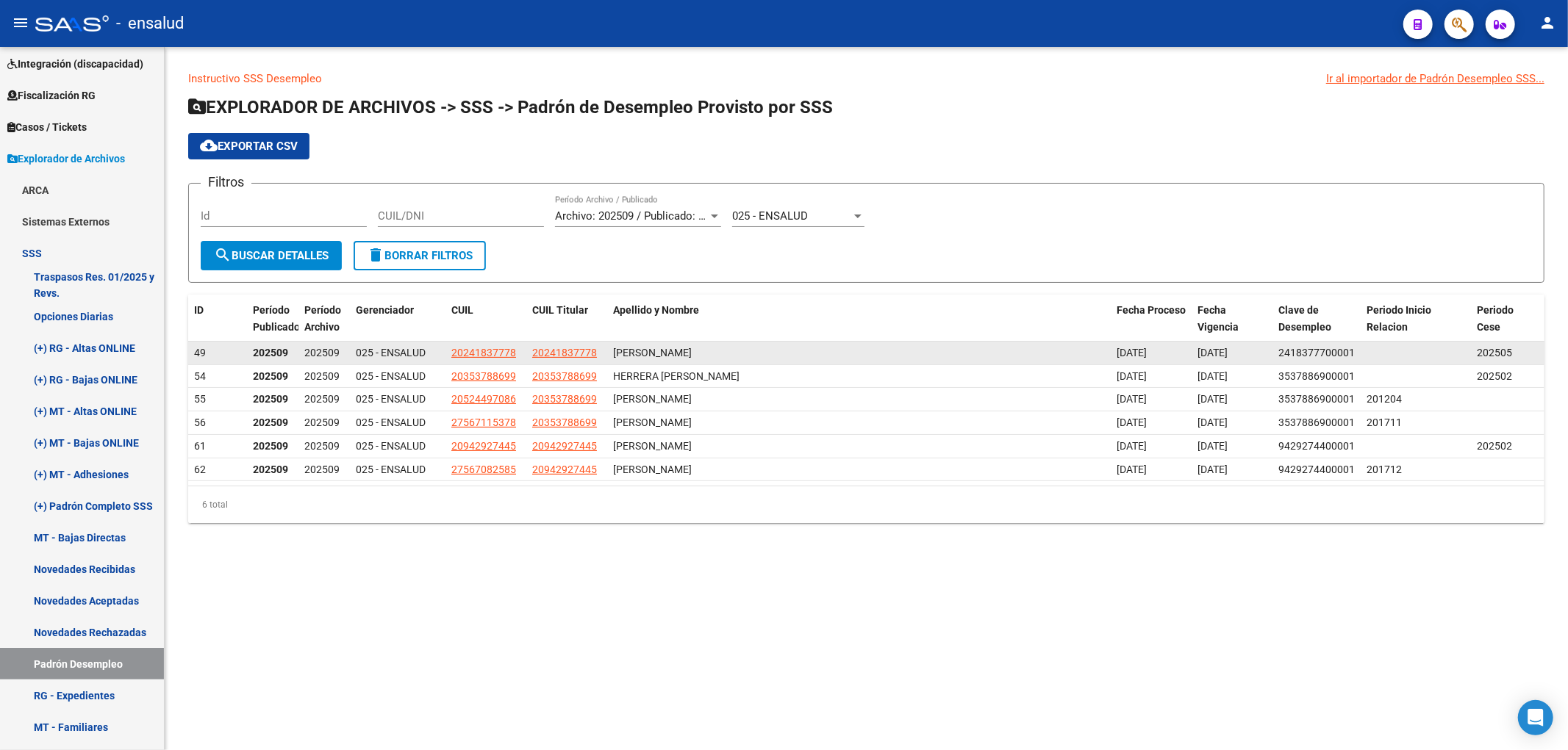
click at [590, 360] on app-link-go-to "20241837778" at bounding box center [565, 353] width 65 height 17
copy span "24183777"
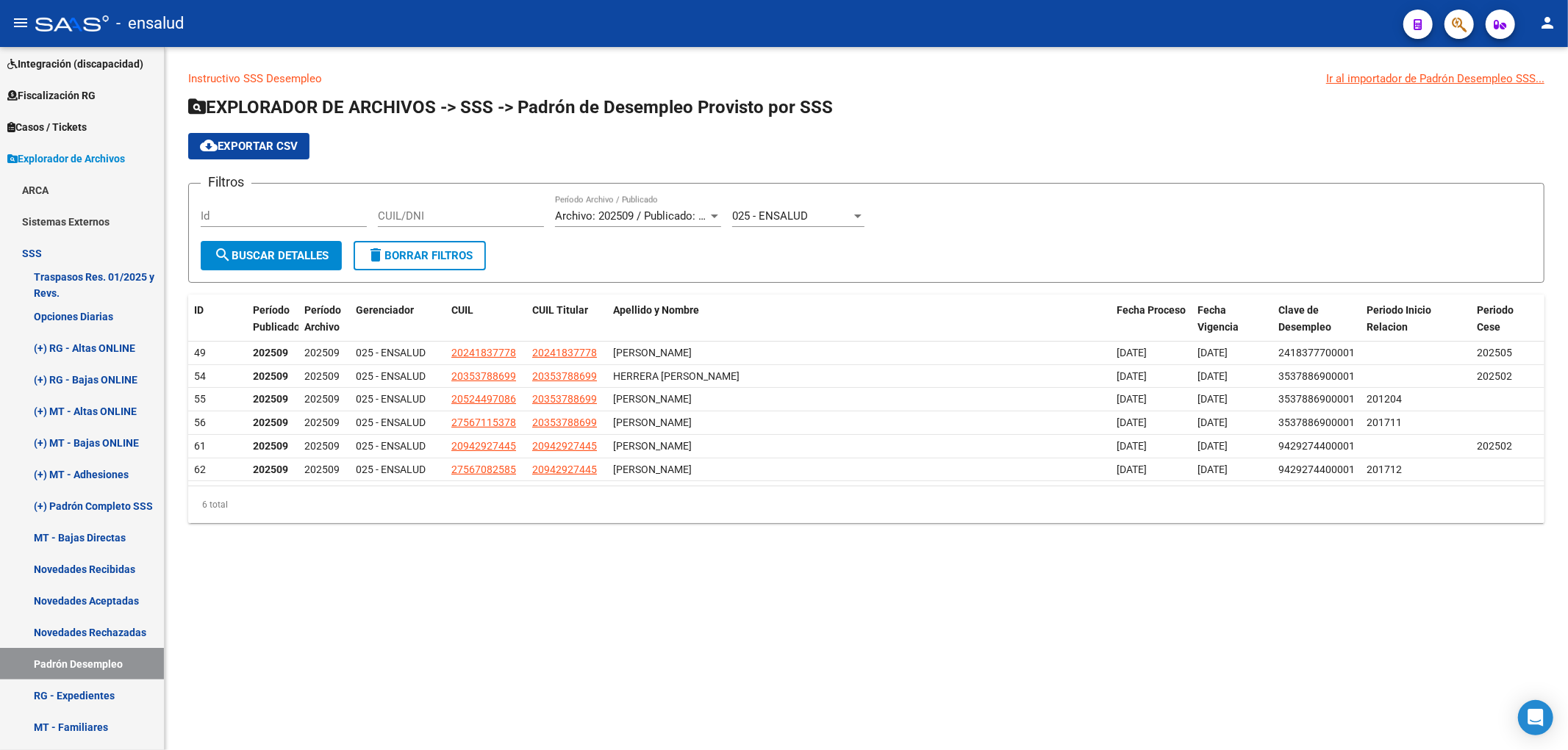
drag, startPoint x: 1484, startPoint y: 351, endPoint x: 1567, endPoint y: 356, distance: 83.2
click at [1567, 356] on div "Instructivo SSS Desempleo Ir al importador de Padrón Desempleo SSS... EXPLORADO…" at bounding box center [866, 309] width 1403 height 523
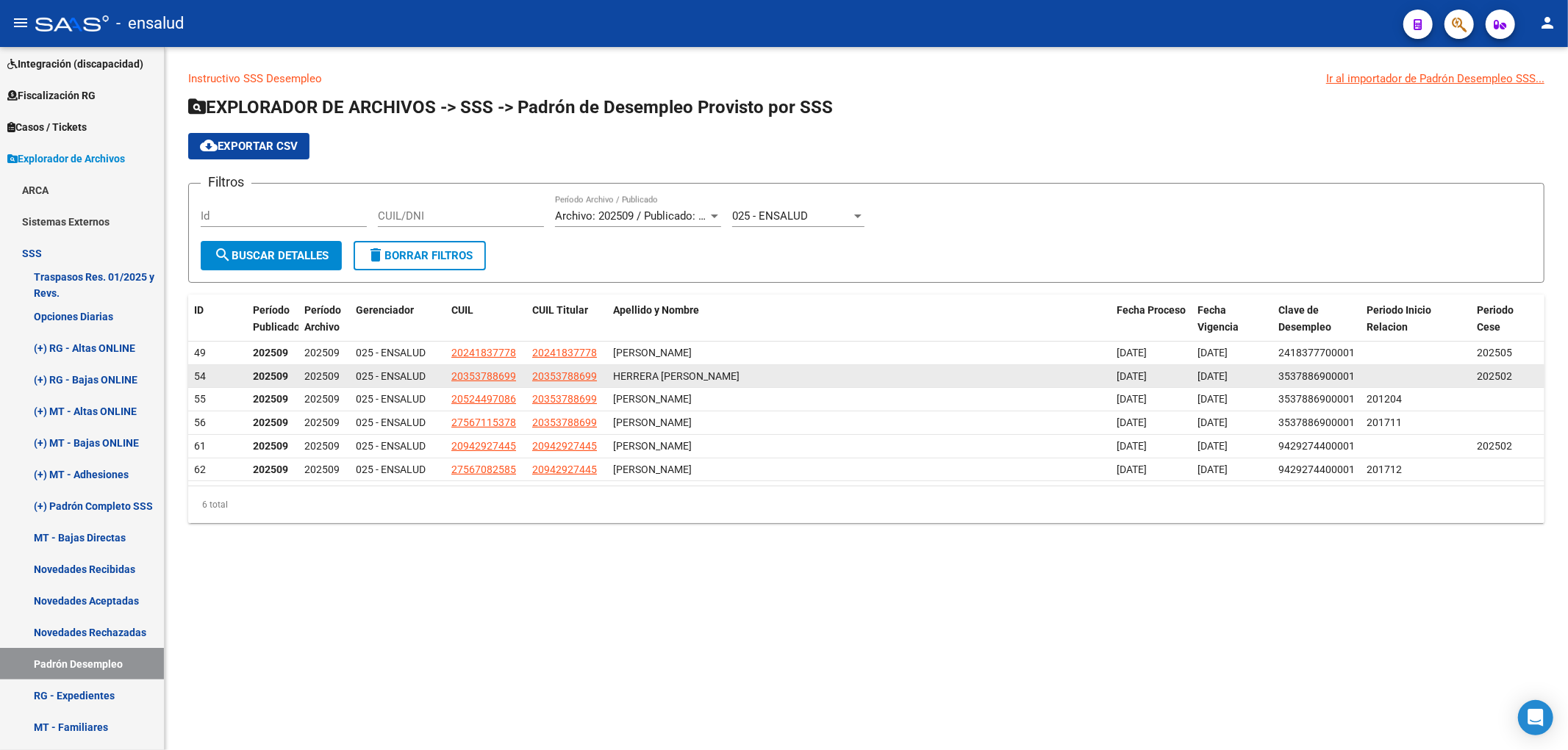
click at [1501, 376] on span "202502" at bounding box center [1494, 376] width 36 height 12
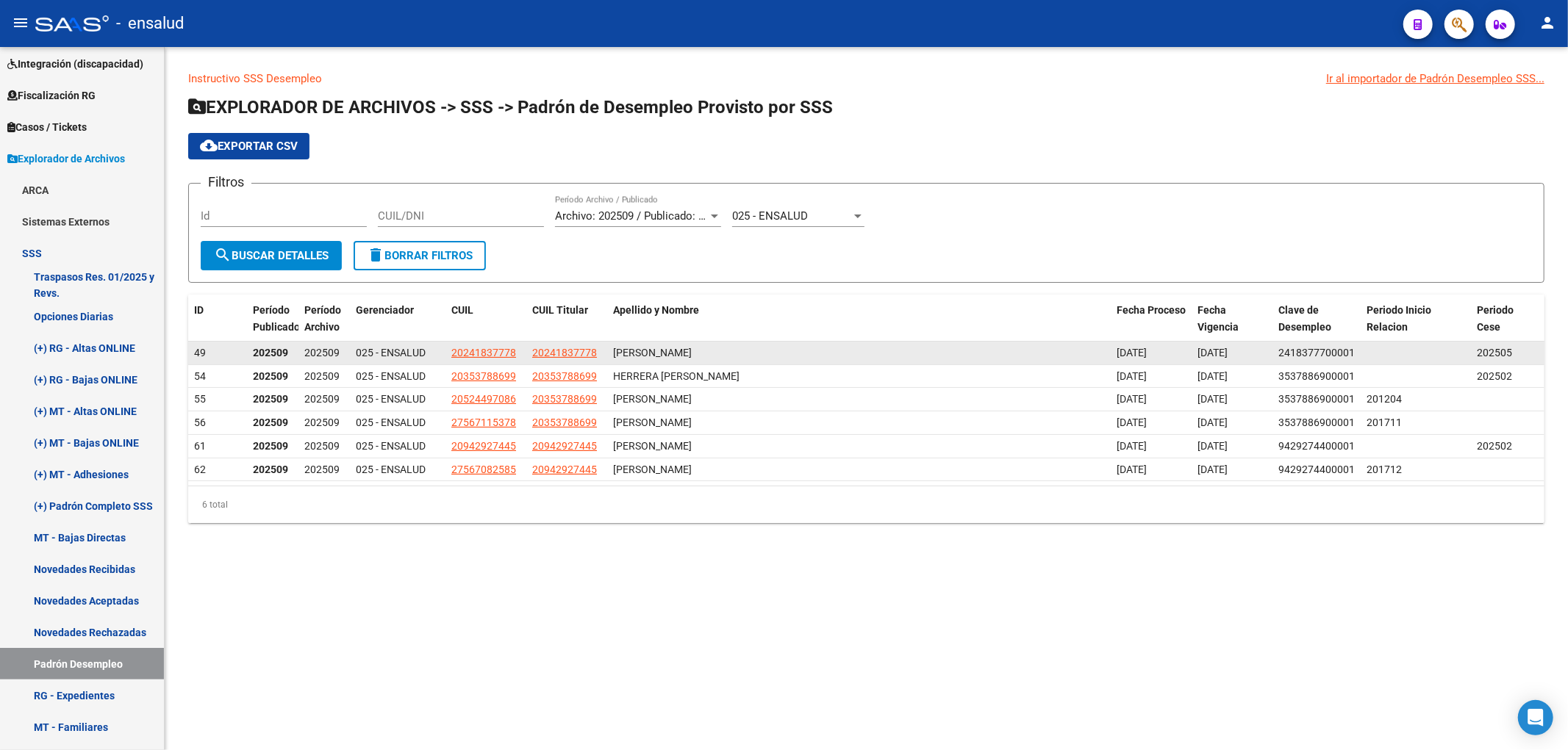
drag, startPoint x: 531, startPoint y: 358, endPoint x: 597, endPoint y: 355, distance: 66.1
click at [597, 355] on datatable-body-cell "20241837778" at bounding box center [567, 353] width 81 height 23
copy span "20241837778"
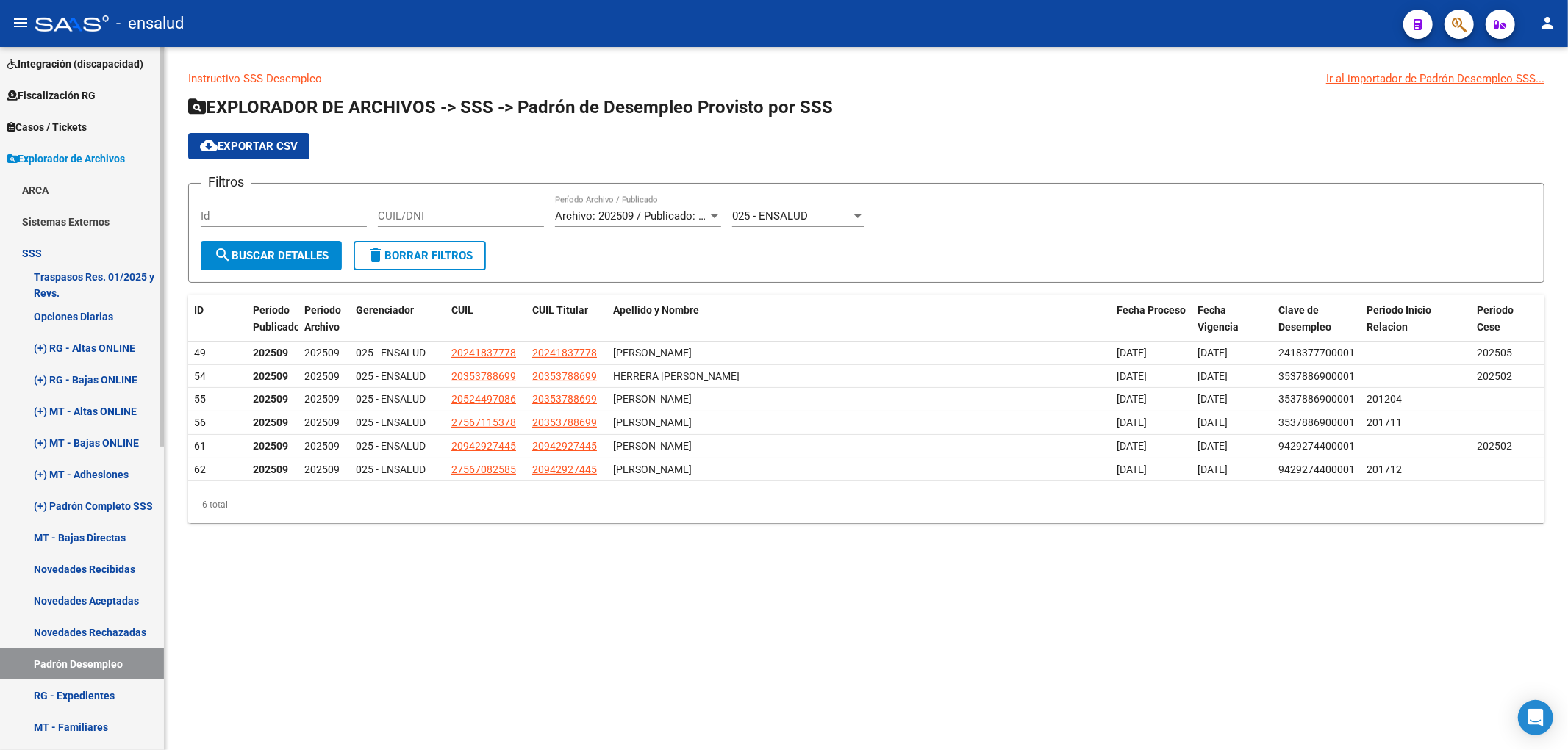
click at [86, 701] on link "RG - Expedientes" at bounding box center [82, 695] width 164 height 31
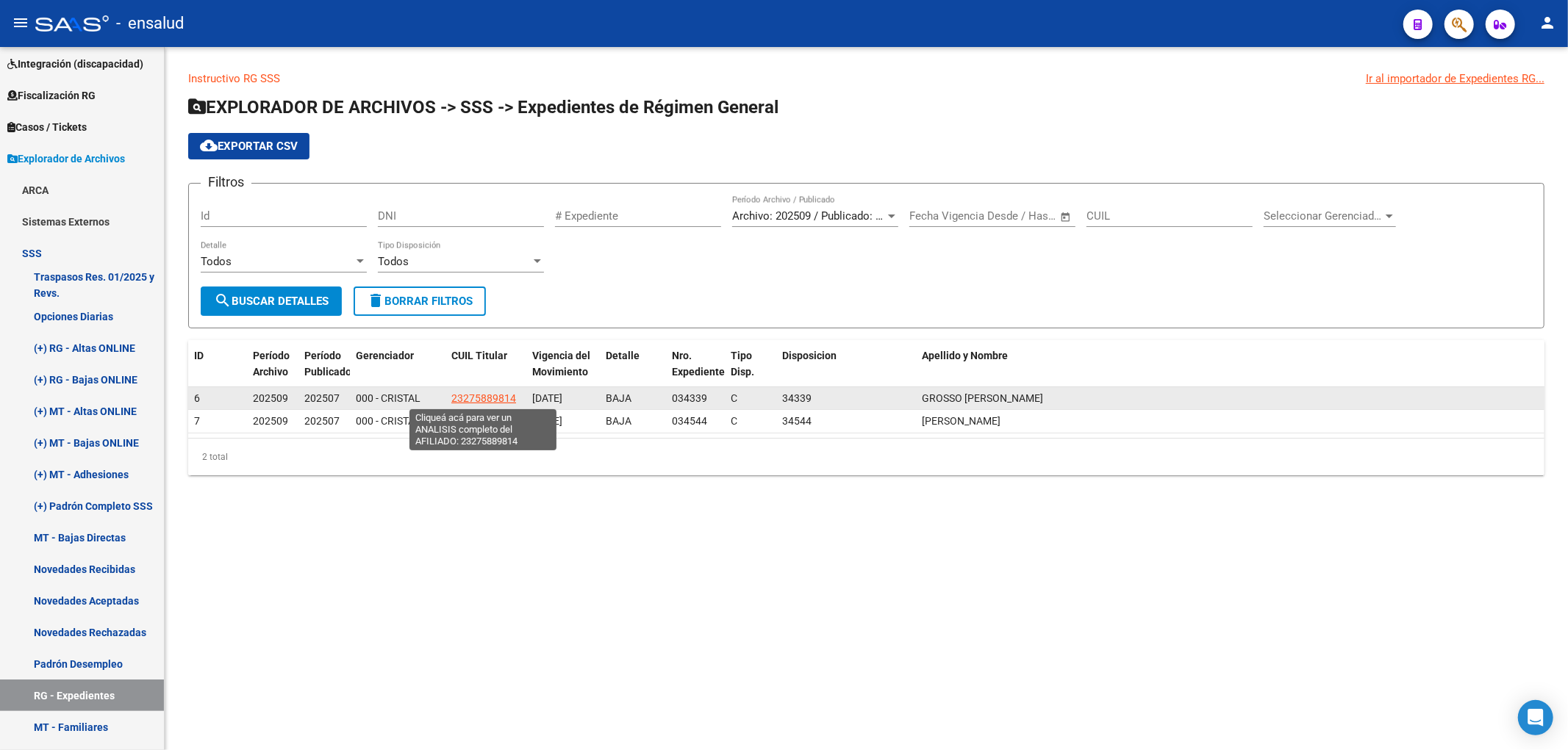
drag, startPoint x: 463, startPoint y: 405, endPoint x: 512, endPoint y: 401, distance: 49.2
click at [512, 401] on app-link-go-to "23275889814" at bounding box center [484, 398] width 65 height 17
copy span "27588981"
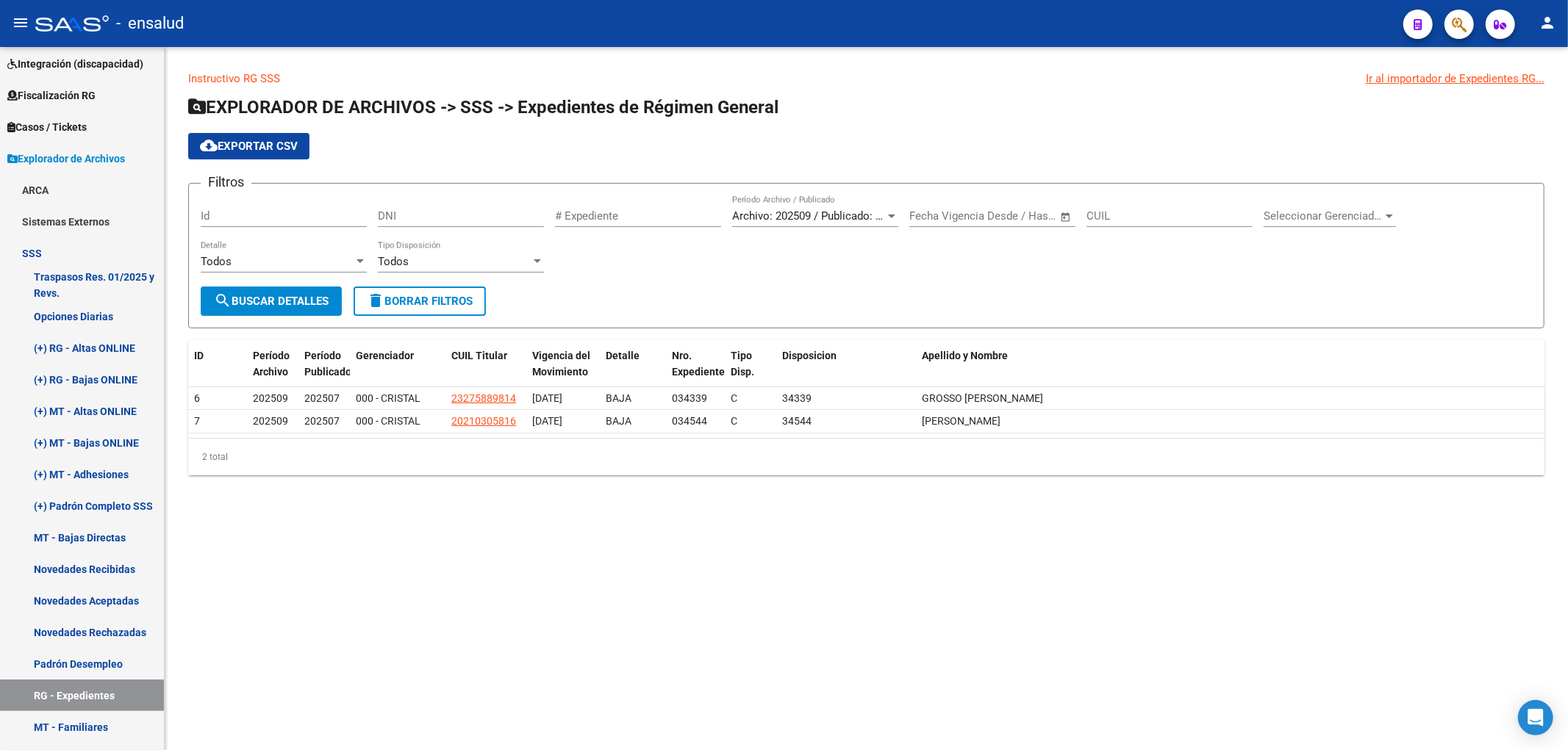
click at [847, 216] on span "Archivo: 202509 / Publicado: 202507" at bounding box center [822, 216] width 179 height 13
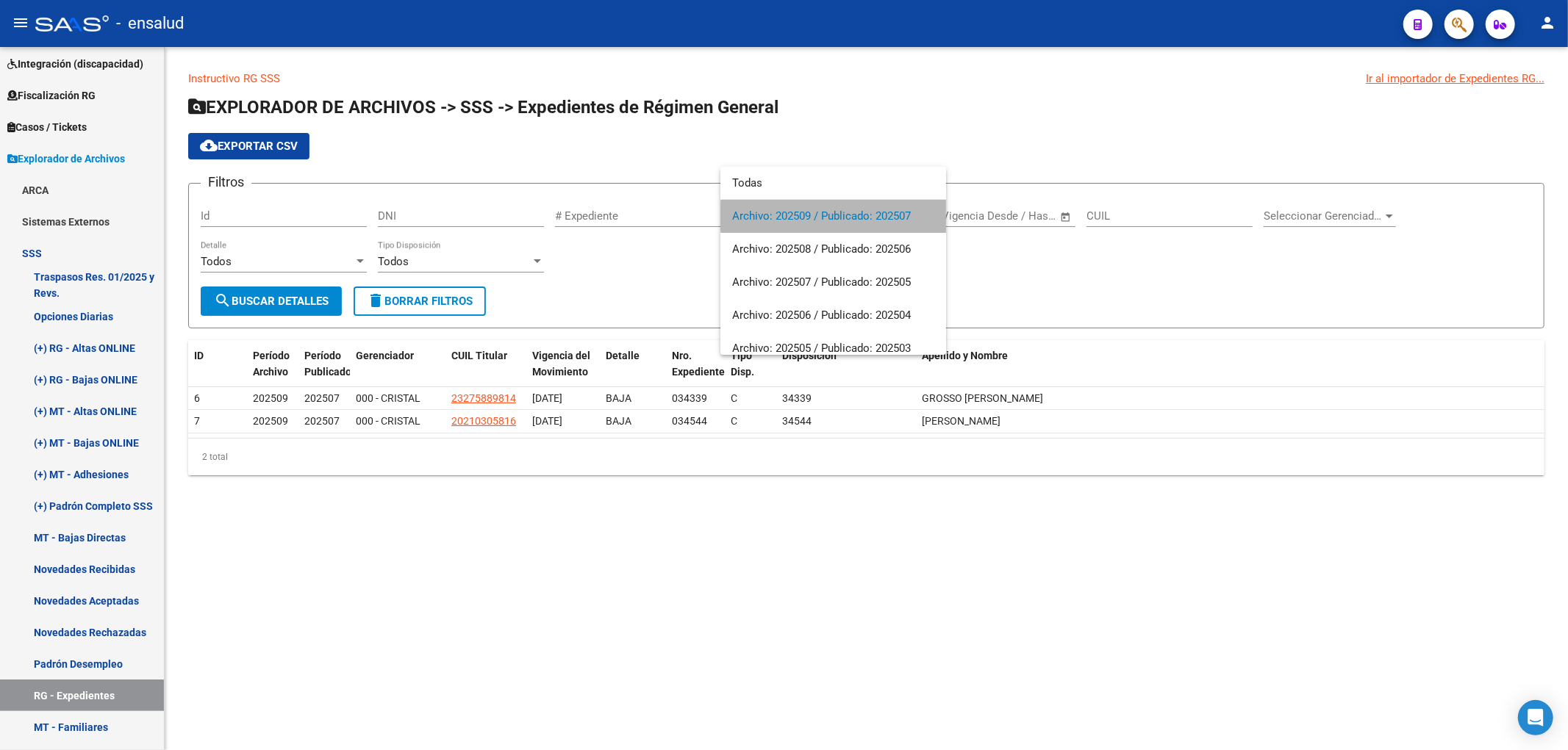
click at [847, 216] on span "Archivo: 202509 / Publicado: 202507" at bounding box center [833, 216] width 202 height 33
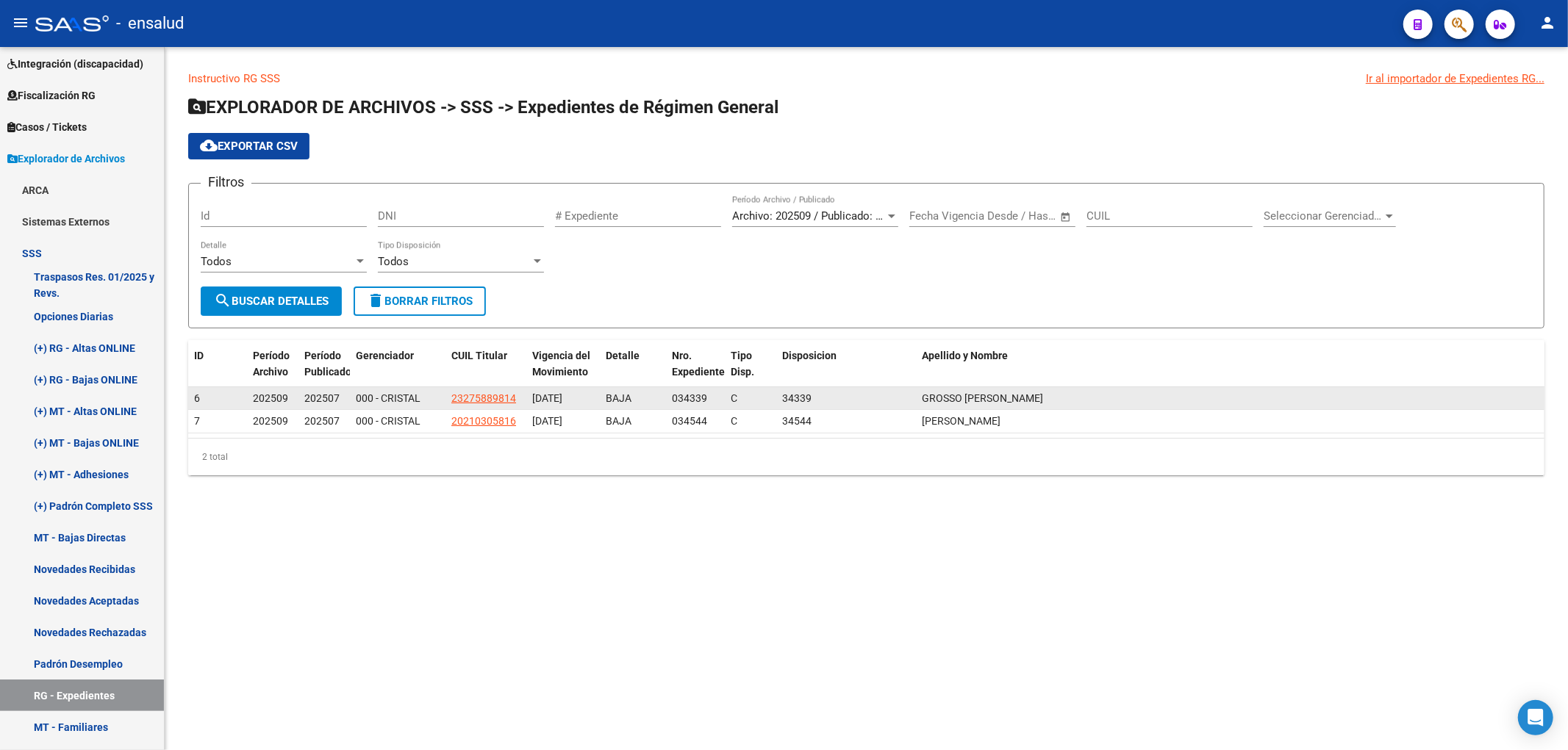
drag, startPoint x: 447, startPoint y: 402, endPoint x: 509, endPoint y: 408, distance: 62.3
click at [509, 408] on datatable-body-cell "23275889814" at bounding box center [486, 399] width 81 height 23
copy span "23275889814"
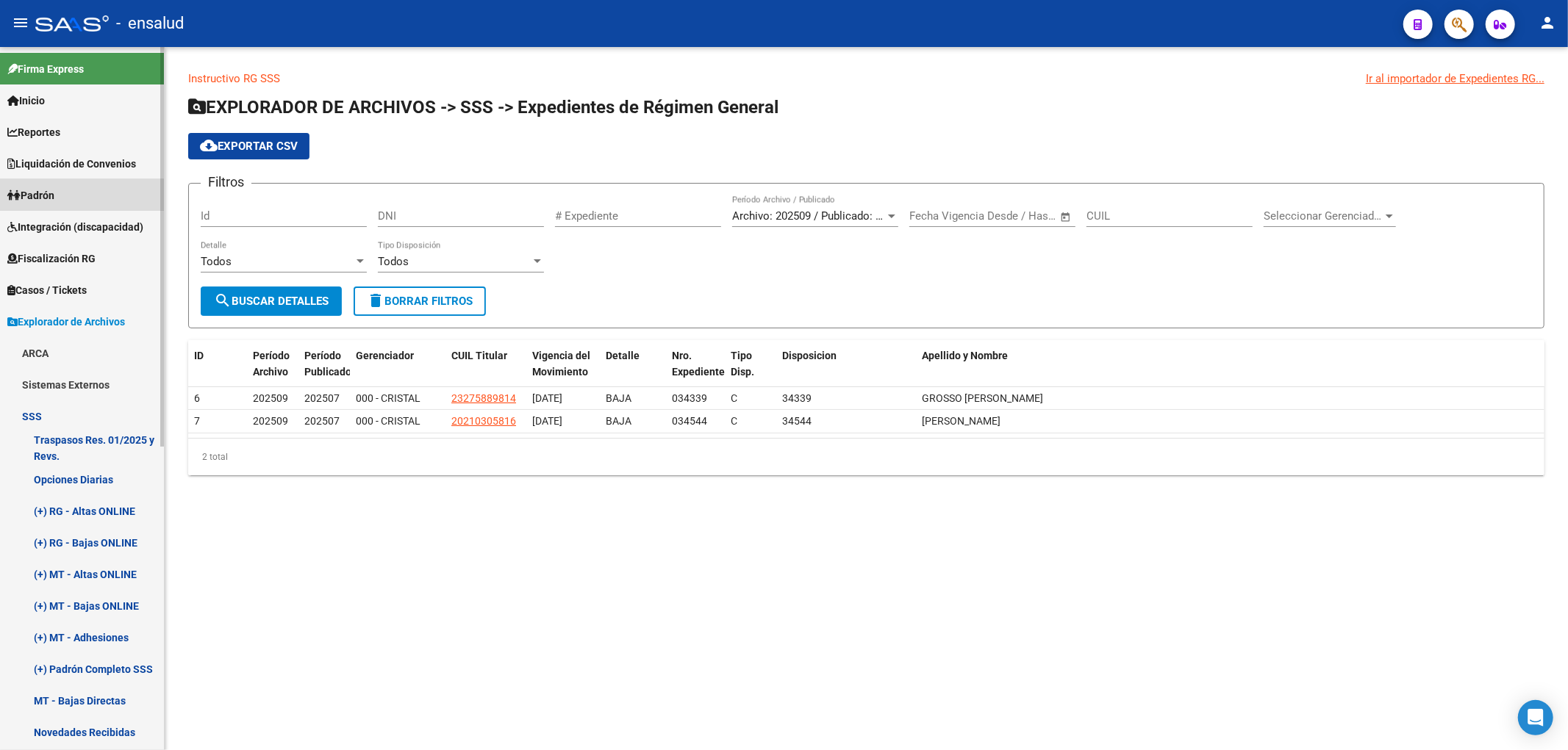
click at [67, 203] on link "Padrón" at bounding box center [82, 195] width 164 height 31
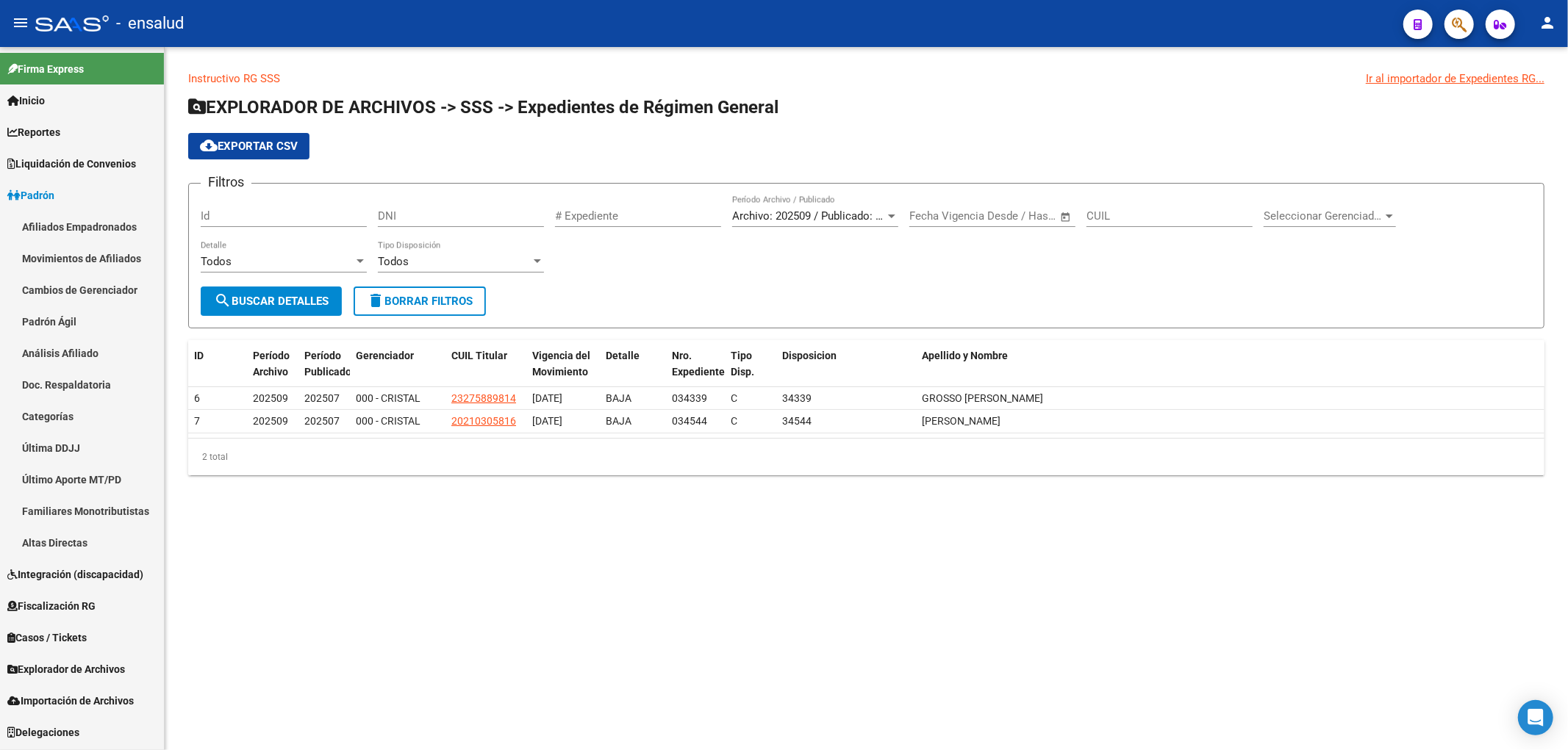
click at [104, 224] on link "Afiliados Empadronados" at bounding box center [82, 227] width 164 height 31
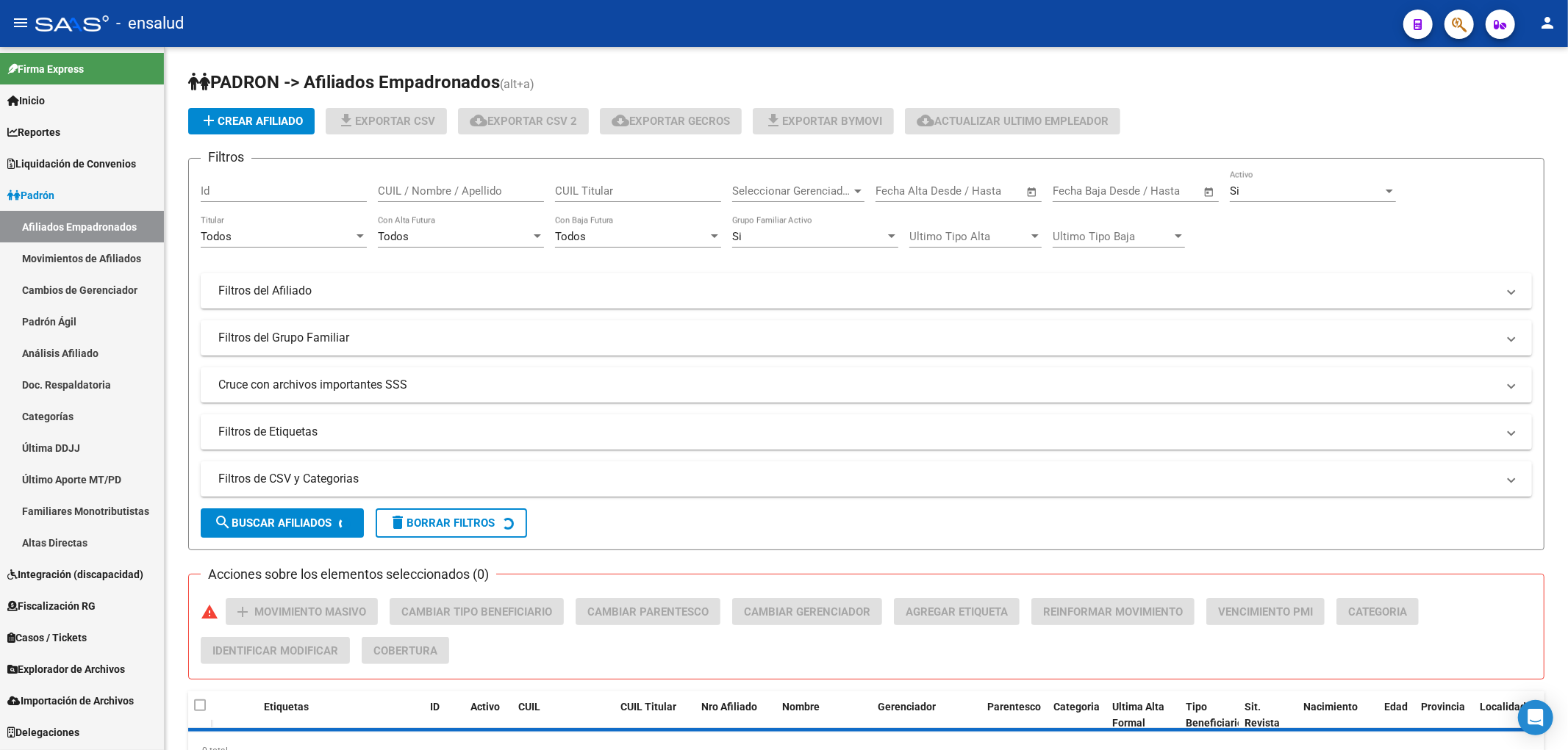
click at [64, 200] on link "Padrón" at bounding box center [82, 195] width 164 height 31
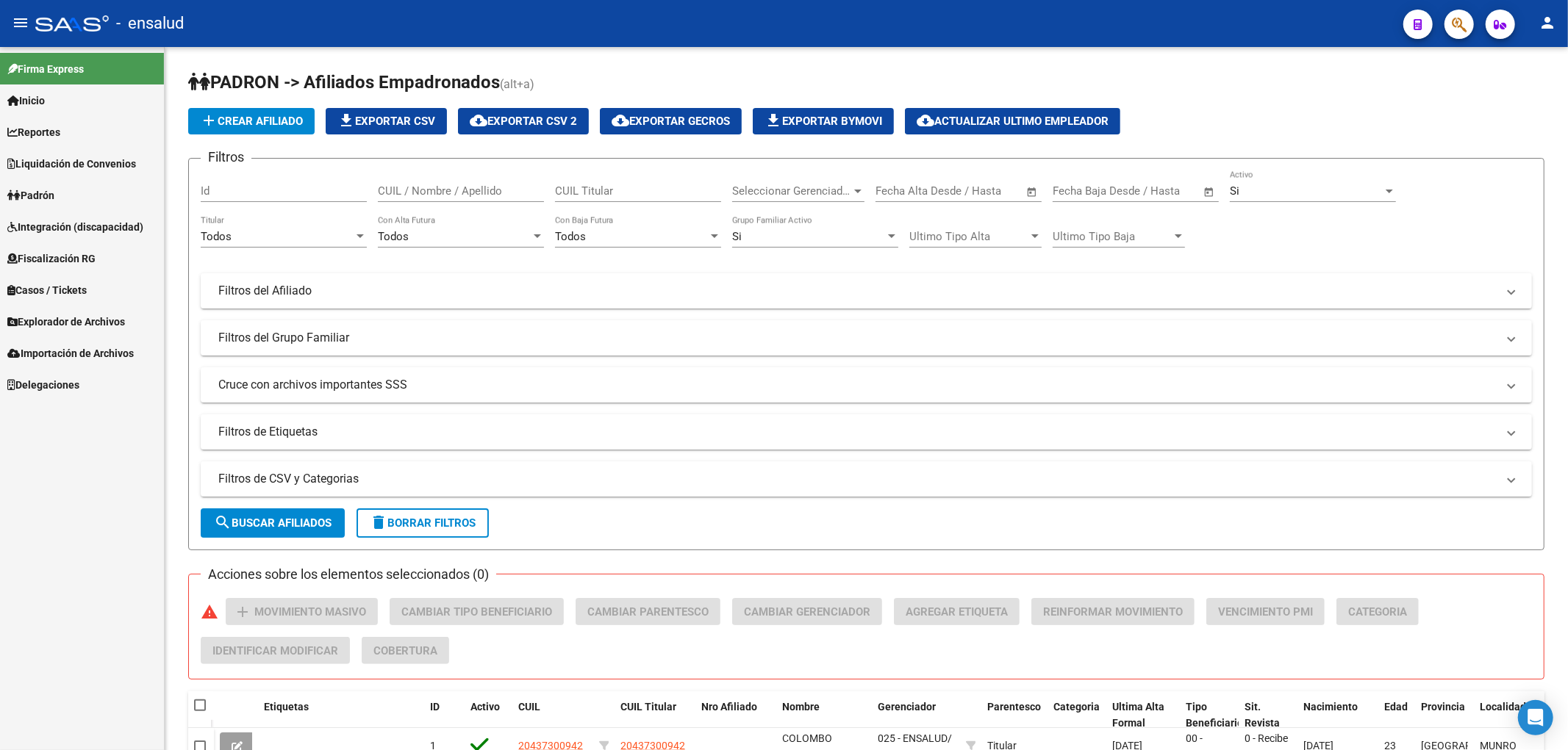
click at [85, 324] on span "Explorador de Archivos" at bounding box center [66, 322] width 118 height 17
click at [50, 408] on link "SSS" at bounding box center [82, 416] width 164 height 31
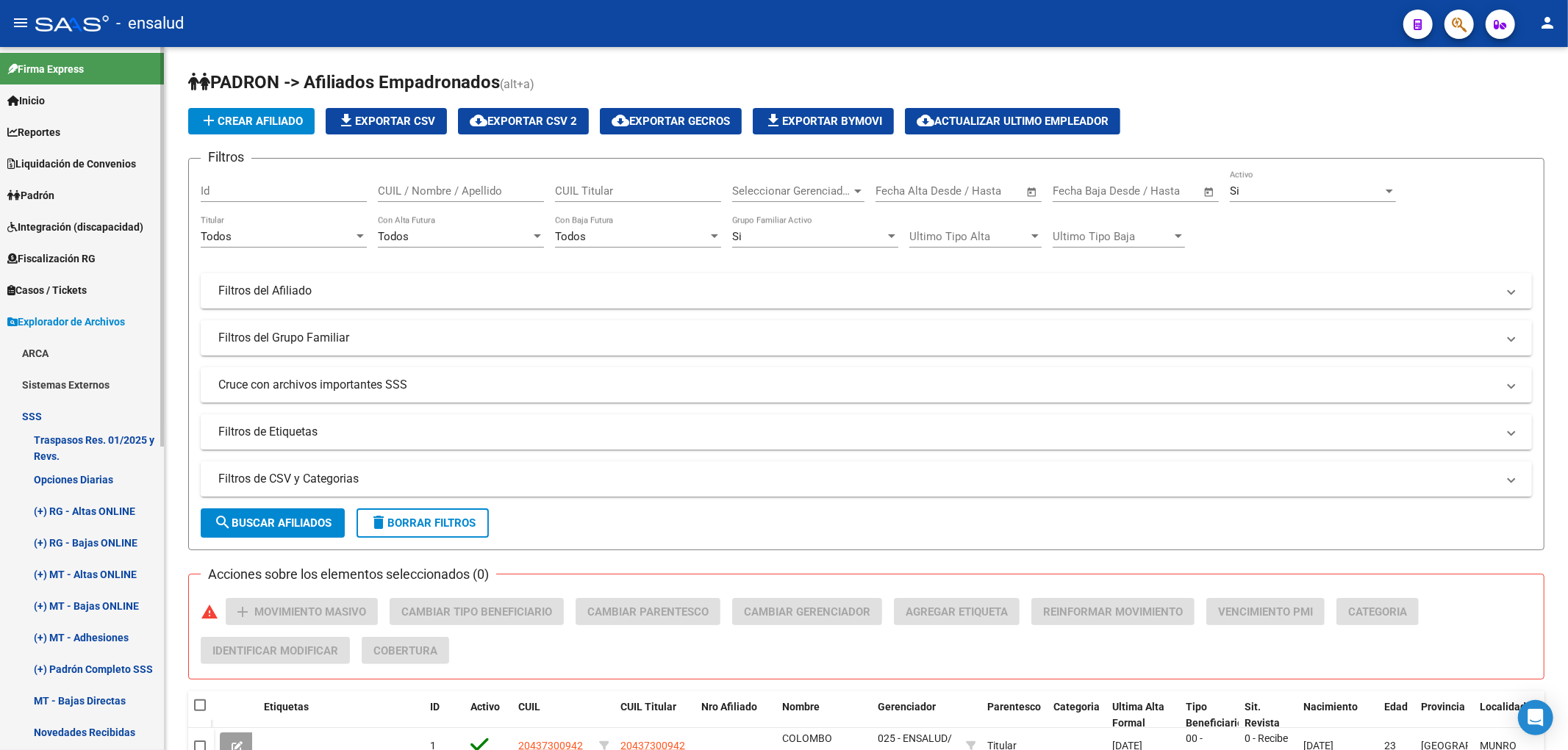
click at [96, 512] on link "(+) RG - Altas ONLINE" at bounding box center [82, 511] width 164 height 31
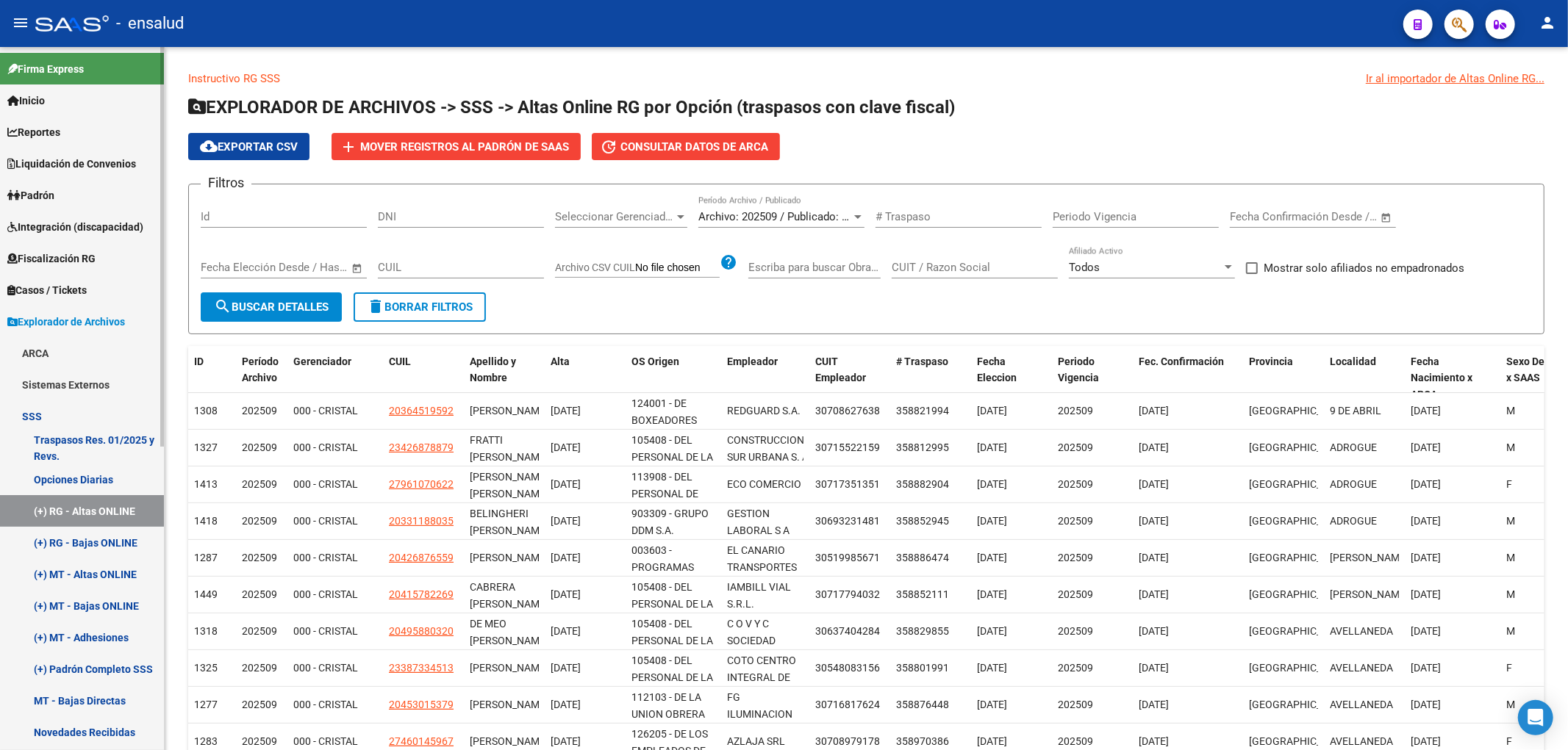
click at [70, 478] on link "Opciones Diarias" at bounding box center [82, 479] width 164 height 31
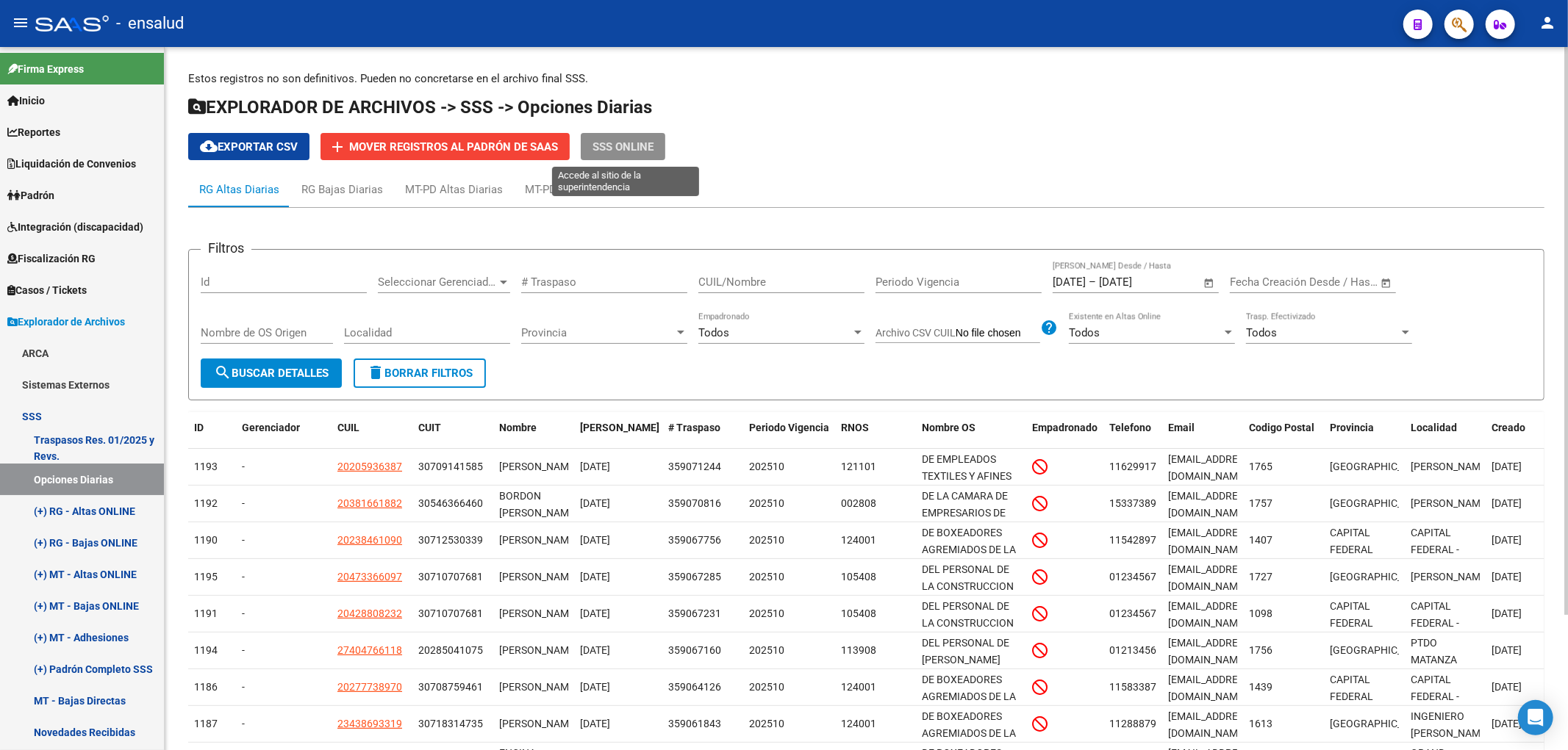
click at [657, 142] on button "SSS ONLINE" at bounding box center [623, 147] width 84 height 27
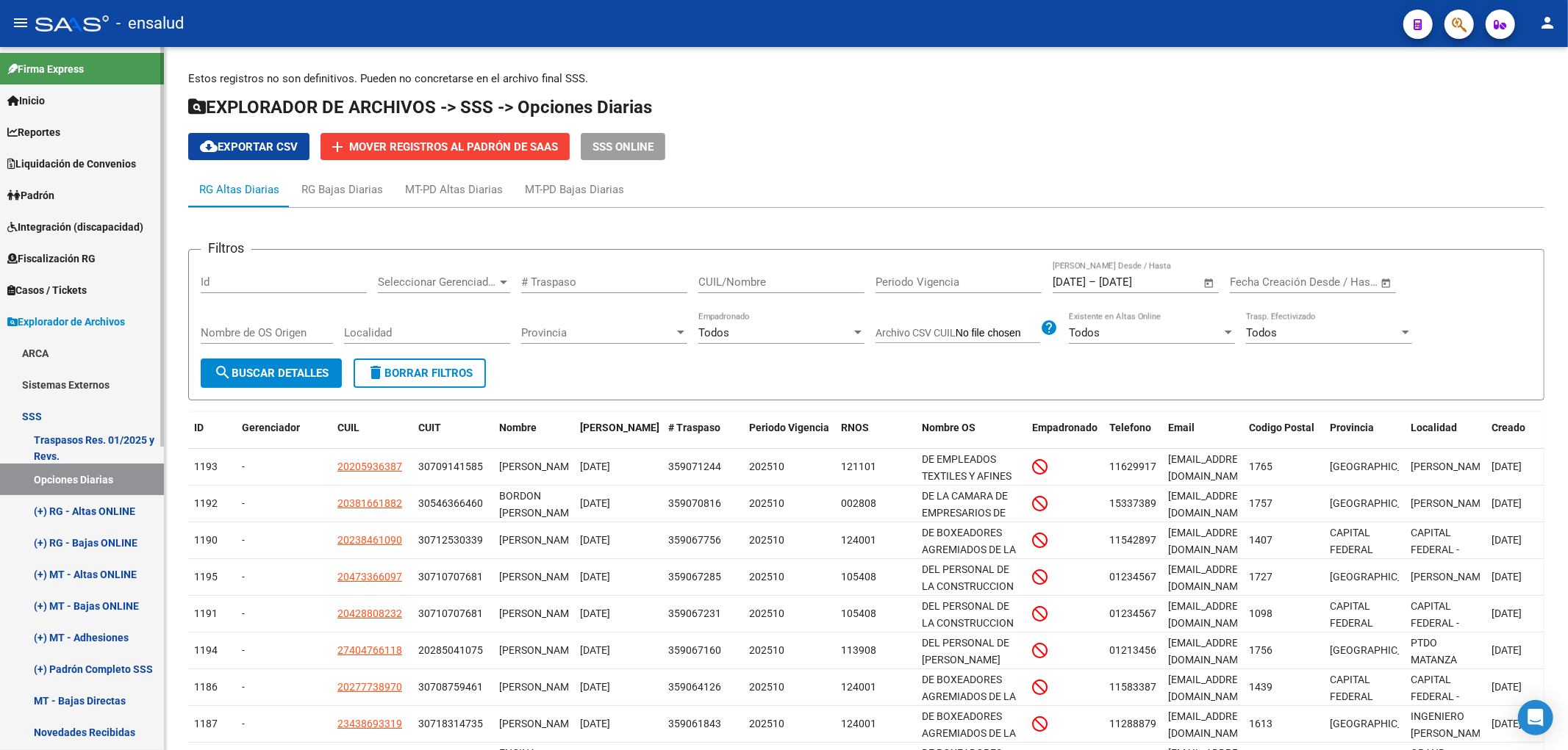
scroll to position [163, 0]
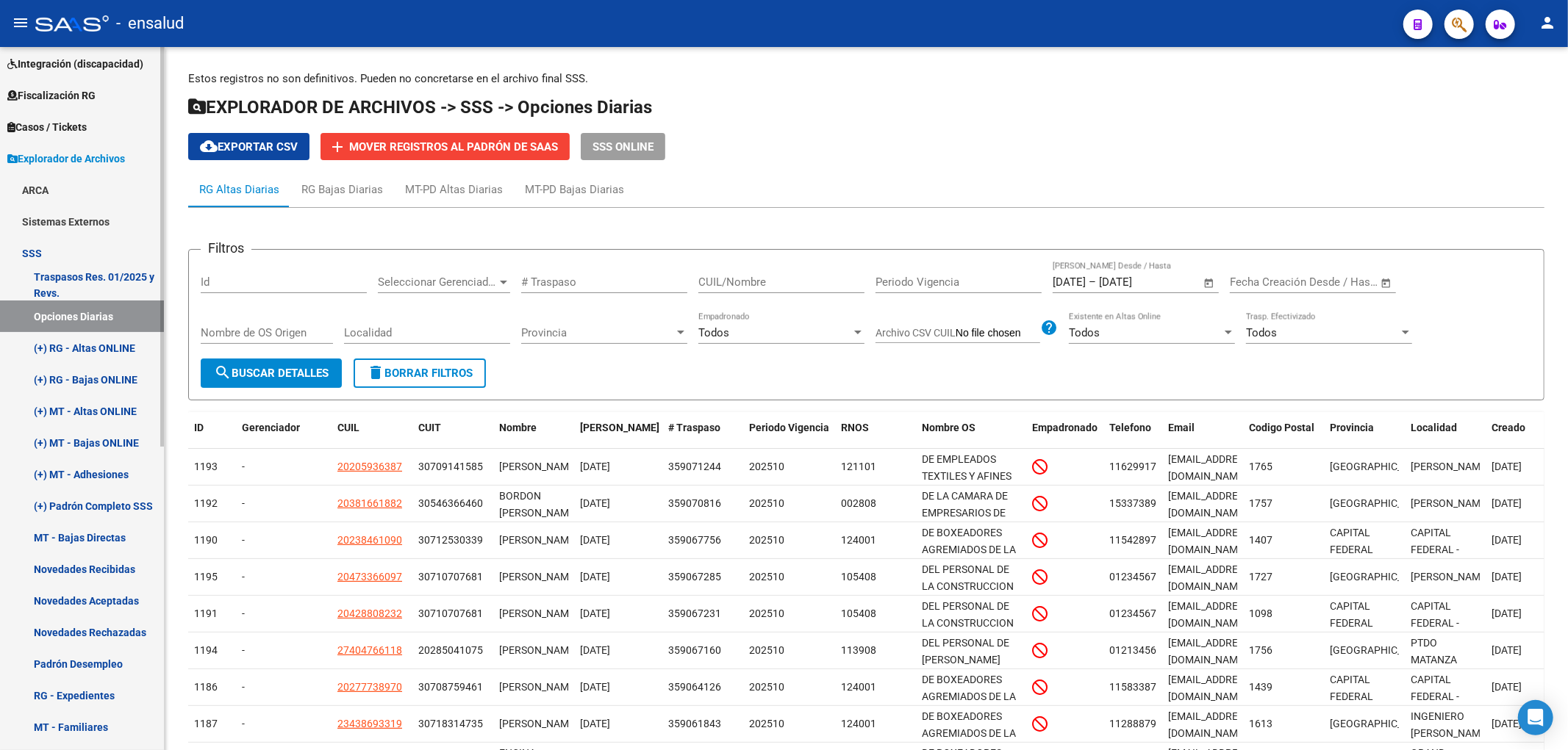
click at [96, 696] on link "RG - Expedientes" at bounding box center [82, 695] width 164 height 31
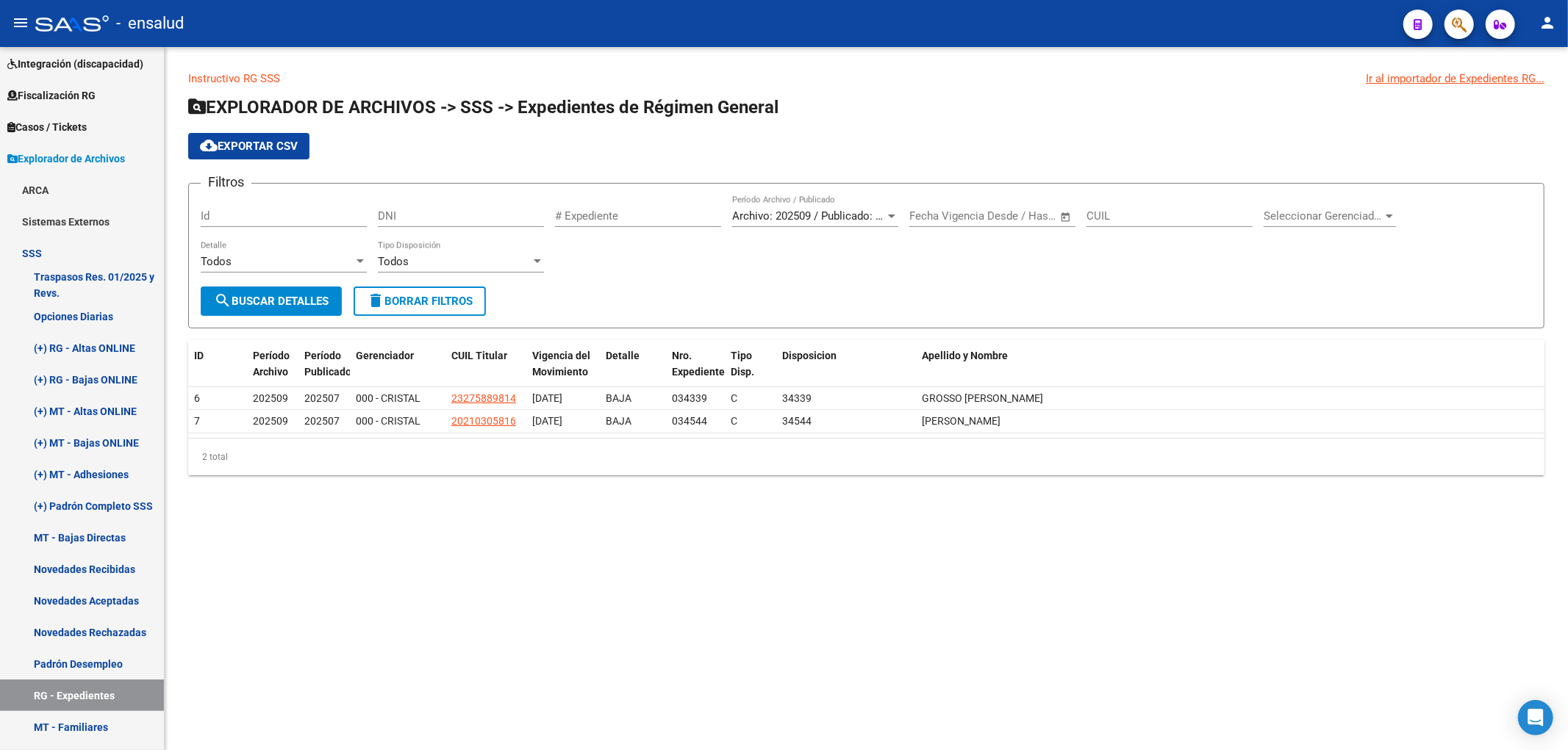
click at [824, 228] on div "Archivo: 202509 / Publicado: 202507 Período Archivo / Publicado" at bounding box center [815, 218] width 166 height 46
click at [832, 213] on span "Archivo: 202509 / Publicado: 202507" at bounding box center [822, 216] width 179 height 13
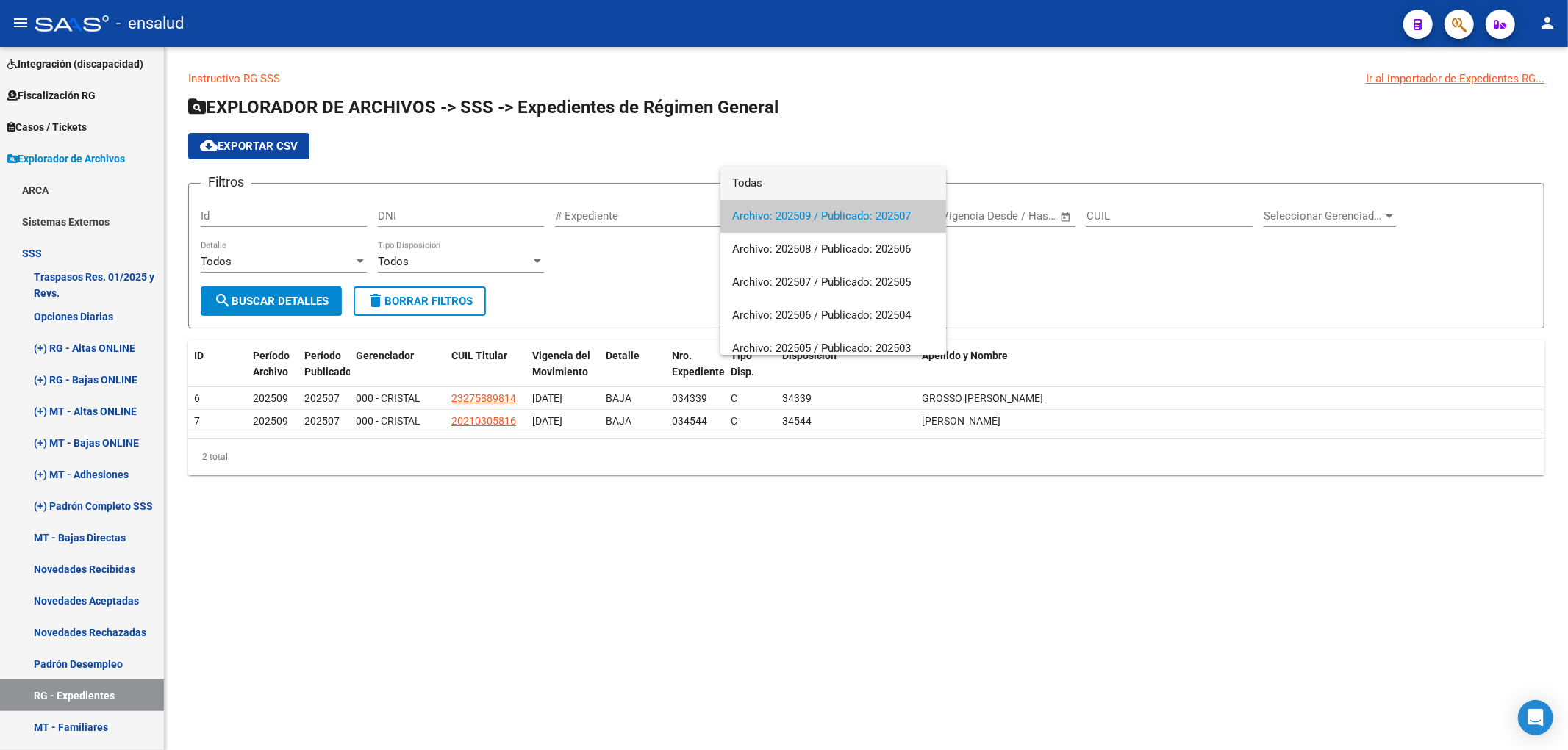
click at [802, 187] on span "Todas" at bounding box center [833, 183] width 202 height 33
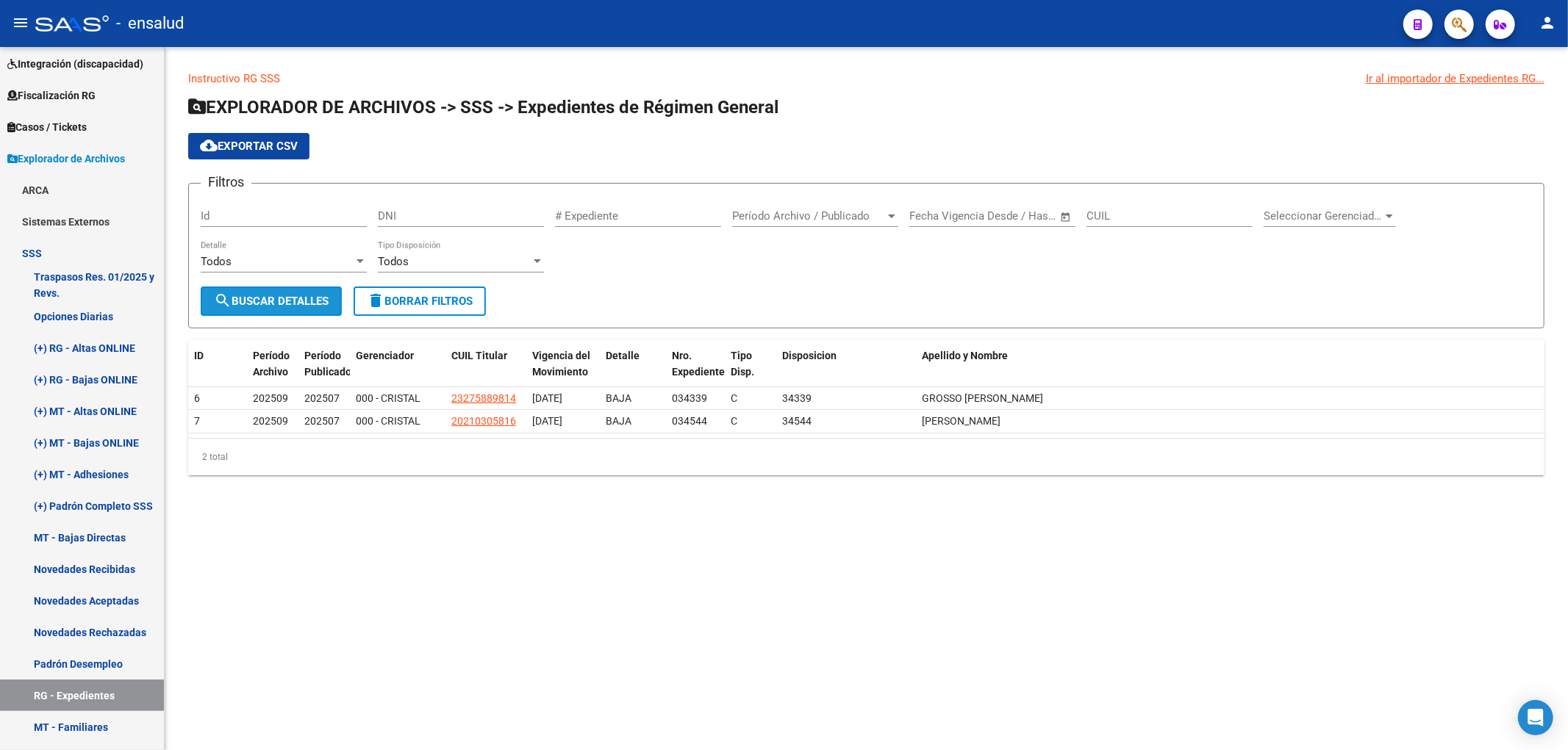
click at [291, 306] on span "search Buscar Detalles" at bounding box center [271, 301] width 114 height 13
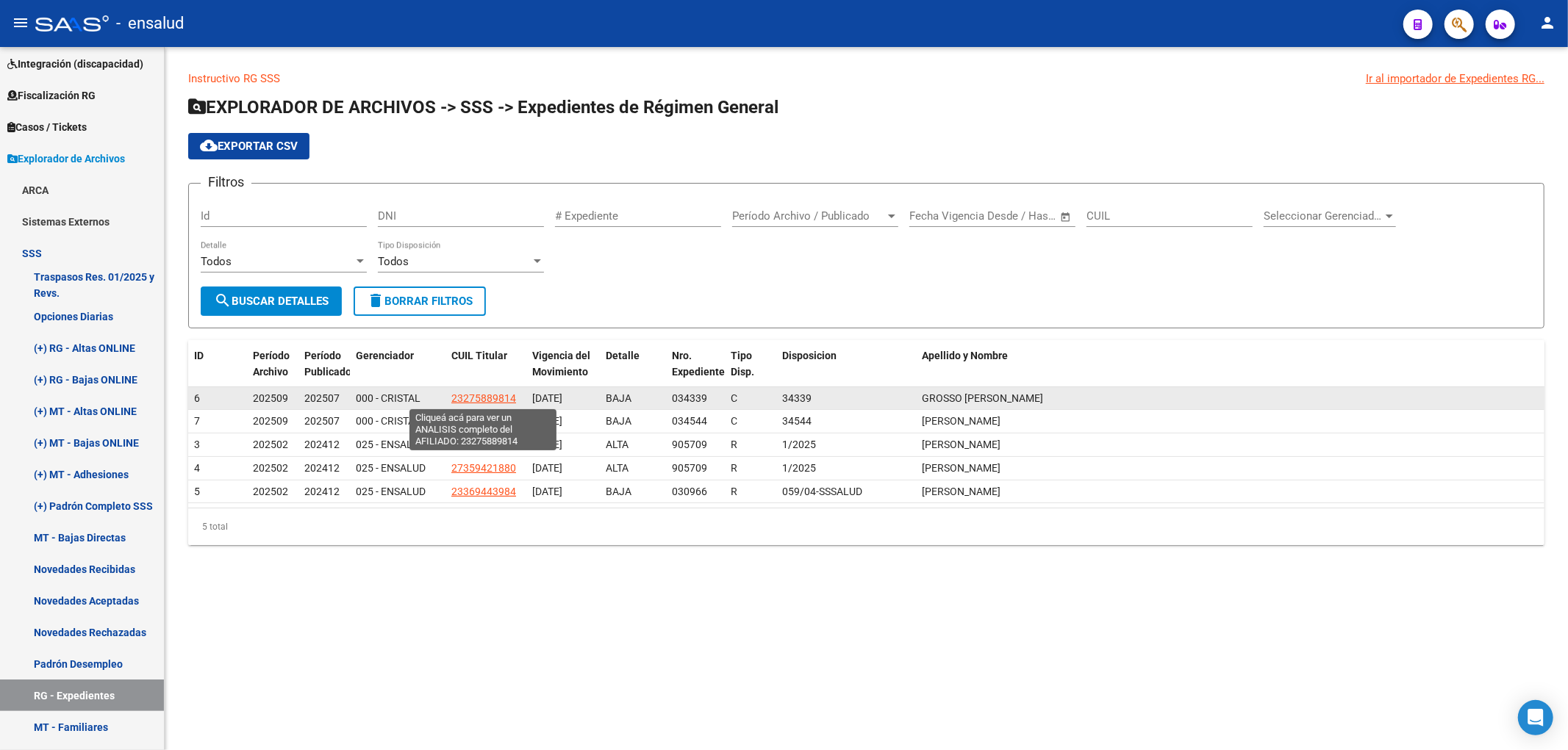
click at [490, 396] on span "23275889814" at bounding box center [484, 398] width 65 height 12
type textarea "23275889814"
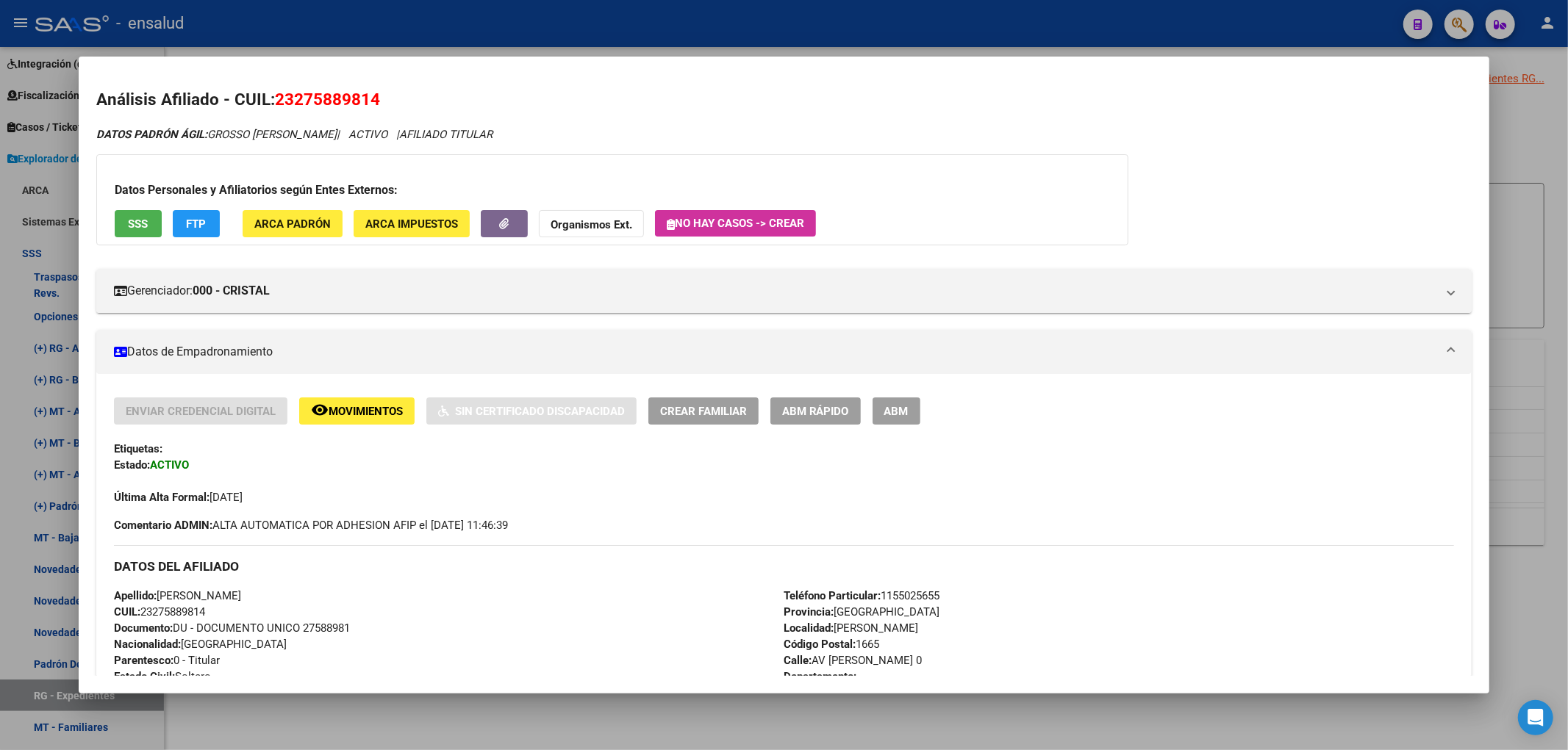
click at [795, 401] on button "ABM Rápido" at bounding box center [815, 411] width 90 height 27
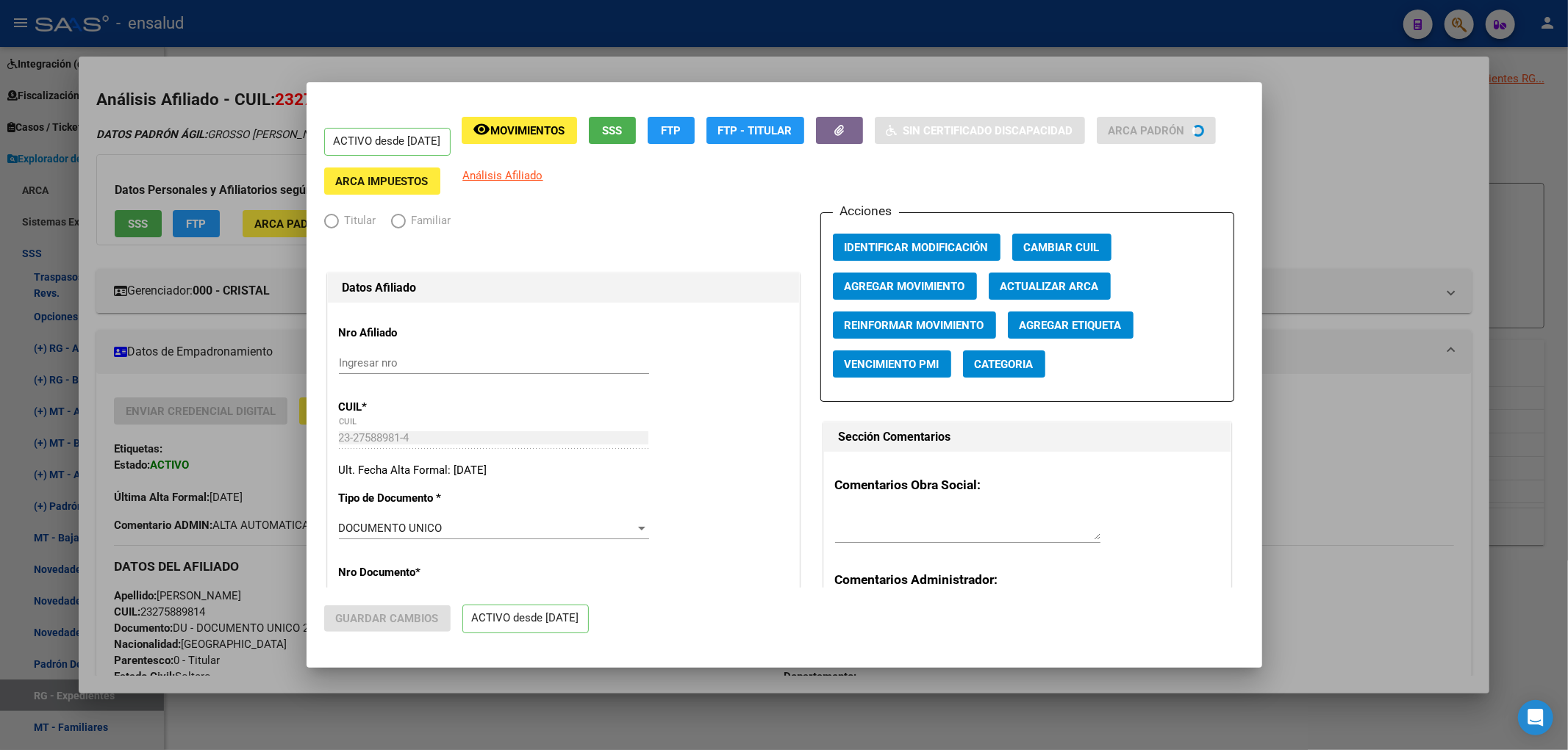
radio input "true"
type input "30-59057385-6"
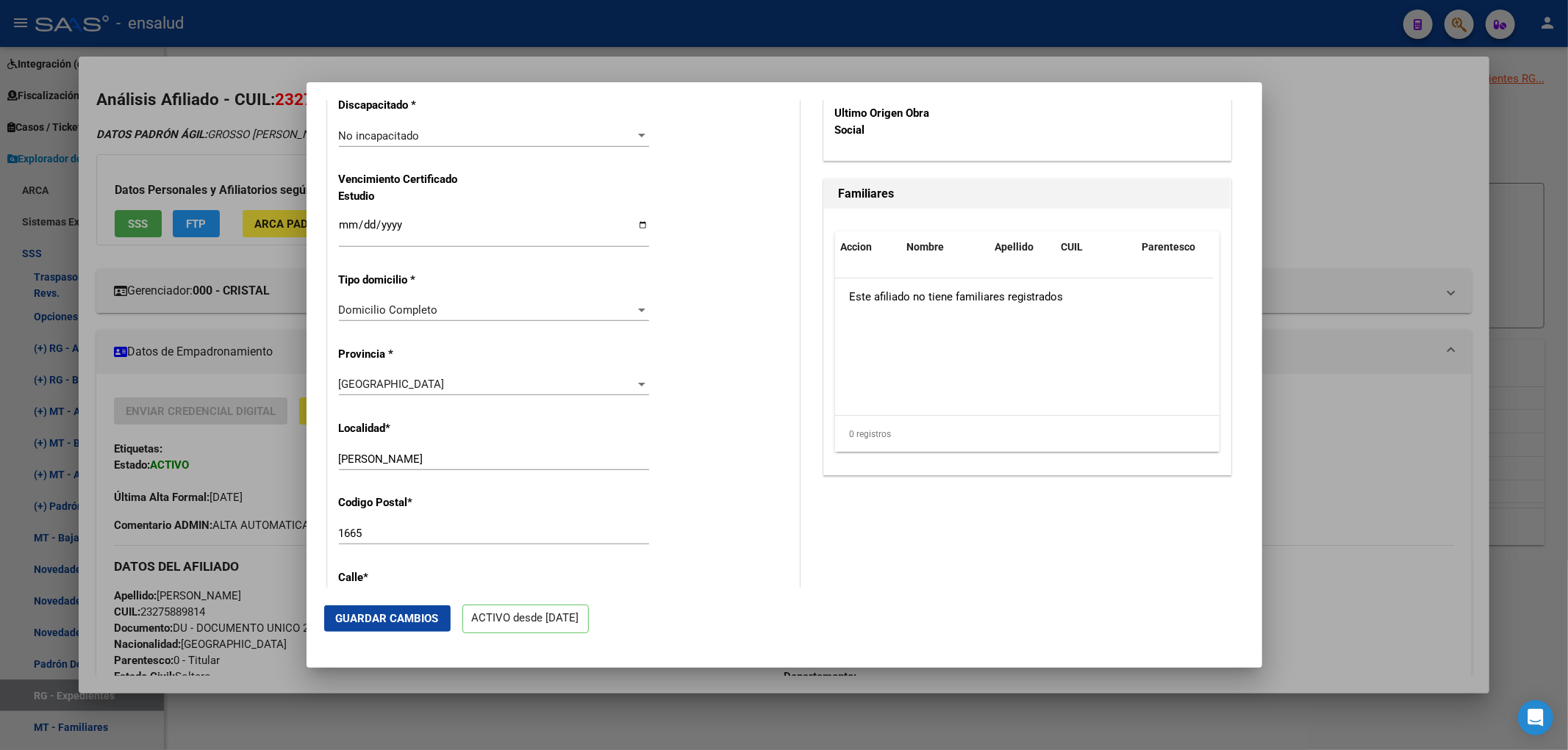
scroll to position [571, 0]
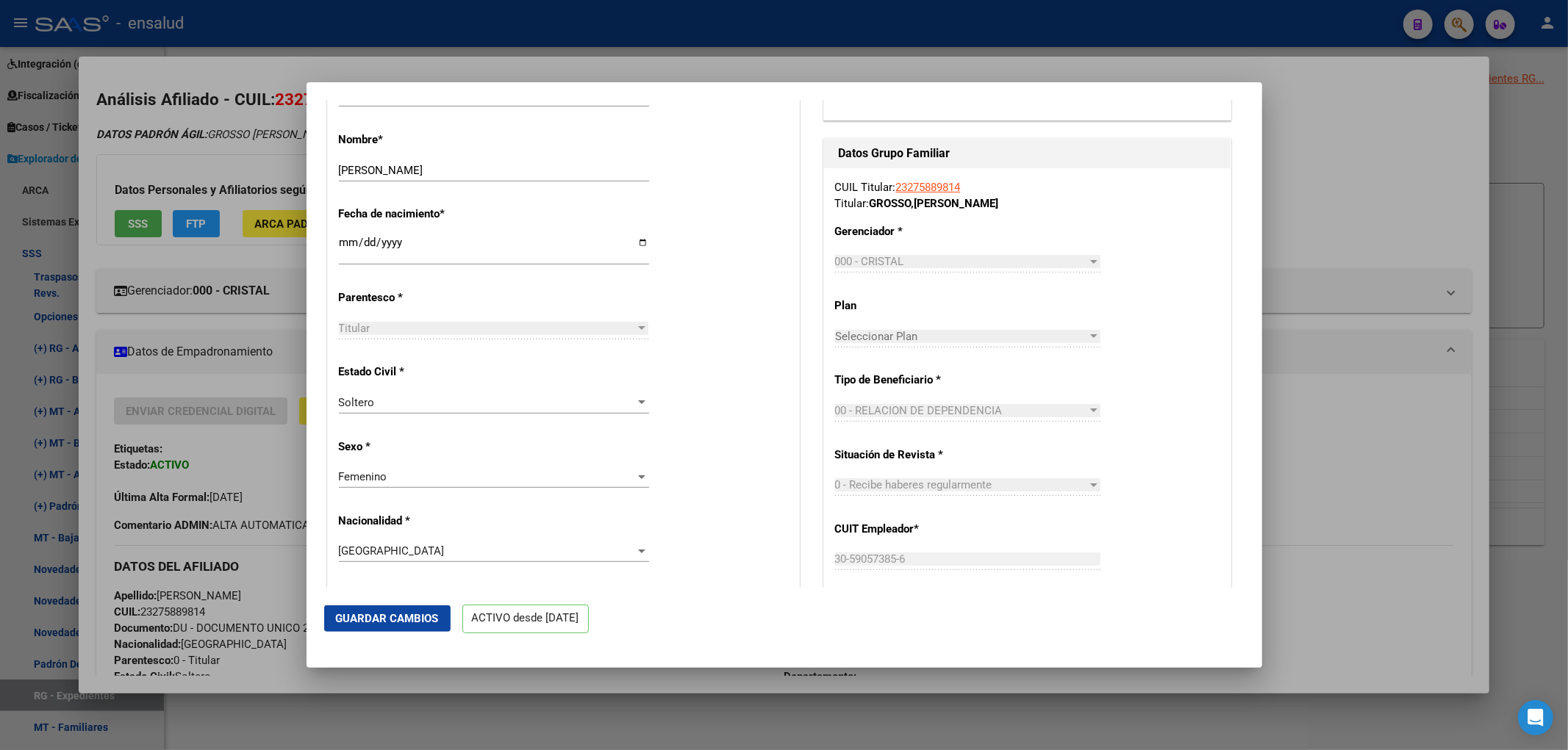
click at [1310, 502] on div at bounding box center [784, 375] width 1568 height 750
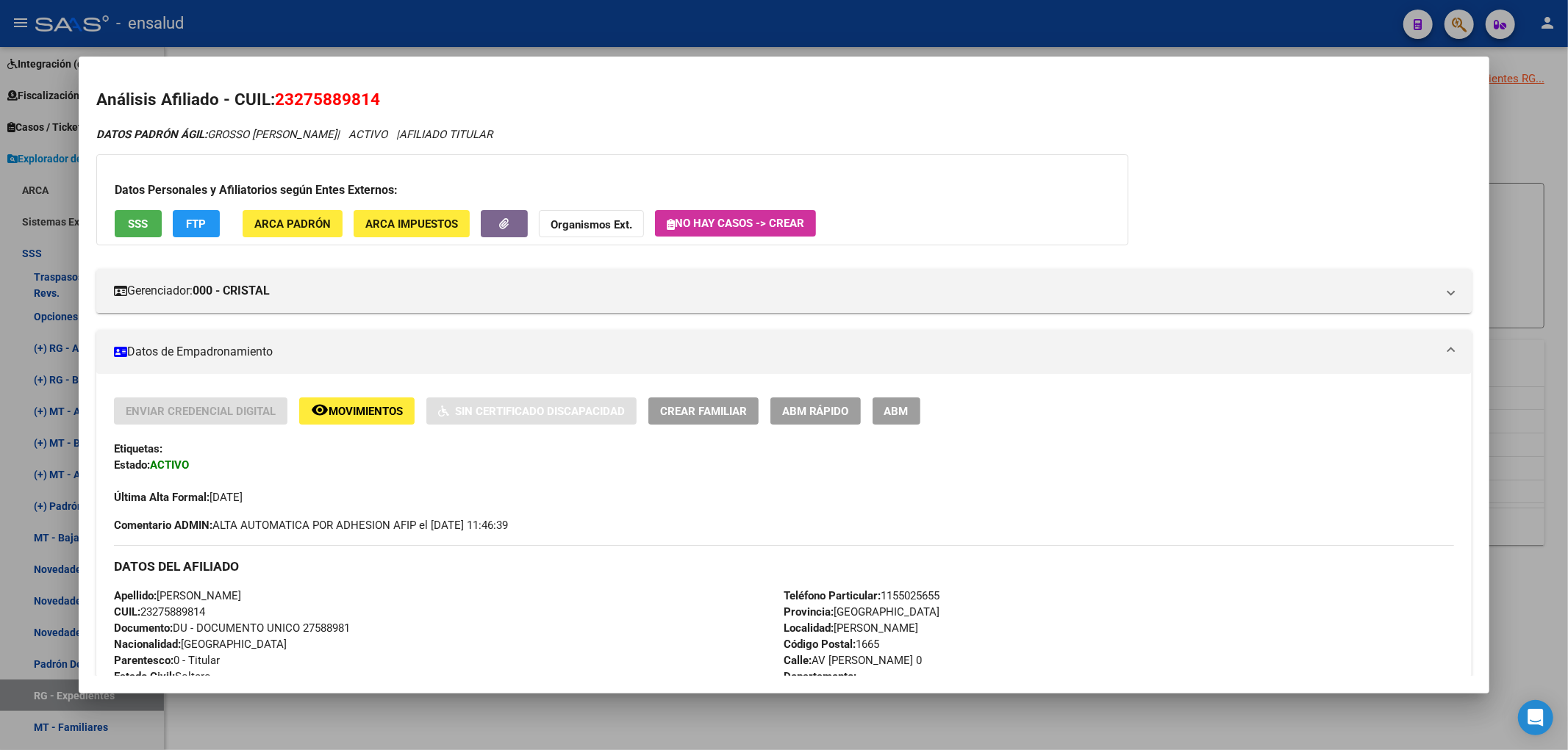
click at [792, 723] on div at bounding box center [784, 375] width 1568 height 750
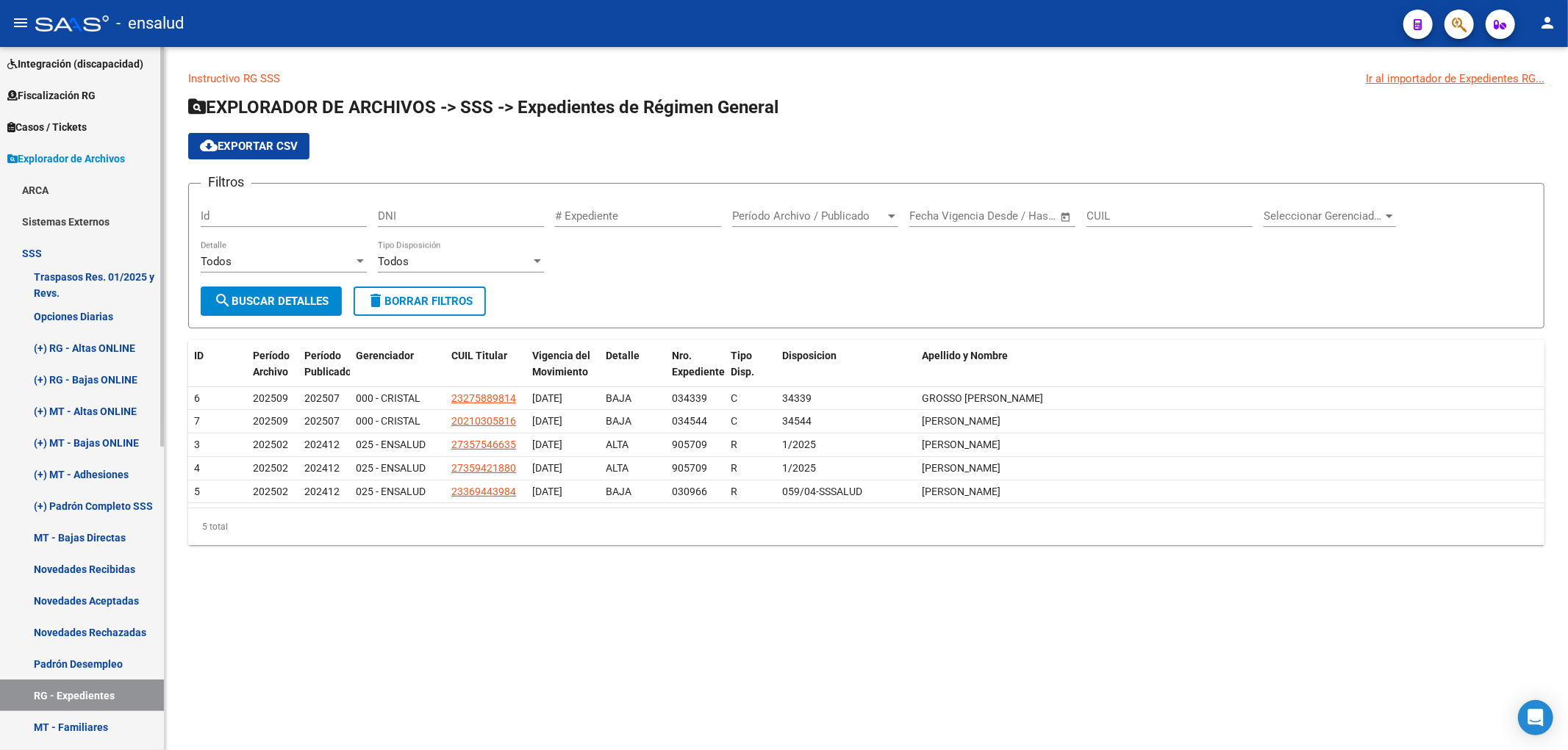
scroll to position [326, 0]
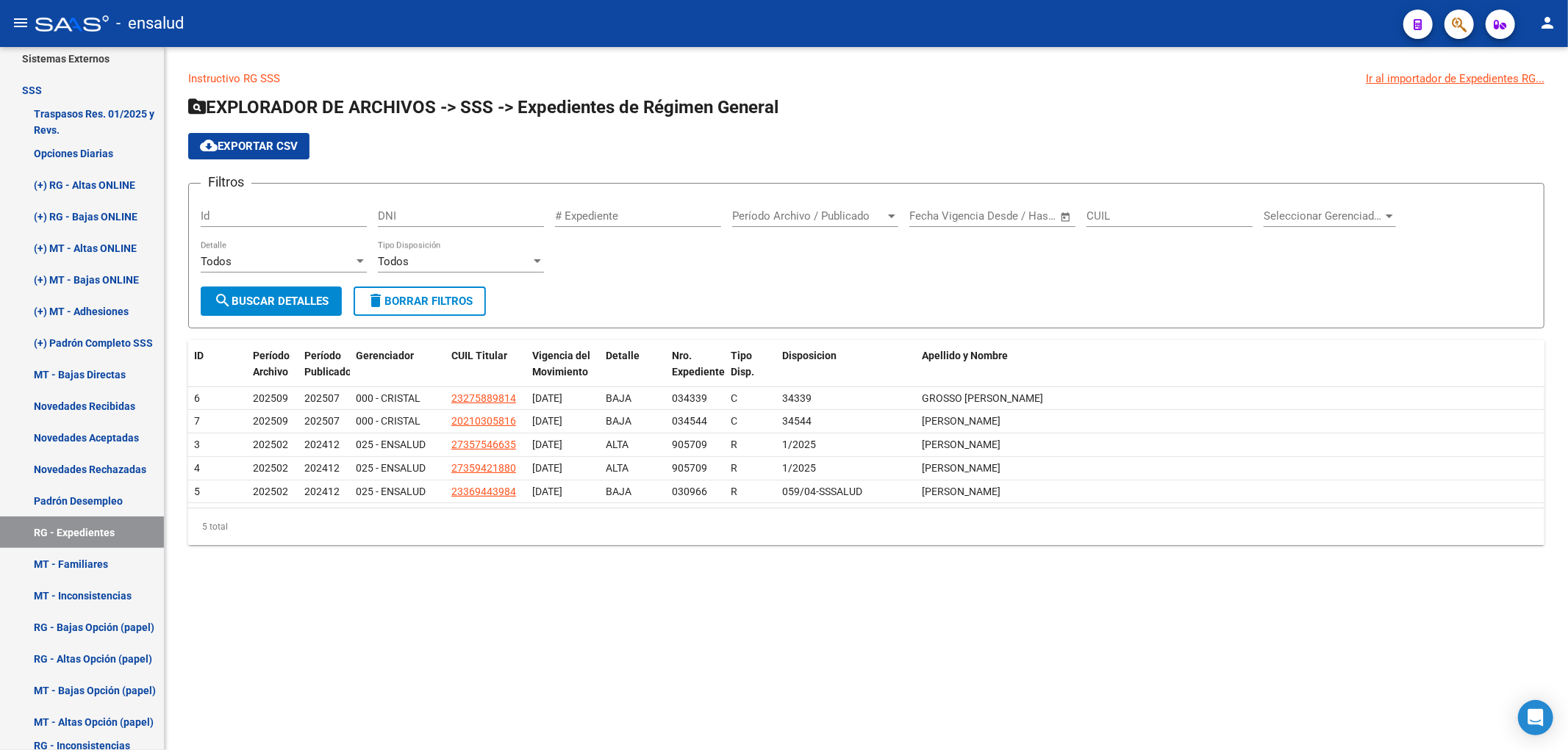
click at [832, 221] on span "Período Archivo / Publicado" at bounding box center [808, 216] width 153 height 13
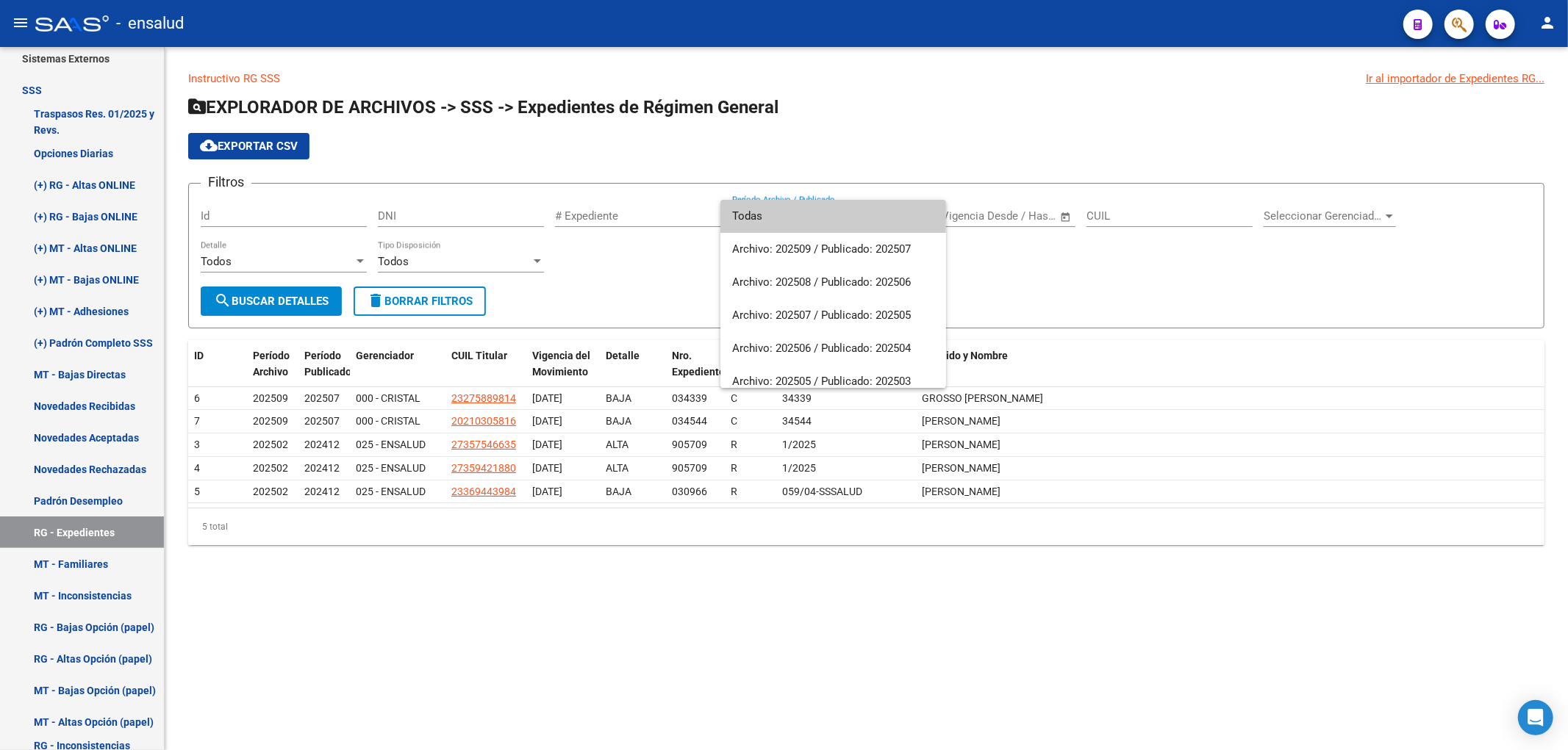
click at [255, 82] on div at bounding box center [784, 375] width 1568 height 750
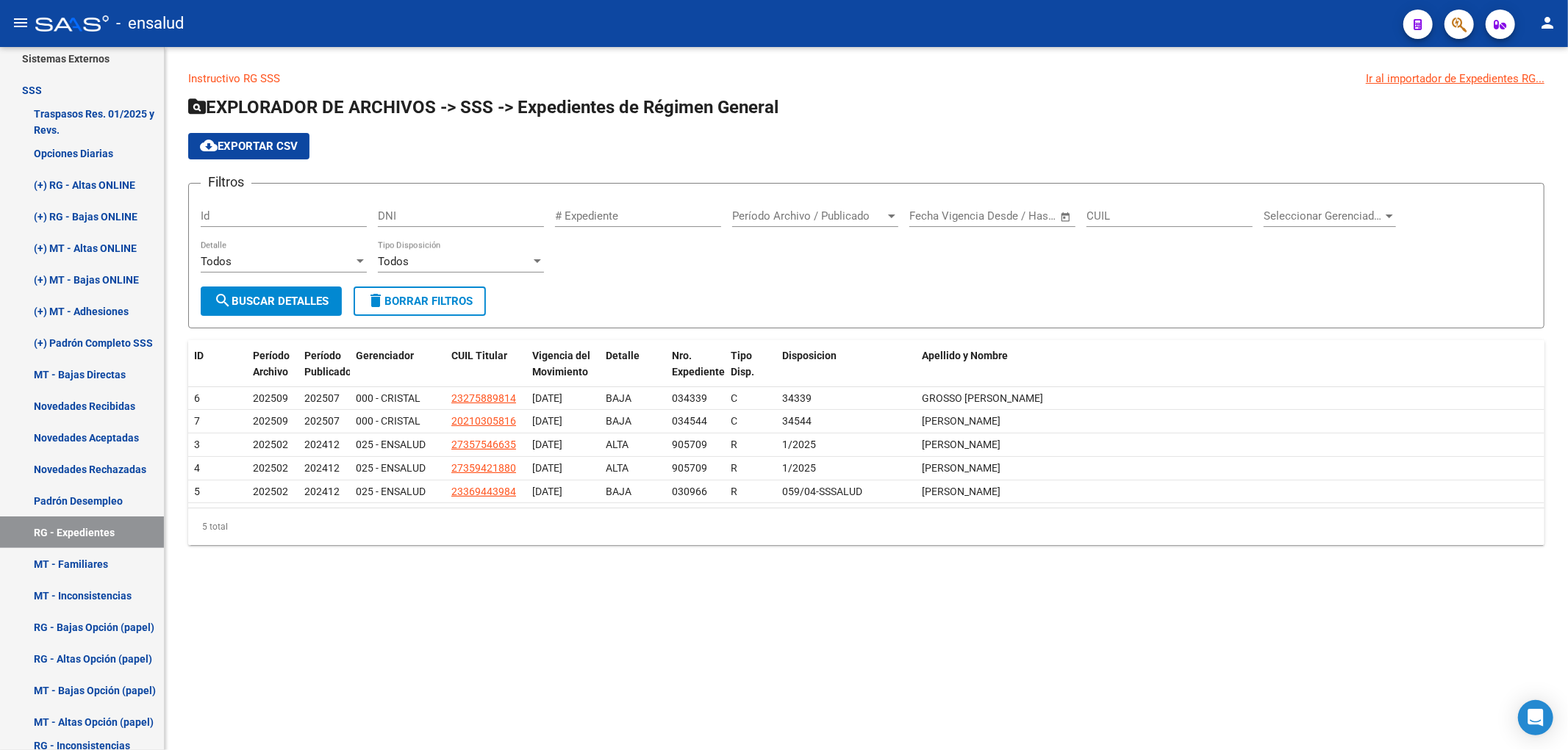
click at [258, 79] on link "Instructivo RG SSS" at bounding box center [234, 79] width 92 height 13
click at [818, 231] on div "Período Archivo / Publicado Período Archivo / Publicado" at bounding box center [815, 218] width 166 height 46
click at [834, 210] on span "Período Archivo / Publicado" at bounding box center [808, 216] width 153 height 13
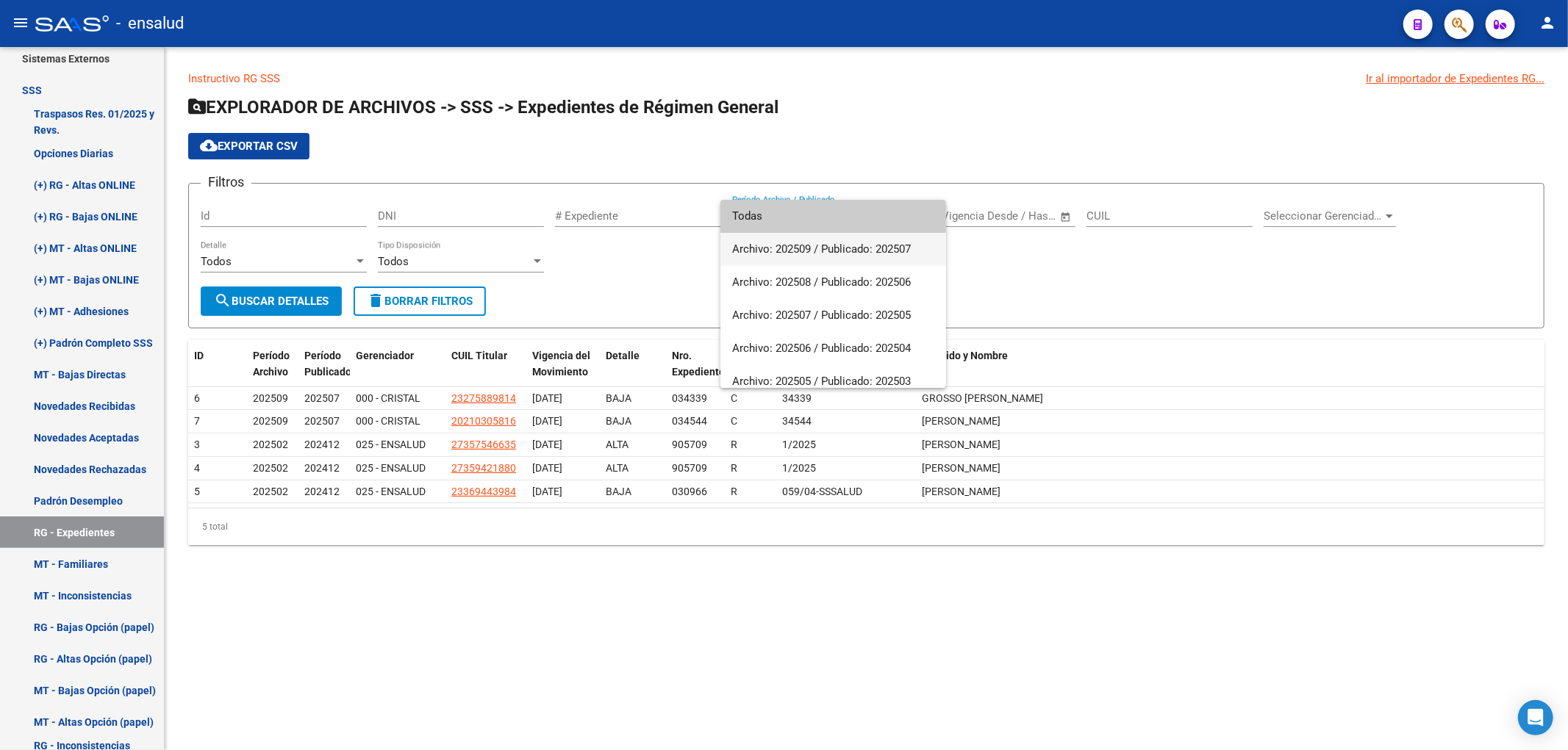
click at [861, 252] on span "Archivo: 202509 / Publicado: 202507" at bounding box center [833, 249] width 202 height 33
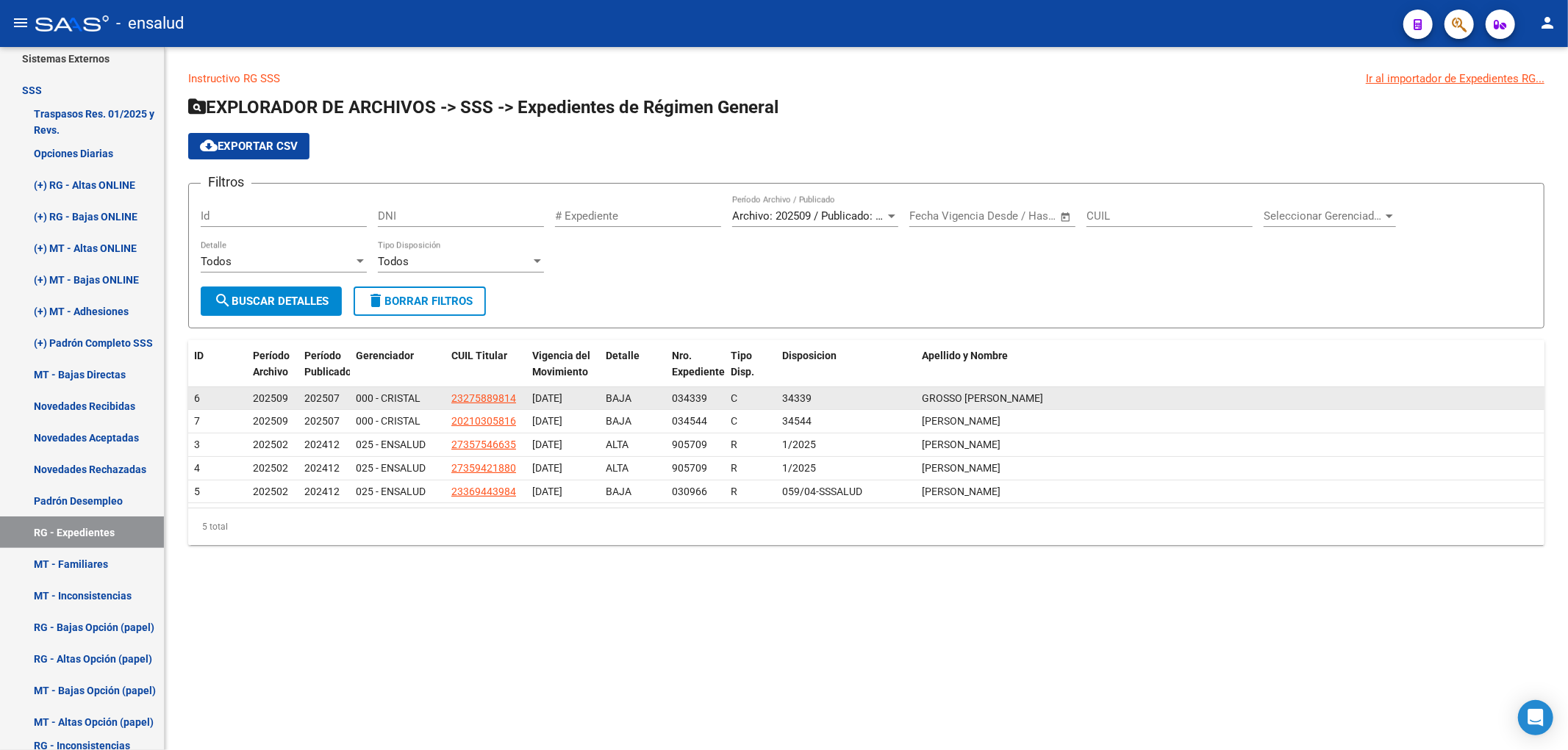
drag, startPoint x: 445, startPoint y: 402, endPoint x: 522, endPoint y: 401, distance: 77.0
click at [522, 401] on datatable-body-cell "23275889814" at bounding box center [486, 399] width 81 height 23
copy span "23275889814"
copy span "GROSSO [PERSON_NAME]"
drag, startPoint x: 921, startPoint y: 399, endPoint x: 1054, endPoint y: 397, distance: 133.0
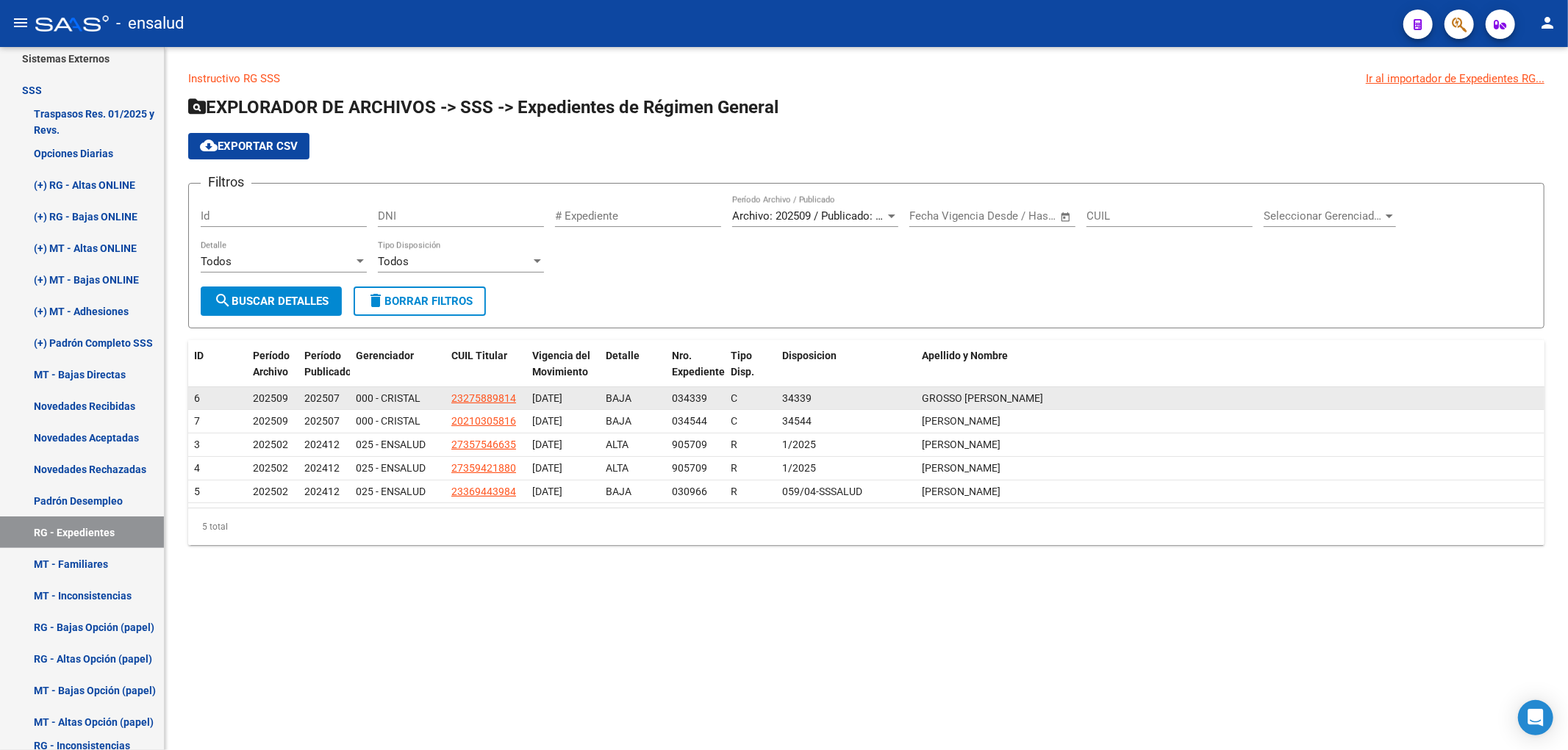
click at [1054, 397] on div "GROSSO [PERSON_NAME]" at bounding box center [1230, 398] width 617 height 17
